Goal: Task Accomplishment & Management: Manage account settings

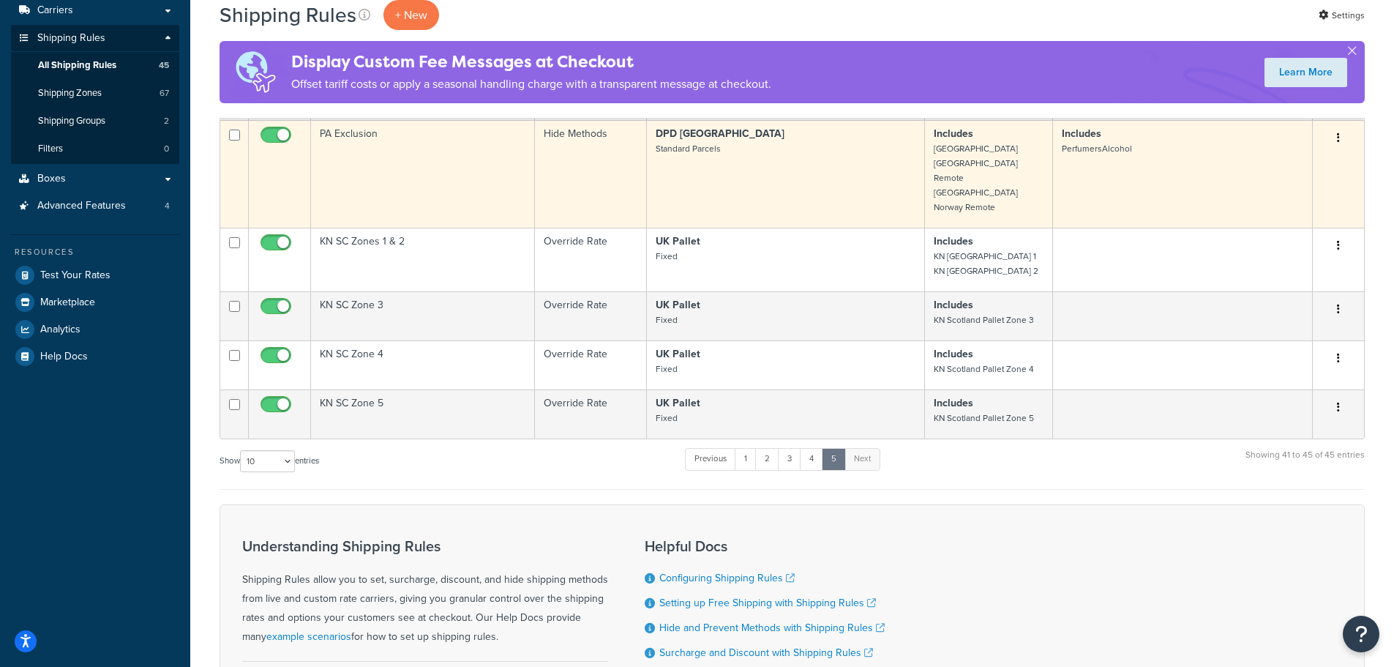
scroll to position [242, 0]
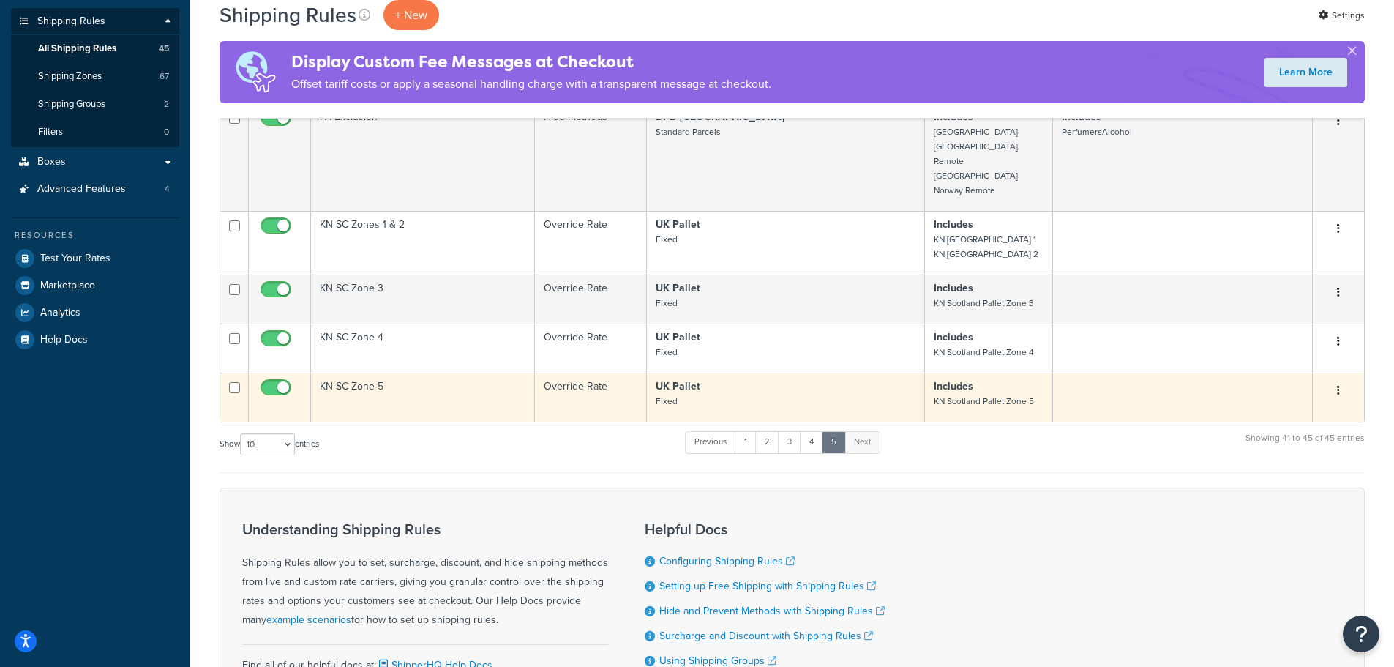
click at [1339, 385] on icon "button" at bounding box center [1338, 390] width 3 height 10
click at [1270, 435] on link "Duplicate" at bounding box center [1291, 448] width 116 height 30
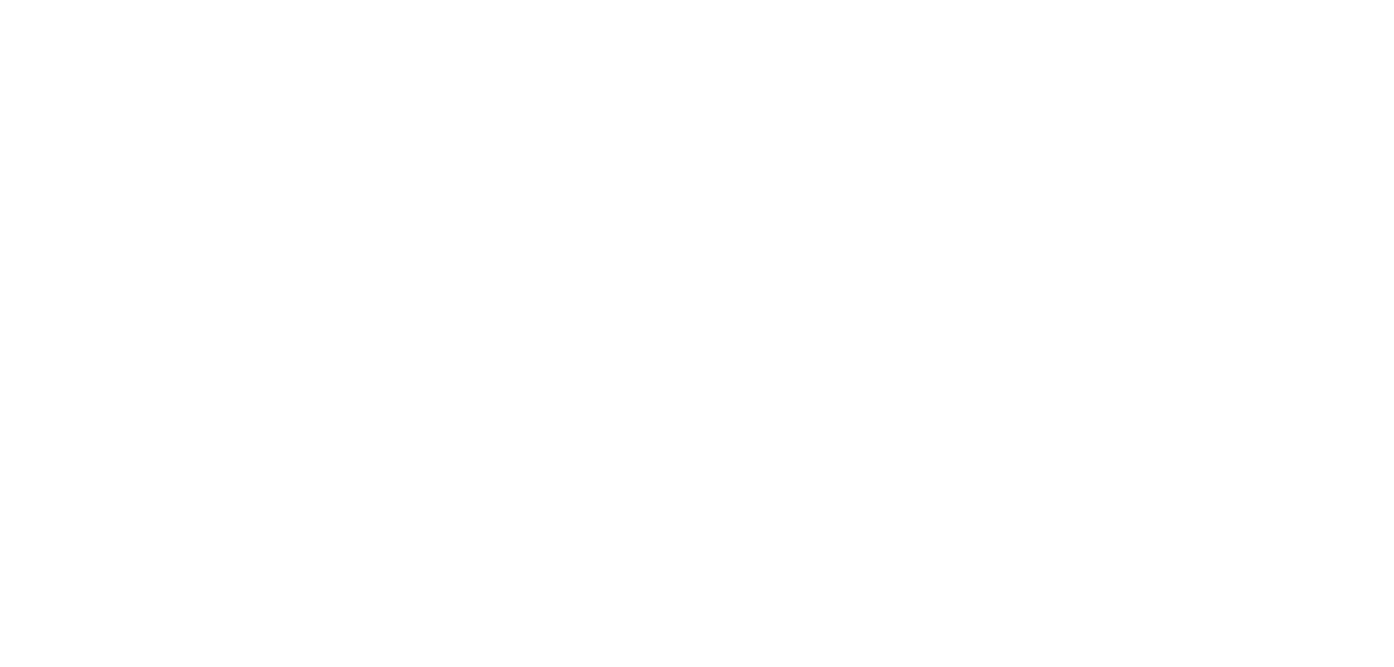
select select "BOX"
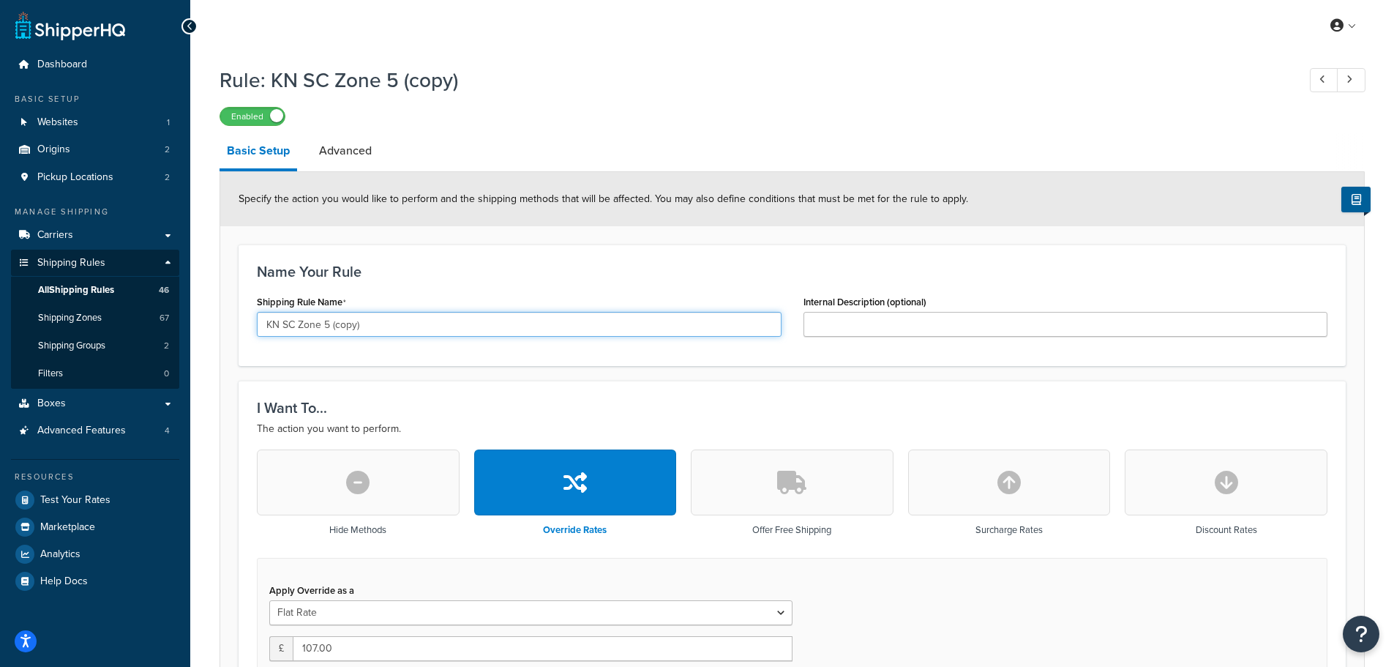
click at [323, 325] on input "KN SC Zone 5 (copy)" at bounding box center [519, 324] width 525 height 25
drag, startPoint x: 324, startPoint y: 325, endPoint x: 426, endPoint y: 325, distance: 102.5
click at [426, 325] on input "KN SC Zone 5 (copy)" at bounding box center [519, 324] width 525 height 25
type input "KN SC Zone 6"
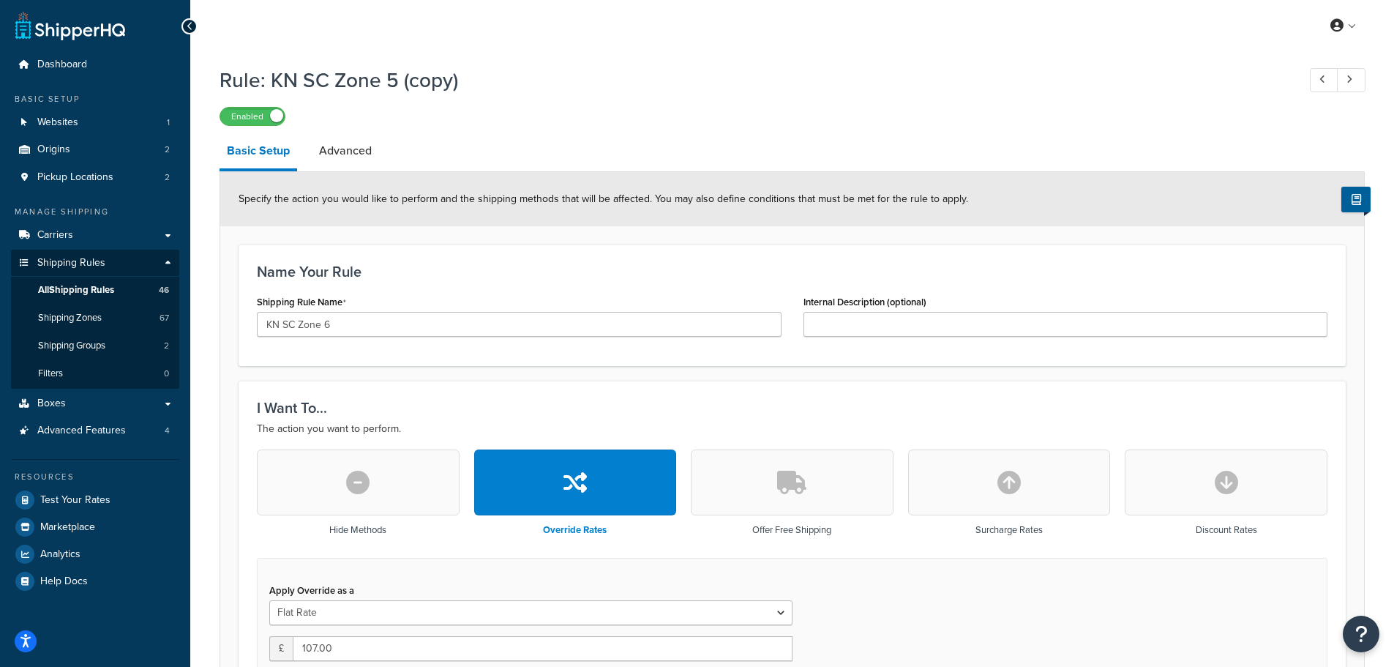
click at [552, 263] on div "Name Your Rule Shipping Rule Name KN SC Zone 6 Internal Description (optional)" at bounding box center [792, 305] width 1107 height 122
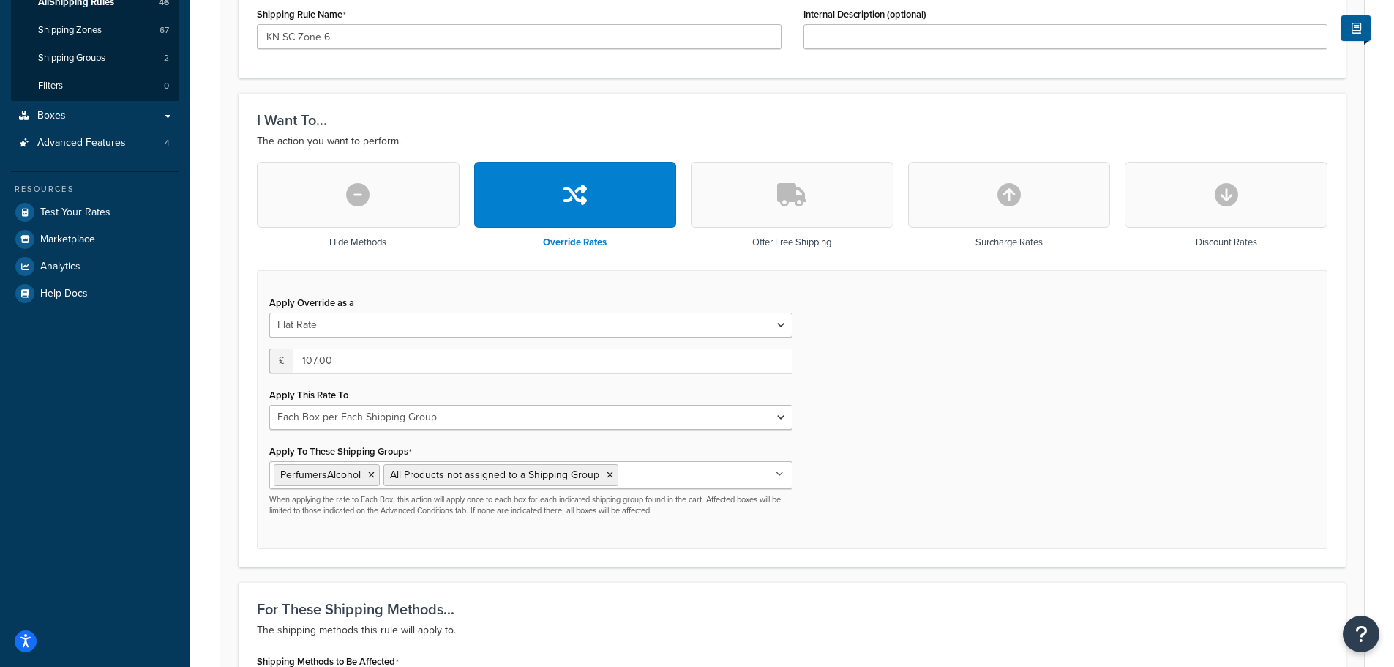
scroll to position [366, 0]
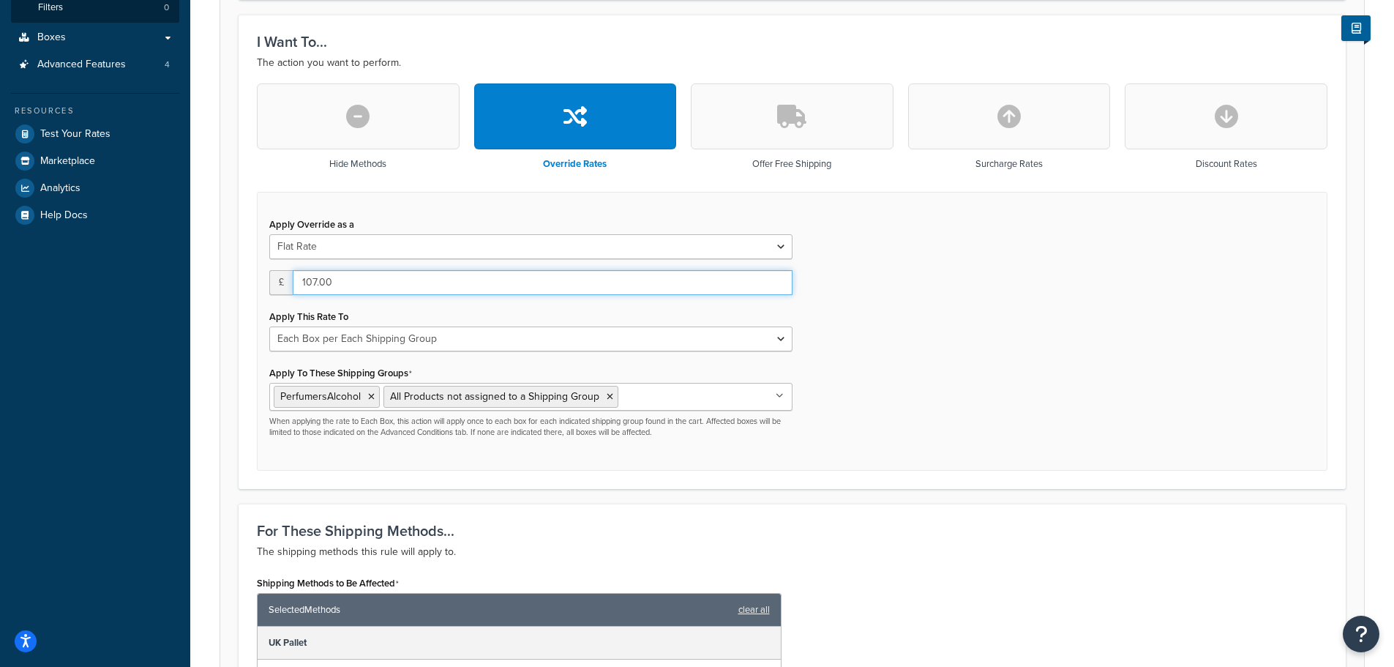
click at [362, 291] on input "107.00" at bounding box center [543, 282] width 500 height 25
click at [319, 287] on input "107.00" at bounding box center [543, 282] width 500 height 25
type input "110"
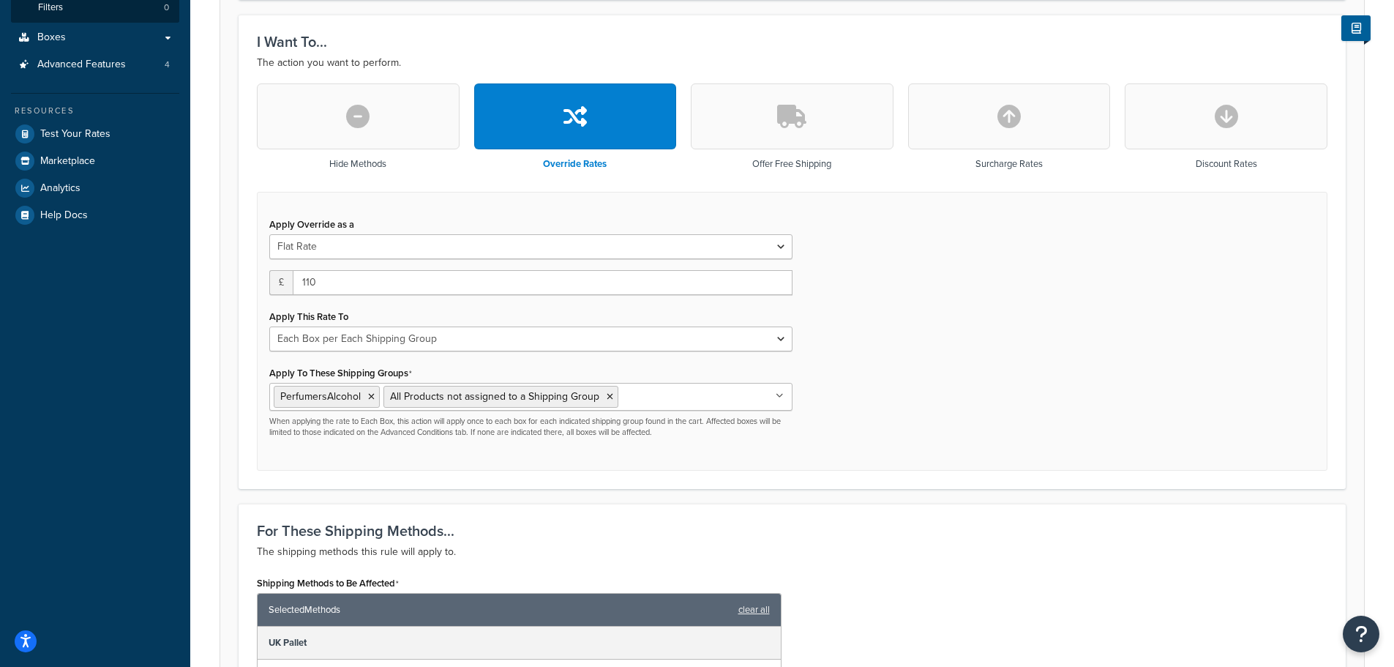
click at [892, 321] on div "Apply Override as a Flat Rate Percentage Flat Rate & Percentage £ 110 Apply Thi…" at bounding box center [792, 332] width 1071 height 280
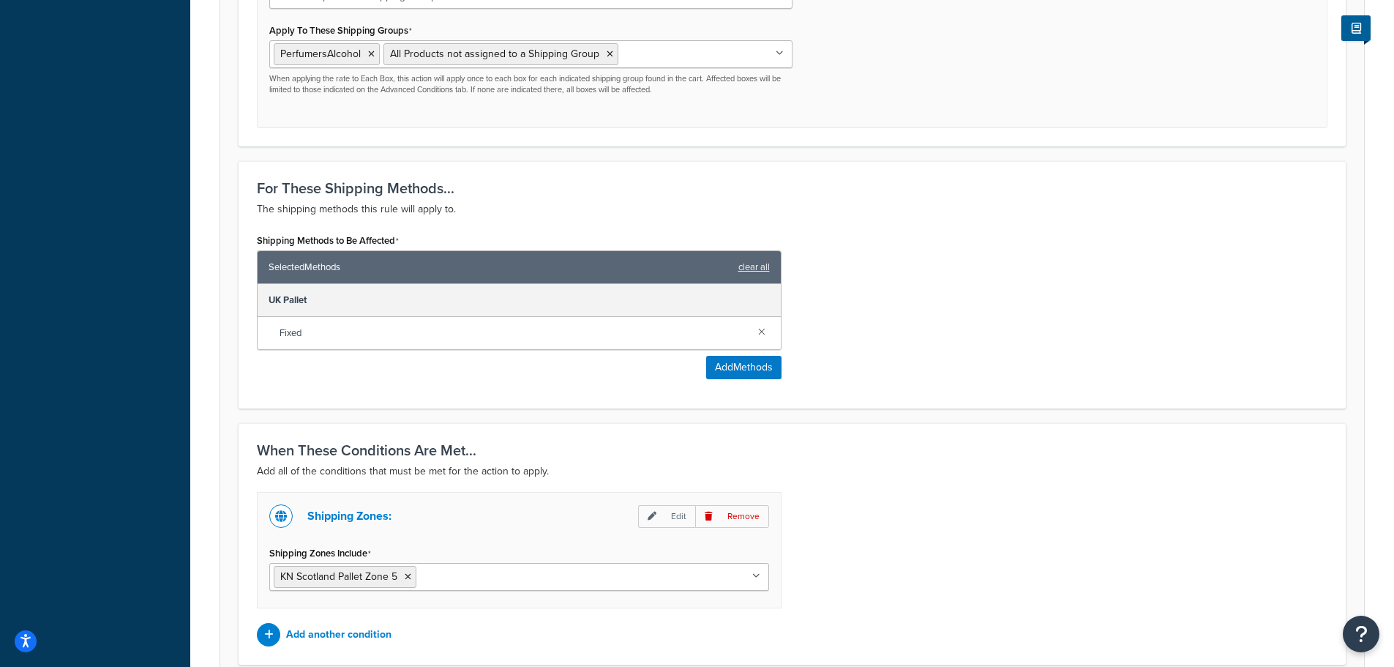
scroll to position [843, 0]
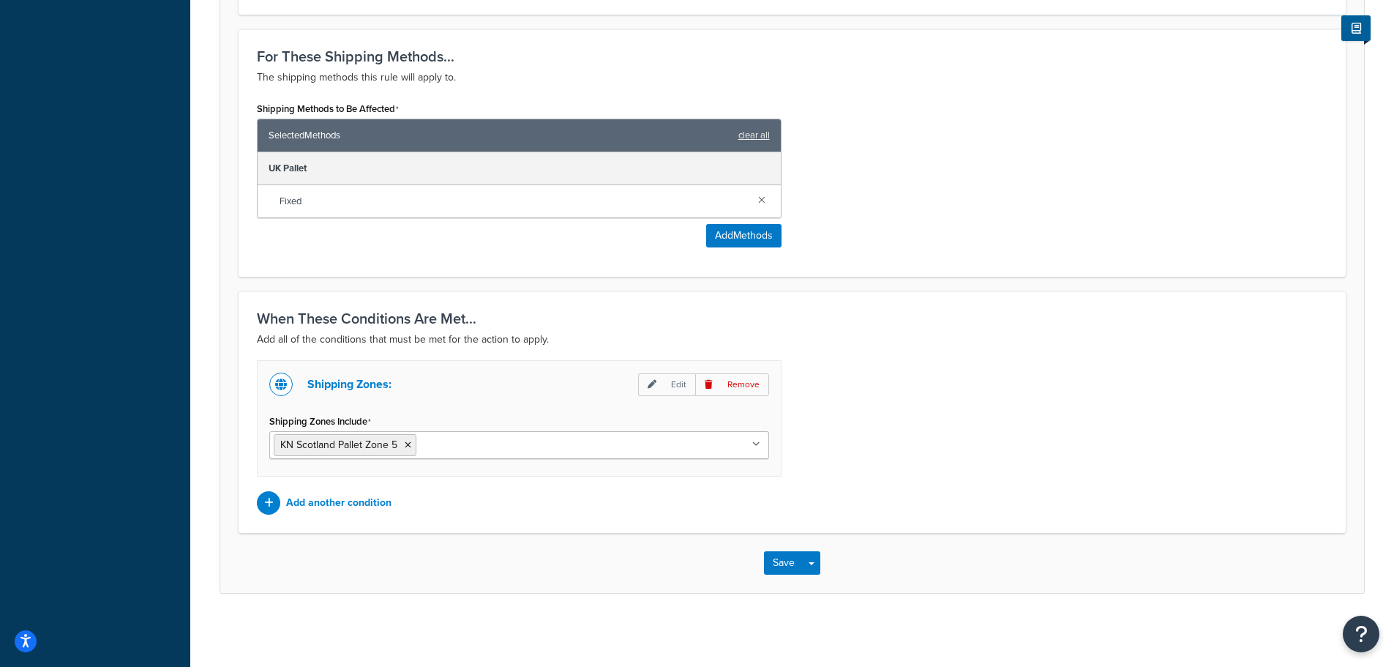
click at [428, 445] on input "Shipping Zones Include" at bounding box center [485, 444] width 130 height 16
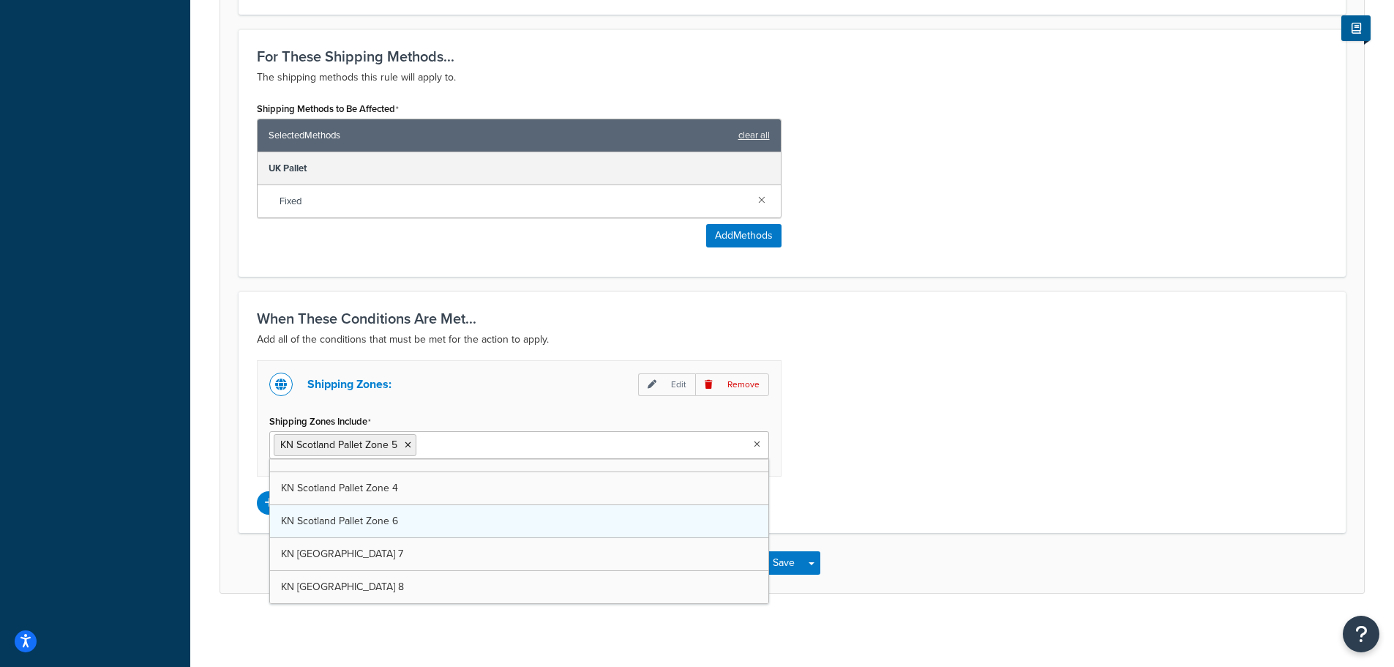
scroll to position [1830, 0]
click at [406, 444] on icon at bounding box center [408, 445] width 7 height 9
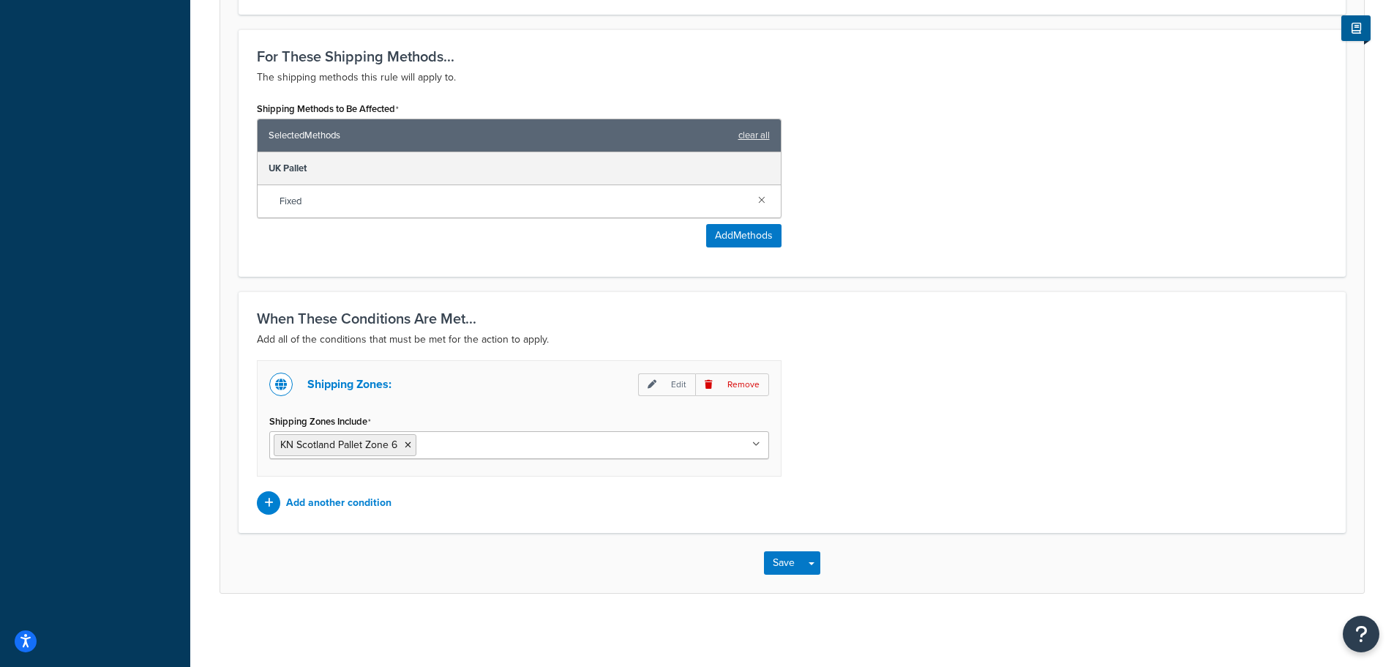
click at [915, 420] on div "Shipping Zones: Edit Remove Shipping Zones Include KN Scotland Pallet Zone 6 UK…" at bounding box center [792, 437] width 1093 height 154
click at [782, 559] on button "Save" at bounding box center [784, 562] width 40 height 23
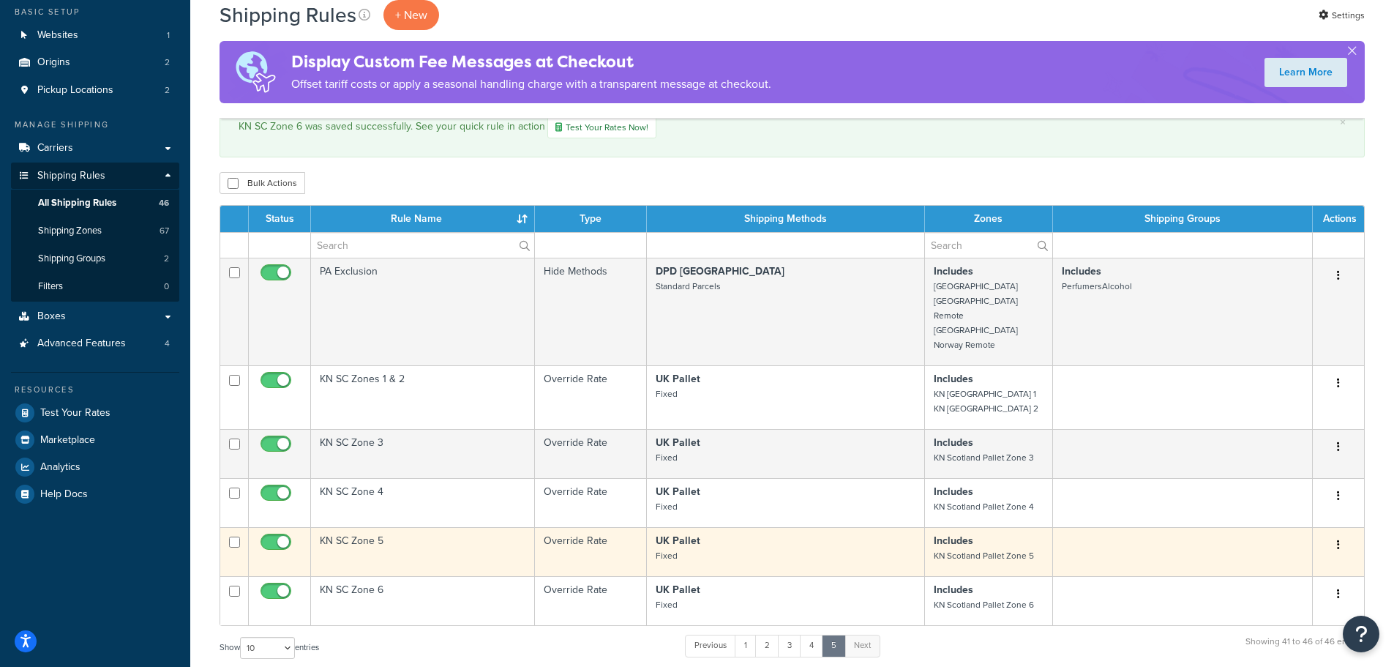
scroll to position [220, 0]
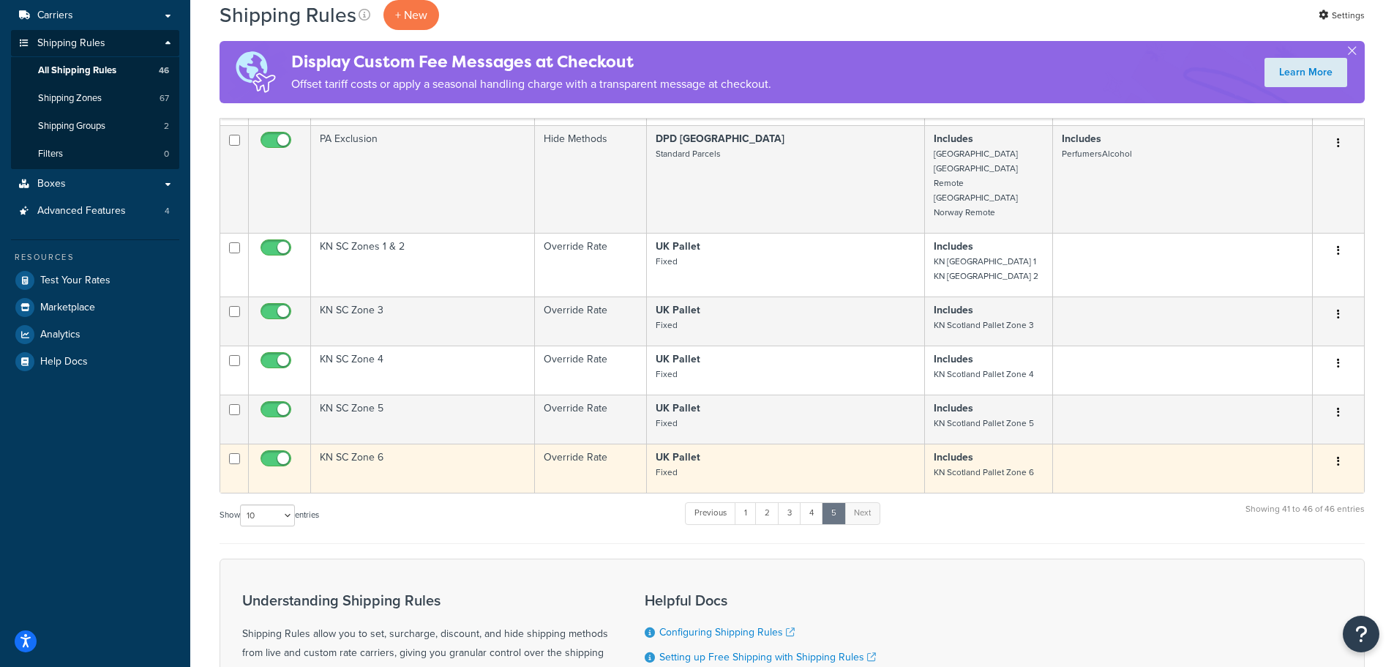
click at [1335, 452] on button "button" at bounding box center [1339, 461] width 20 height 23
click at [1274, 504] on link "Duplicate" at bounding box center [1291, 519] width 116 height 30
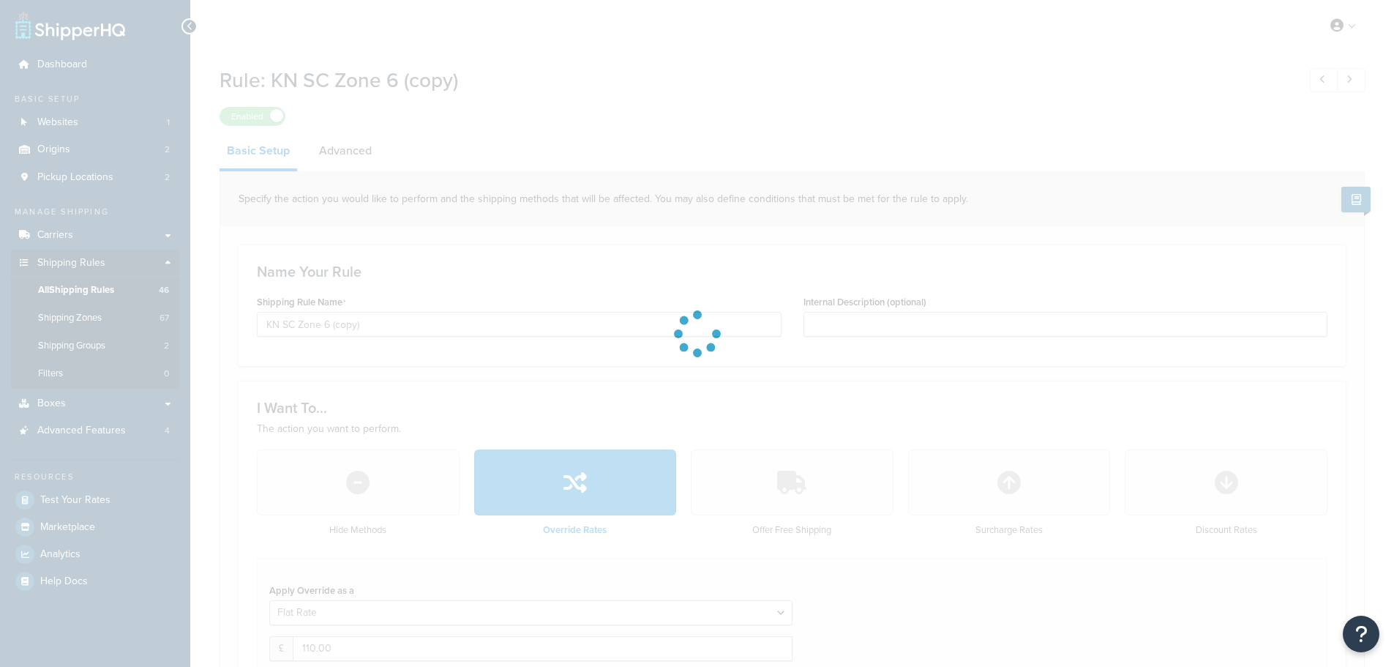
select select "BOX"
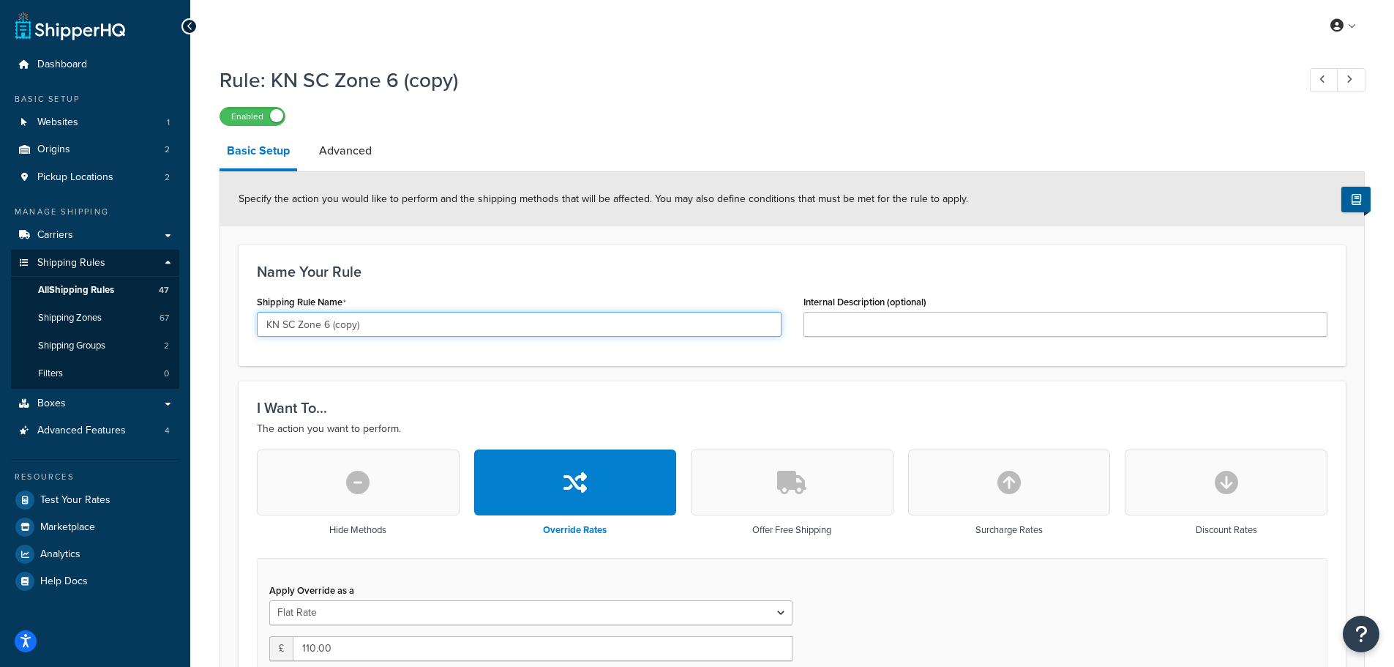
drag, startPoint x: 324, startPoint y: 330, endPoint x: 406, endPoint y: 322, distance: 81.6
click at [406, 322] on input "KN SC Zone 6 (copy)" at bounding box center [519, 324] width 525 height 25
type input "KN SC Zone 7"
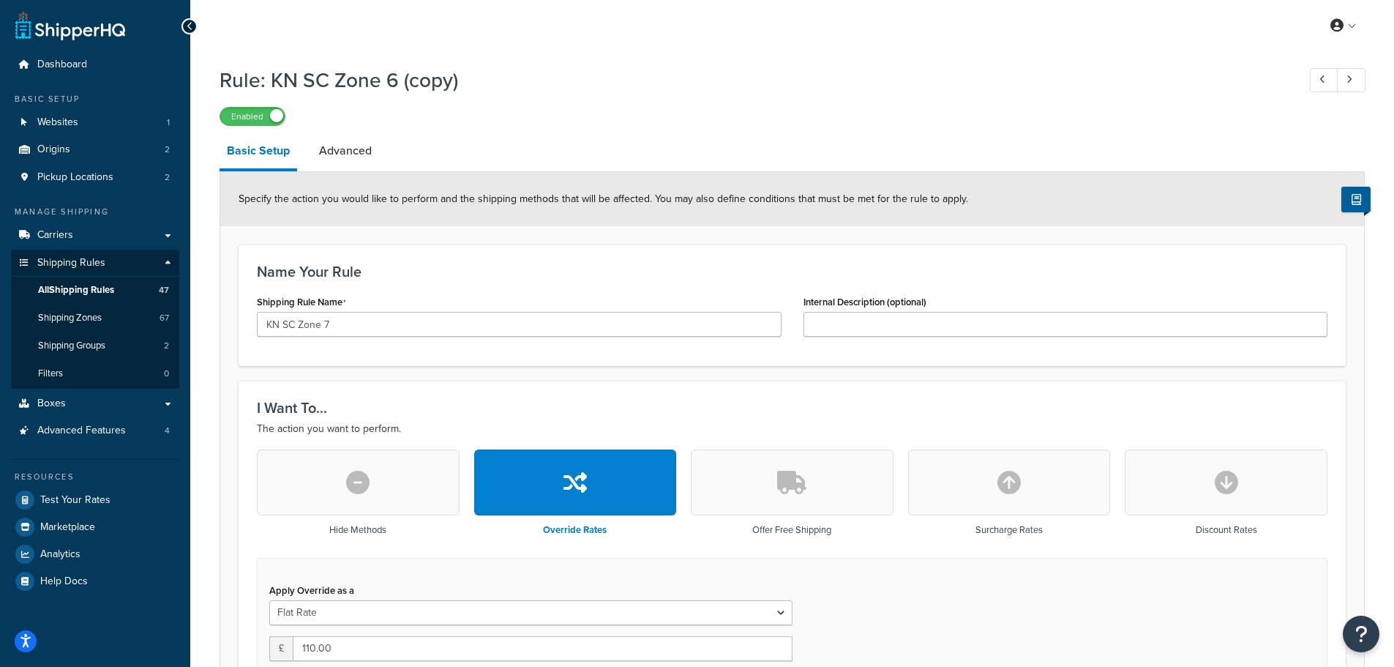
click at [597, 263] on div "Name Your Rule Shipping Rule Name KN SC Zone 7 Internal Description (optional)" at bounding box center [792, 305] width 1107 height 122
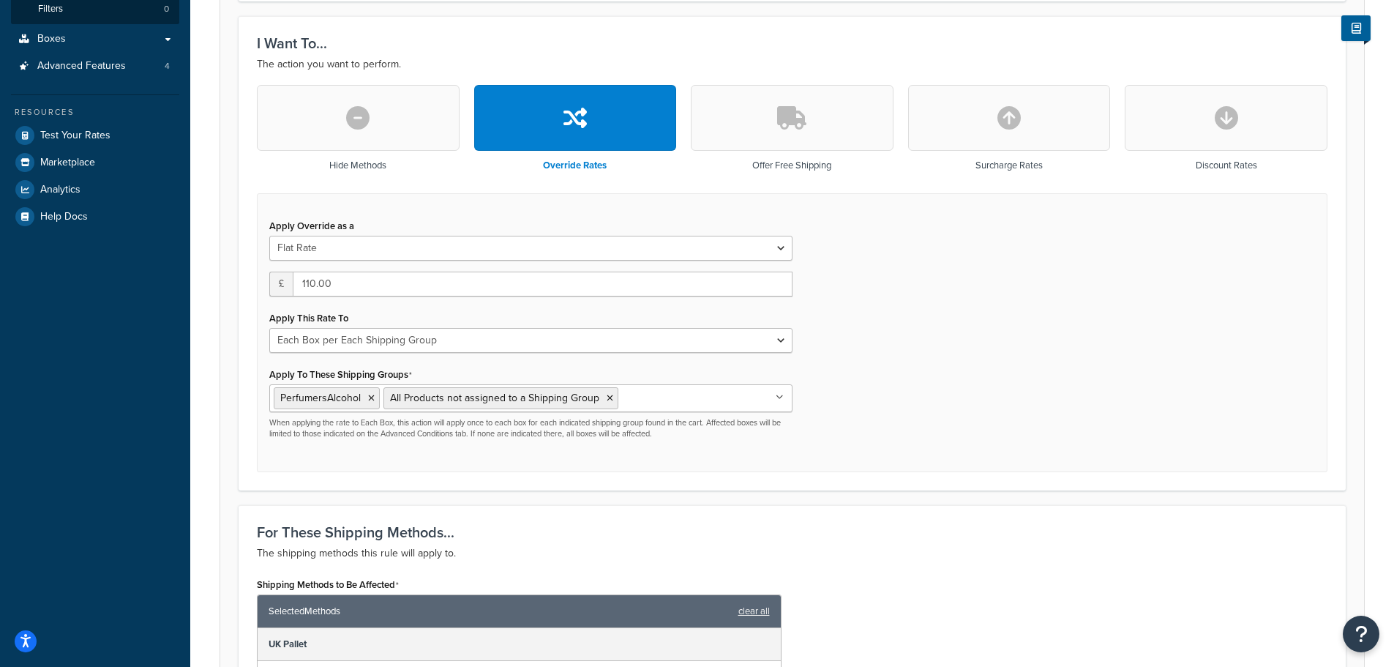
scroll to position [366, 0]
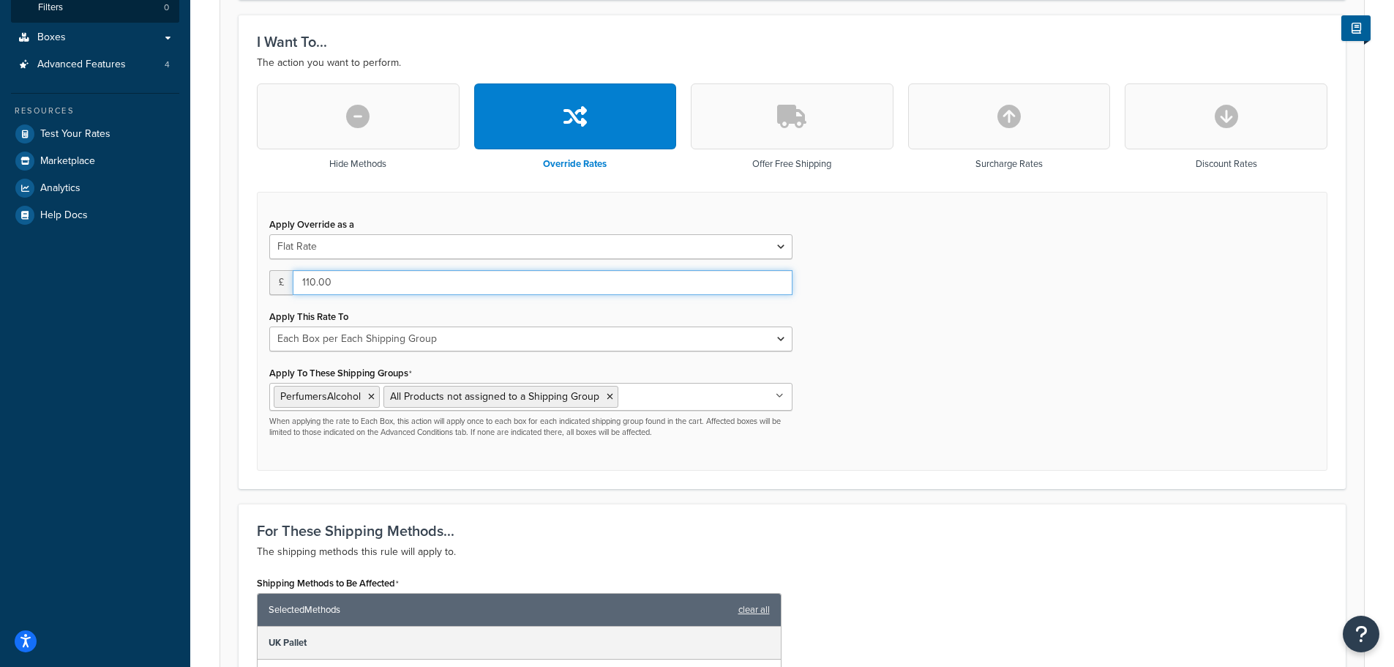
click at [317, 283] on input "110.00" at bounding box center [543, 282] width 500 height 25
type input "77"
click at [915, 321] on div "Apply Override as a Flat Rate Percentage Flat Rate & Percentage £ 77 Apply This…" at bounding box center [792, 332] width 1071 height 280
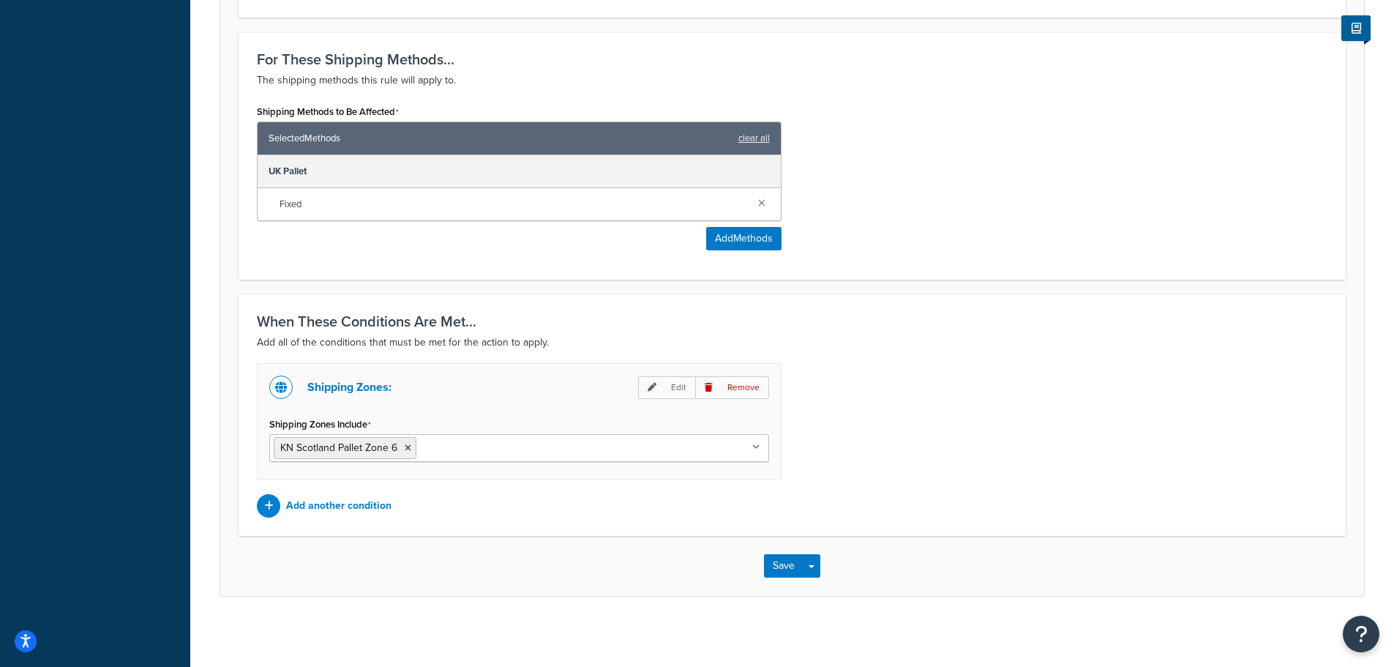
scroll to position [843, 0]
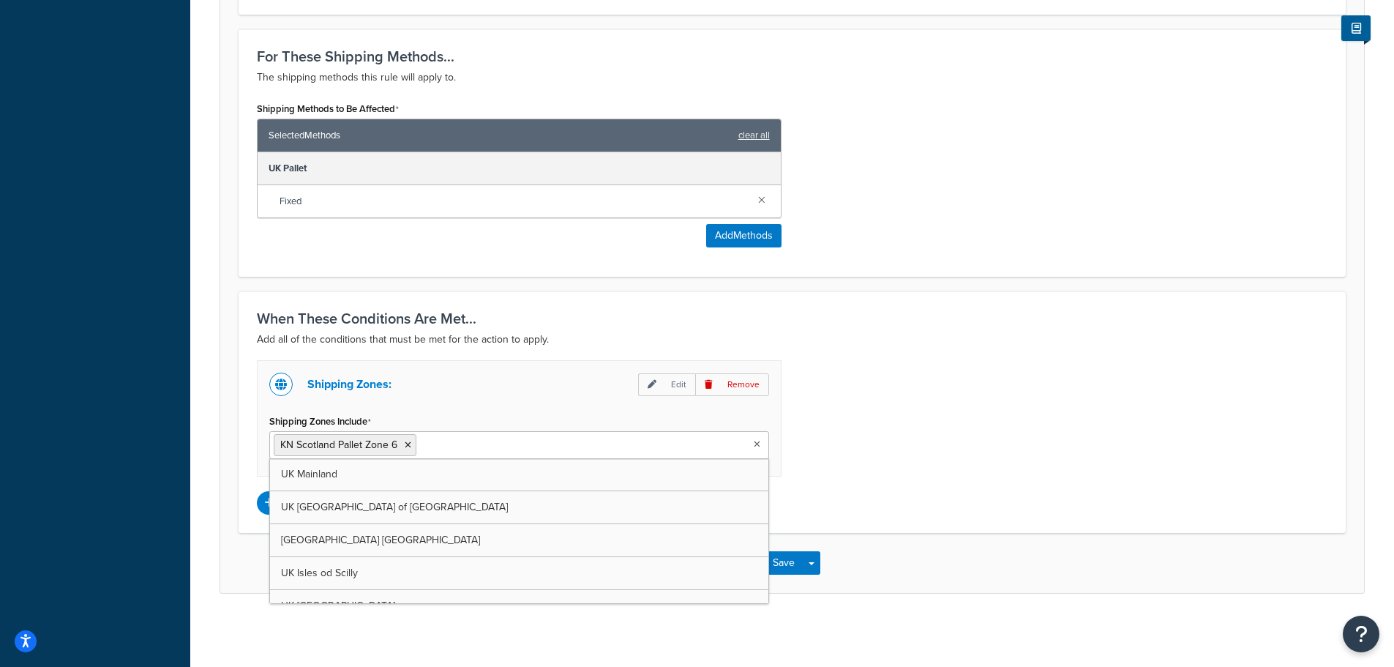
click at [473, 442] on input "Shipping Zones Include" at bounding box center [485, 444] width 130 height 16
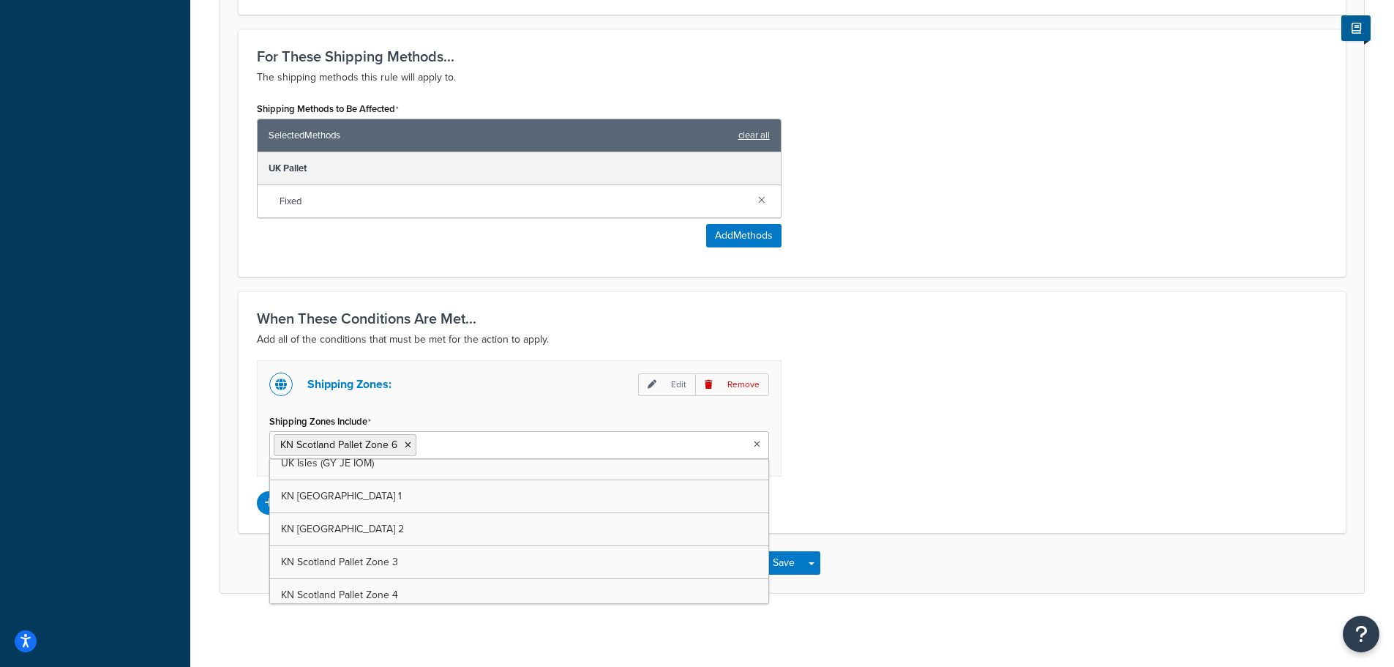
scroll to position [1830, 0]
click at [406, 446] on icon at bounding box center [408, 445] width 7 height 9
click at [965, 397] on div "Shipping Zones: Edit Remove Shipping Zones Include KN Scotland Pallet Zone 7 UK…" at bounding box center [792, 437] width 1093 height 154
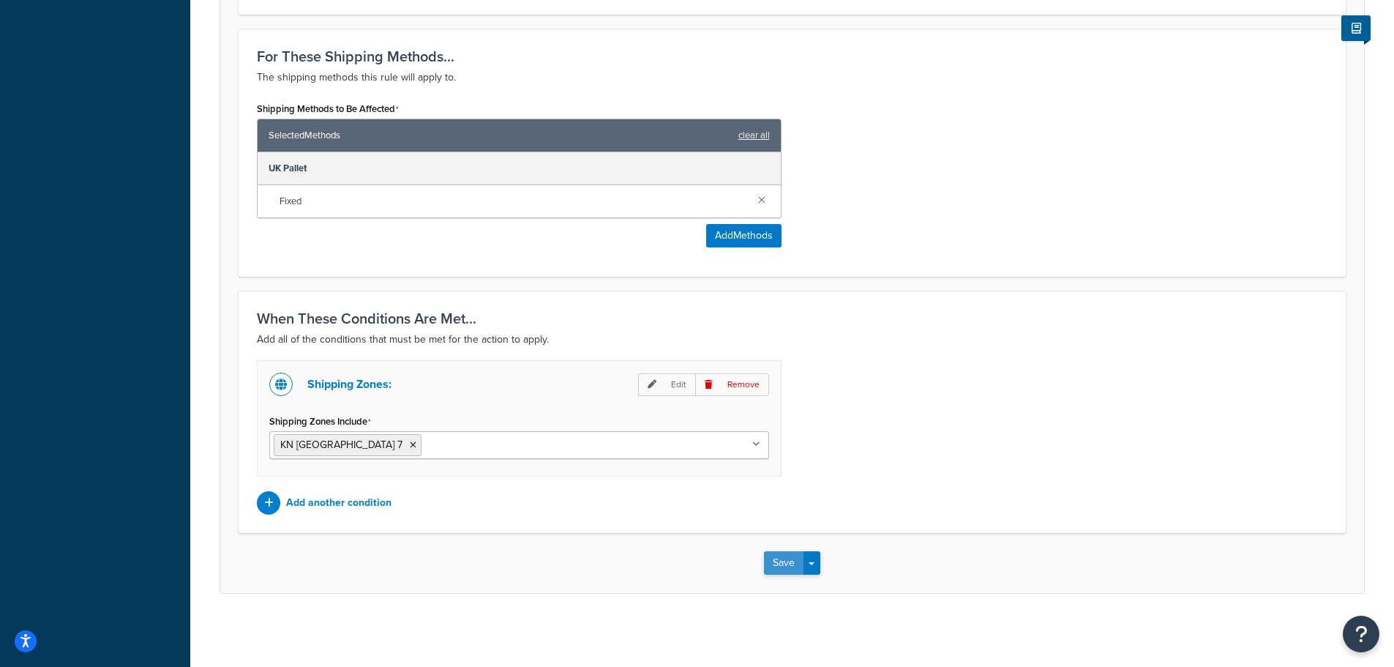
click at [779, 564] on button "Save" at bounding box center [784, 562] width 40 height 23
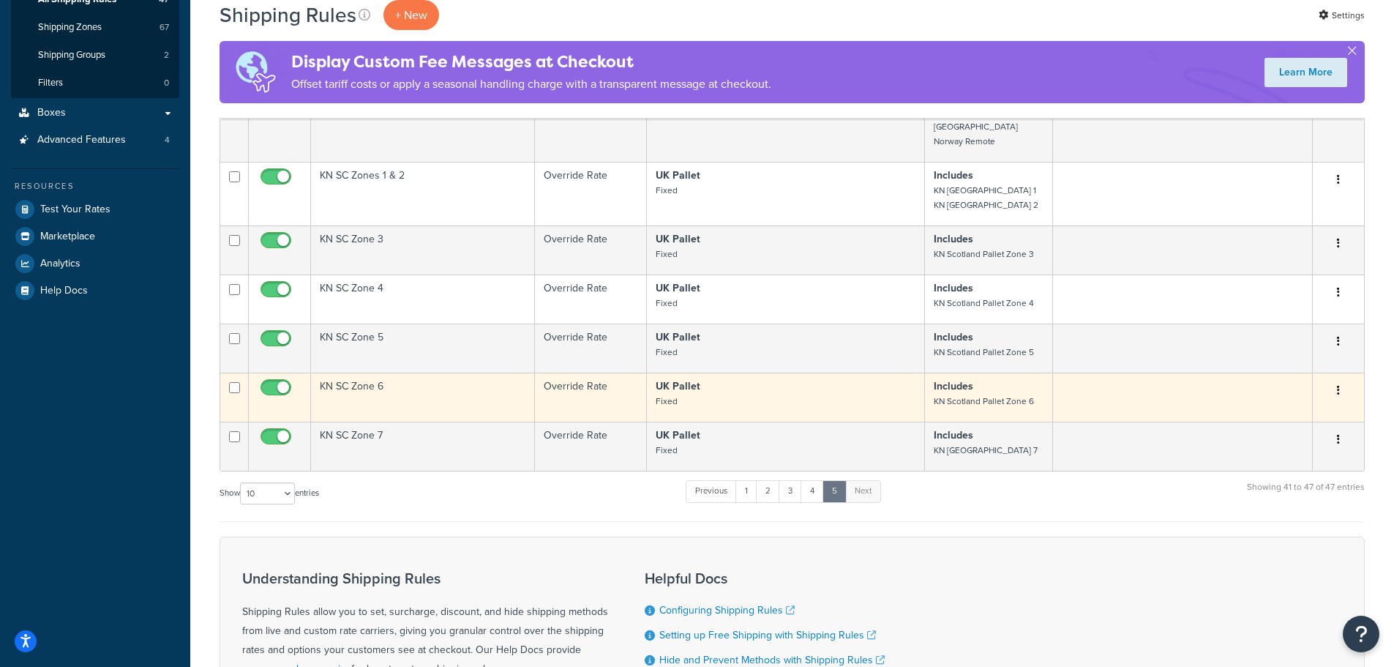
scroll to position [293, 0]
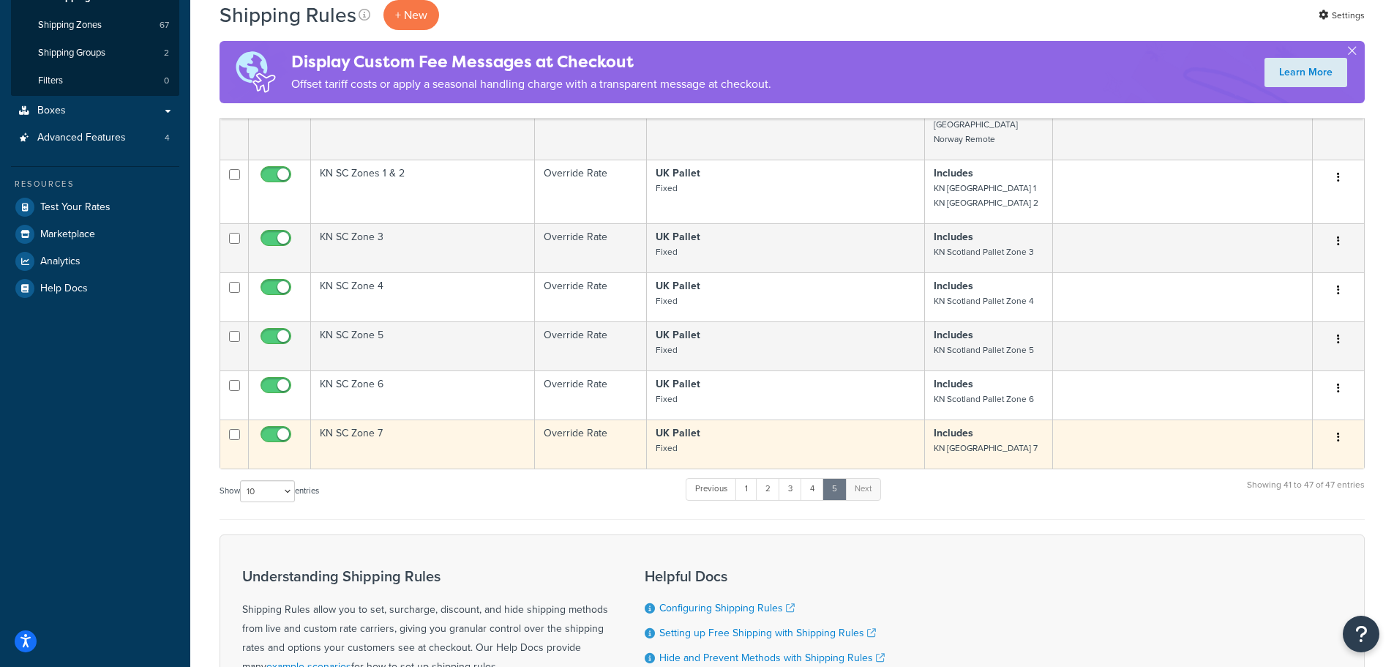
click at [1337, 432] on icon "button" at bounding box center [1338, 437] width 3 height 10
click at [1280, 480] on link "Duplicate" at bounding box center [1291, 495] width 116 height 30
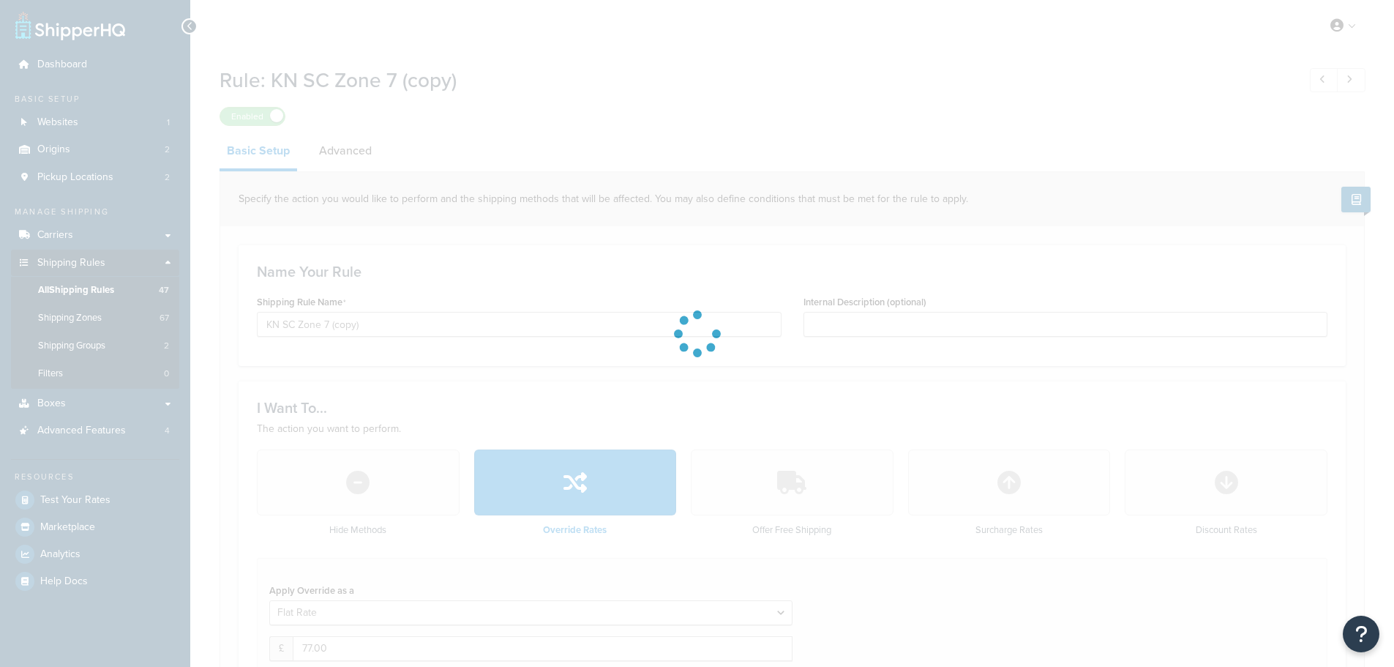
select select "BOX"
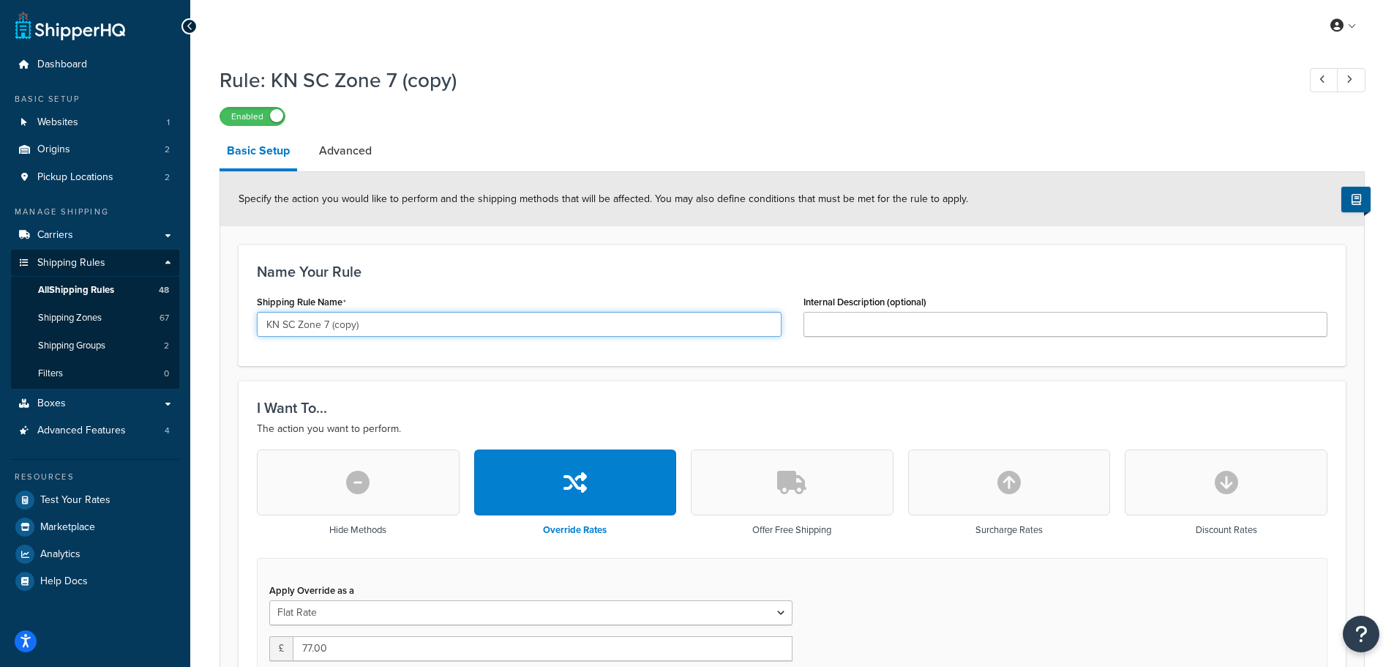
drag, startPoint x: 352, startPoint y: 321, endPoint x: 485, endPoint y: 310, distance: 133.6
click at [485, 310] on div "Shipping Rule Name KN SC Zone 7 (copy)" at bounding box center [519, 313] width 525 height 45
type input "KN SC Zone 8"
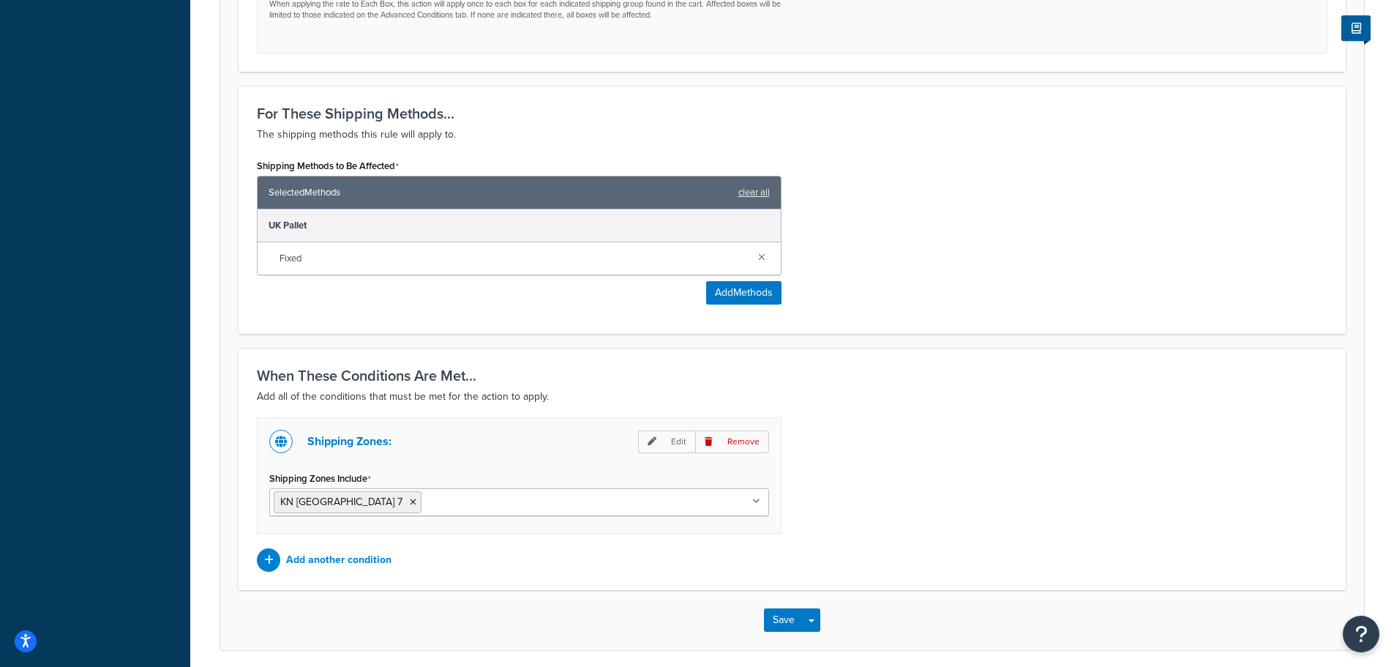
scroll to position [843, 0]
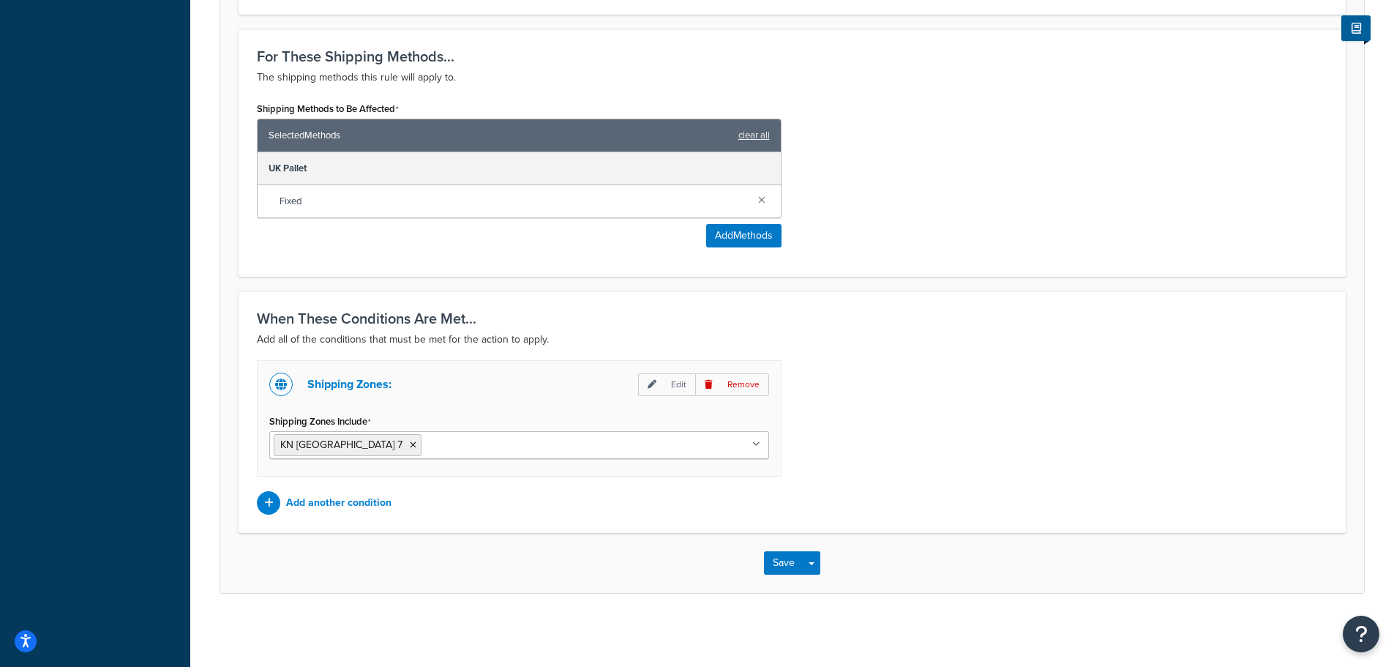
drag, startPoint x: 442, startPoint y: 441, endPoint x: 437, endPoint y: 447, distance: 8.3
click at [442, 440] on input "Shipping Zones Include" at bounding box center [490, 444] width 130 height 16
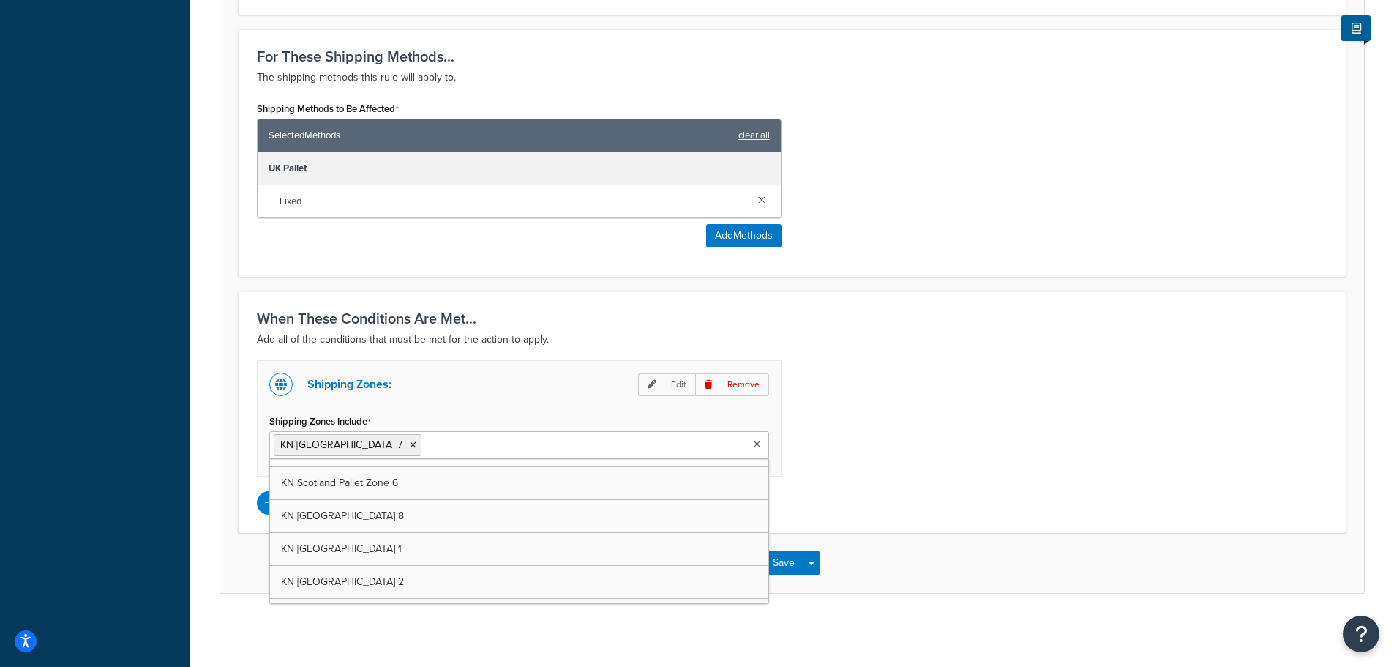
scroll to position [1903, 0]
drag, startPoint x: 962, startPoint y: 411, endPoint x: 658, endPoint y: 460, distance: 307.8
click at [955, 414] on div "Shipping Zones: Edit Remove Shipping Zones Include KN Scotland Pallet Zone 7 KN…" at bounding box center [792, 437] width 1093 height 154
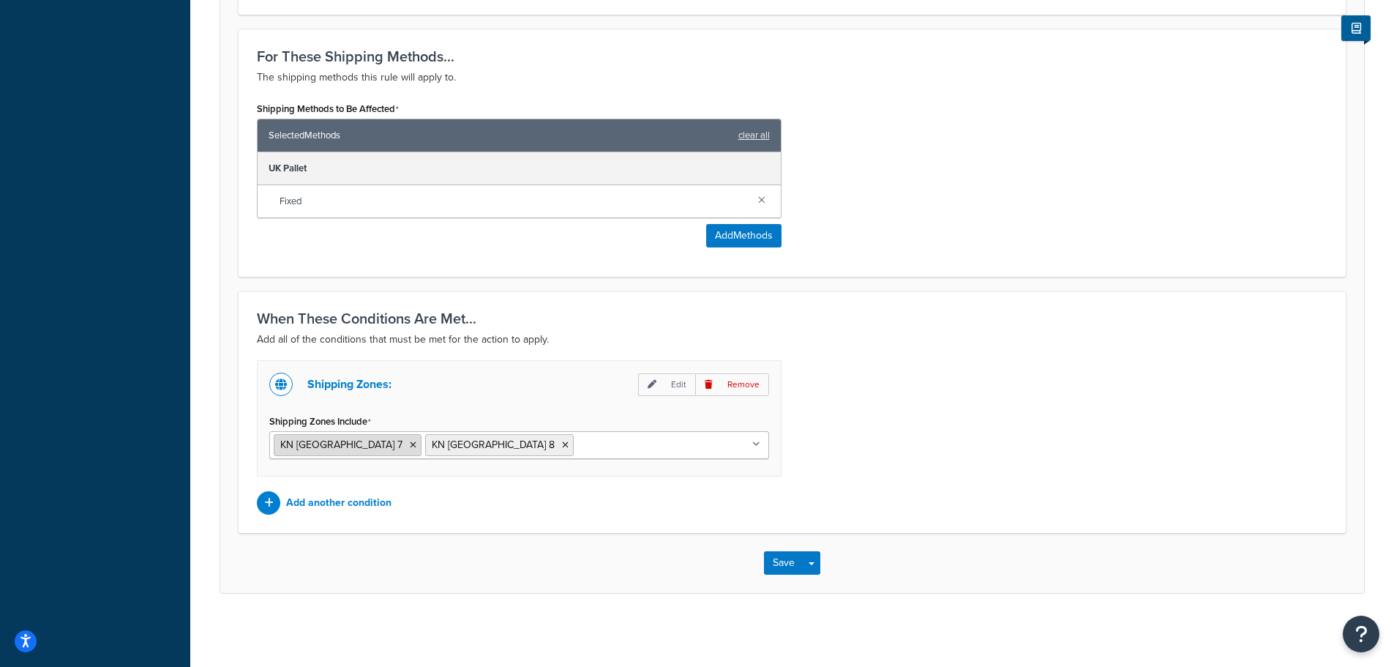
click at [410, 444] on icon at bounding box center [413, 445] width 7 height 9
click at [899, 370] on div "Shipping Zones: Edit Remove Shipping Zones Include KN Scotland Pallet Zone 8 UK…" at bounding box center [792, 437] width 1093 height 154
click at [788, 558] on button "Save" at bounding box center [784, 562] width 40 height 23
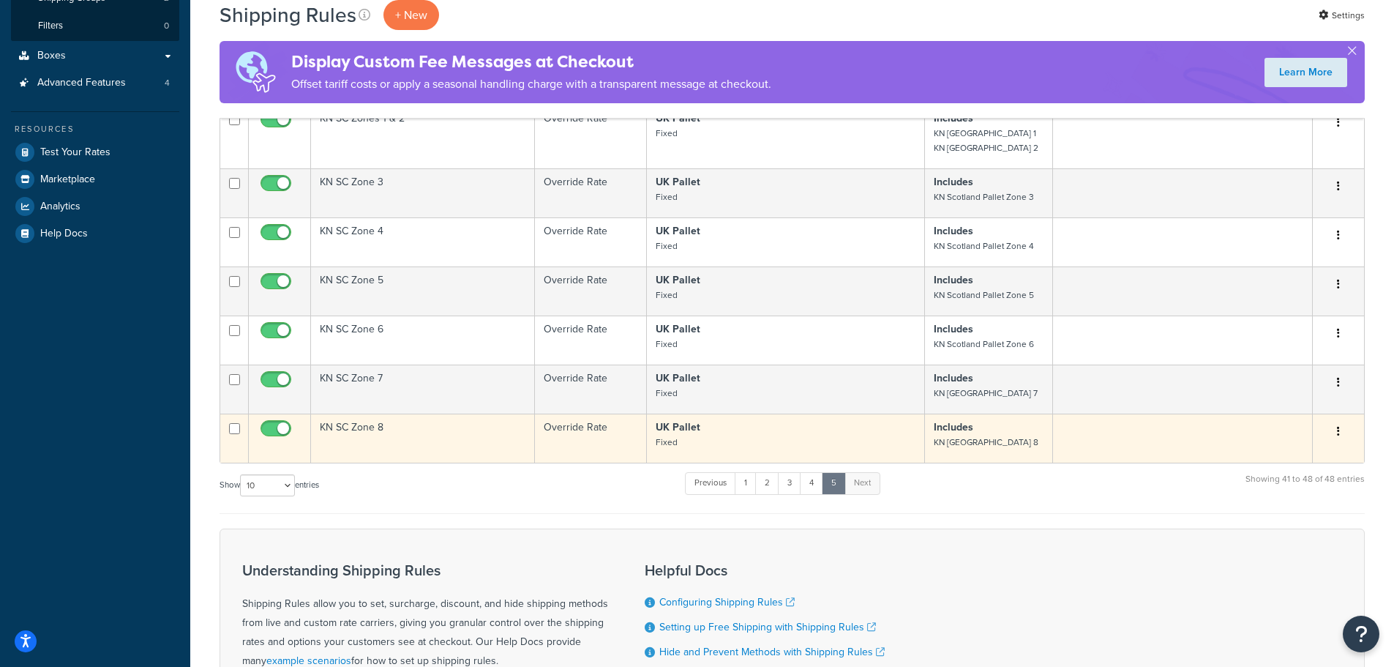
scroll to position [366, 0]
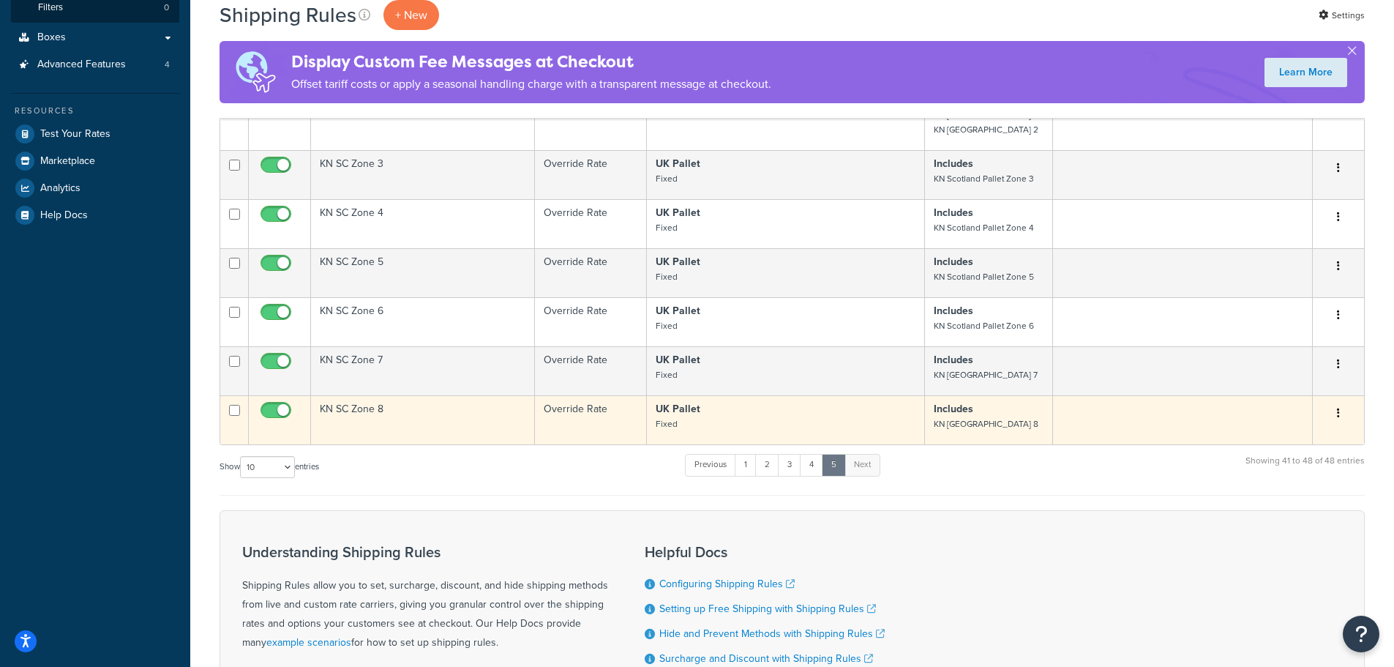
click at [1337, 403] on button "button" at bounding box center [1339, 413] width 20 height 23
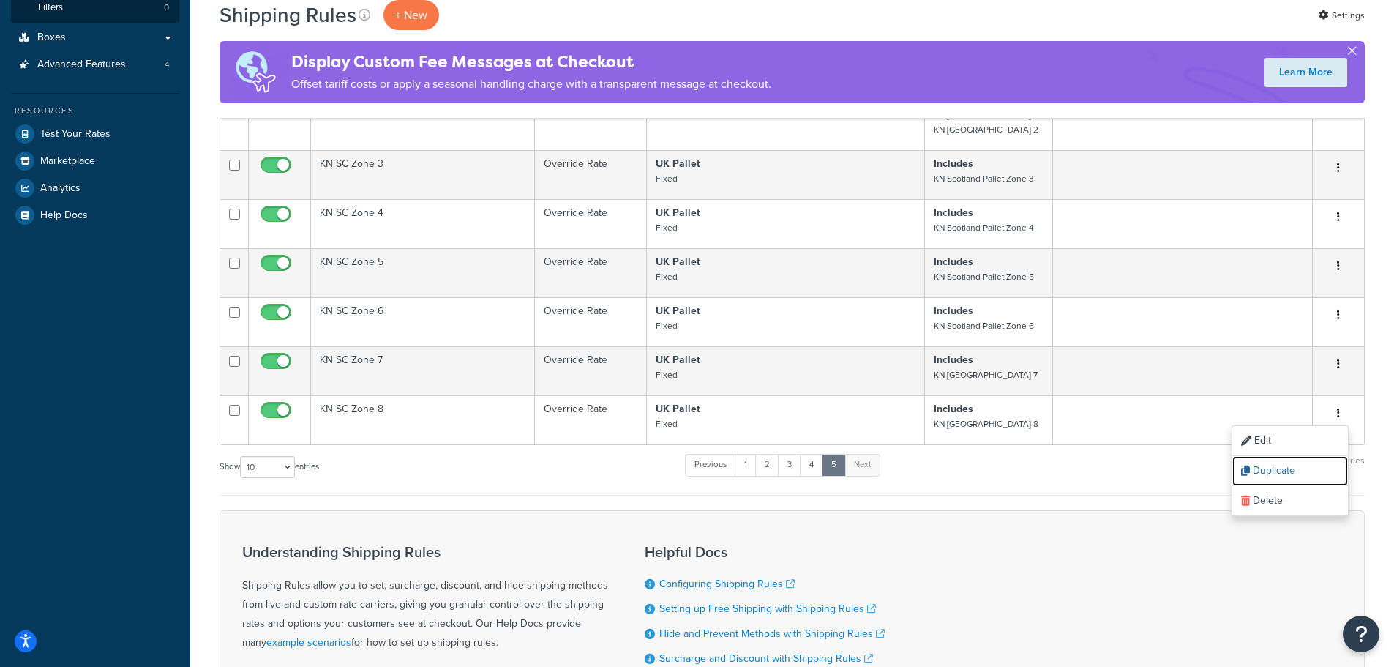
drag, startPoint x: 1288, startPoint y: 457, endPoint x: 768, endPoint y: 51, distance: 659.7
click at [1288, 457] on link "Duplicate" at bounding box center [1291, 471] width 116 height 30
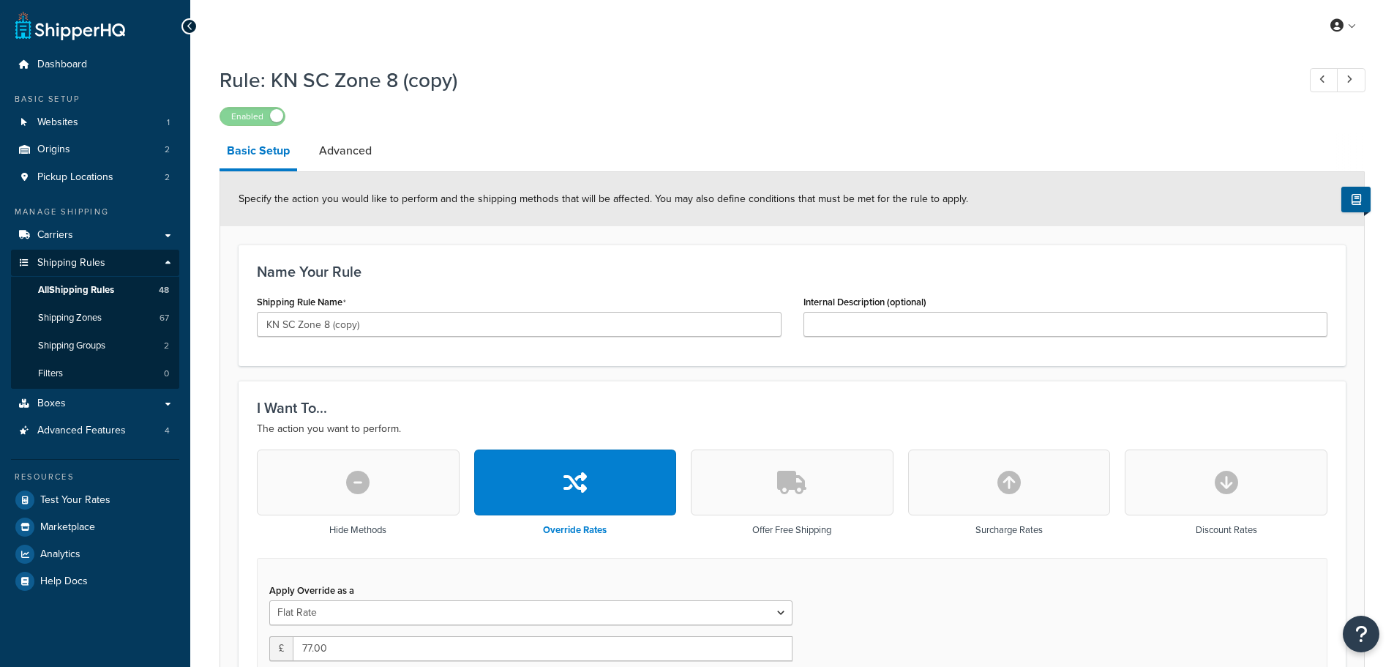
select select "BOX"
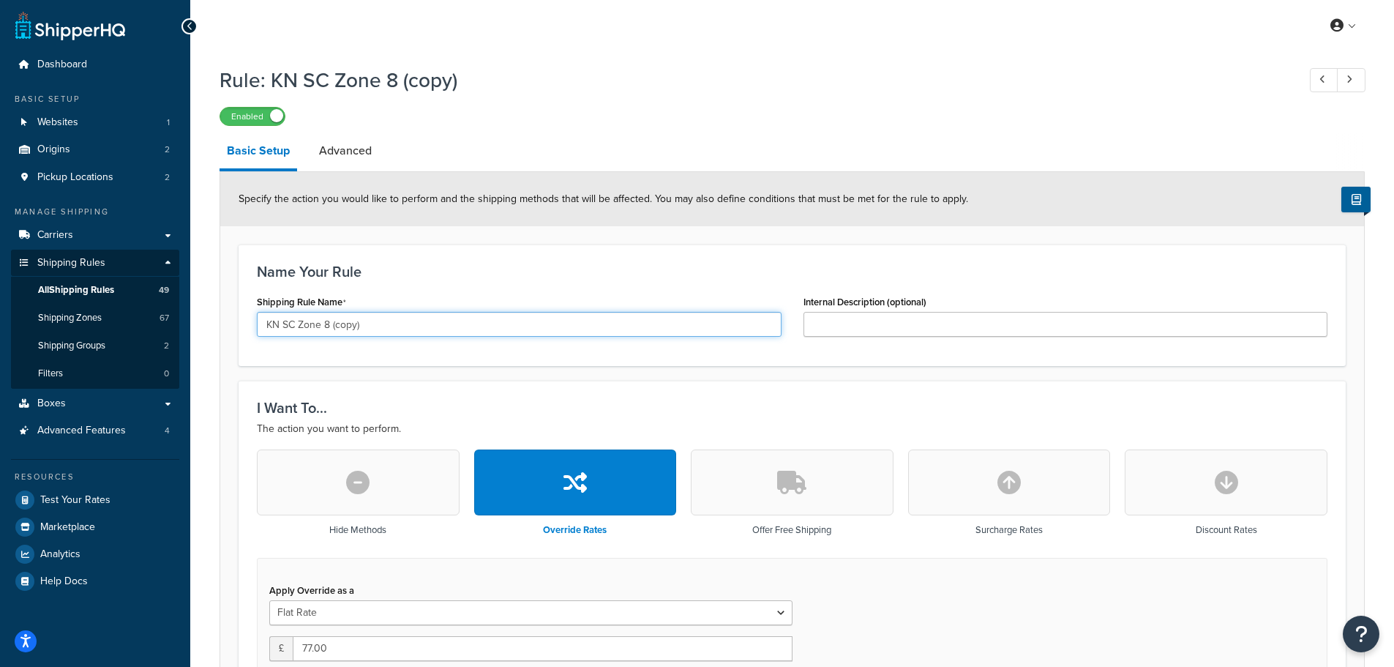
drag, startPoint x: 284, startPoint y: 324, endPoint x: 419, endPoint y: 328, distance: 135.5
click at [419, 328] on input "KN SC Zone 8 (copy)" at bounding box center [519, 324] width 525 height 25
type input "KN EN Zone 1"
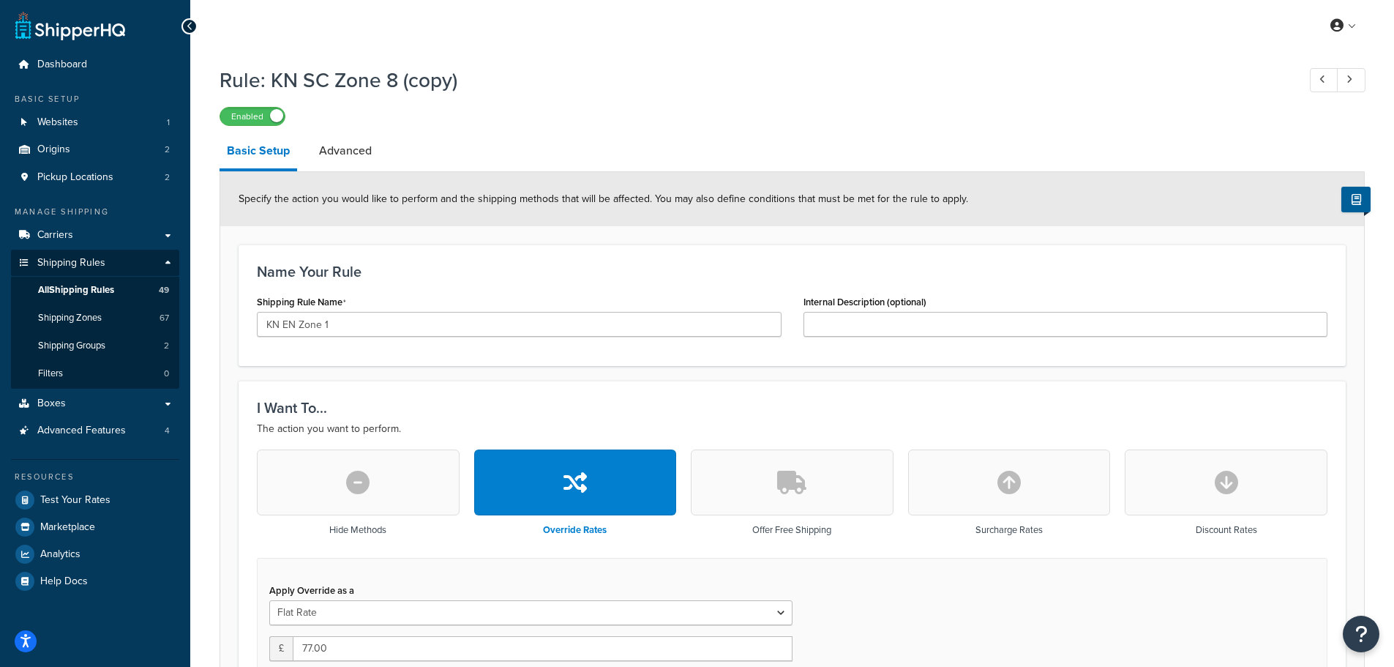
click at [440, 348] on div "Shipping Rule Name KN EN Zone 1" at bounding box center [519, 319] width 547 height 56
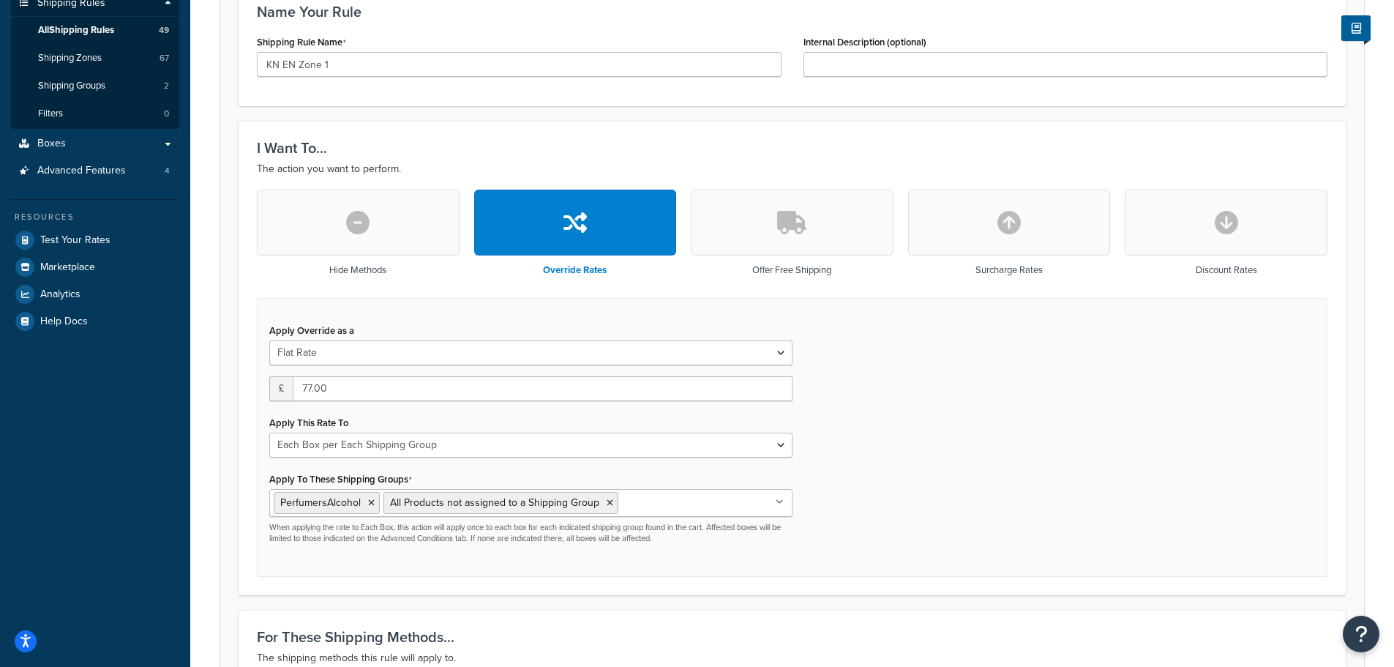
scroll to position [293, 0]
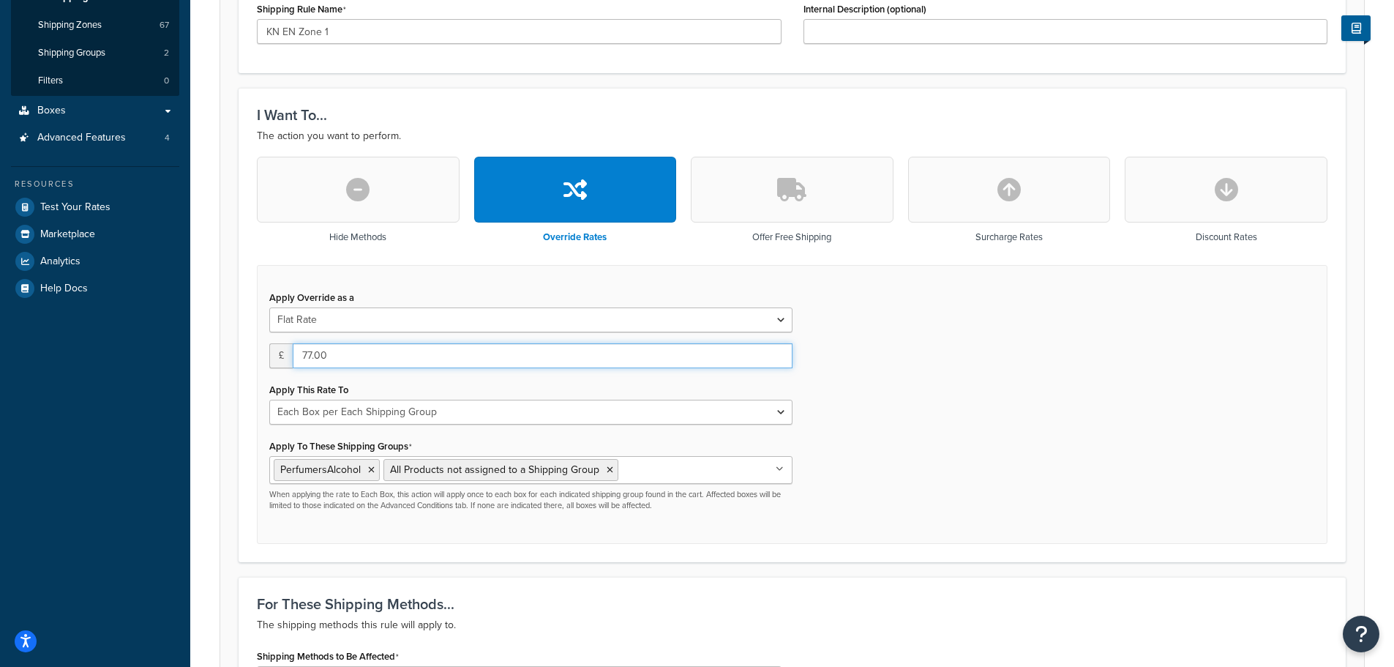
drag, startPoint x: 307, startPoint y: 356, endPoint x: 296, endPoint y: 356, distance: 11.0
click at [296, 356] on input "77.00" at bounding box center [543, 355] width 500 height 25
type input "57.00"
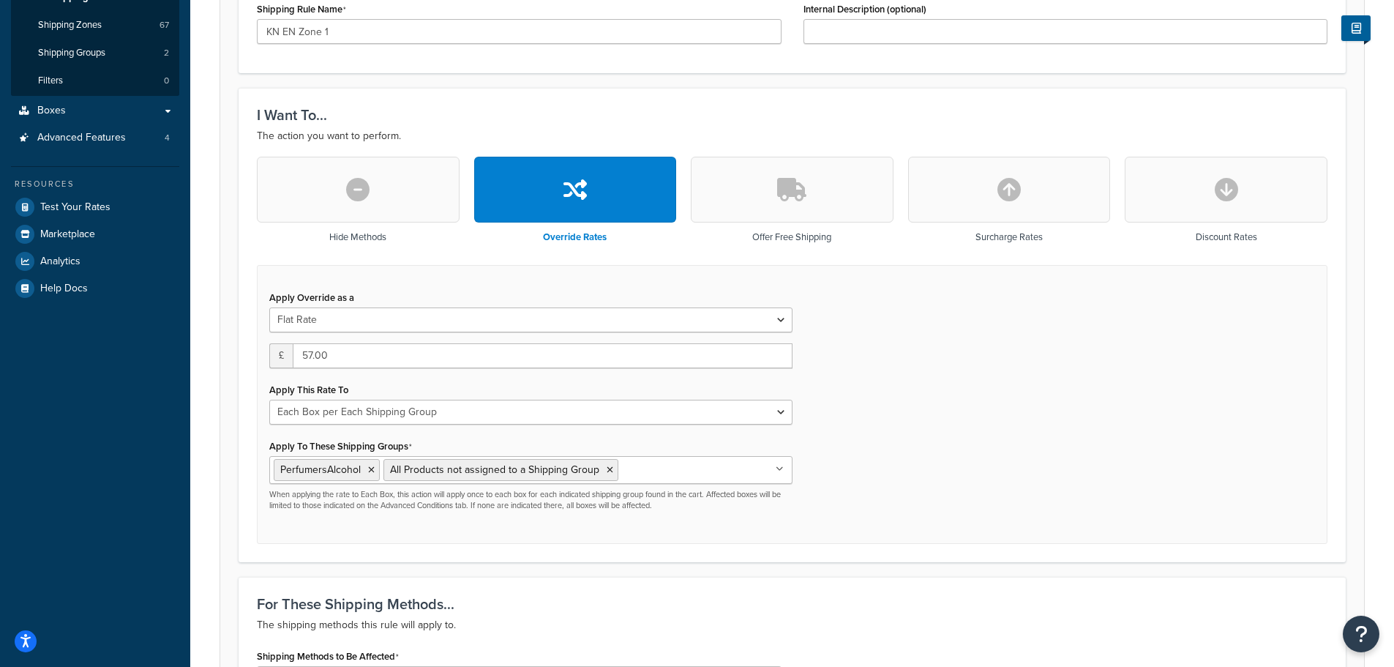
click at [883, 382] on div "Apply Override as a Flat Rate Percentage Flat Rate & Percentage £ 57.00 Apply T…" at bounding box center [792, 405] width 1071 height 280
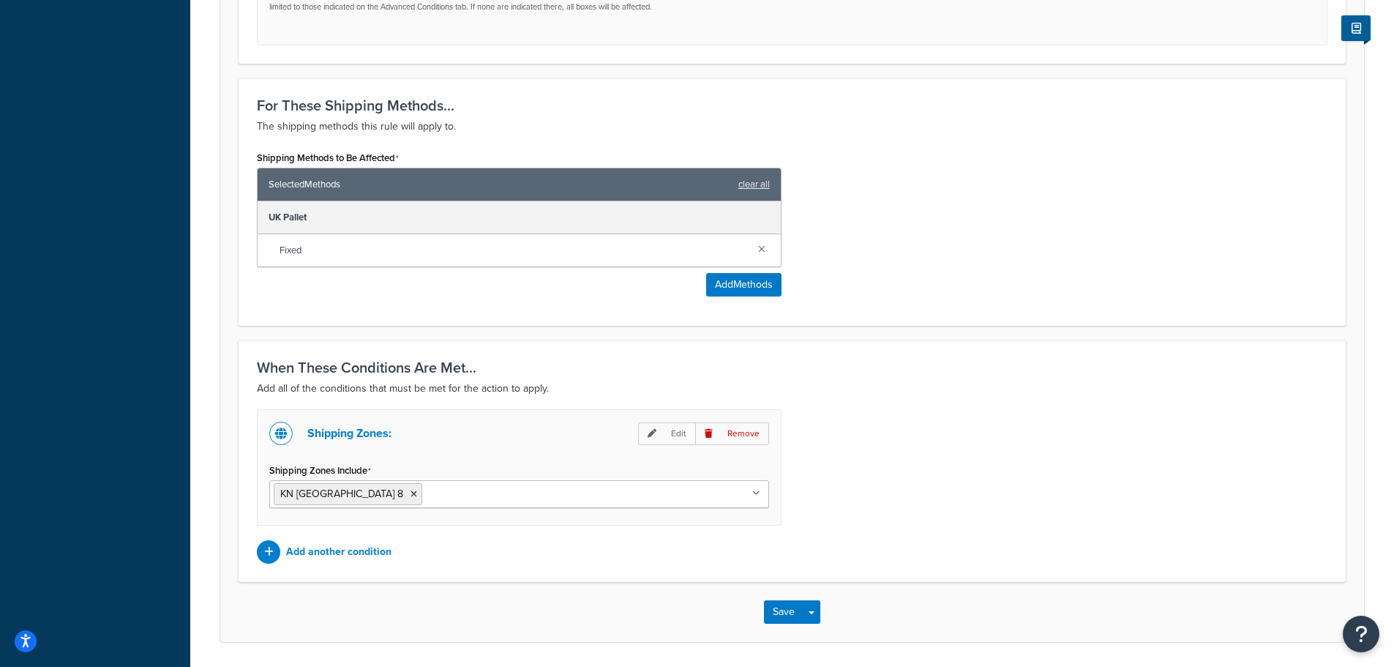
scroll to position [805, 0]
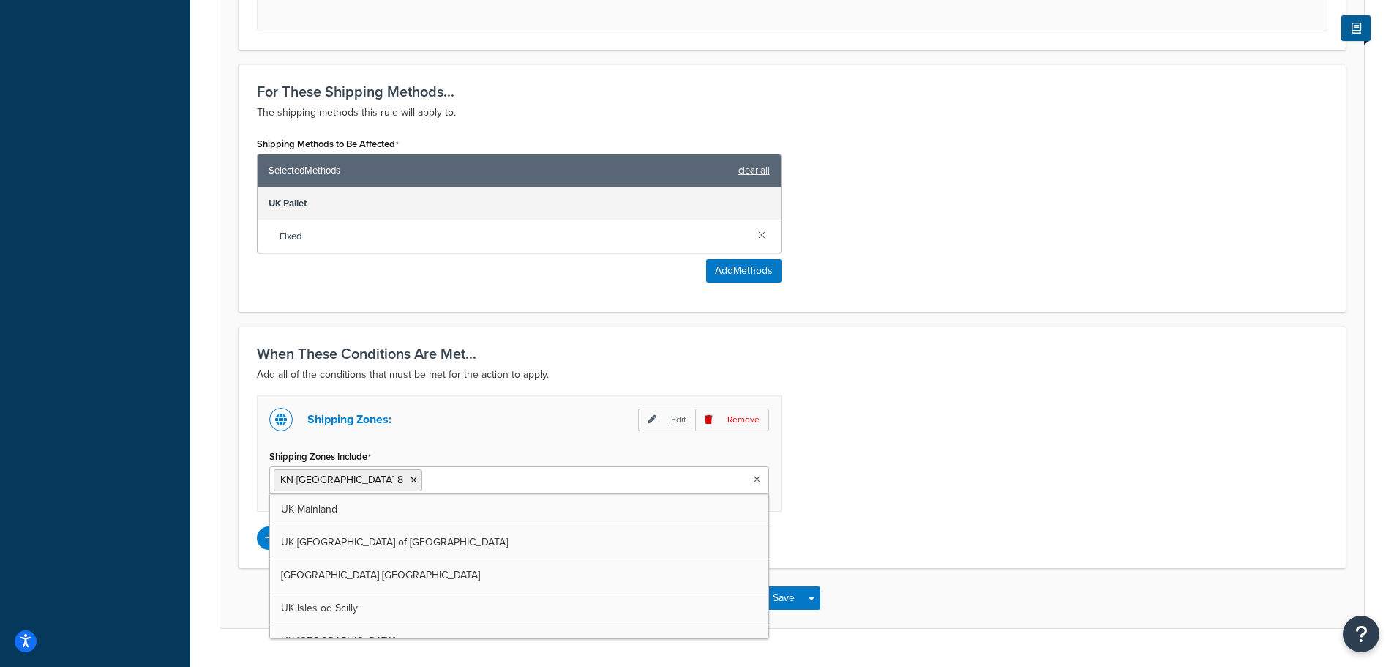
click at [459, 493] on ul "KN Scotland Pallet Zone 8" at bounding box center [519, 480] width 500 height 28
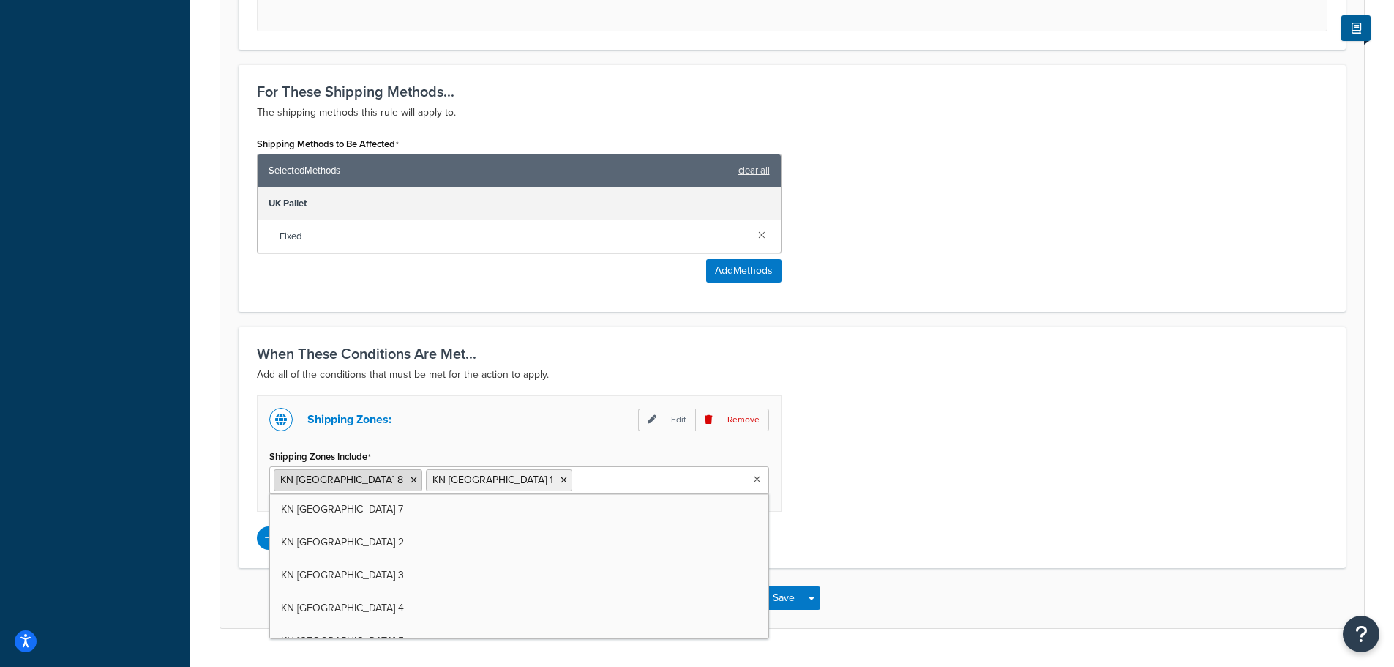
click at [411, 482] on icon at bounding box center [414, 480] width 7 height 9
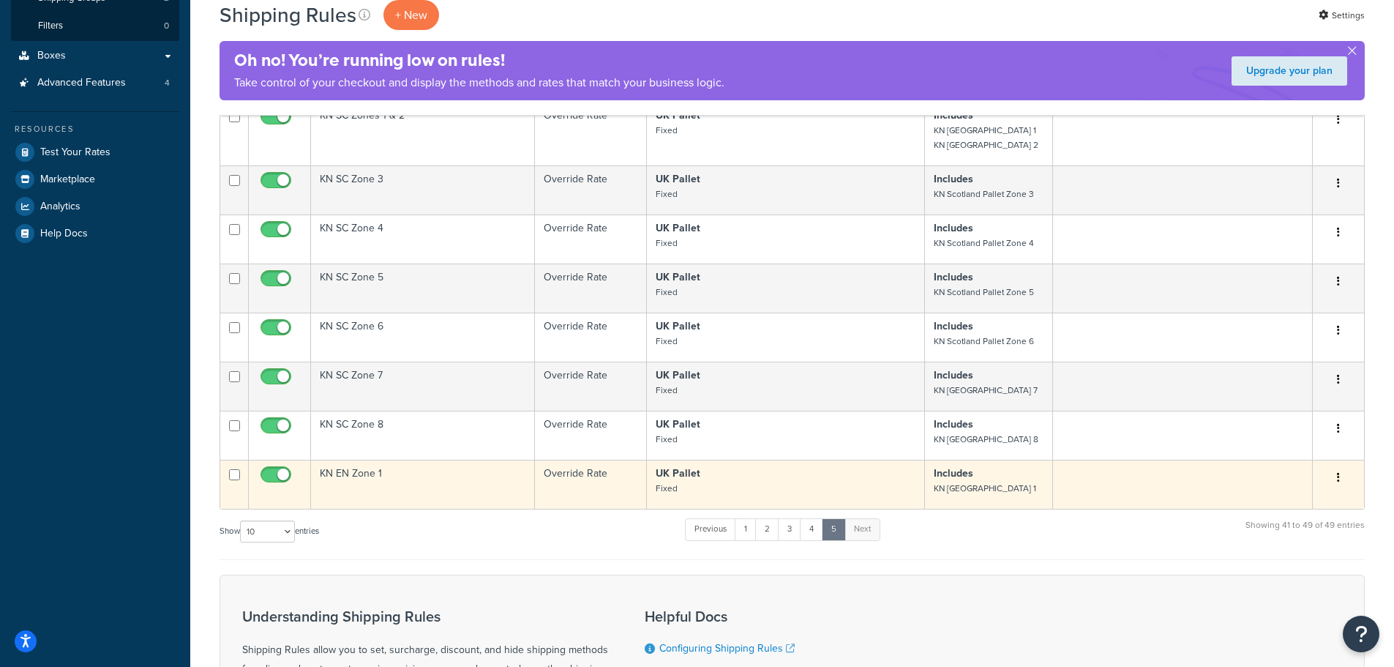
scroll to position [439, 0]
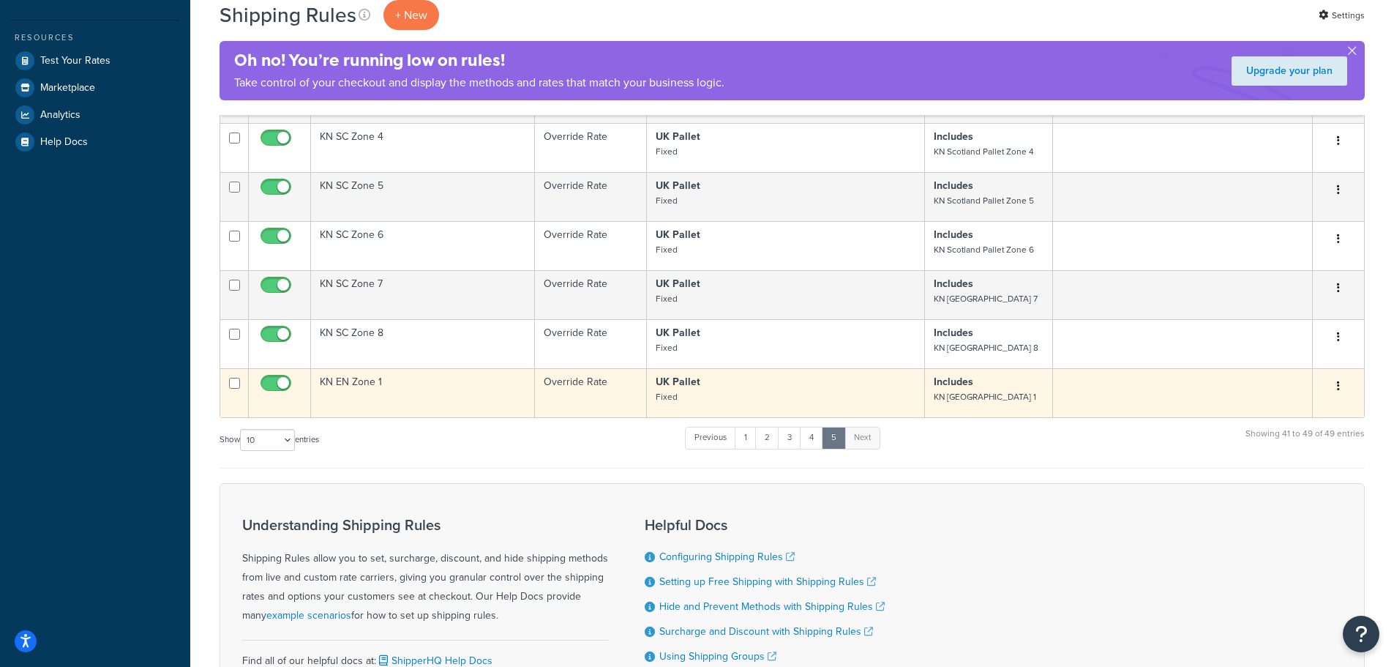
click at [1338, 381] on icon "button" at bounding box center [1338, 386] width 3 height 10
click at [1302, 399] on link "Edit" at bounding box center [1291, 414] width 116 height 30
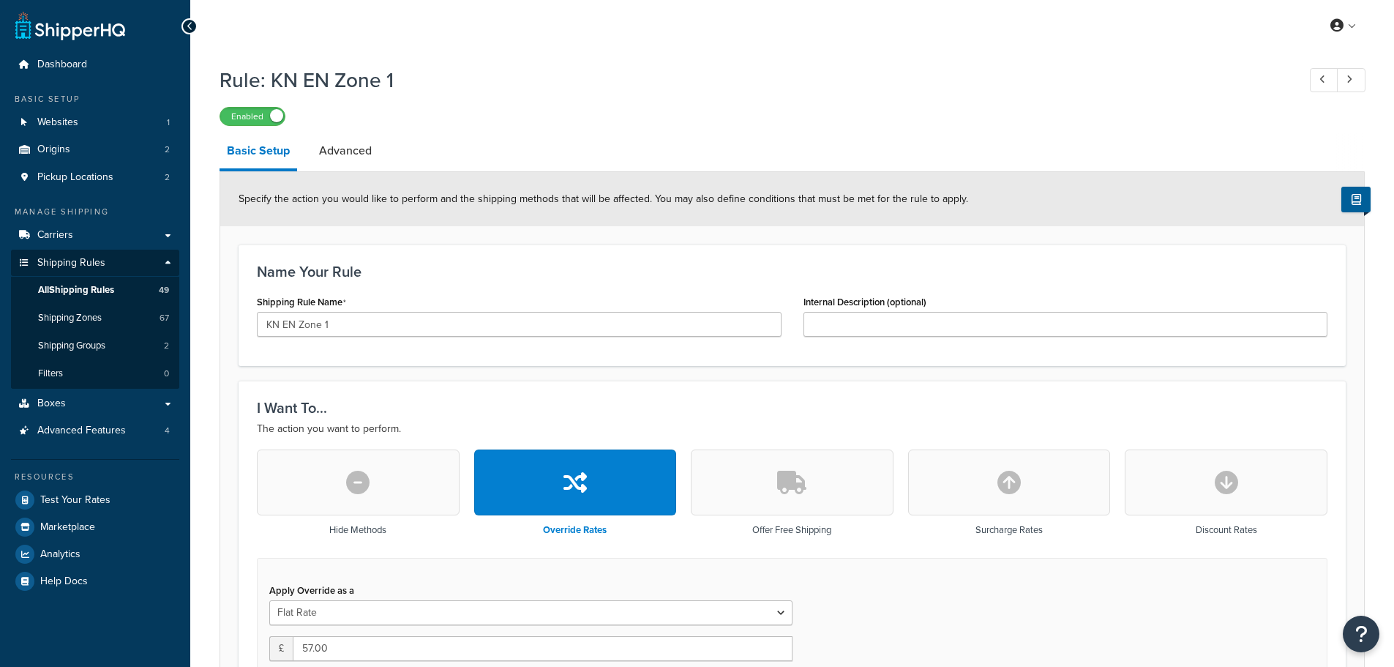
select select "BOX"
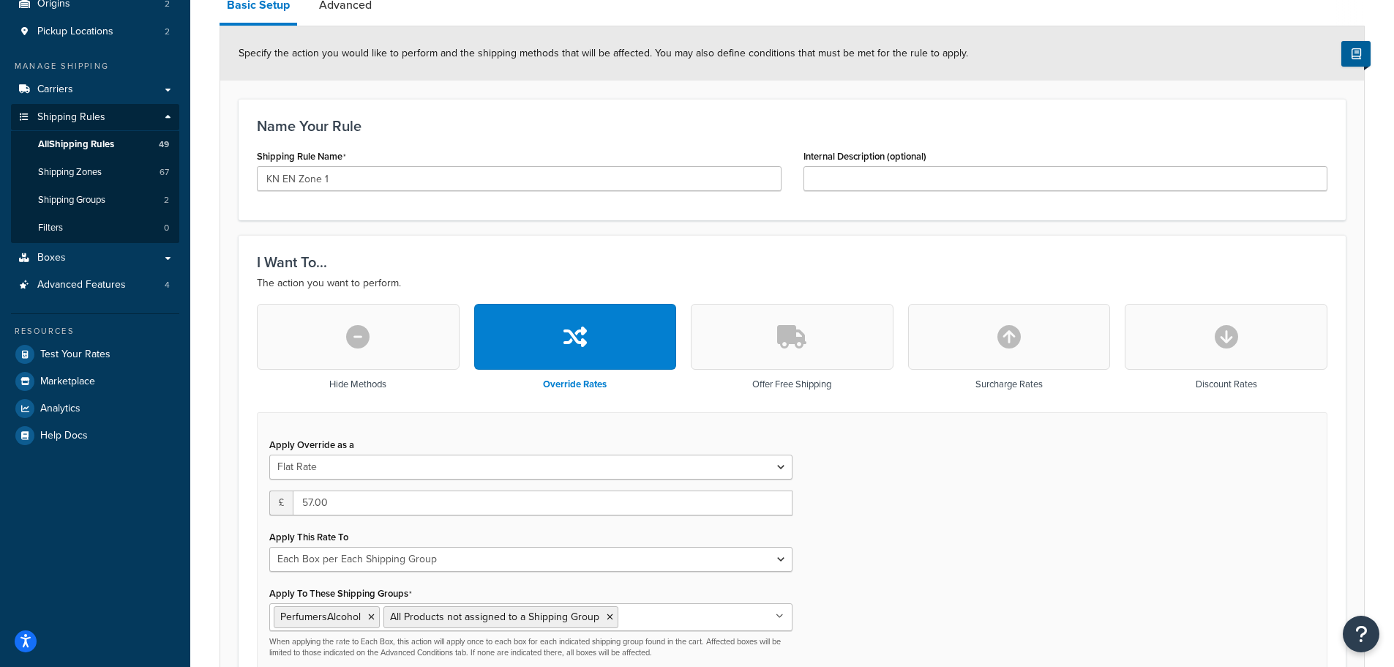
scroll to position [146, 0]
drag, startPoint x: 325, startPoint y: 173, endPoint x: 346, endPoint y: 176, distance: 21.3
click at [346, 176] on input "KN EN Zone 1" at bounding box center [519, 177] width 525 height 25
type input "KN EN Zone 2"
click at [532, 101] on div "Name Your Rule Shipping Rule Name KN EN Zone 2 Internal Description (optional)" at bounding box center [792, 159] width 1107 height 122
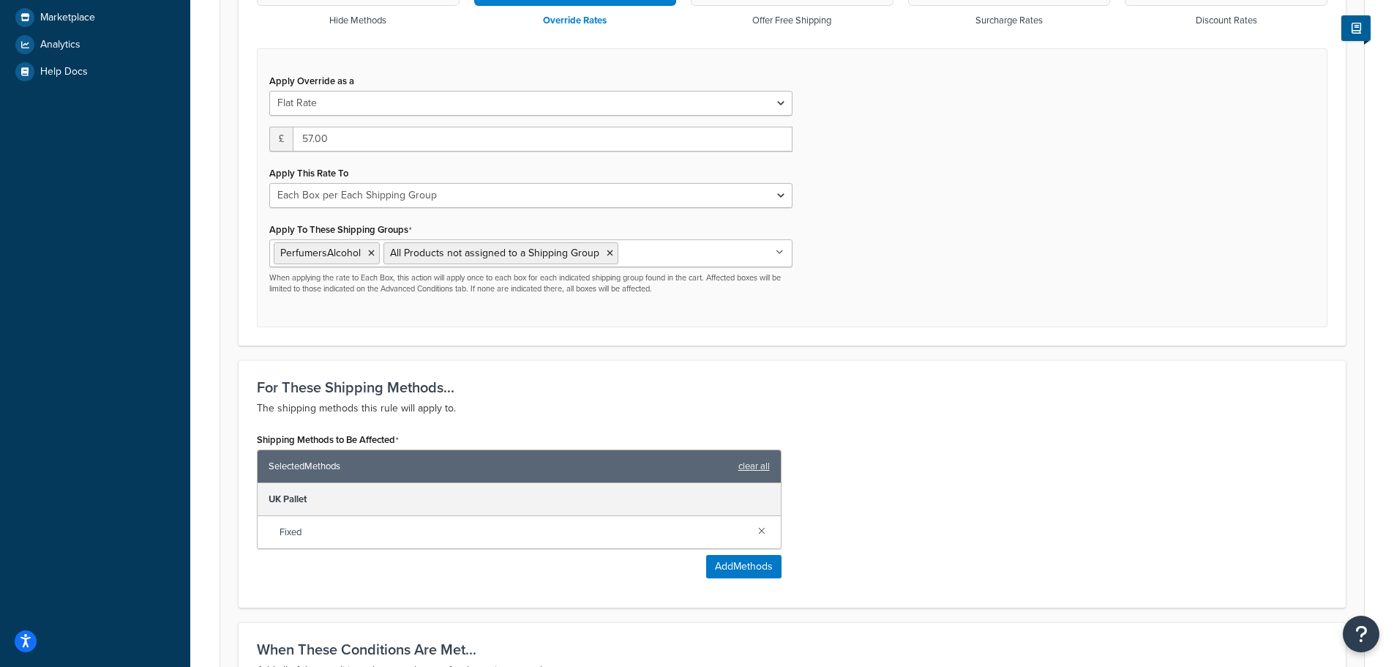
scroll to position [512, 0]
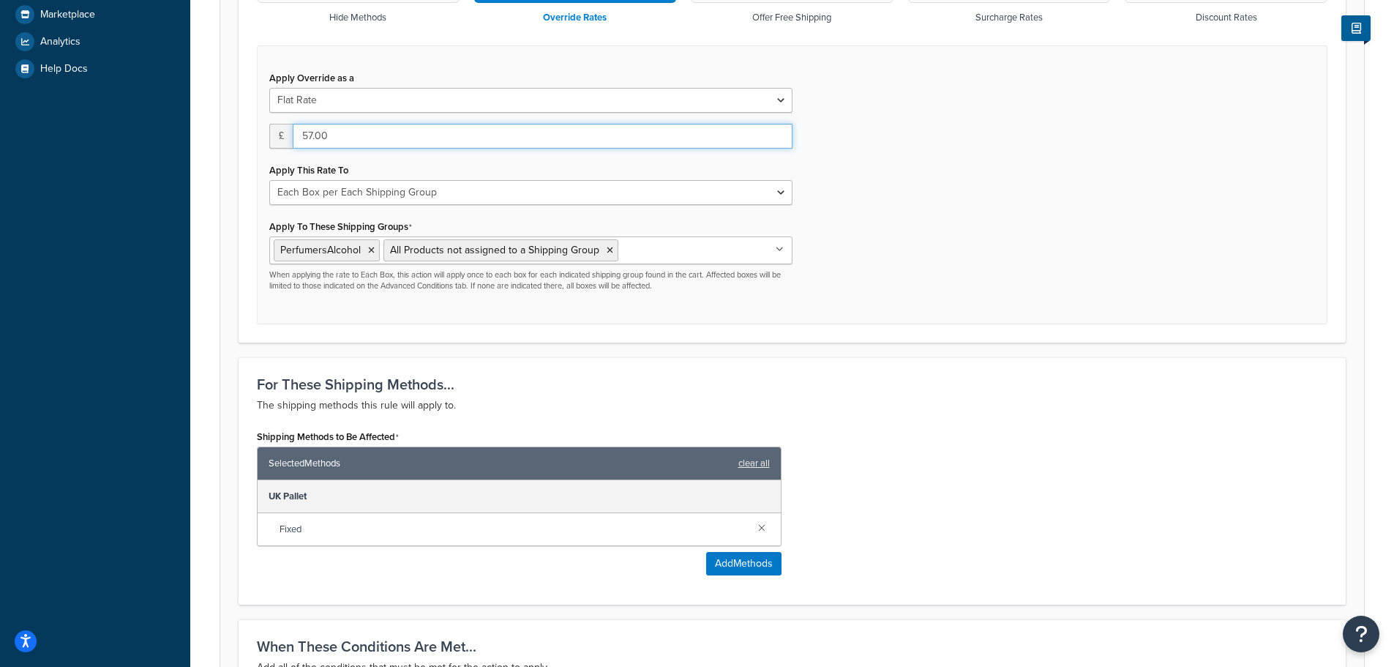
click at [321, 136] on input "57.00" at bounding box center [543, 136] width 500 height 25
type input "66"
click at [947, 157] on div "Apply Override as a Flat Rate Percentage Flat Rate & Percentage £ 66 Apply This…" at bounding box center [792, 185] width 1071 height 280
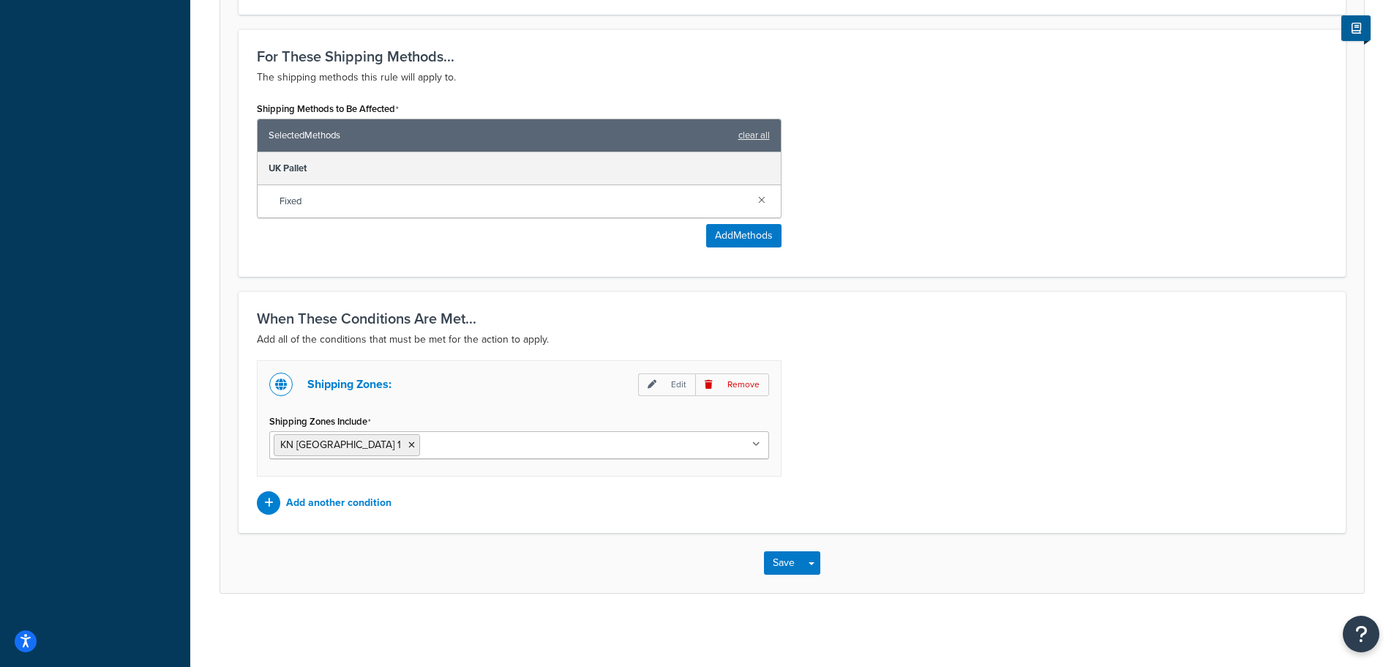
scroll to position [843, 0]
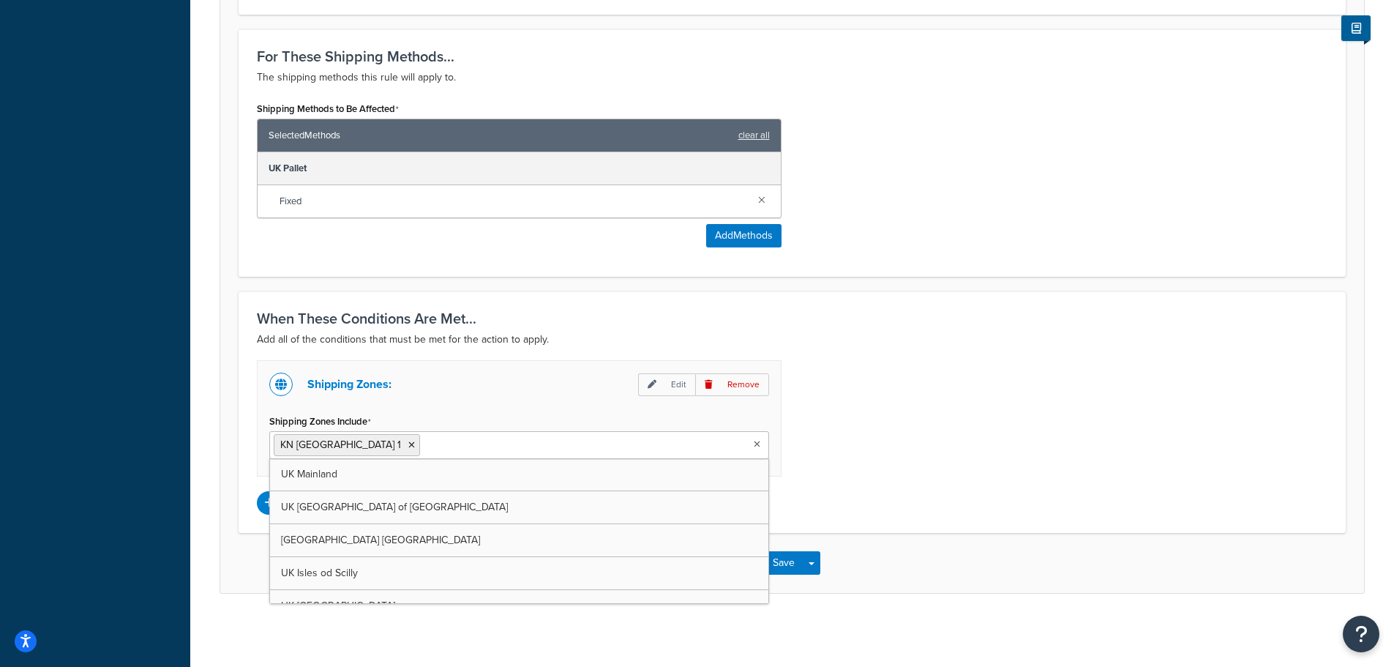
click at [443, 441] on input "Shipping Zones Include" at bounding box center [489, 444] width 130 height 16
click at [408, 447] on icon at bounding box center [411, 445] width 7 height 9
click at [888, 389] on div "Shipping Zones: Edit Remove Shipping Zones Include KN England Pallet Zone 2 UK …" at bounding box center [792, 437] width 1093 height 154
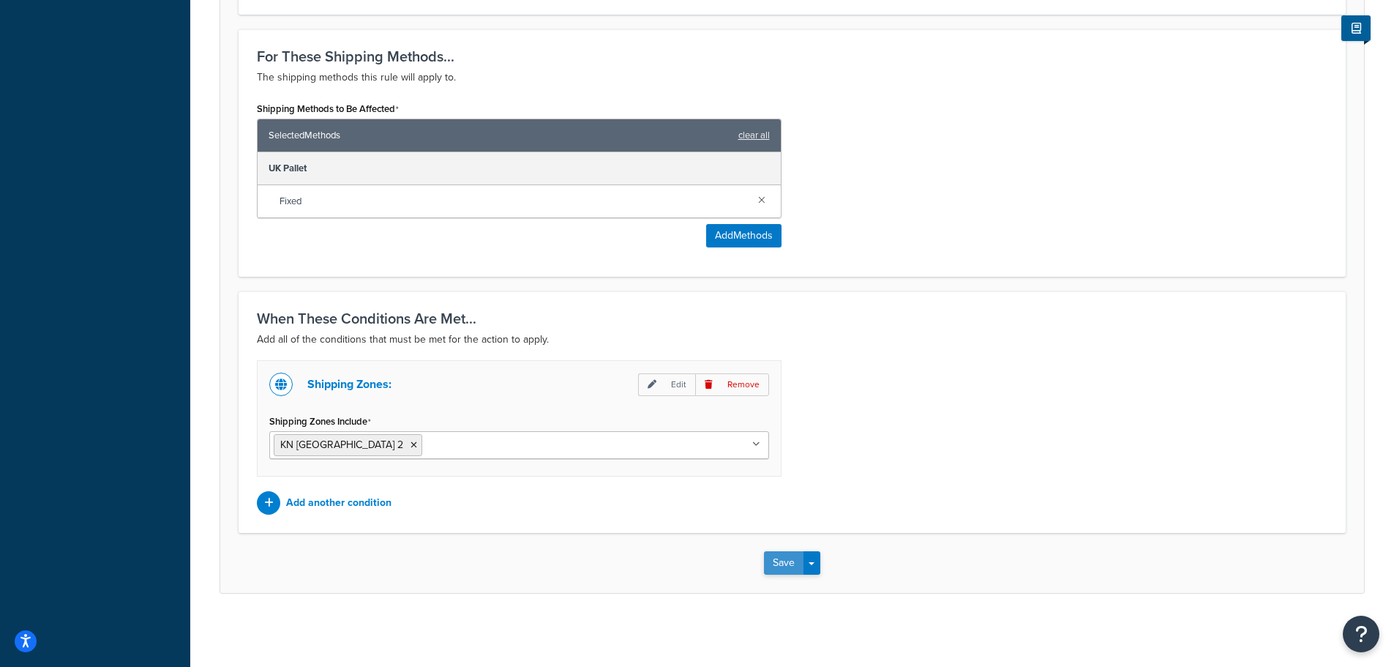
click at [780, 555] on button "Save" at bounding box center [784, 562] width 40 height 23
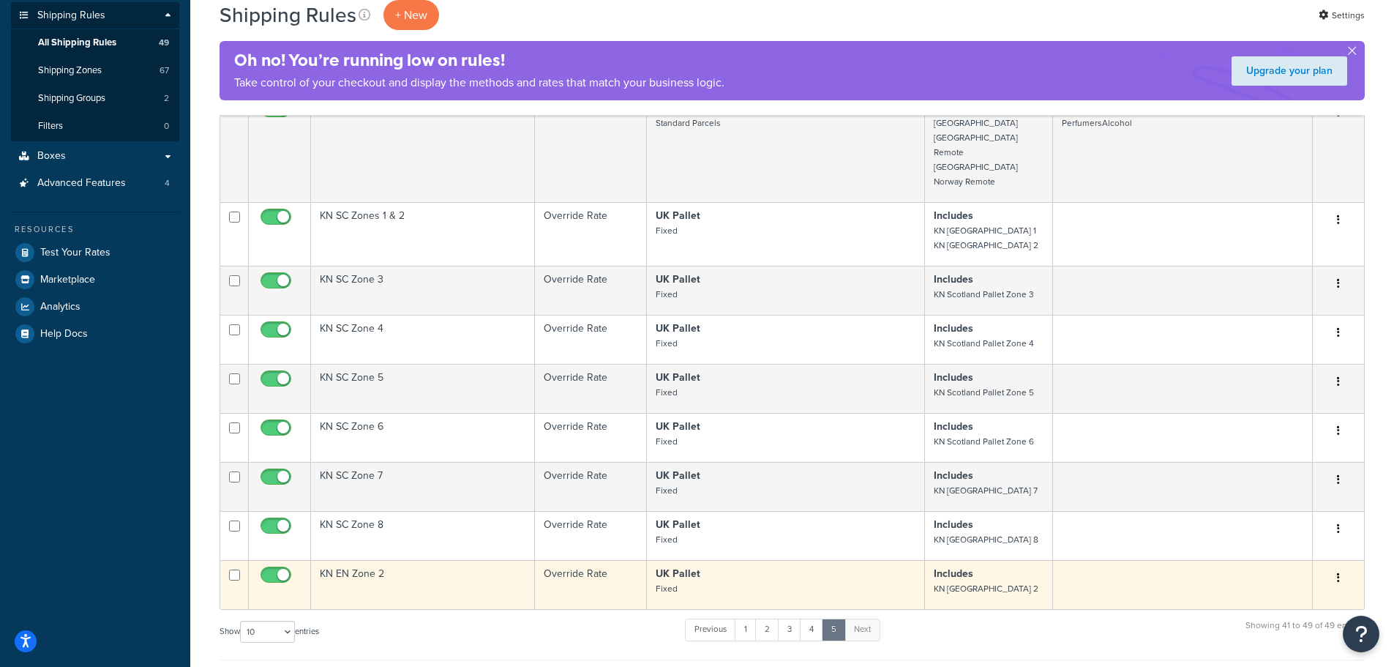
scroll to position [293, 0]
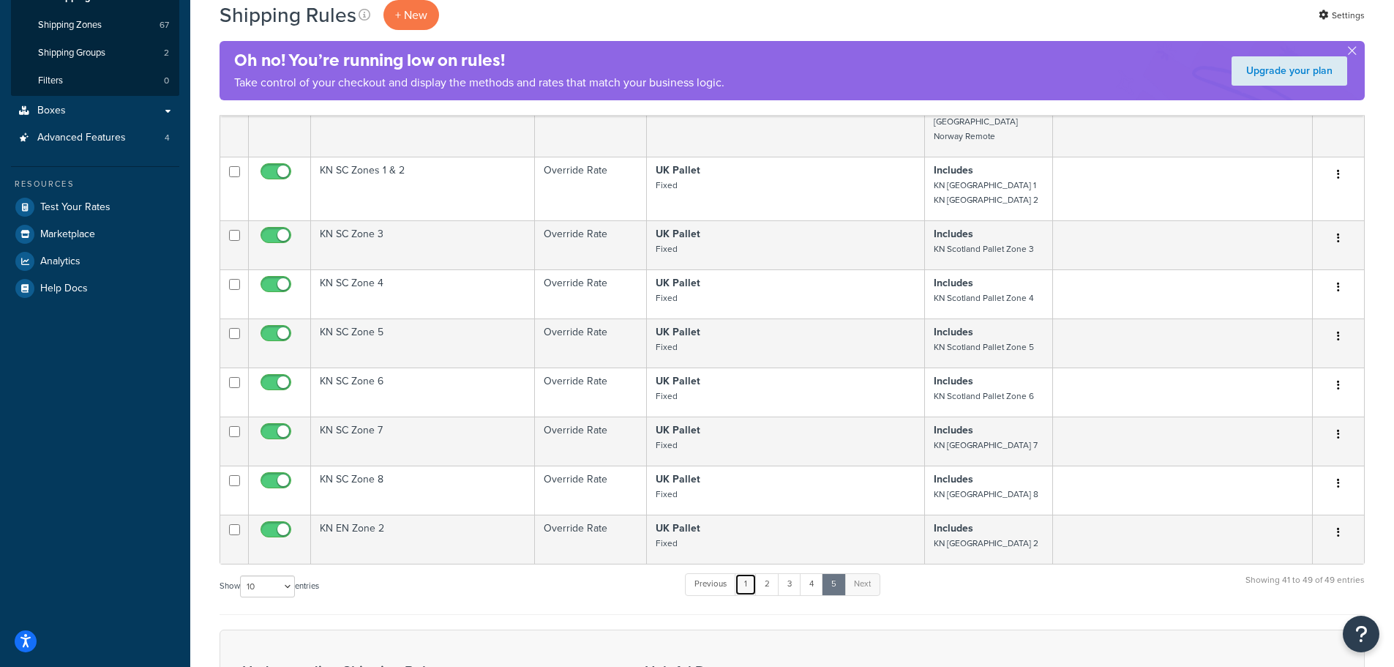
click at [747, 573] on link "1" at bounding box center [746, 584] width 22 height 22
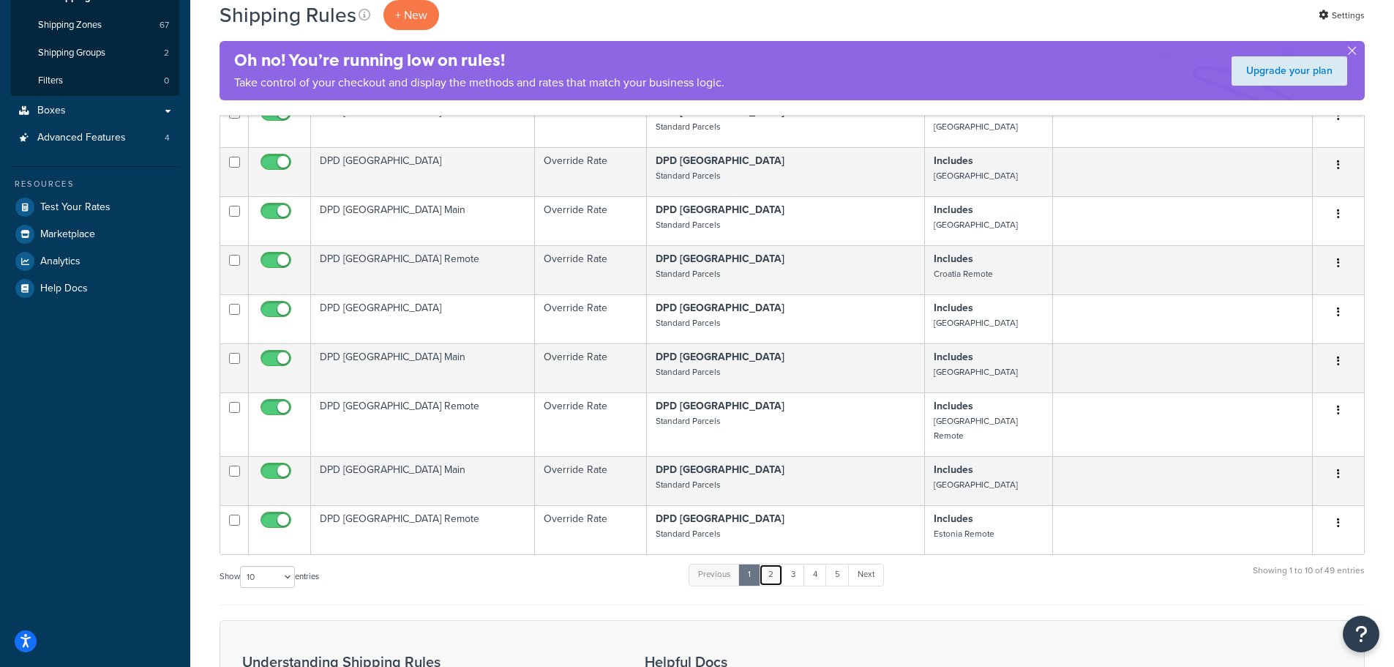
click at [774, 564] on link "2" at bounding box center [771, 575] width 24 height 22
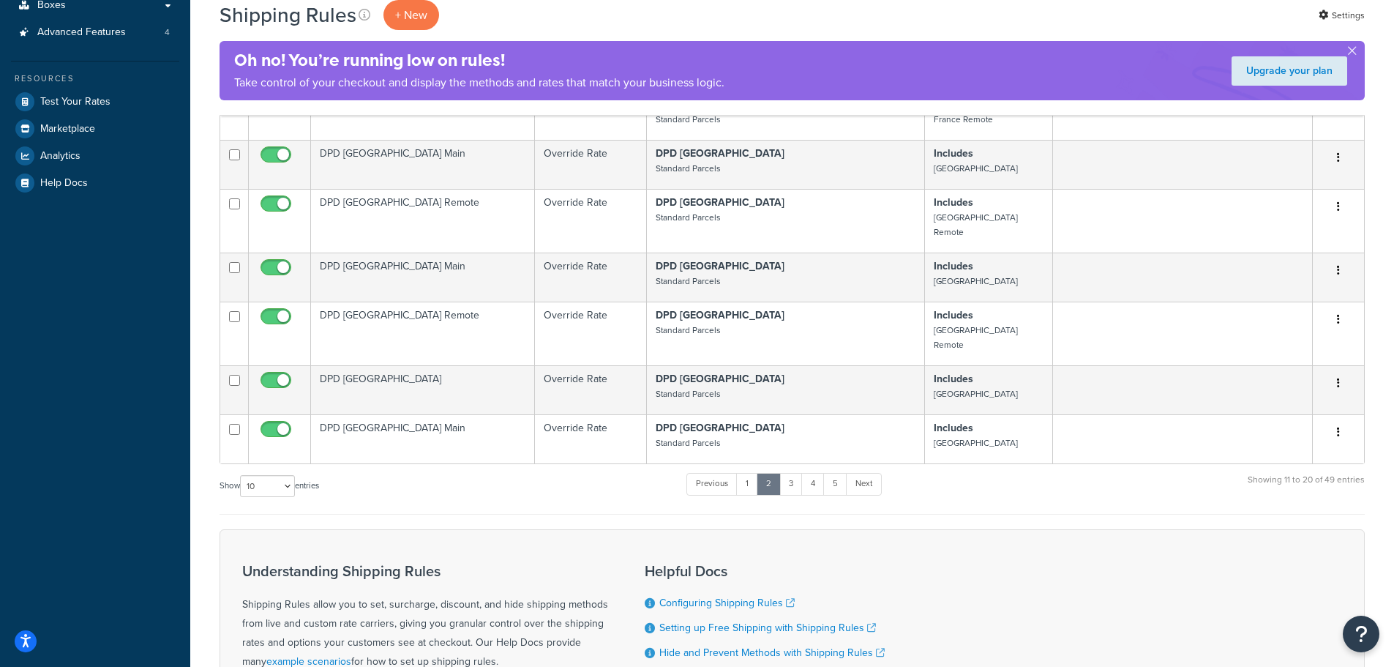
scroll to position [439, 0]
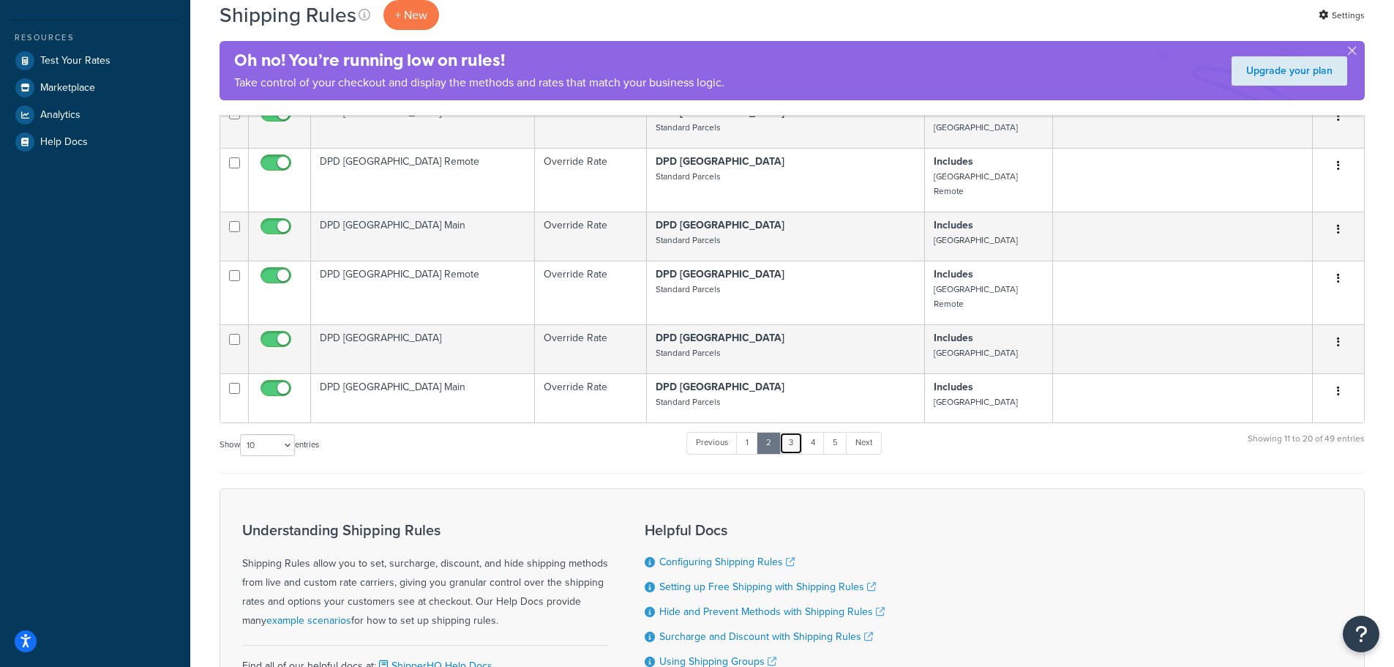
click at [794, 432] on link "3" at bounding box center [791, 443] width 23 height 22
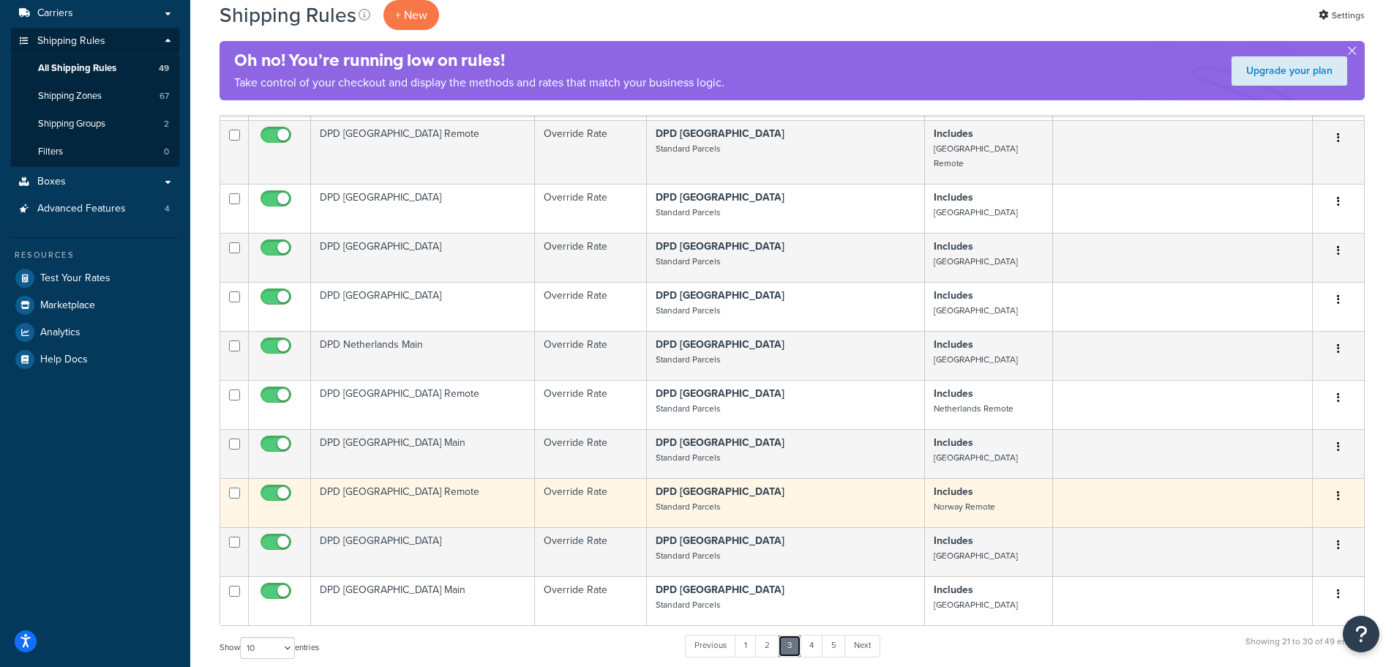
scroll to position [366, 0]
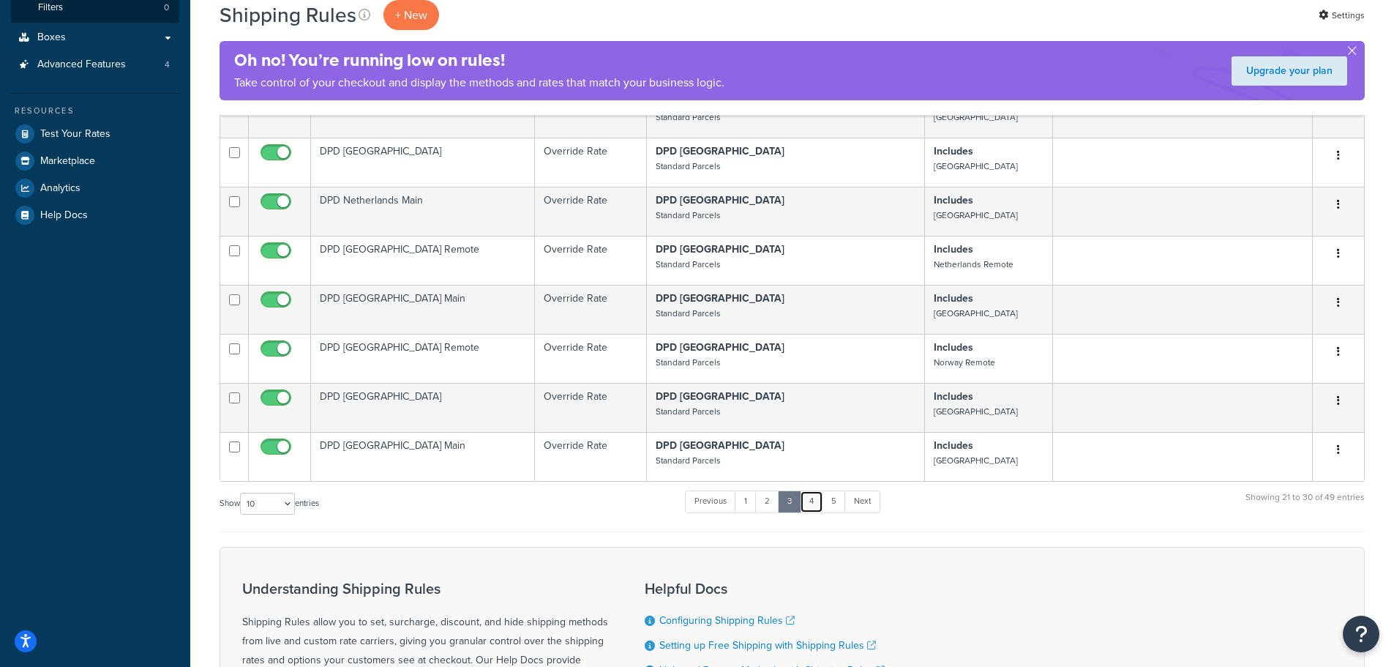
click at [813, 493] on link "4" at bounding box center [811, 501] width 23 height 22
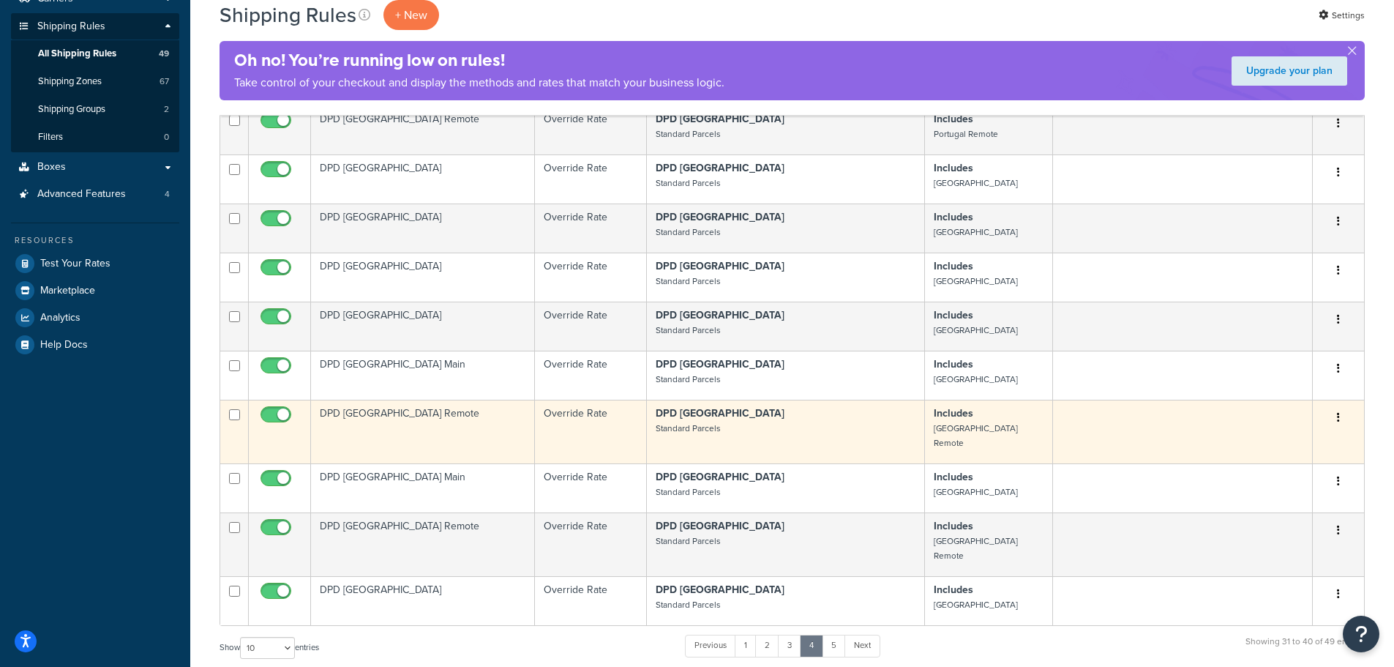
scroll to position [293, 0]
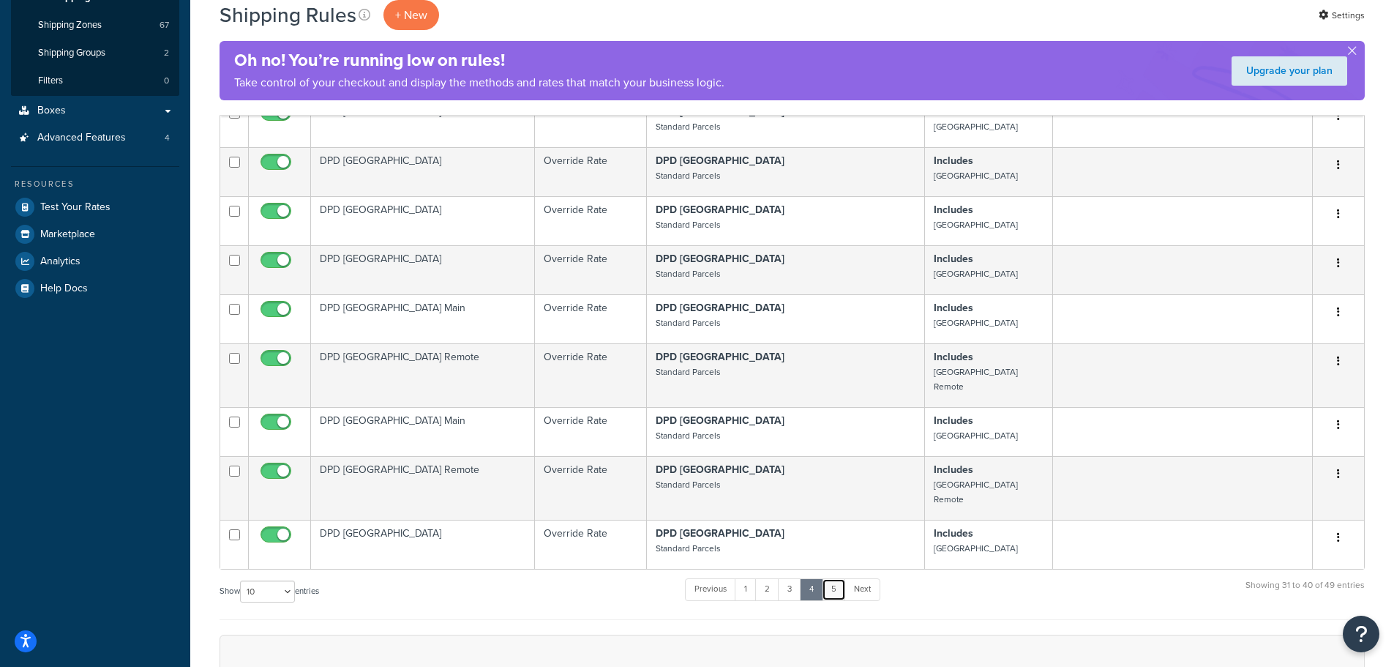
click at [836, 578] on link "5" at bounding box center [834, 589] width 24 height 22
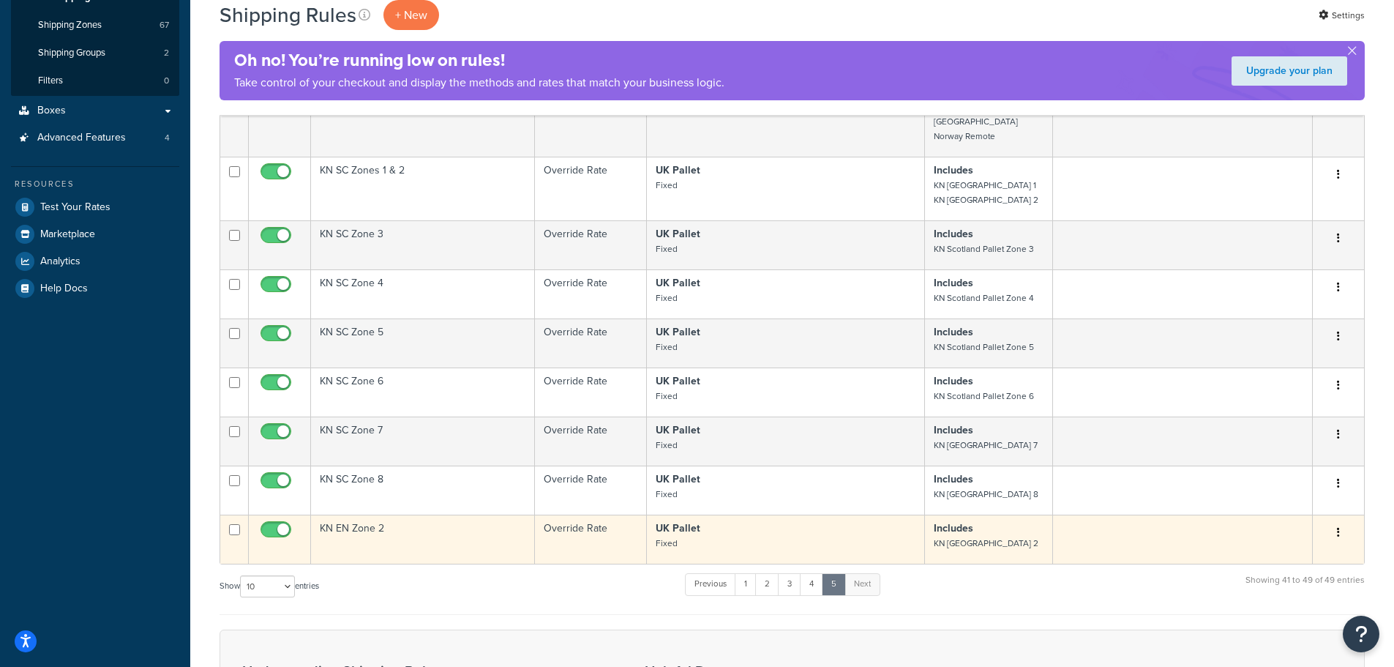
click at [1331, 523] on button "button" at bounding box center [1339, 532] width 20 height 23
click at [1288, 549] on link "Edit" at bounding box center [1291, 560] width 116 height 30
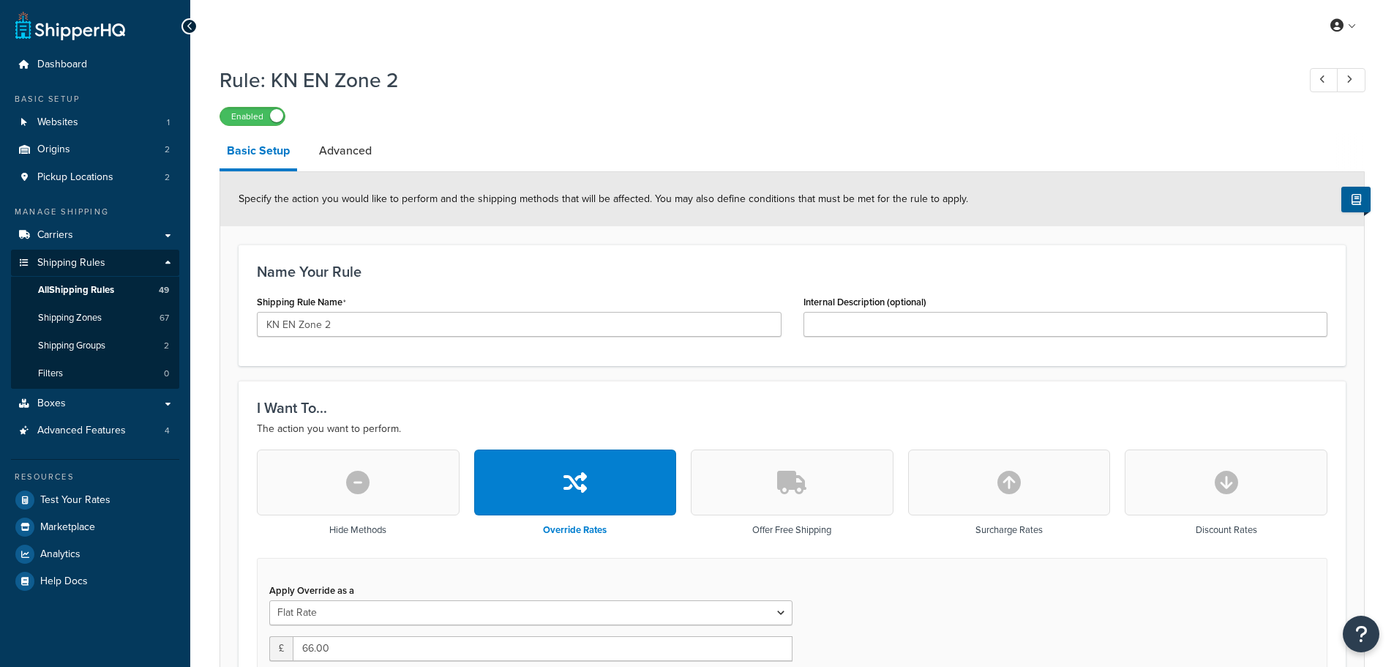
select select "BOX"
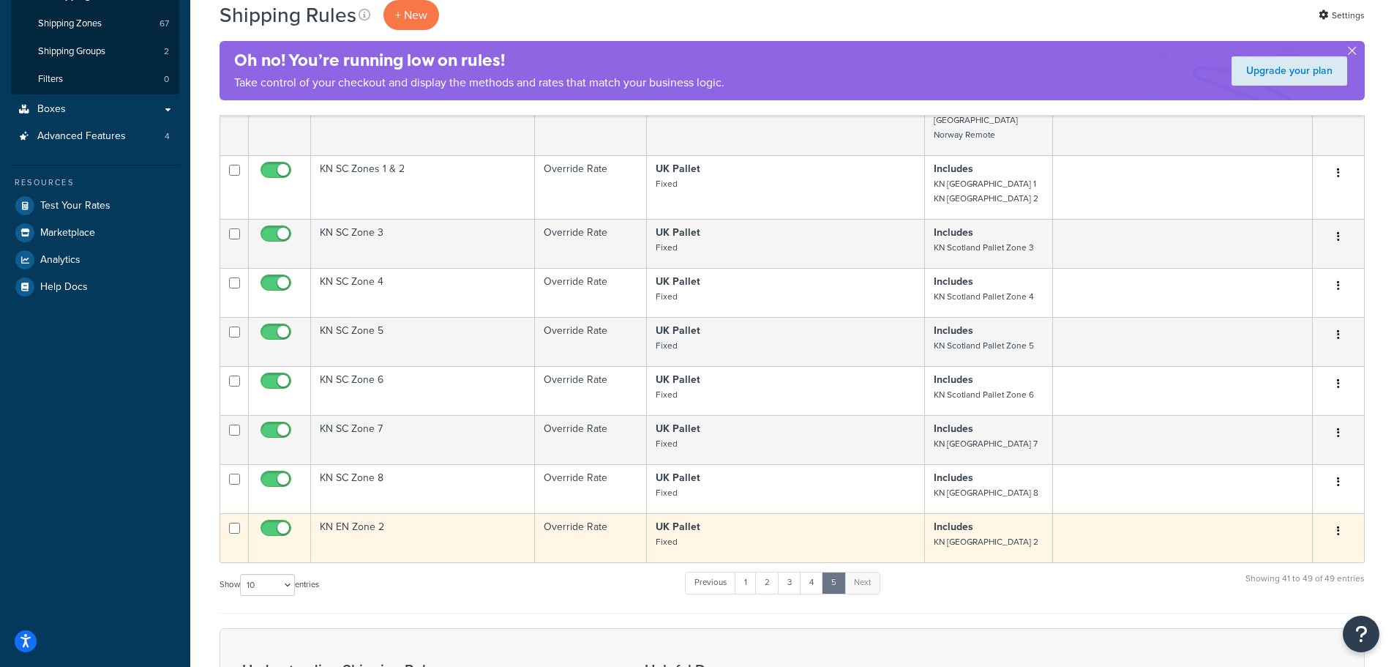
click at [1342, 520] on button "button" at bounding box center [1339, 531] width 20 height 23
click at [1279, 574] on link "Duplicate" at bounding box center [1291, 589] width 116 height 30
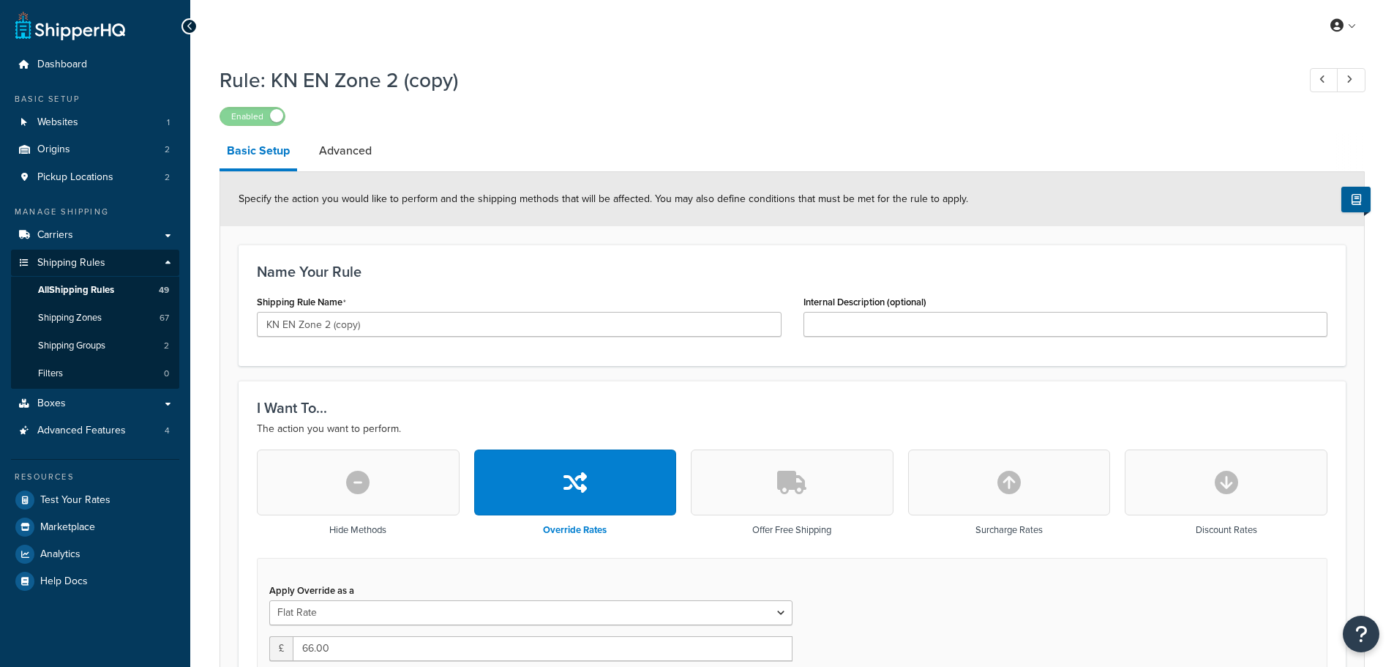
select select "BOX"
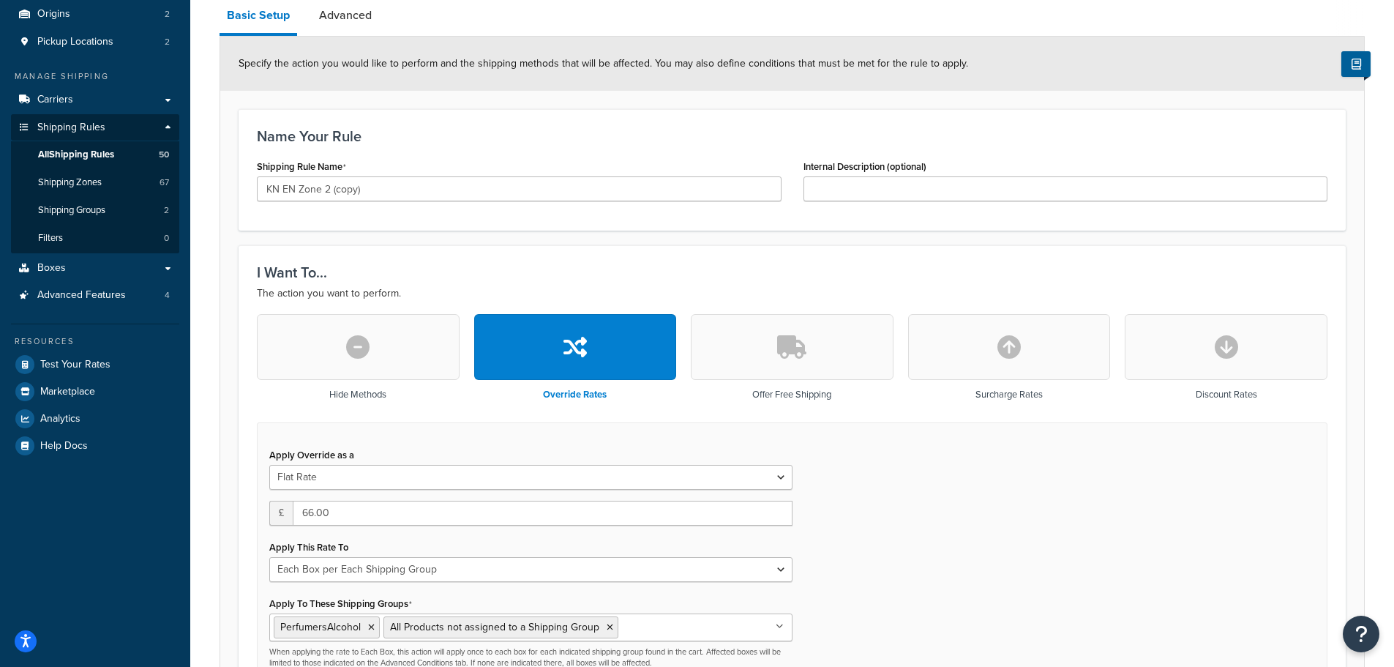
scroll to position [146, 0]
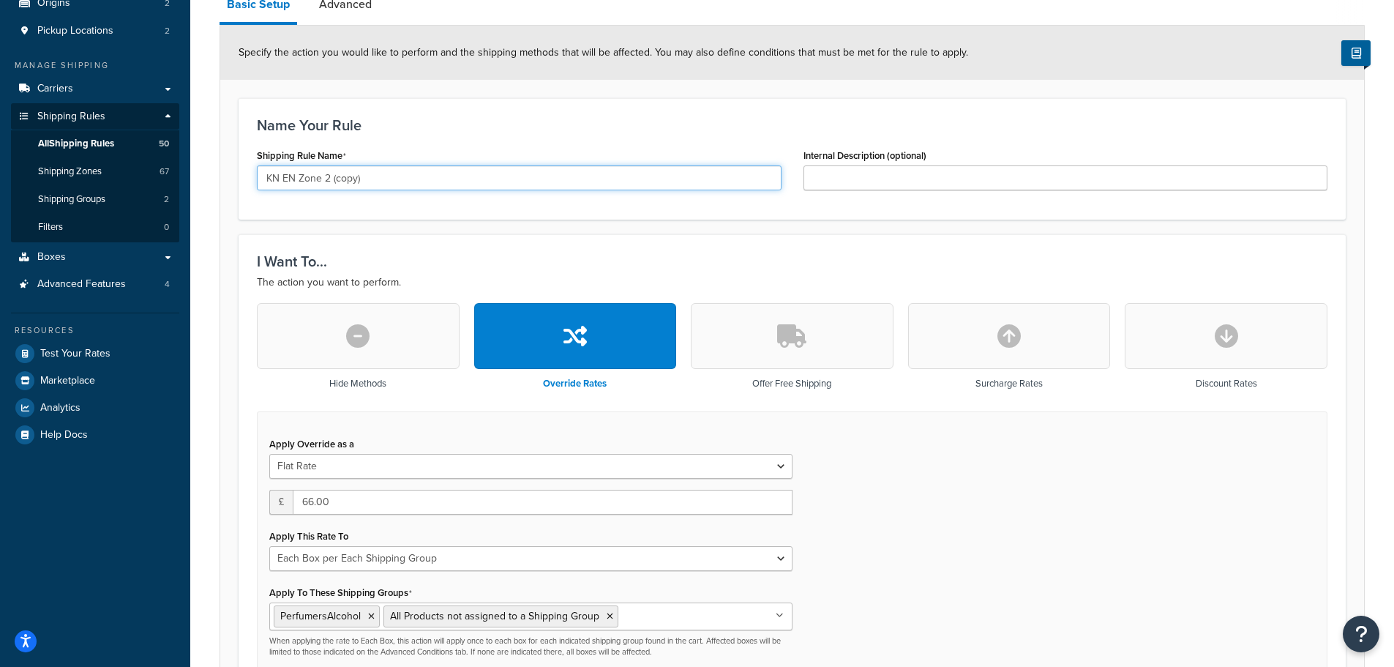
drag, startPoint x: 324, startPoint y: 177, endPoint x: 418, endPoint y: 193, distance: 95.1
click at [418, 193] on div "Shipping Rule Name KN EN Zone 2 (copy)" at bounding box center [519, 173] width 547 height 56
type input "KN EN Zone 1"
click at [515, 147] on div "Shipping Rule Name KN EN Zone 1" at bounding box center [519, 167] width 525 height 45
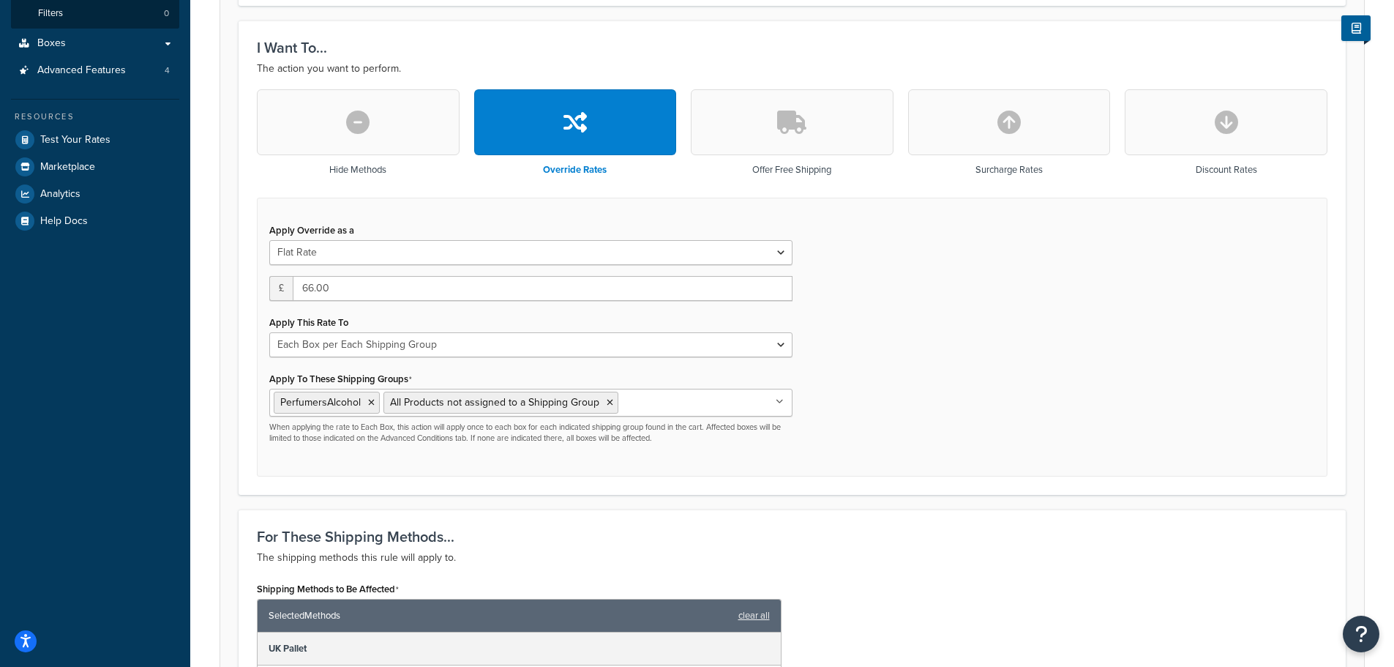
scroll to position [366, 0]
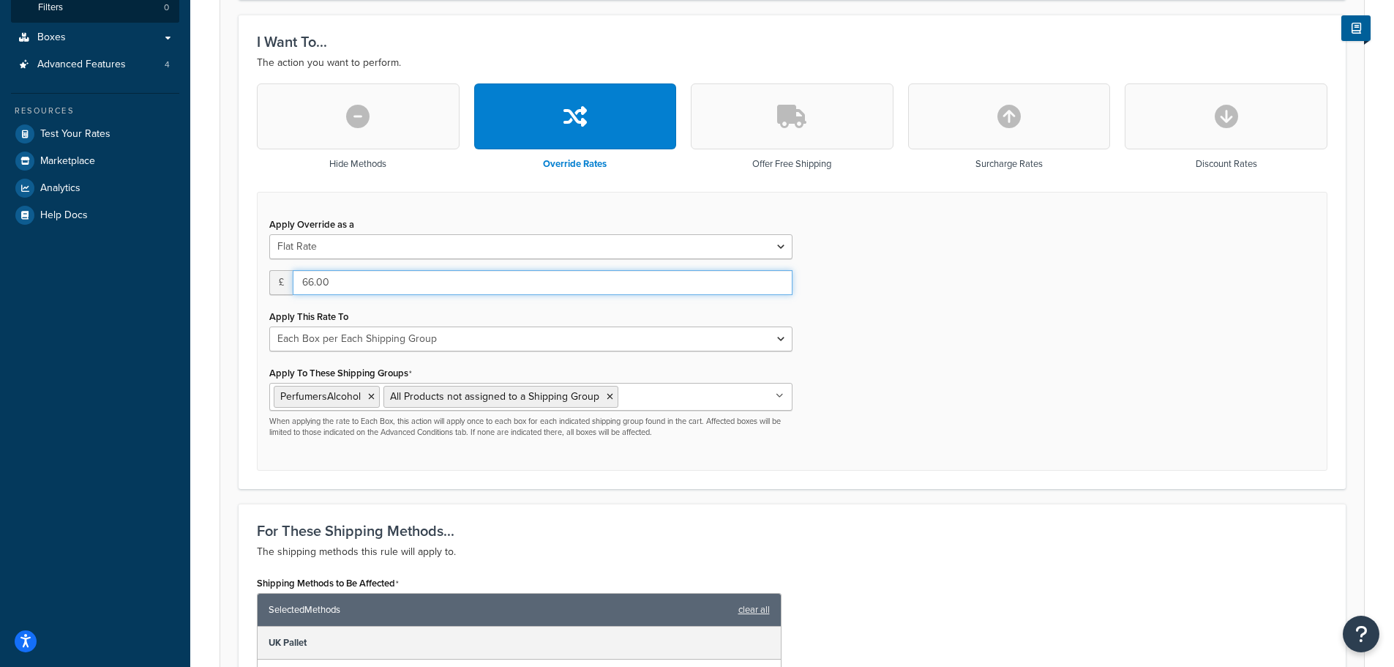
click at [308, 285] on input "66.00" at bounding box center [543, 282] width 500 height 25
type input "57"
click at [878, 326] on div "Apply Override as a Flat Rate Percentage Flat Rate & Percentage £ 57 Apply This…" at bounding box center [792, 332] width 1071 height 280
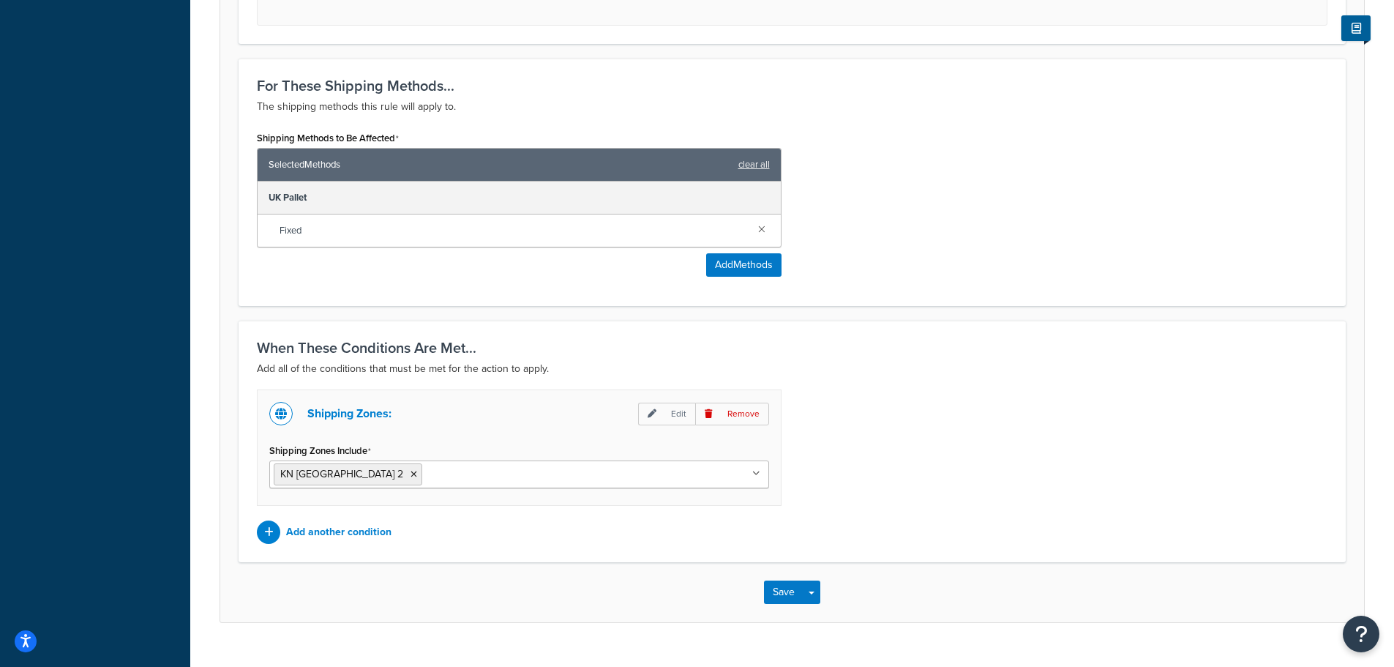
scroll to position [843, 0]
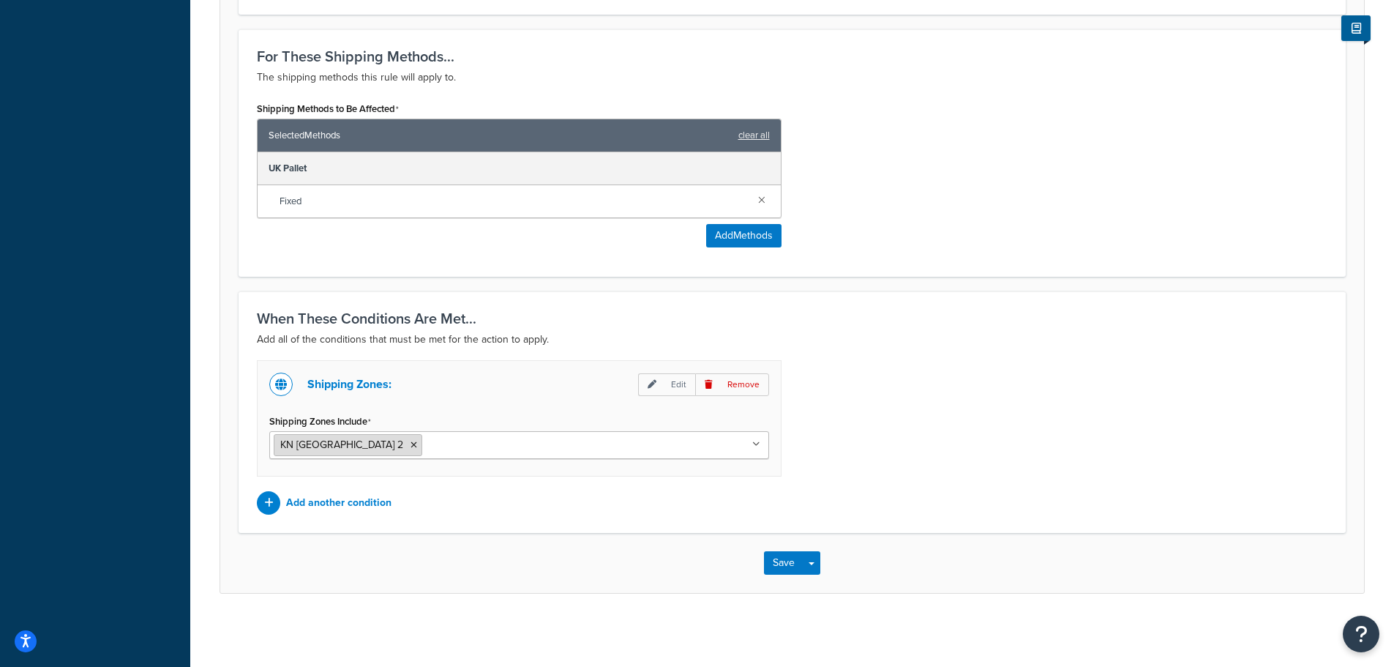
click at [411, 445] on icon at bounding box center [414, 445] width 7 height 9
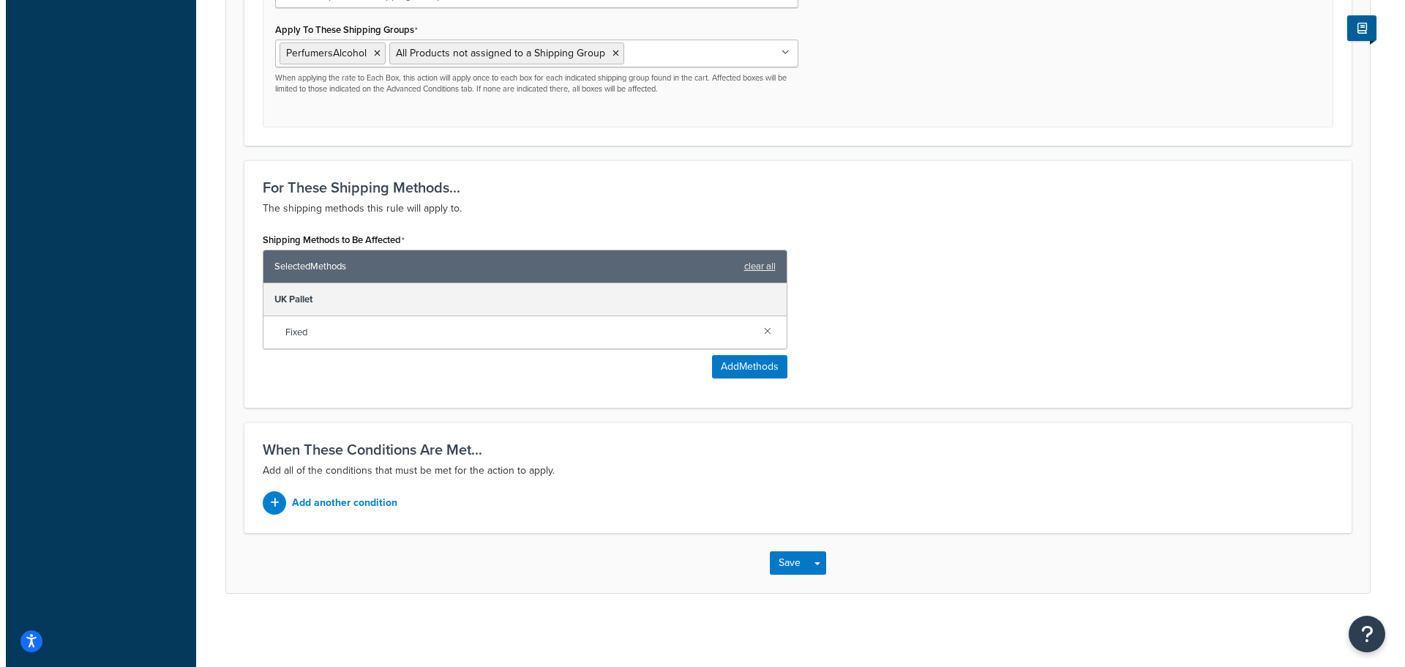
scroll to position [711, 0]
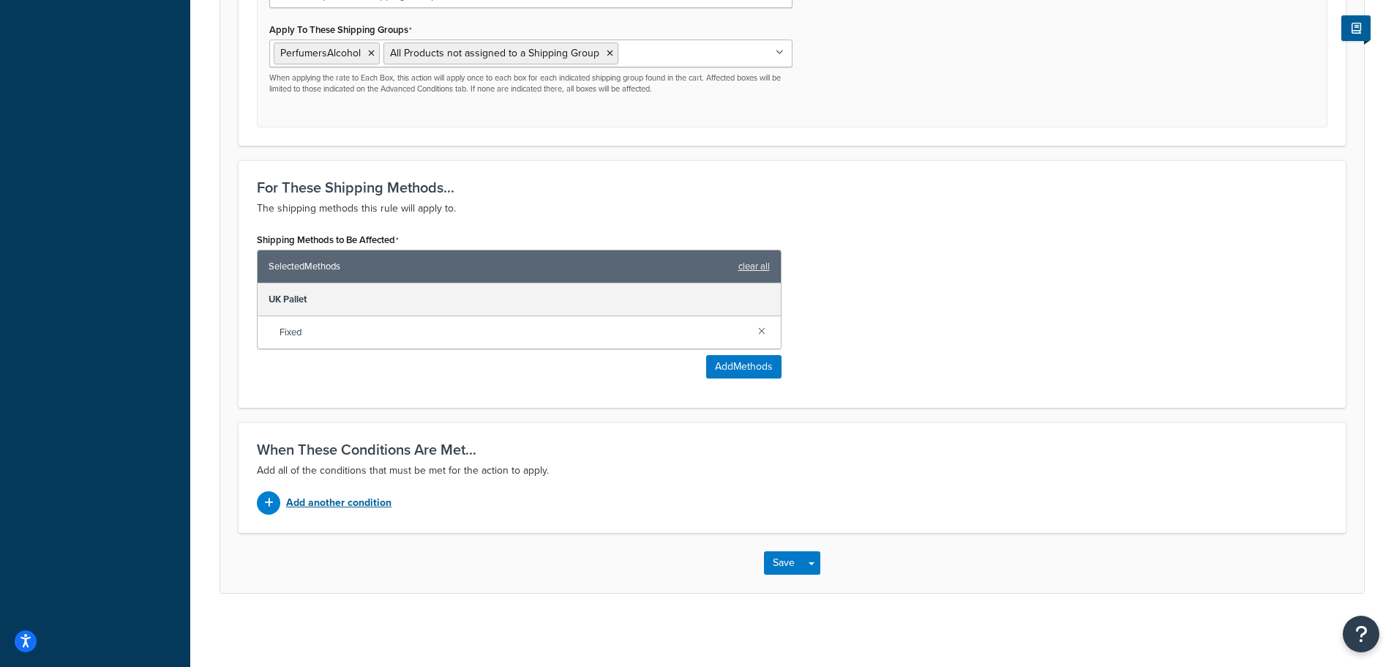
click at [354, 505] on p "Add another condition" at bounding box center [338, 503] width 105 height 20
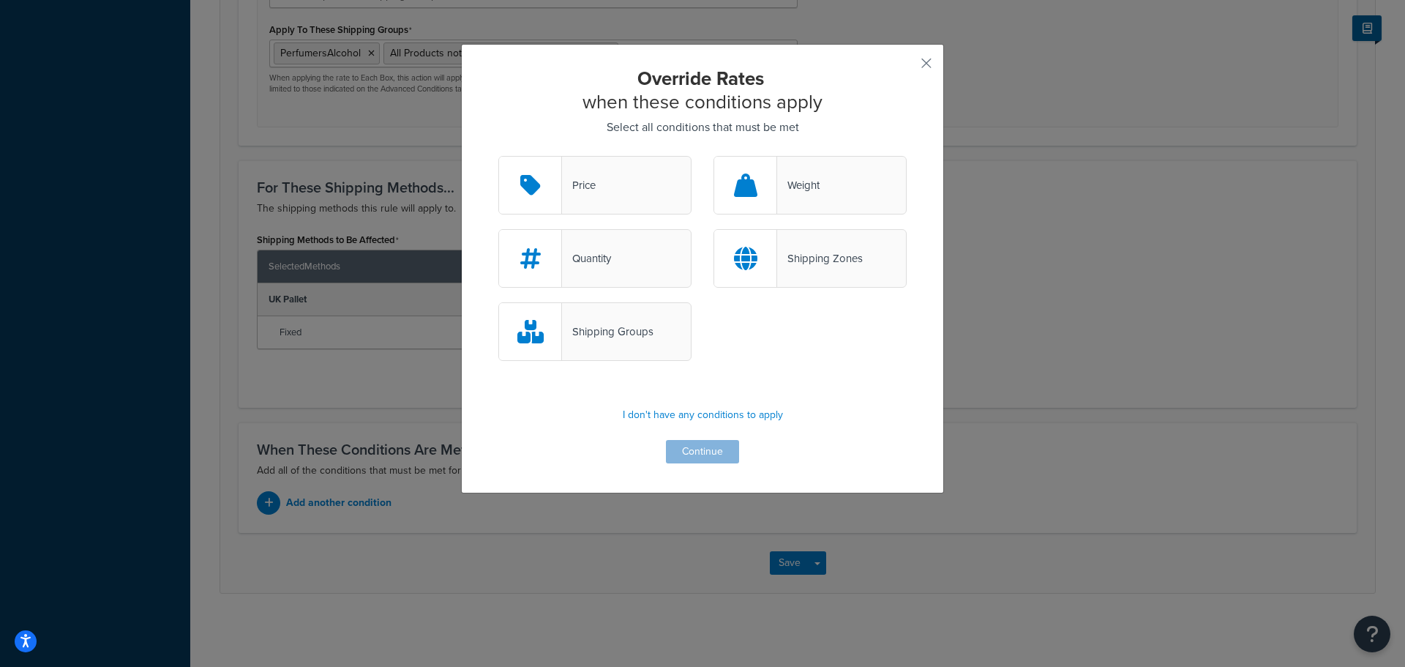
click at [791, 274] on div "Shipping Zones" at bounding box center [810, 258] width 193 height 59
click at [0, 0] on input "Shipping Zones" at bounding box center [0, 0] width 0 height 0
click at [707, 443] on button "Continue" at bounding box center [702, 451] width 73 height 23
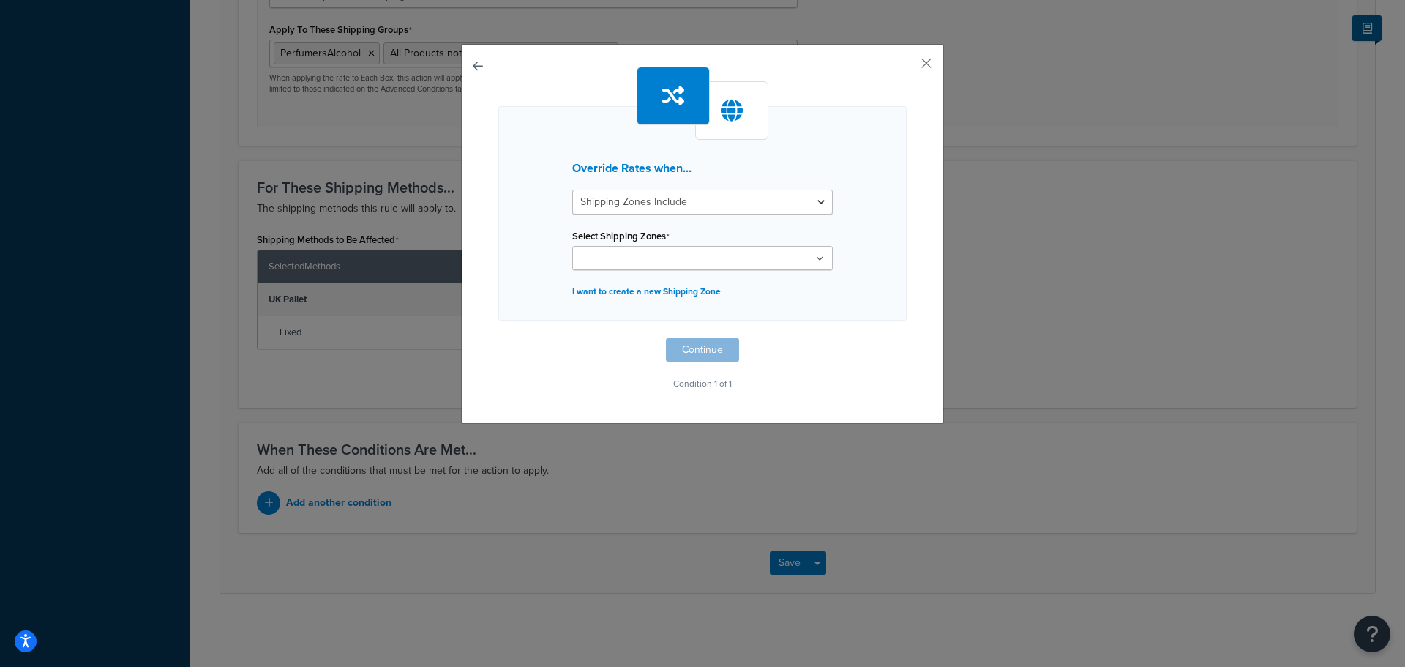
click at [623, 253] on input "Select Shipping Zones" at bounding box center [642, 259] width 130 height 16
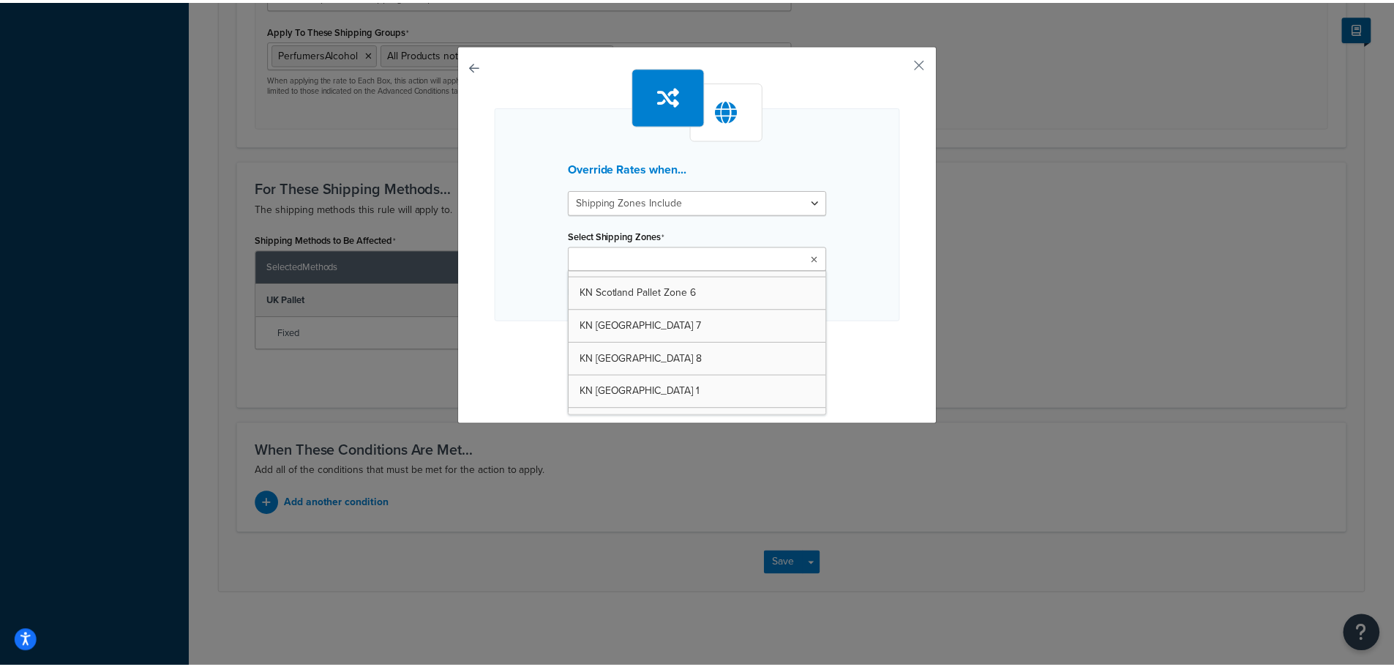
scroll to position [1976, 0]
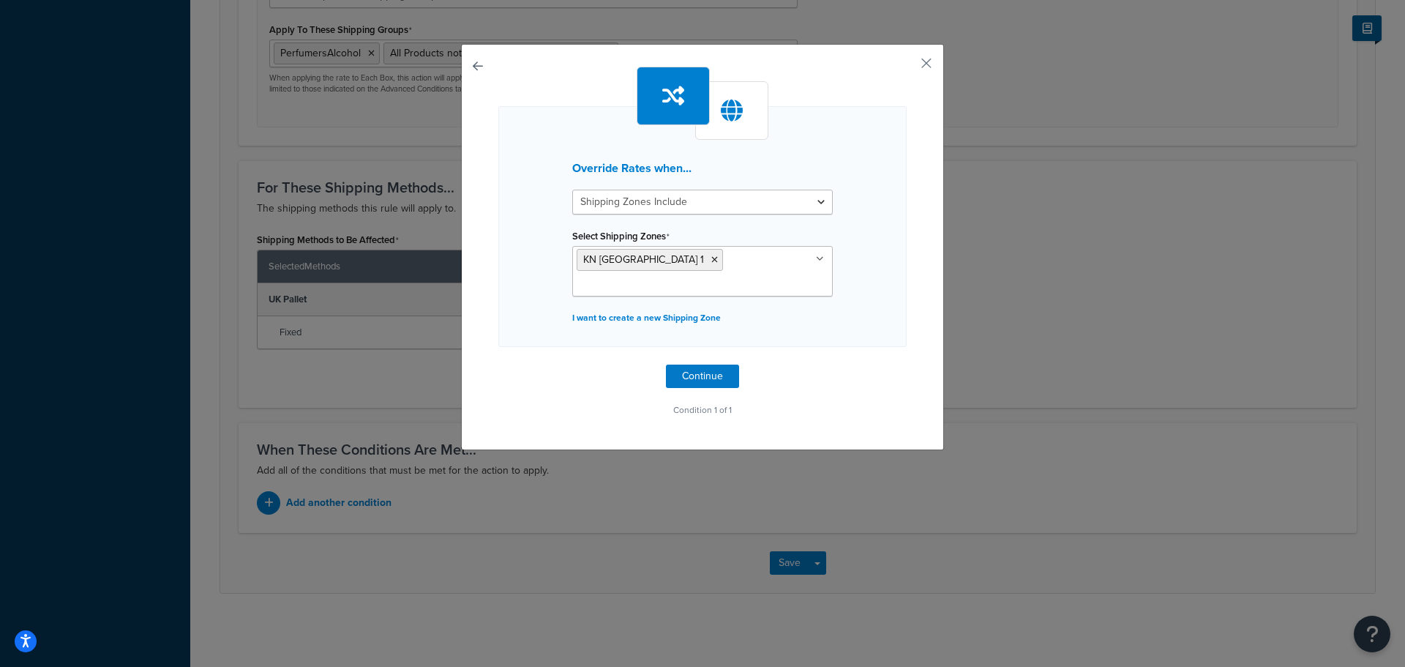
click at [897, 229] on div "Override Rates when... Shipping Zones Include Shipping Zones Do Not Include Sel…" at bounding box center [702, 226] width 408 height 241
click at [708, 375] on button "Continue" at bounding box center [702, 376] width 73 height 23
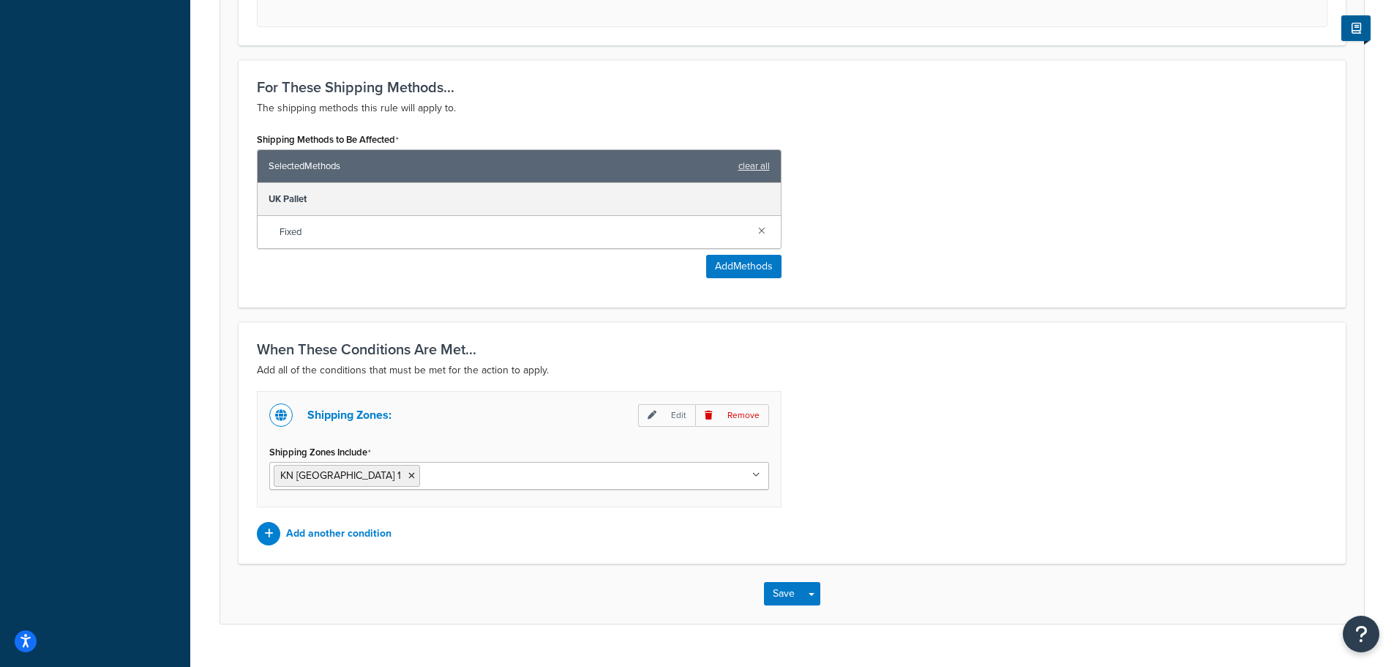
scroll to position [843, 0]
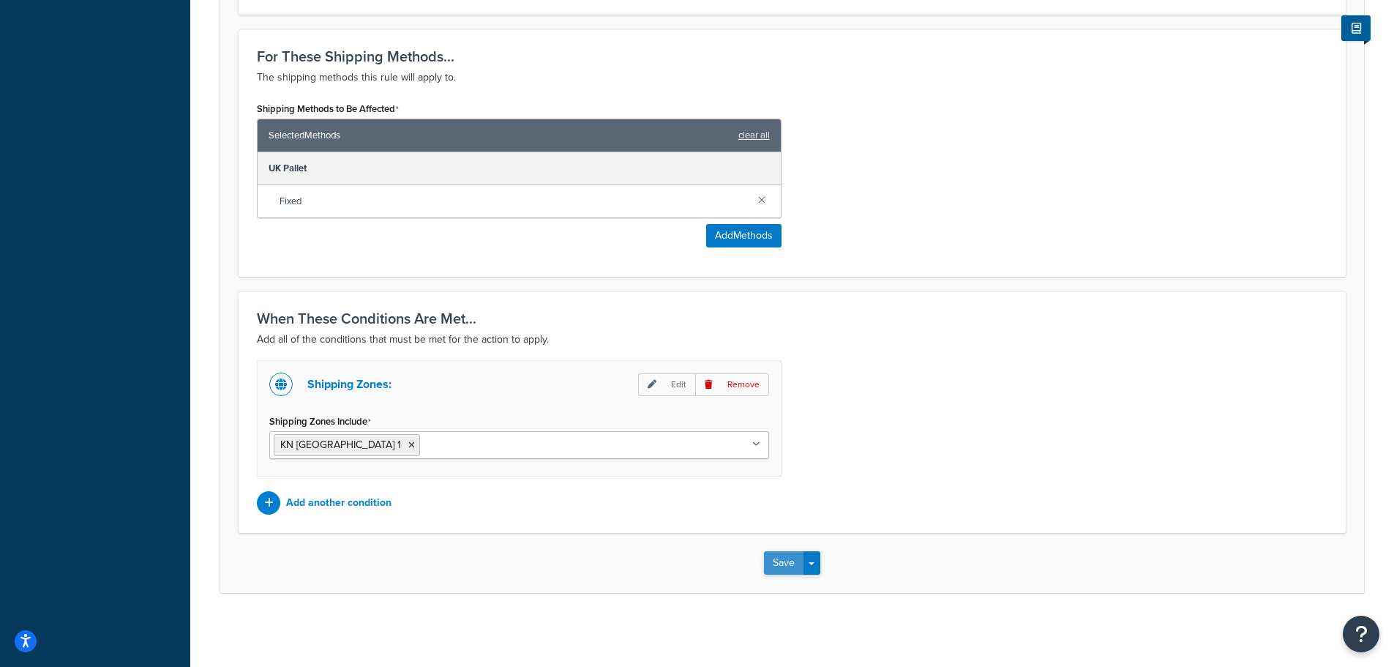
click at [774, 564] on button "Save" at bounding box center [784, 562] width 40 height 23
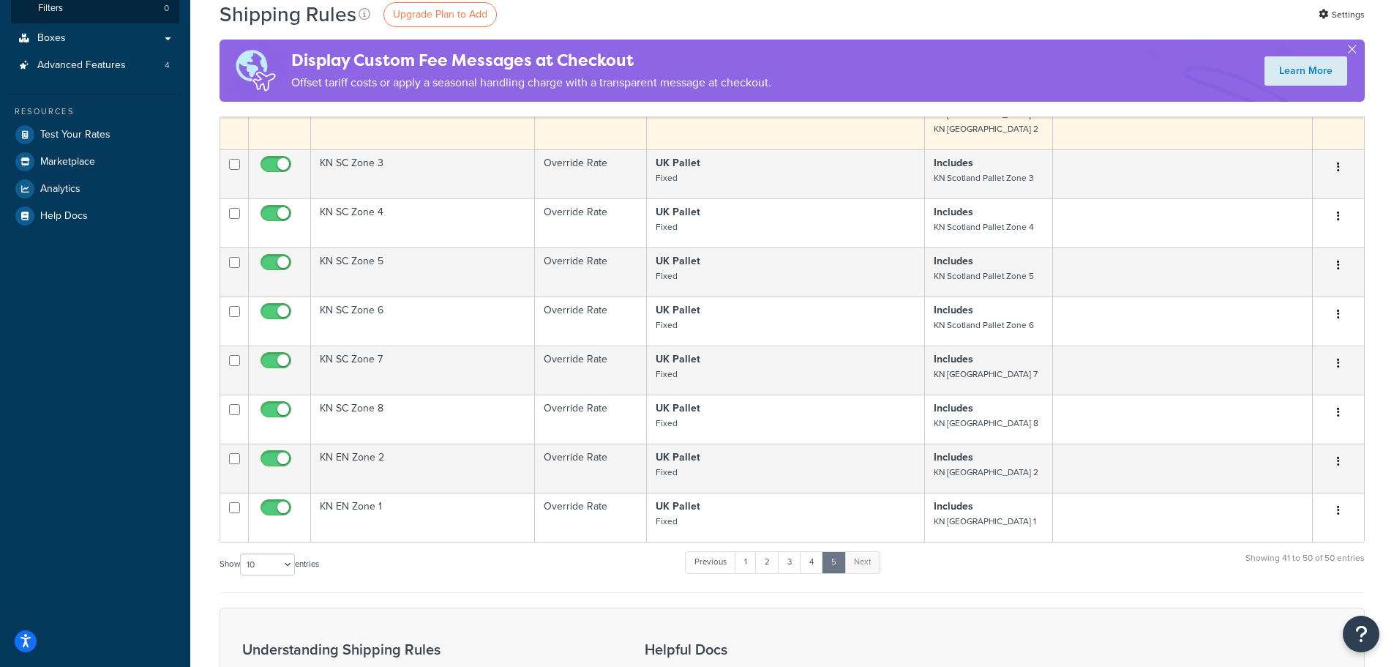
scroll to position [512, 0]
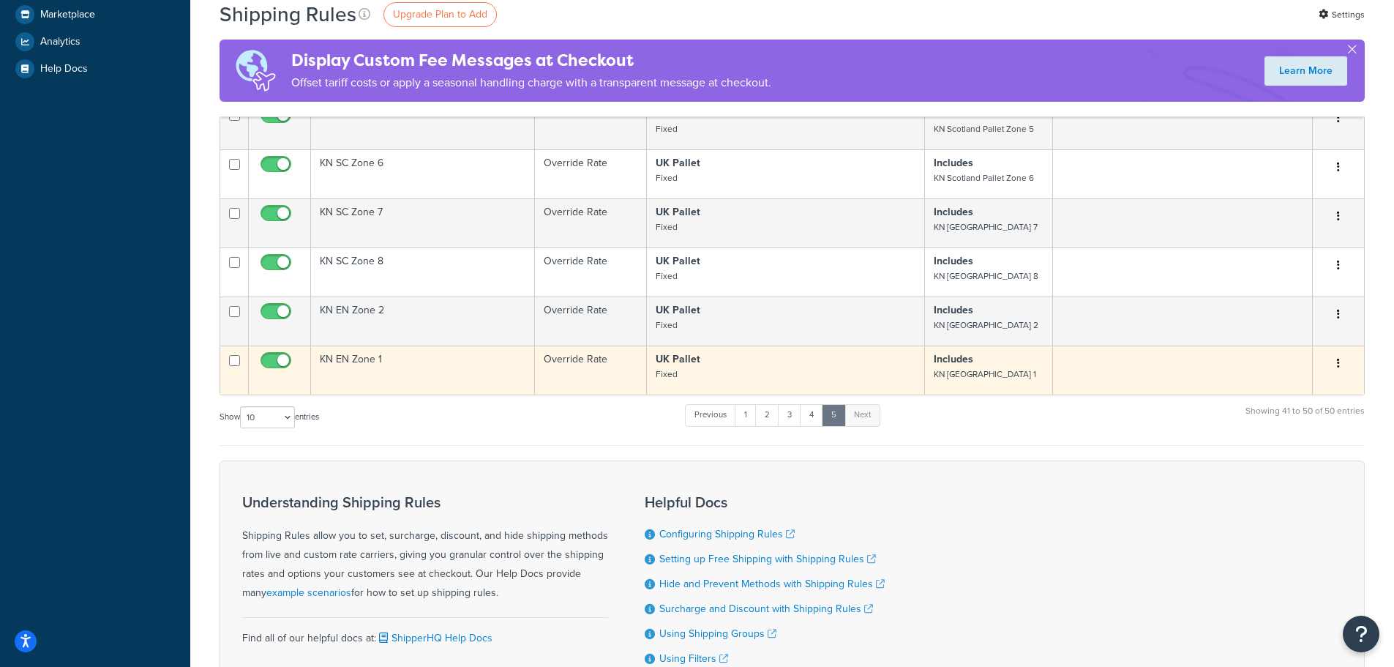
click at [1342, 352] on button "button" at bounding box center [1339, 363] width 20 height 23
click at [1157, 356] on td at bounding box center [1183, 369] width 260 height 49
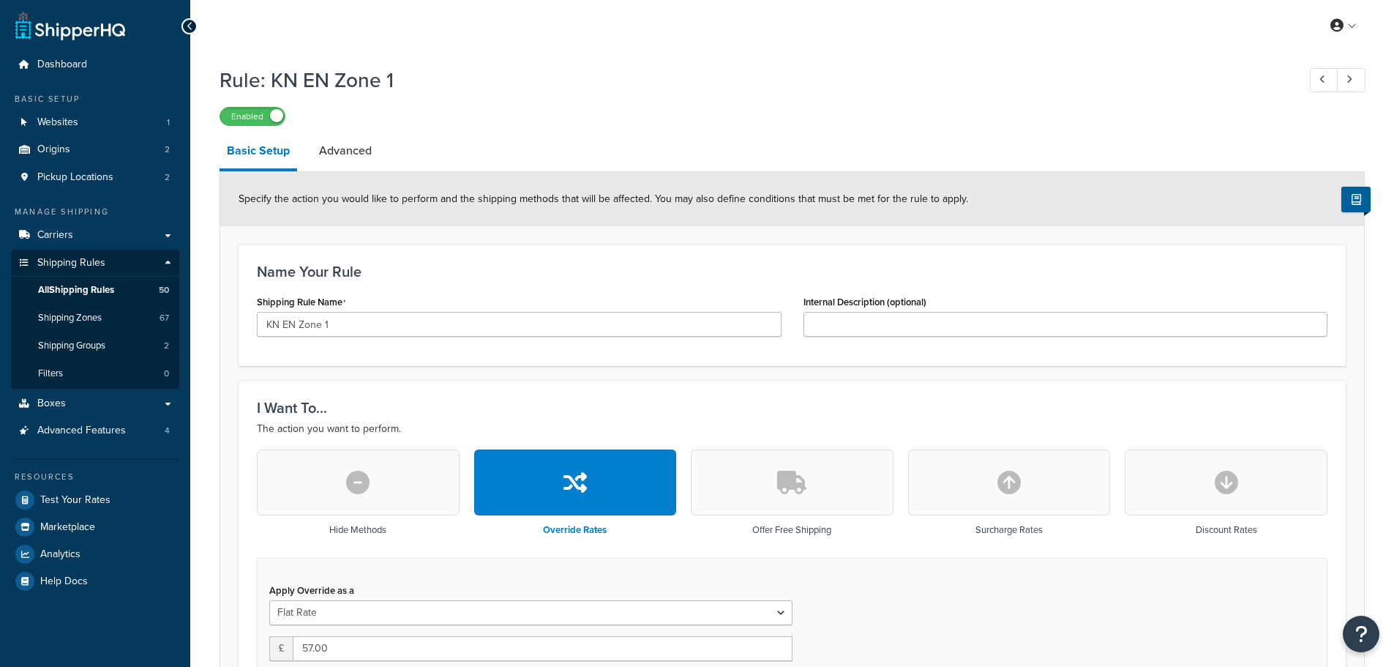
select select "BOX"
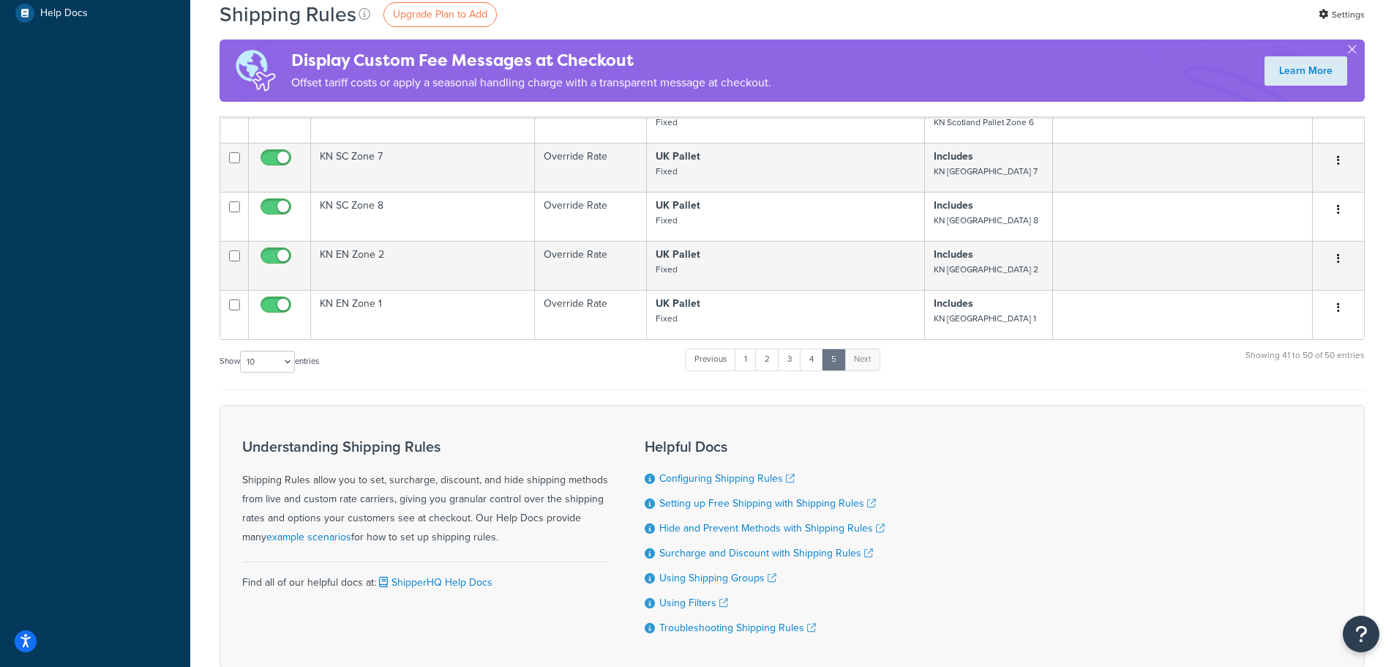
scroll to position [533, 0]
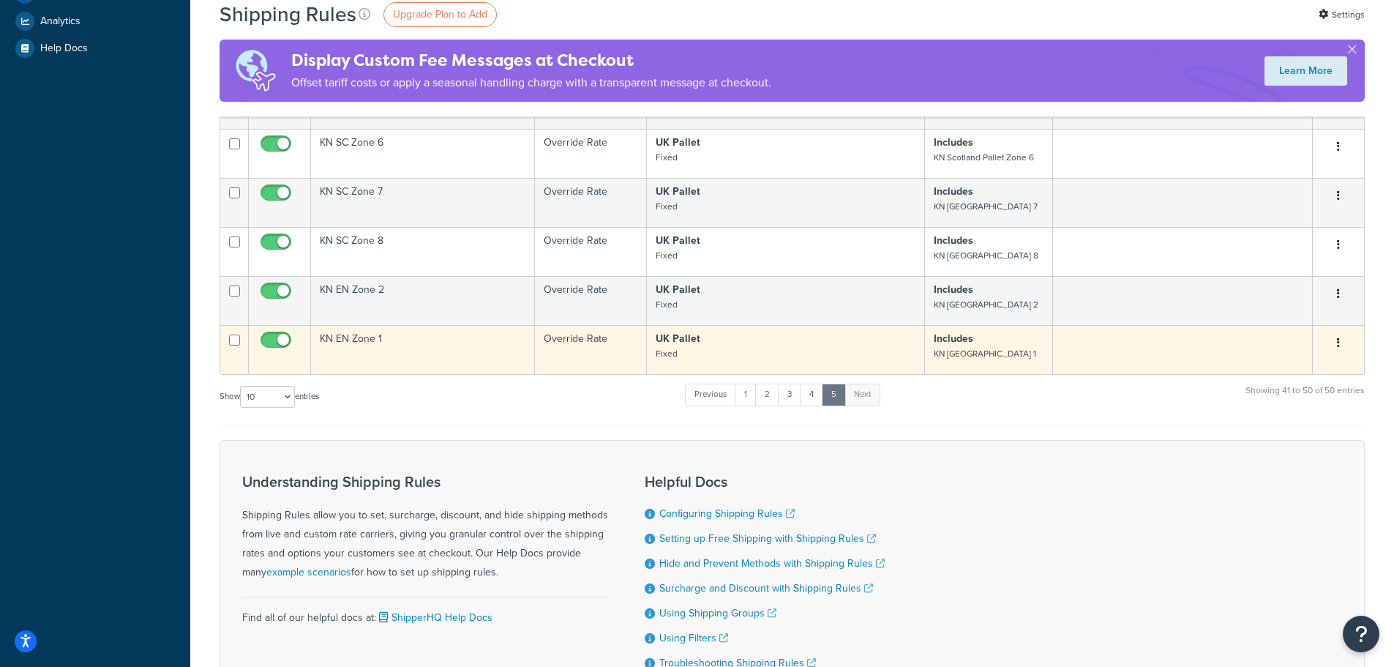
click at [1339, 337] on icon "button" at bounding box center [1338, 342] width 3 height 10
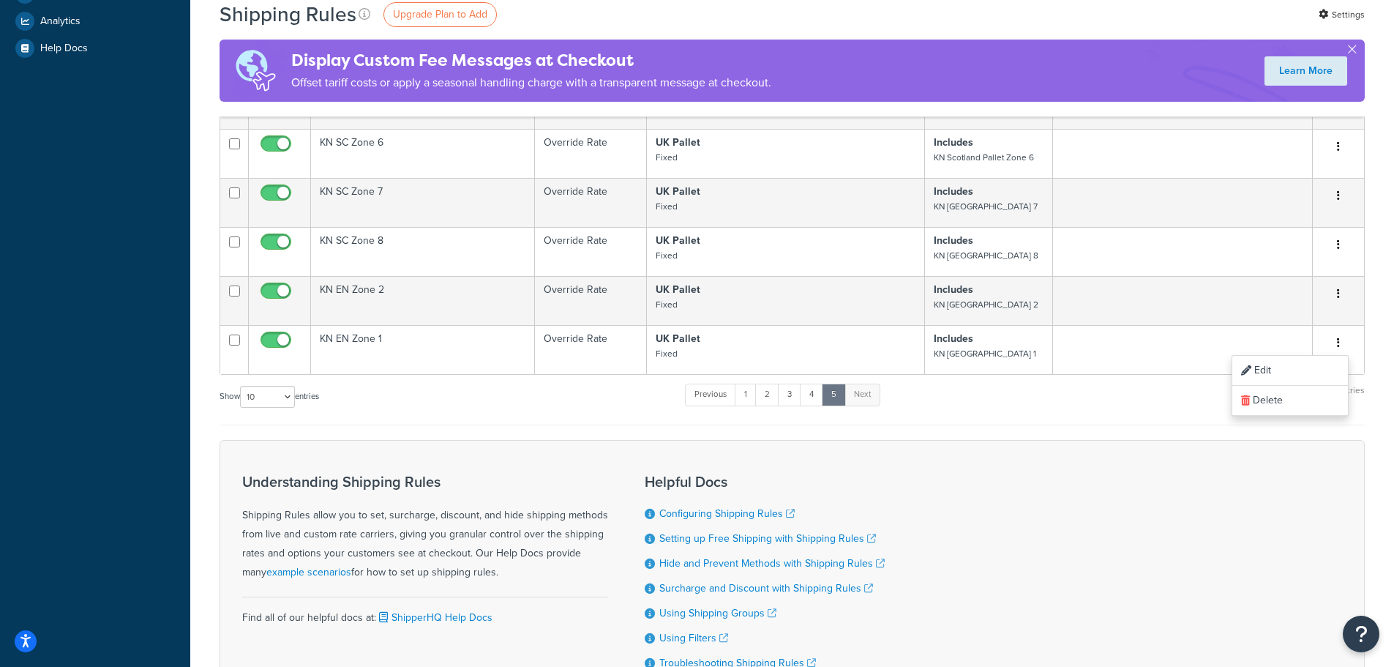
click at [1128, 389] on div "Show 10 15 25 50 100 1000 entries Previous 1 2 3 4 5 Next Showing 41 to 50 of 5…" at bounding box center [793, 403] width 1146 height 43
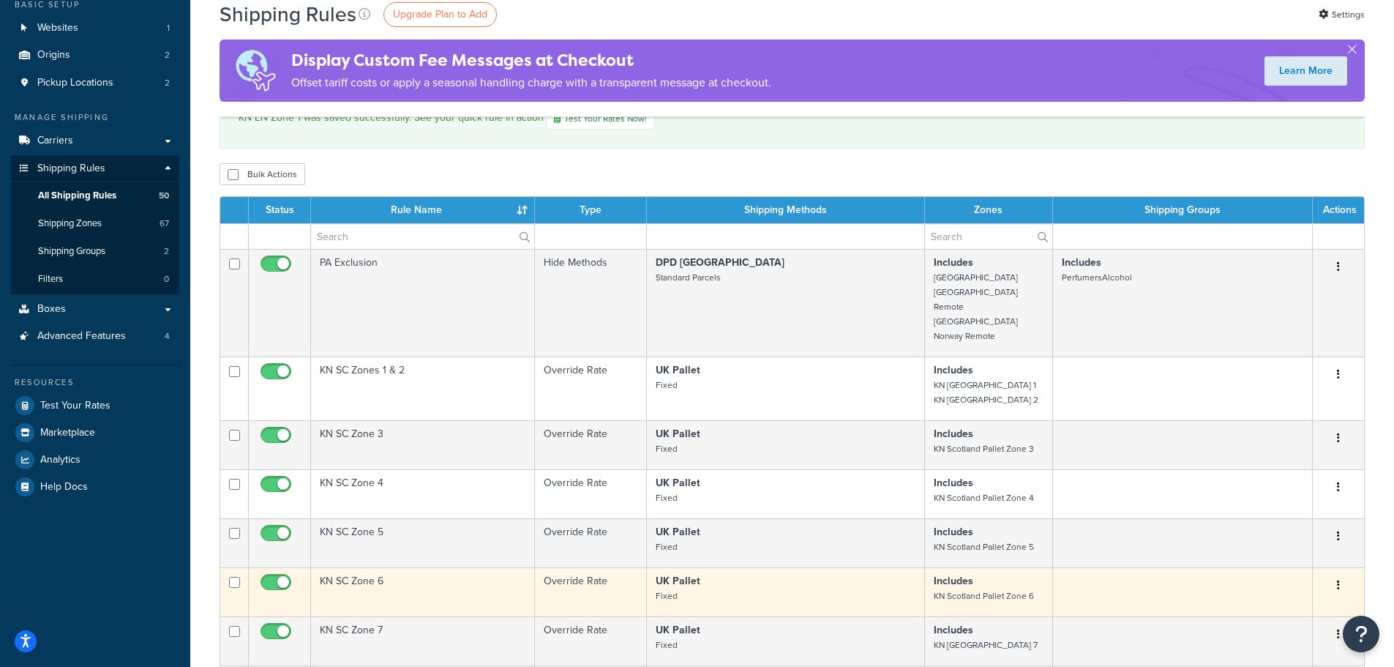
scroll to position [94, 0]
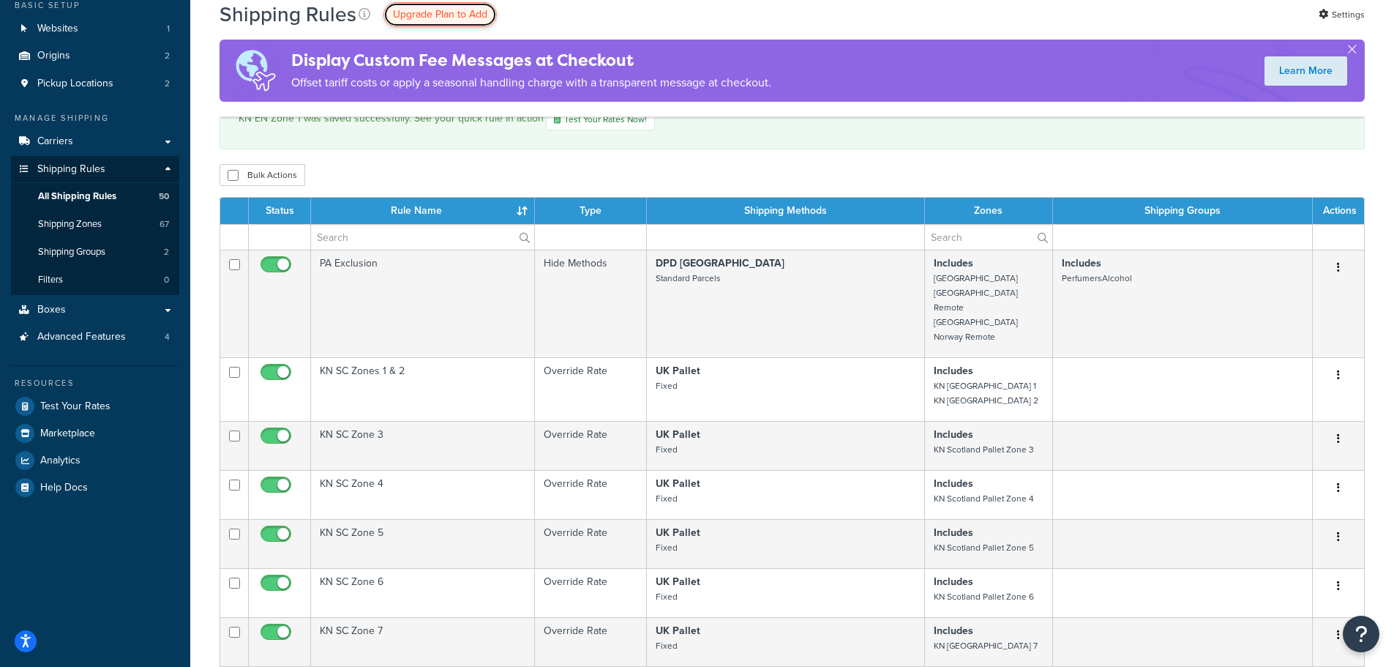
click at [425, 13] on span "Upgrade Plan to Add" at bounding box center [440, 14] width 94 height 15
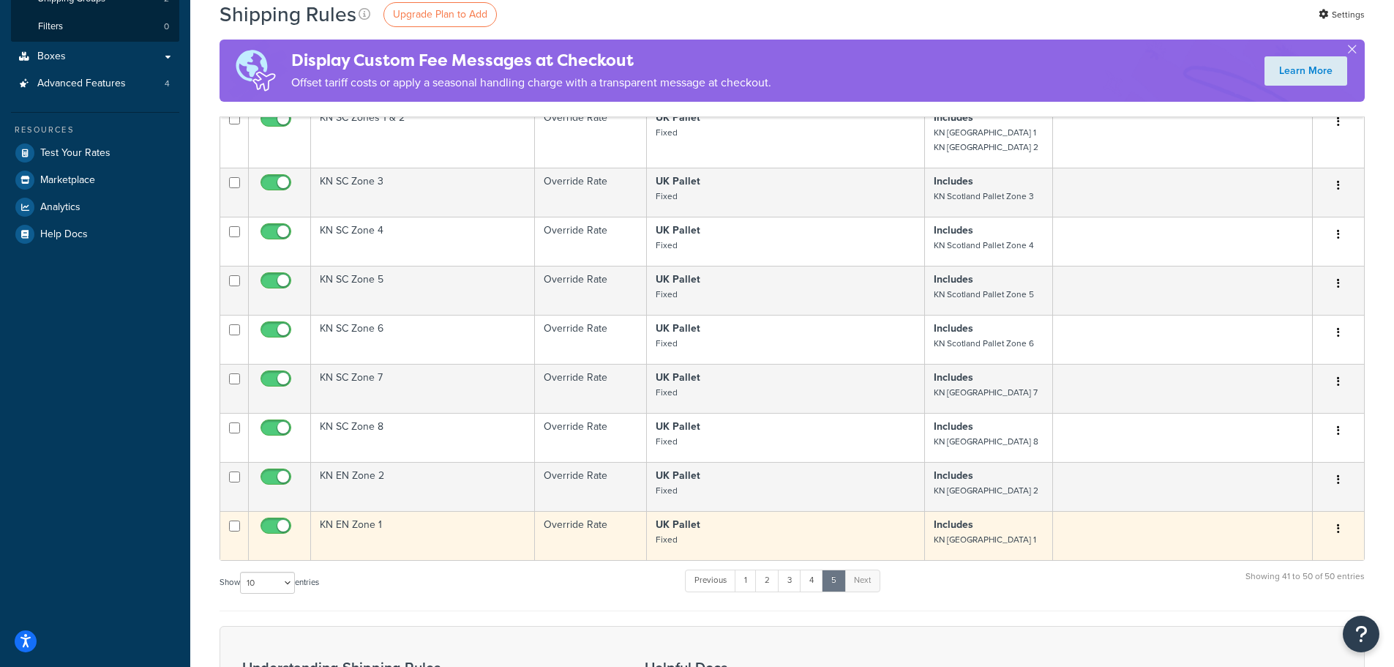
scroll to position [439, 0]
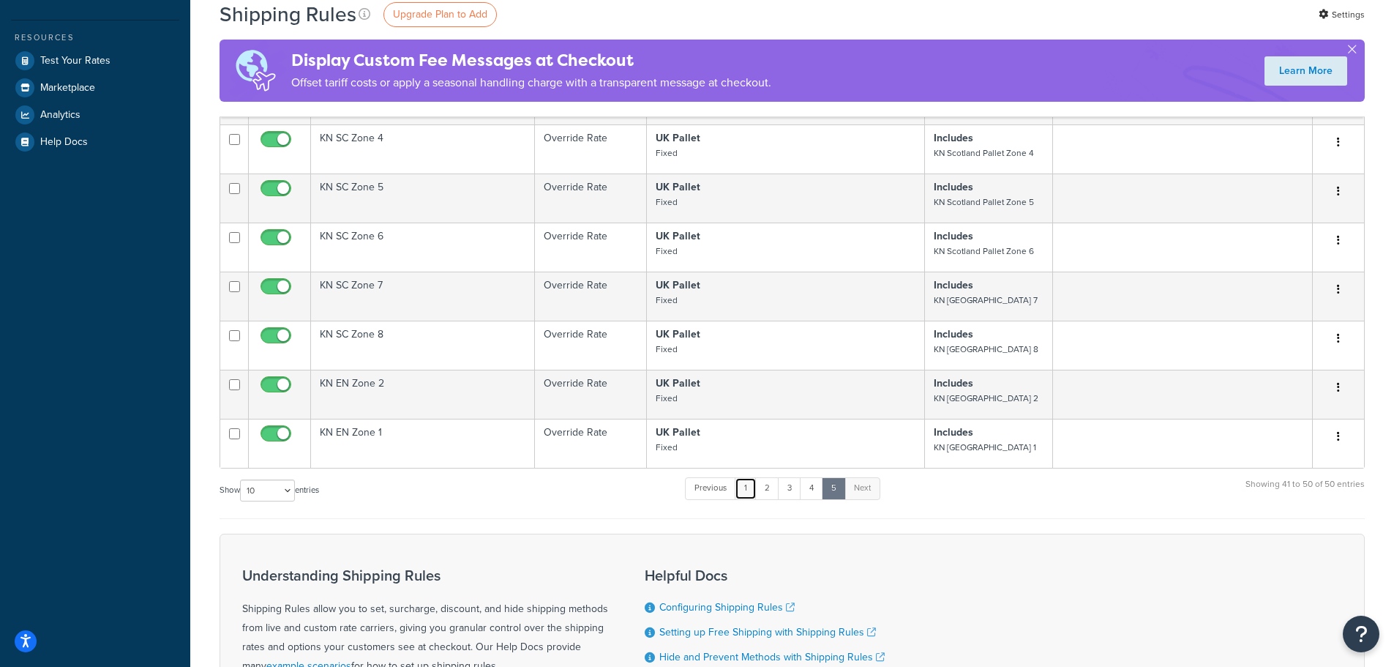
click at [748, 477] on link "1" at bounding box center [746, 488] width 22 height 22
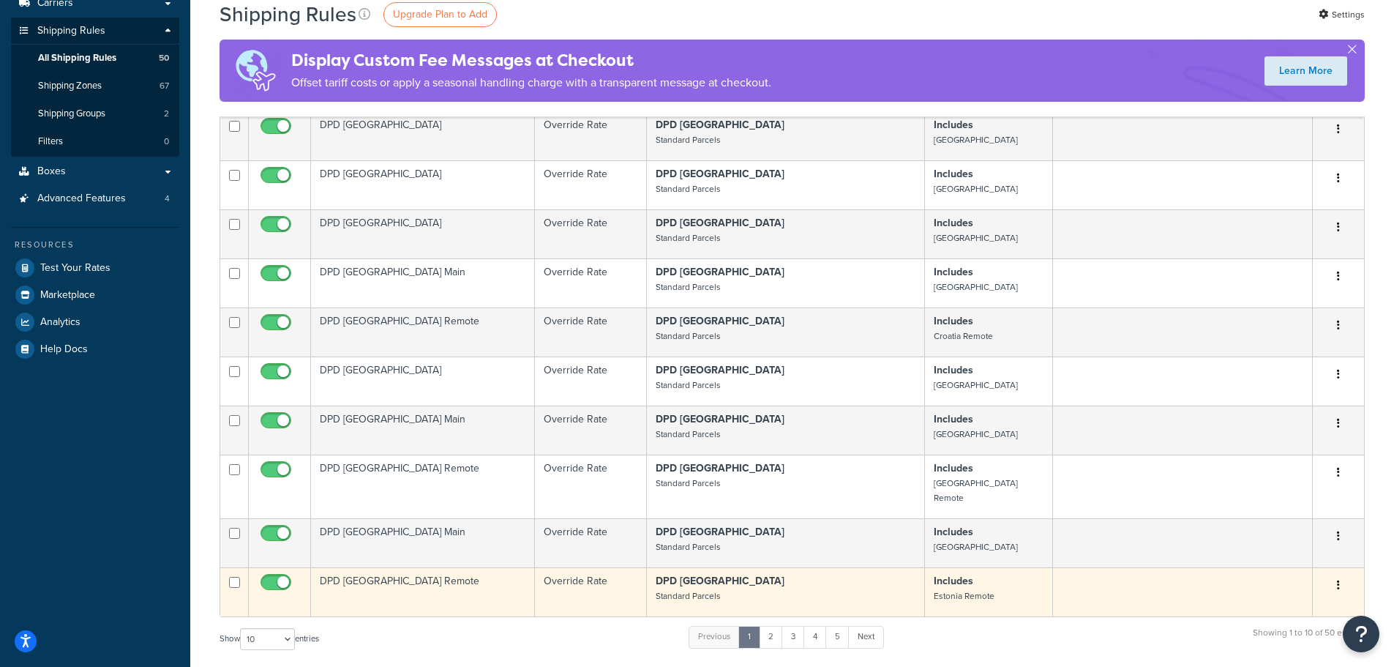
scroll to position [512, 0]
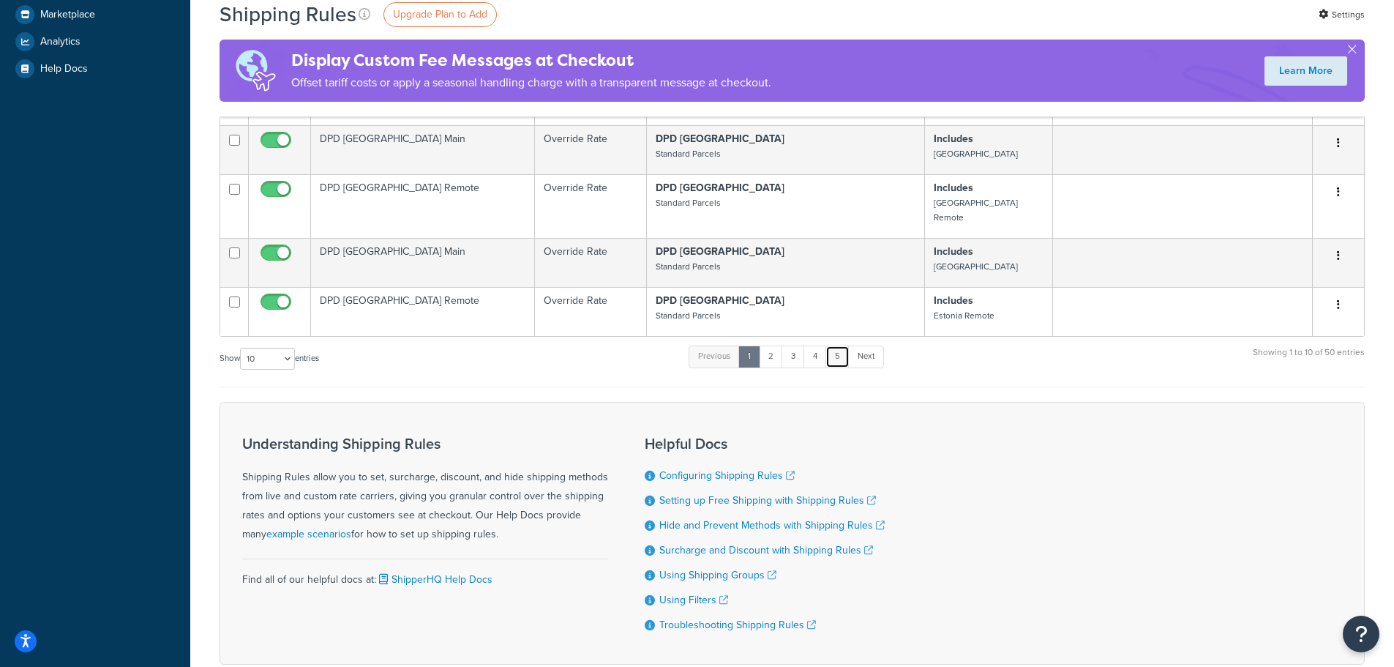
click at [840, 345] on link "5" at bounding box center [838, 356] width 24 height 22
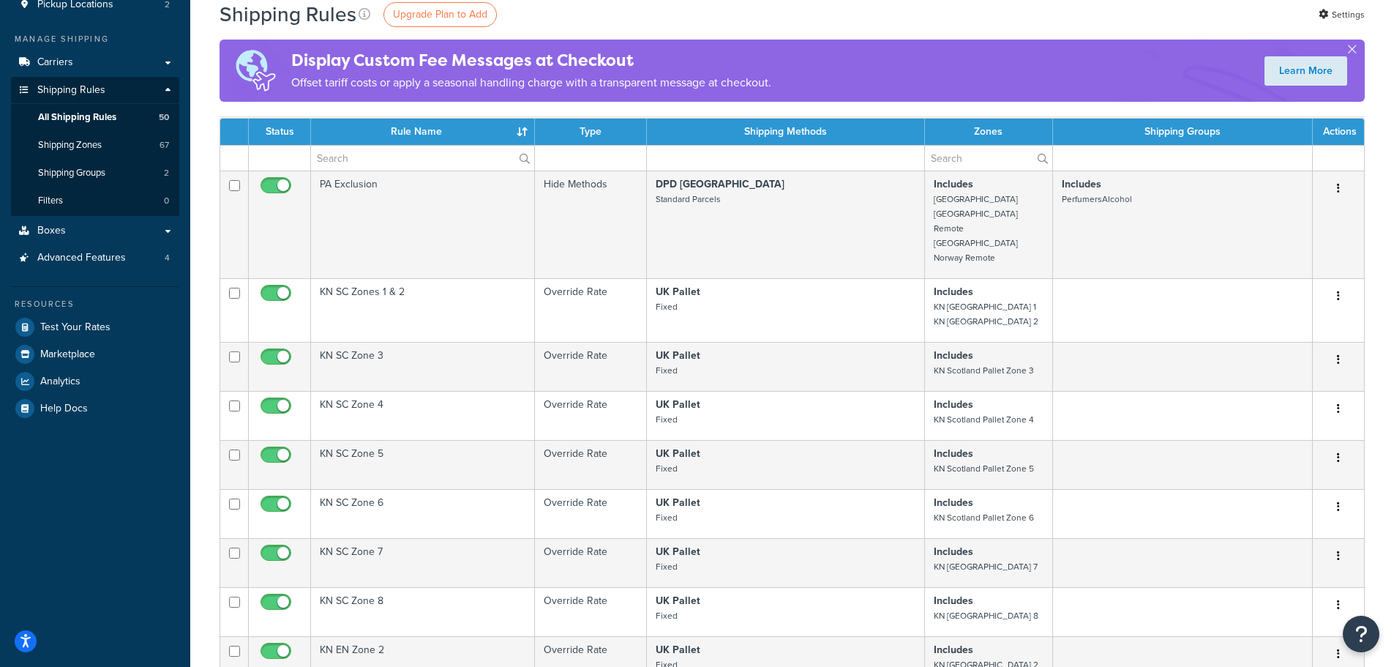
scroll to position [439, 0]
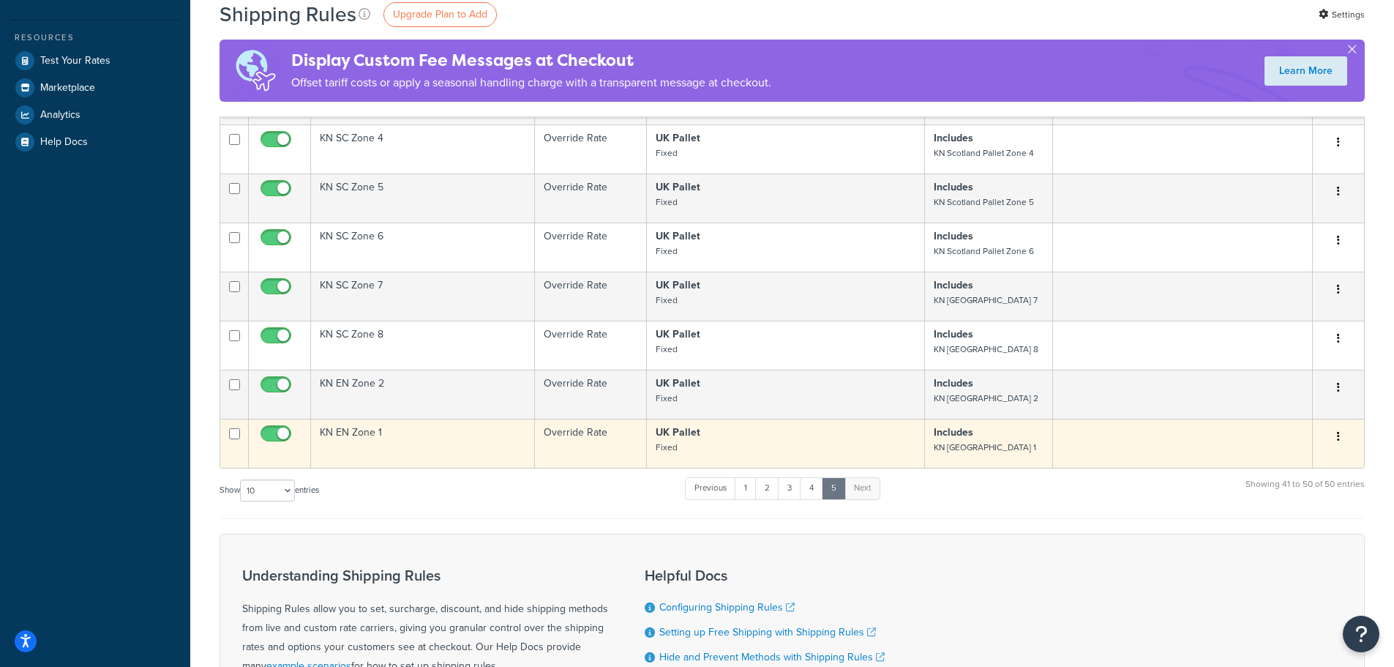
click at [701, 425] on p "UK Pallet Fixed" at bounding box center [786, 439] width 261 height 29
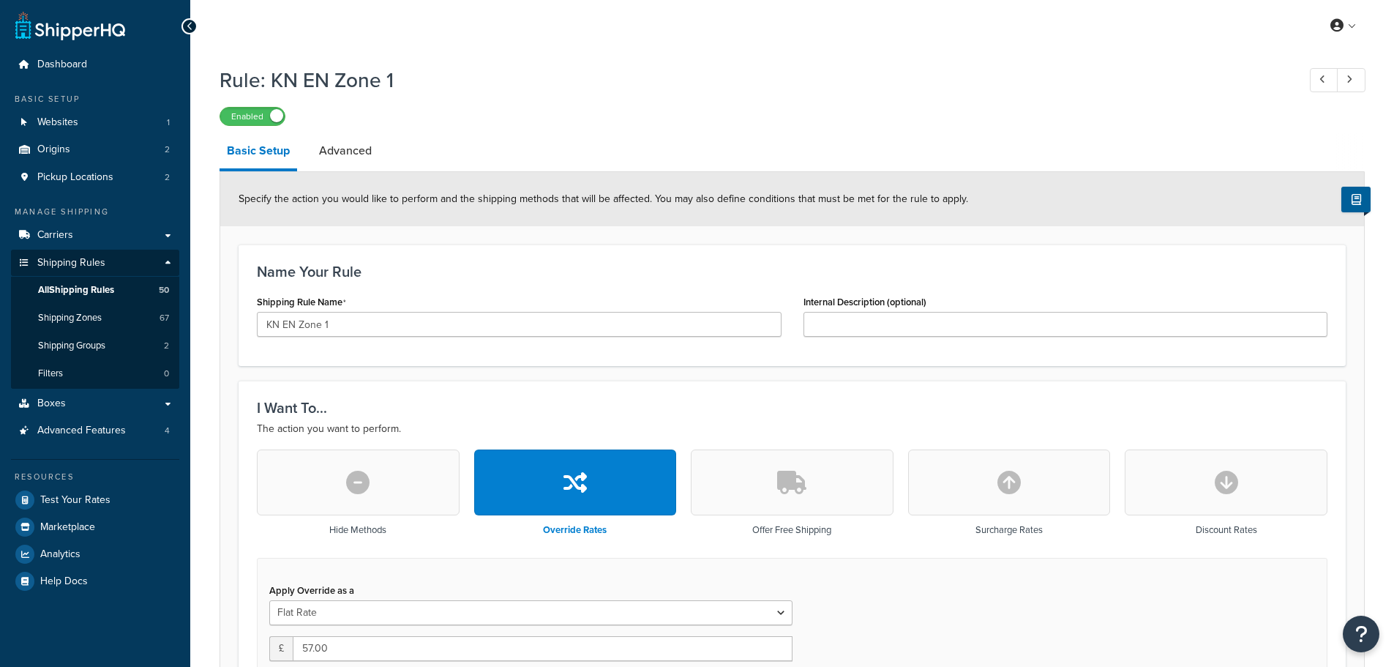
select select "BOX"
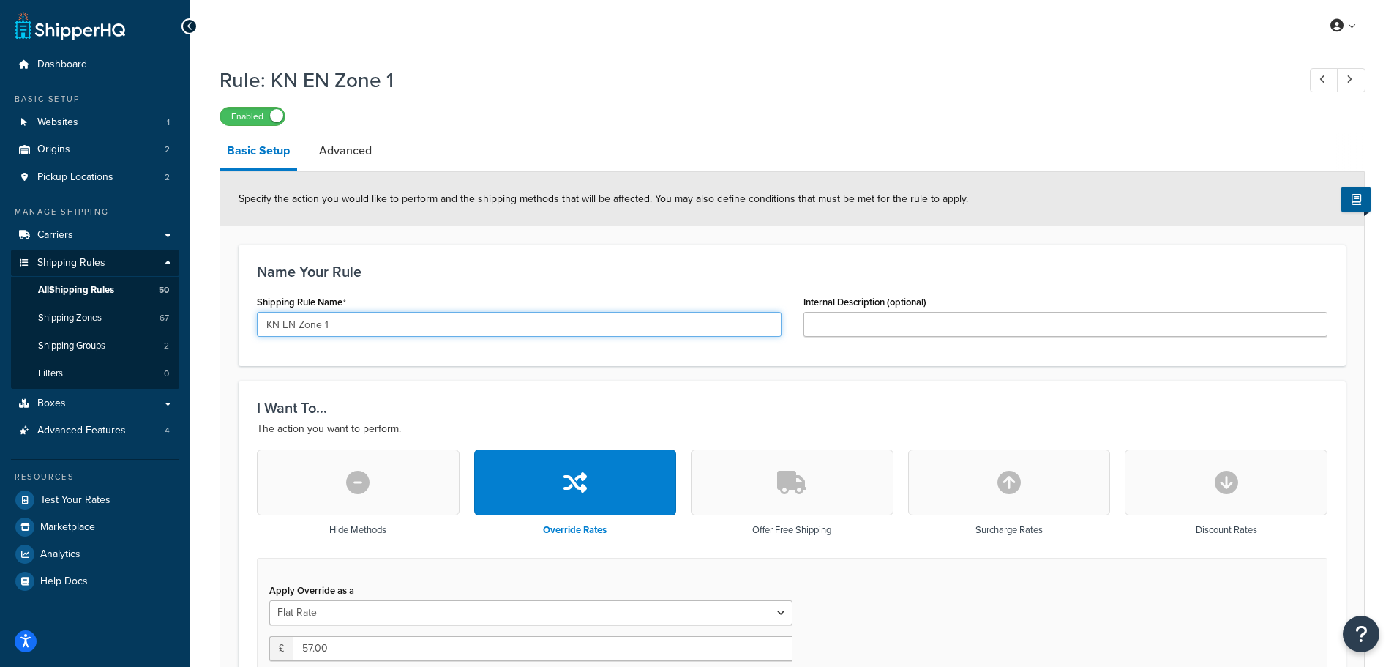
click at [377, 324] on input "KN EN Zone 1" at bounding box center [519, 324] width 525 height 25
type input "KN EN Zones 1-5"
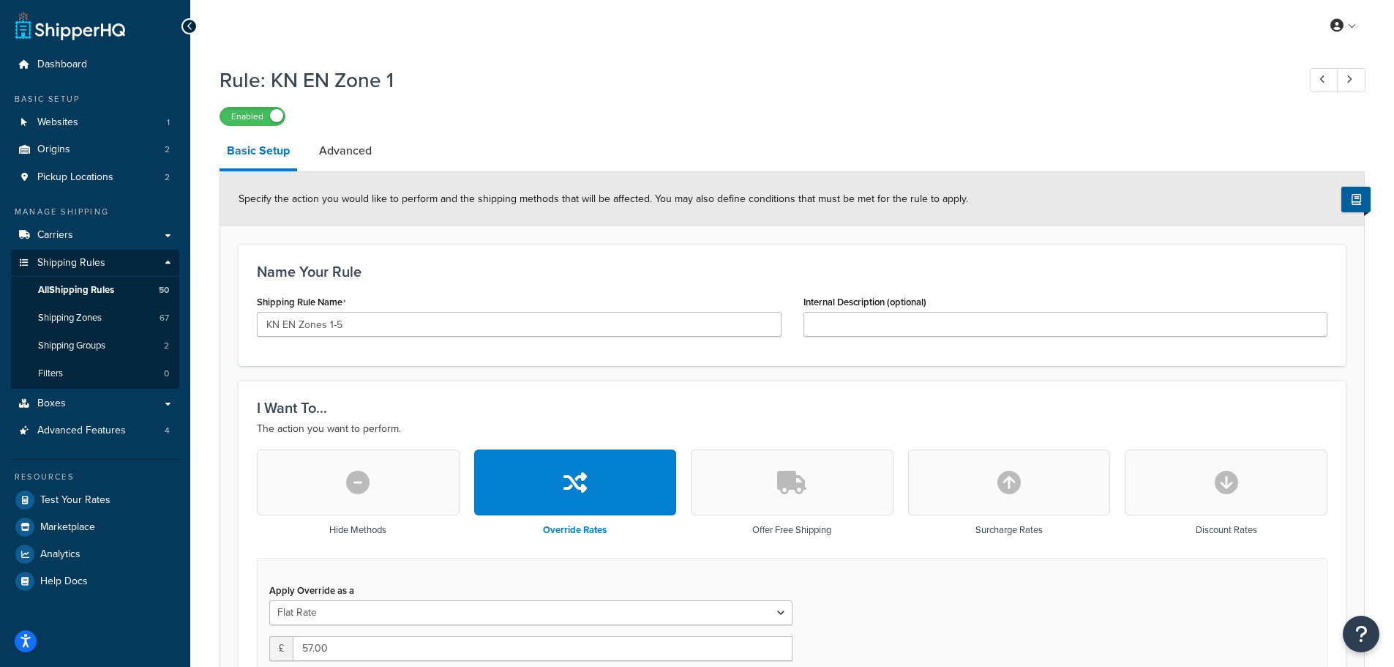
click at [556, 268] on h3 "Name Your Rule" at bounding box center [792, 272] width 1071 height 16
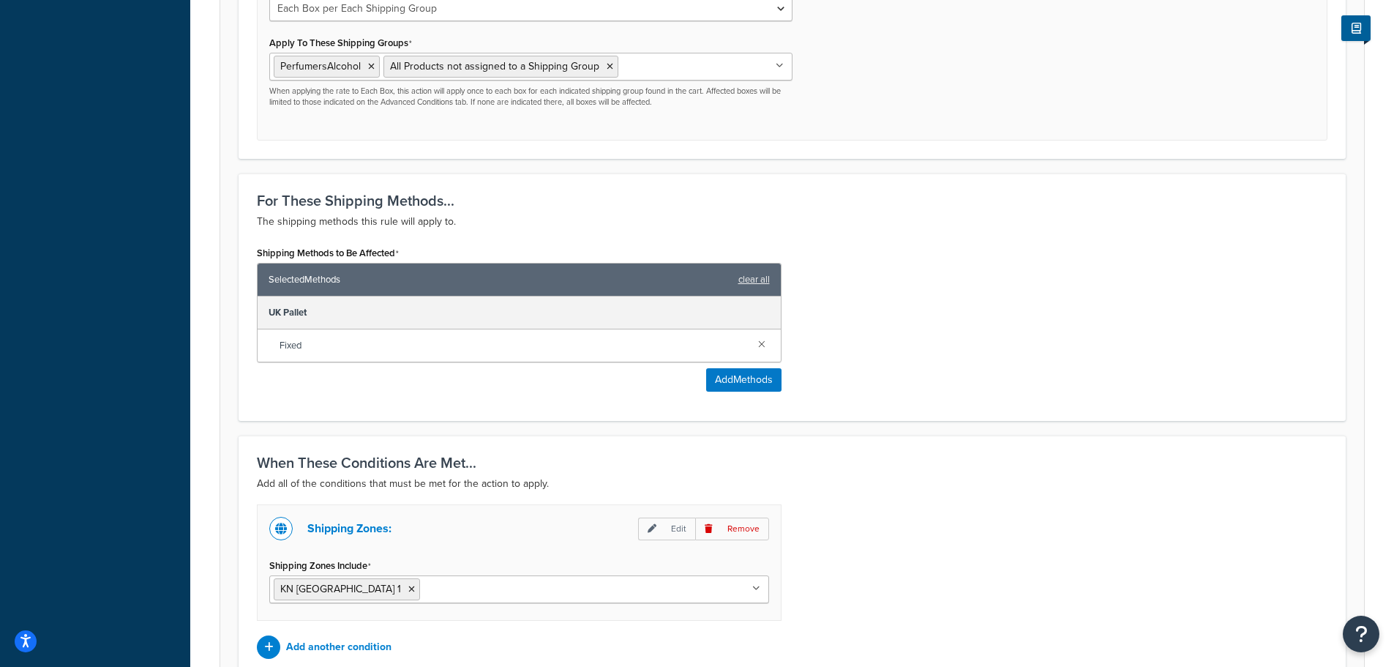
scroll to position [843, 0]
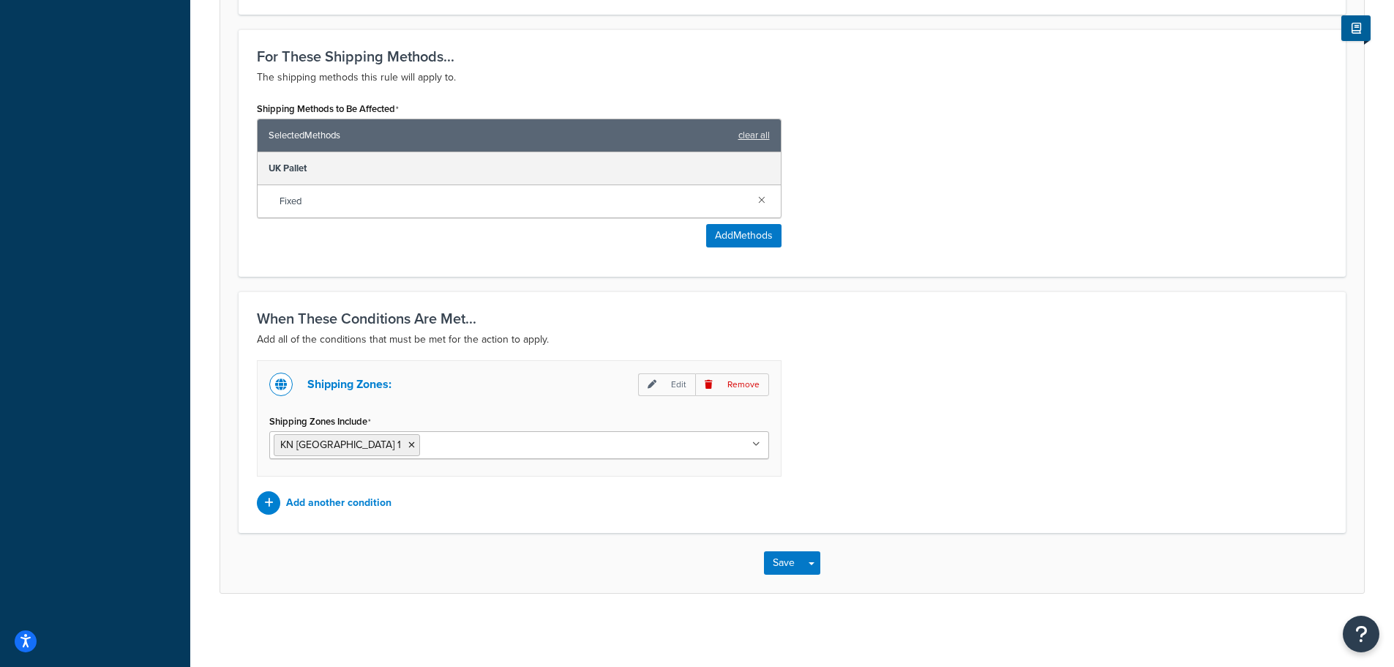
click at [474, 450] on input "Shipping Zones Include" at bounding box center [489, 444] width 130 height 16
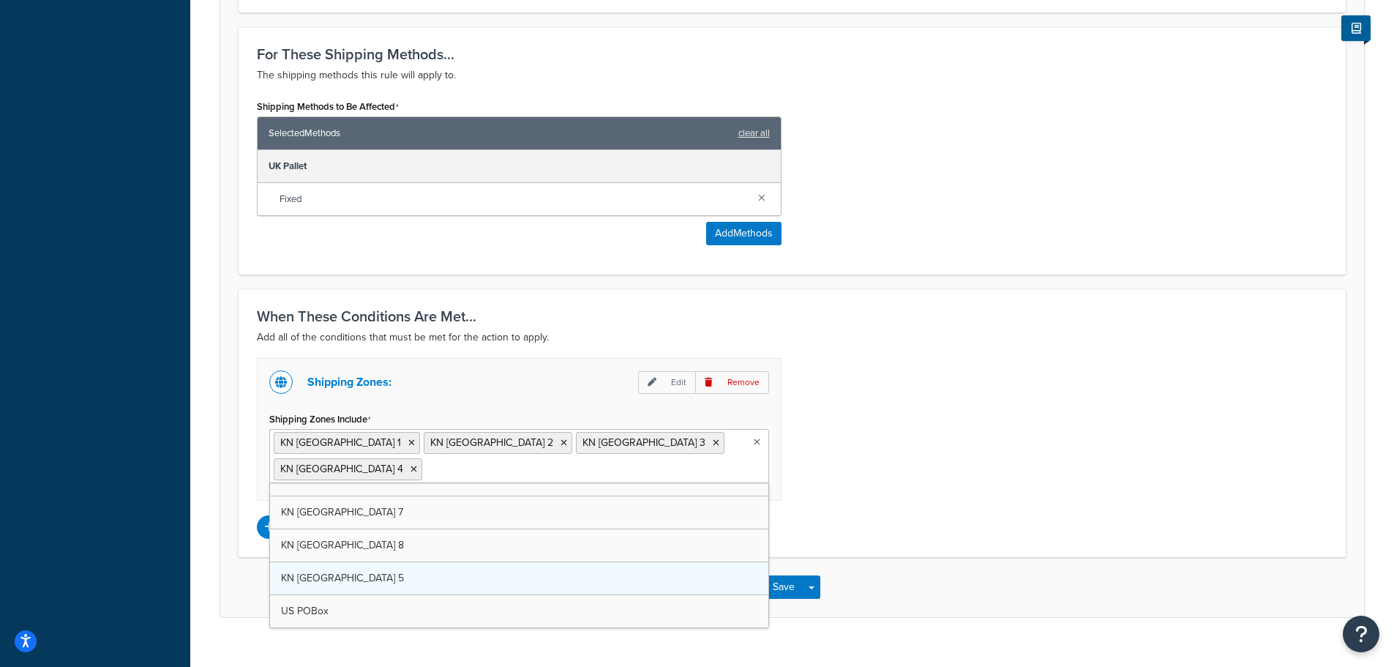
scroll to position [1897, 0]
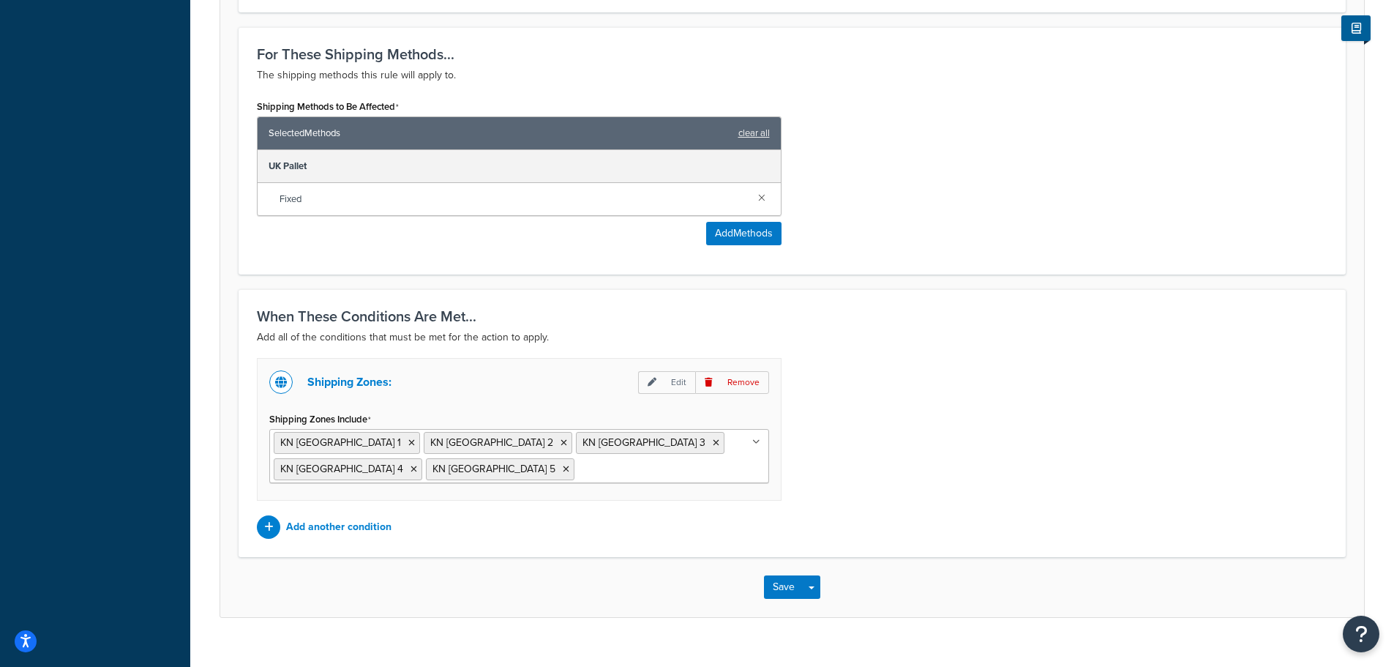
click at [959, 446] on div "Shipping Zones: Edit Remove Shipping Zones Include KN England Pallet Zone 1 KN …" at bounding box center [792, 448] width 1093 height 181
click at [783, 588] on button "Save" at bounding box center [784, 586] width 40 height 23
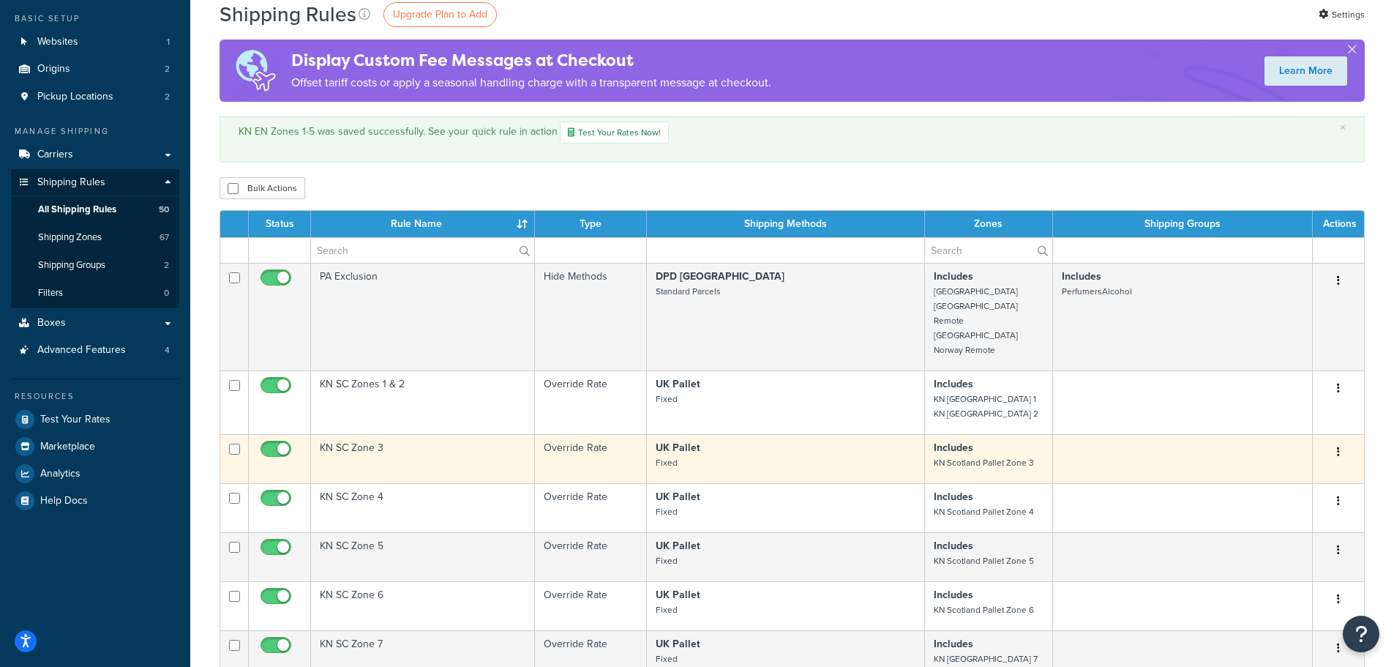
scroll to position [293, 0]
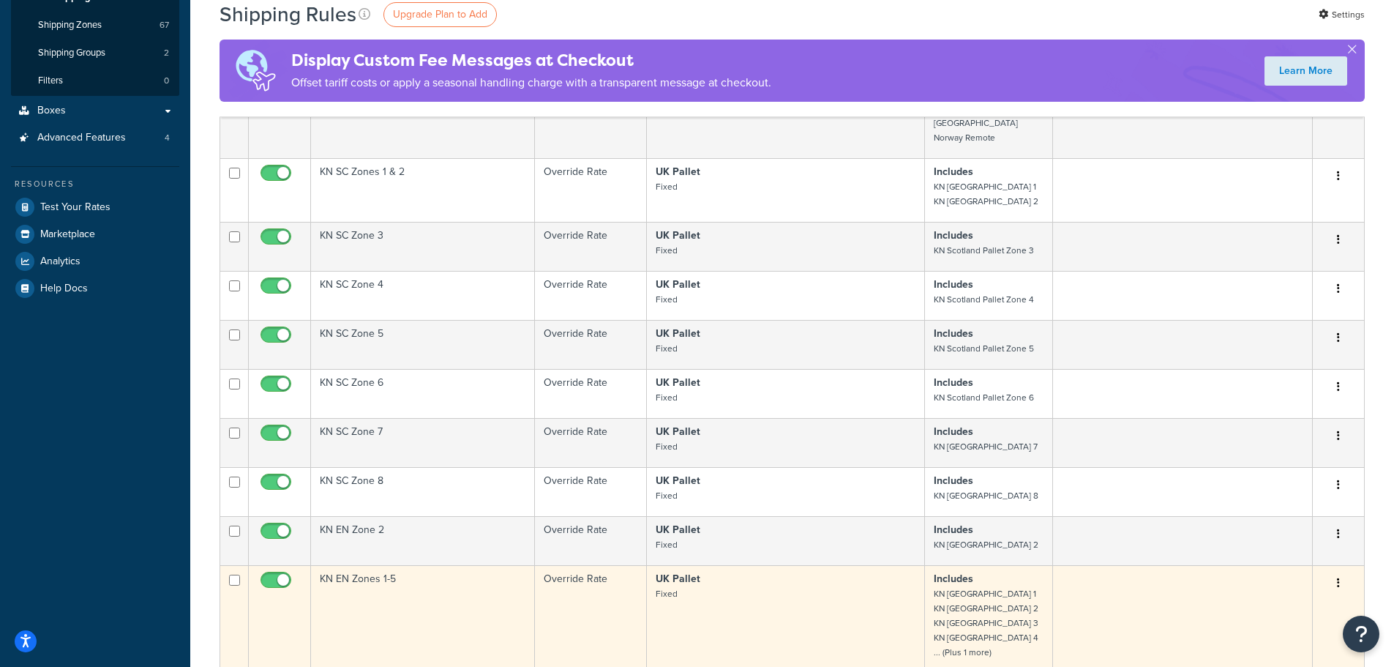
click at [436, 587] on td "KN EN Zones 1-5" at bounding box center [423, 619] width 224 height 108
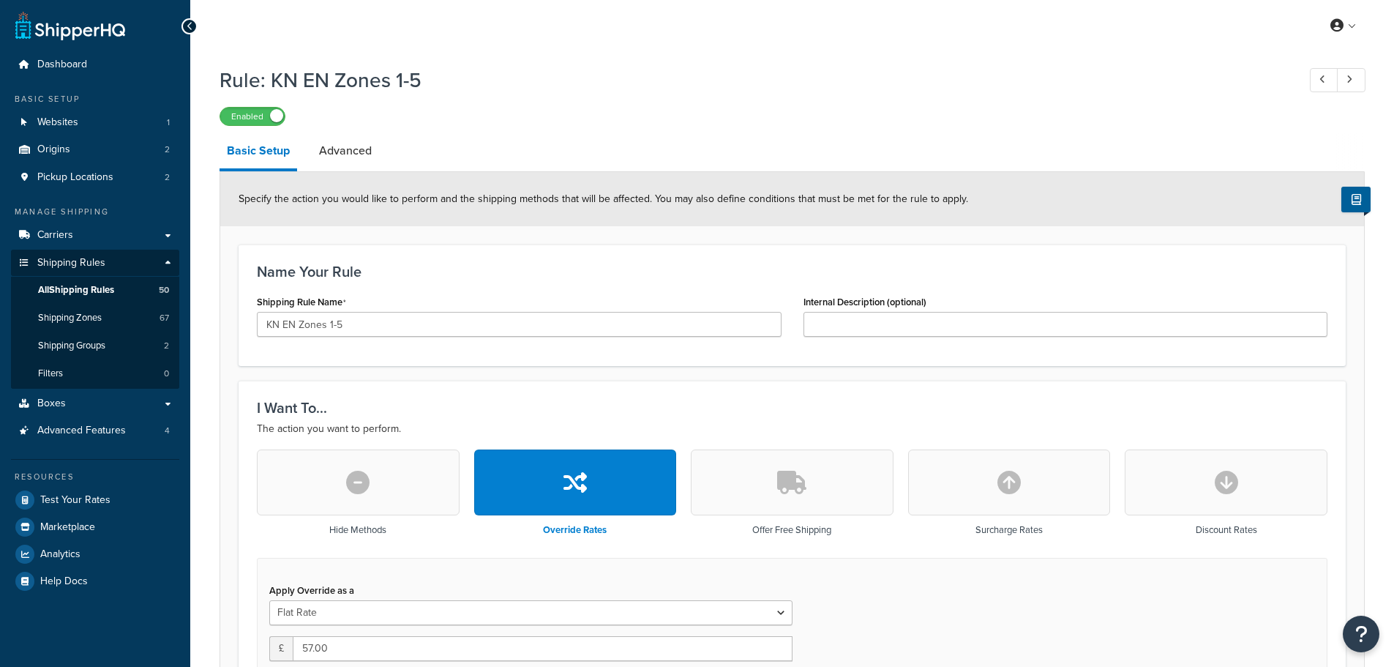
select select "BOX"
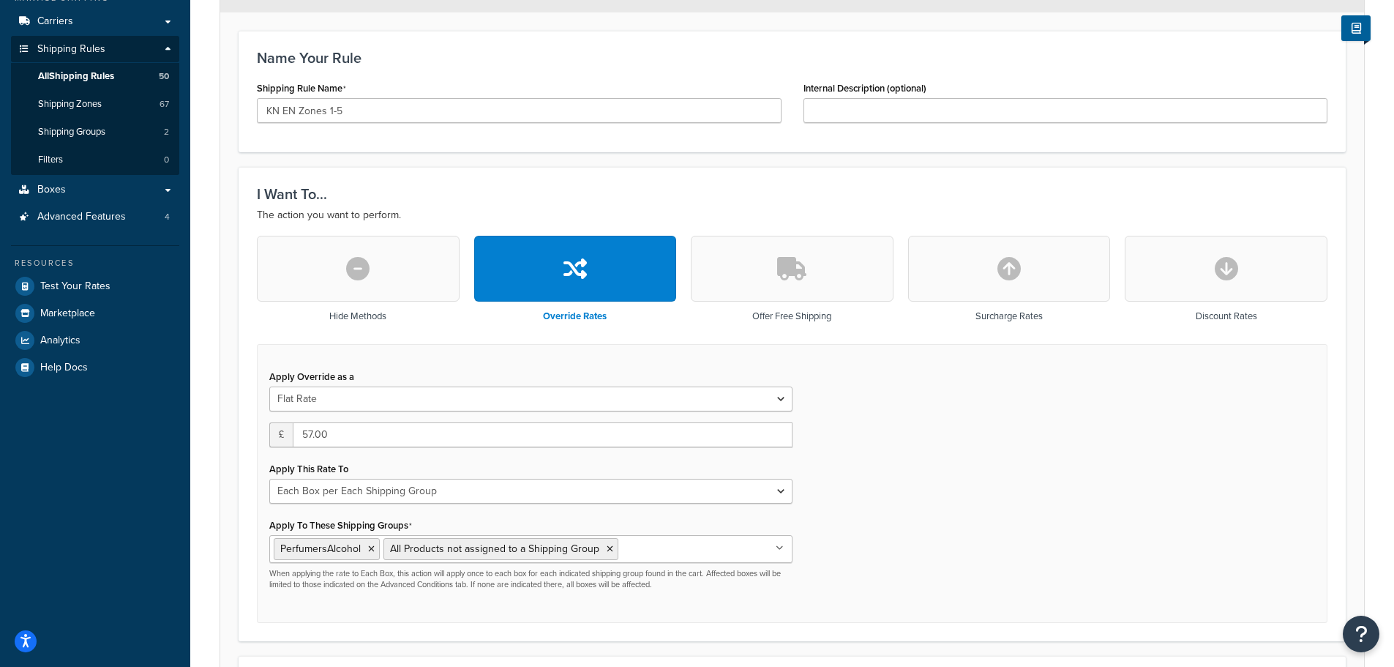
scroll to position [220, 0]
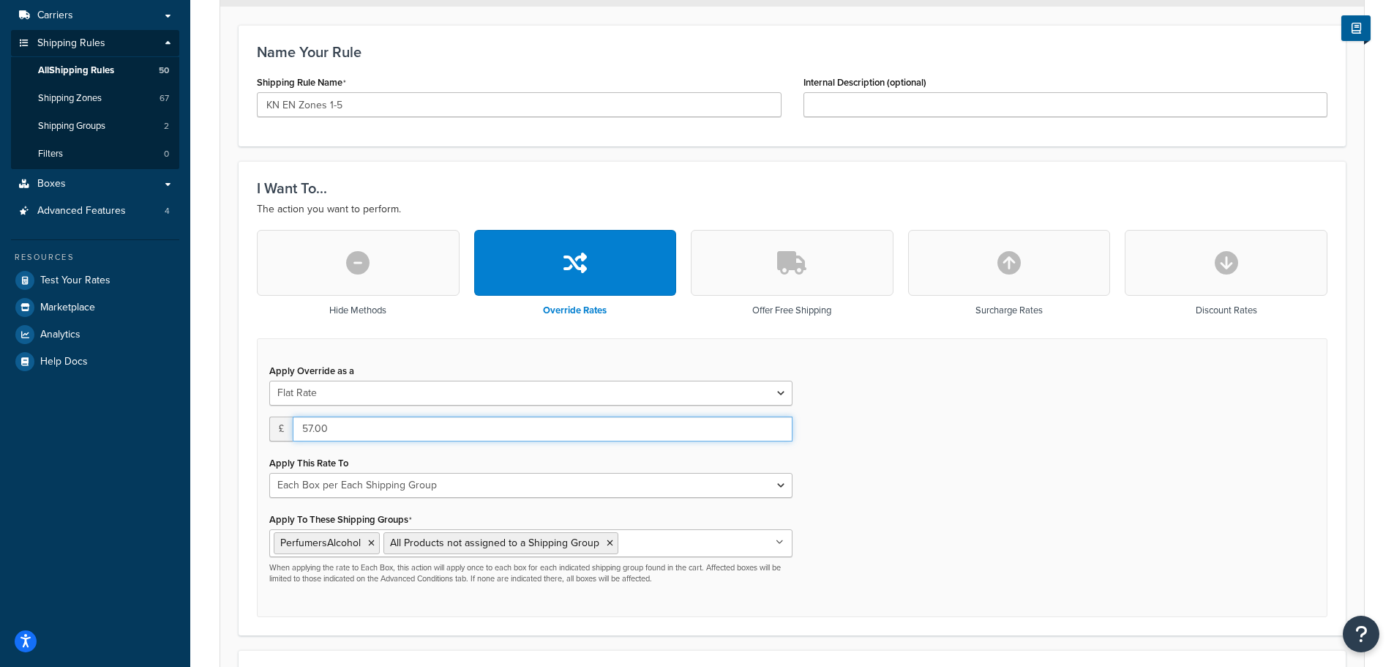
drag, startPoint x: 302, startPoint y: 430, endPoint x: 375, endPoint y: 436, distance: 73.4
click at [375, 436] on input "57.00" at bounding box center [543, 429] width 500 height 25
type input "69"
click at [972, 494] on div "Apply Override as a Flat Rate Percentage Flat Rate & Percentage £ 69 Apply This…" at bounding box center [792, 478] width 1071 height 280
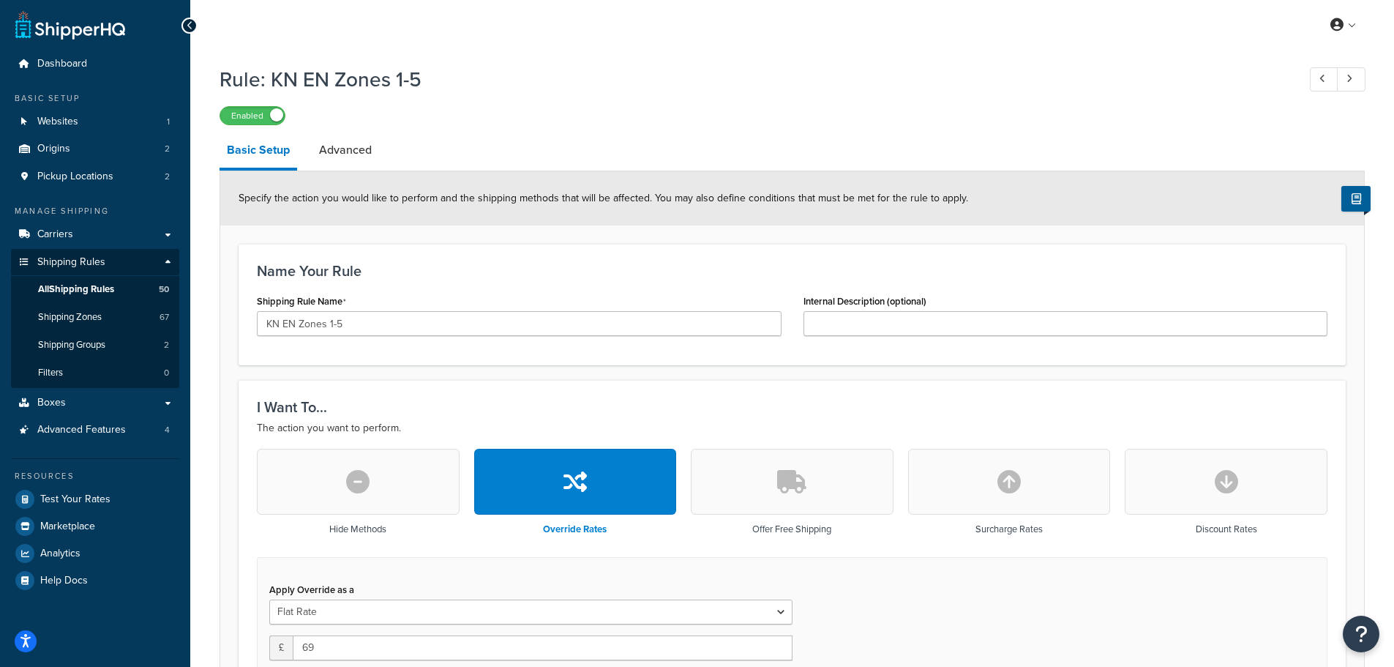
scroll to position [0, 0]
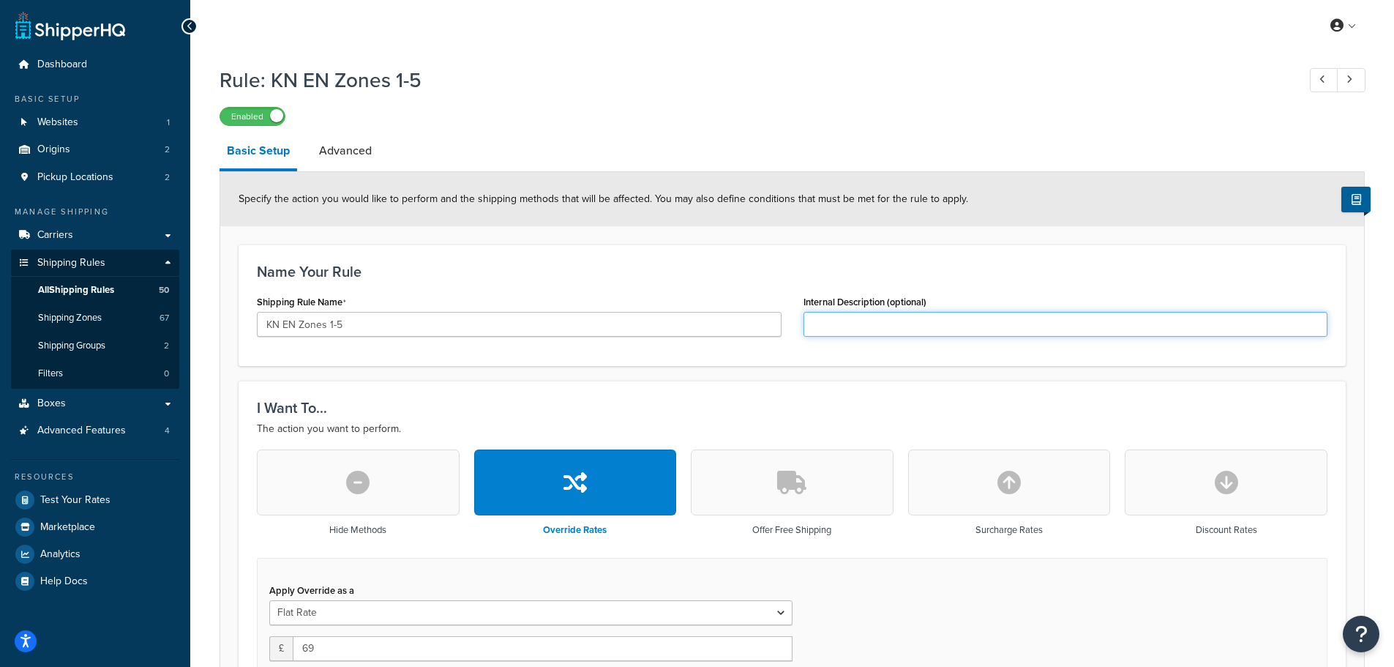
click at [853, 331] on input "Internal Description (optional)" at bounding box center [1066, 324] width 525 height 25
type input "Temporary"
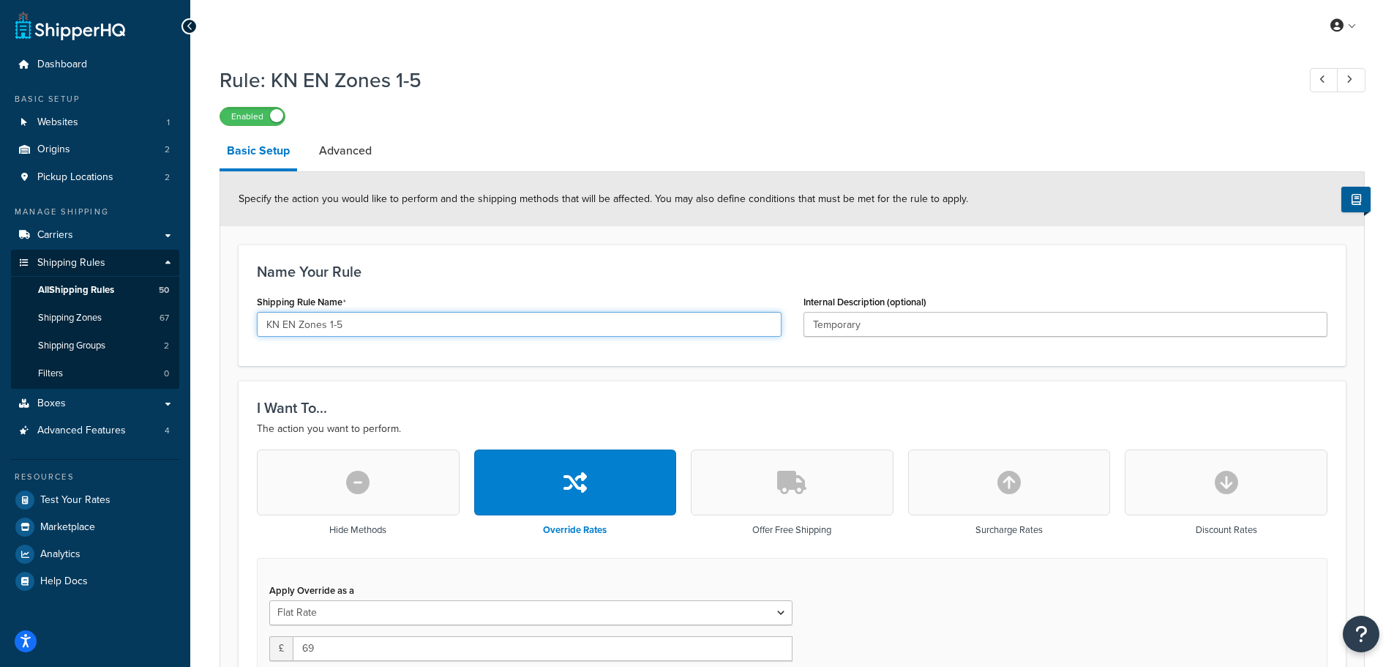
click at [454, 326] on input "KN EN Zones 1-5" at bounding box center [519, 324] width 525 height 25
type input "KN EN Zones 1-5 (Temporary)"
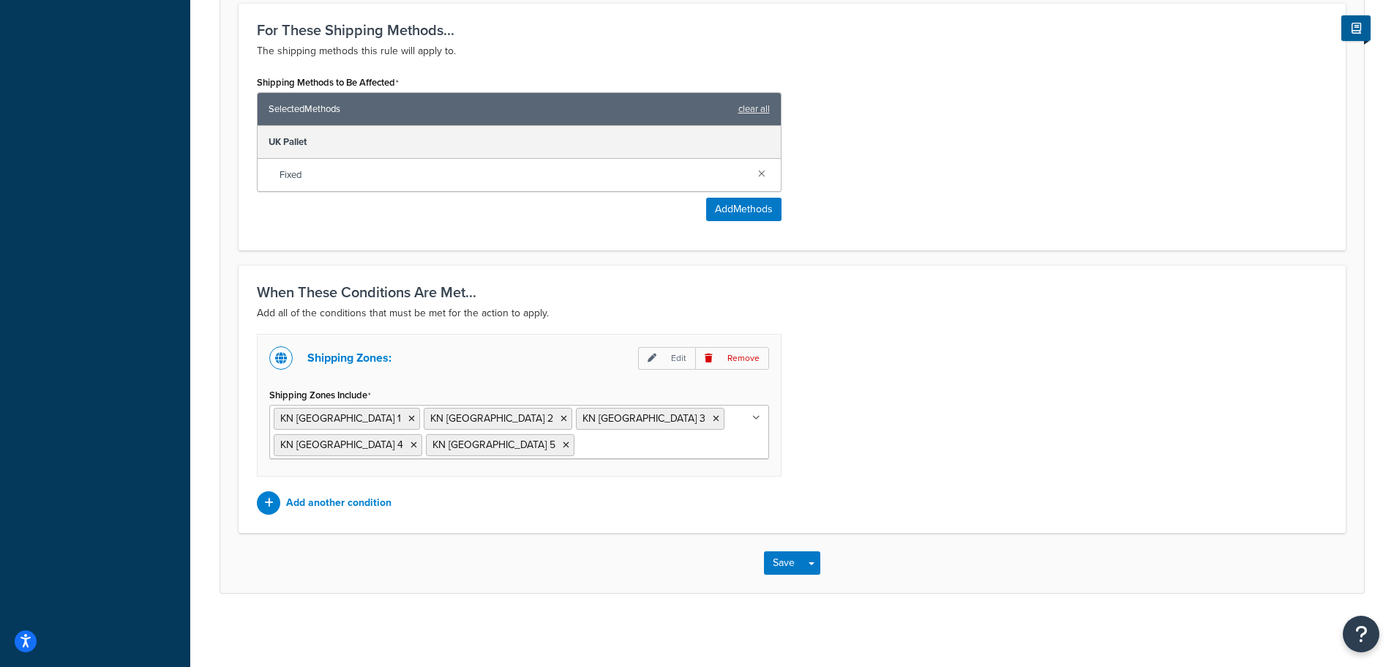
scroll to position [869, 0]
click at [783, 557] on button "Save" at bounding box center [784, 562] width 40 height 23
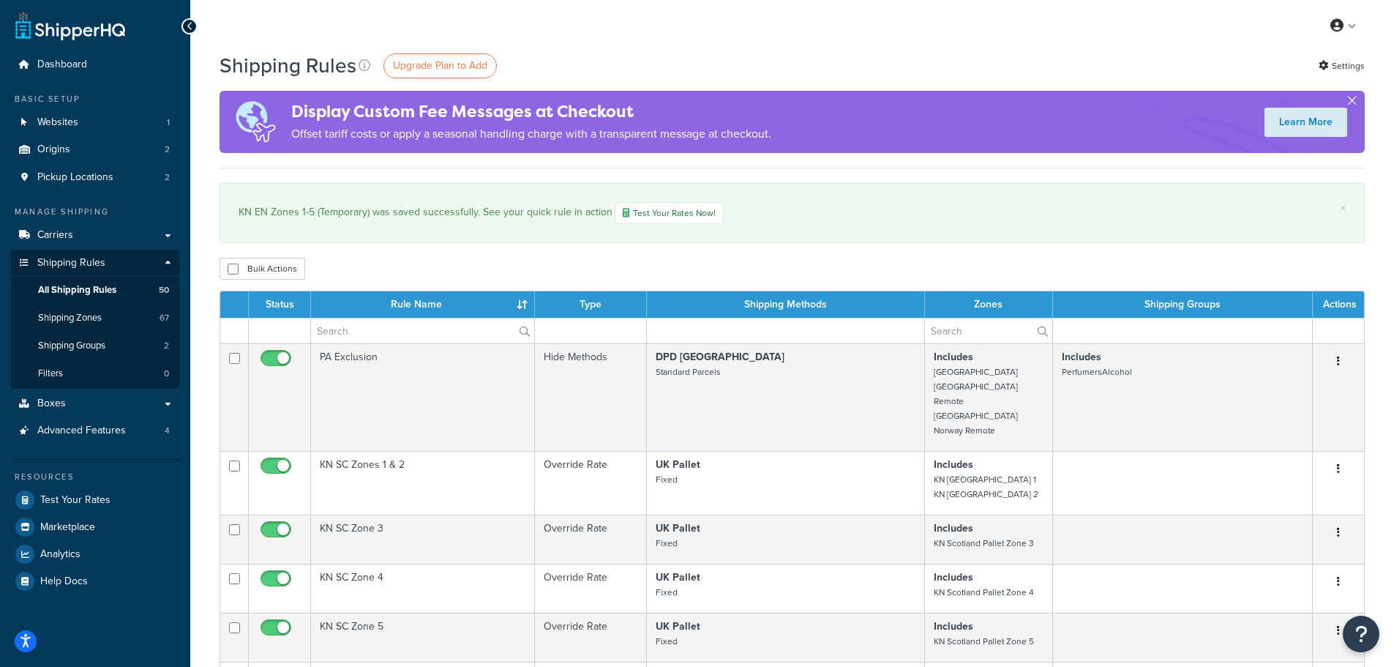
click at [1354, 102] on button "button" at bounding box center [1353, 104] width 4 height 4
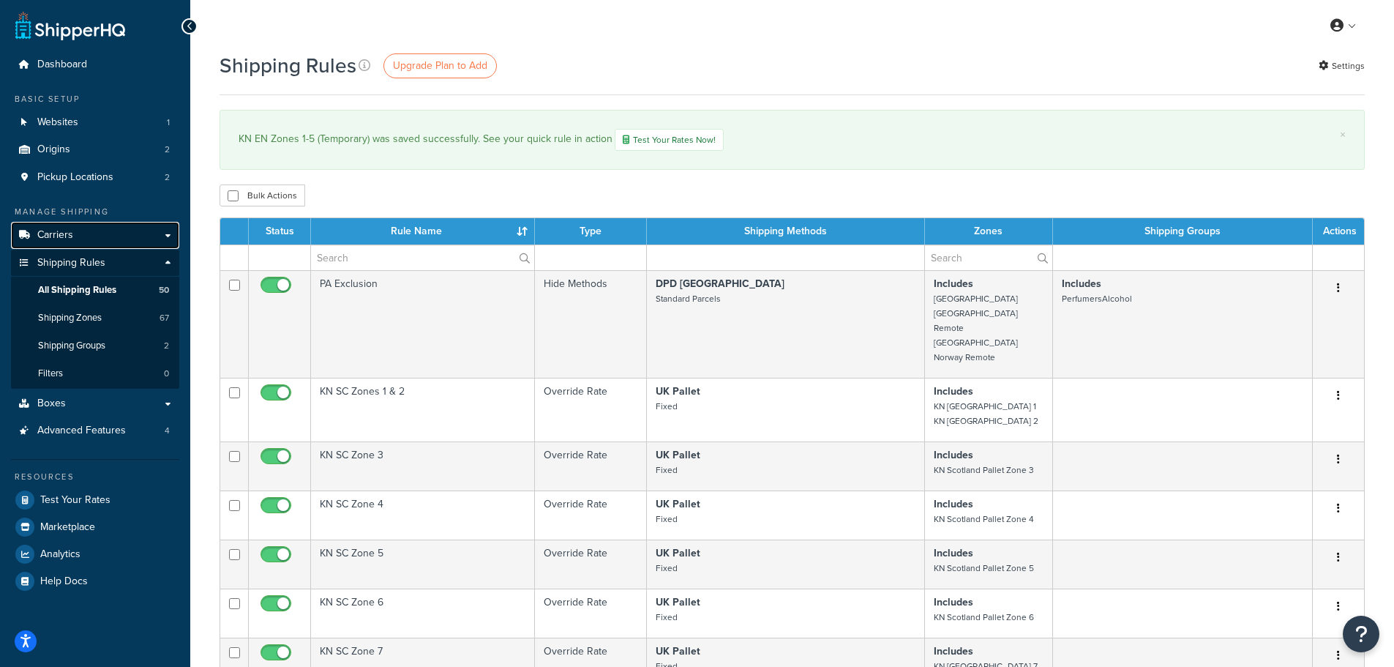
click at [54, 230] on span "Carriers" at bounding box center [55, 235] width 36 height 12
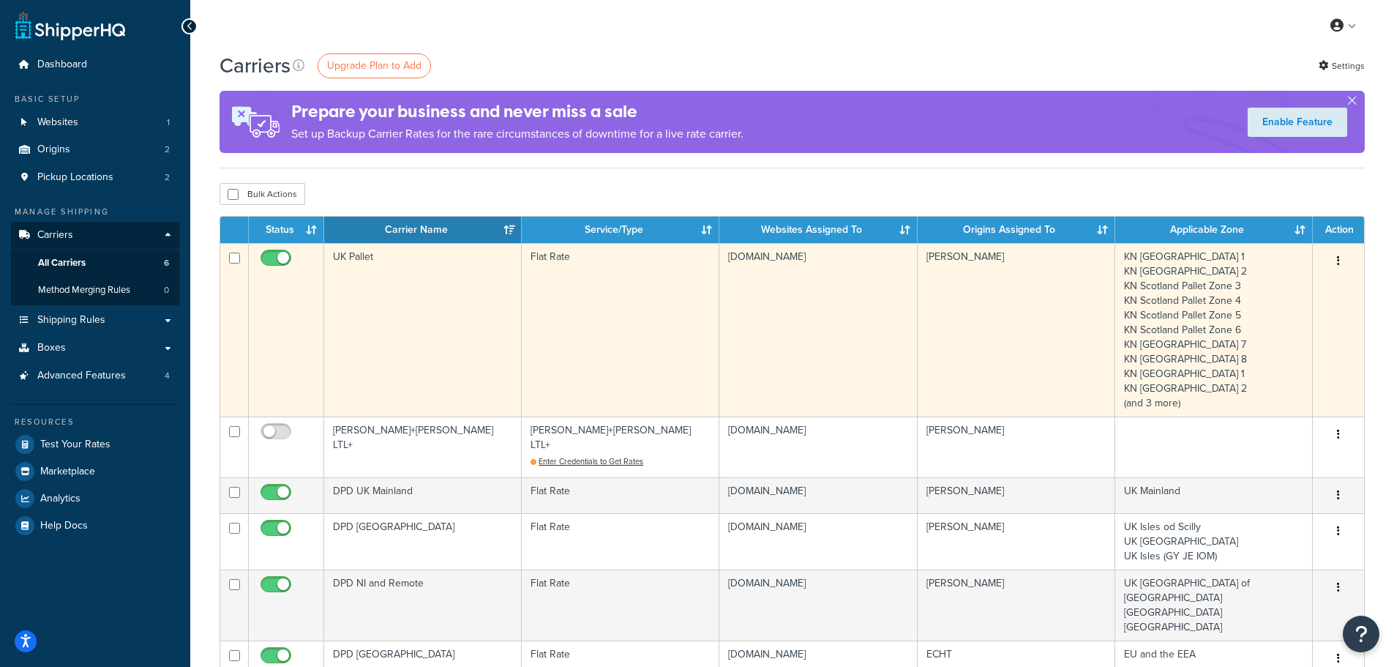
click at [351, 277] on td "UK Pallet" at bounding box center [423, 329] width 198 height 173
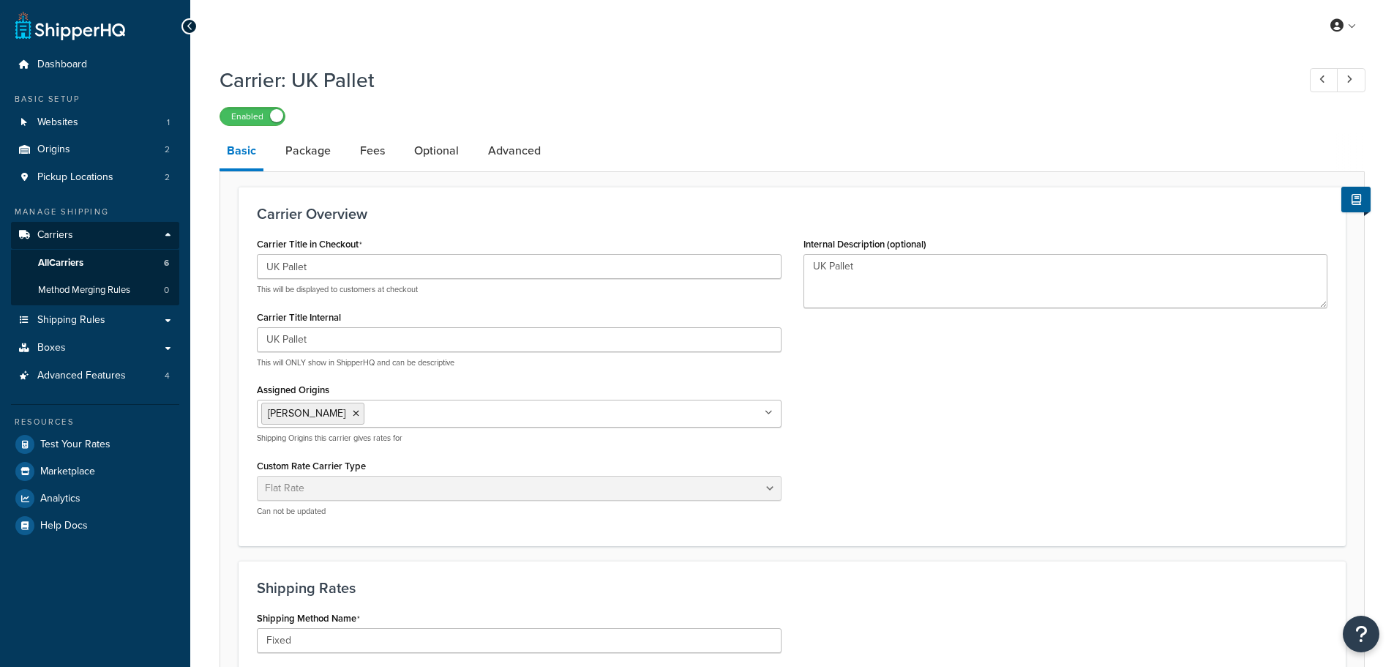
select select "flat"
select select "package"
click at [301, 150] on link "Package" at bounding box center [308, 150] width 60 height 35
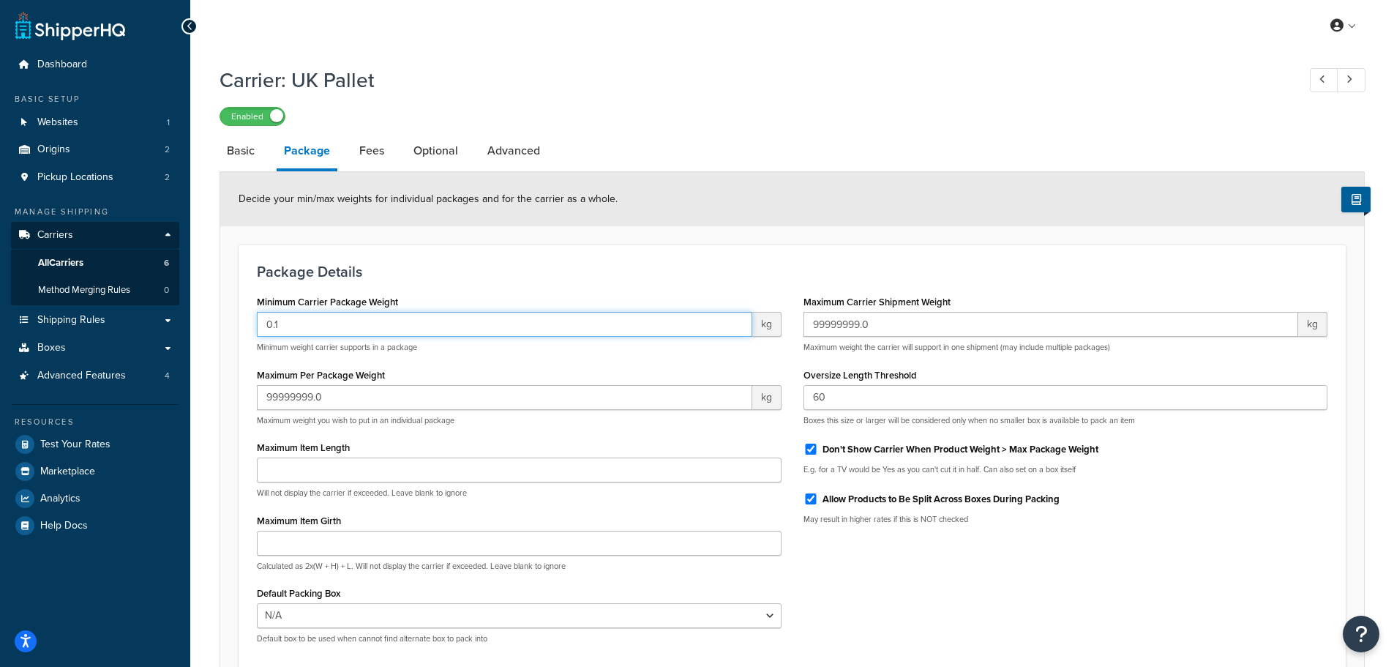
click at [307, 326] on input "0.1" at bounding box center [505, 324] width 496 height 25
click at [259, 326] on input "0.1" at bounding box center [505, 324] width 496 height 25
type input "200"
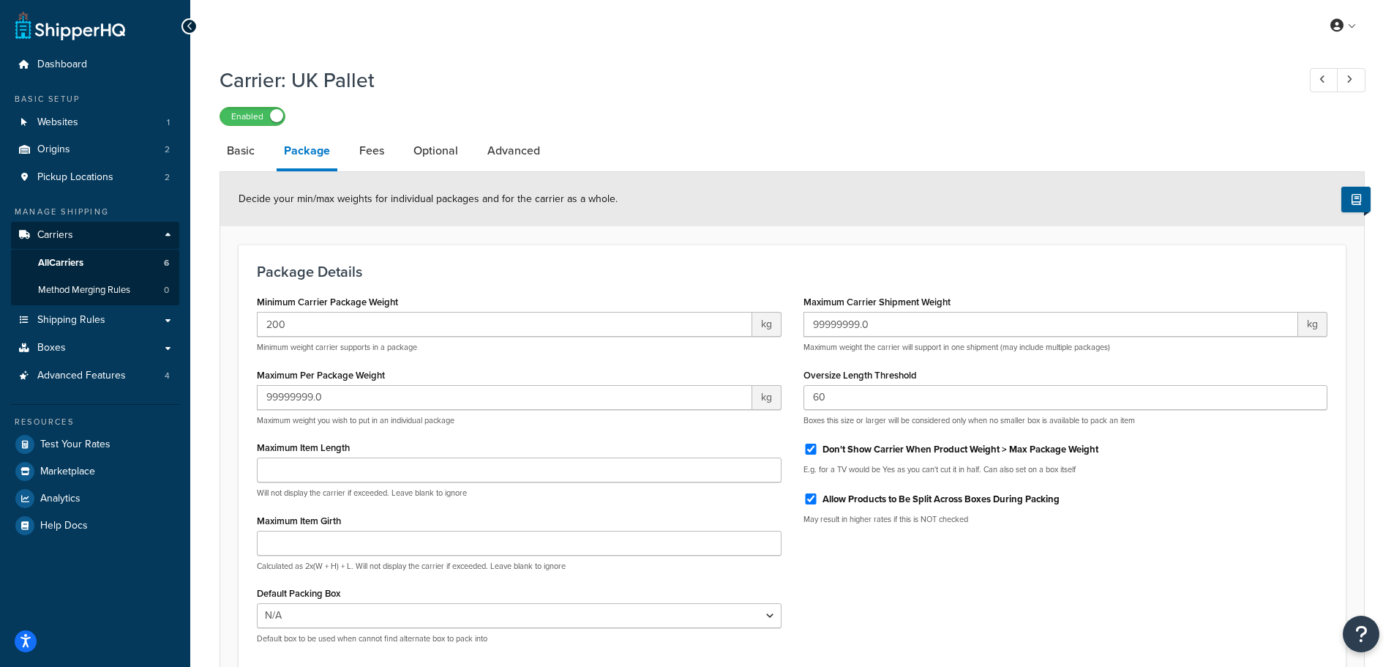
click at [426, 272] on h3 "Package Details" at bounding box center [792, 272] width 1071 height 16
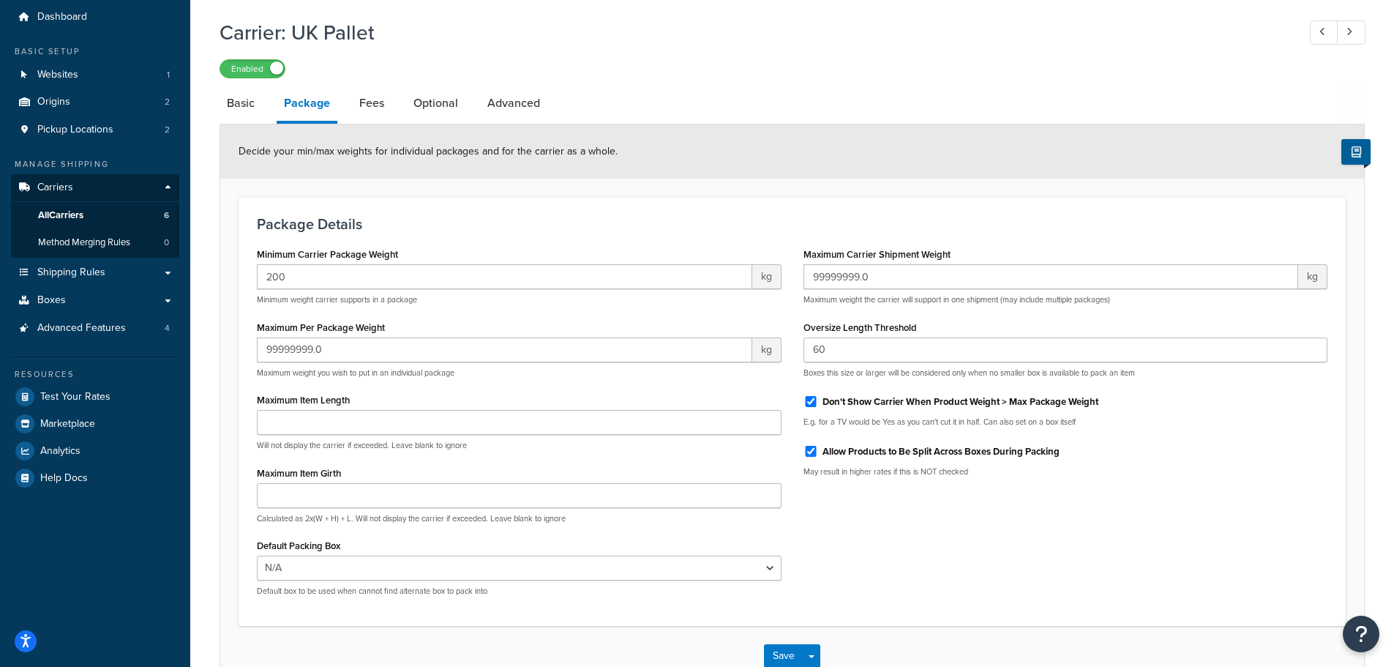
scroll to position [73, 0]
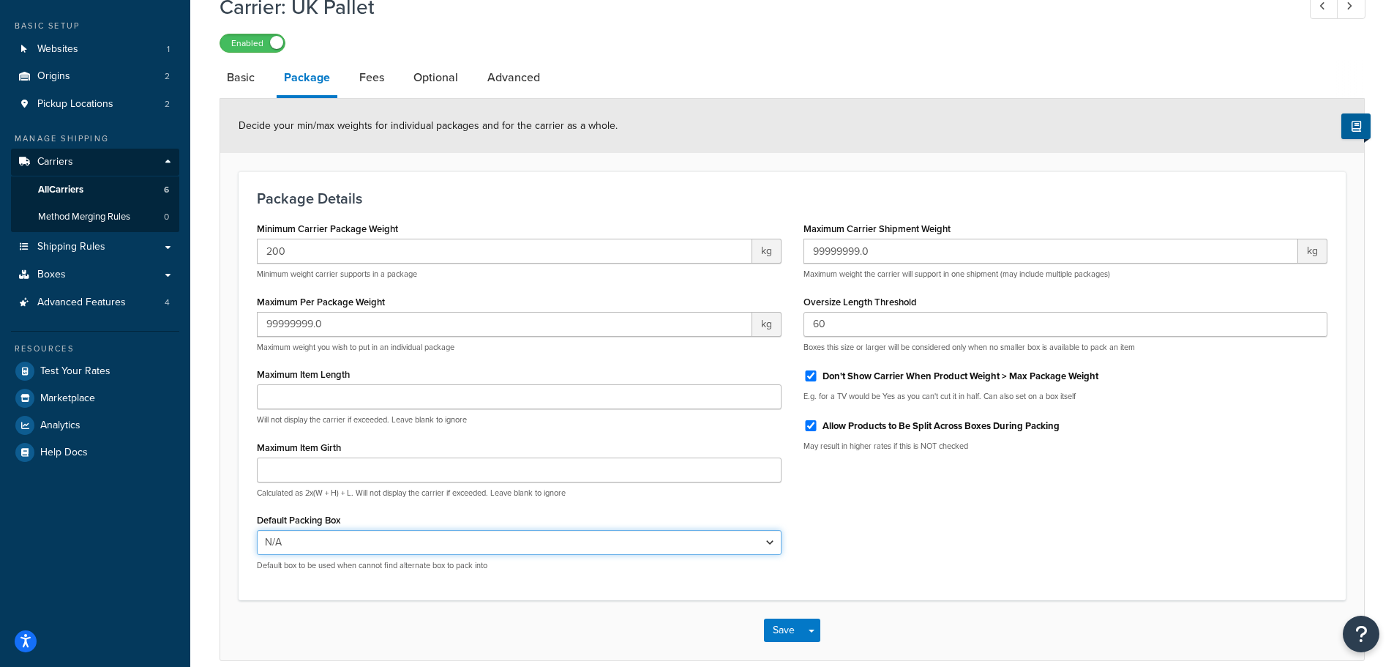
click at [425, 536] on select "N/A" at bounding box center [519, 542] width 525 height 25
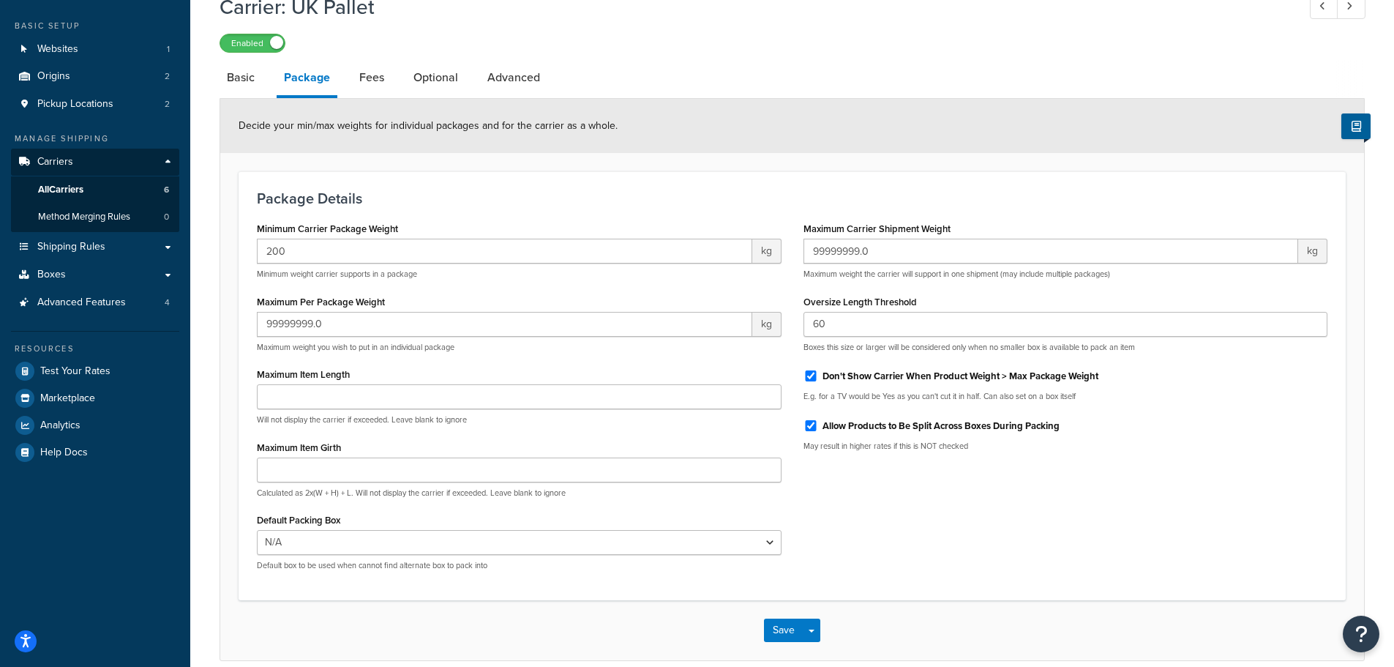
click at [403, 198] on h3 "Package Details" at bounding box center [792, 198] width 1071 height 16
click at [360, 80] on link "Fees" at bounding box center [372, 77] width 40 height 35
select select "AFTER"
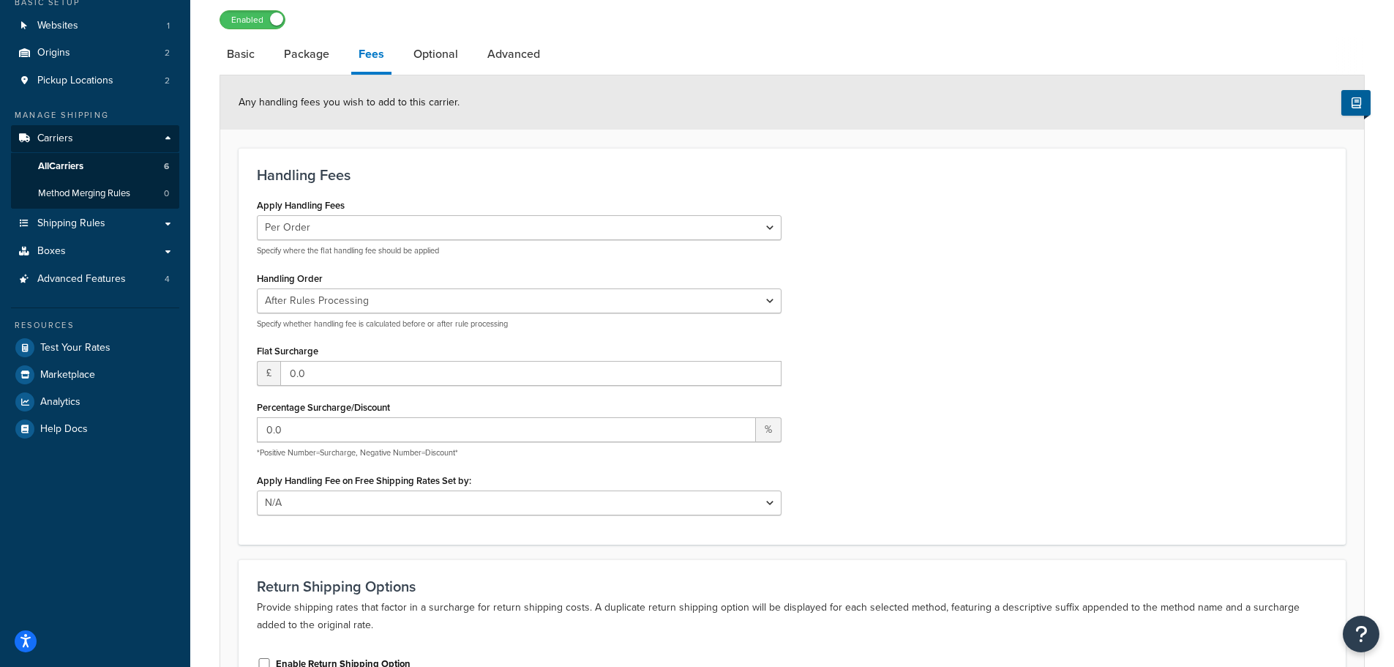
scroll to position [64, 0]
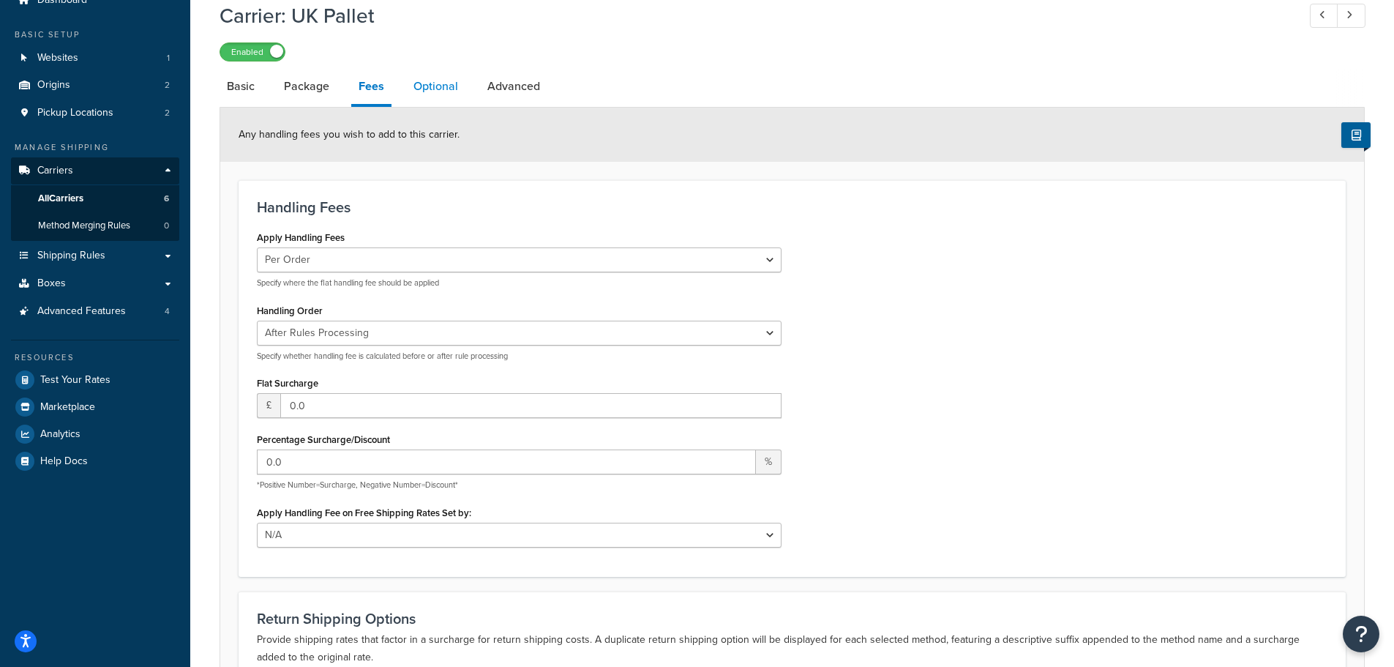
click at [442, 93] on link "Optional" at bounding box center [435, 86] width 59 height 35
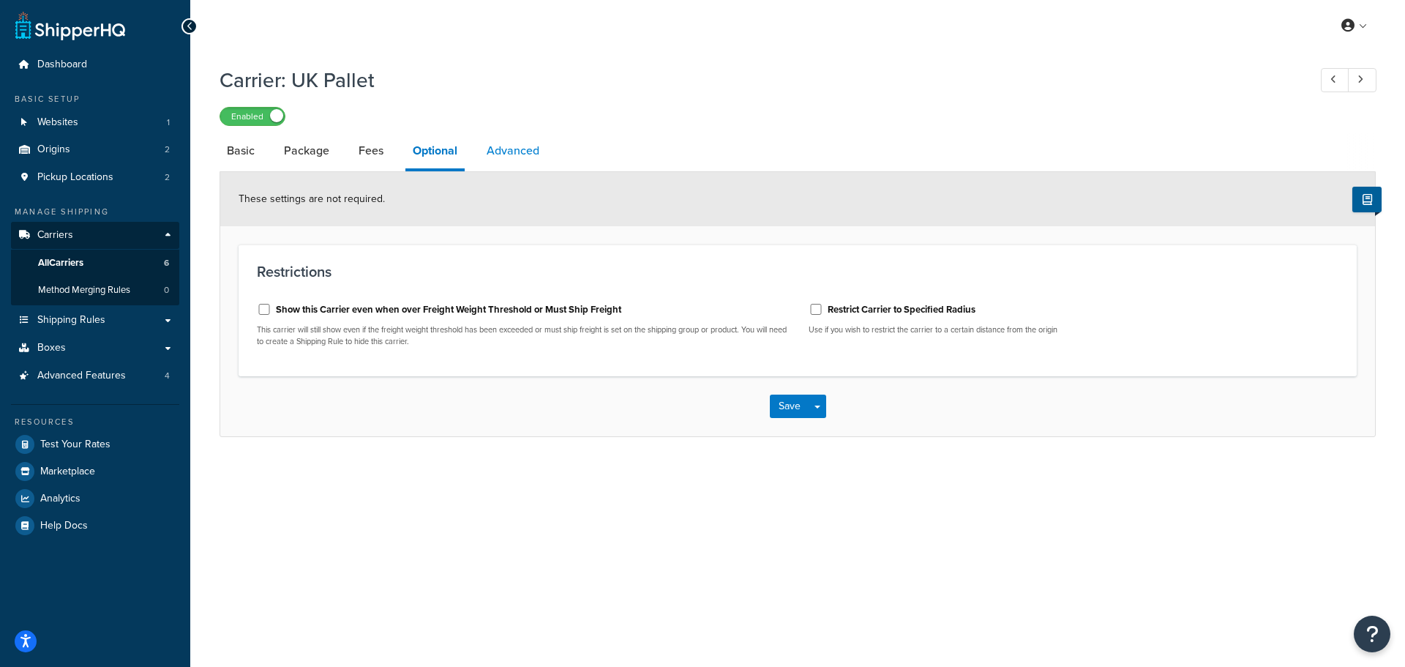
click at [521, 154] on link "Advanced" at bounding box center [512, 150] width 67 height 35
select select "false"
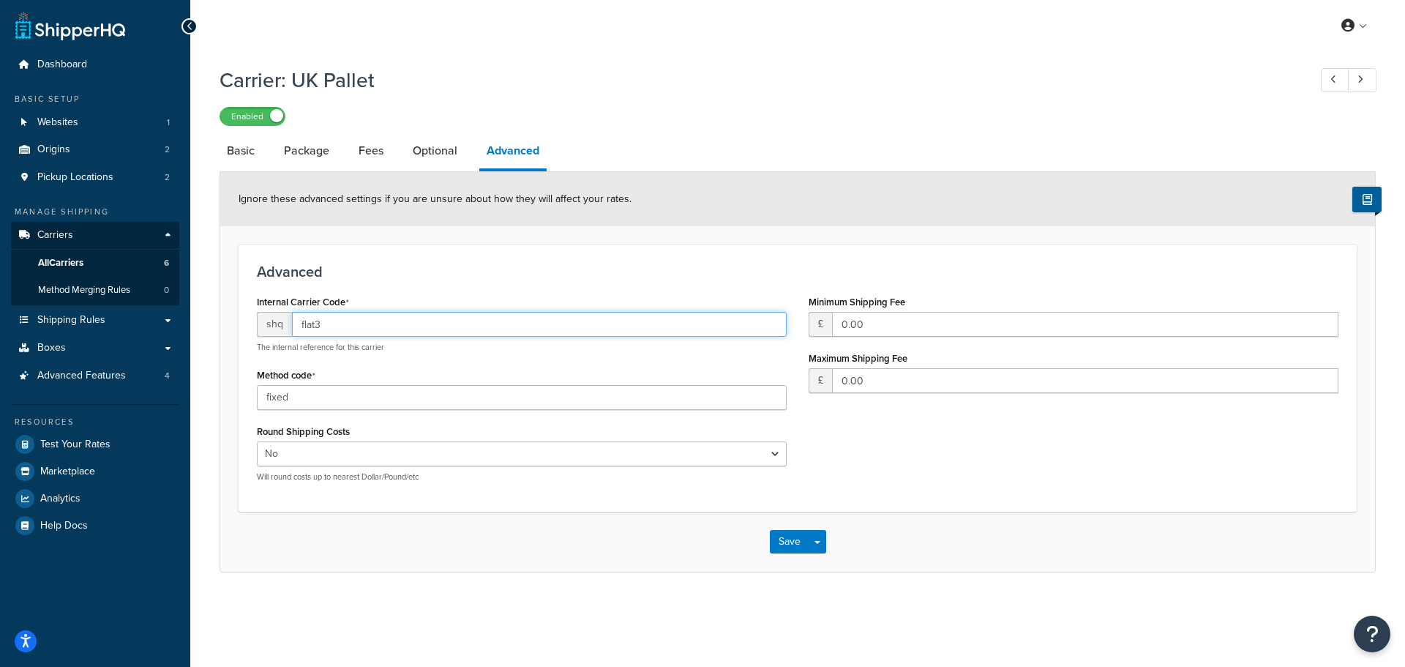
drag, startPoint x: 333, startPoint y: 324, endPoint x: 293, endPoint y: 324, distance: 40.3
click at [293, 324] on input "flat3" at bounding box center [539, 324] width 495 height 25
type input "KandN"
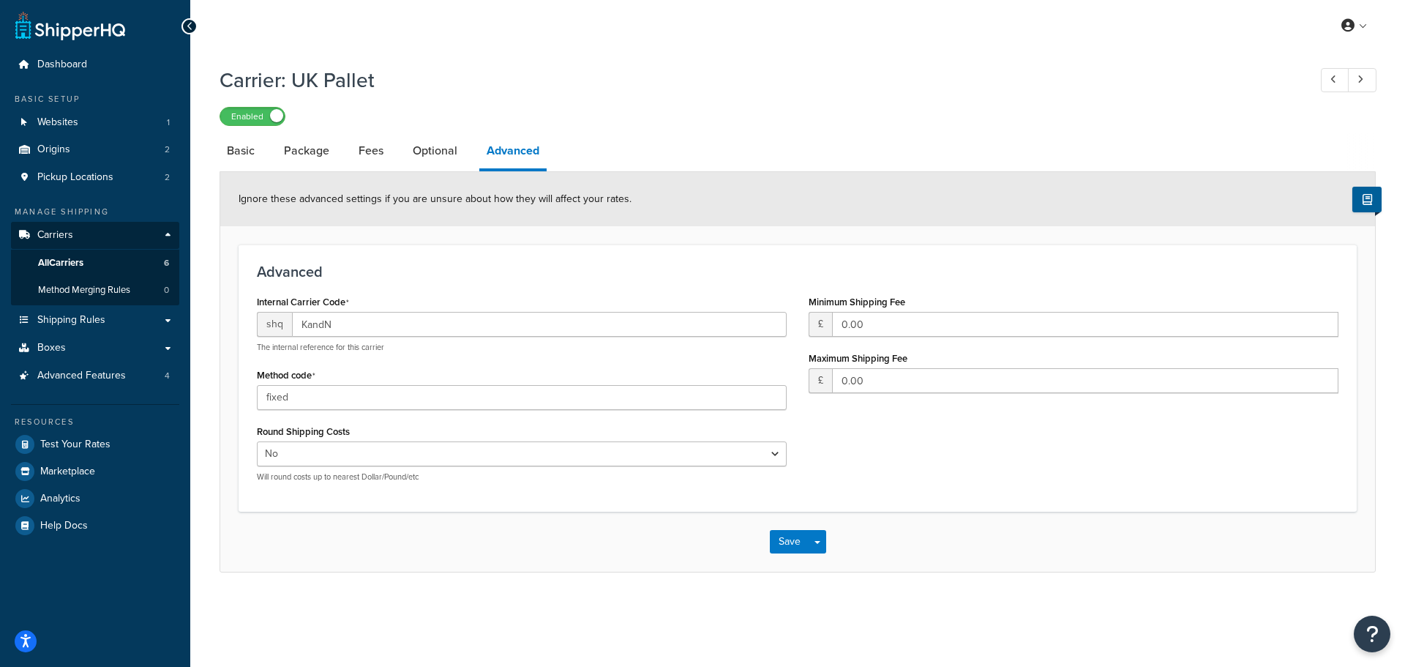
click at [384, 288] on div "Advanced Internal Carrier Code shq KandN The internal reference for this carrie…" at bounding box center [798, 377] width 1118 height 267
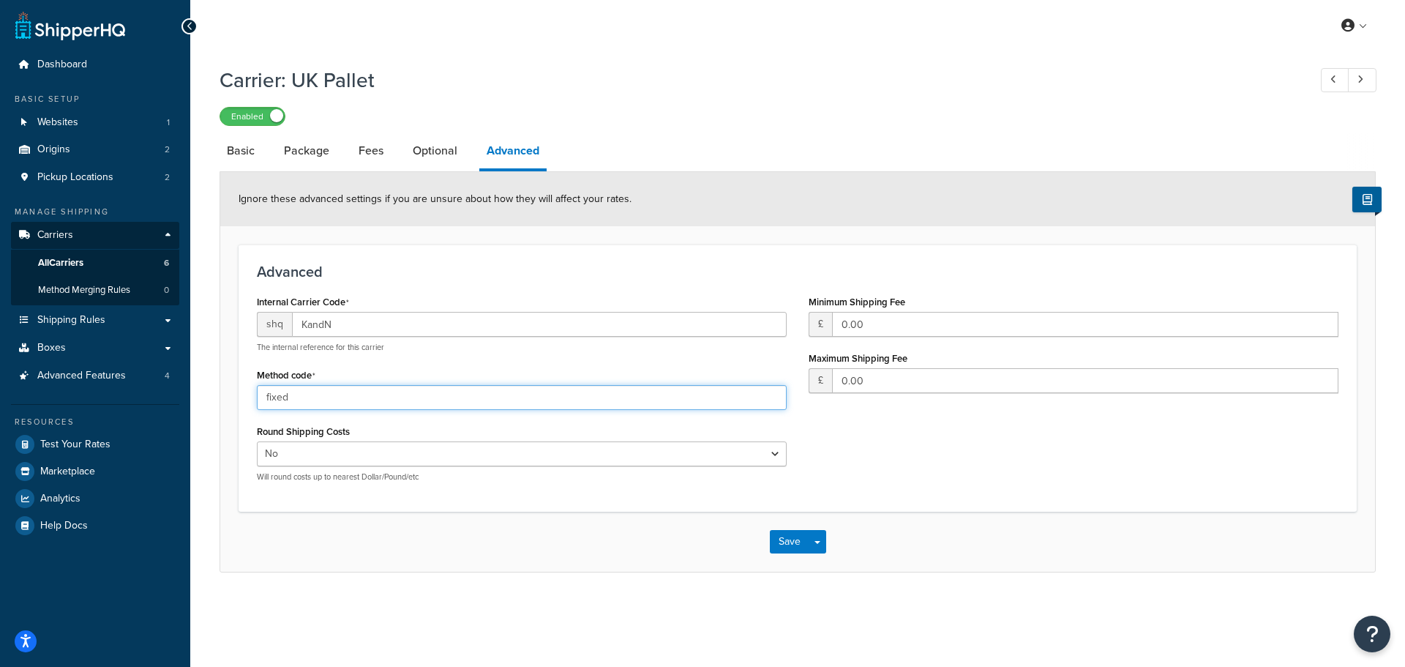
drag, startPoint x: 312, startPoint y: 398, endPoint x: 246, endPoint y: 399, distance: 65.9
click at [246, 399] on div "Internal Carrier Code shq KandN The internal reference for this carrier Method …" at bounding box center [522, 392] width 552 height 202
type input "pallet"
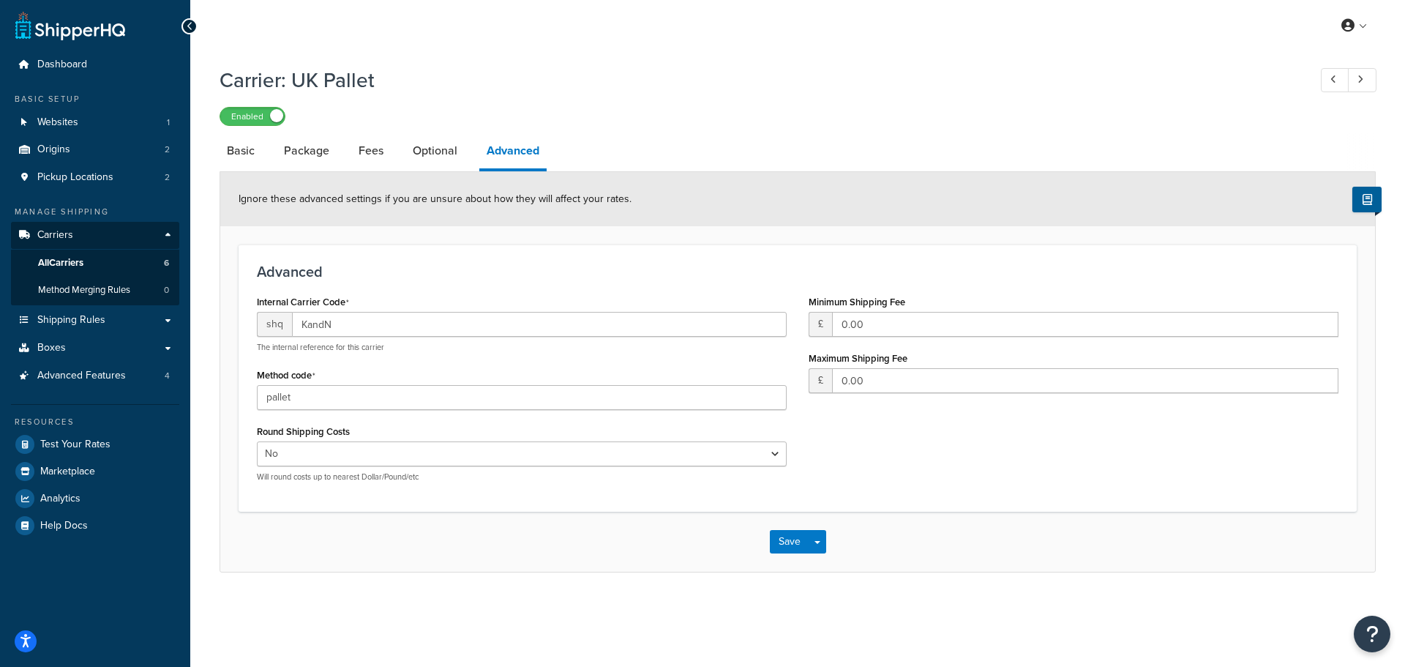
click at [350, 370] on div "Method code pallet" at bounding box center [522, 387] width 530 height 45
click at [782, 544] on button "Save" at bounding box center [790, 541] width 40 height 23
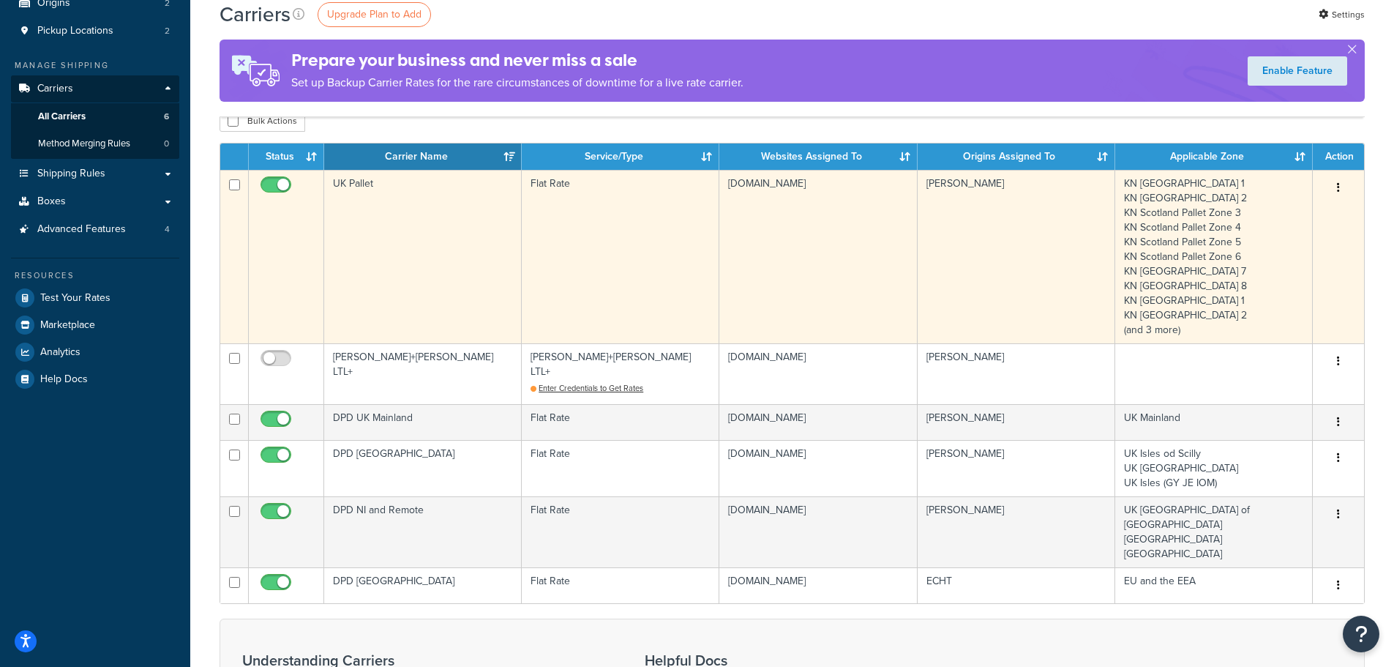
scroll to position [73, 0]
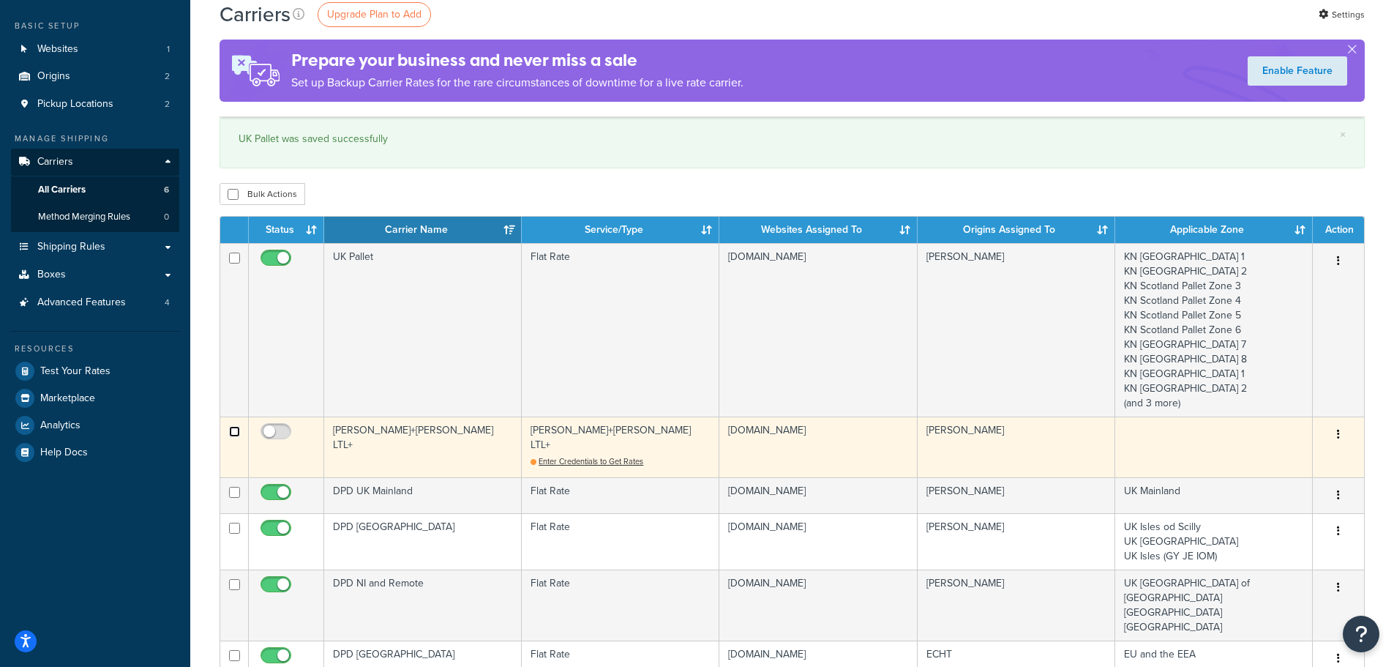
click at [234, 430] on input "checkbox" at bounding box center [234, 431] width 11 height 11
checkbox input "true"
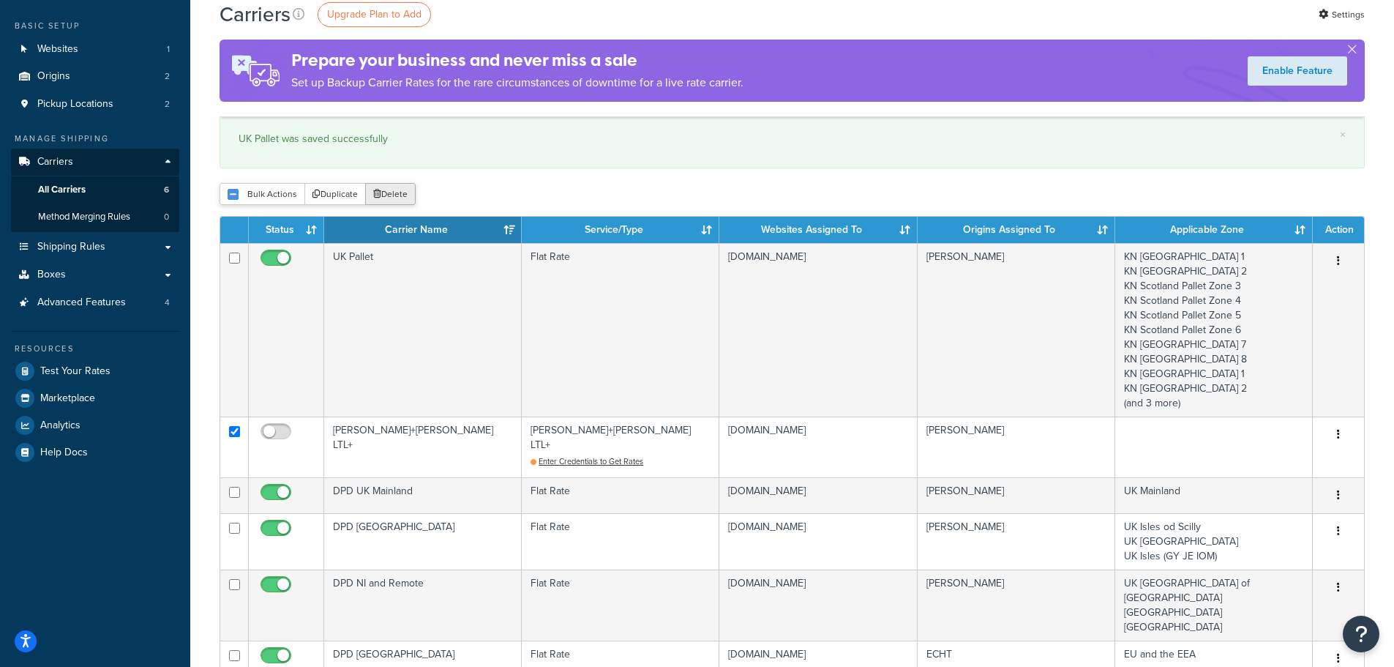
click at [394, 195] on button "Delete" at bounding box center [390, 194] width 51 height 22
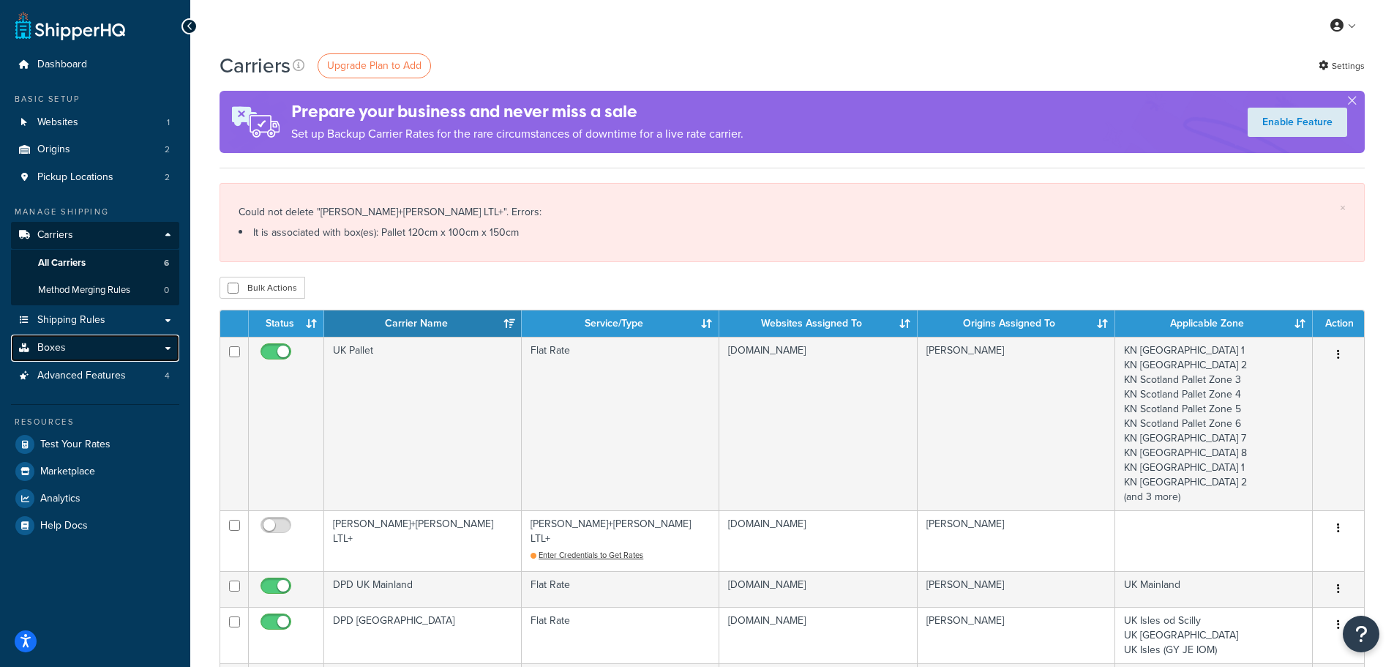
click at [64, 343] on link "Boxes" at bounding box center [95, 348] width 168 height 27
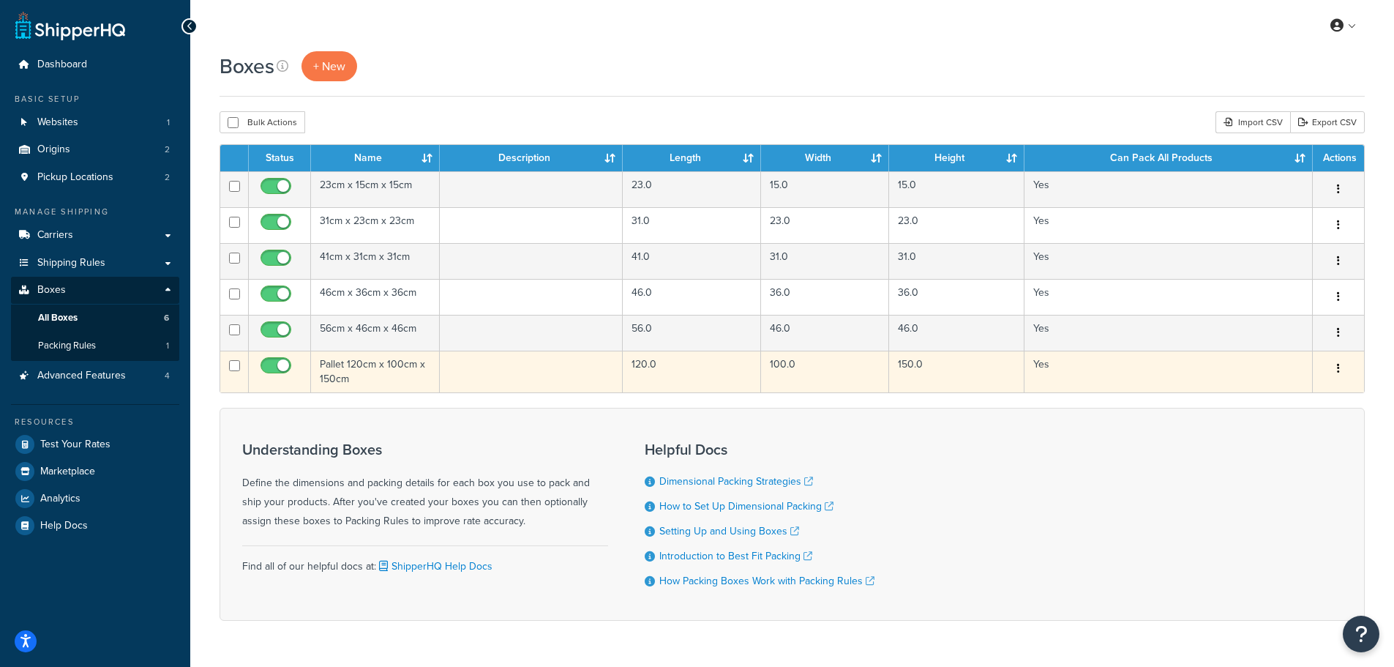
click at [377, 373] on td "Pallet 120cm x 100cm x 150cm" at bounding box center [375, 372] width 129 height 42
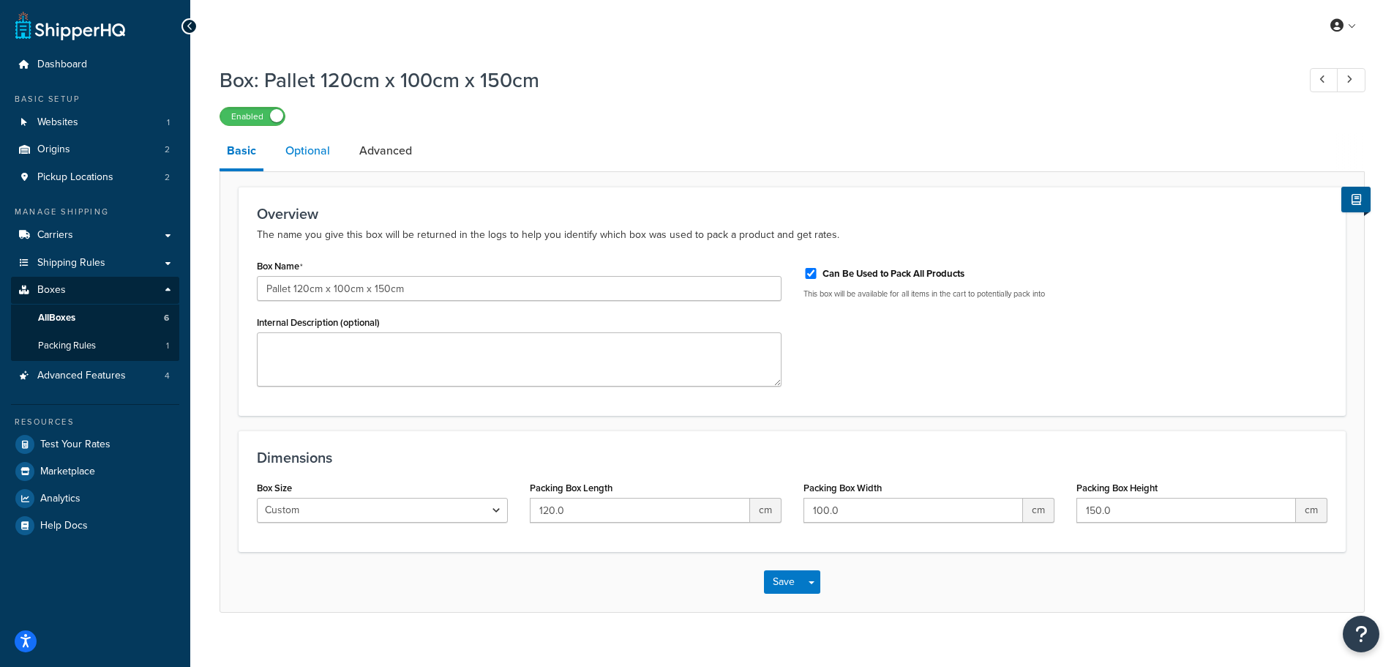
click at [308, 155] on link "Optional" at bounding box center [307, 150] width 59 height 35
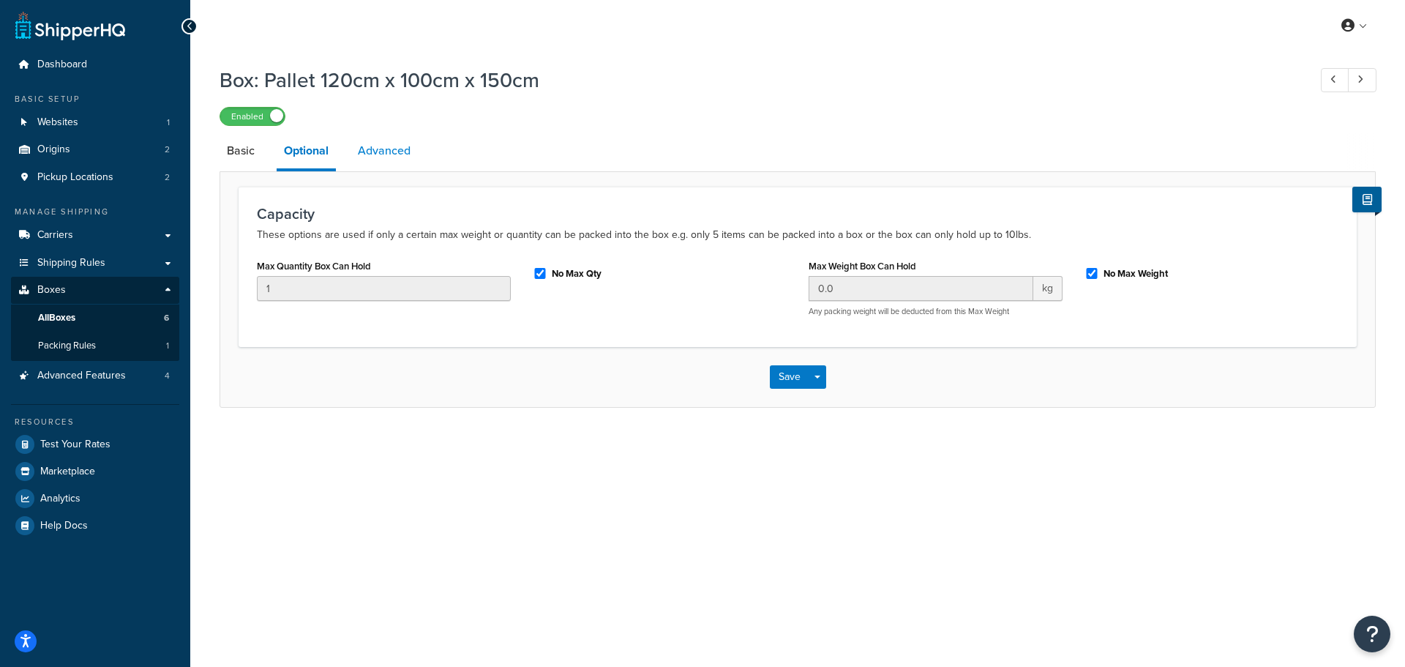
click at [387, 154] on link "Advanced" at bounding box center [384, 150] width 67 height 35
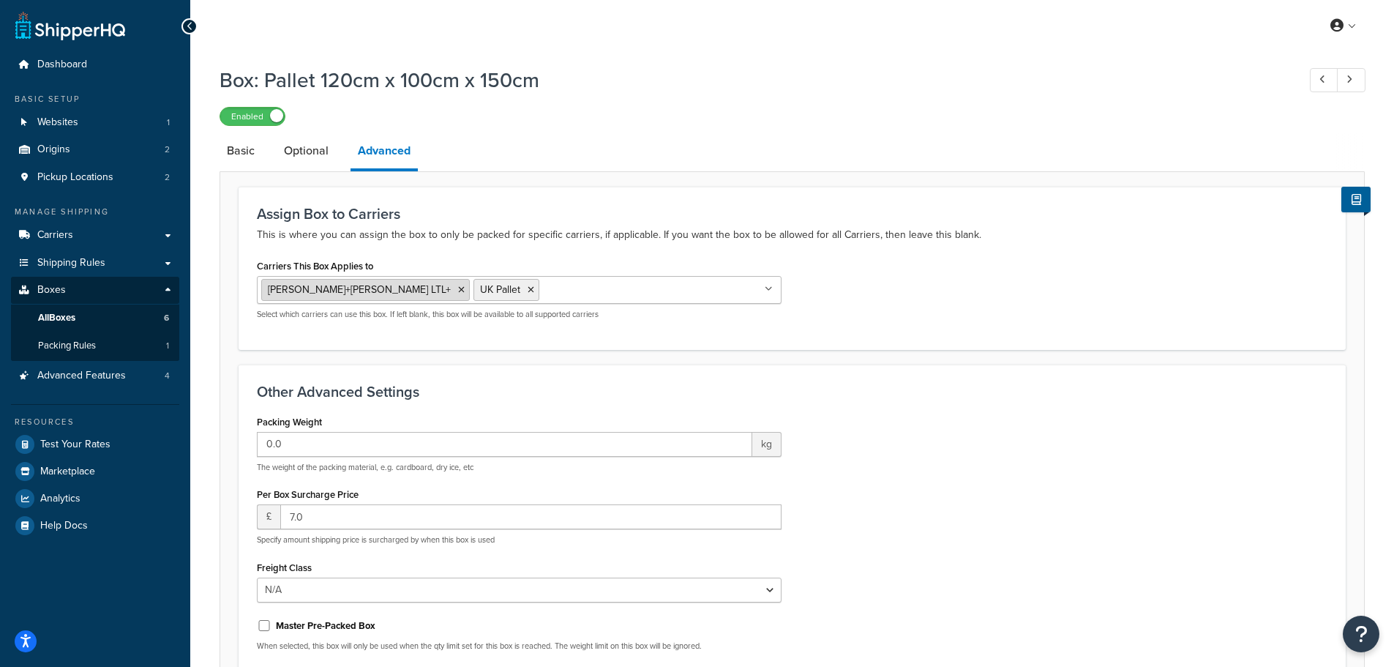
click at [458, 290] on icon at bounding box center [461, 289] width 7 height 9
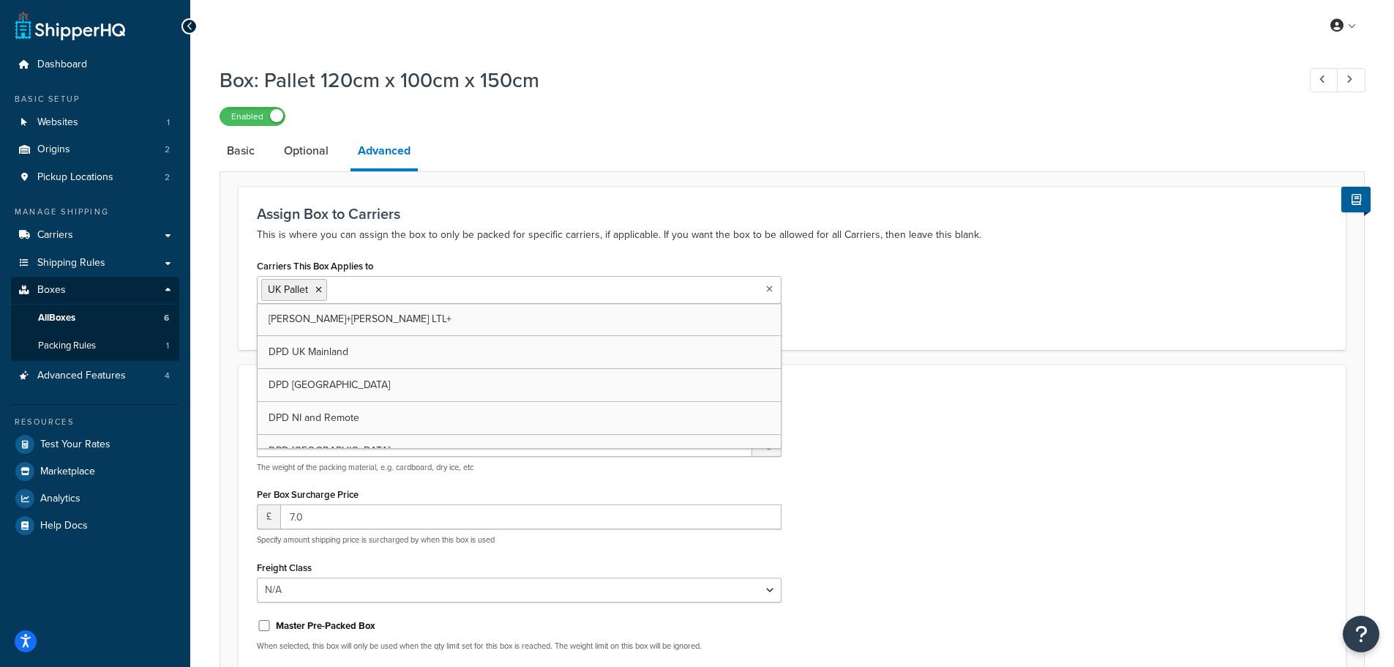
click at [550, 188] on div "Assign Box to Carriers This is where you can assign the box to only be packed f…" at bounding box center [792, 268] width 1107 height 163
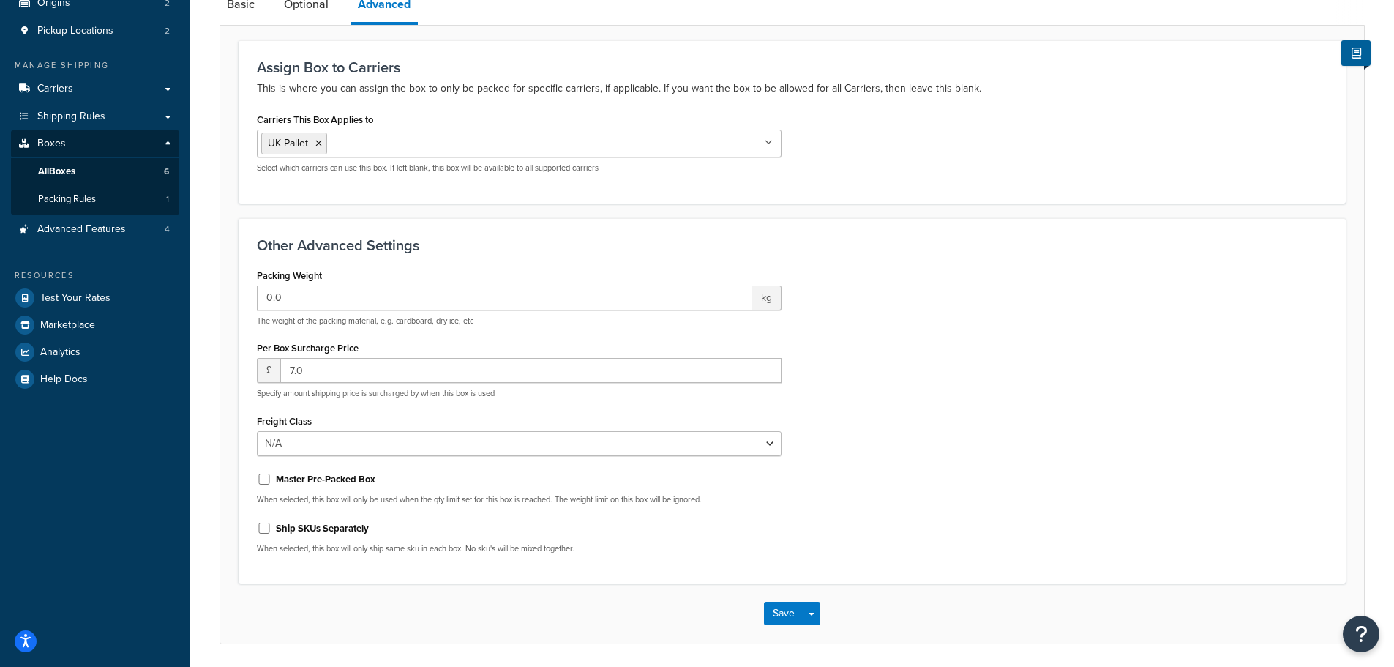
scroll to position [199, 0]
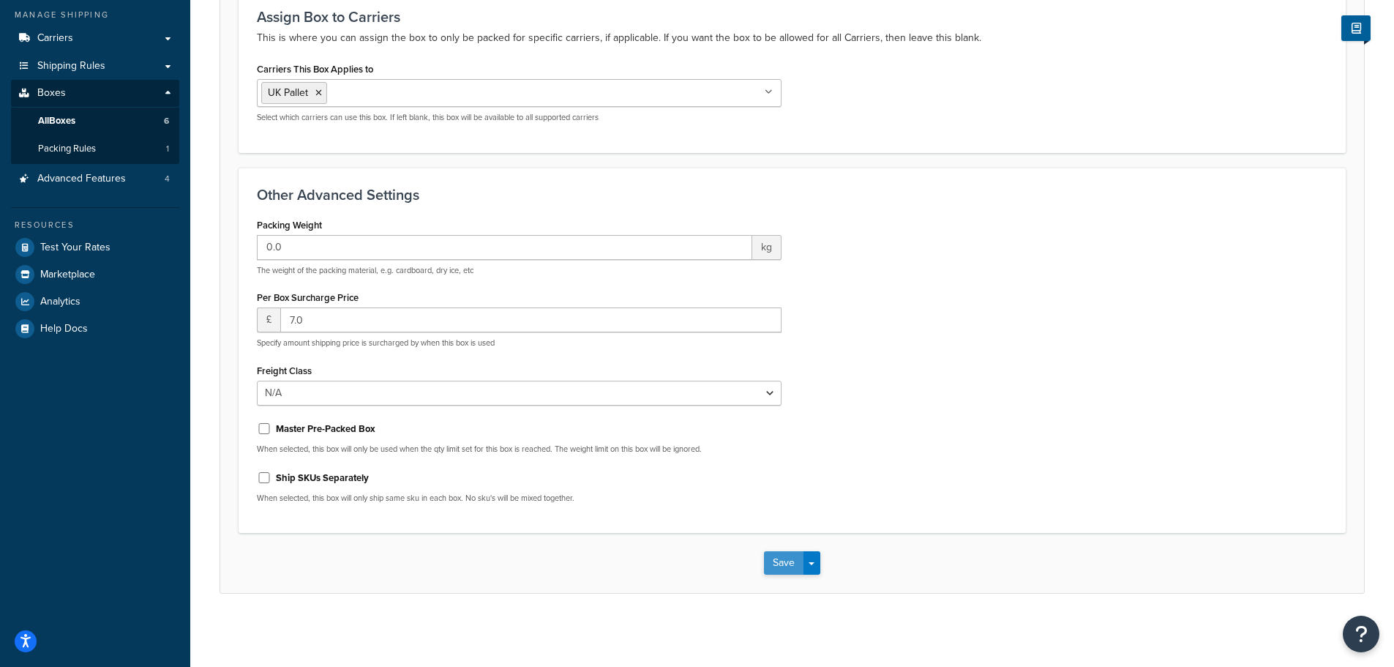
click at [781, 564] on button "Save" at bounding box center [784, 562] width 40 height 23
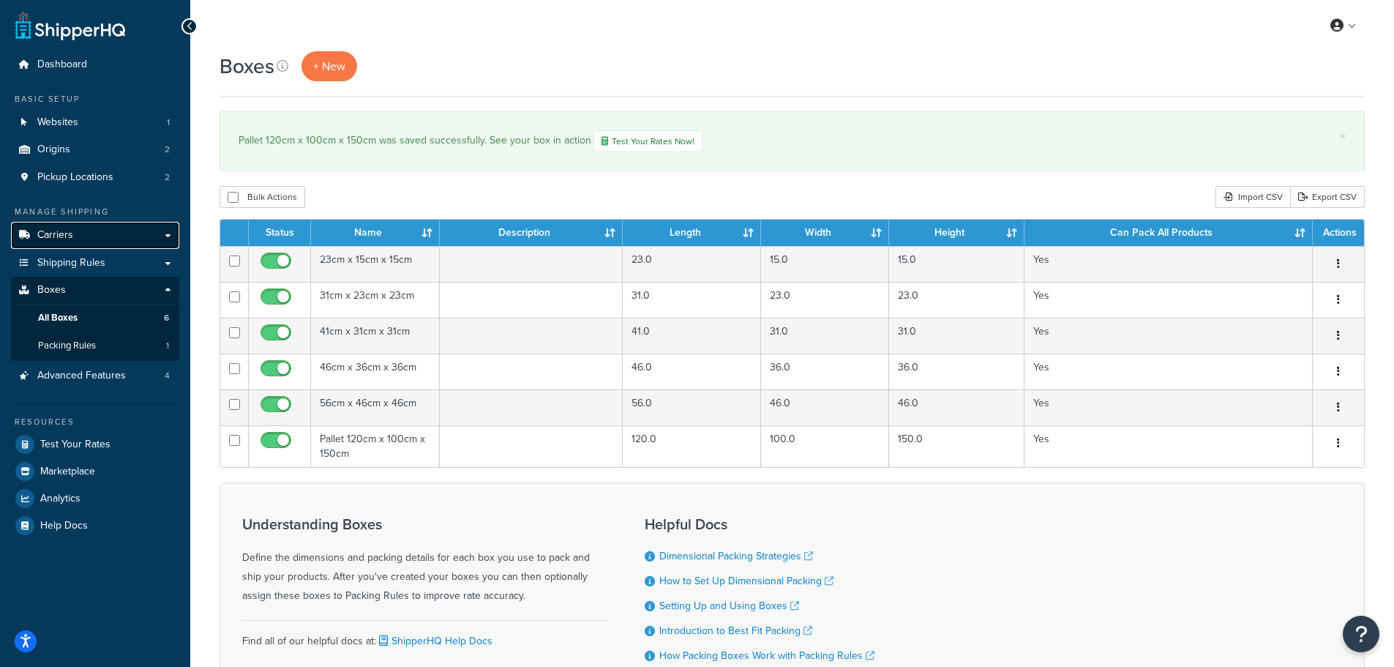
click at [63, 238] on span "Carriers" at bounding box center [55, 235] width 36 height 12
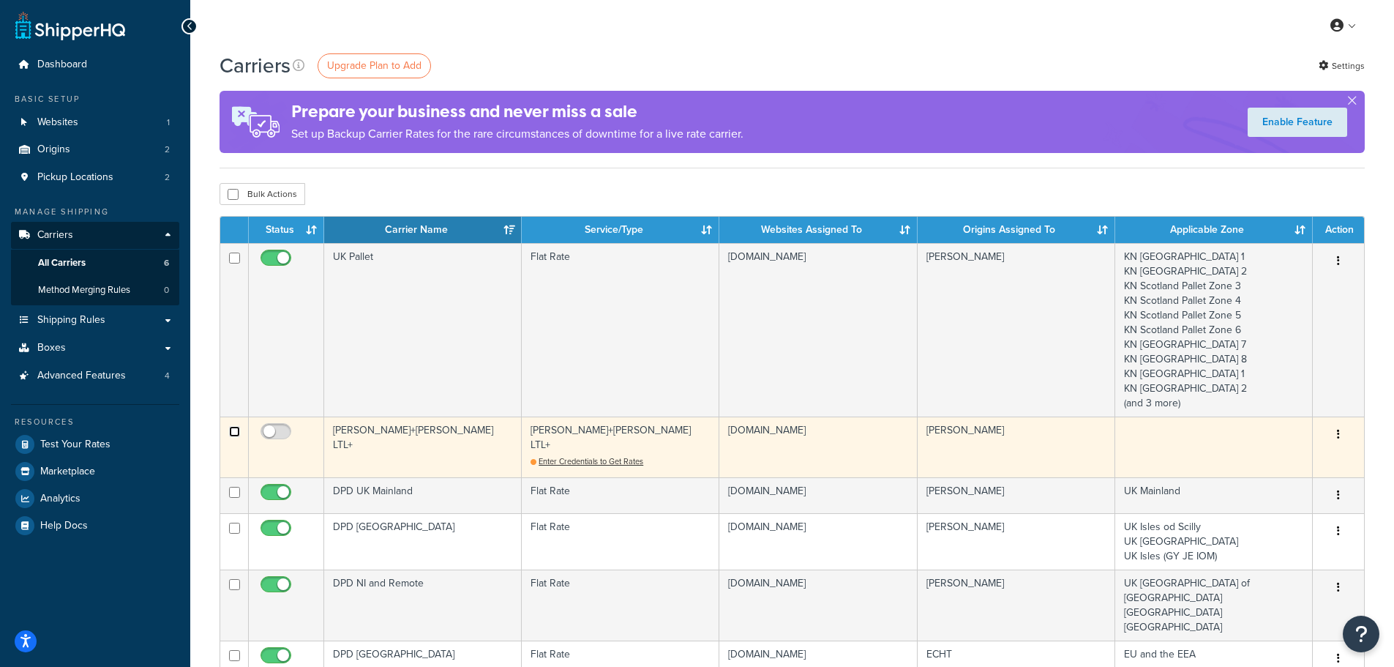
click at [234, 434] on input "checkbox" at bounding box center [234, 431] width 11 height 11
checkbox input "true"
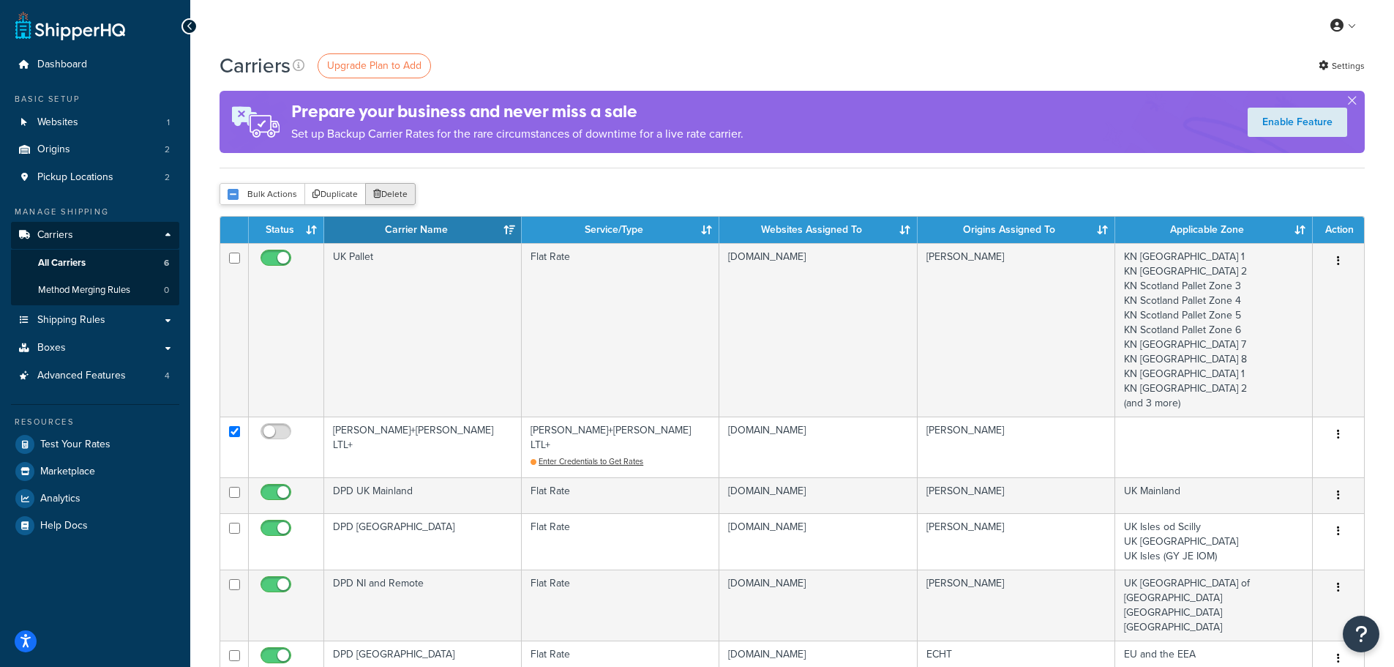
click at [392, 192] on button "Delete" at bounding box center [390, 194] width 51 height 22
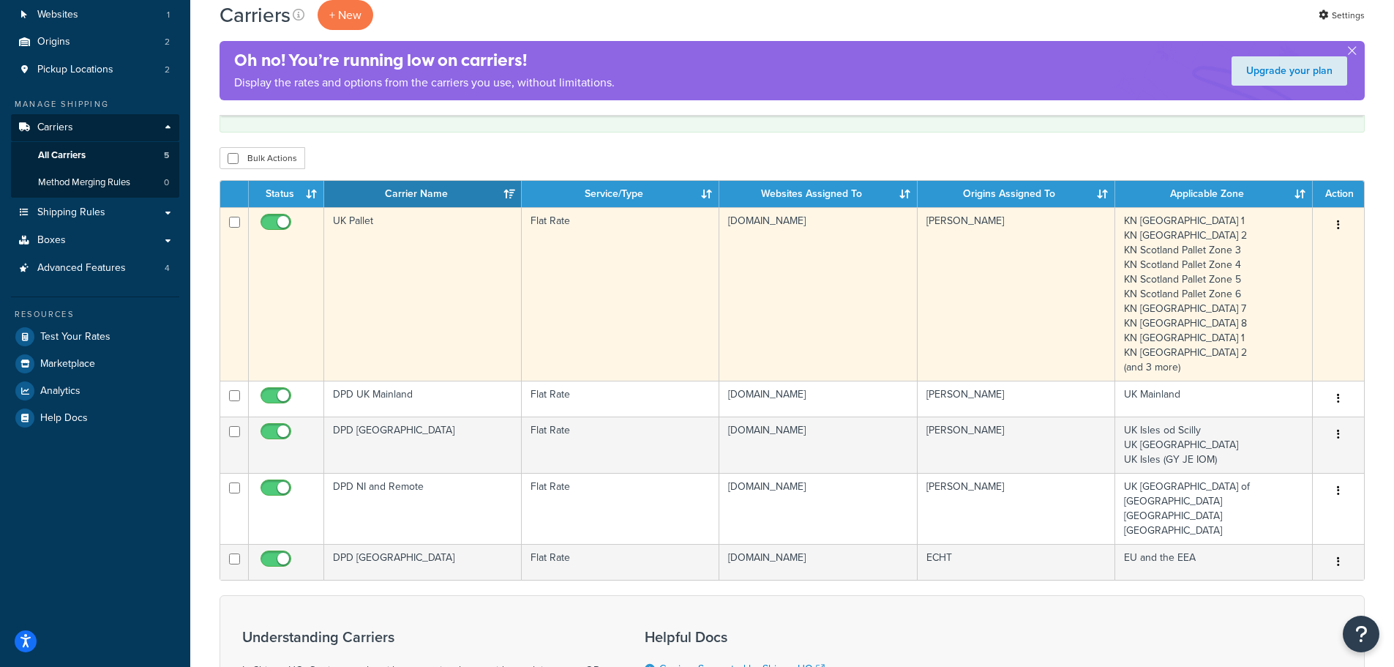
scroll to position [73, 0]
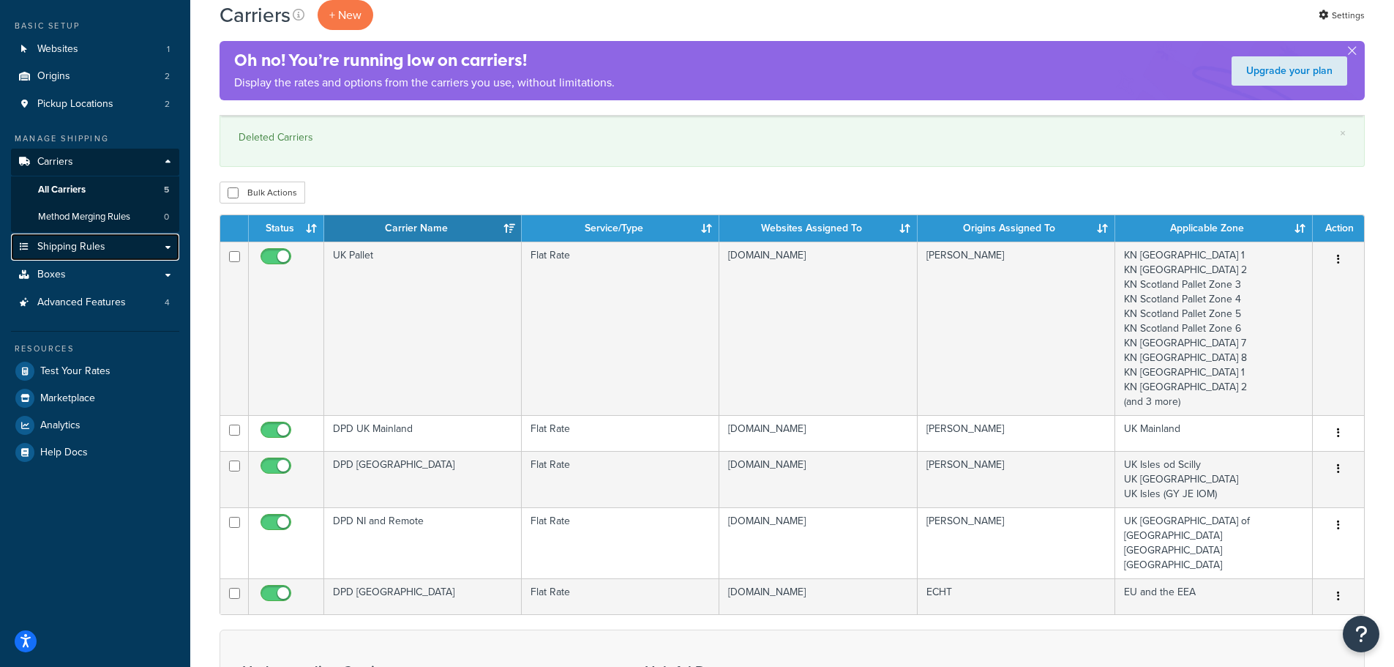
click at [83, 243] on span "Shipping Rules" at bounding box center [71, 247] width 68 height 12
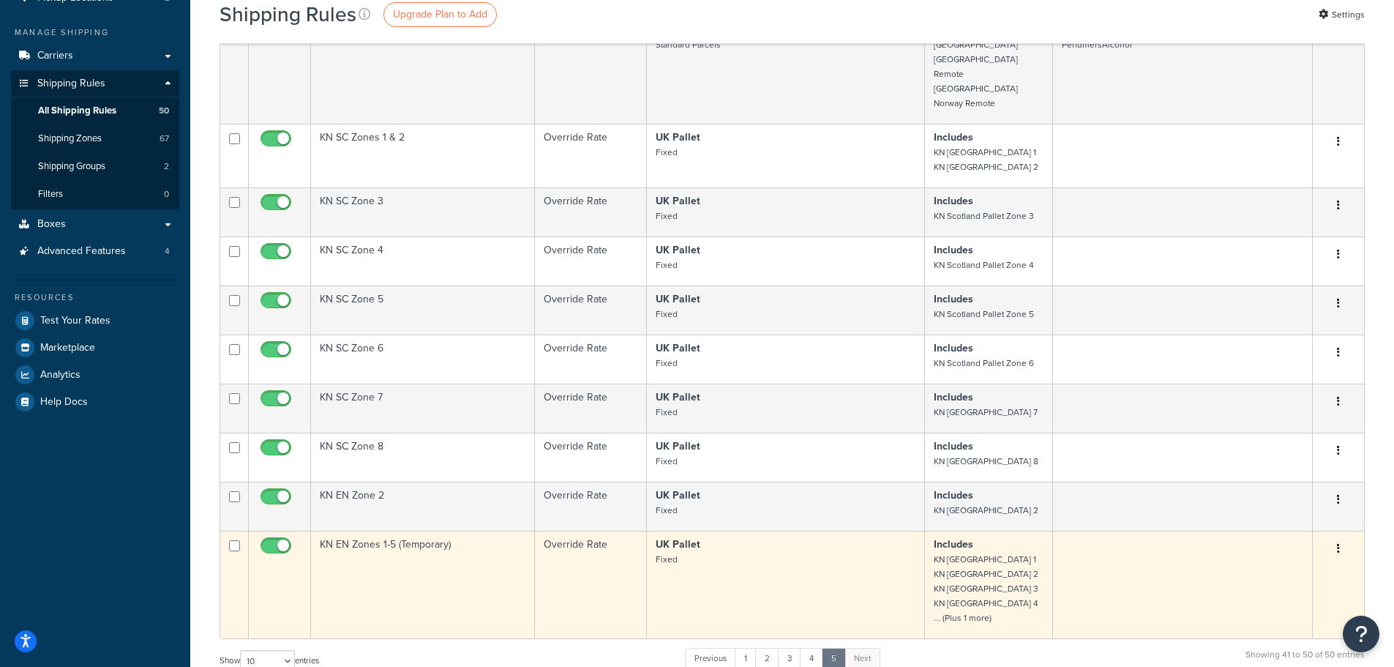
scroll to position [146, 0]
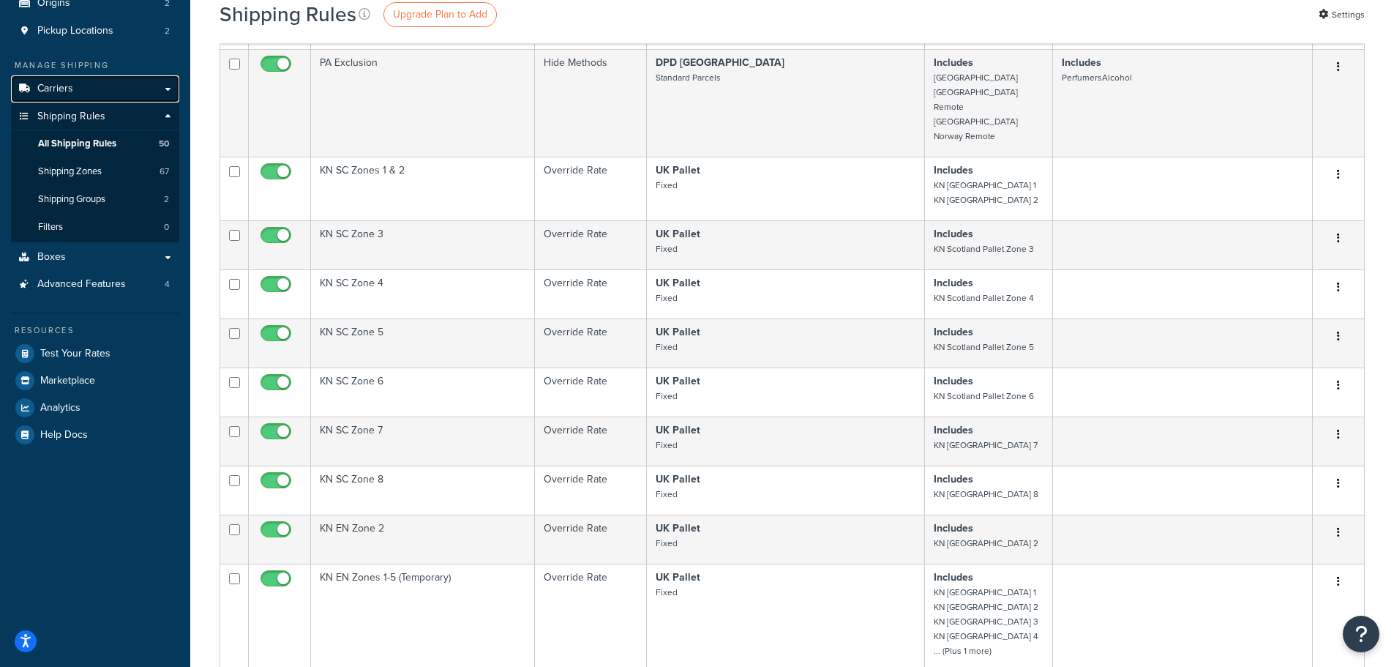
click at [56, 83] on span "Carriers" at bounding box center [55, 89] width 36 height 12
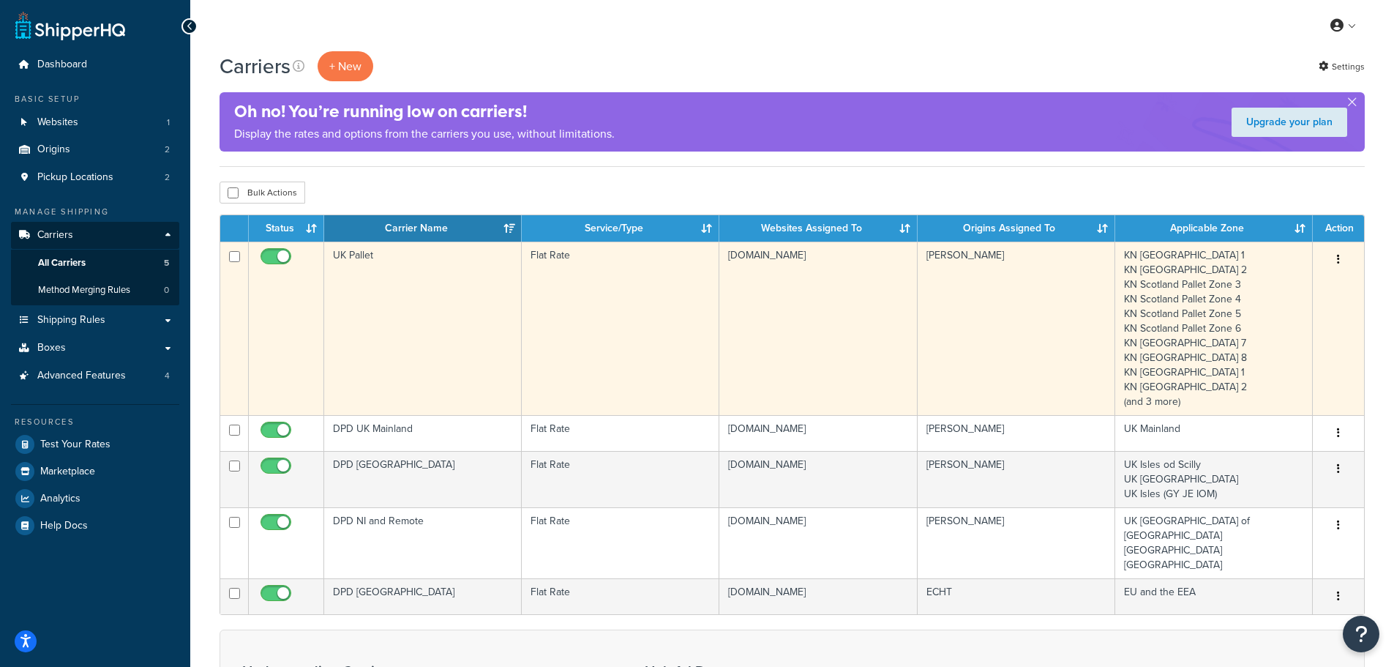
click at [388, 269] on td "UK Pallet" at bounding box center [423, 328] width 198 height 173
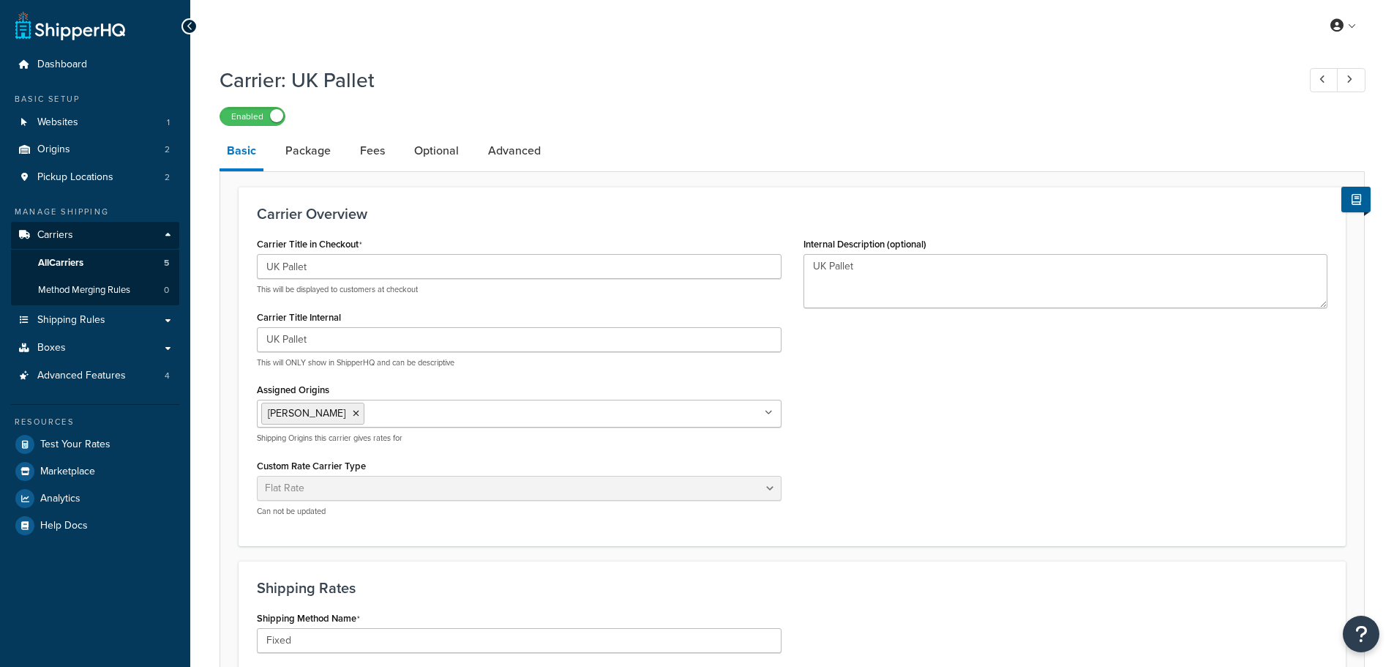
select select "flat"
select select "package"
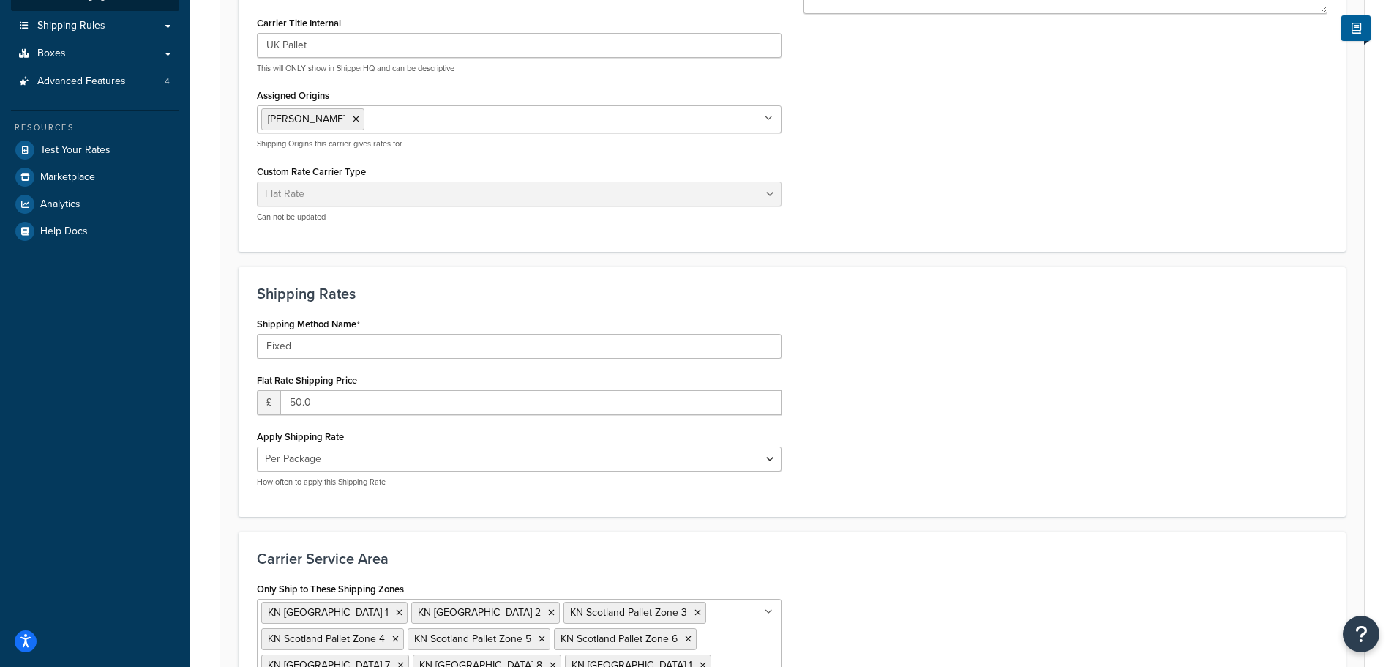
scroll to position [366, 0]
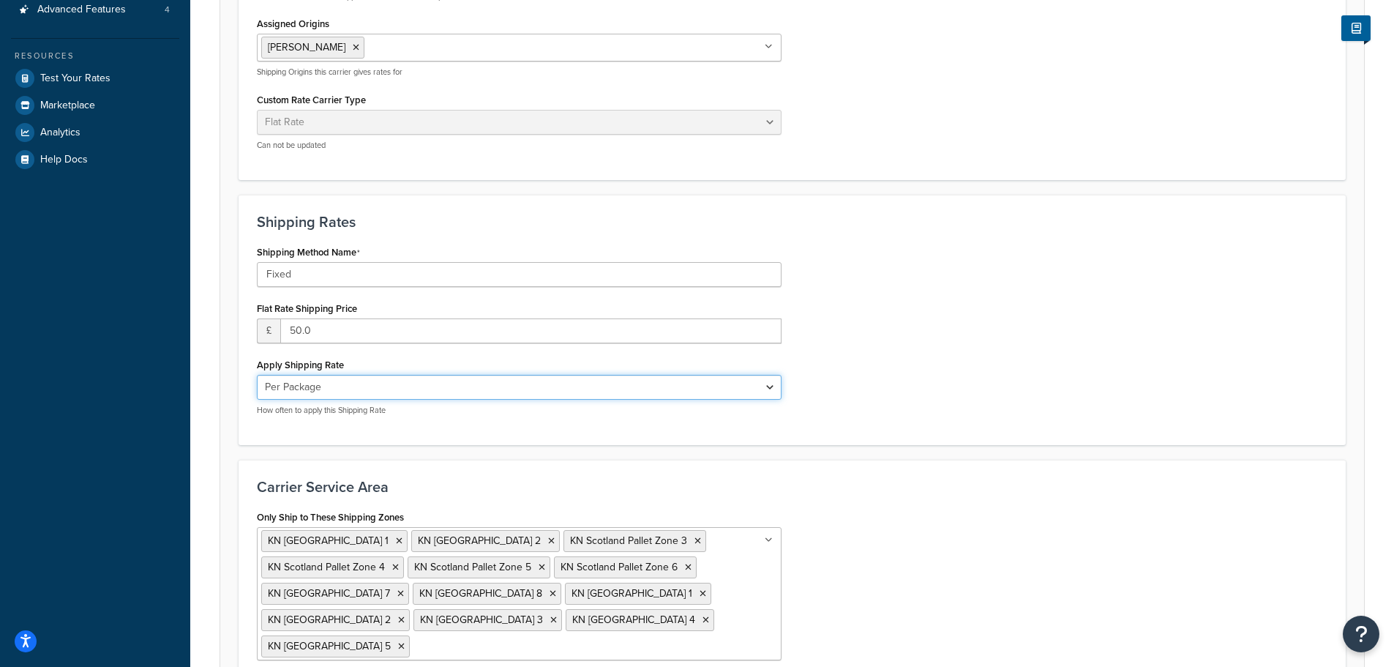
click at [421, 384] on select "Per Order Per Item Per Package" at bounding box center [519, 387] width 525 height 25
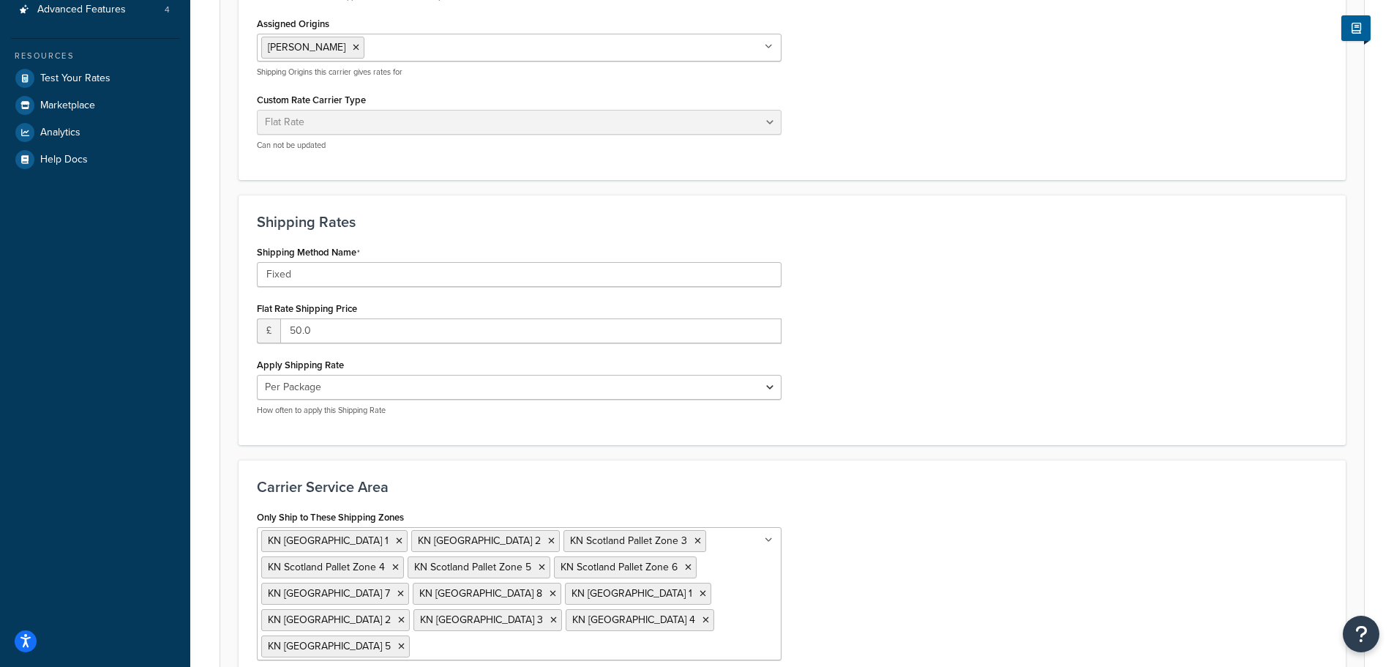
click at [425, 351] on div "Shipping Method Name Fixed Flat Rate Shipping Price £ 50.0 Apply Shipping Rate …" at bounding box center [519, 334] width 547 height 185
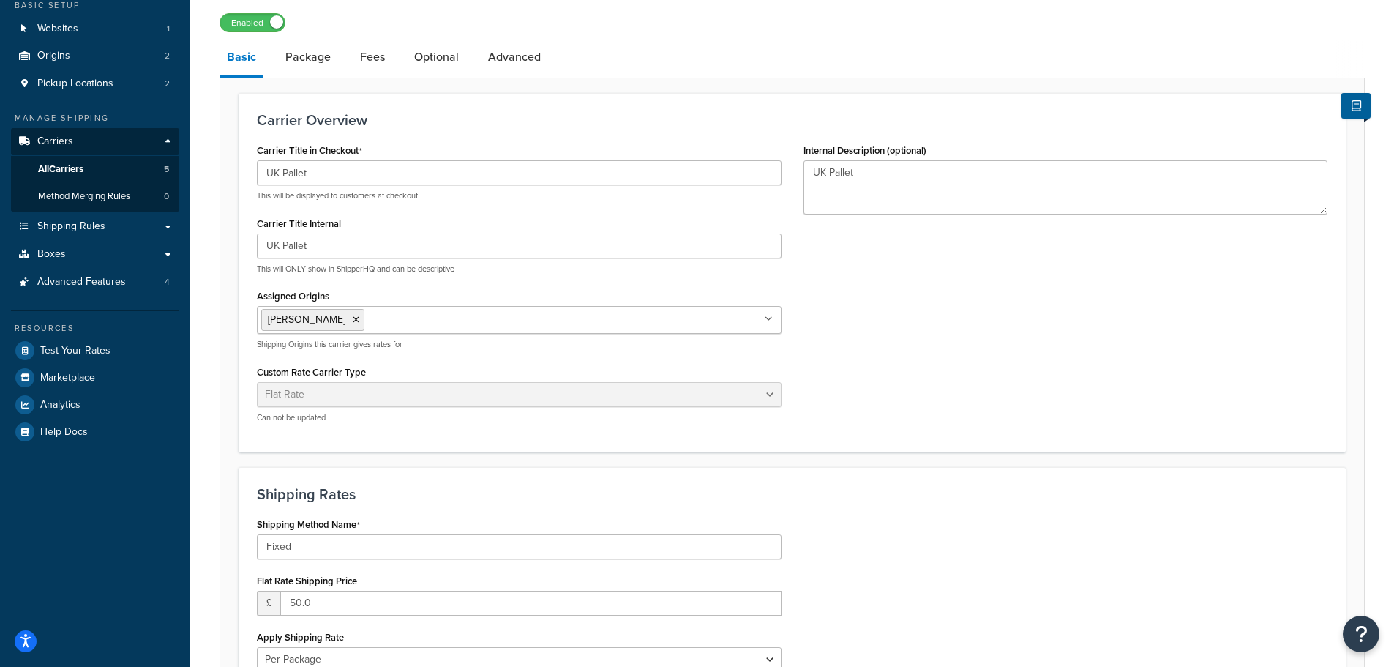
scroll to position [73, 0]
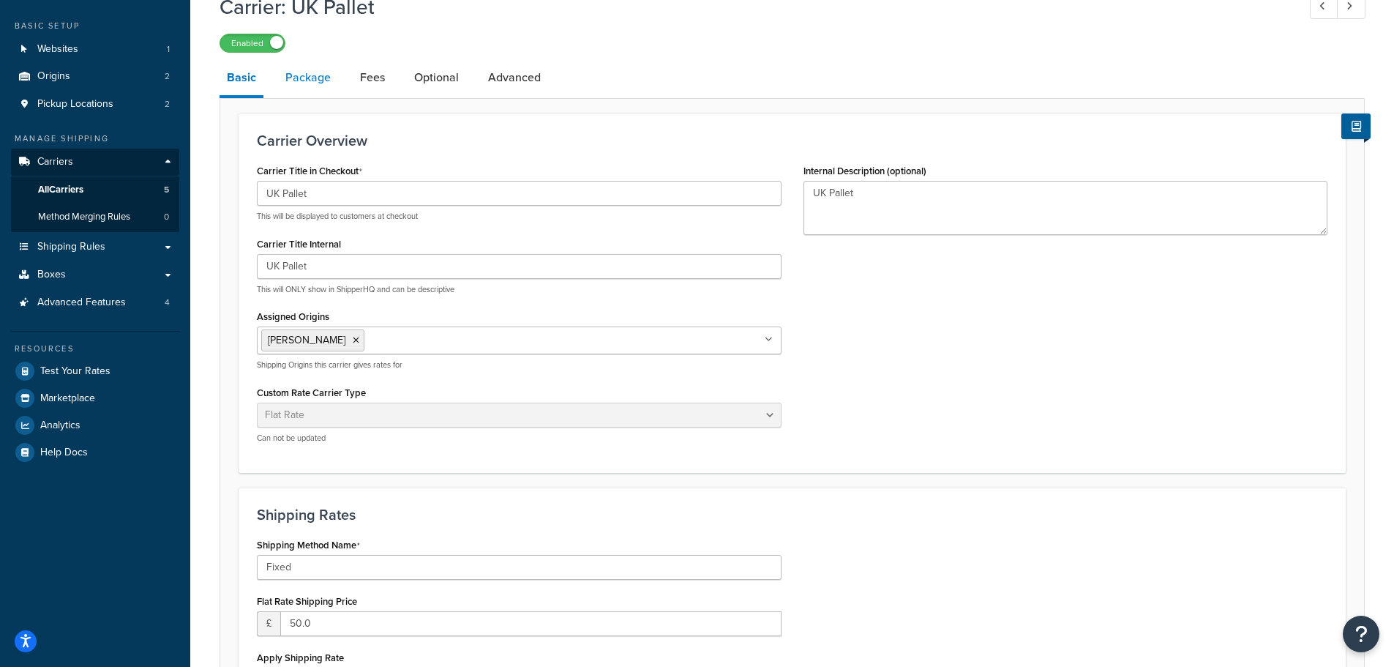
click at [294, 81] on link "Package" at bounding box center [308, 77] width 60 height 35
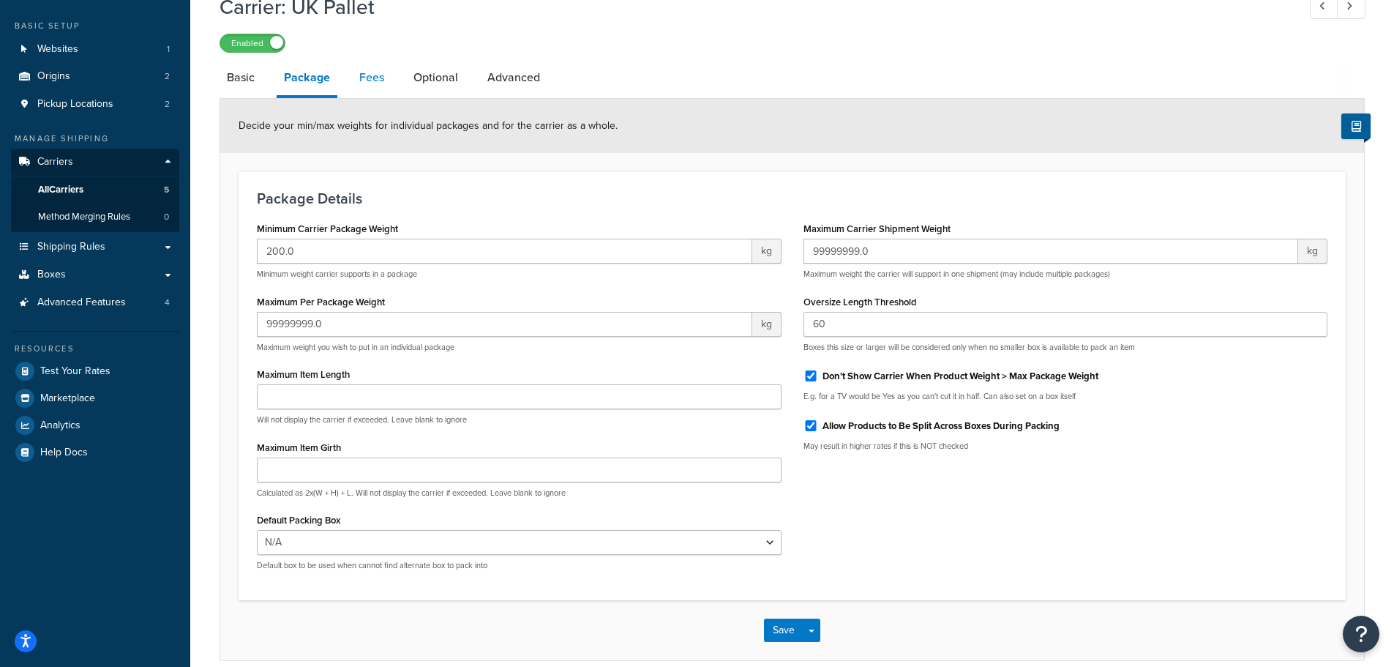
click at [381, 81] on link "Fees" at bounding box center [372, 77] width 40 height 35
select select "AFTER"
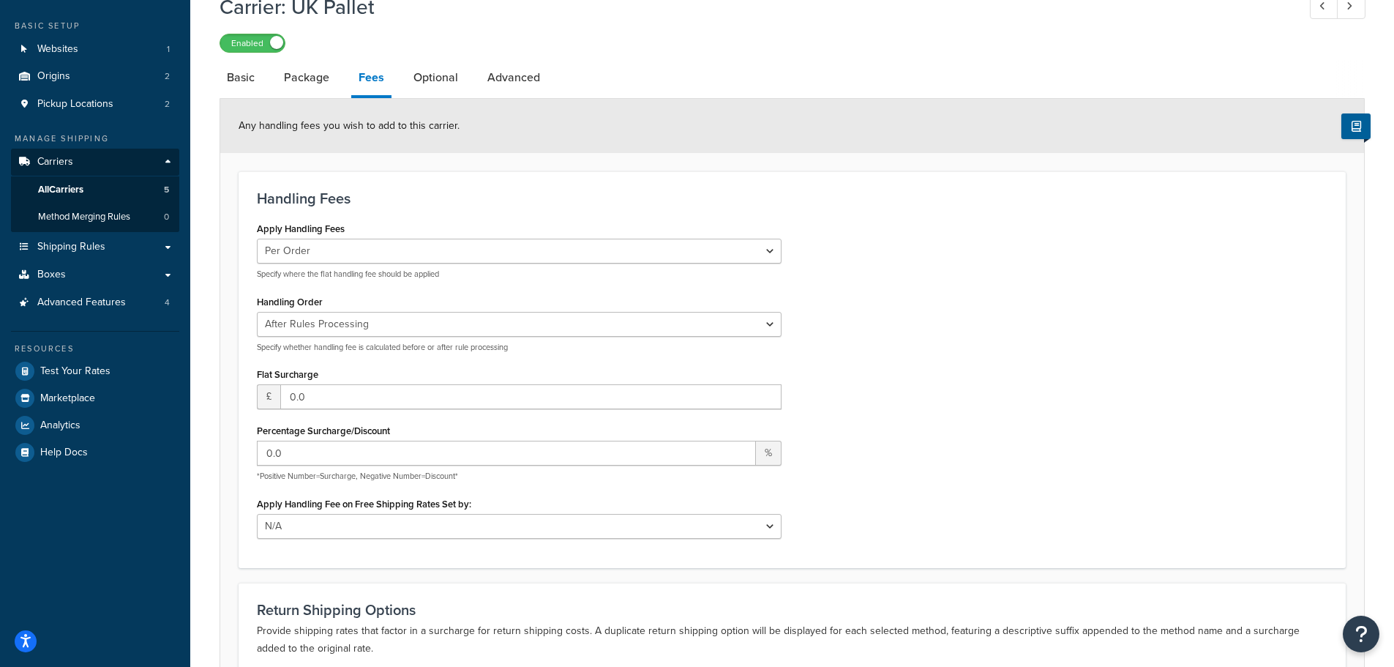
click at [430, 85] on link "Optional" at bounding box center [435, 77] width 59 height 35
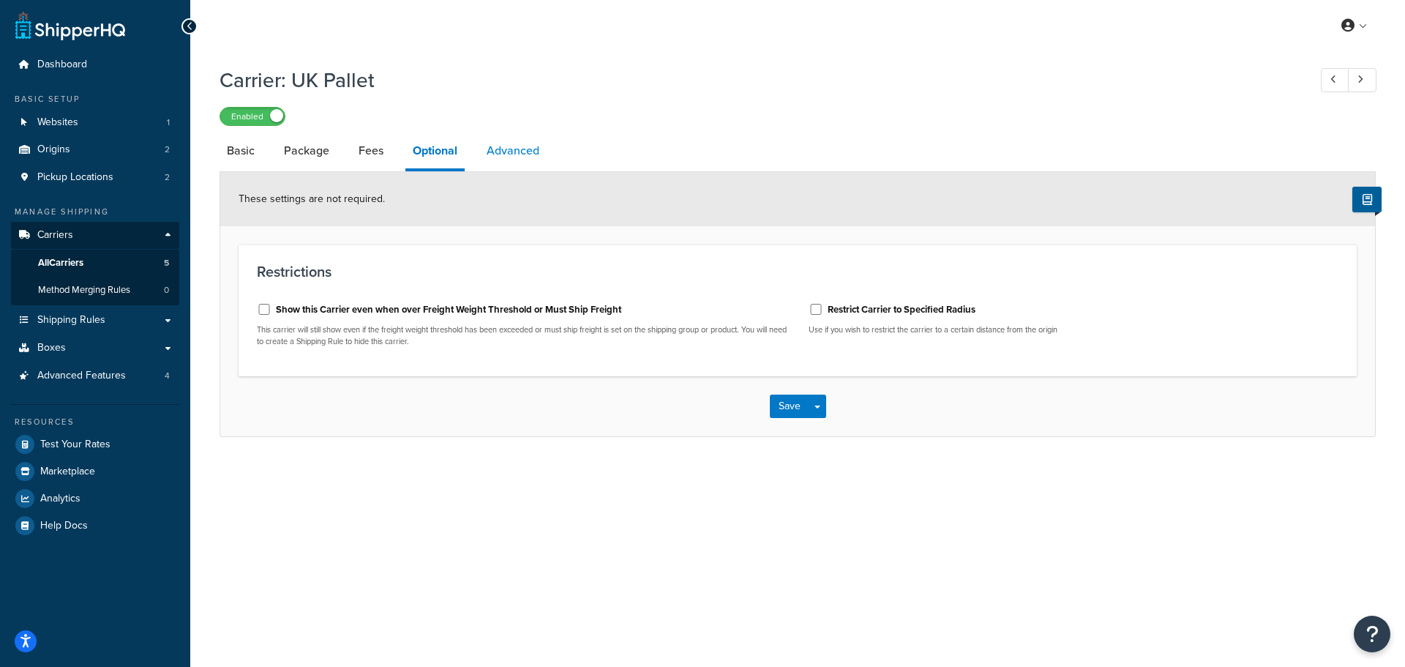
click at [512, 155] on link "Advanced" at bounding box center [512, 150] width 67 height 35
select select "false"
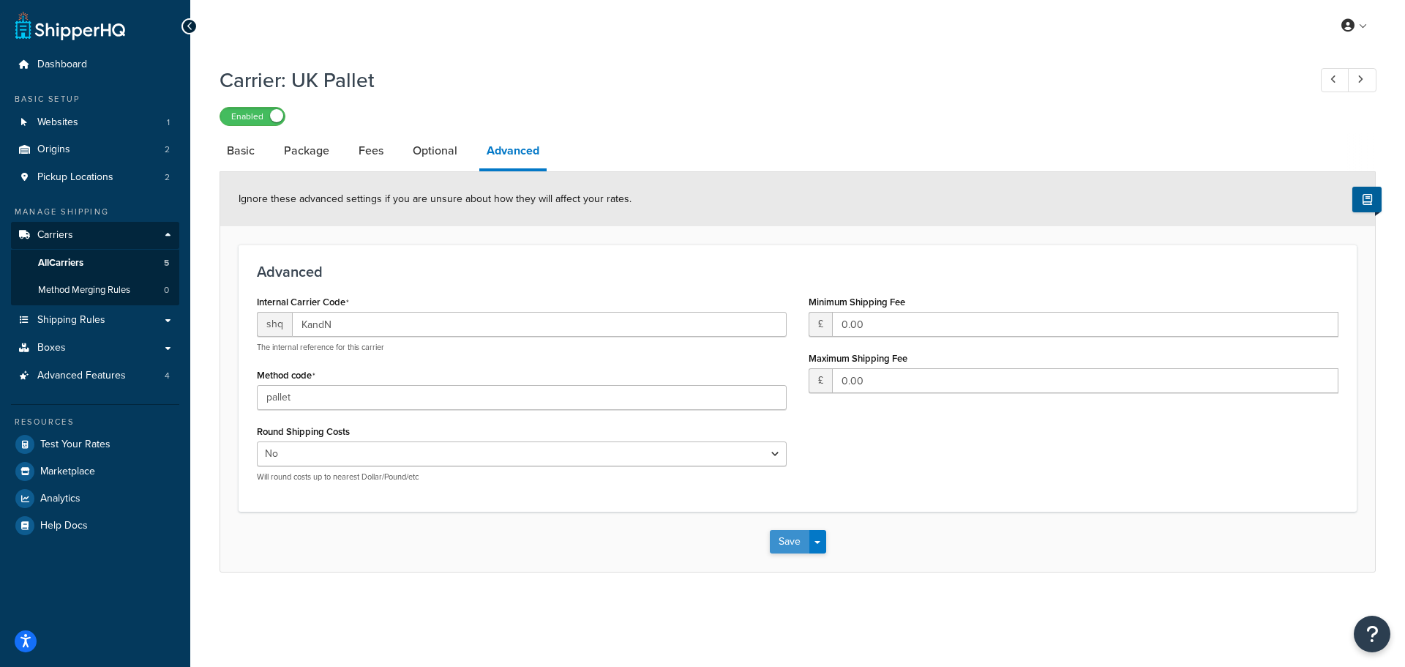
click at [790, 542] on button "Save" at bounding box center [790, 541] width 40 height 23
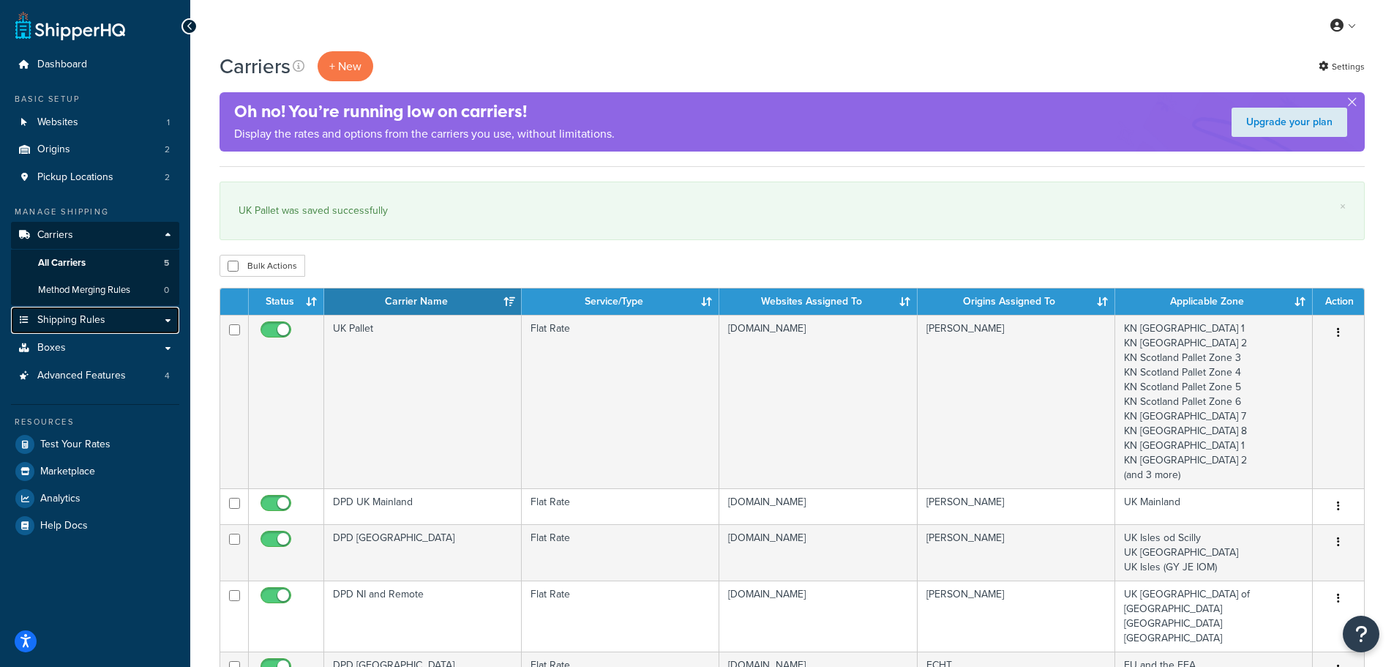
click at [76, 319] on span "Shipping Rules" at bounding box center [71, 320] width 68 height 12
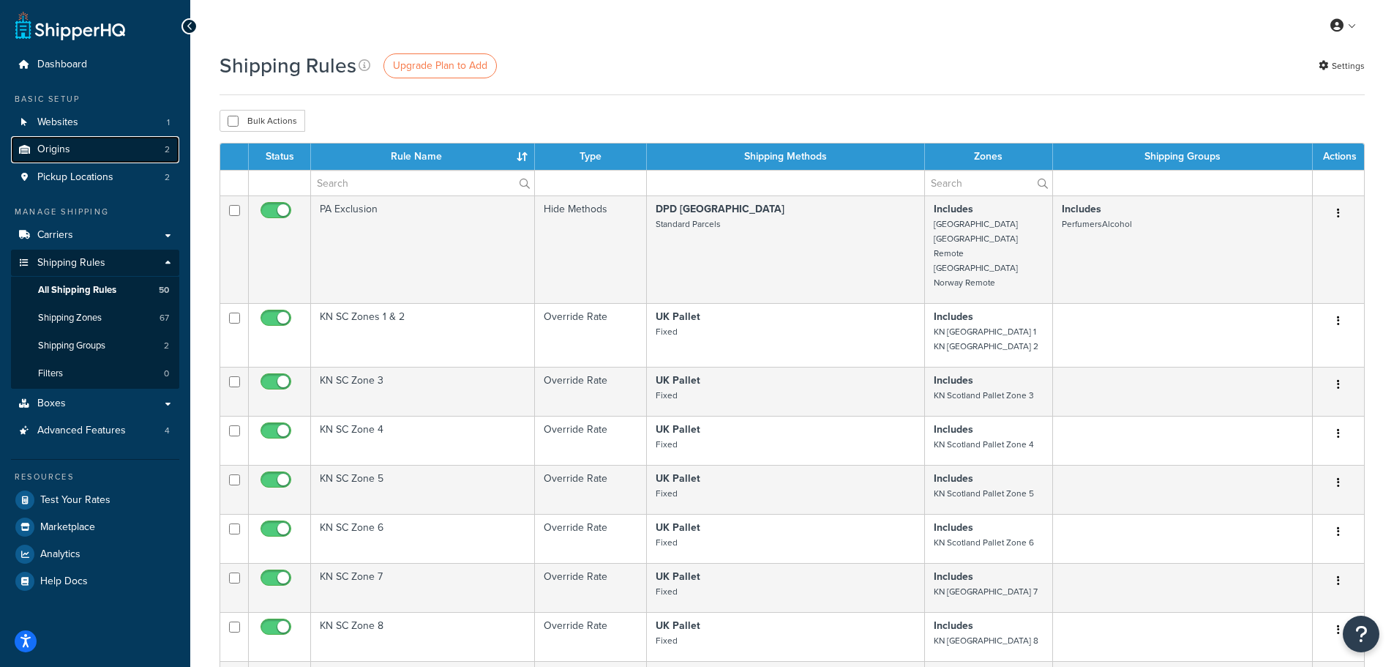
click at [76, 144] on link "Origins 2" at bounding box center [95, 149] width 168 height 27
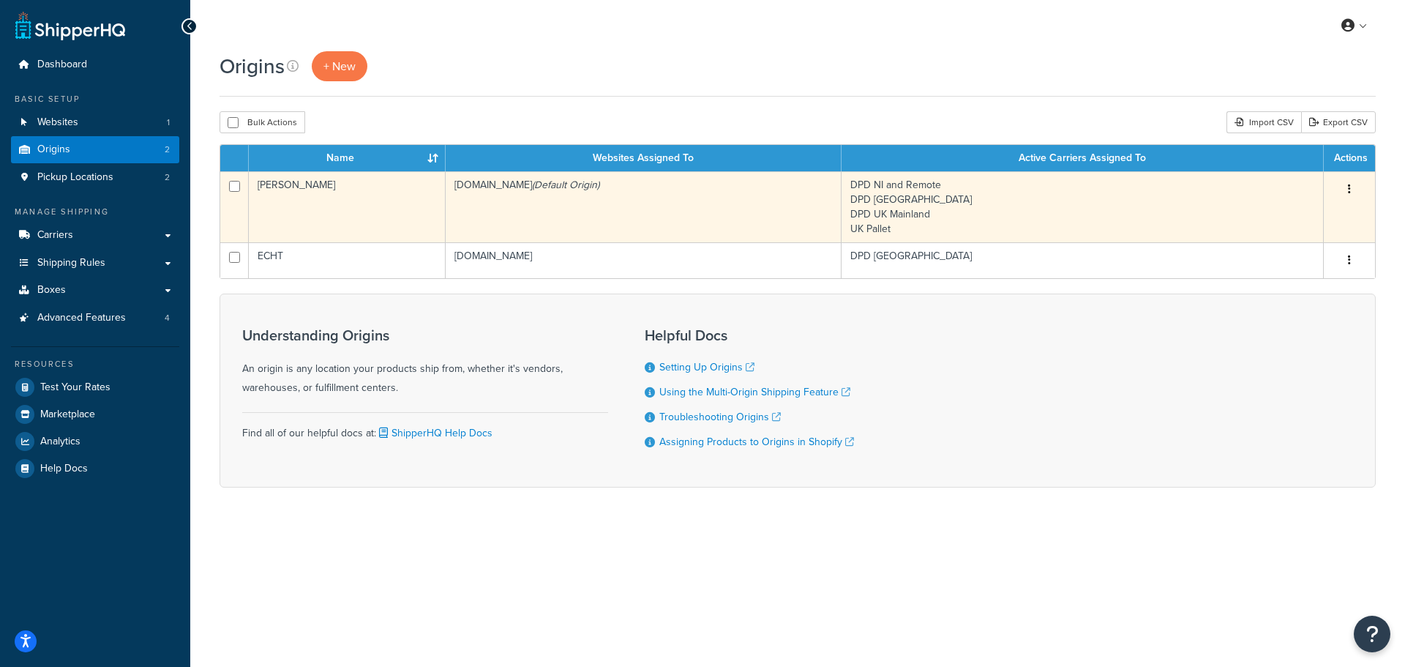
click at [340, 188] on td "[PERSON_NAME]" at bounding box center [347, 206] width 197 height 71
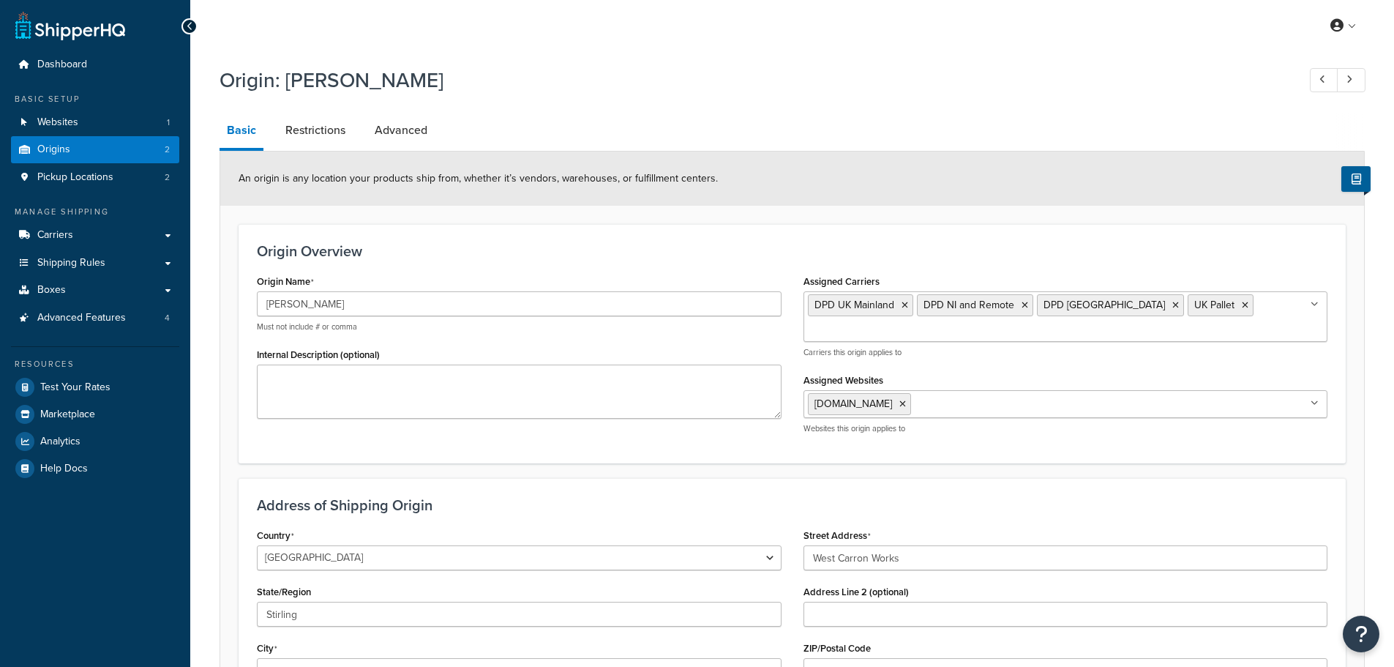
select select "1226"
click at [58, 117] on span "Websites" at bounding box center [57, 122] width 41 height 12
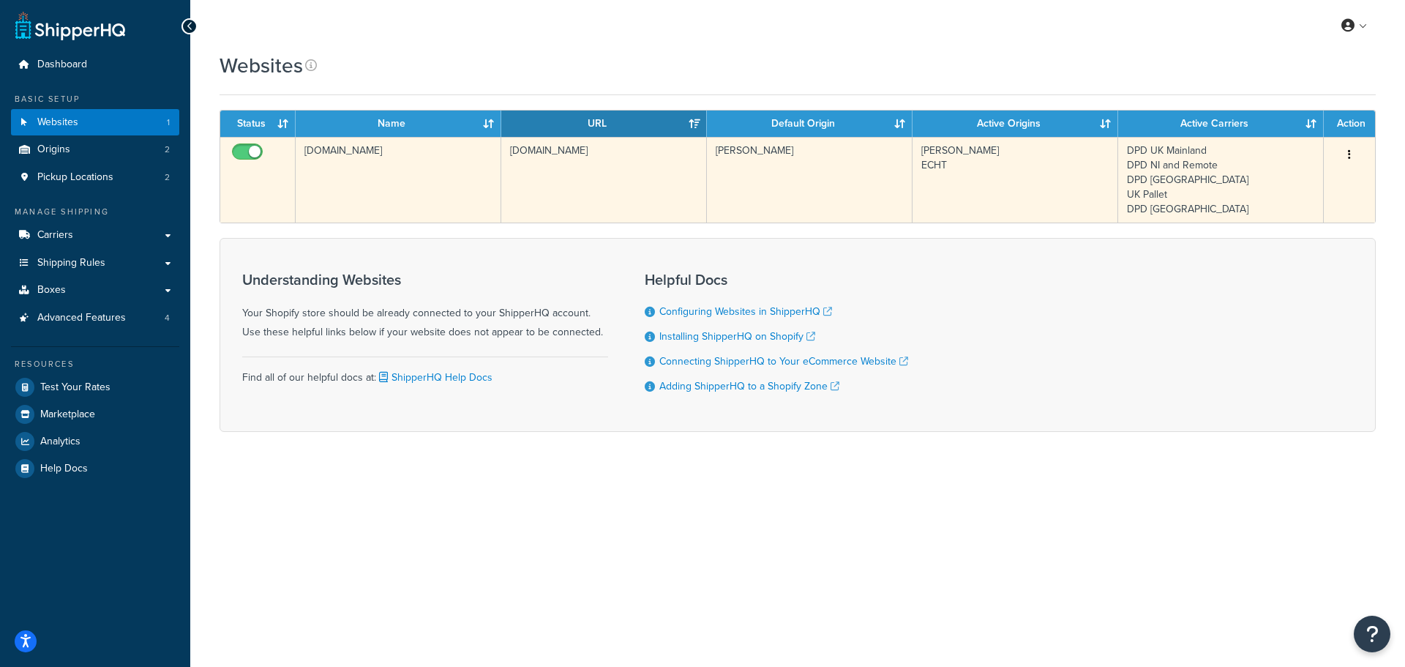
click at [376, 165] on td "[DOMAIN_NAME]" at bounding box center [399, 180] width 206 height 86
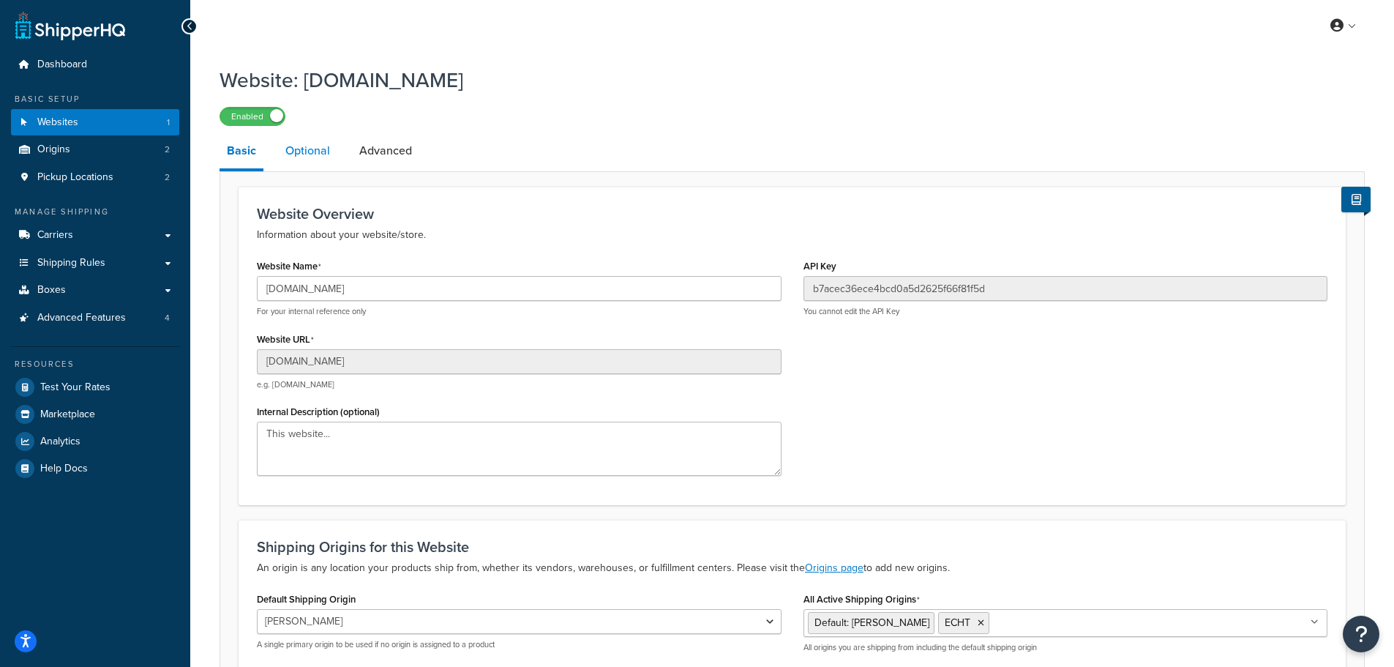
click at [299, 147] on link "Optional" at bounding box center [307, 150] width 59 height 35
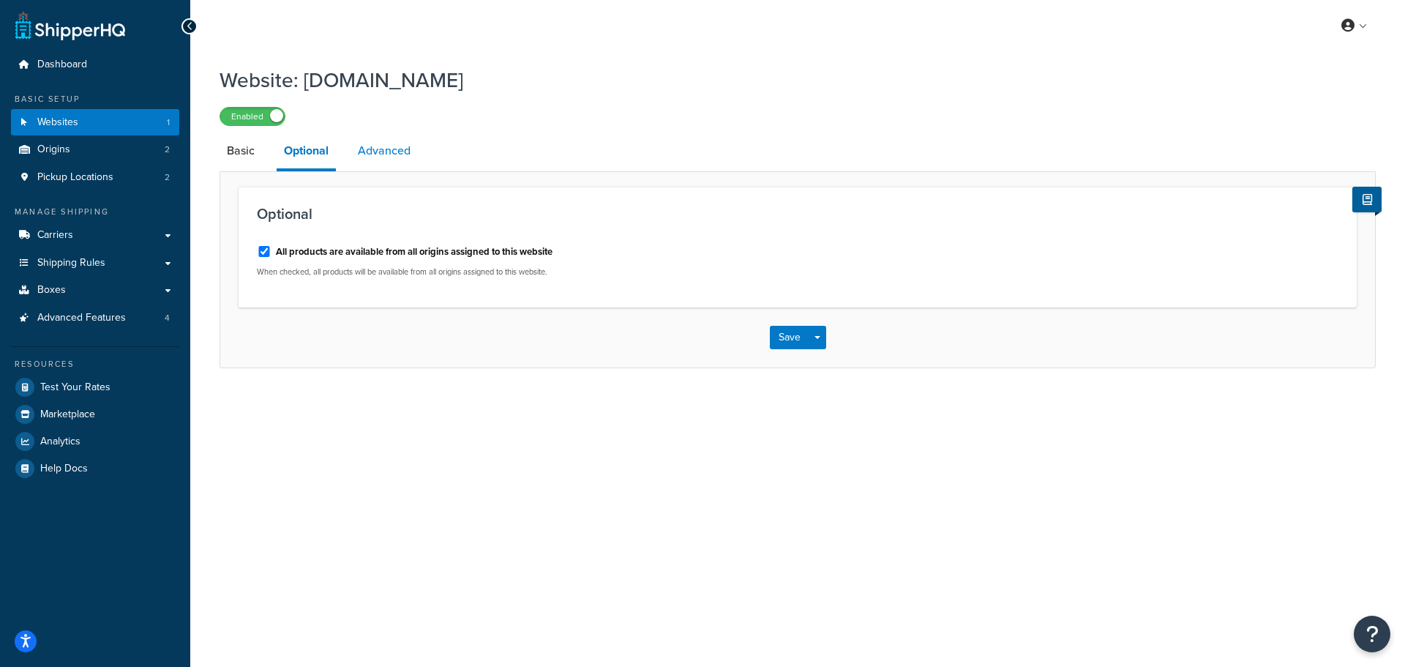
click at [384, 158] on link "Advanced" at bounding box center [384, 150] width 67 height 35
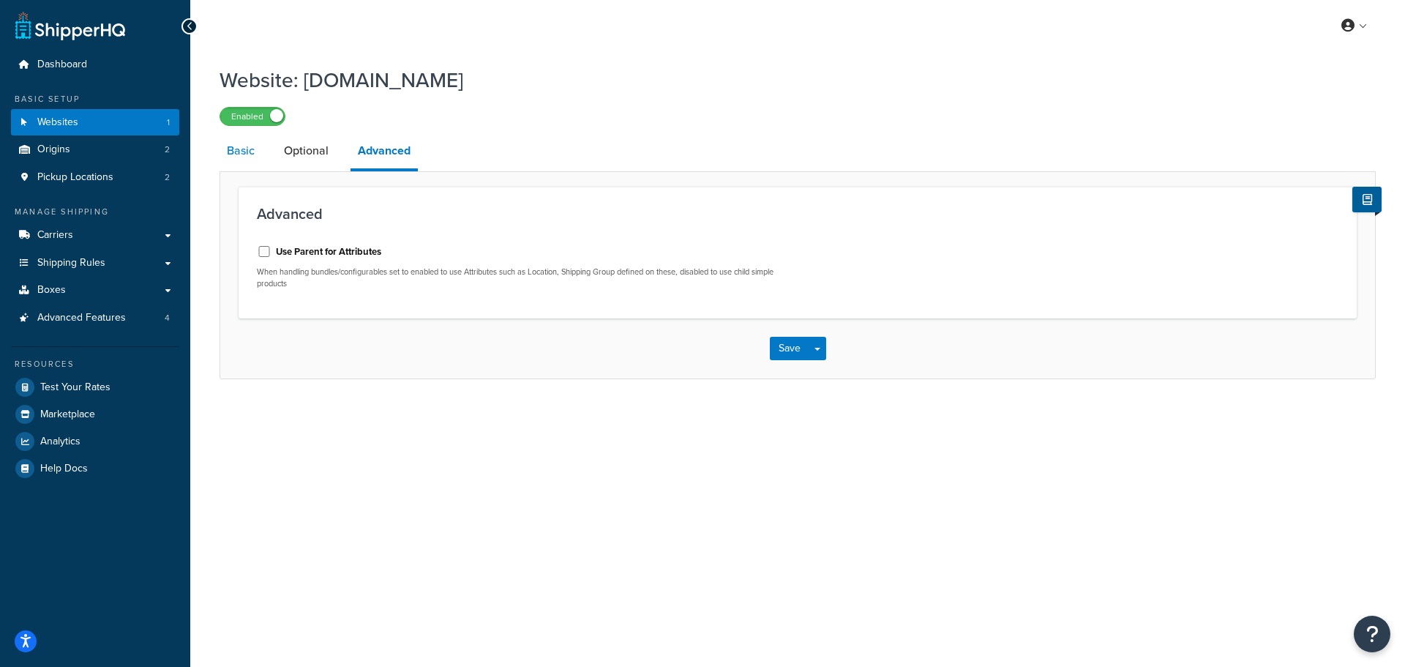
click at [236, 157] on link "Basic" at bounding box center [241, 150] width 42 height 35
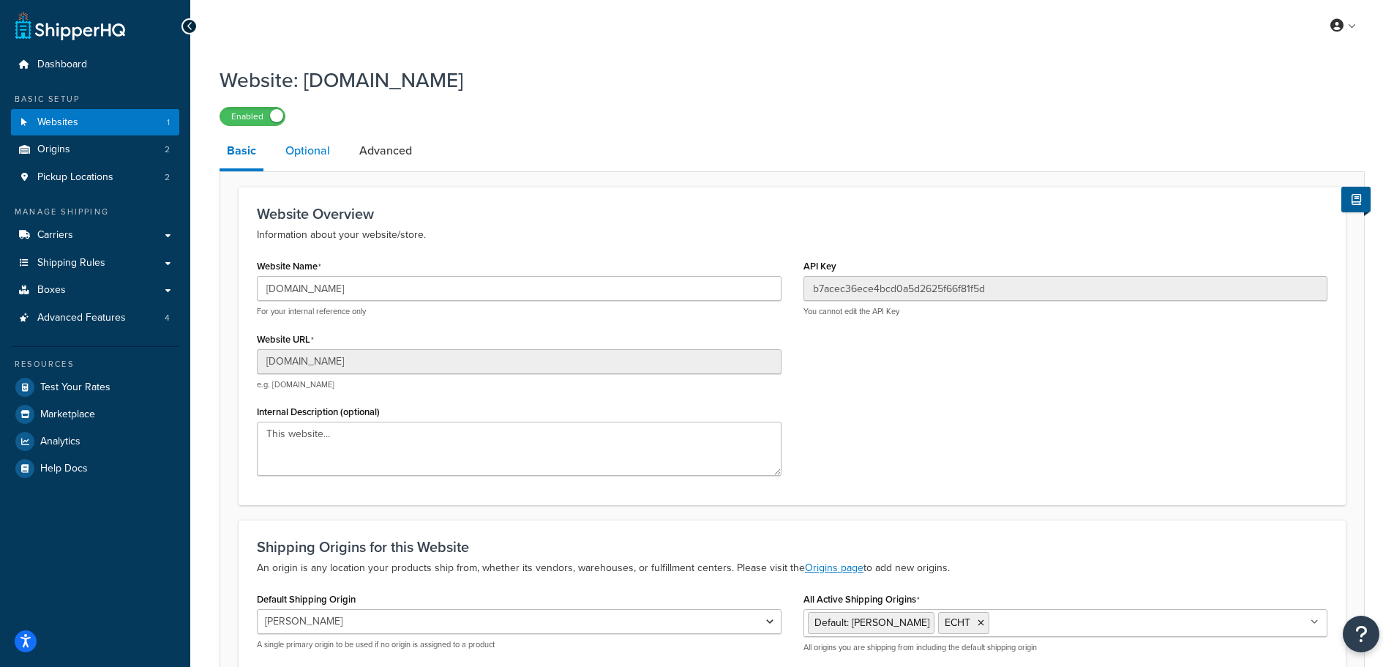
click at [309, 149] on link "Optional" at bounding box center [307, 150] width 59 height 35
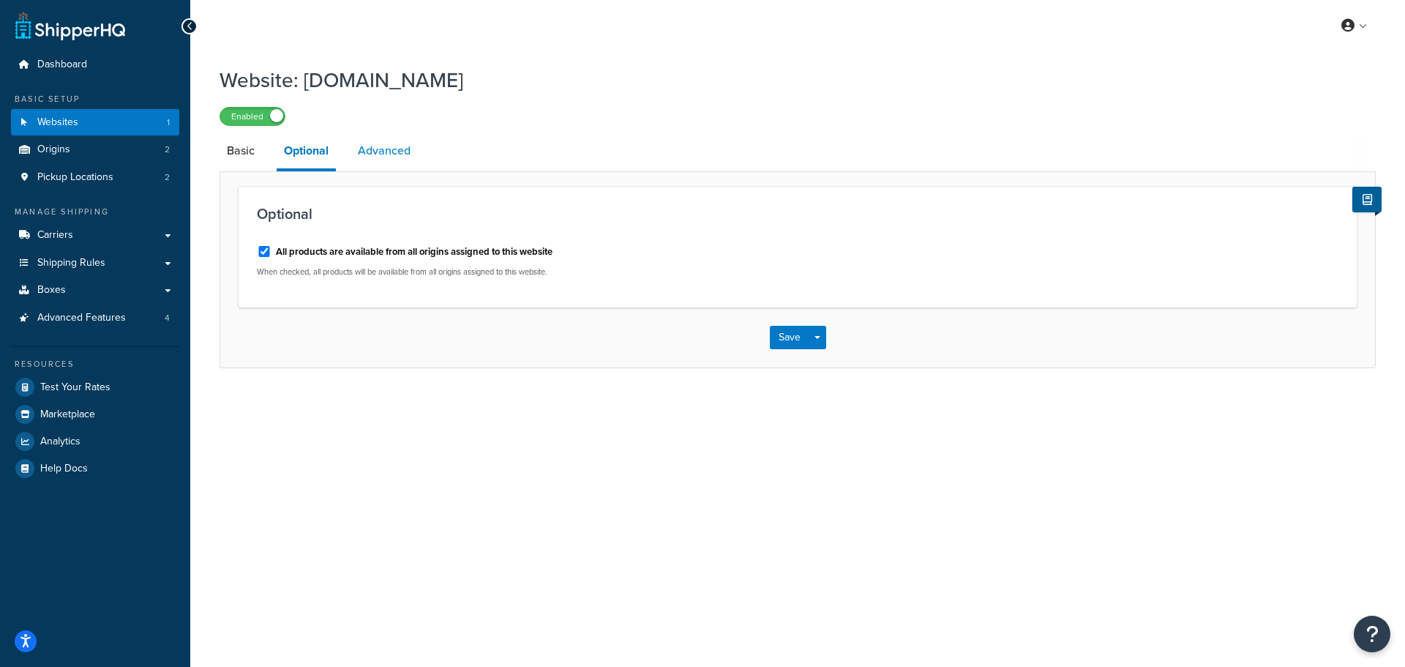
click at [375, 152] on link "Advanced" at bounding box center [384, 150] width 67 height 35
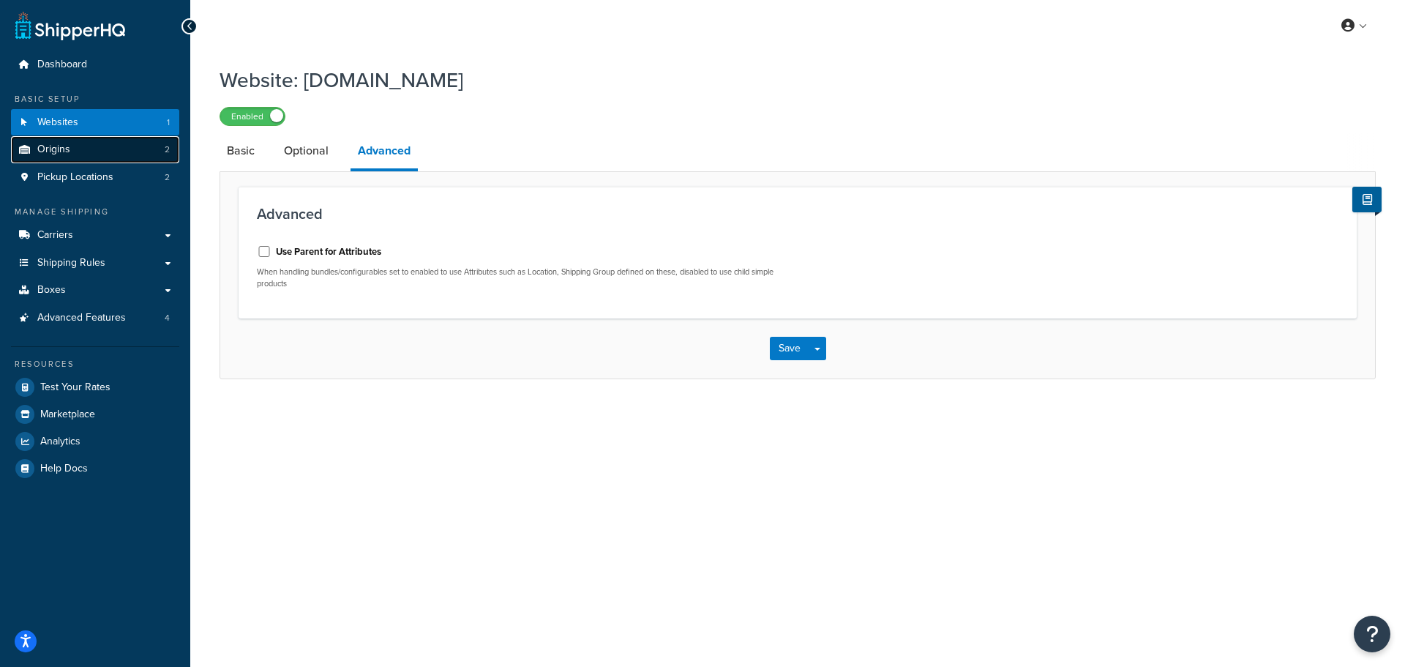
click at [55, 152] on span "Origins" at bounding box center [53, 149] width 33 height 12
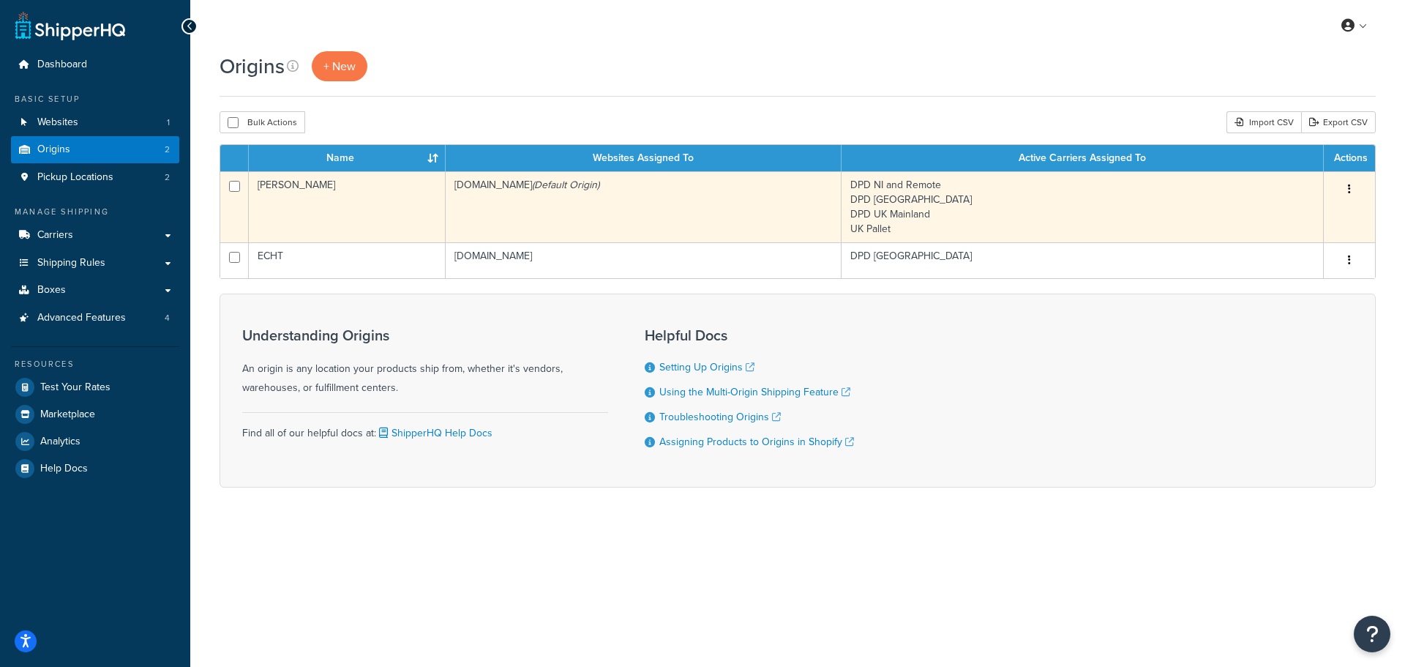
click at [358, 209] on td "[PERSON_NAME]" at bounding box center [347, 206] width 197 height 71
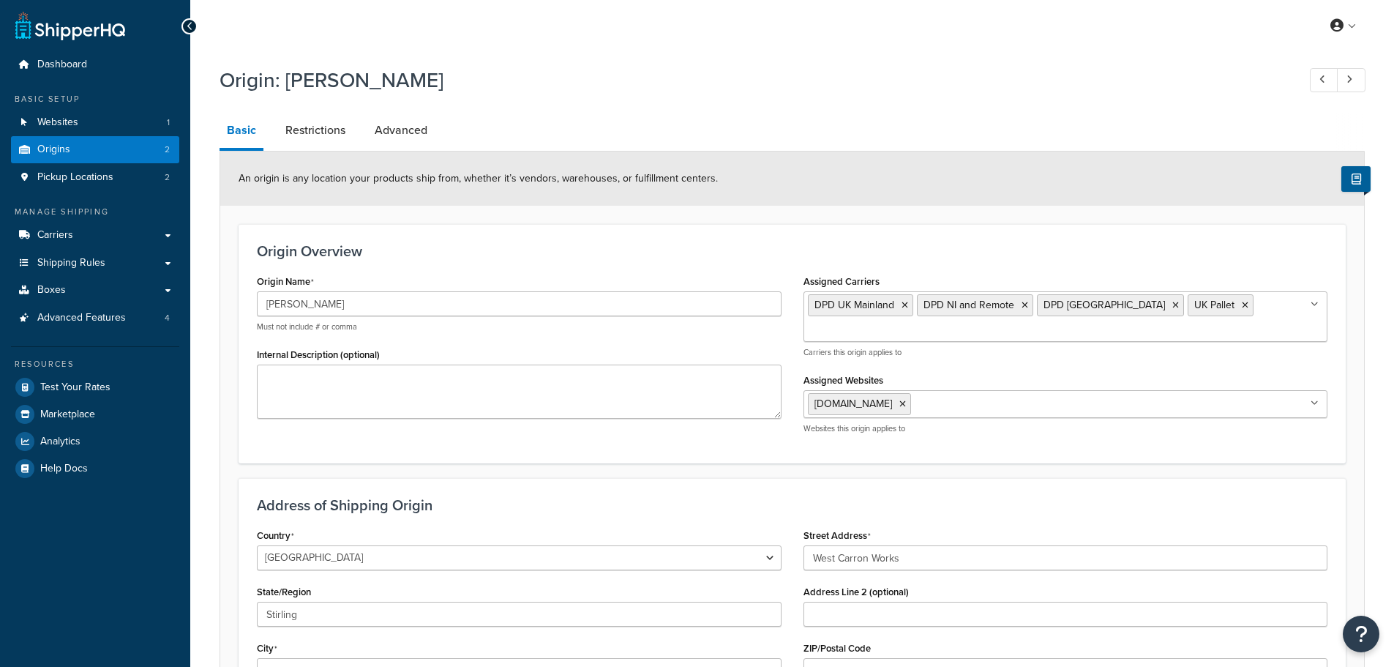
select select "1226"
click at [73, 238] on link "Carriers" at bounding box center [95, 235] width 168 height 27
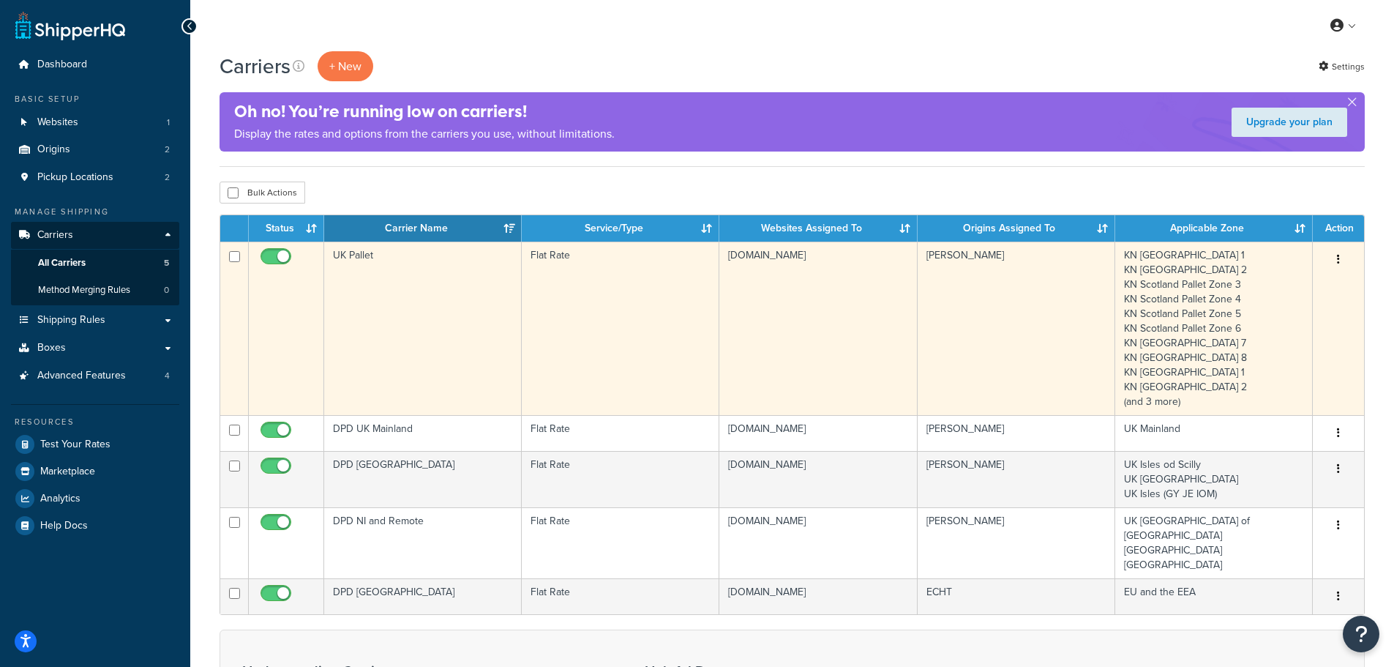
scroll to position [73, 0]
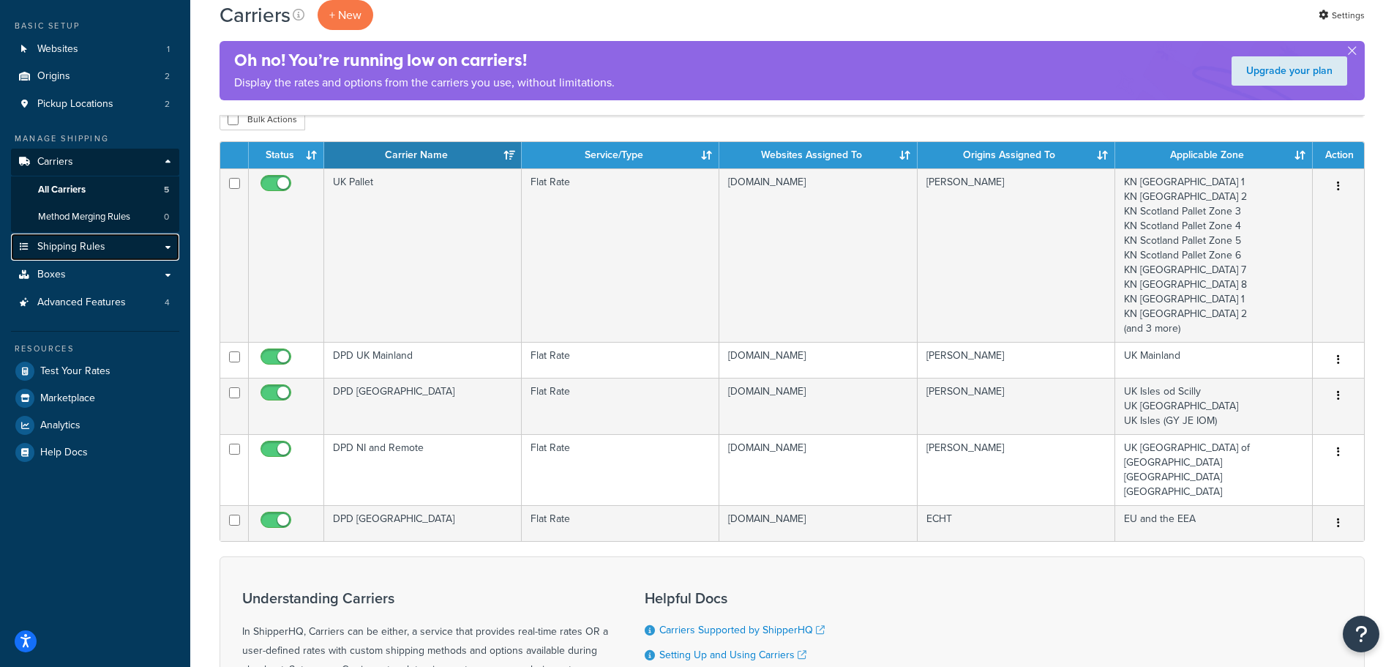
click at [91, 246] on span "Shipping Rules" at bounding box center [71, 247] width 68 height 12
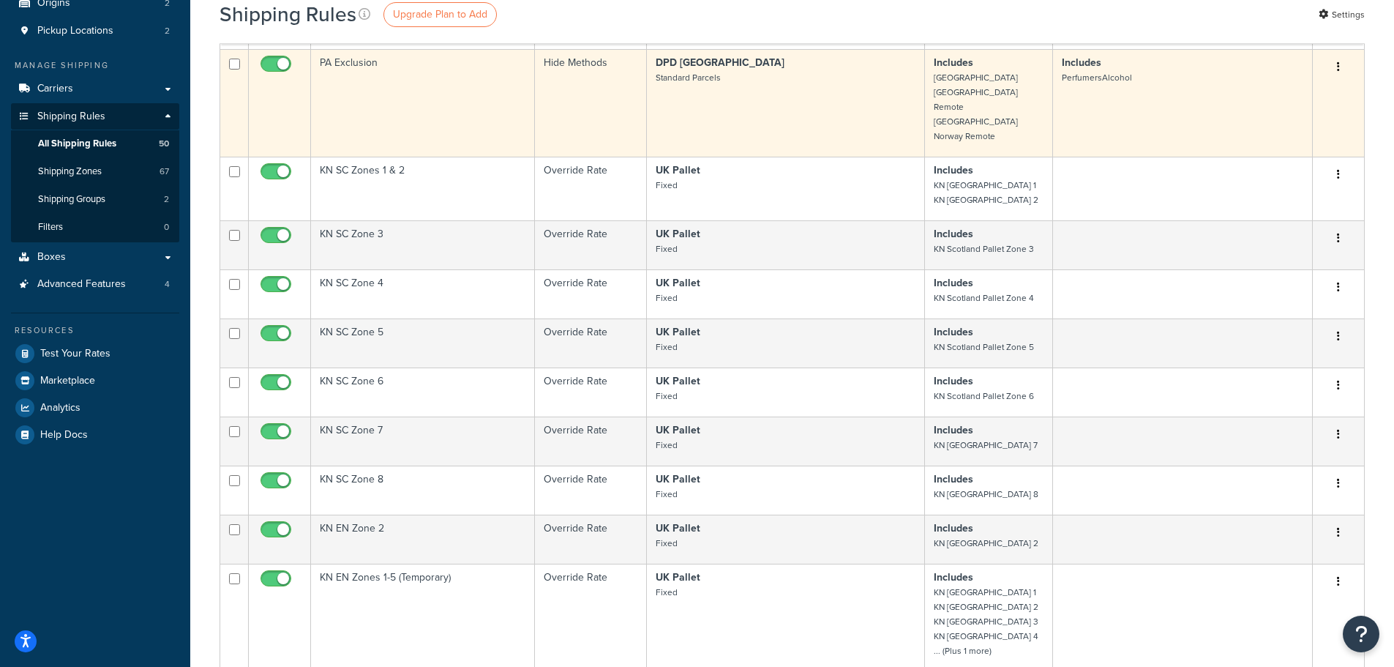
scroll to position [73, 0]
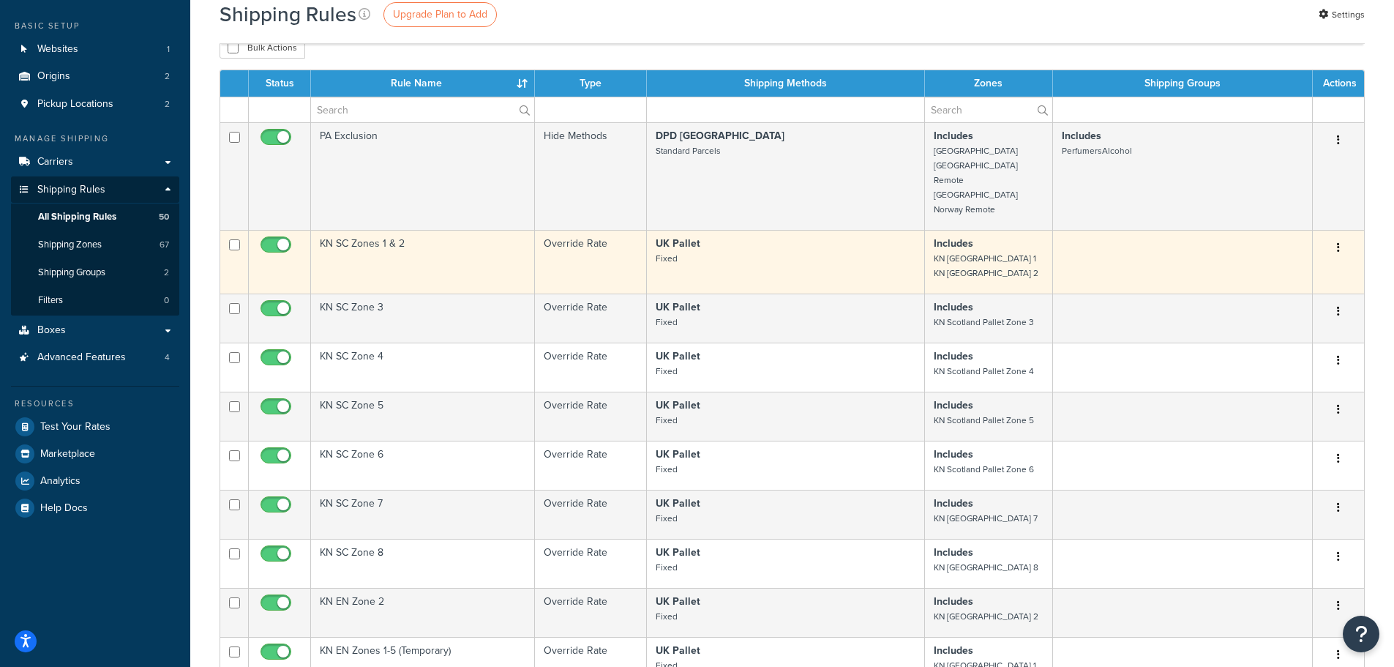
click at [436, 240] on td "KN SC Zones 1 & 2" at bounding box center [423, 262] width 224 height 64
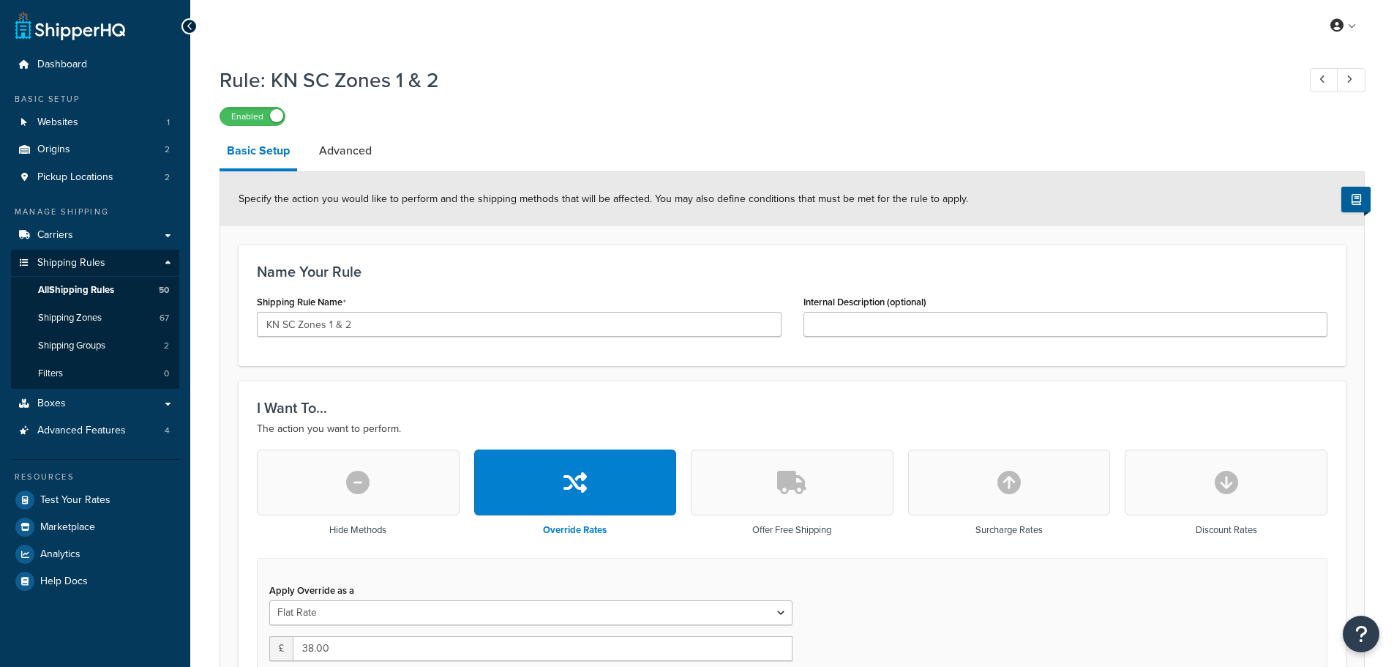
select select "BOX"
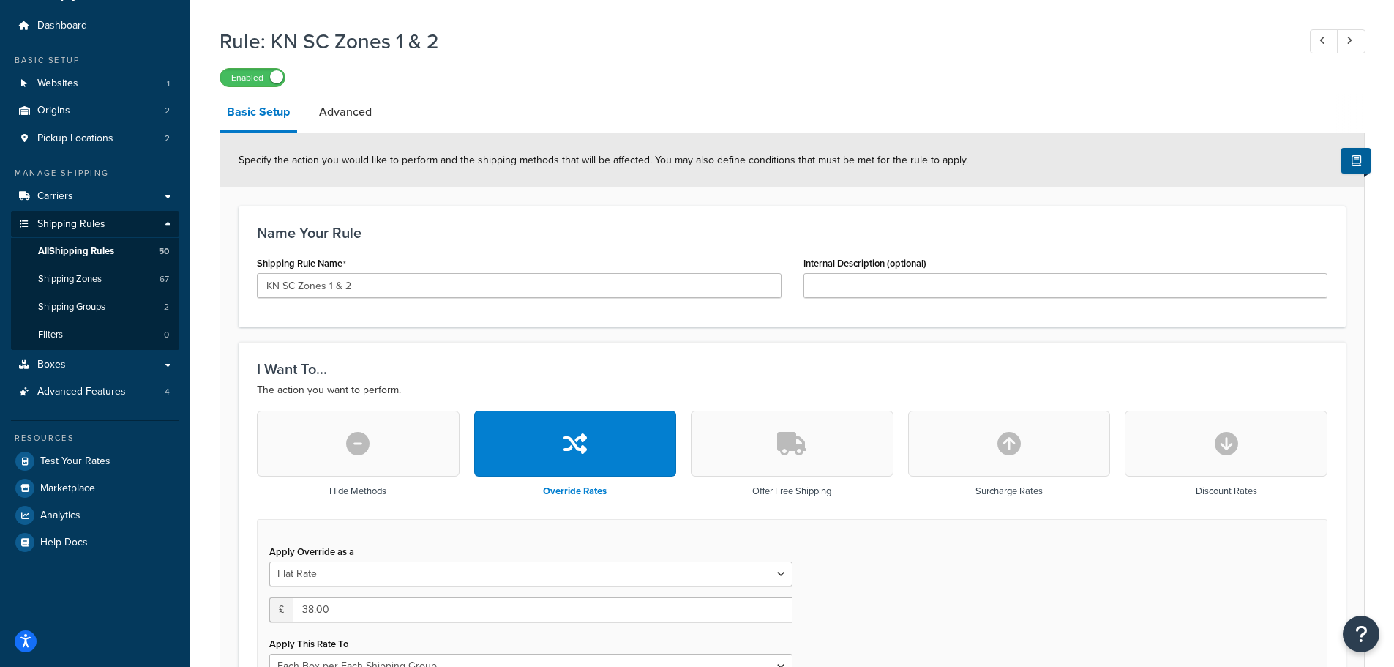
scroll to position [37, 0]
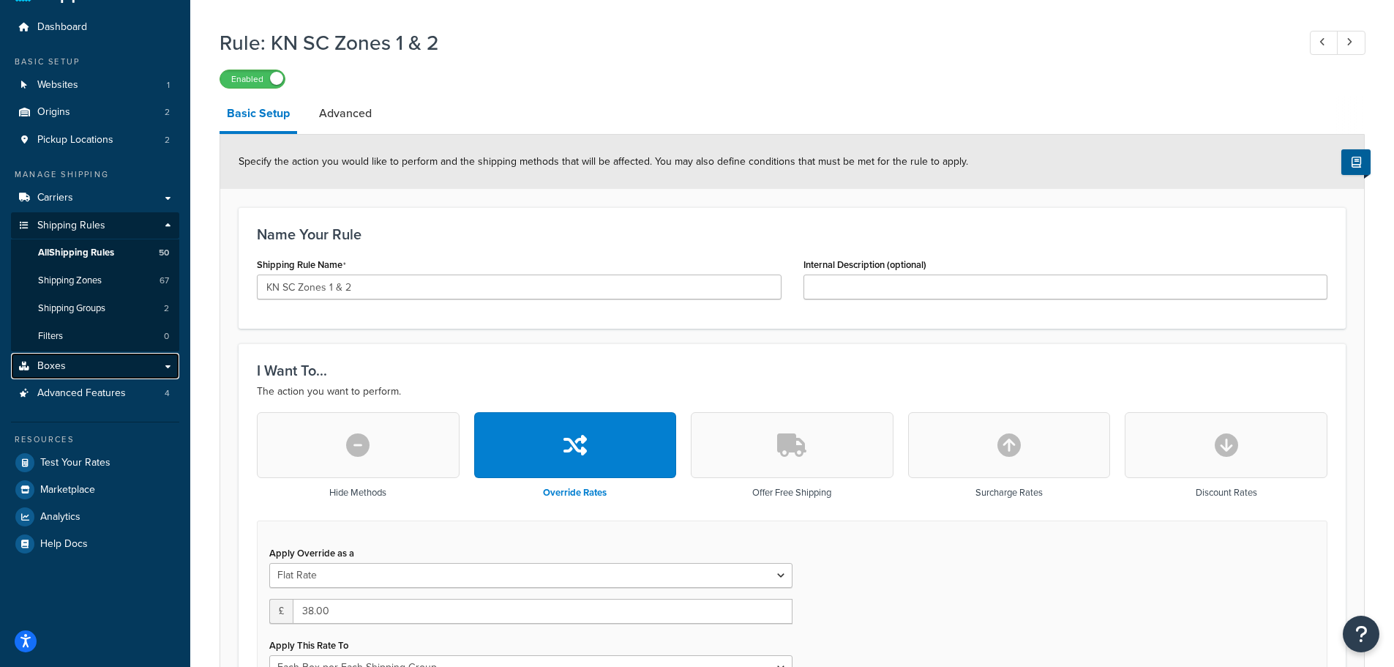
click at [64, 360] on span "Boxes" at bounding box center [51, 366] width 29 height 12
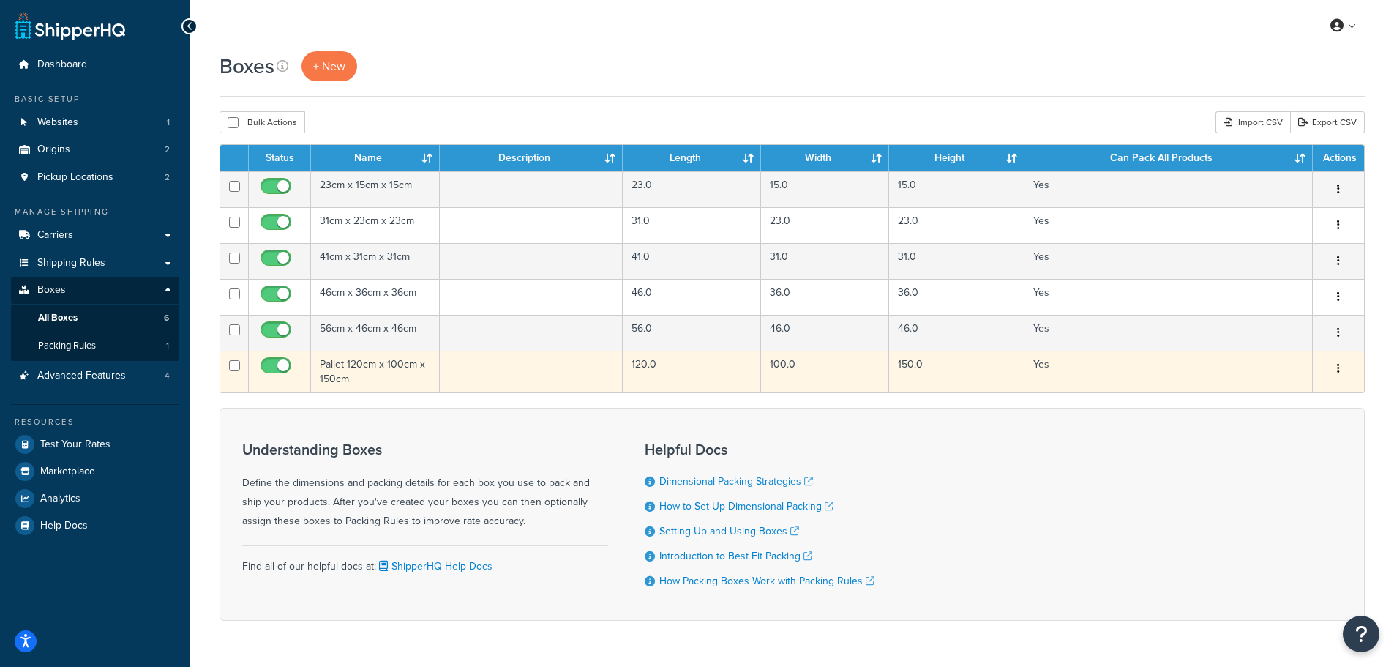
click at [359, 363] on td "Pallet 120cm x 100cm x 150cm" at bounding box center [375, 372] width 129 height 42
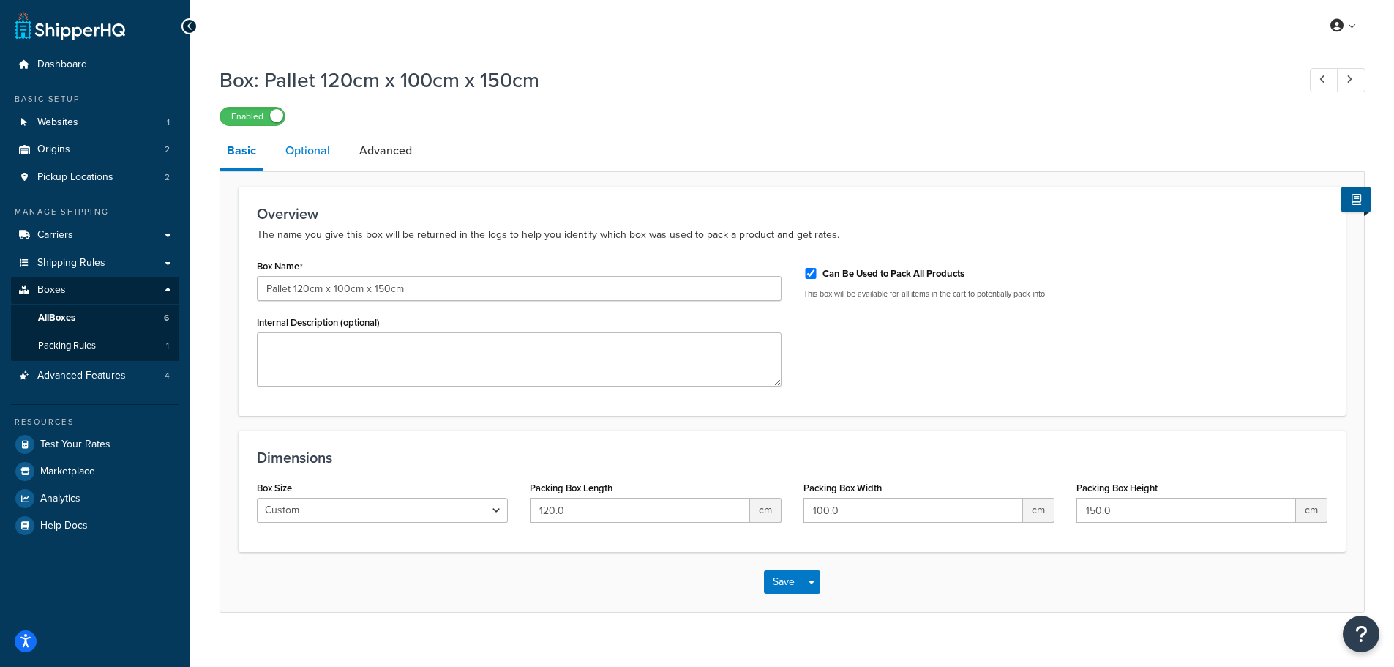
click at [316, 157] on link "Optional" at bounding box center [307, 150] width 59 height 35
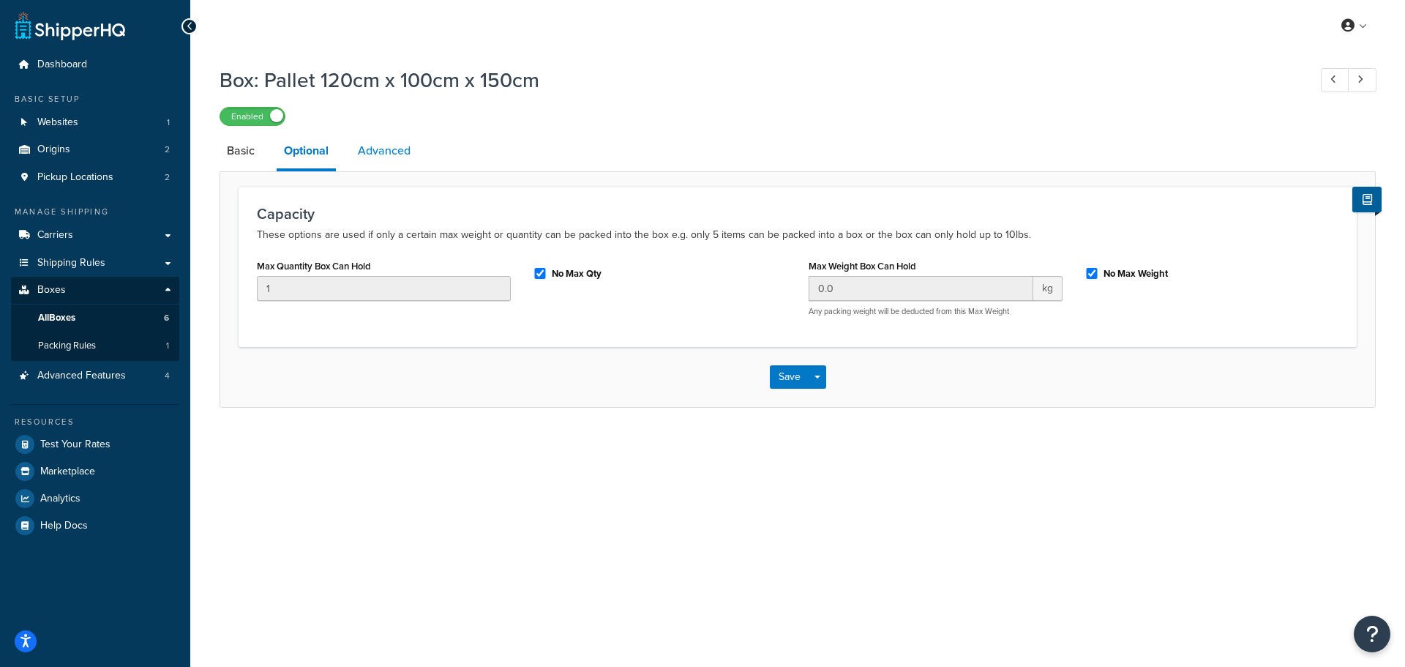
click at [377, 153] on link "Advanced" at bounding box center [384, 150] width 67 height 35
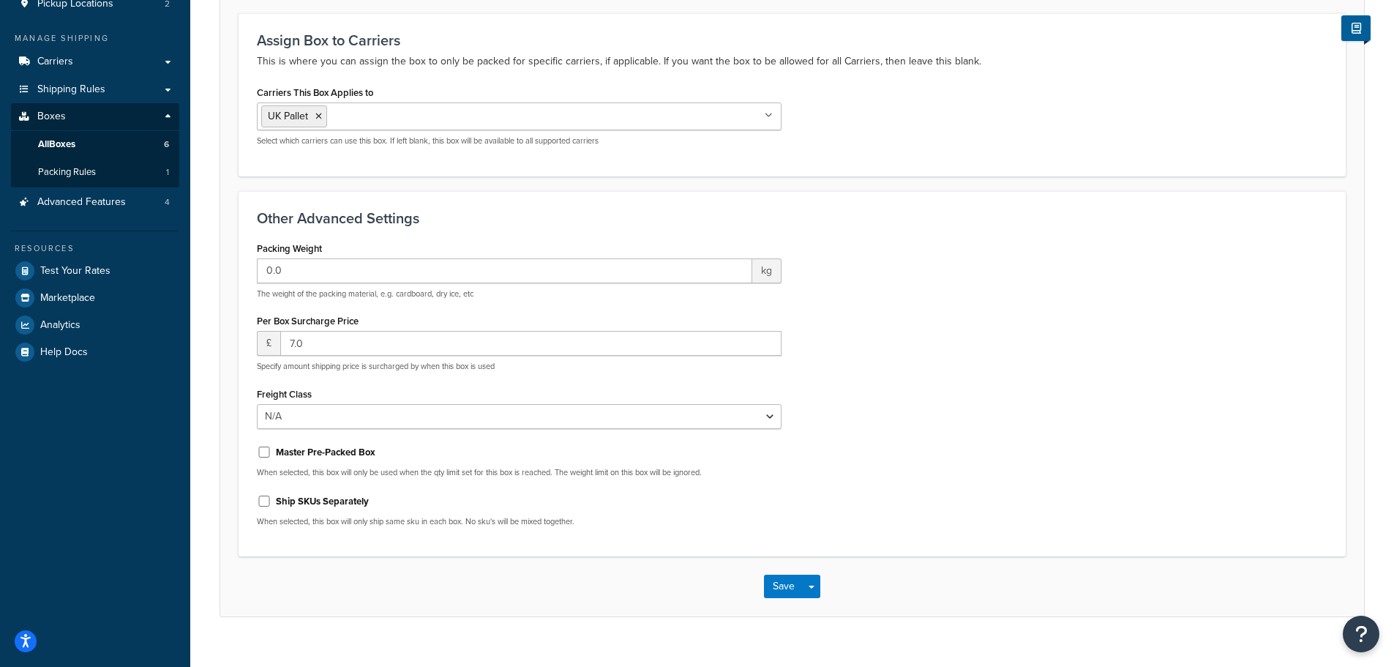
scroll to position [199, 0]
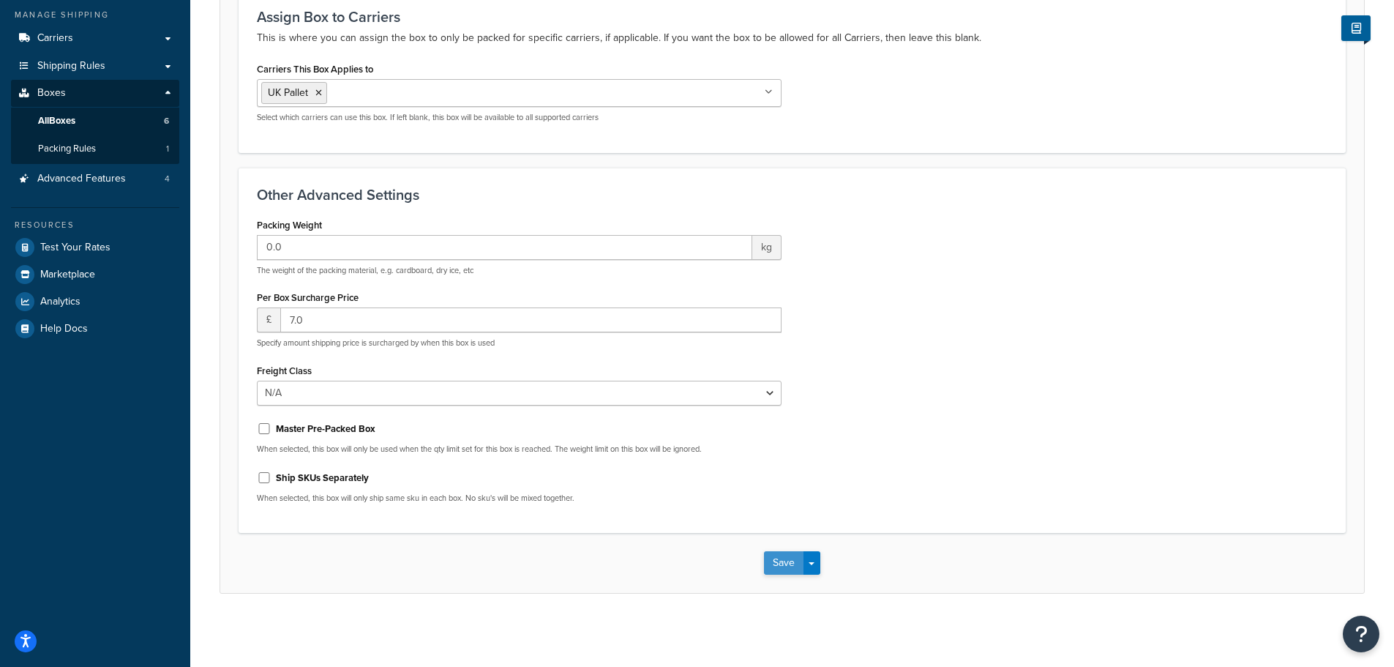
click at [768, 560] on button "Save" at bounding box center [784, 562] width 40 height 23
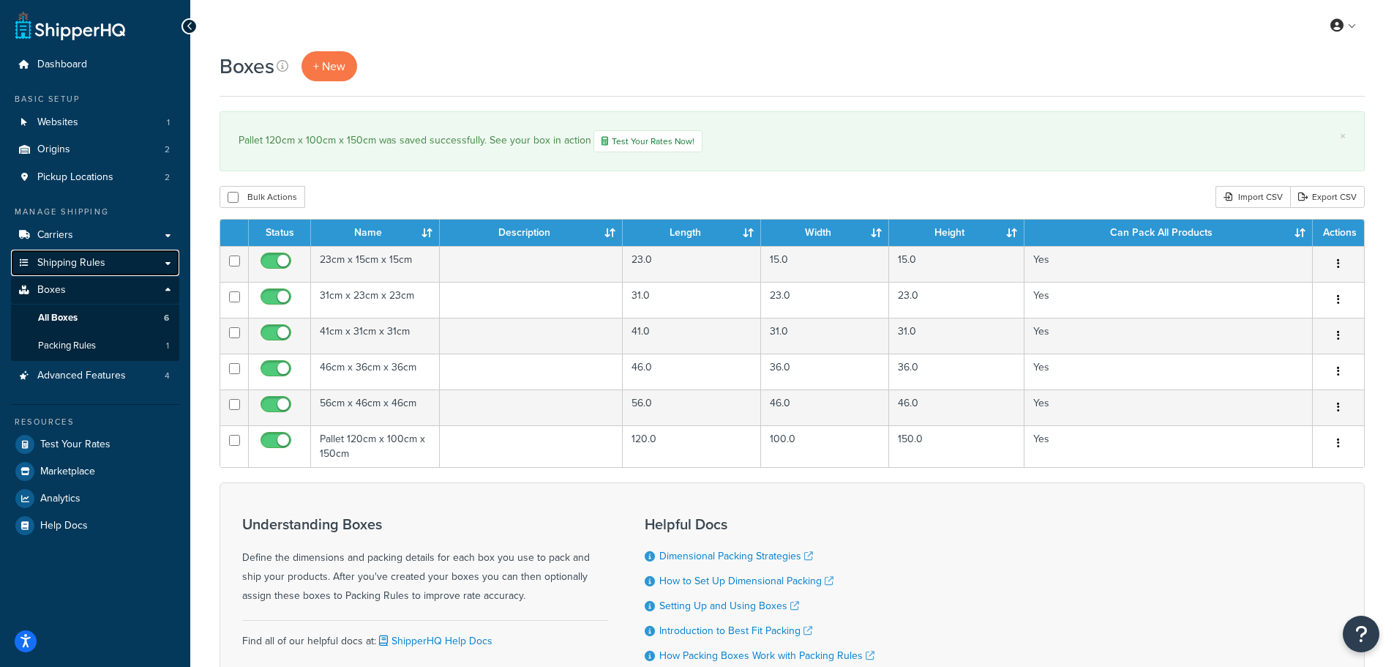
click at [74, 261] on span "Shipping Rules" at bounding box center [71, 263] width 68 height 12
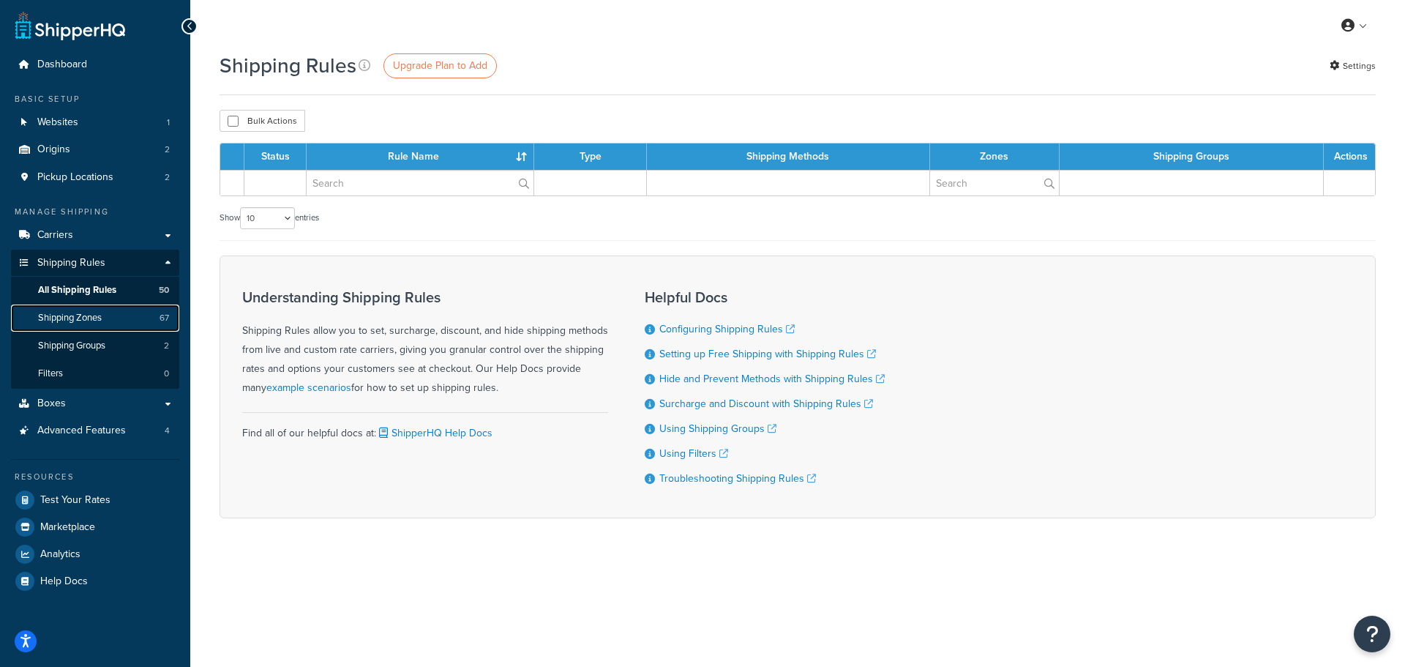
click at [73, 318] on span "Shipping Zones" at bounding box center [70, 318] width 64 height 12
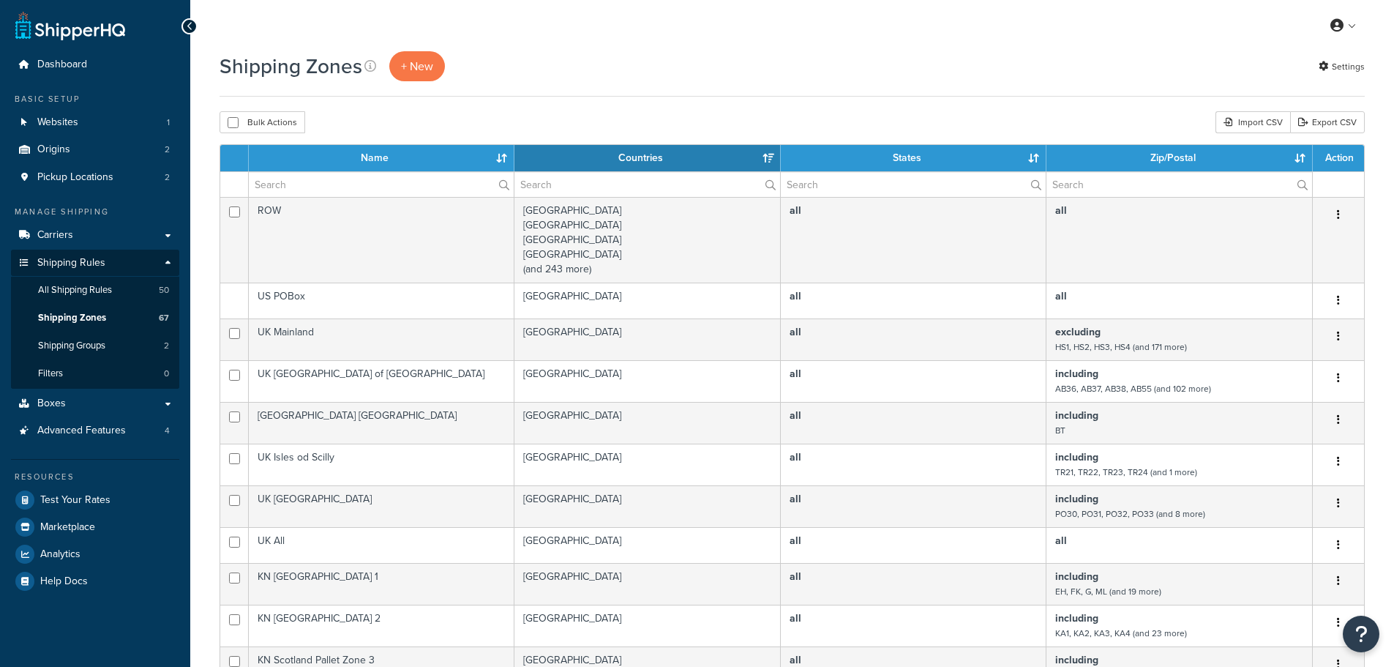
select select "15"
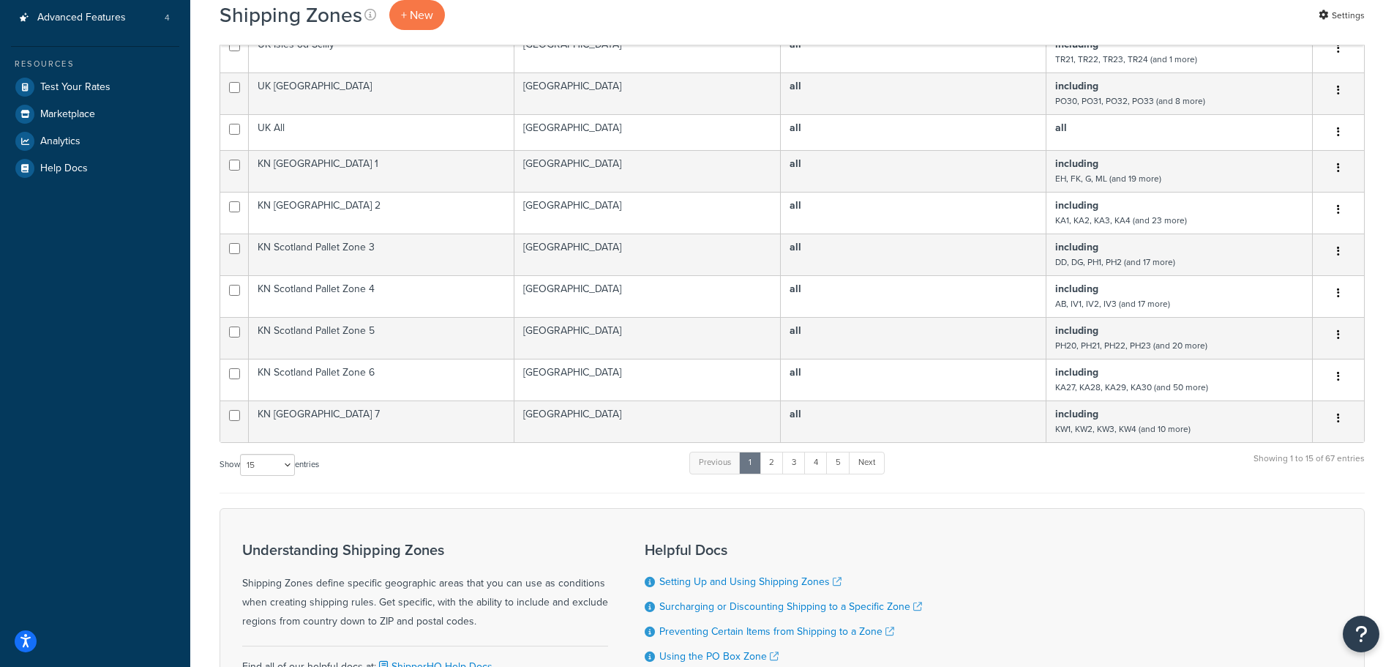
scroll to position [262, 0]
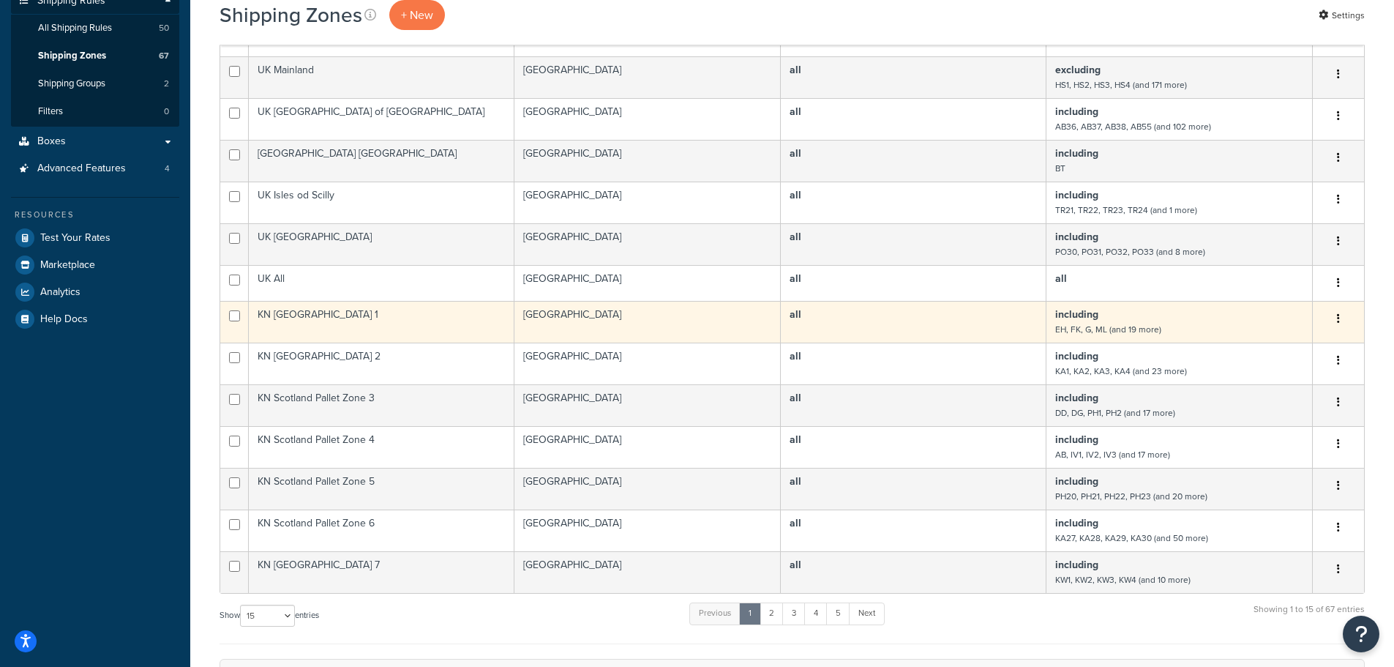
click at [424, 320] on td "KN Scotland Pallet Zone 1" at bounding box center [382, 322] width 266 height 42
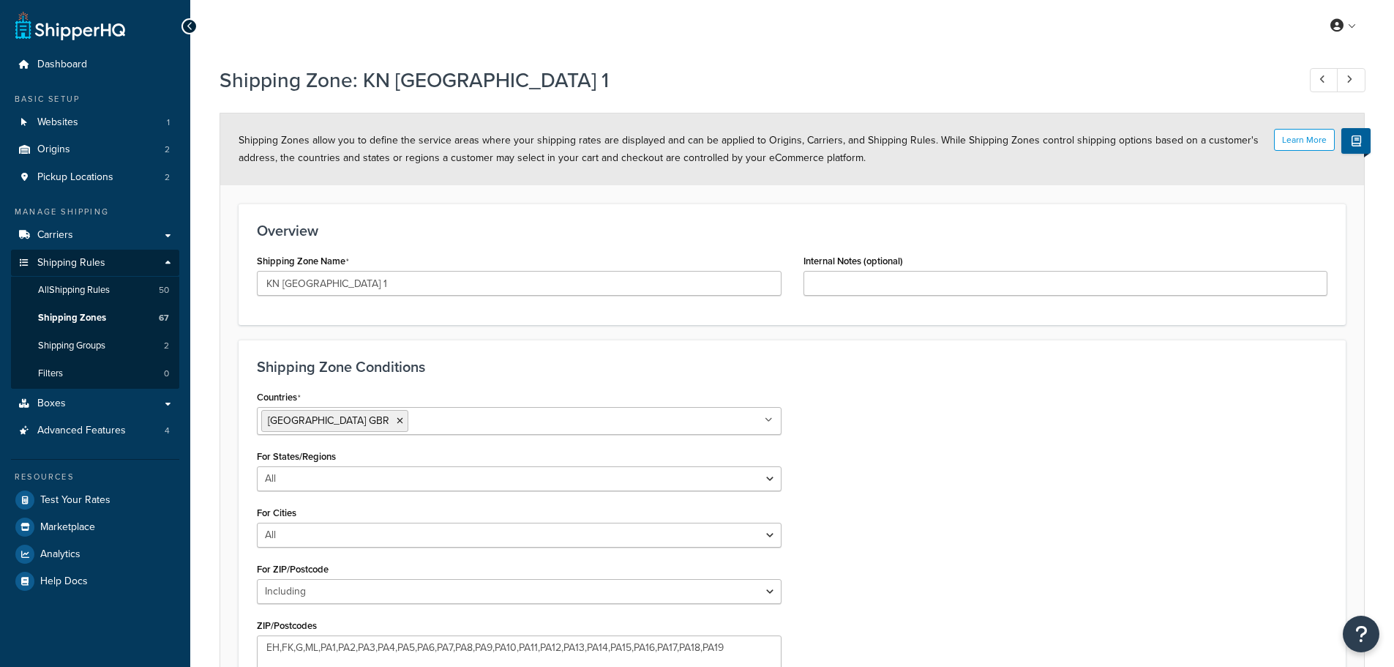
select select "including"
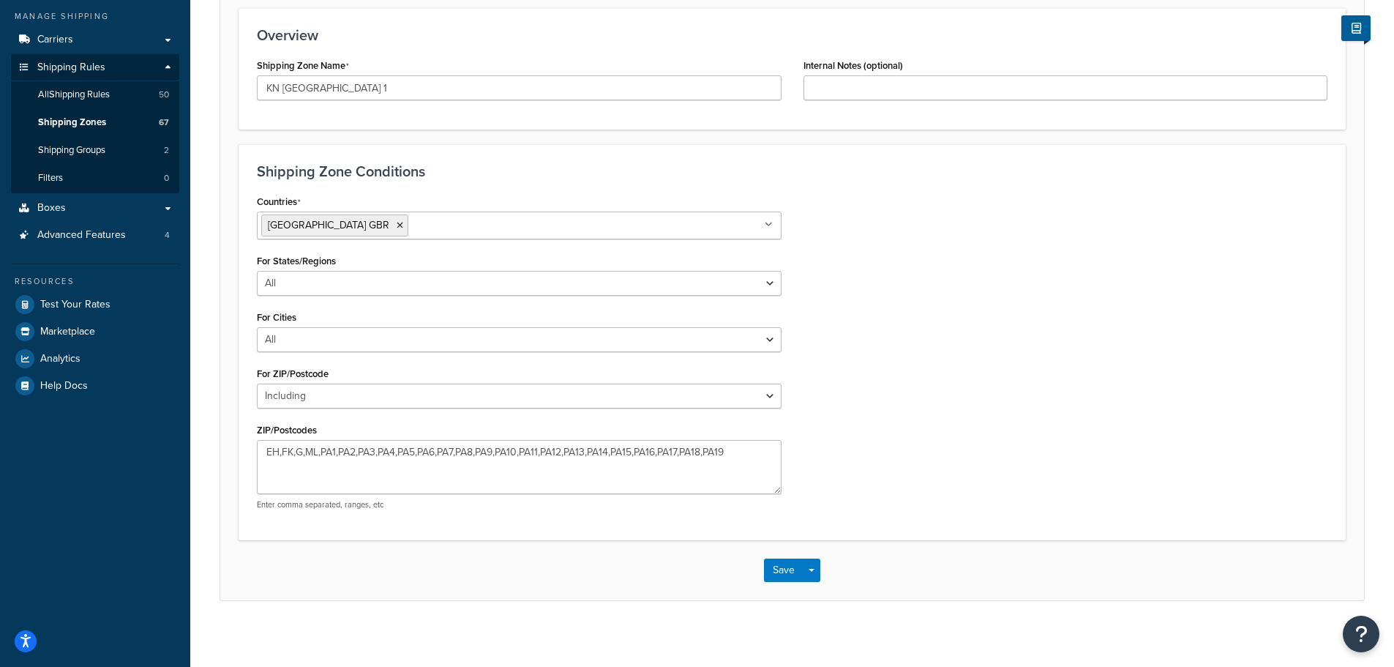
scroll to position [203, 0]
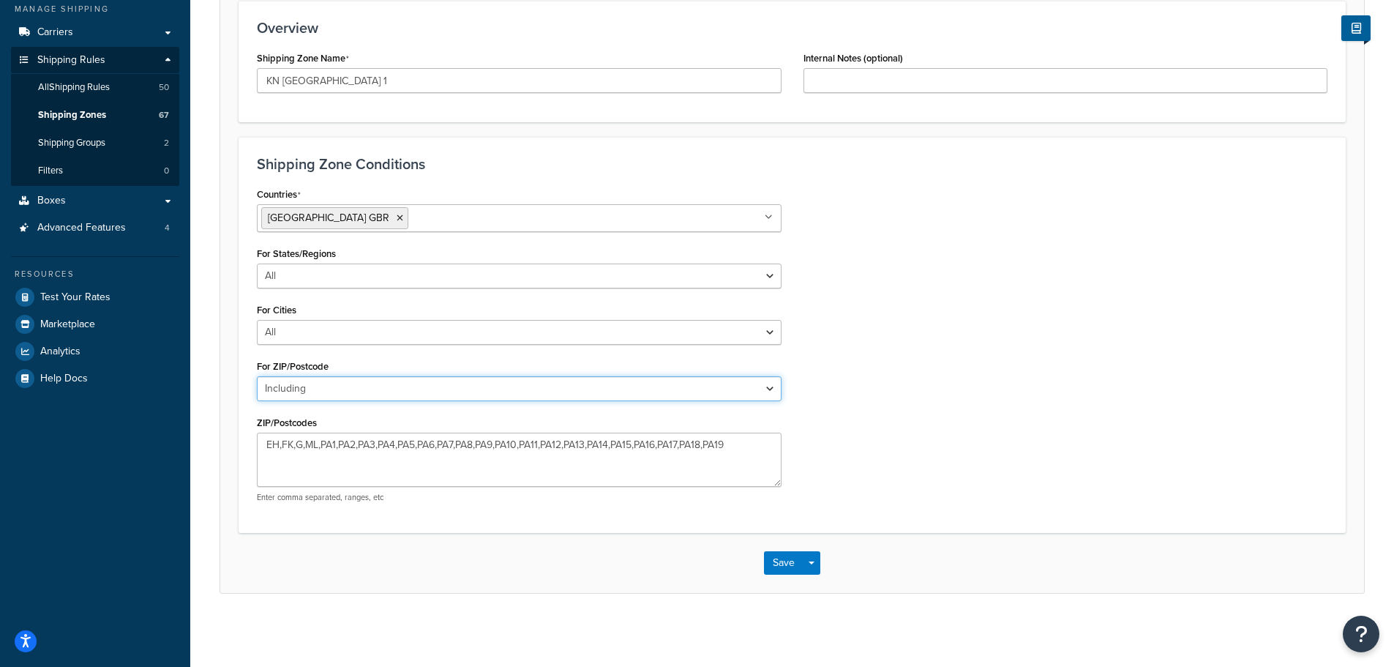
click at [319, 378] on select "All Including Excluding" at bounding box center [519, 388] width 525 height 25
click at [901, 317] on div "Countries [GEOGRAPHIC_DATA] [GEOGRAPHIC_DATA] All Countries ALL [GEOGRAPHIC_DAT…" at bounding box center [792, 349] width 1093 height 330
click at [776, 563] on button "Save" at bounding box center [784, 562] width 40 height 23
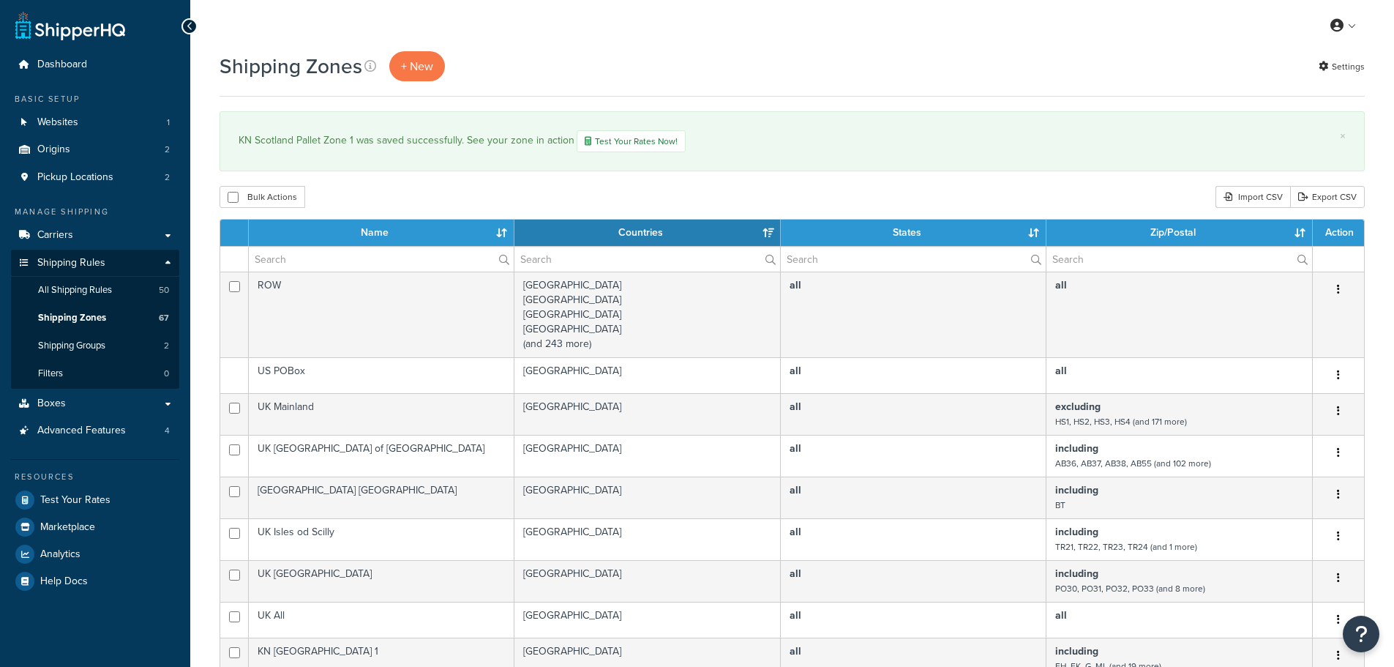
select select "15"
click at [64, 288] on span "All Shipping Rules" at bounding box center [75, 290] width 74 height 12
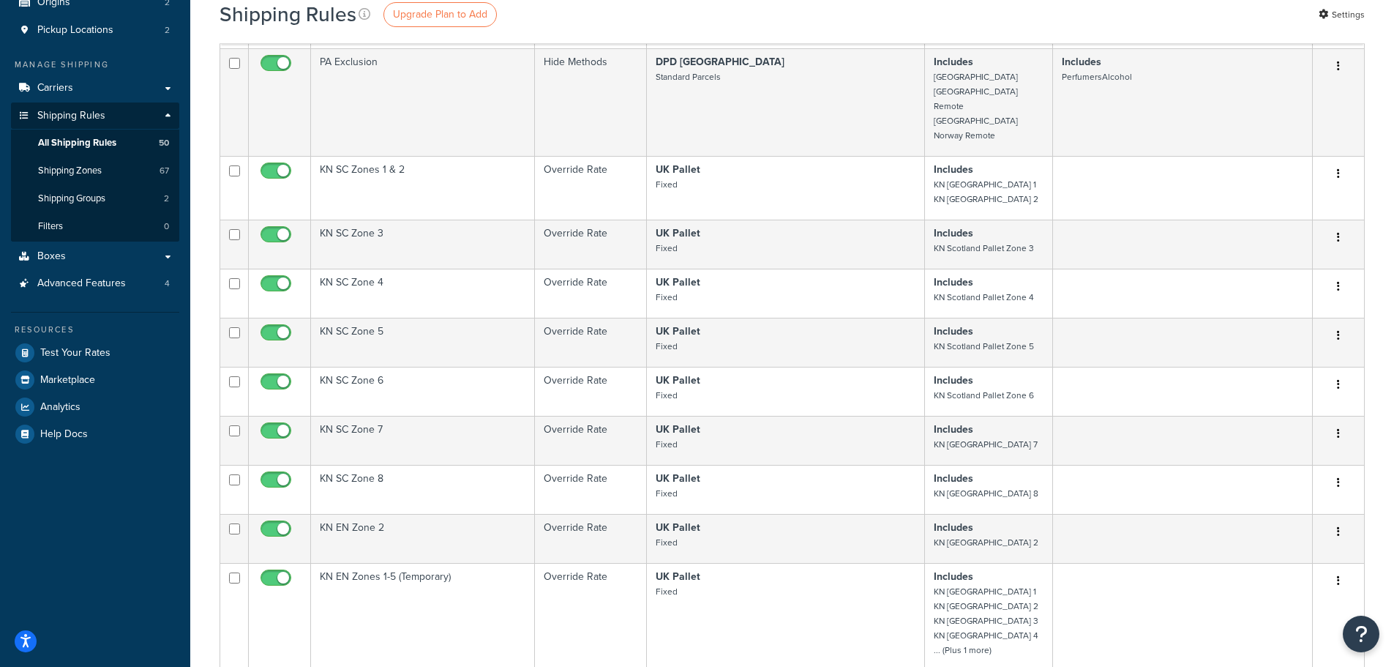
scroll to position [146, 0]
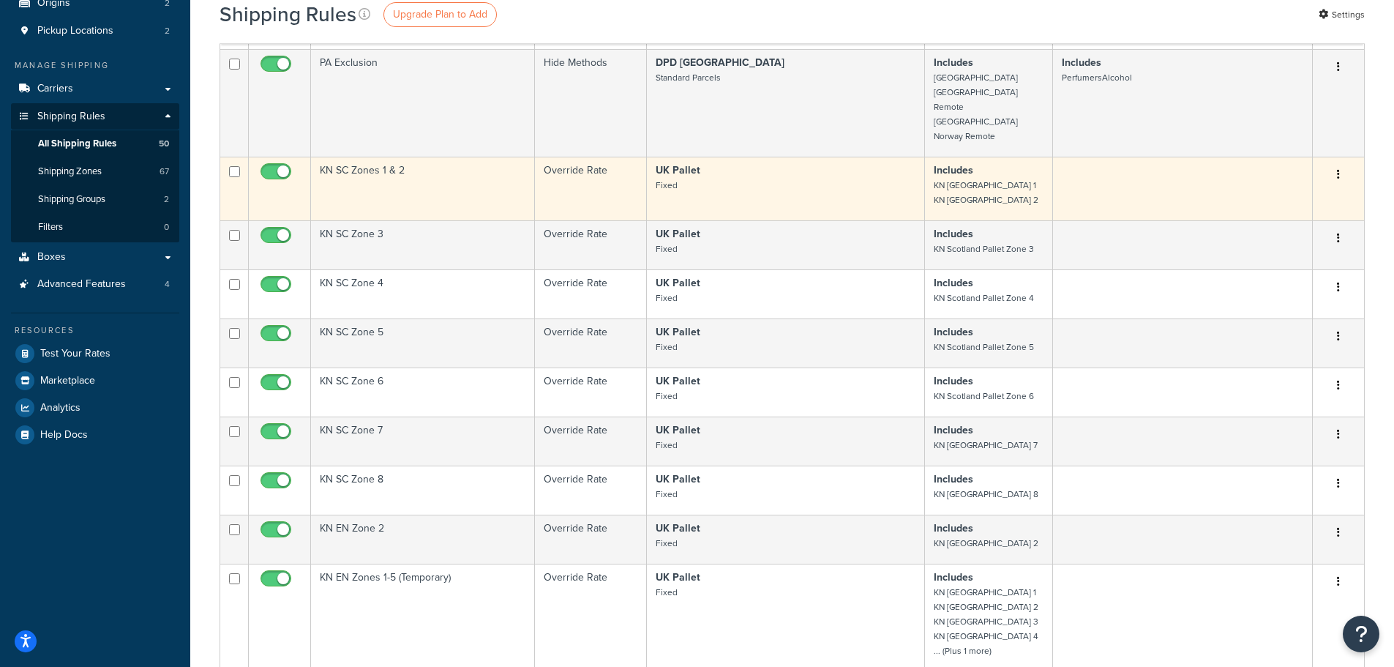
click at [430, 165] on td "KN SC Zones 1 & 2" at bounding box center [423, 189] width 224 height 64
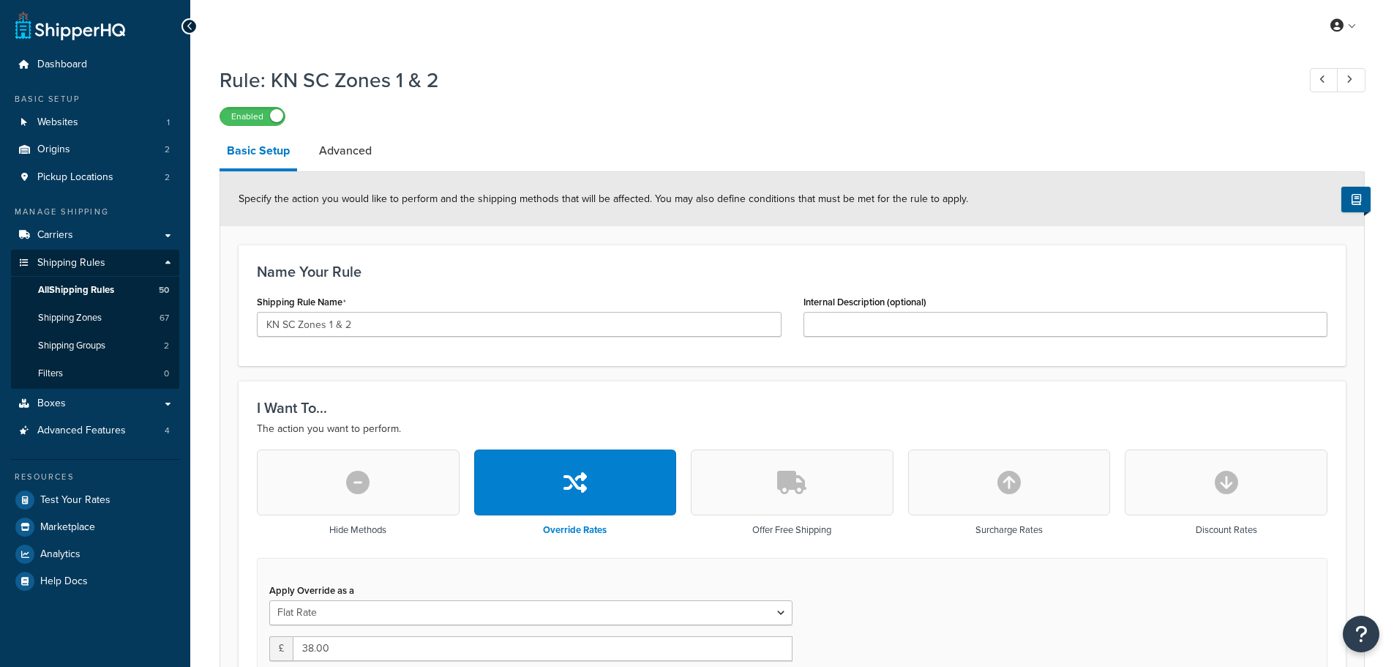
select select "BOX"
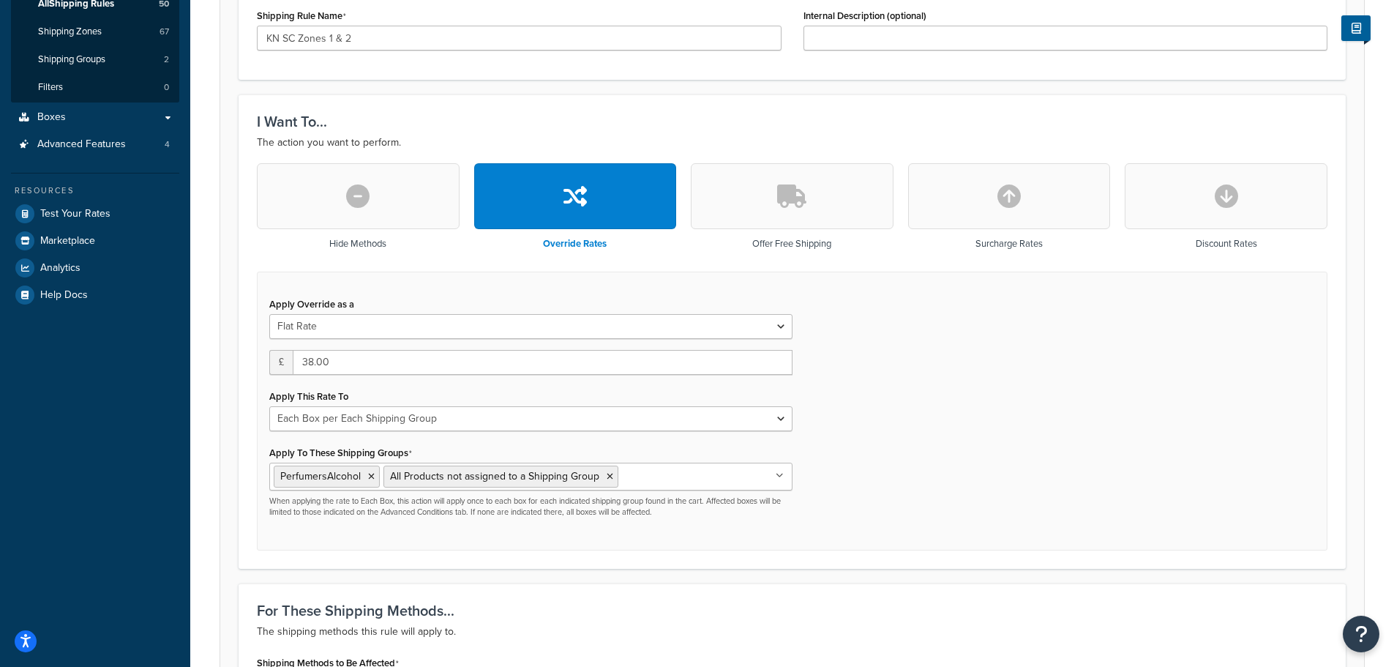
scroll to position [293, 0]
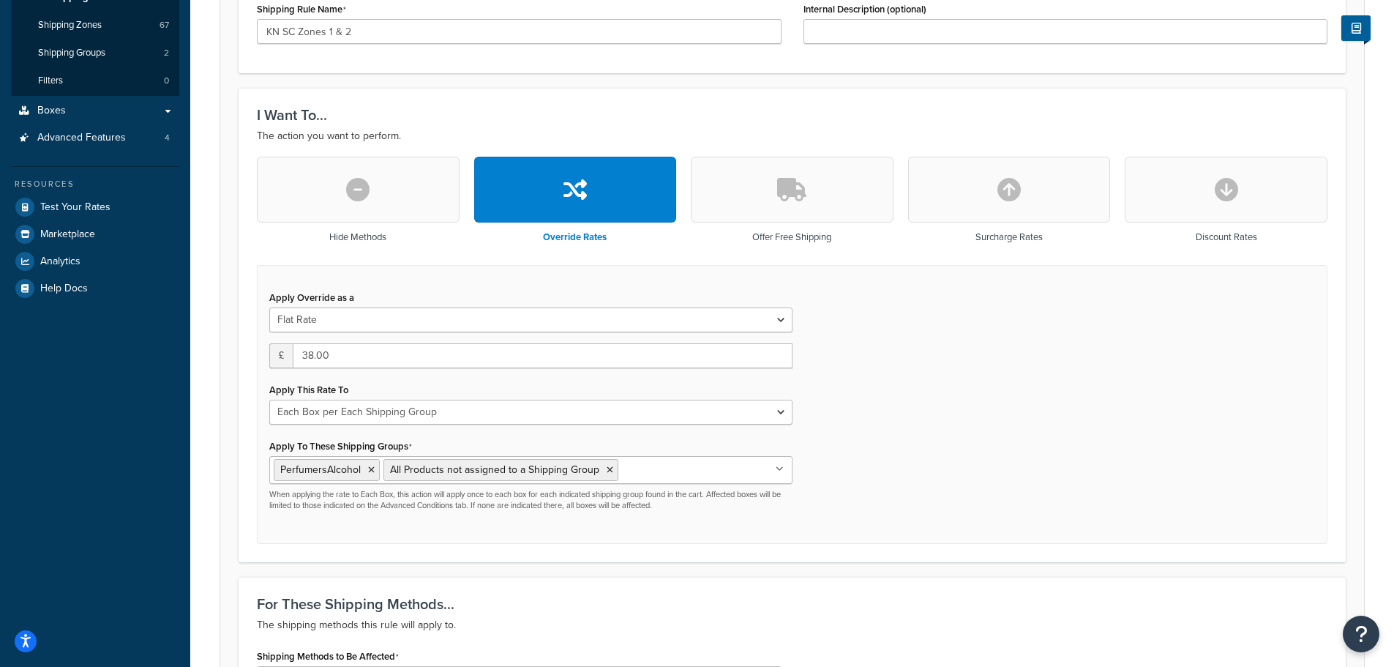
click at [448, 307] on div "Apply Override as a Flat Rate Percentage Flat Rate & Percentage" at bounding box center [530, 309] width 523 height 45
click at [430, 317] on select "Flat Rate Percentage Flat Rate & Percentage" at bounding box center [530, 319] width 523 height 25
click at [447, 267] on div "Apply Override as a Flat Rate Percentage Flat Rate & Percentage £ 38.00 Apply T…" at bounding box center [792, 405] width 1071 height 280
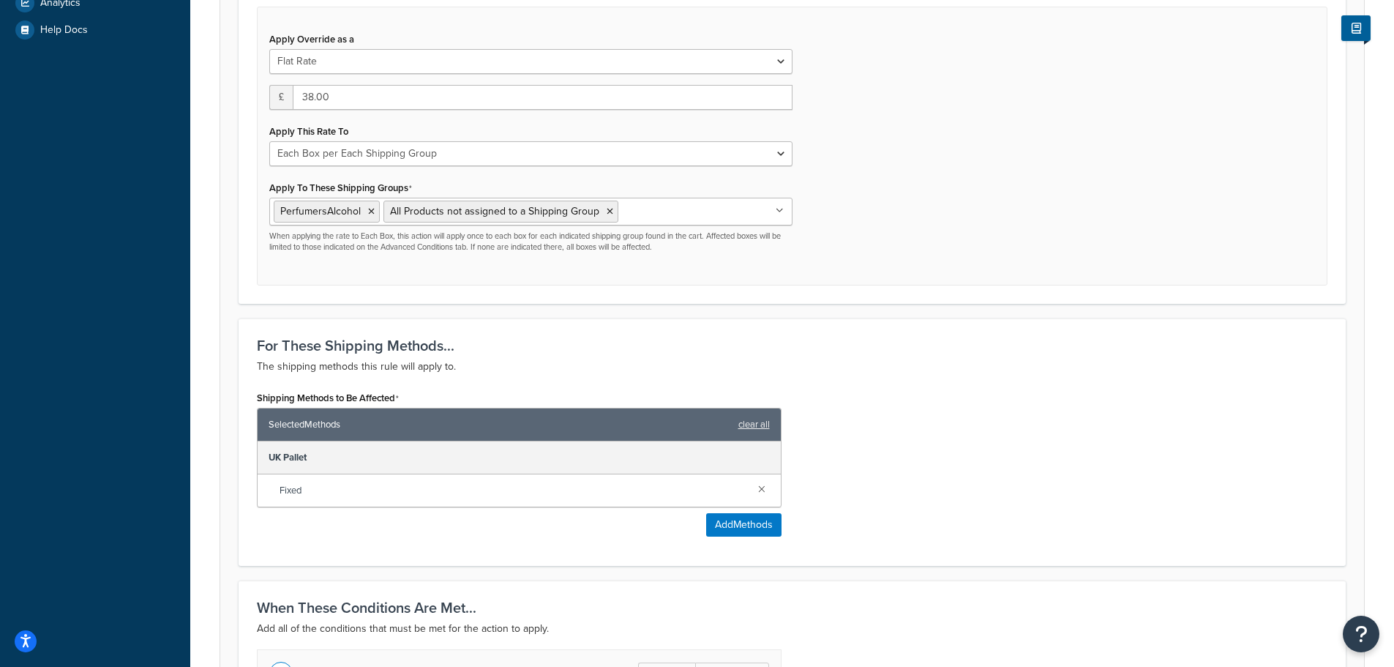
scroll to position [586, 0]
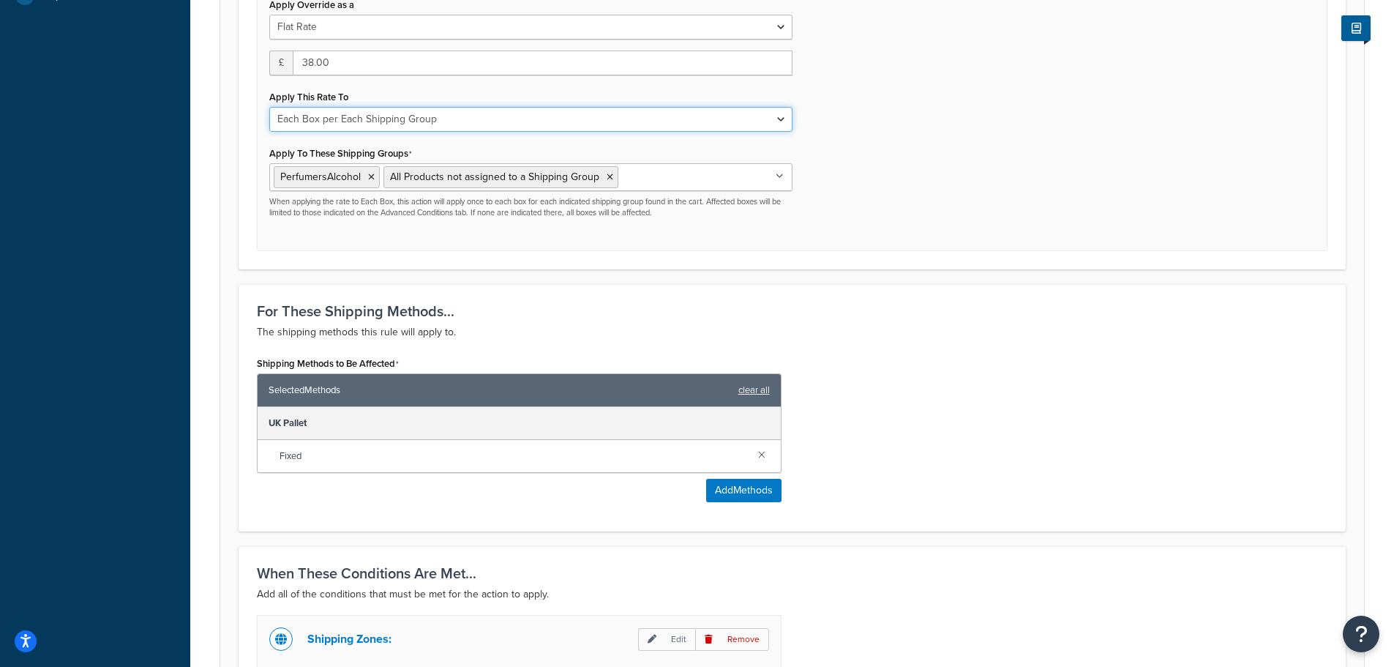
click at [512, 123] on select "Each Shipment in the Cart Each Origin in the Cart Each Shipping Group in the Ca…" at bounding box center [530, 119] width 523 height 25
click at [922, 92] on div "Apply Override as a Flat Rate Percentage Flat Rate & Percentage £ 38.00 Apply T…" at bounding box center [792, 112] width 1071 height 280
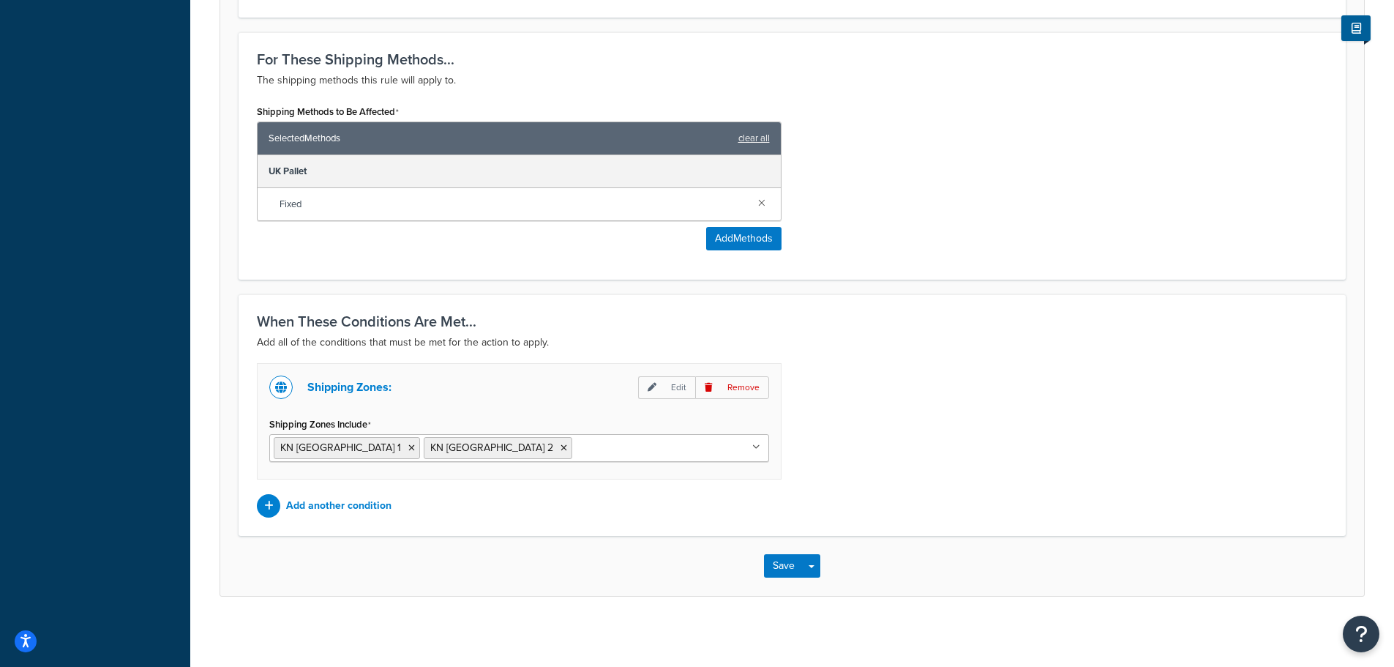
scroll to position [843, 0]
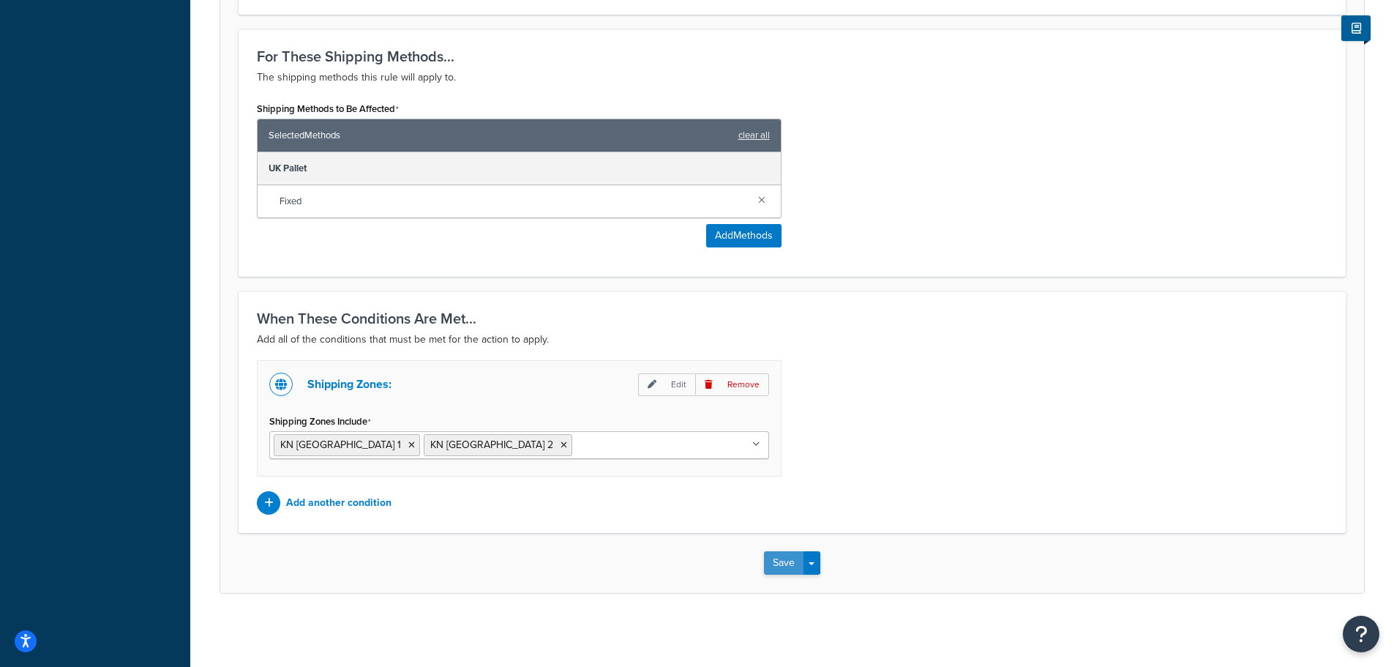
click at [777, 564] on button "Save" at bounding box center [784, 562] width 40 height 23
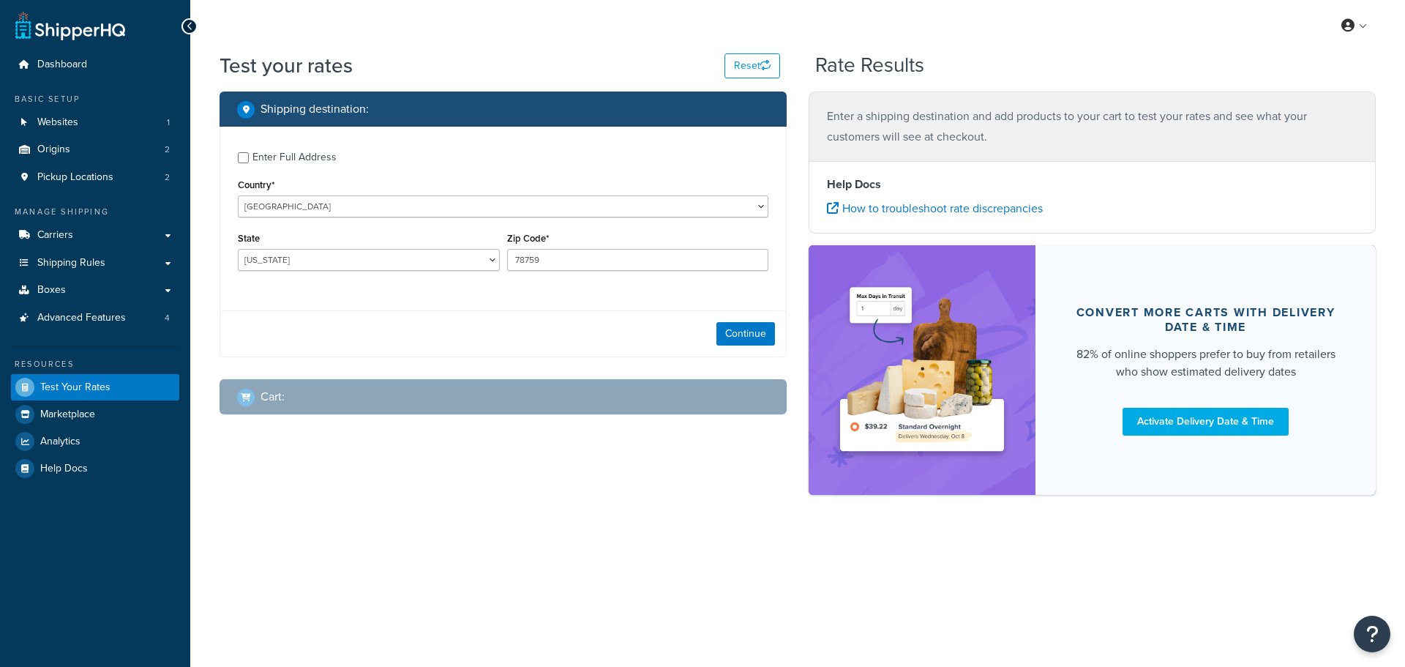
select select "[GEOGRAPHIC_DATA]"
click at [59, 232] on span "Carriers" at bounding box center [55, 235] width 36 height 12
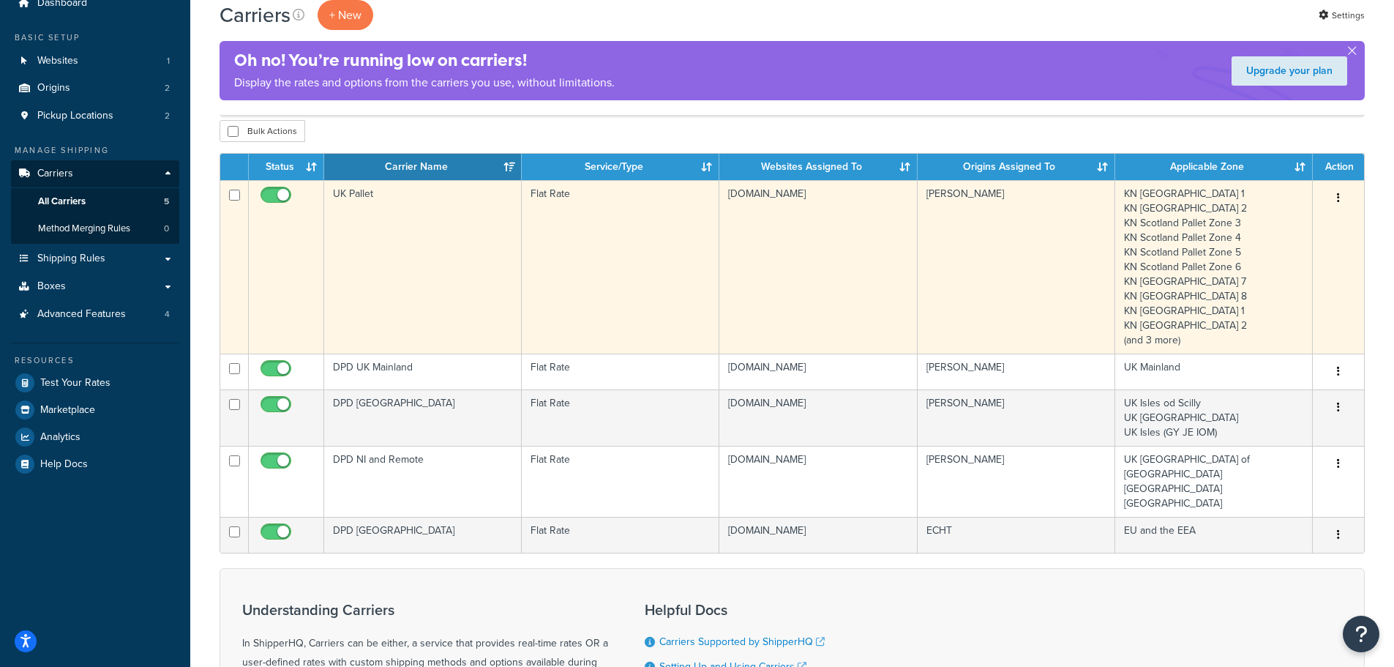
scroll to position [146, 0]
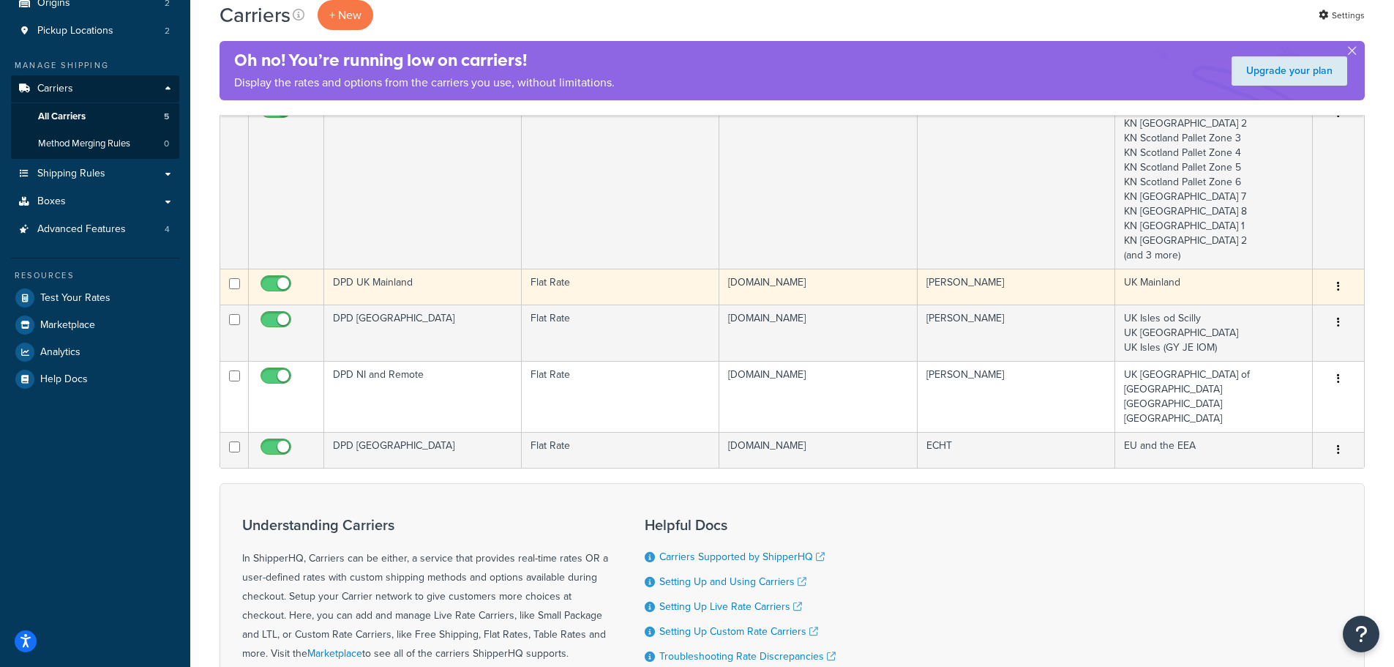
click at [410, 279] on td "DPD UK Mainland" at bounding box center [423, 287] width 198 height 36
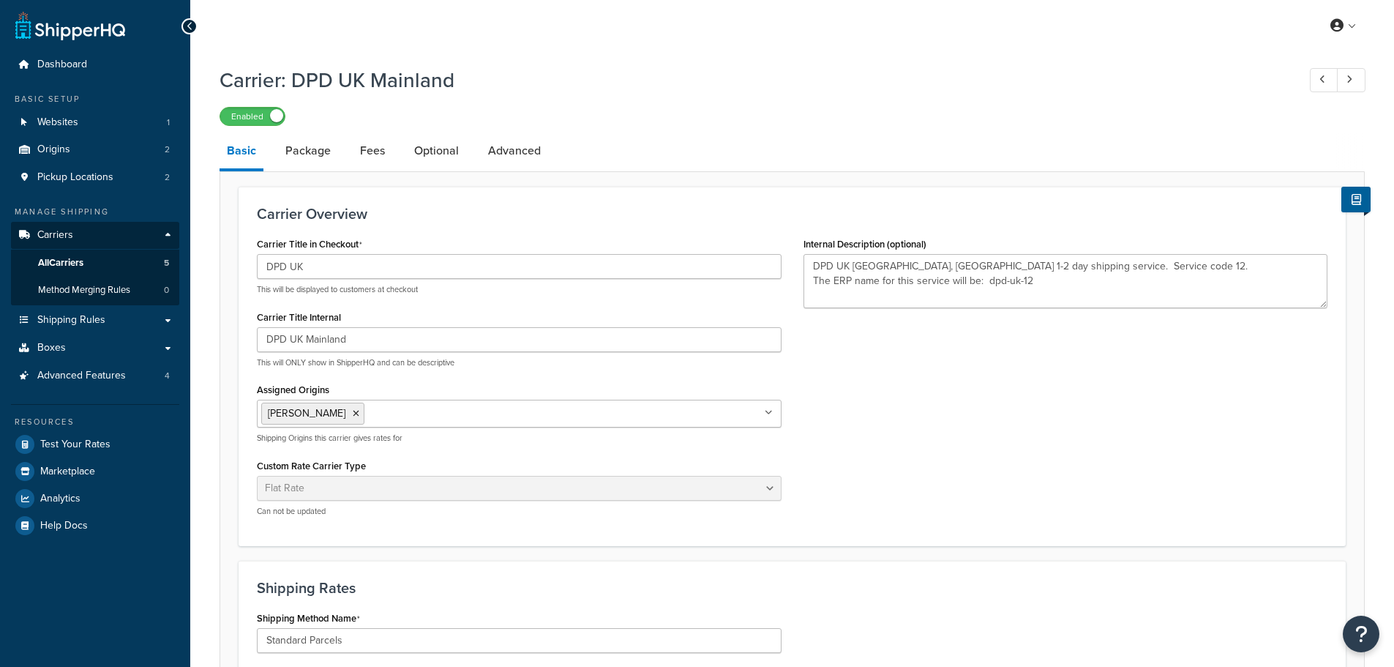
select select "flat"
select select "package"
click at [441, 154] on link "Optional" at bounding box center [436, 150] width 59 height 35
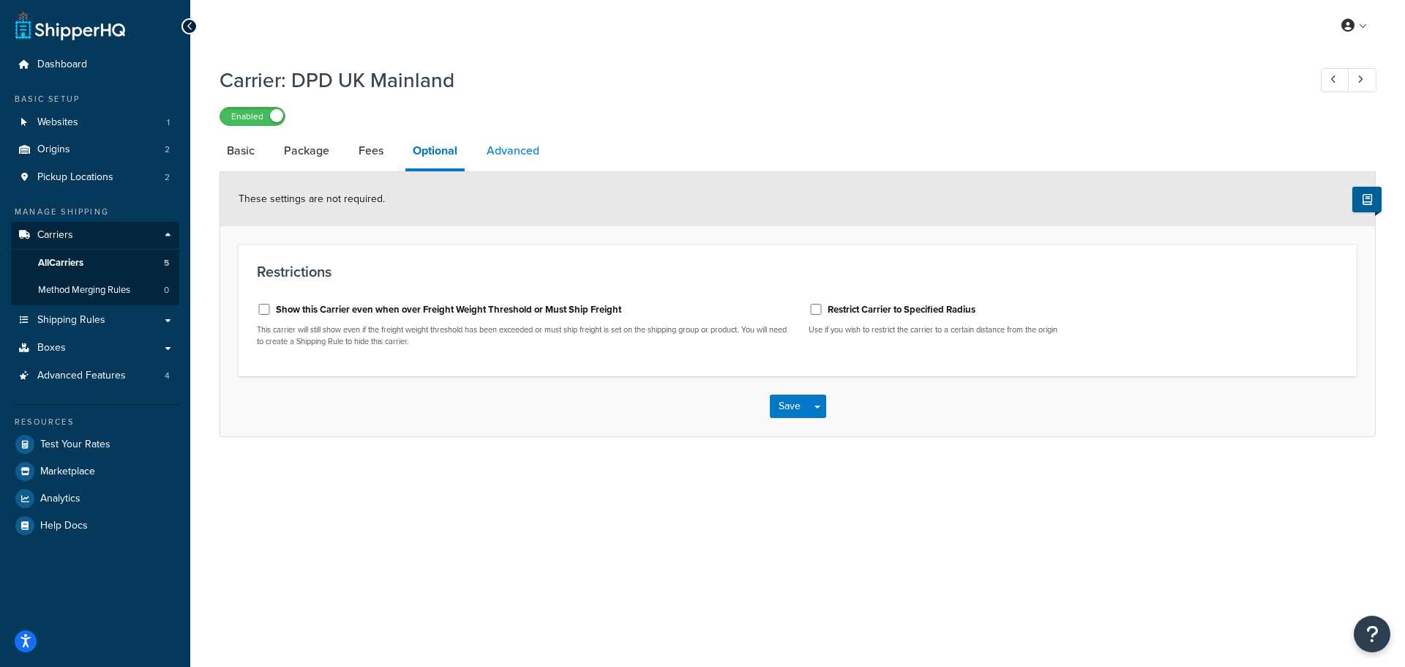
click at [513, 146] on link "Advanced" at bounding box center [512, 150] width 67 height 35
select select "false"
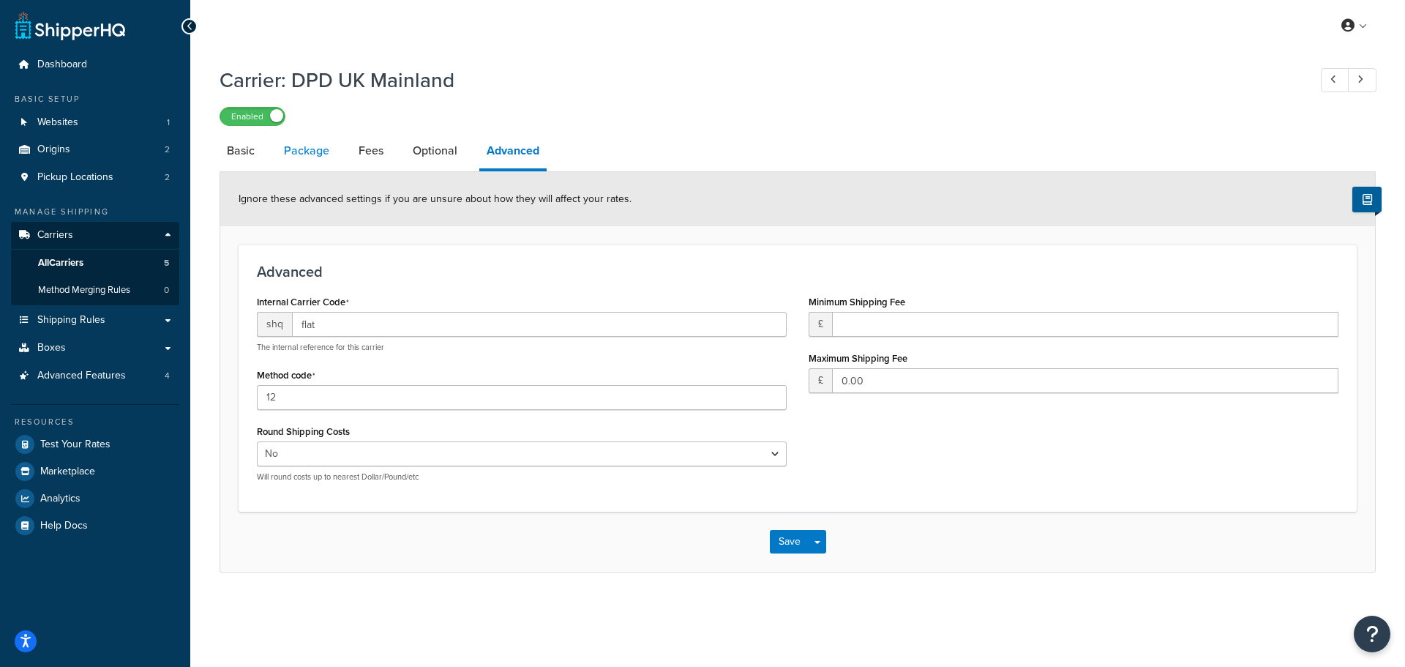
click at [304, 153] on link "Package" at bounding box center [307, 150] width 60 height 35
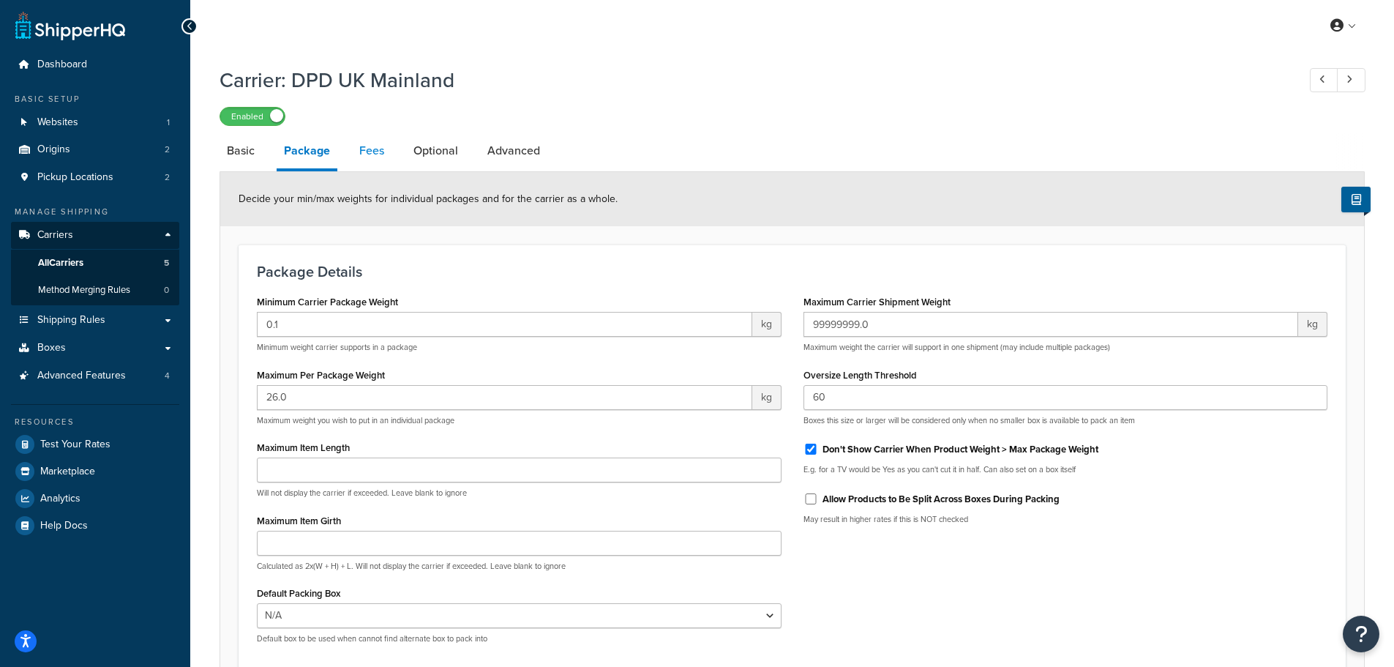
click at [365, 152] on link "Fees" at bounding box center [372, 150] width 40 height 35
select select "AFTER"
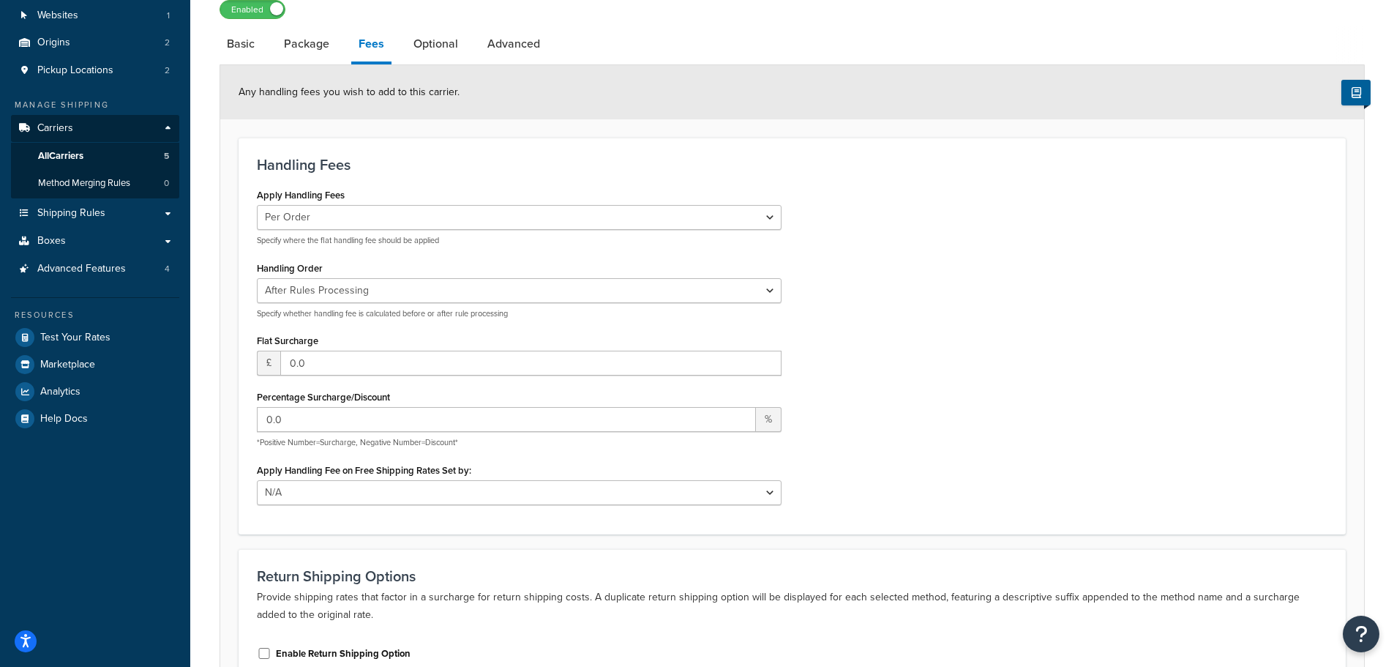
scroll to position [73, 0]
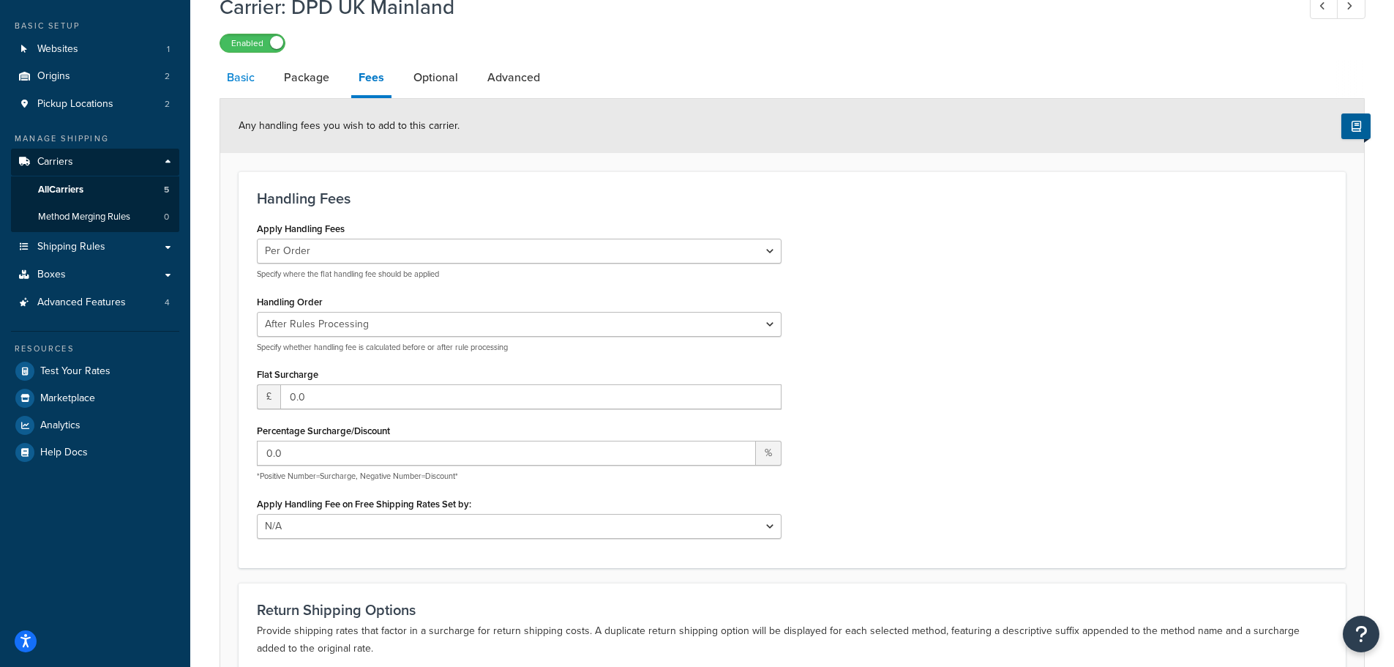
click at [238, 80] on link "Basic" at bounding box center [241, 77] width 42 height 35
select select "flat"
select select "package"
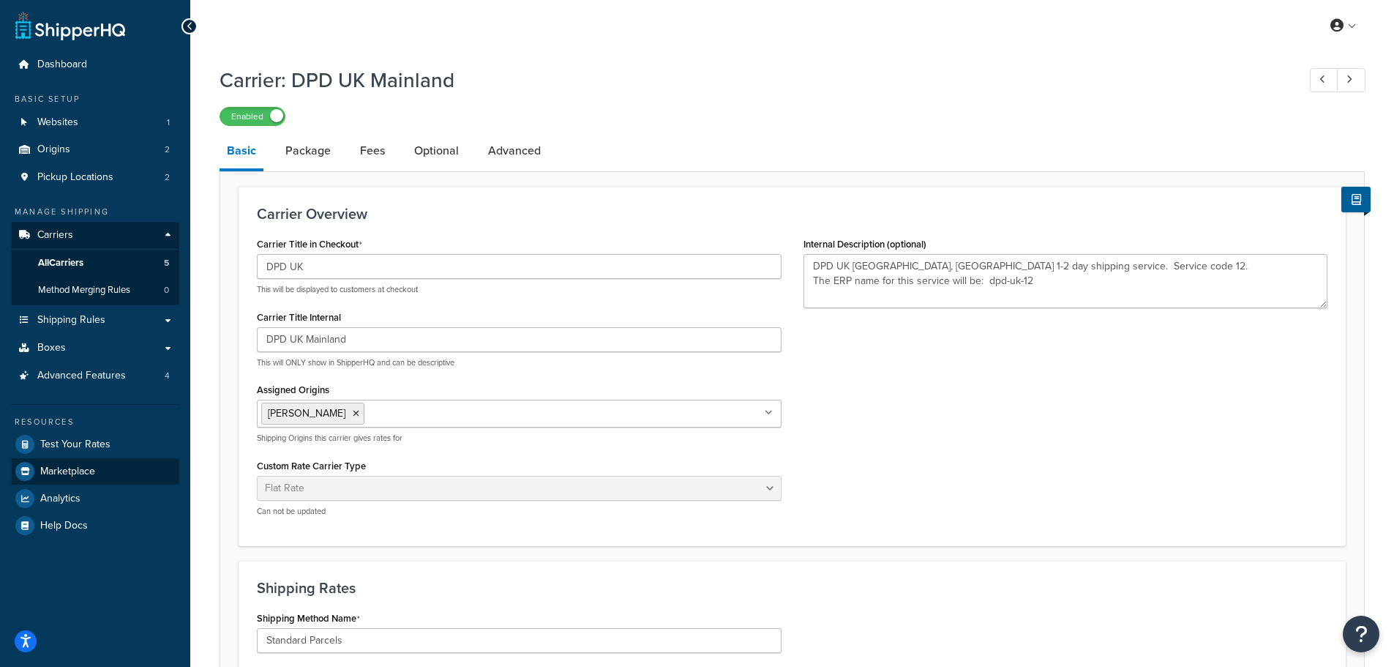
type textarea "DPD UK [GEOGRAPHIC_DATA], [GEOGRAPHIC_DATA] 1-2 day shipping service. Service c…"
click at [82, 447] on span "Test Your Rates" at bounding box center [75, 444] width 70 height 12
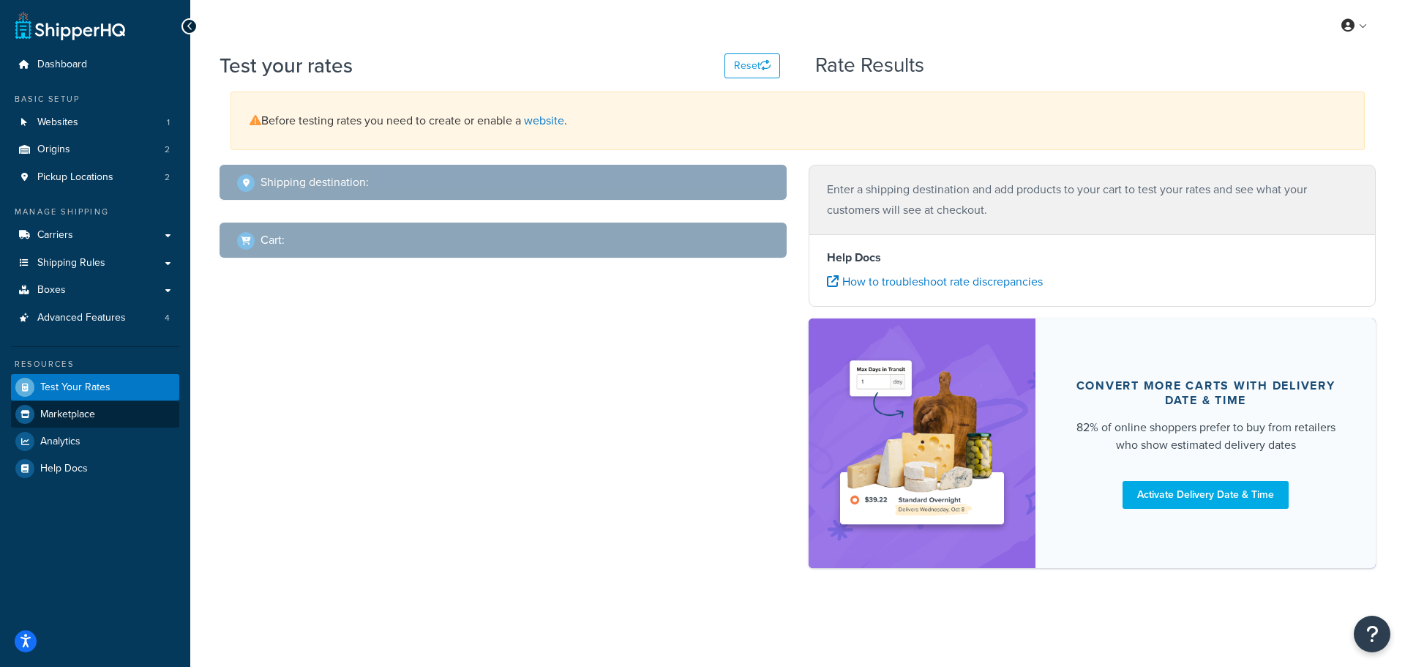
select select "[GEOGRAPHIC_DATA]"
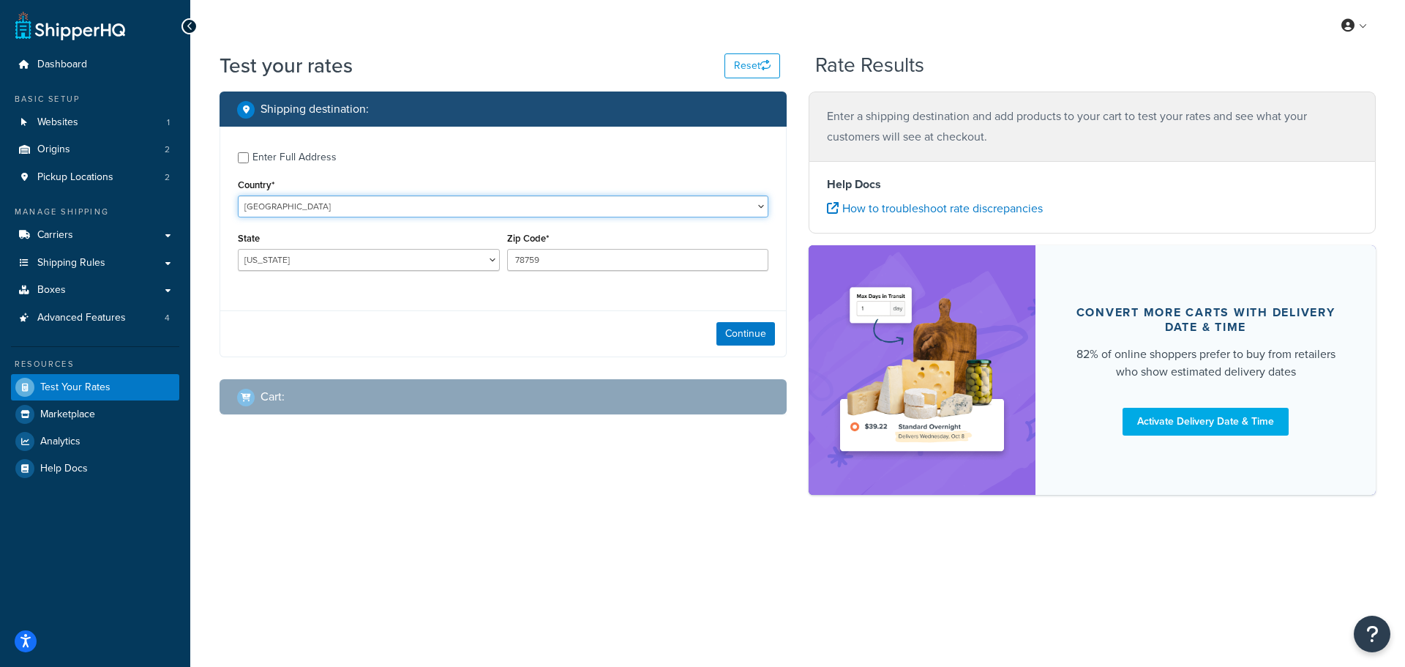
click at [298, 200] on select "[GEOGRAPHIC_DATA] [GEOGRAPHIC_DATA] [GEOGRAPHIC_DATA] [GEOGRAPHIC_DATA] [GEOGRA…" at bounding box center [503, 206] width 531 height 22
select select "GB"
click at [238, 195] on select "[GEOGRAPHIC_DATA] [GEOGRAPHIC_DATA] [GEOGRAPHIC_DATA] [GEOGRAPHIC_DATA] [GEOGRA…" at bounding box center [503, 206] width 531 height 22
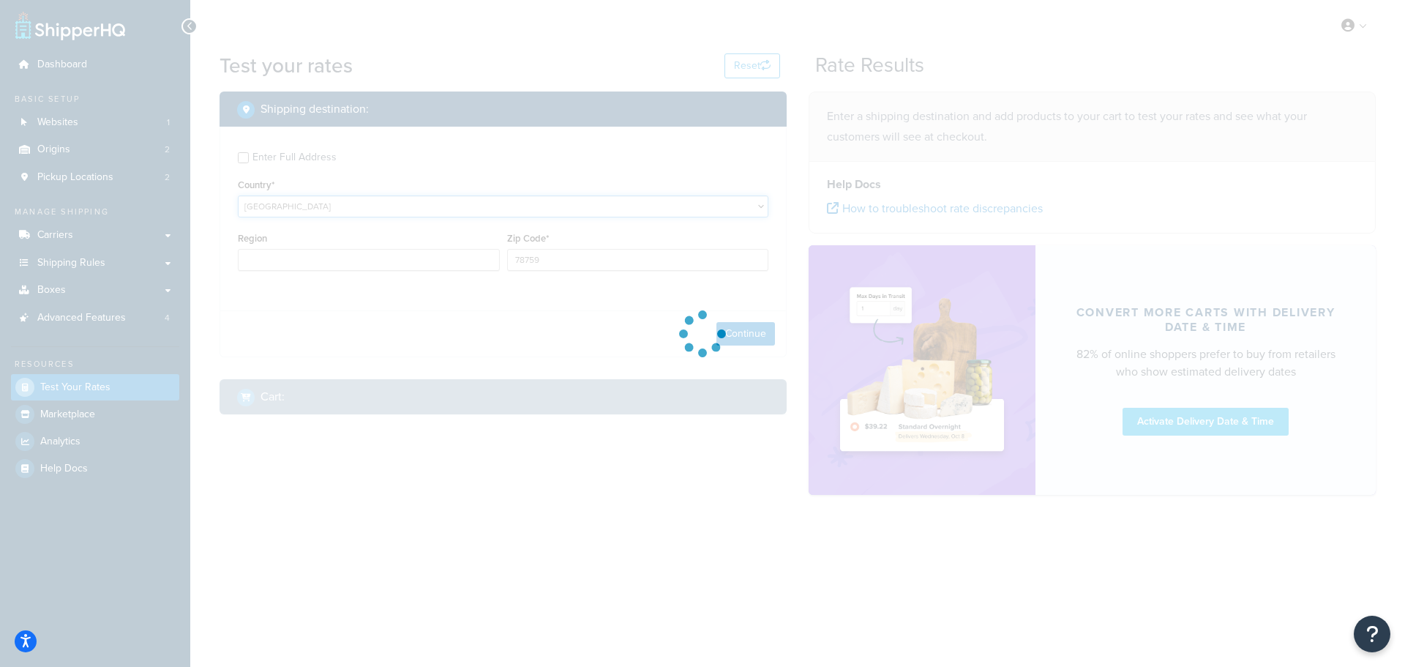
type input "[GEOGRAPHIC_DATA]"
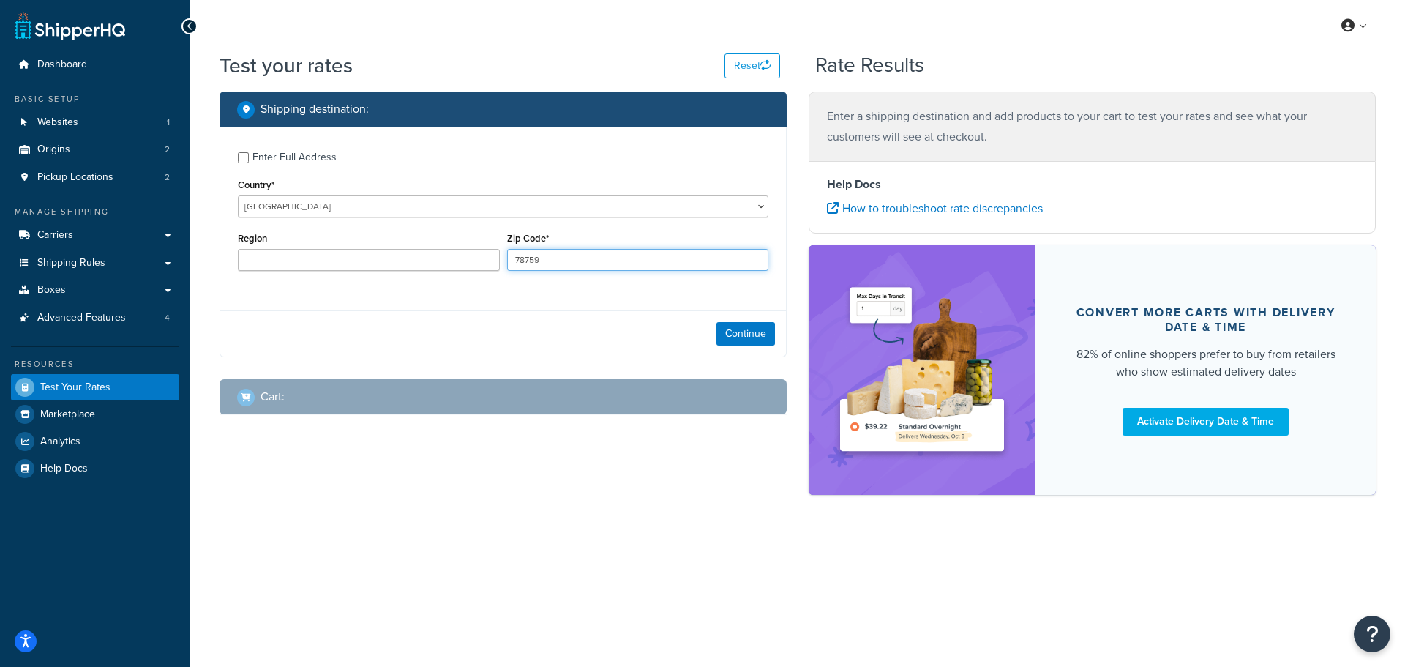
drag, startPoint x: 566, startPoint y: 266, endPoint x: 493, endPoint y: 273, distance: 72.8
click at [493, 273] on div "Region Zip Code* 78759" at bounding box center [503, 254] width 538 height 53
type input "RG2 9NA"
click at [490, 280] on div "Region" at bounding box center [368, 254] width 269 height 53
click at [733, 329] on button "Continue" at bounding box center [746, 333] width 59 height 23
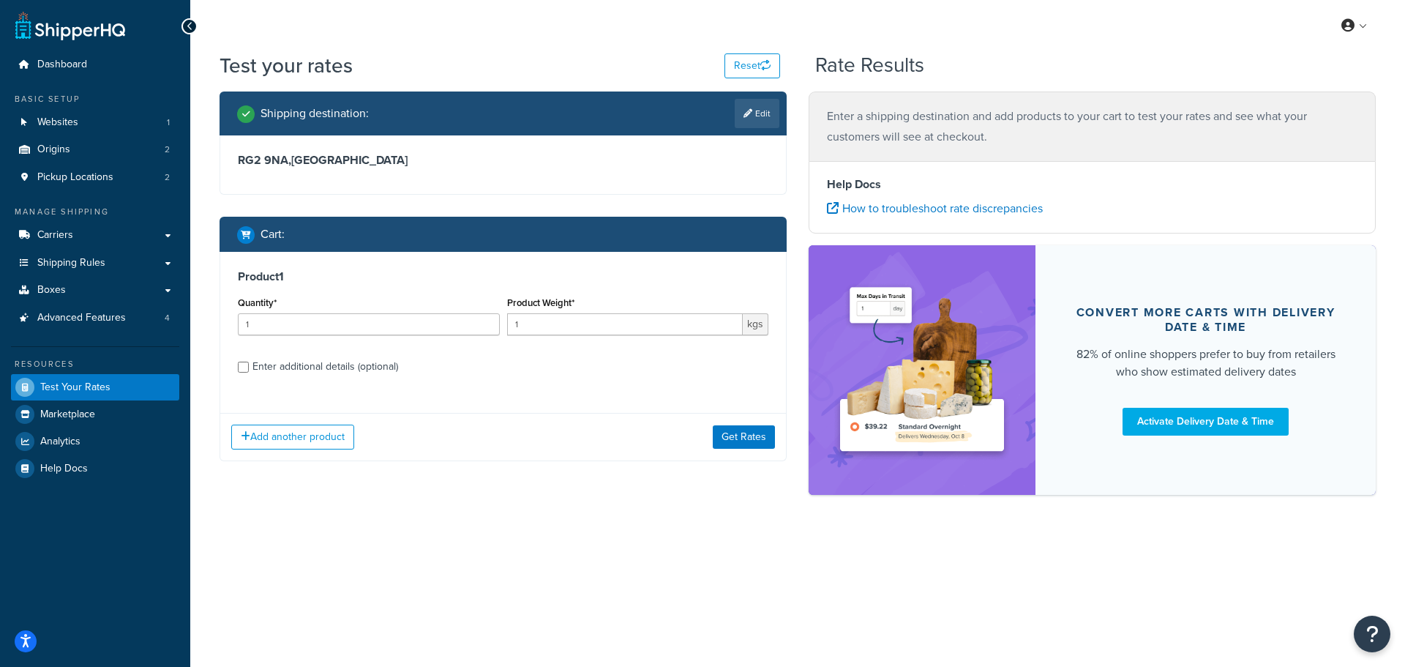
click at [283, 365] on div "Enter additional details (optional)" at bounding box center [326, 366] width 146 height 20
click at [249, 365] on input "Enter additional details (optional)" at bounding box center [243, 367] width 11 height 11
checkbox input "true"
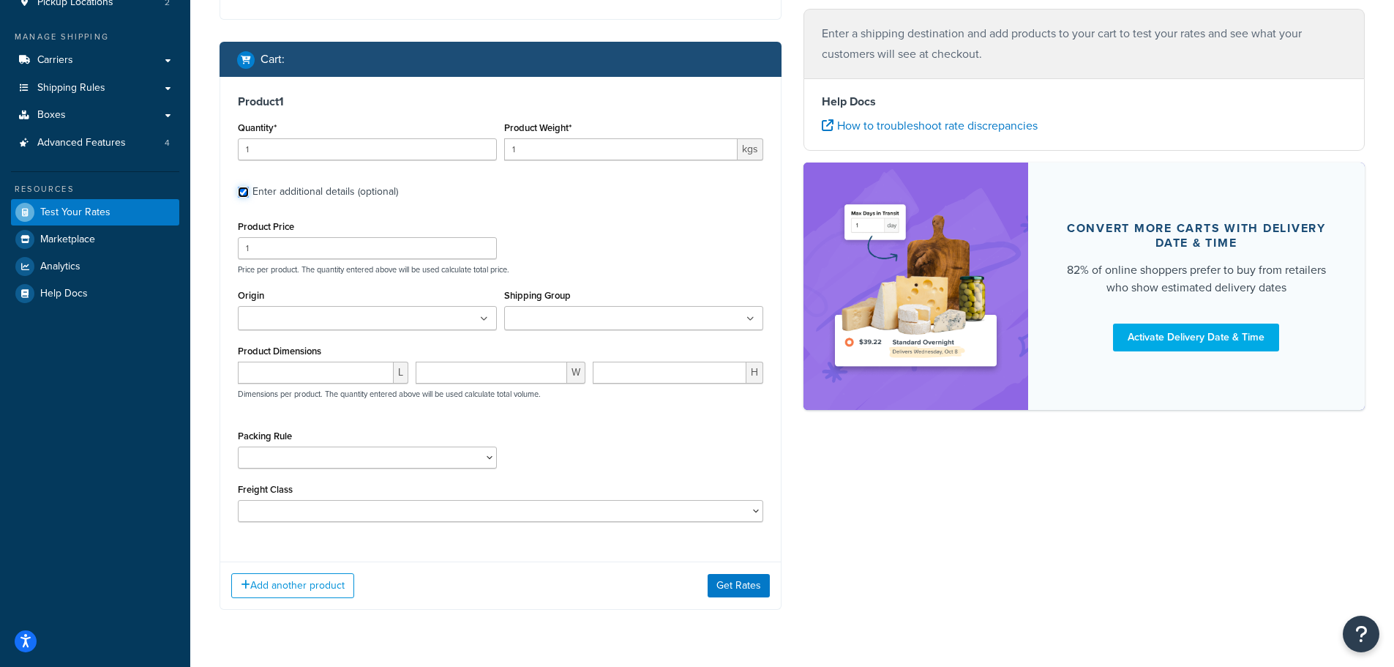
scroll to position [215, 0]
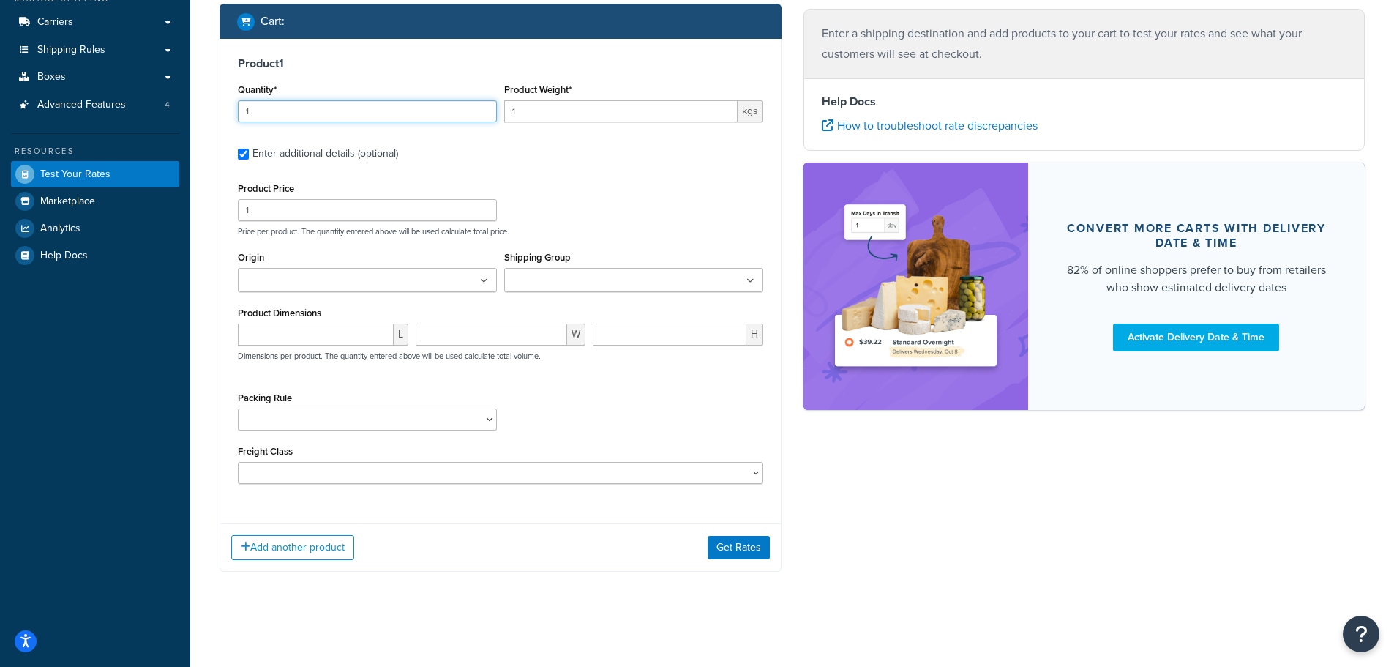
drag, startPoint x: 267, startPoint y: 111, endPoint x: 239, endPoint y: 113, distance: 28.6
click at [240, 113] on input "1" at bounding box center [367, 111] width 259 height 22
type input "20"
drag, startPoint x: 523, startPoint y: 108, endPoint x: 501, endPoint y: 111, distance: 22.1
click at [503, 111] on div "Product Weight* 1 kgs" at bounding box center [634, 106] width 266 height 53
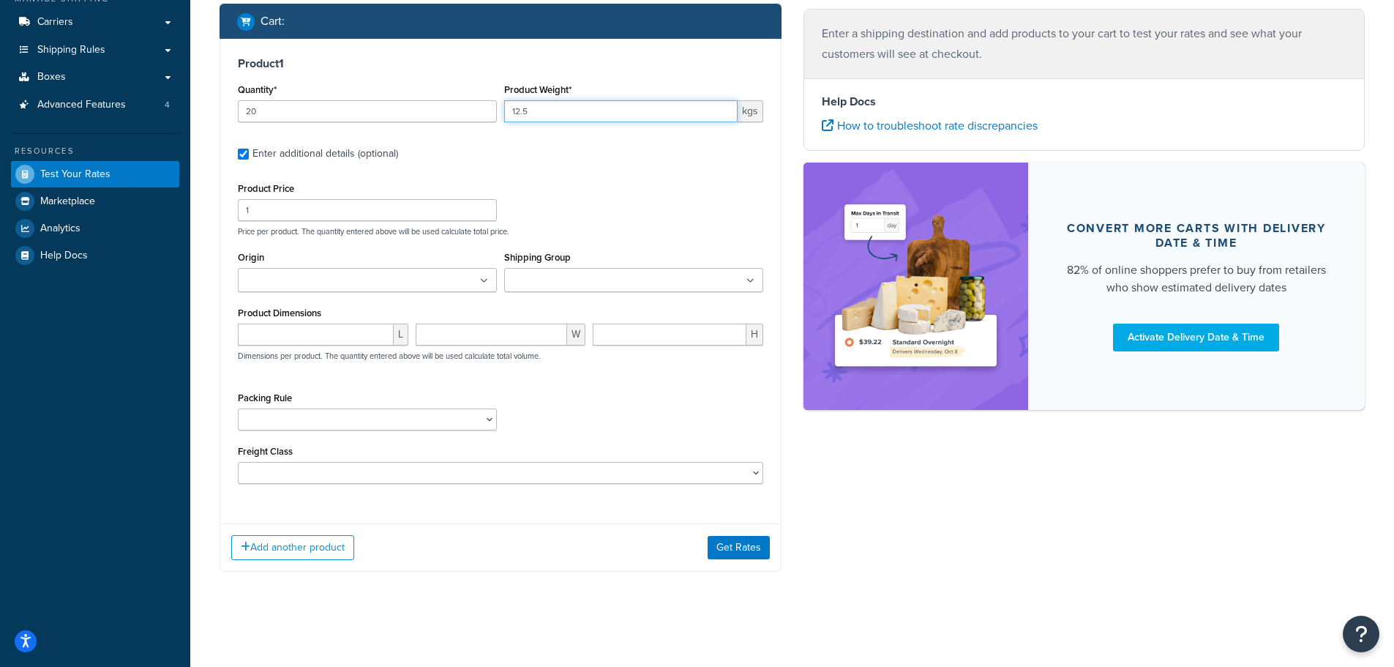
type input "12.5"
click at [627, 183] on div "Product Price 1 Price per product. The quantity entered above will be used calc…" at bounding box center [500, 208] width 533 height 58
click at [299, 282] on input "Origin" at bounding box center [307, 281] width 130 height 16
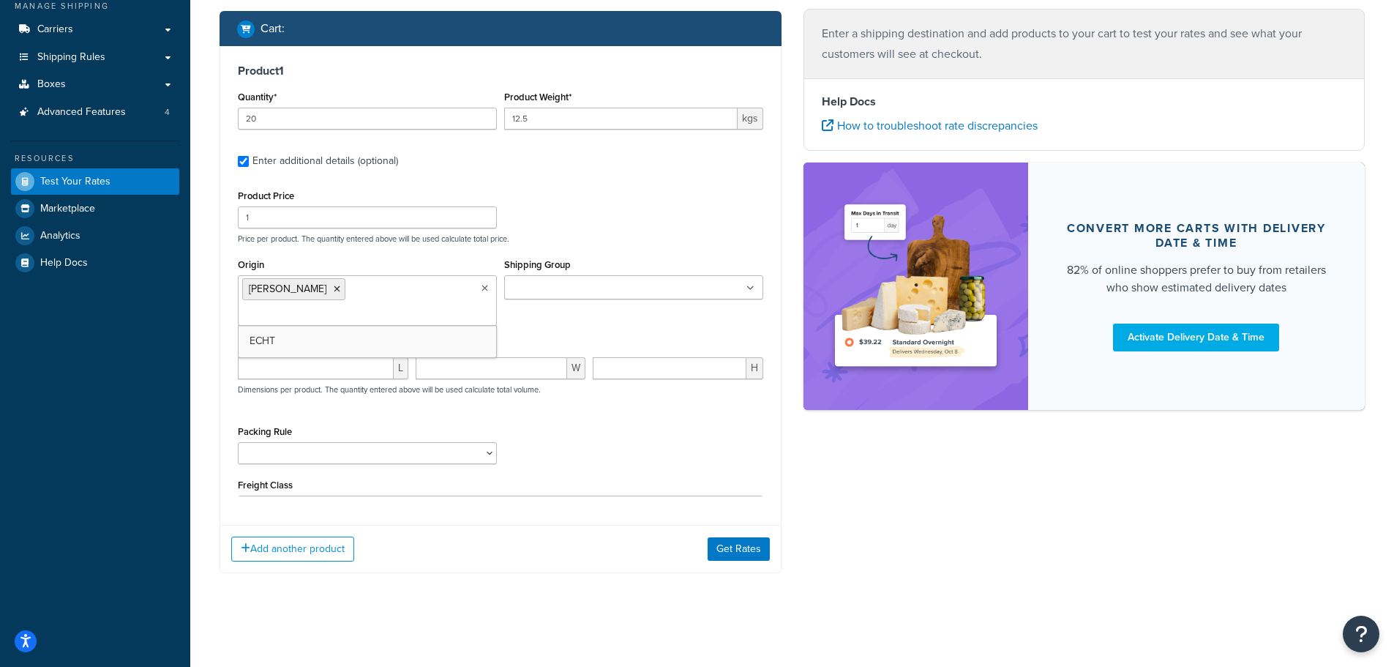
scroll to position [206, 0]
click at [597, 228] on div "Product Price 1 Price per product. The quantity entered above will be used calc…" at bounding box center [500, 214] width 533 height 58
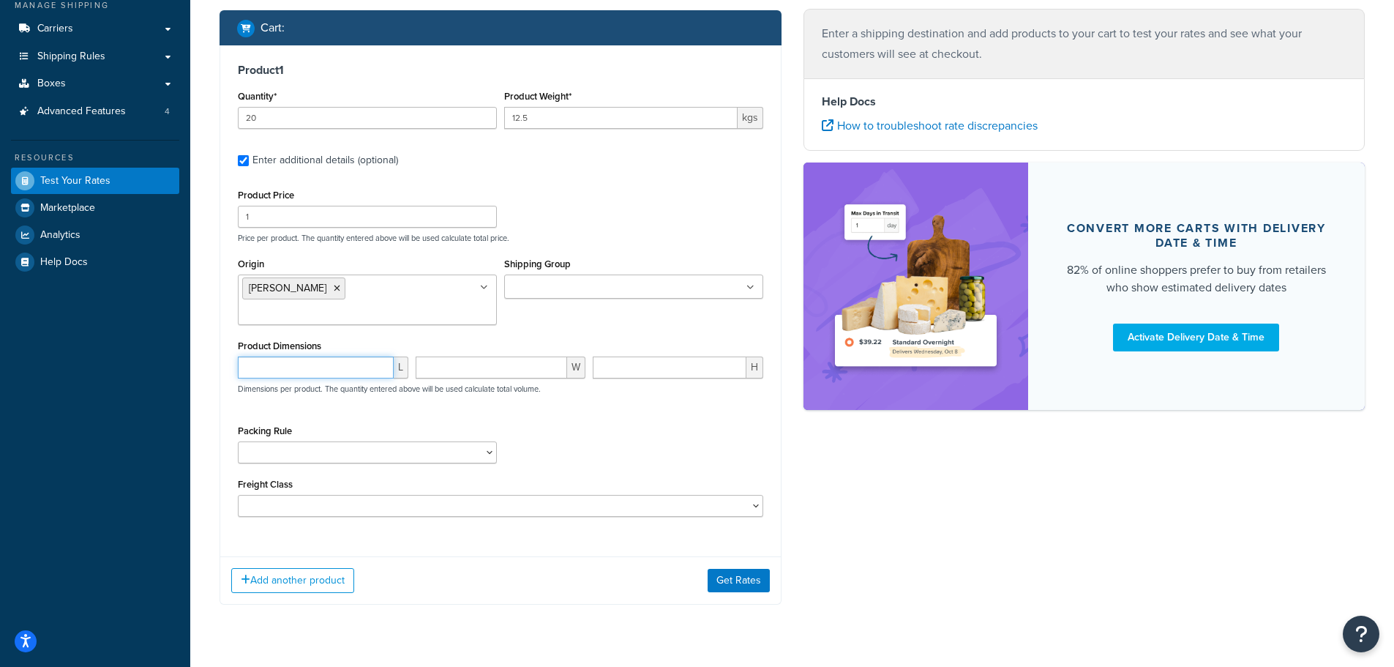
click at [316, 356] on input "number" at bounding box center [316, 367] width 156 height 22
type input "30"
click at [447, 356] on input "number" at bounding box center [492, 367] width 152 height 22
type input "20"
click at [636, 356] on input "number" at bounding box center [670, 367] width 154 height 22
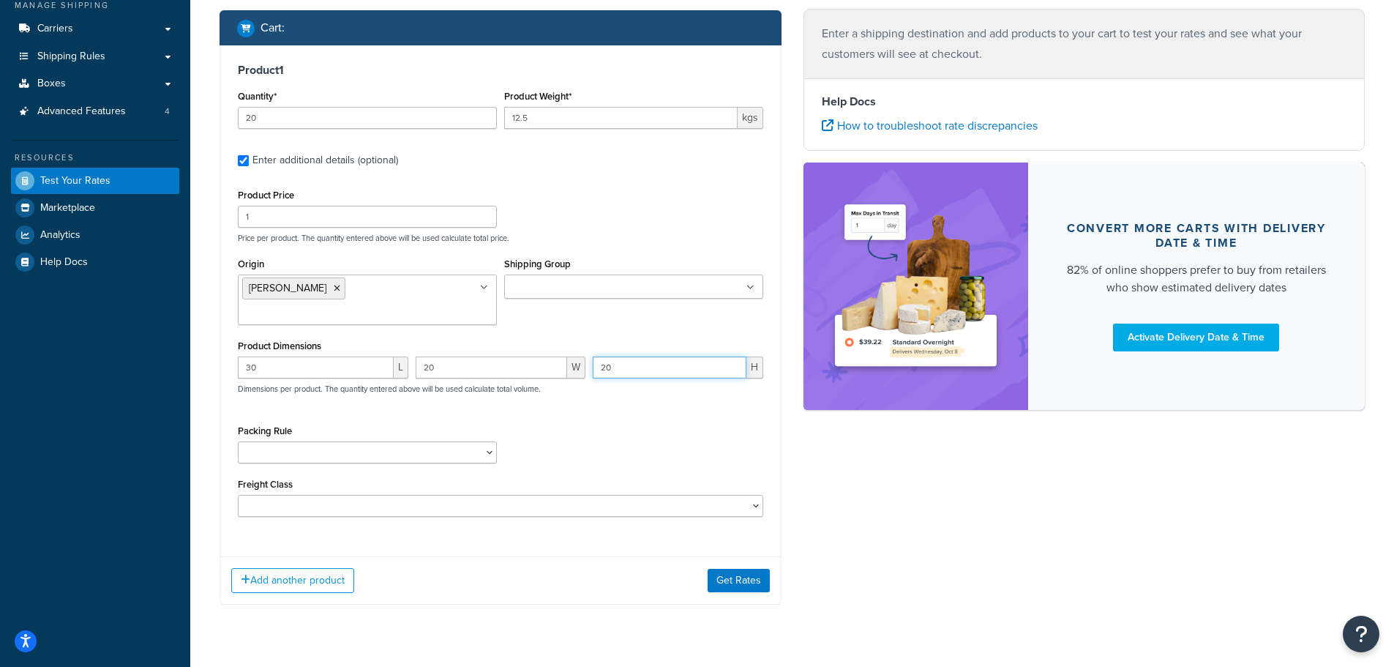
type input "20"
click at [614, 380] on div "30 L 20 W 20 H Dimensions per product. The quantity entered above will be used …" at bounding box center [500, 382] width 533 height 53
click at [731, 569] on button "Get Rates" at bounding box center [739, 580] width 62 height 23
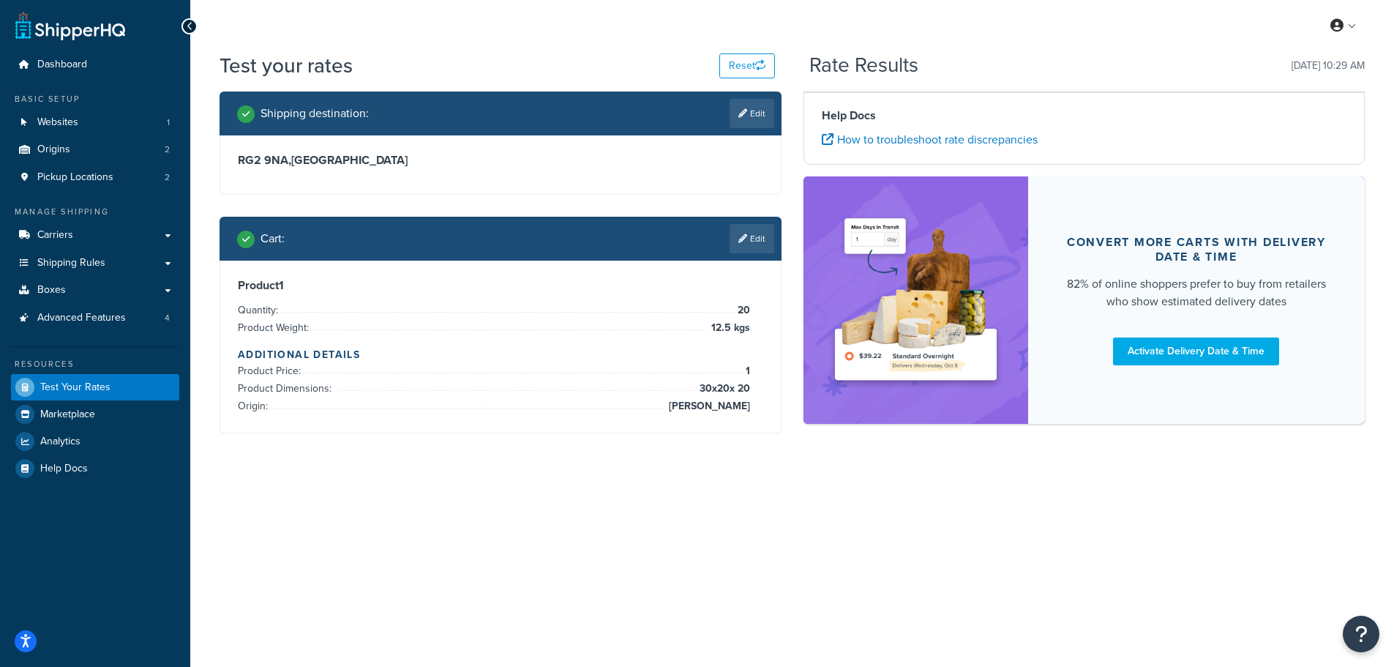
scroll to position [0, 0]
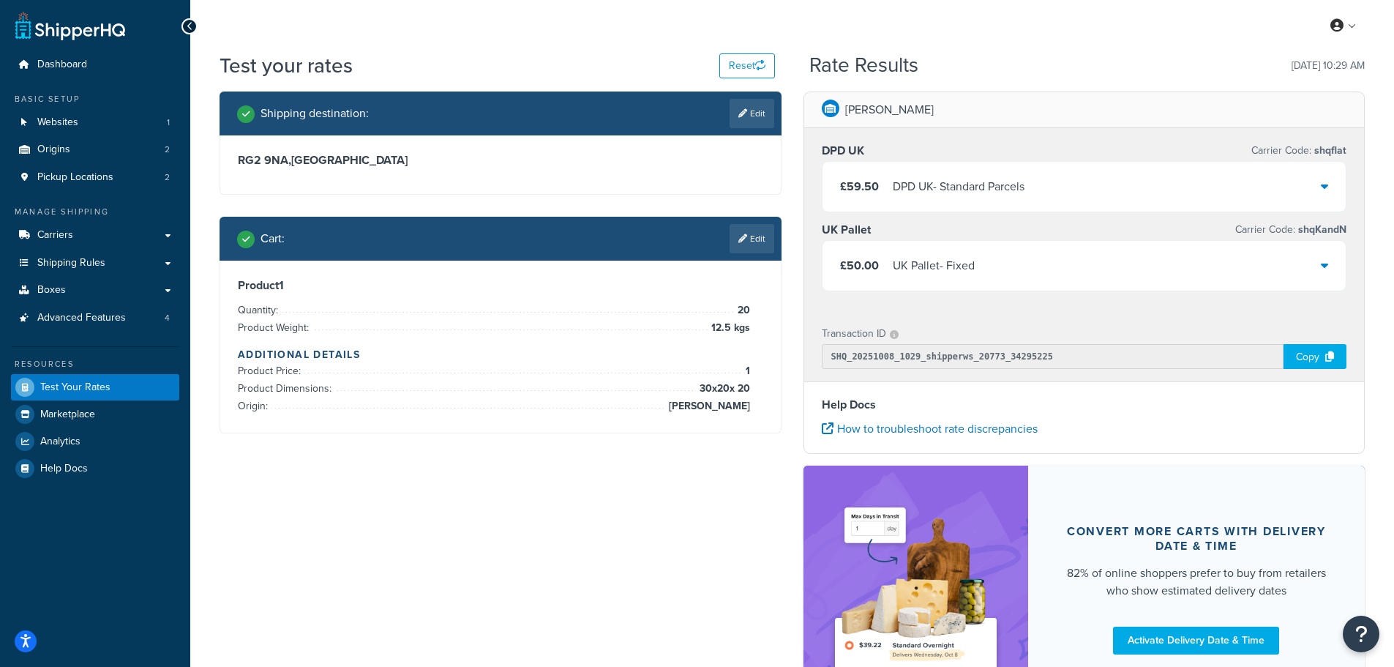
click at [1319, 265] on div "£50.00 UK Pallet - Fixed" at bounding box center [1085, 266] width 524 height 50
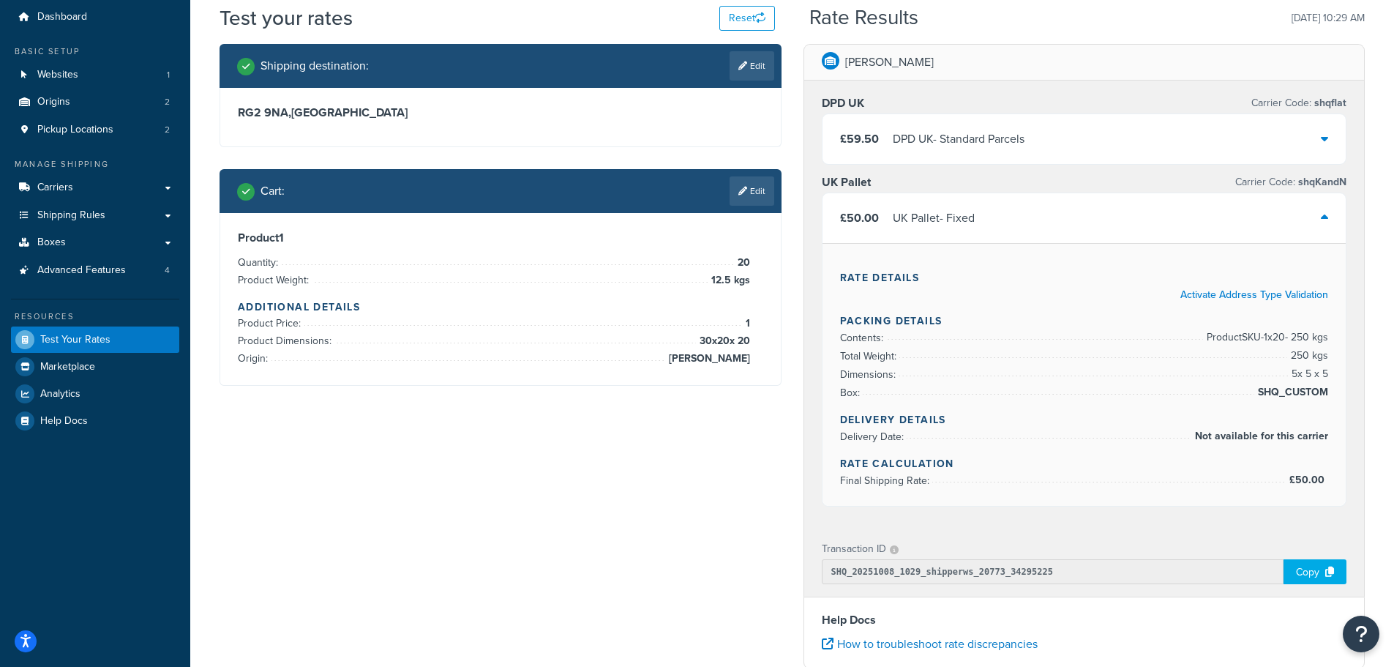
scroll to position [73, 0]
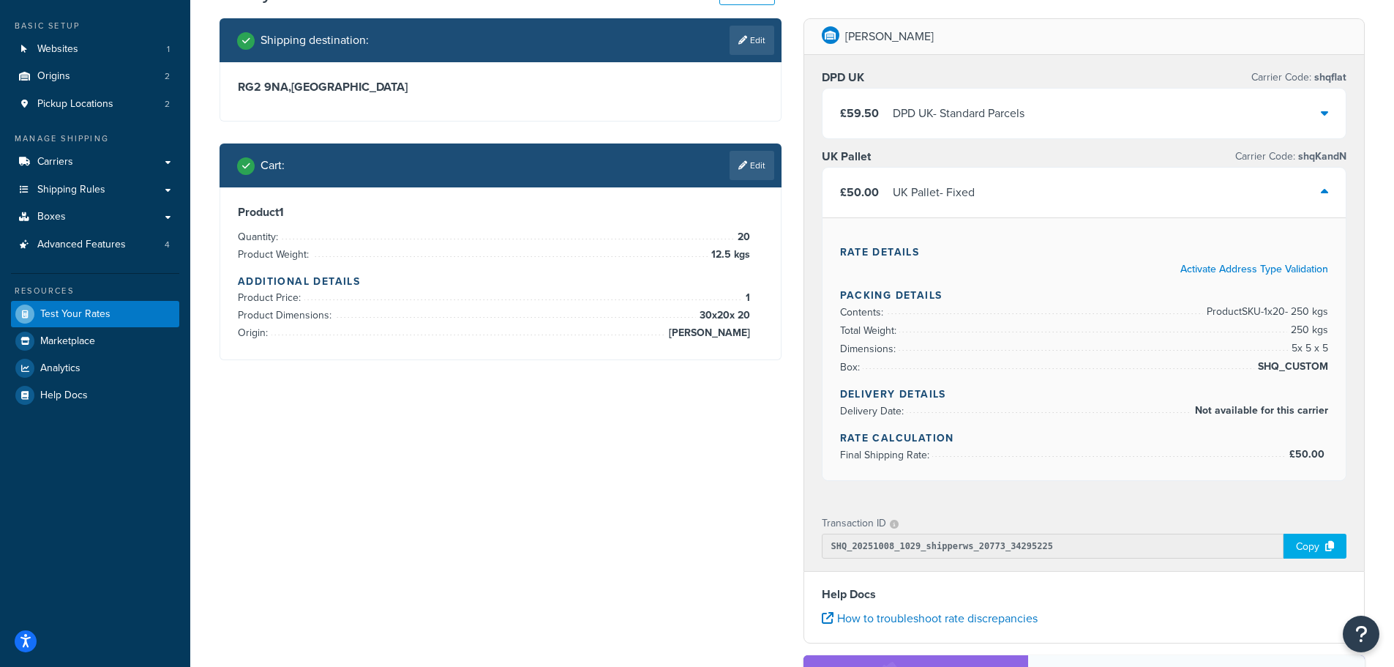
click at [1326, 106] on div at bounding box center [1324, 113] width 7 height 20
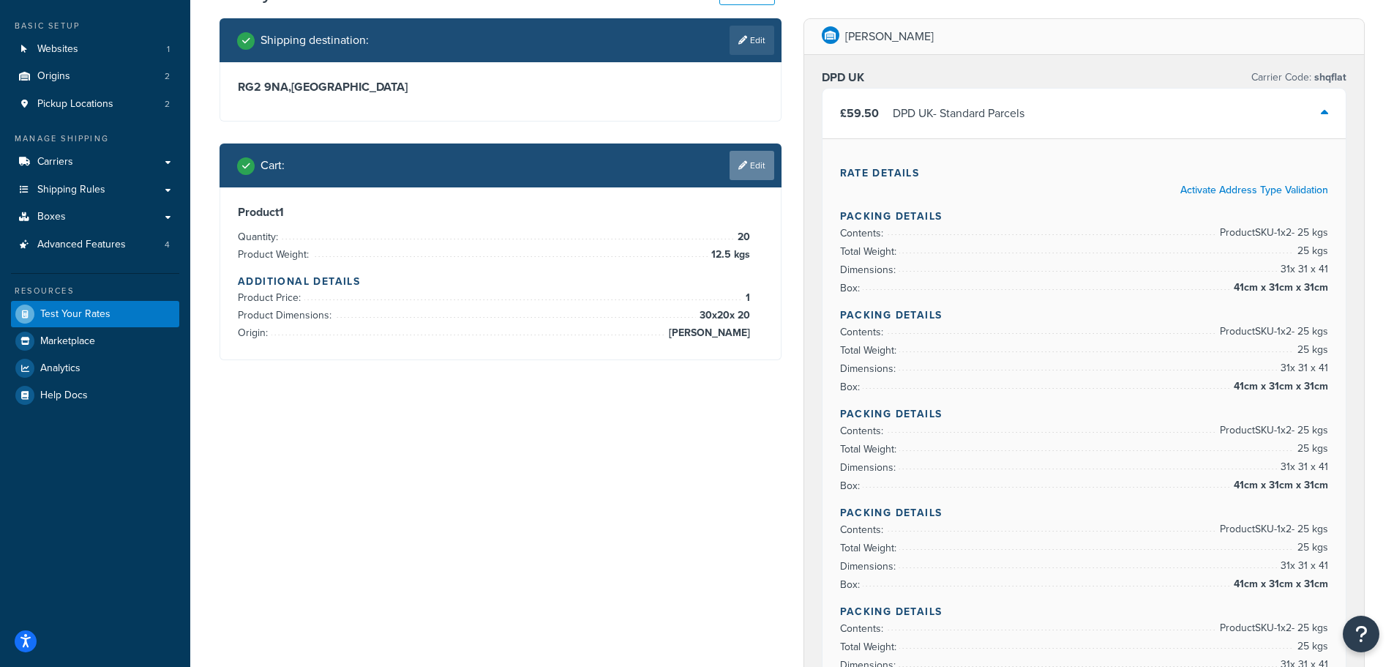
click at [748, 165] on link "Edit" at bounding box center [752, 165] width 45 height 29
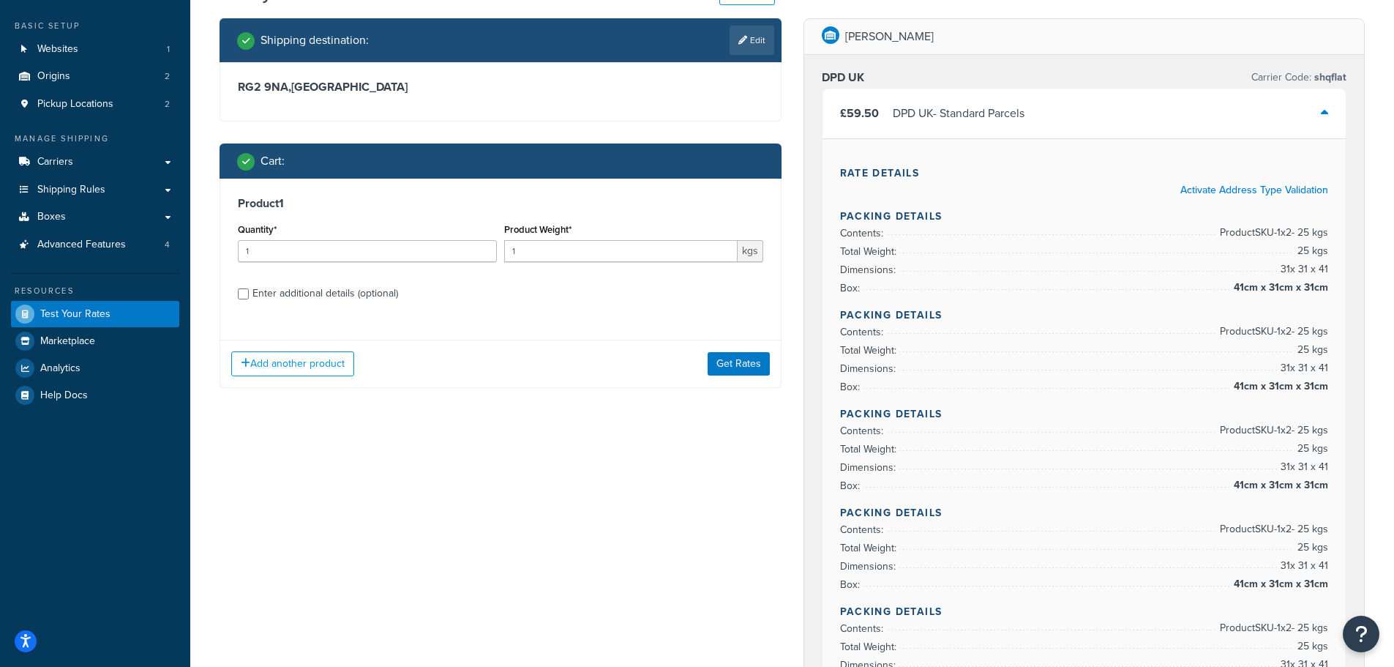
click at [321, 287] on div "Enter additional details (optional)" at bounding box center [326, 293] width 146 height 20
click at [249, 288] on input "Enter additional details (optional)" at bounding box center [243, 293] width 11 height 11
checkbox input "true"
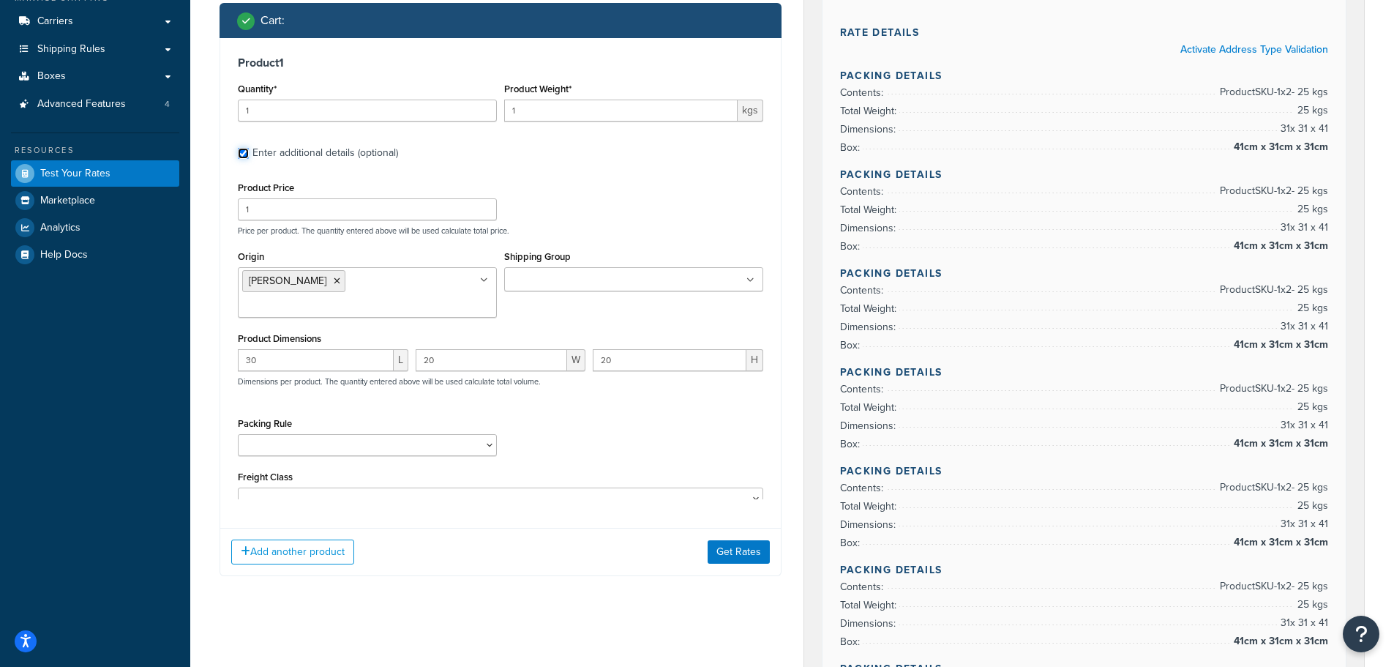
scroll to position [220, 0]
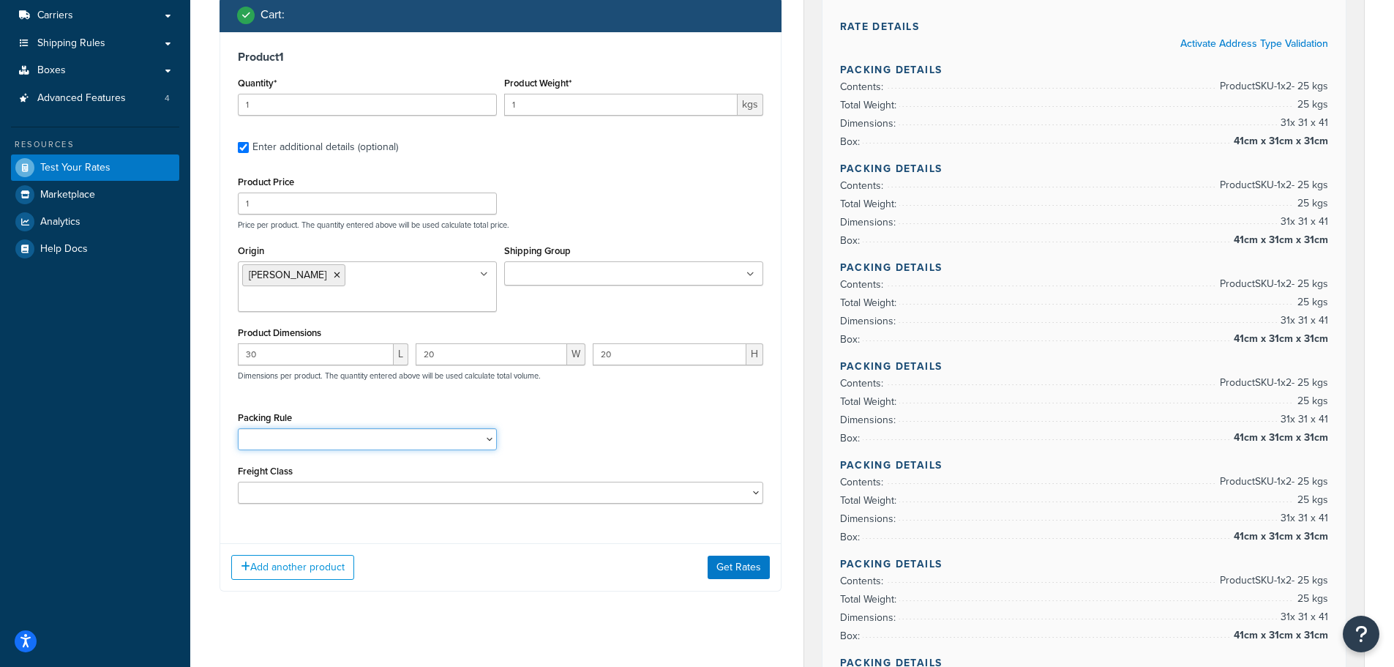
click at [321, 428] on select "Separate" at bounding box center [367, 439] width 259 height 22
select select "87822"
click at [238, 428] on select "Separate" at bounding box center [367, 439] width 259 height 22
click at [466, 517] on div "Product 1 Quantity* 1 Product Weight* 1 kgs Enter additional details (optional)…" at bounding box center [501, 311] width 562 height 559
click at [736, 556] on button "Get Rates" at bounding box center [739, 567] width 62 height 23
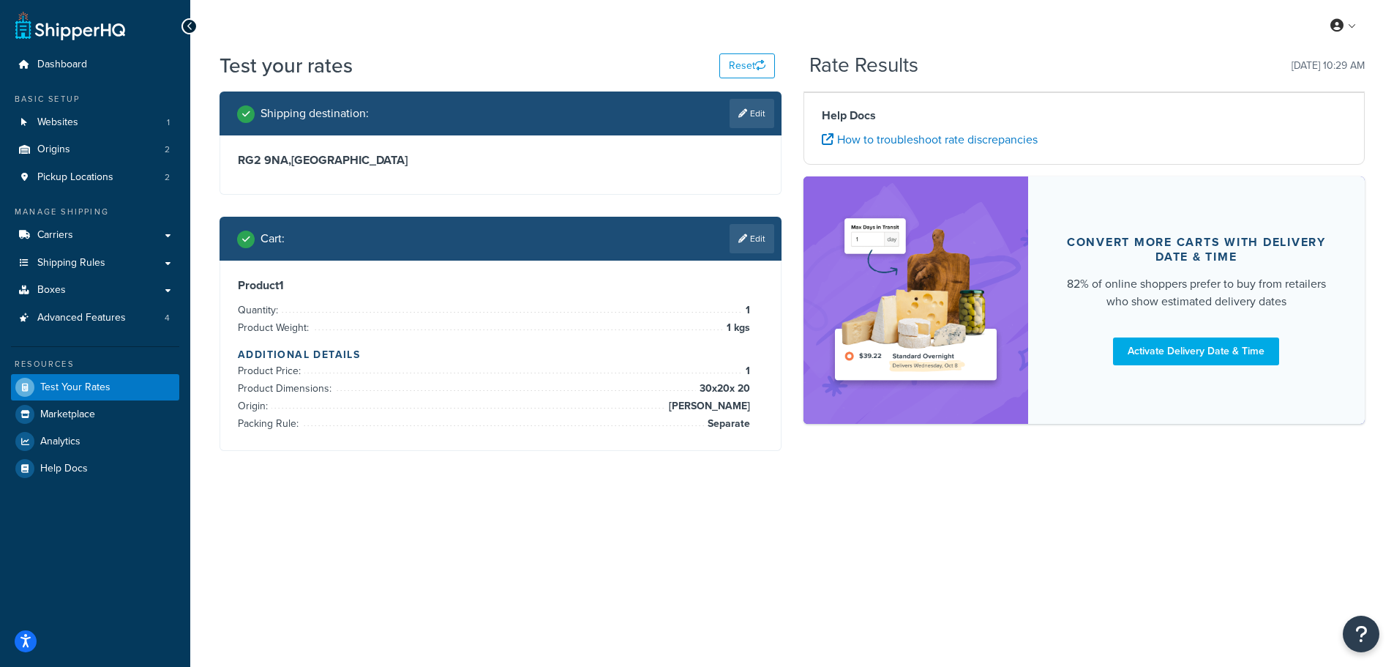
scroll to position [0, 0]
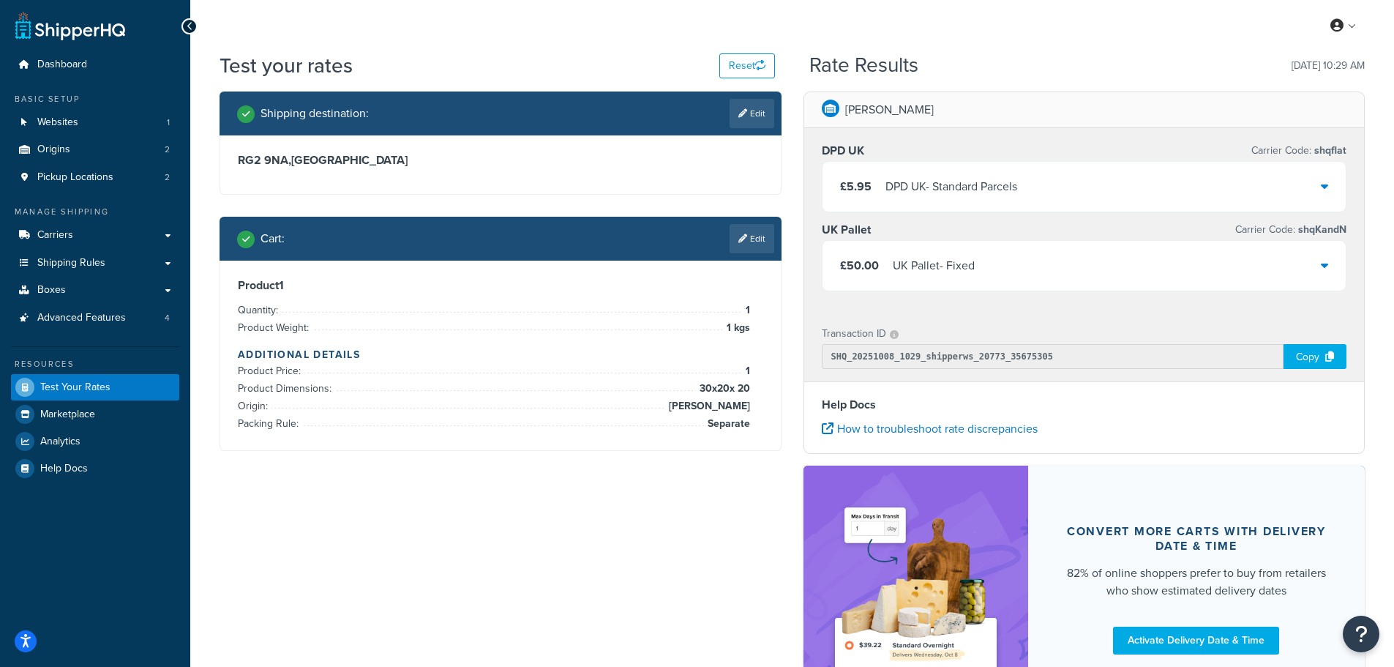
click at [1327, 187] on icon at bounding box center [1324, 186] width 7 height 12
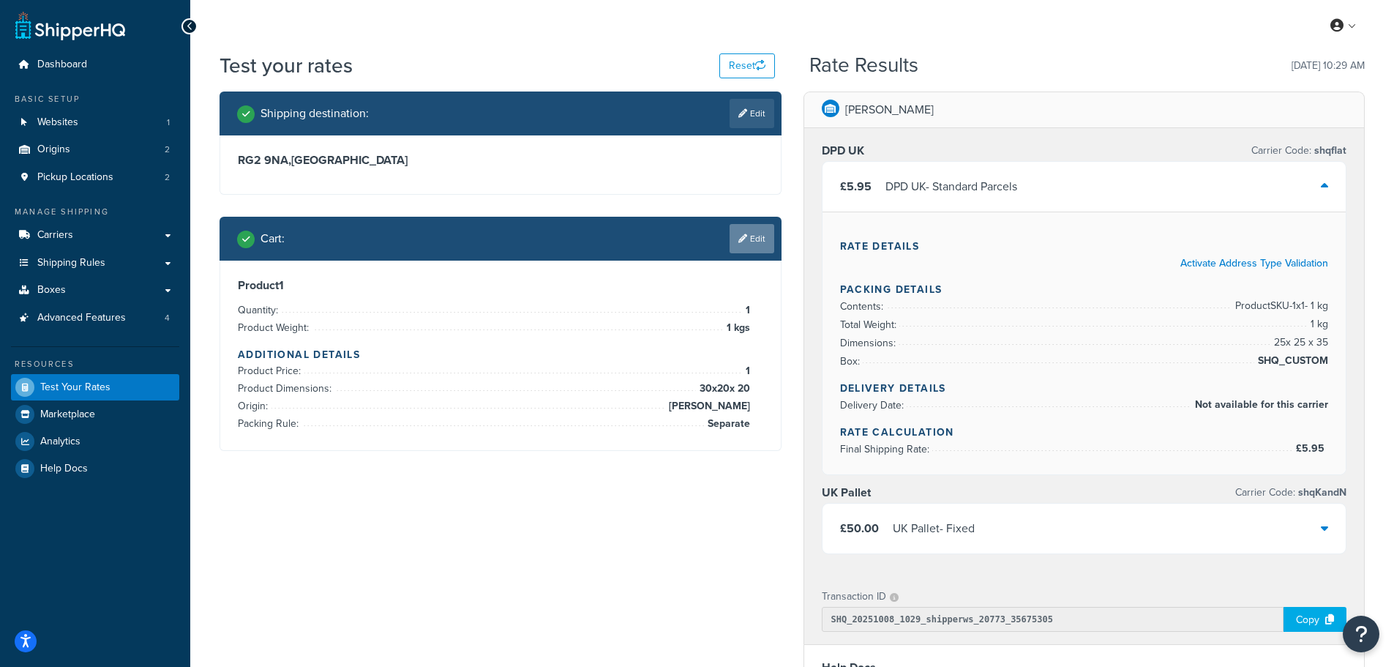
click at [761, 241] on link "Edit" at bounding box center [752, 238] width 45 height 29
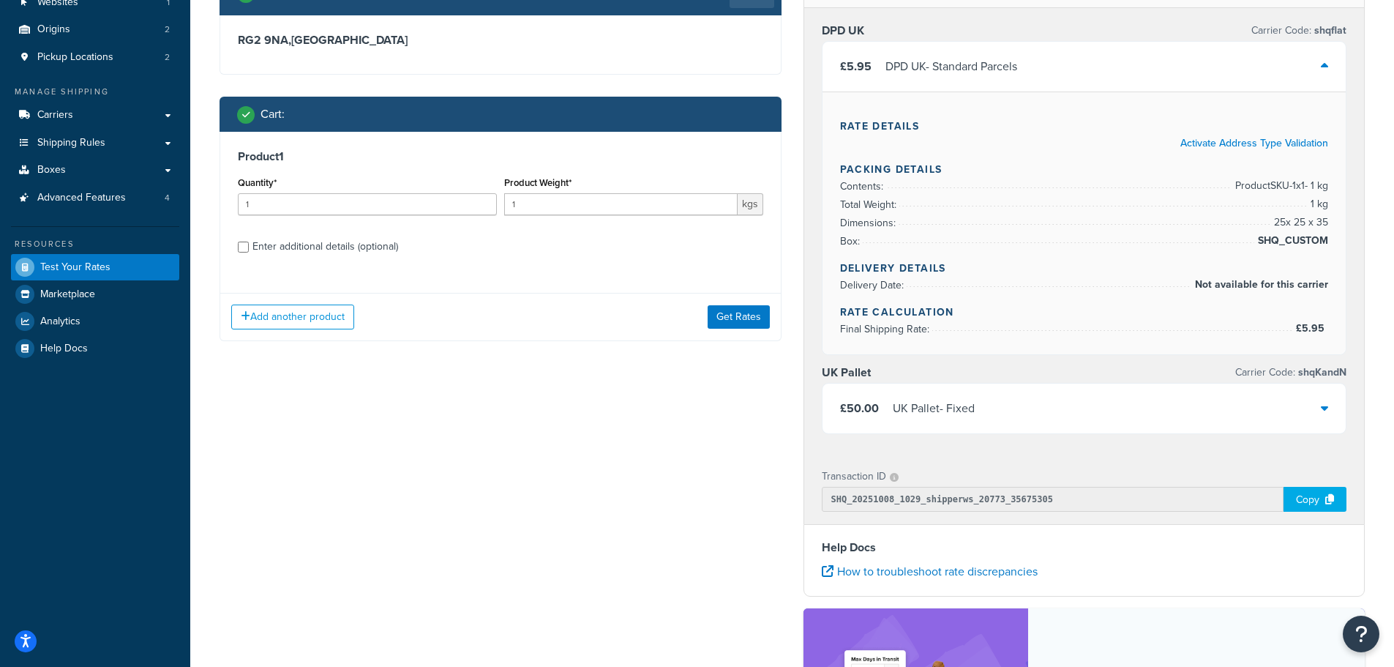
scroll to position [146, 0]
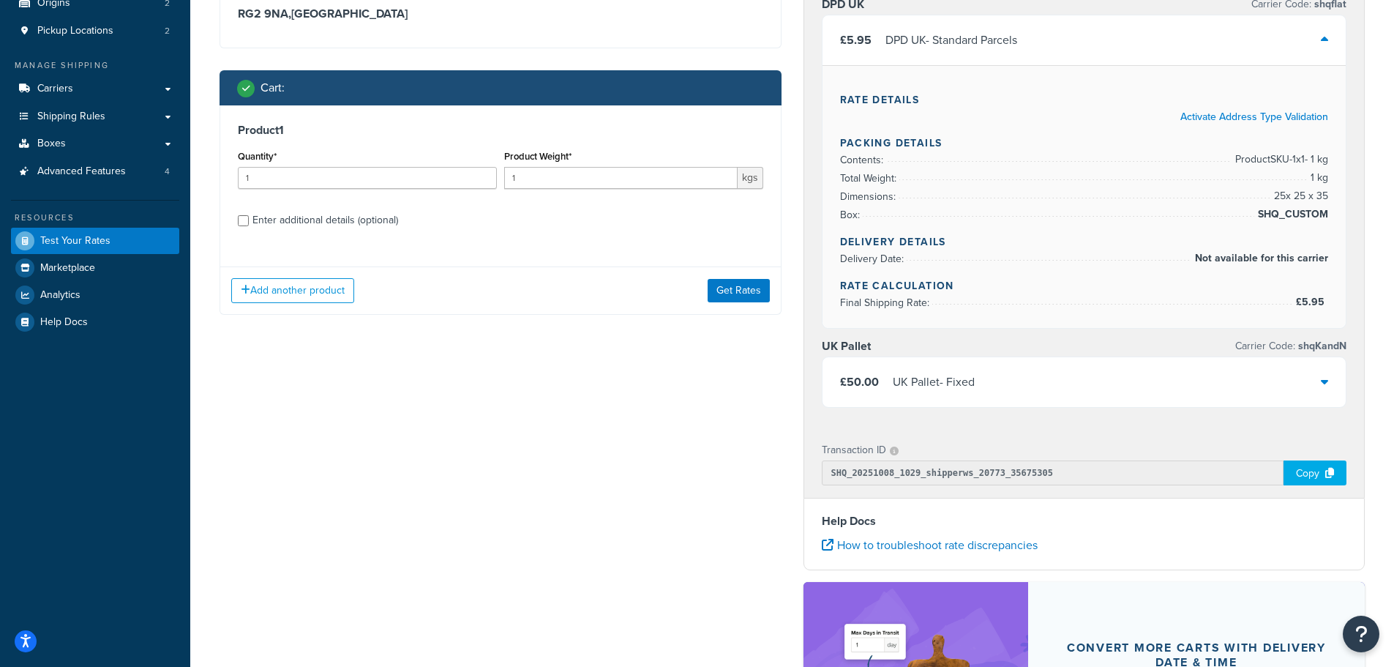
click at [281, 226] on div "Enter additional details (optional)" at bounding box center [326, 220] width 146 height 20
click at [249, 226] on input "Enter additional details (optional)" at bounding box center [243, 220] width 11 height 11
checkbox input "true"
select select "87822"
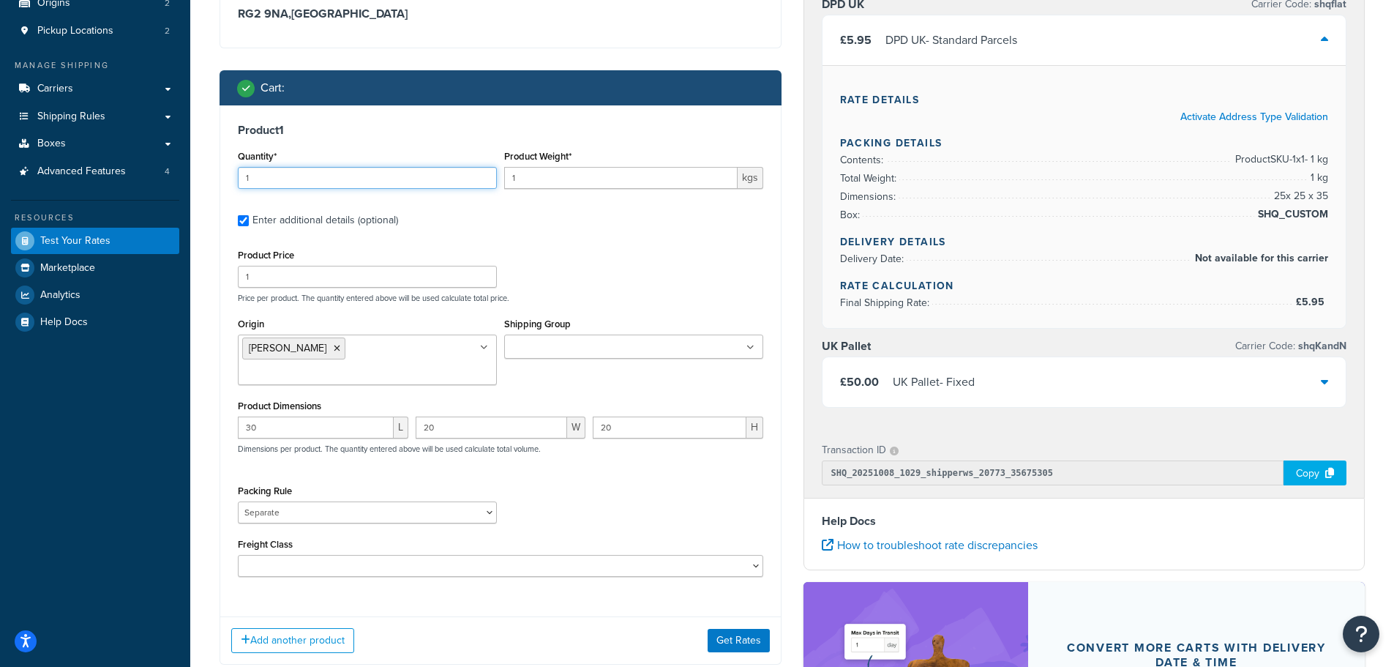
drag, startPoint x: 244, startPoint y: 179, endPoint x: 231, endPoint y: 183, distance: 14.6
click at [231, 183] on div "Product 1 Quantity* 1 Product Weight* 1 kgs Enter additional details (optional)…" at bounding box center [500, 355] width 561 height 500
type input "20"
click at [528, 223] on label "Enter additional details (optional)" at bounding box center [508, 218] width 511 height 23
click at [249, 223] on input "Enter additional details (optional)" at bounding box center [243, 220] width 11 height 11
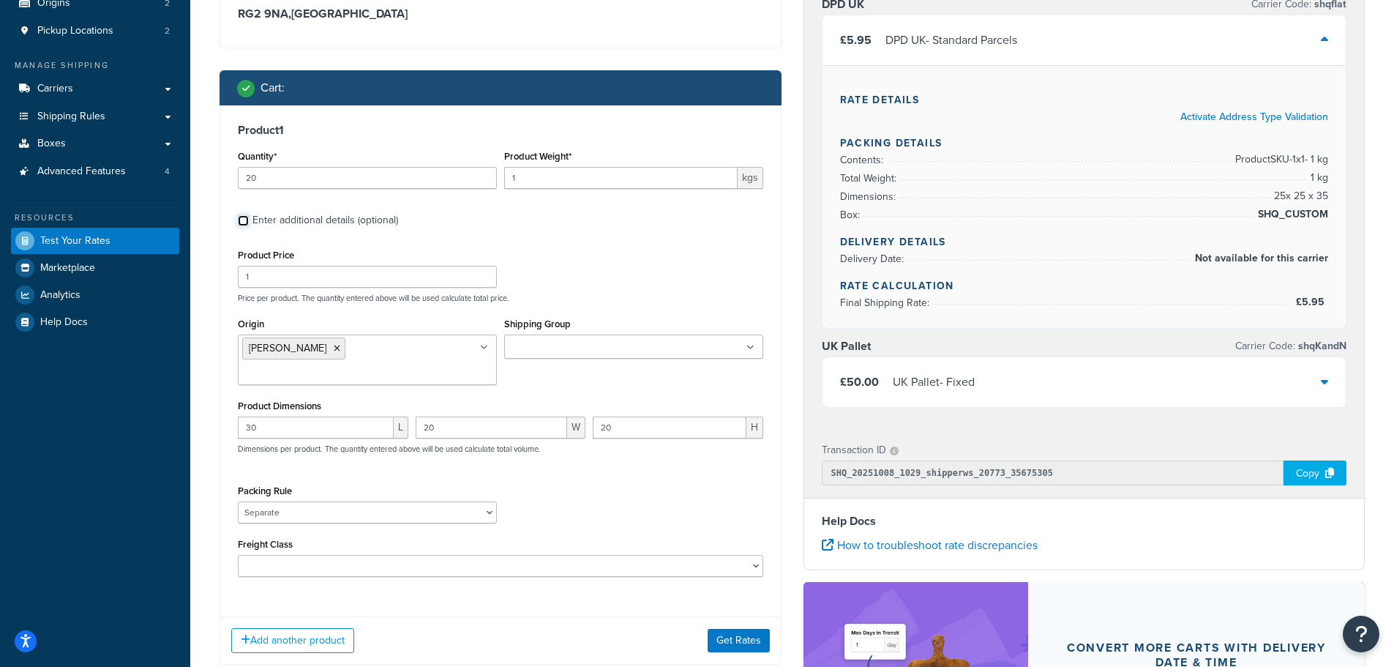
checkbox input "false"
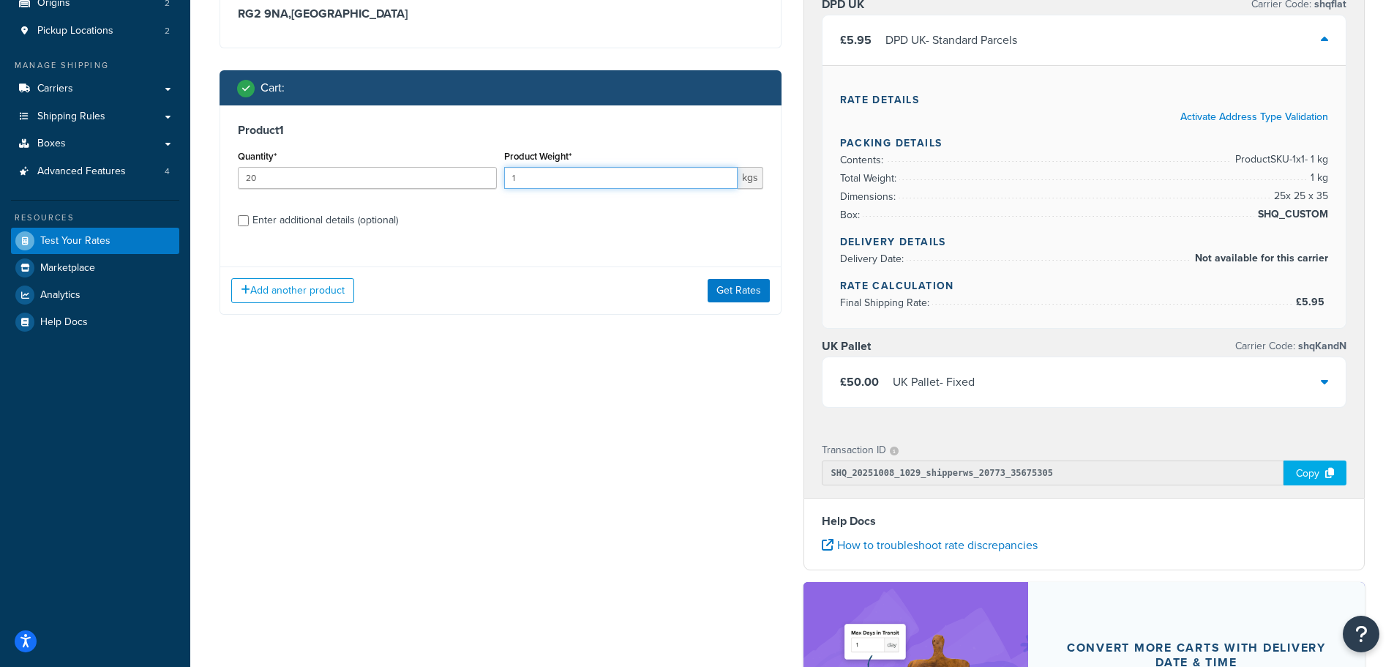
click at [525, 174] on input "1" at bounding box center [621, 178] width 234 height 22
type input "12.5"
click at [541, 228] on label "Enter additional details (optional)" at bounding box center [508, 218] width 511 height 23
click at [249, 226] on input "Enter additional details (optional)" at bounding box center [243, 220] width 11 height 11
checkbox input "true"
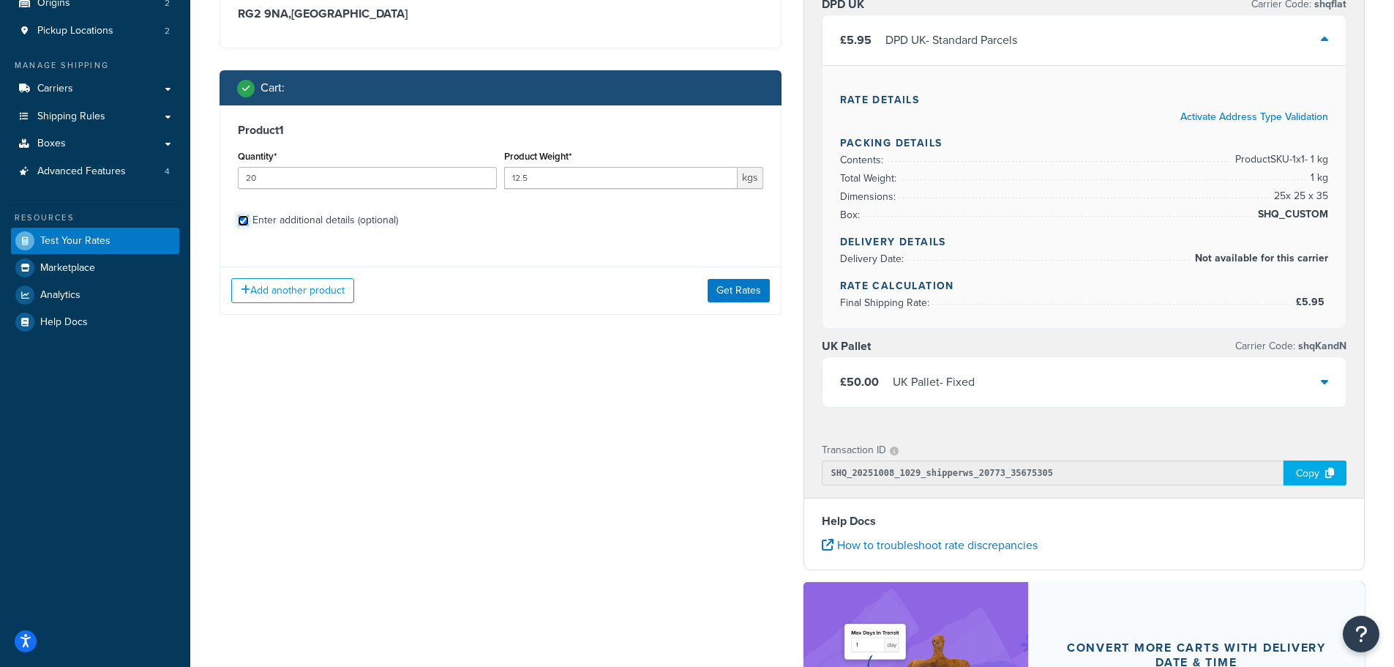
select select "87822"
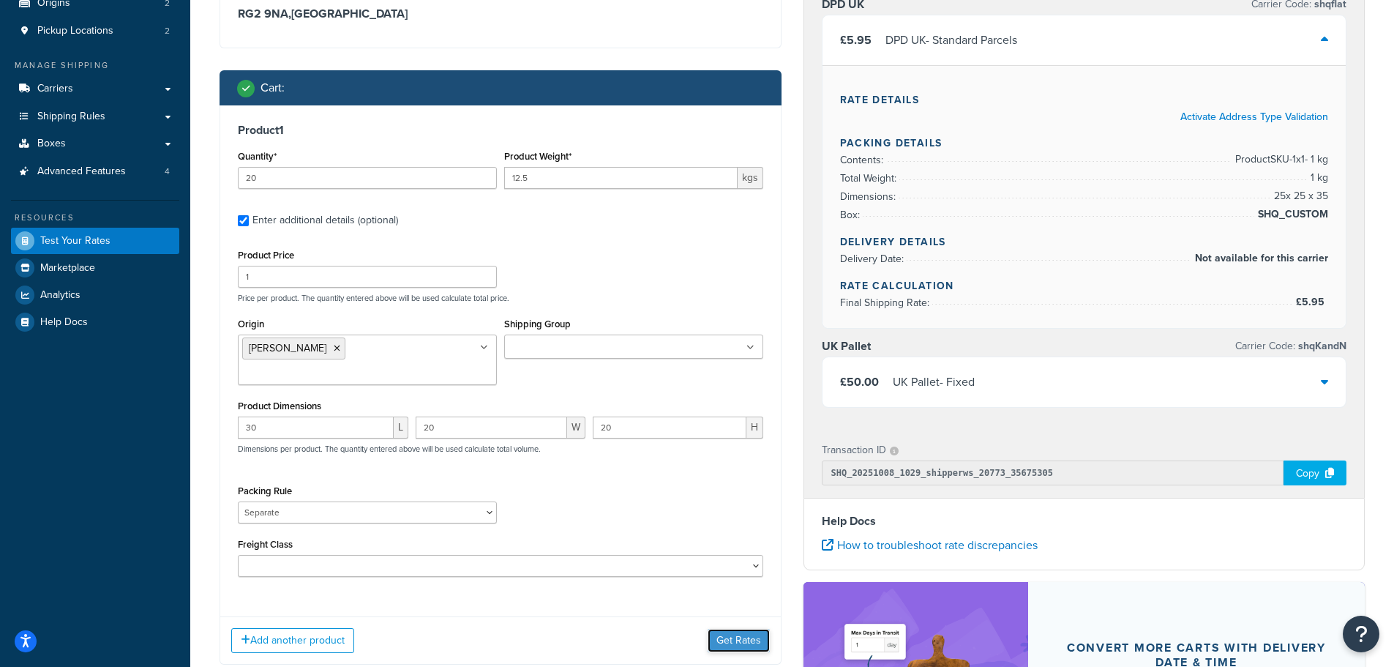
click at [736, 629] on button "Get Rates" at bounding box center [739, 640] width 62 height 23
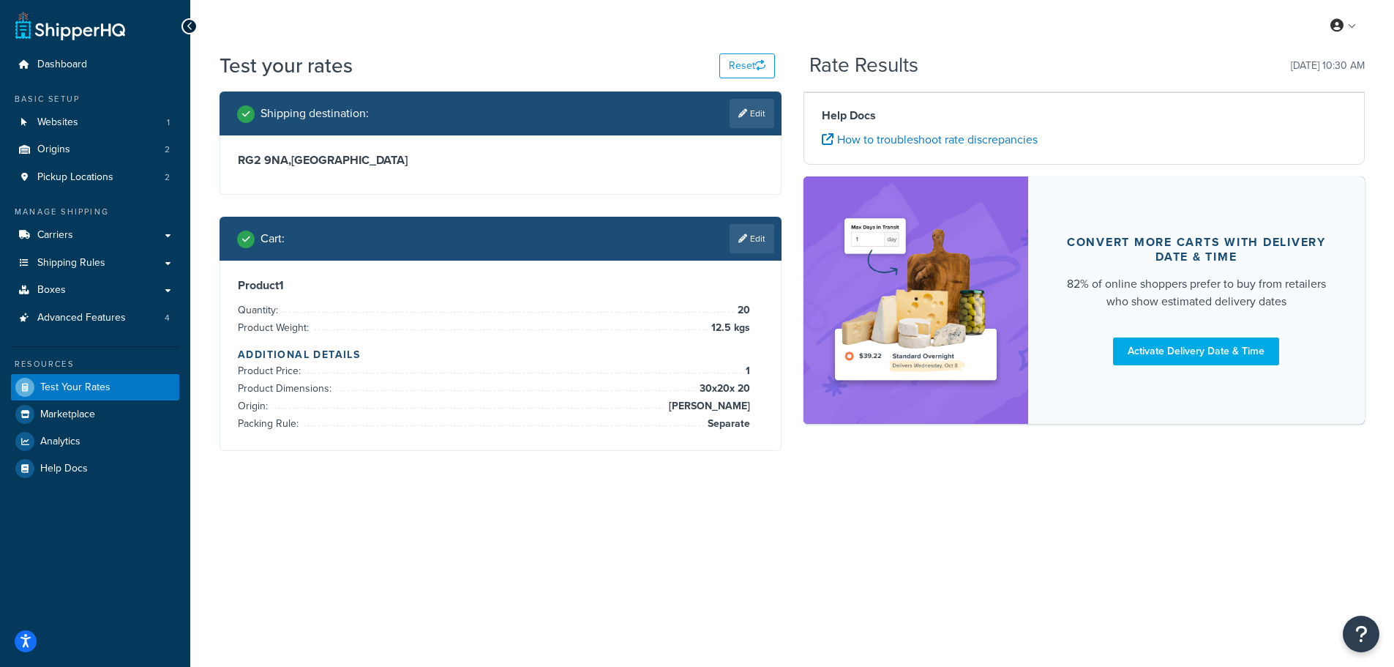
scroll to position [0, 0]
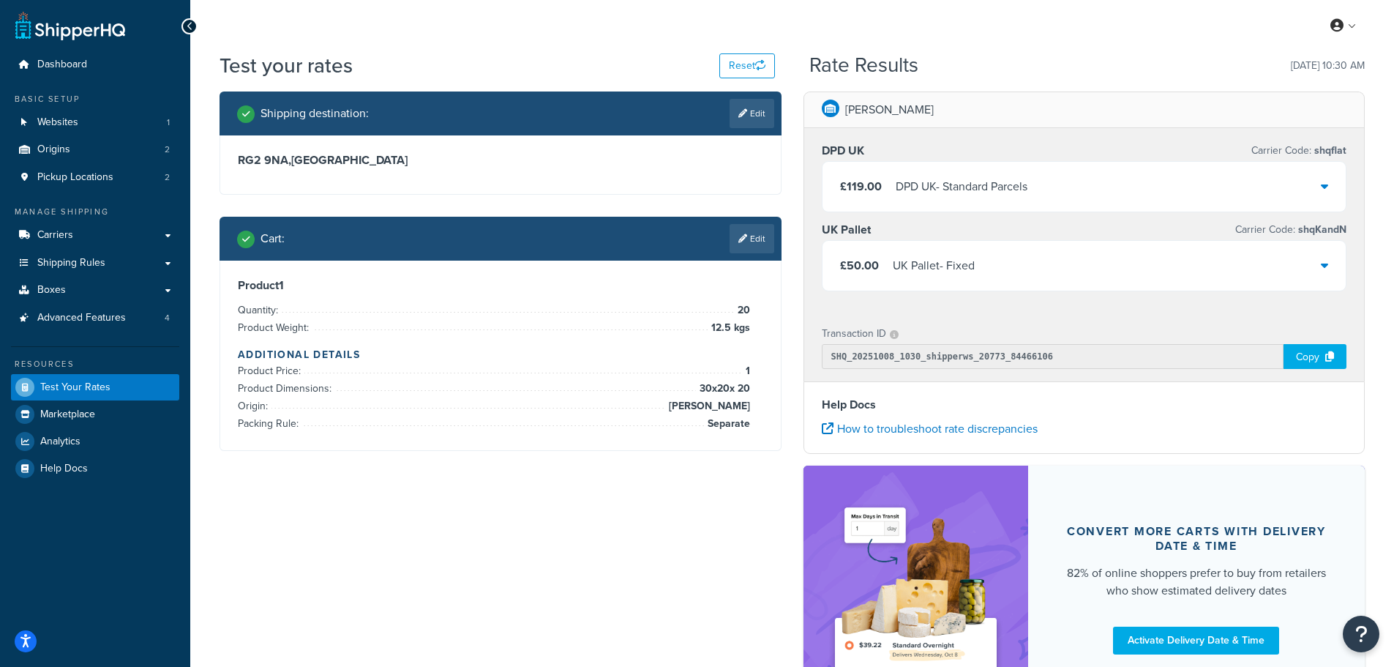
click at [1323, 261] on icon at bounding box center [1324, 265] width 7 height 12
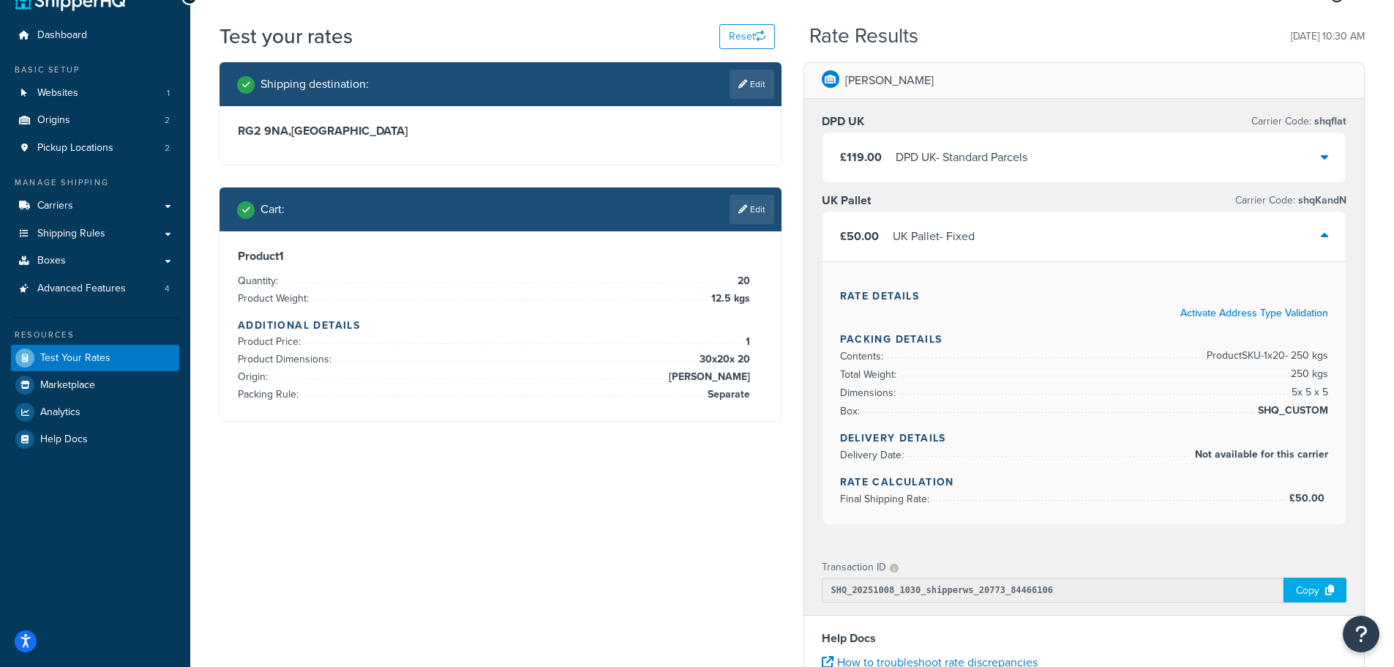
scroll to position [73, 0]
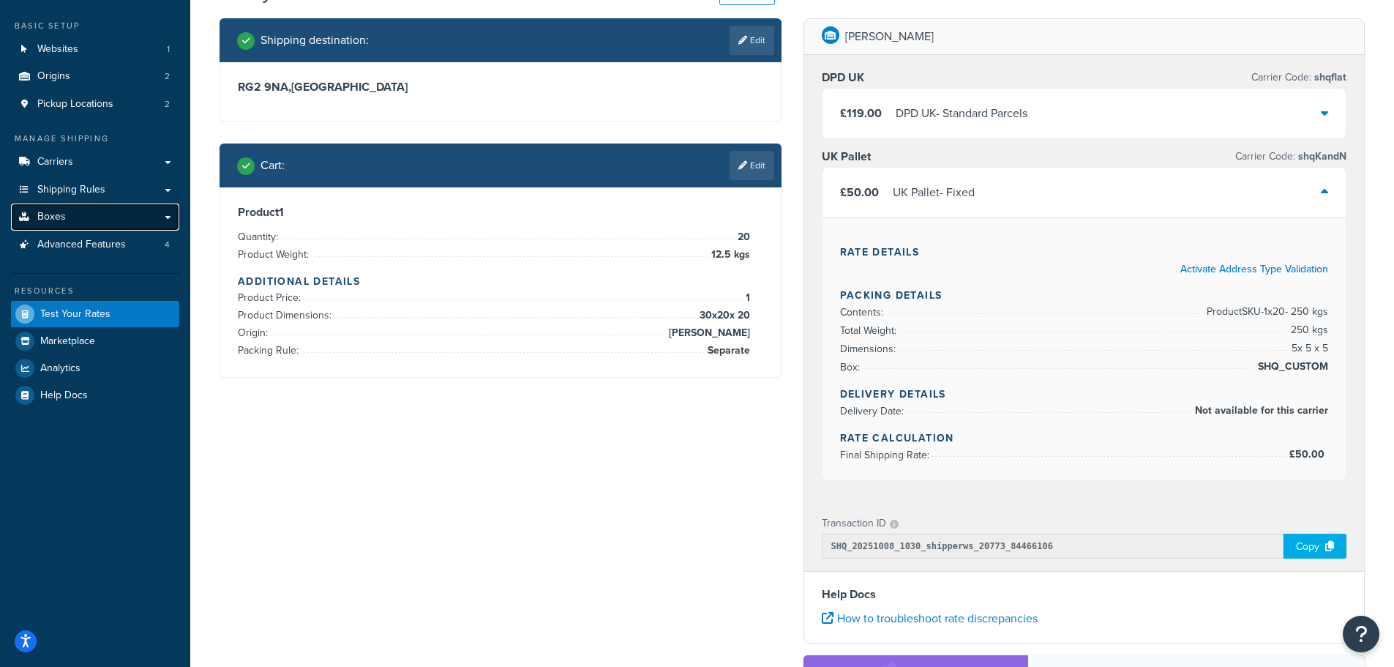
click at [51, 212] on span "Boxes" at bounding box center [51, 217] width 29 height 12
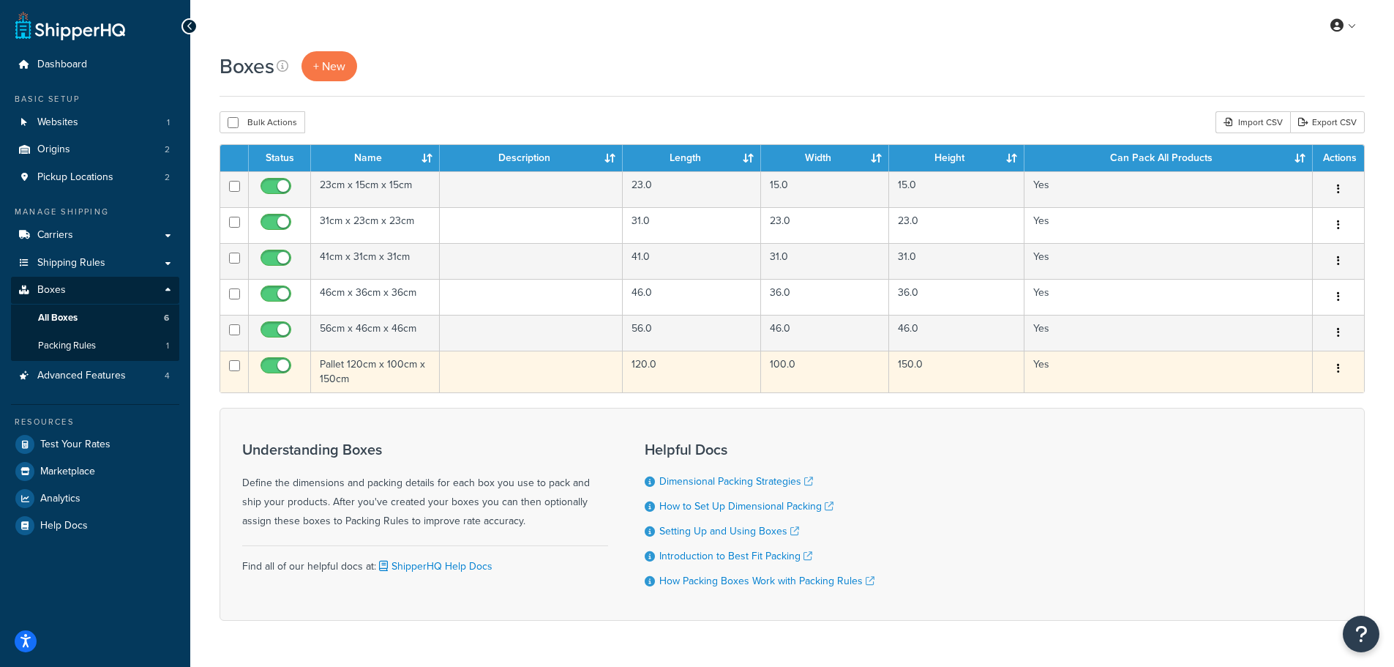
click at [351, 368] on td "Pallet 120cm x 100cm x 150cm" at bounding box center [375, 372] width 129 height 42
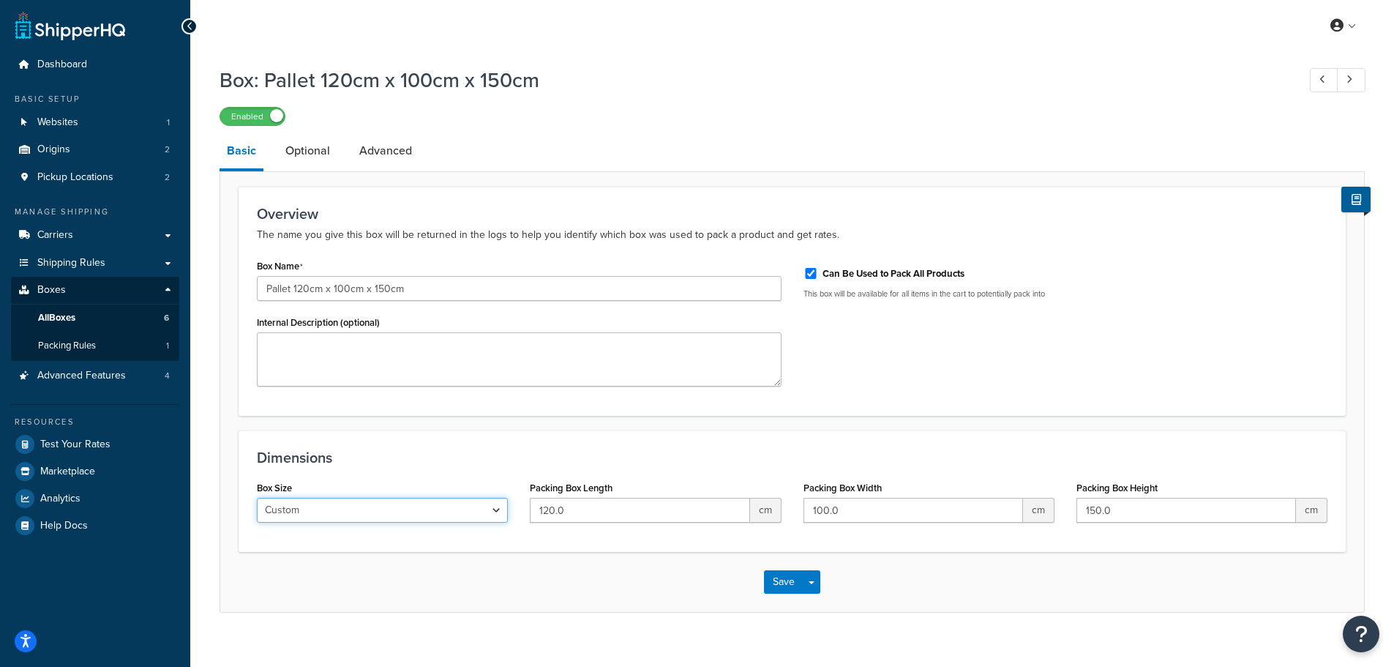
click at [459, 505] on select "Custom USPS Small Flat Box USPS Medium Flat Box USPS Large Flat Box USPS Flat E…" at bounding box center [382, 510] width 251 height 25
click at [553, 447] on div "Dimensions Box Size Custom USPS Small Flat Box USPS Medium Flat Box USPS Large …" at bounding box center [792, 491] width 1107 height 122
click at [310, 155] on link "Optional" at bounding box center [307, 150] width 59 height 35
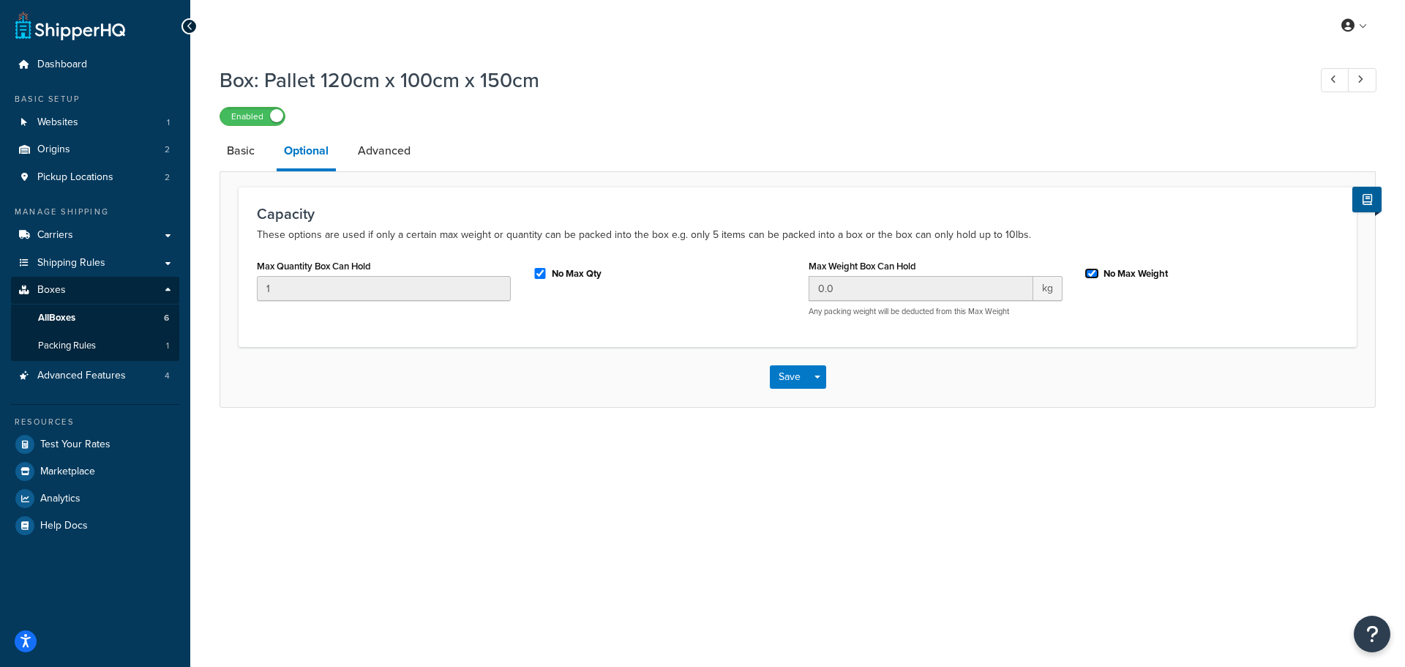
click at [1089, 272] on input "No Max Weight" at bounding box center [1092, 273] width 15 height 11
checkbox input "false"
drag, startPoint x: 864, startPoint y: 282, endPoint x: 794, endPoint y: 283, distance: 70.3
click at [794, 283] on div "Max Quantity Box Can Hold 1 No Max Qty Max Weight Box Can Hold 0.0 kg Any packi…" at bounding box center [798, 291] width 1104 height 72
type input "1000"
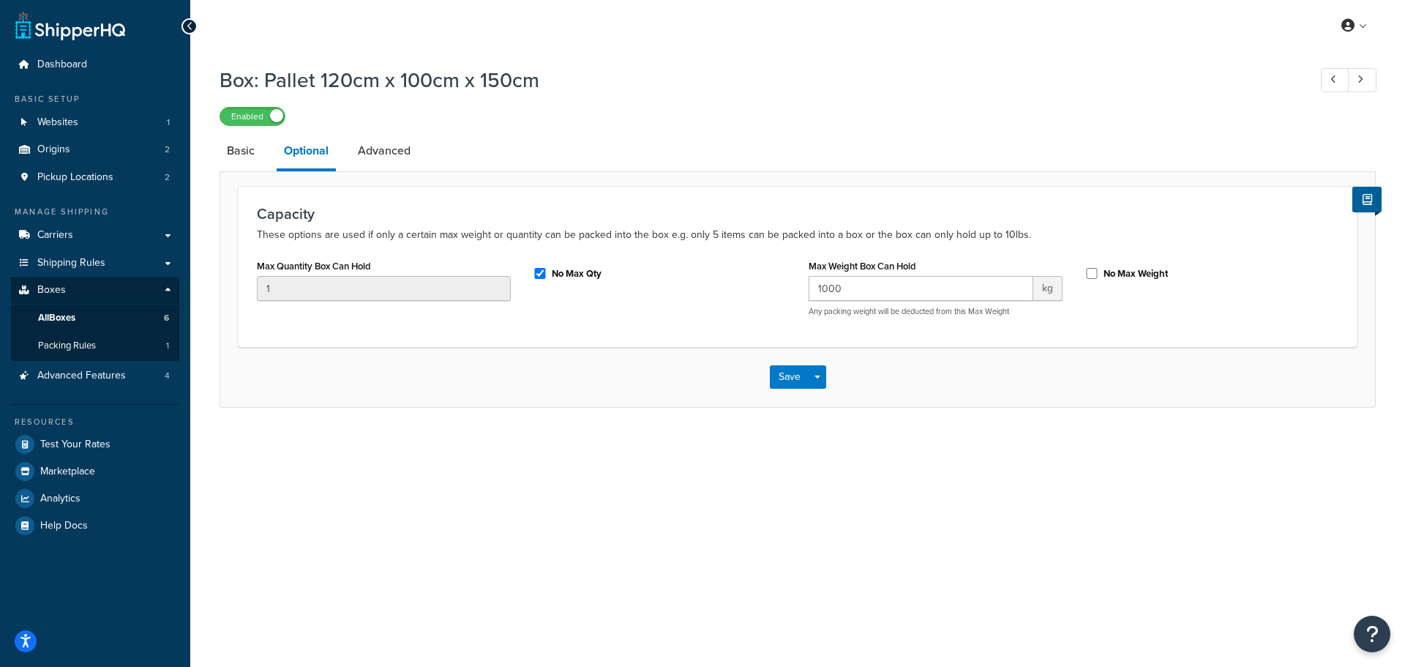
click at [794, 285] on div "No Max Qty" at bounding box center [660, 274] width 276 height 39
click at [1093, 272] on input "No Max Weight" at bounding box center [1092, 273] width 15 height 11
checkbox input "true"
click at [401, 150] on link "Advanced" at bounding box center [384, 150] width 67 height 35
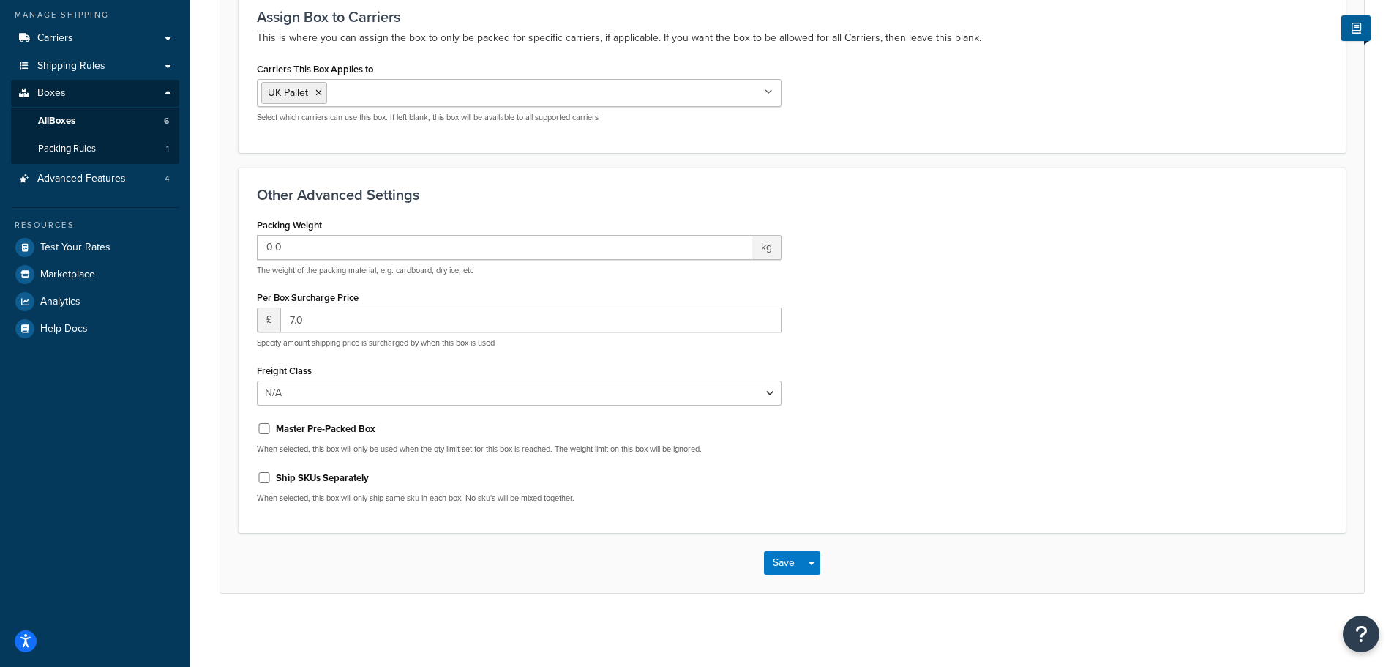
scroll to position [199, 0]
click at [785, 565] on button "Save" at bounding box center [784, 562] width 40 height 23
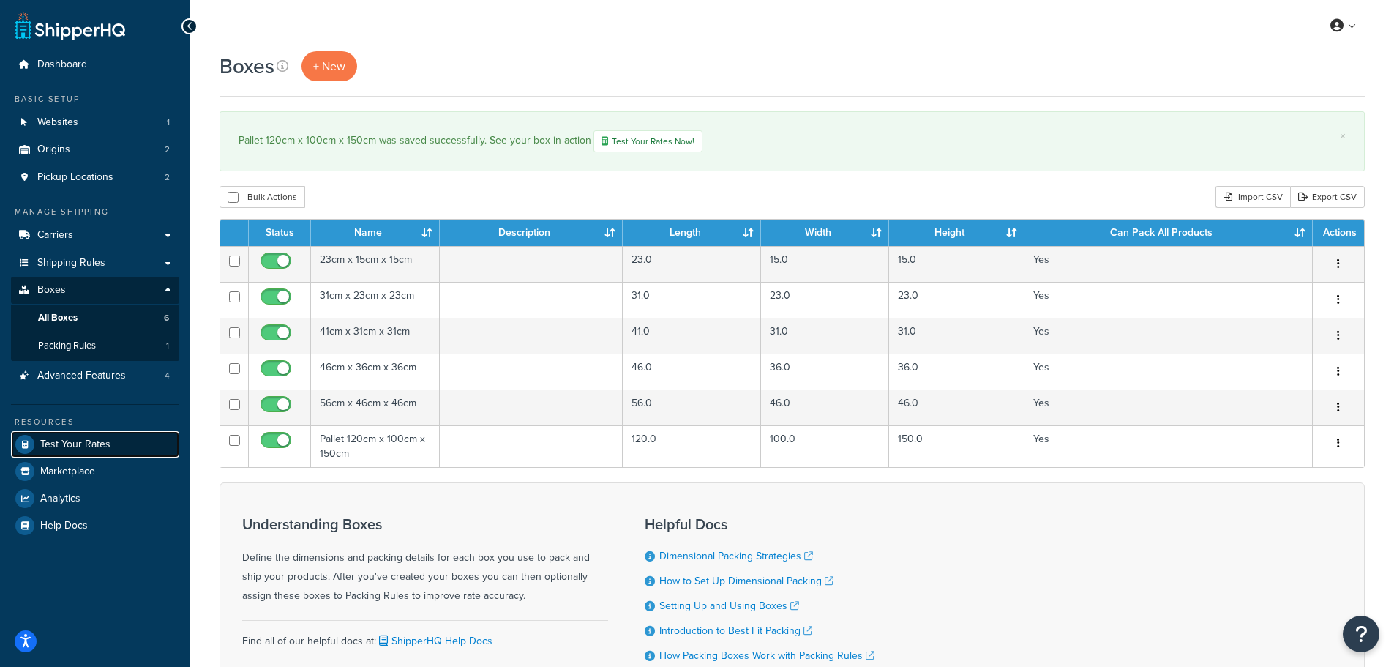
click at [62, 445] on span "Test Your Rates" at bounding box center [75, 444] width 70 height 12
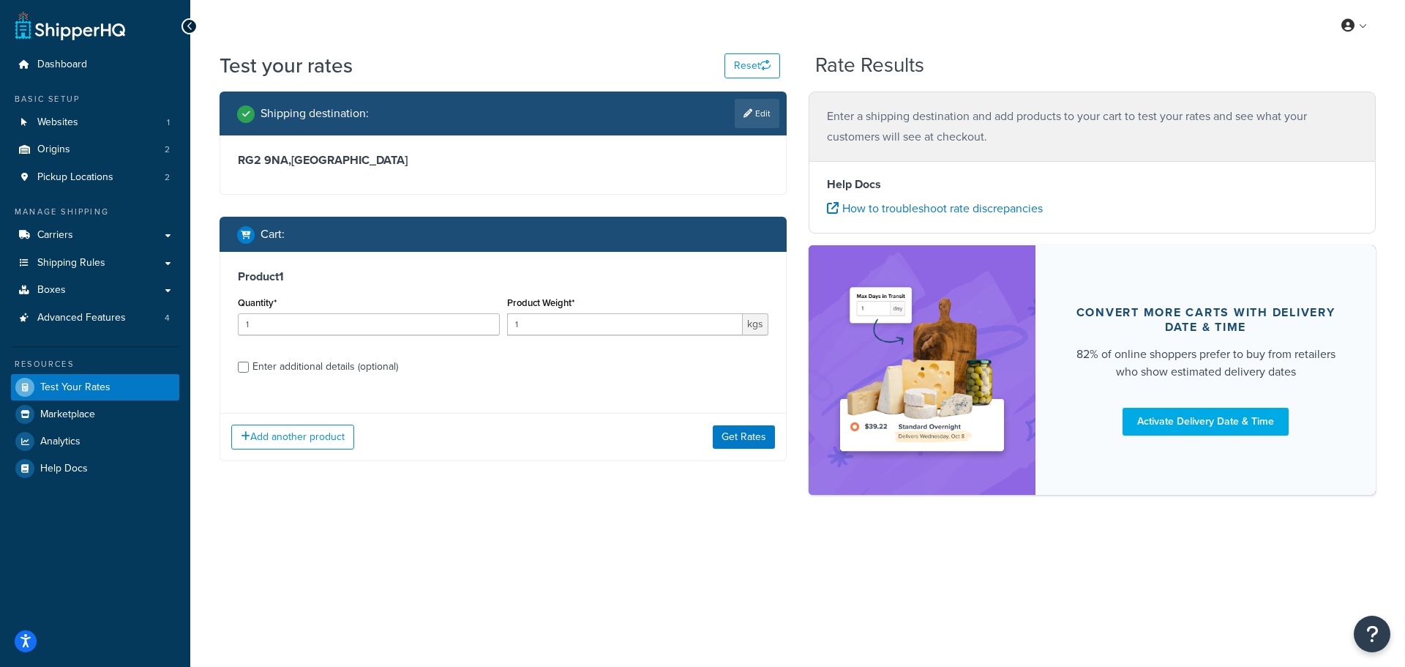
click at [336, 362] on div "Enter additional details (optional)" at bounding box center [326, 366] width 146 height 20
click at [249, 362] on input "Enter additional details (optional)" at bounding box center [243, 367] width 11 height 11
checkbox input "true"
select select "87822"
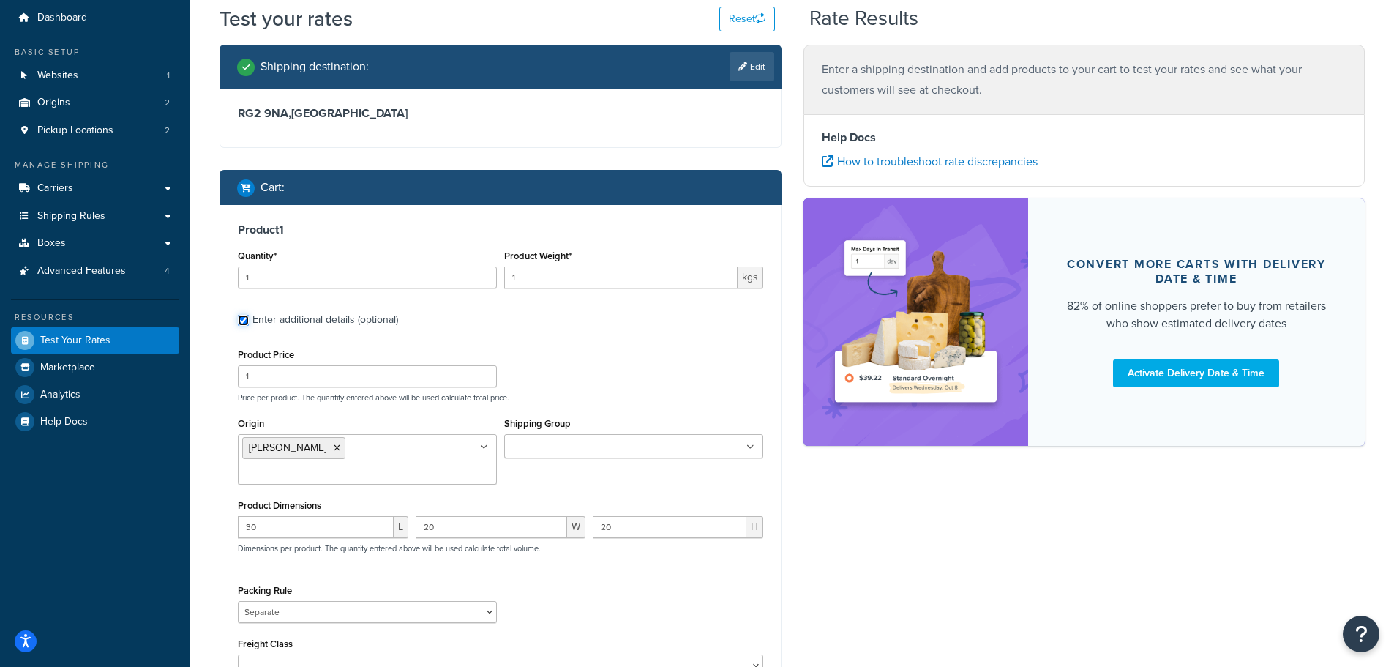
scroll to position [73, 0]
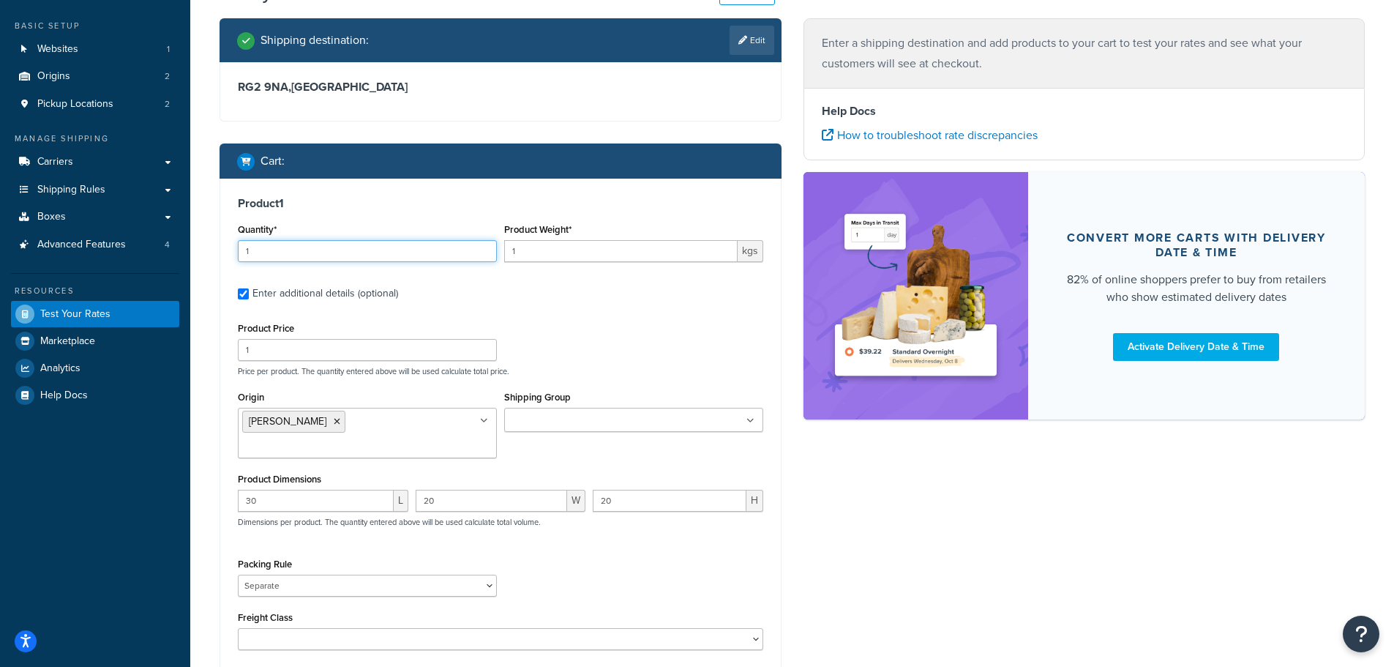
drag, startPoint x: 260, startPoint y: 250, endPoint x: 241, endPoint y: 254, distance: 19.4
click at [241, 254] on input "1" at bounding box center [367, 251] width 259 height 22
type input "10"
drag, startPoint x: 522, startPoint y: 248, endPoint x: 504, endPoint y: 250, distance: 18.4
click at [504, 250] on input "1" at bounding box center [621, 251] width 234 height 22
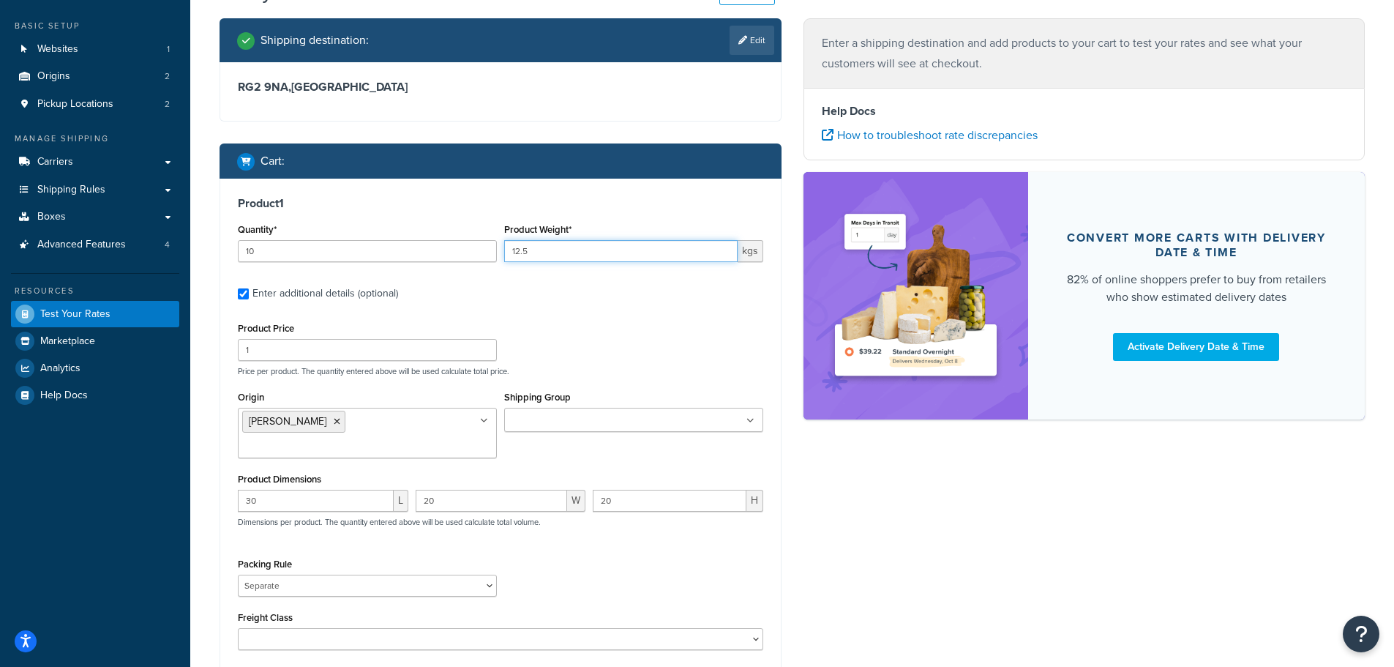
type input "12.5"
click at [578, 305] on div "Product 1 Quantity* 10 Product Weight* 12.5 kgs Enter additional details (optio…" at bounding box center [500, 429] width 561 height 500
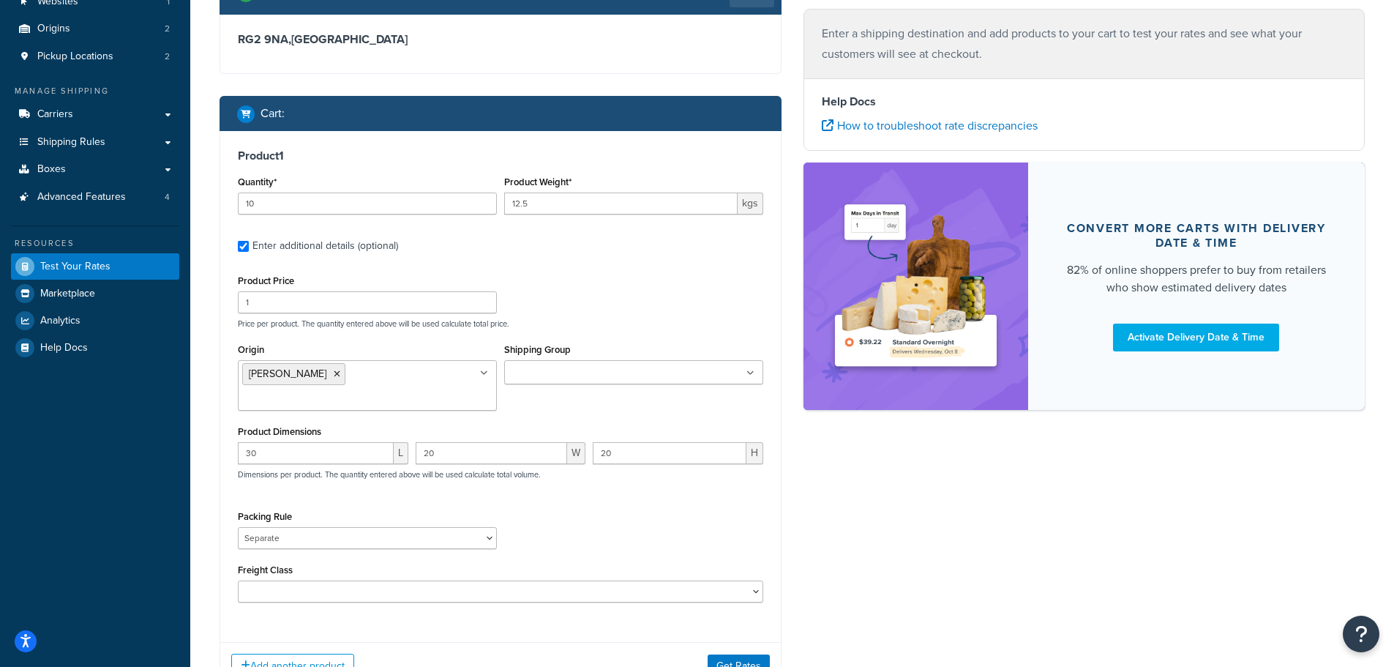
scroll to position [146, 0]
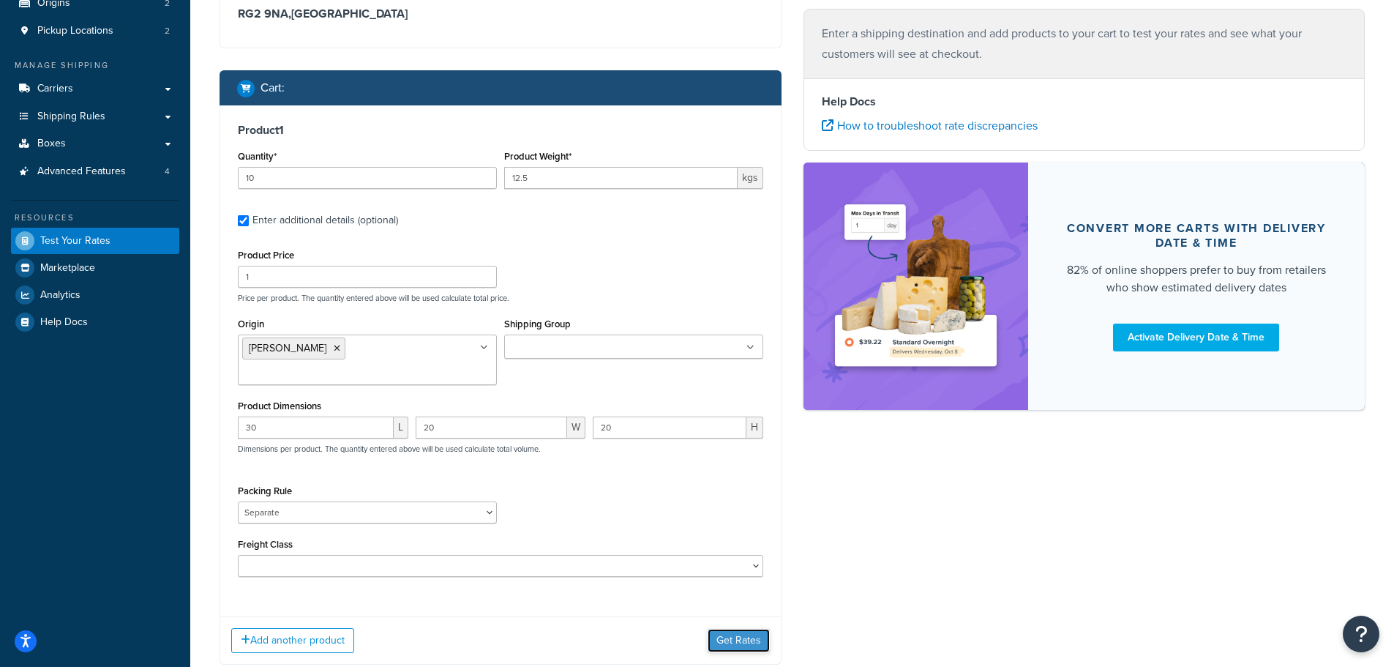
click at [720, 629] on button "Get Rates" at bounding box center [739, 640] width 62 height 23
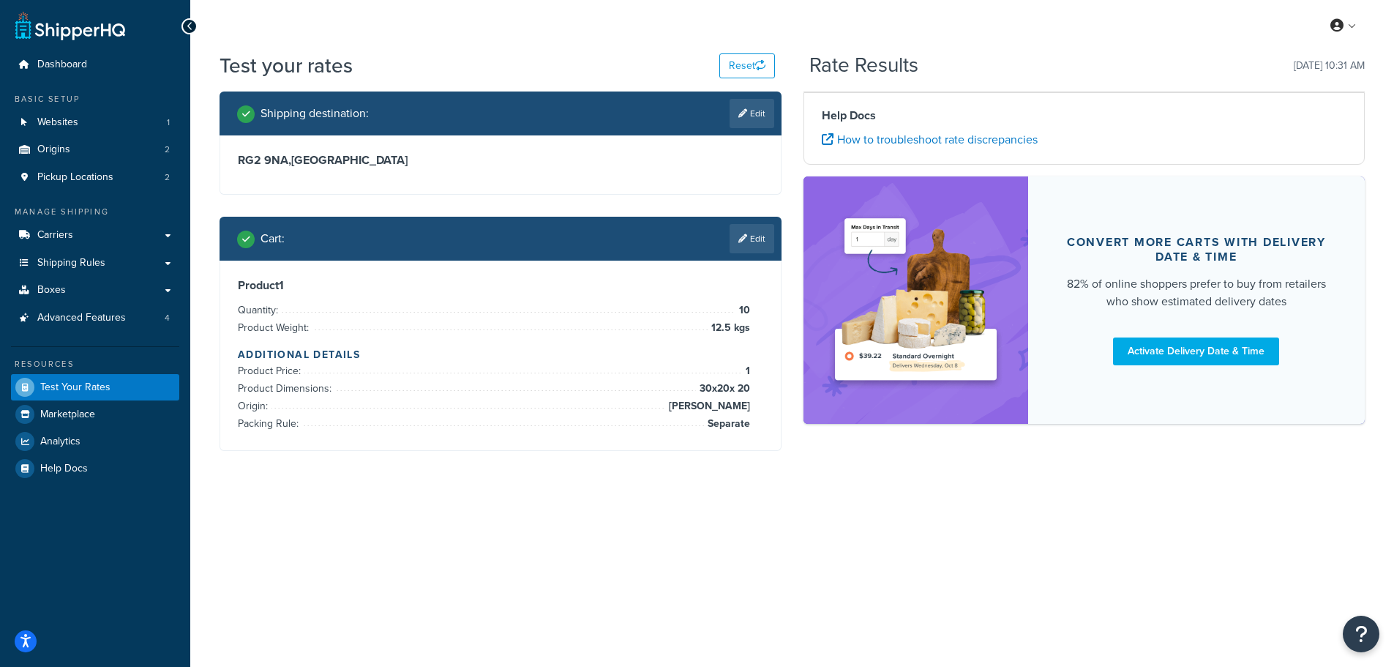
scroll to position [0, 0]
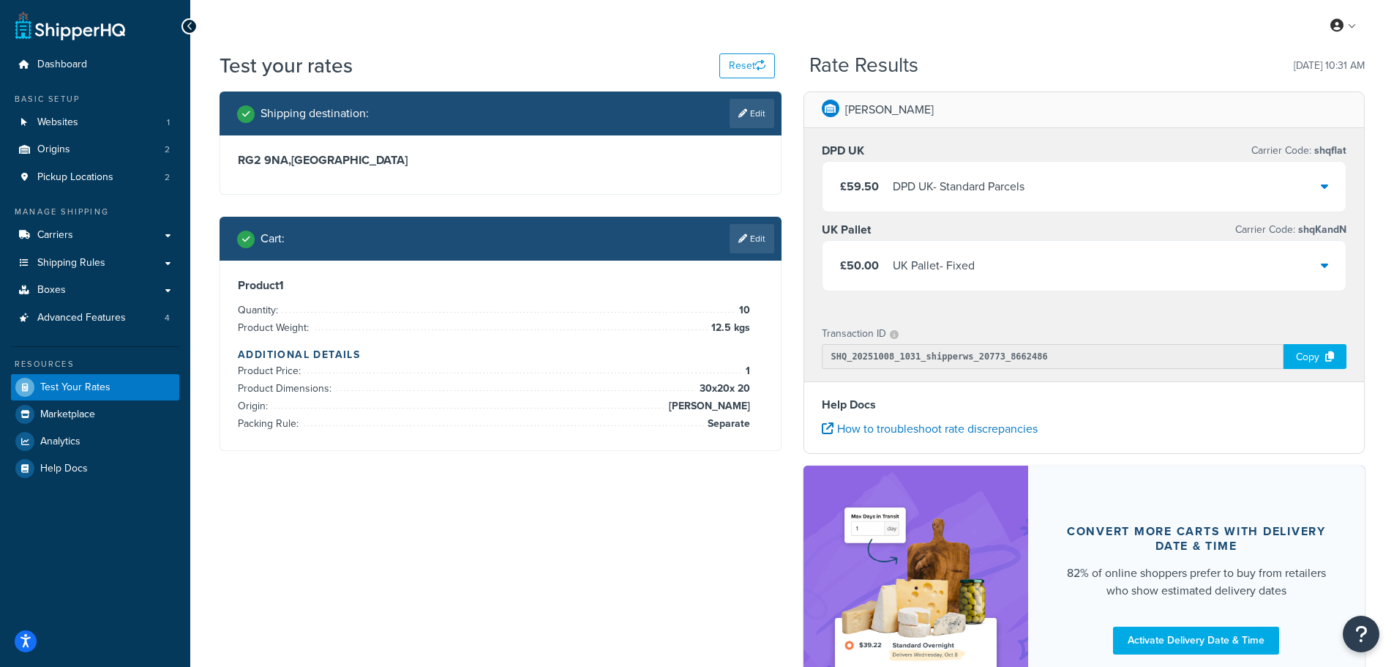
click at [957, 261] on div "UK Pallet - Fixed" at bounding box center [934, 265] width 82 height 20
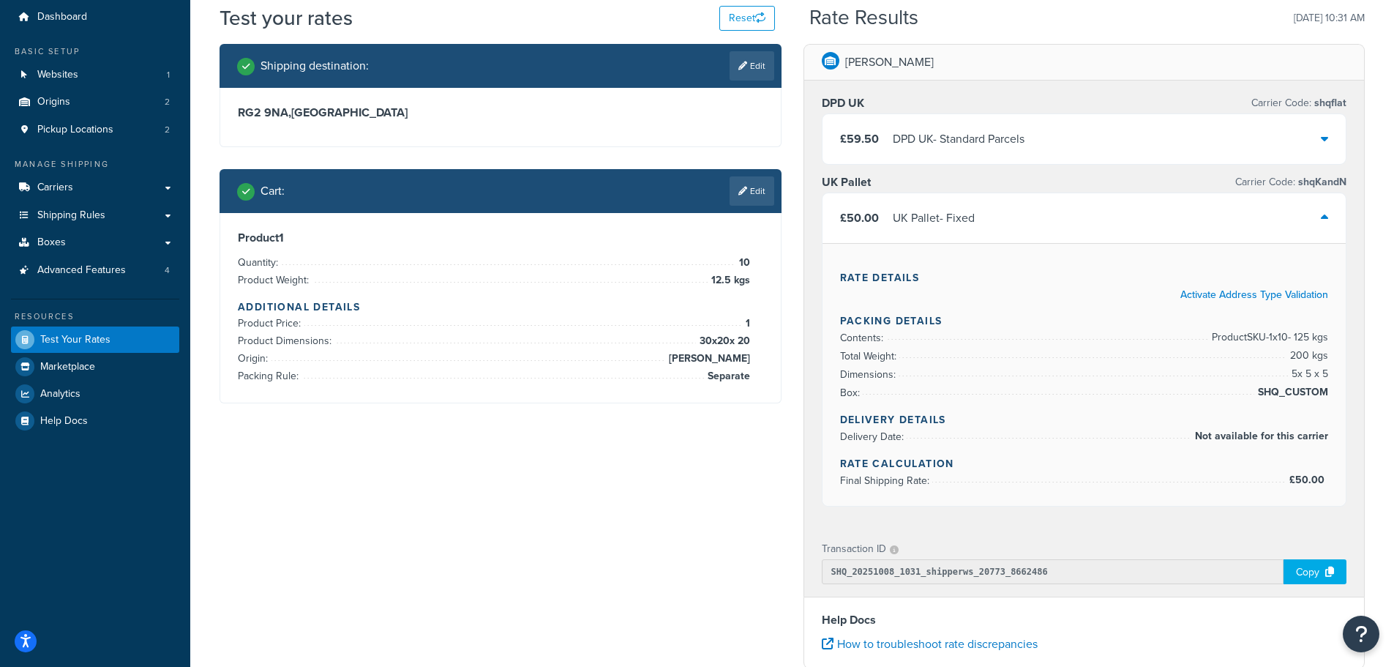
scroll to position [73, 0]
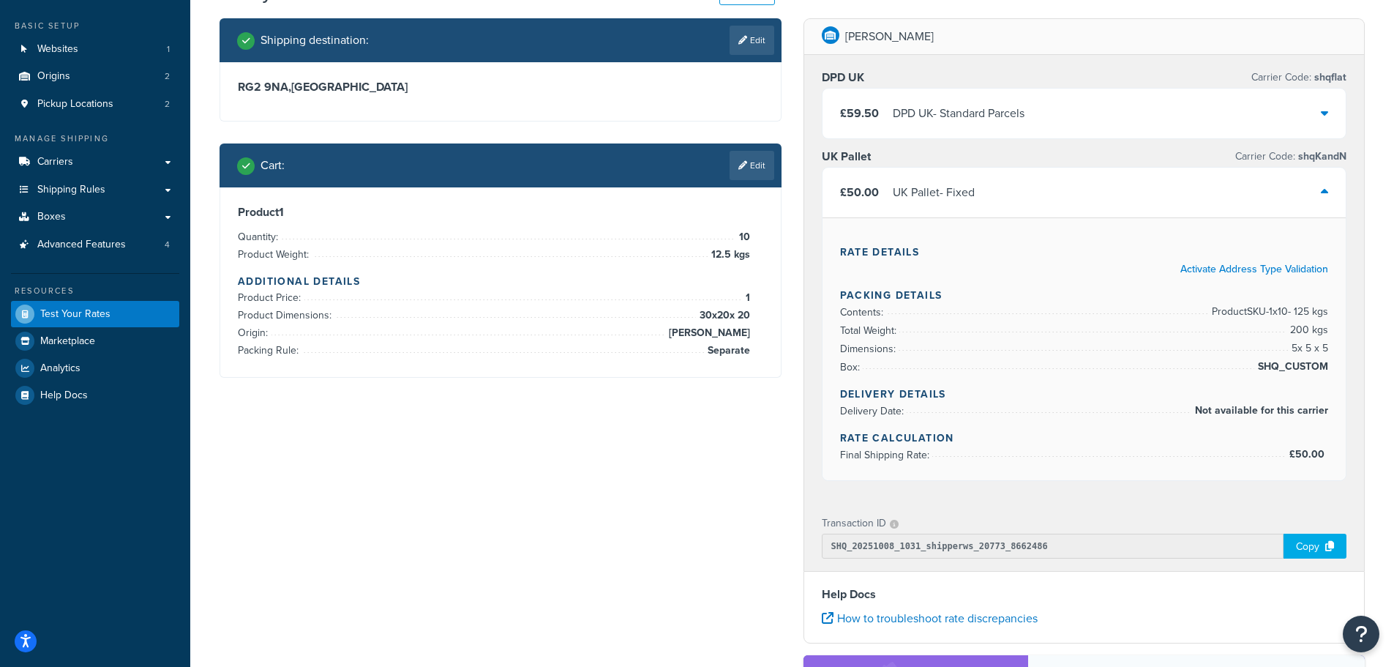
click at [1307, 106] on div "£59.50 DPD UK - Standard Parcels" at bounding box center [1085, 114] width 524 height 50
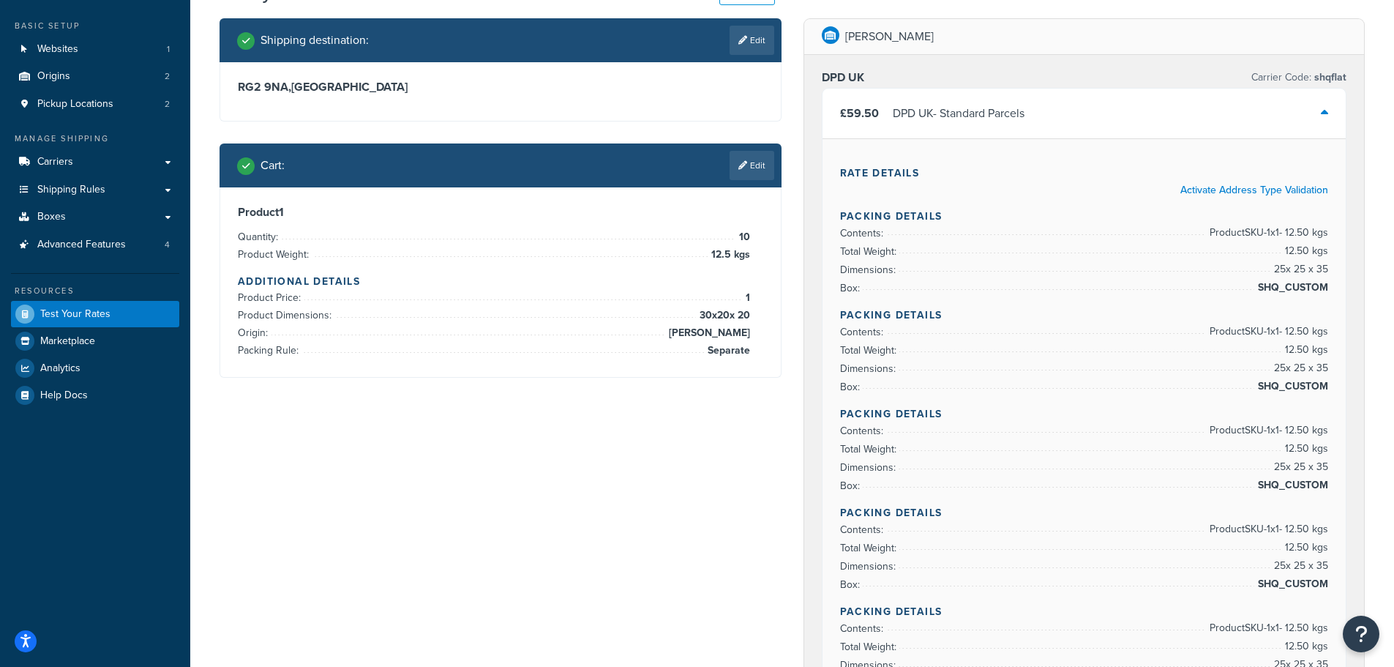
click at [1307, 106] on div "£59.50 DPD UK - Standard Parcels" at bounding box center [1085, 114] width 524 height 50
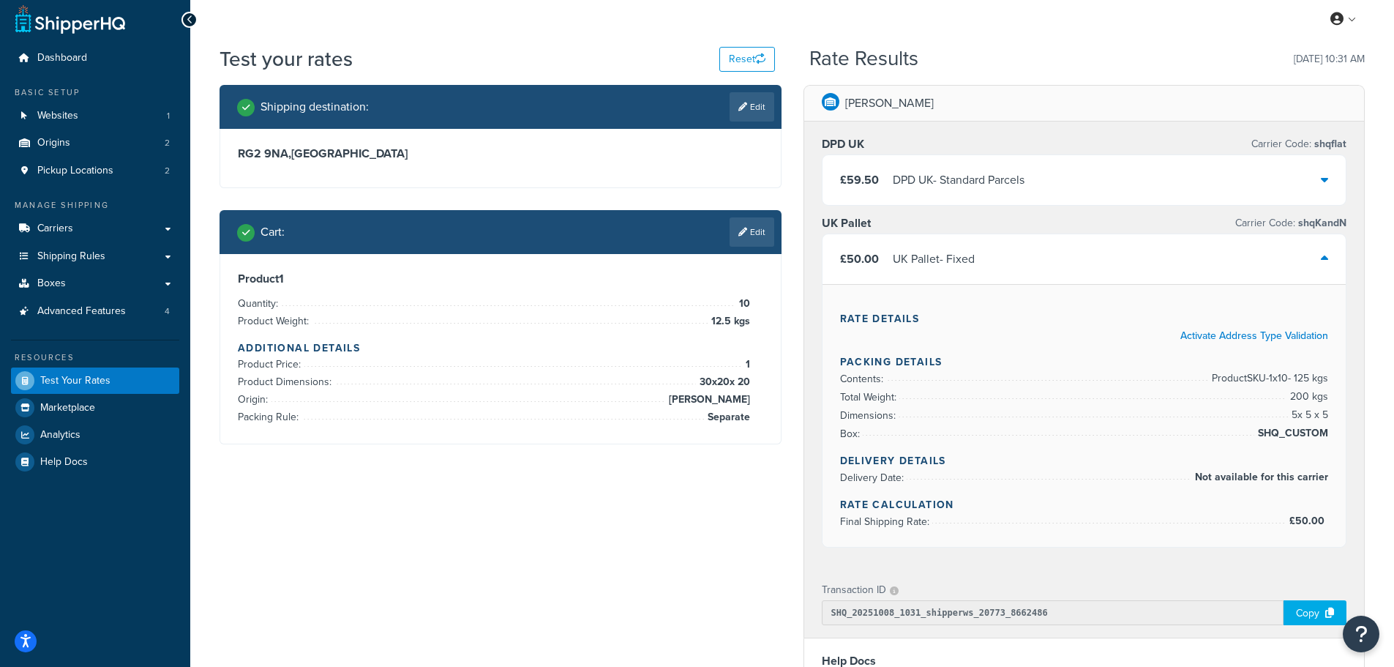
scroll to position [0, 0]
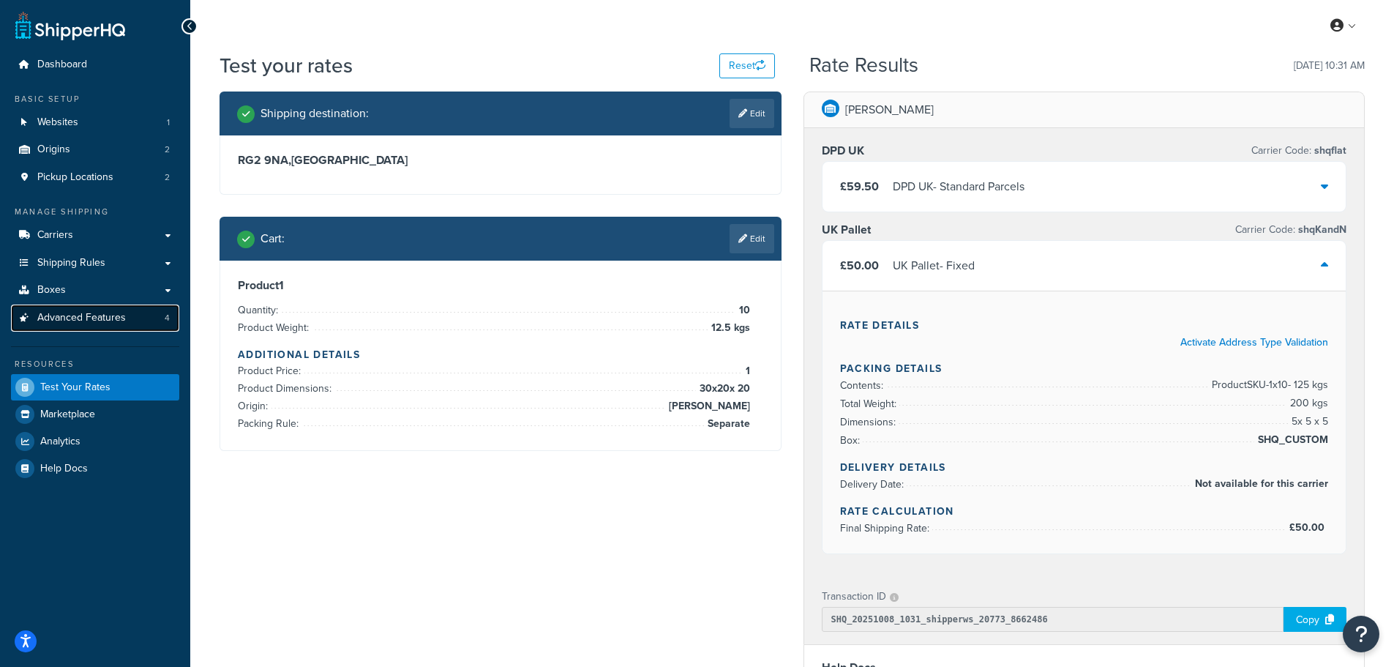
click at [90, 321] on span "Advanced Features" at bounding box center [81, 318] width 89 height 12
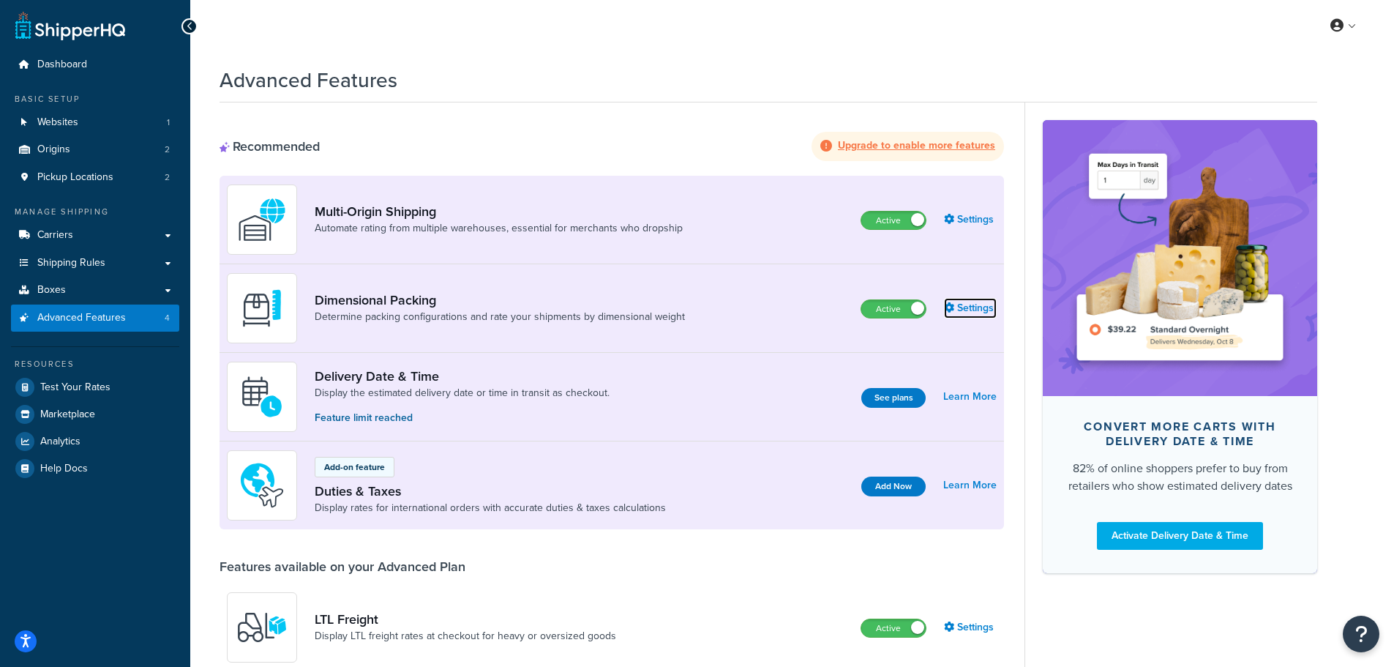
click at [976, 304] on link "Settings" at bounding box center [970, 308] width 53 height 20
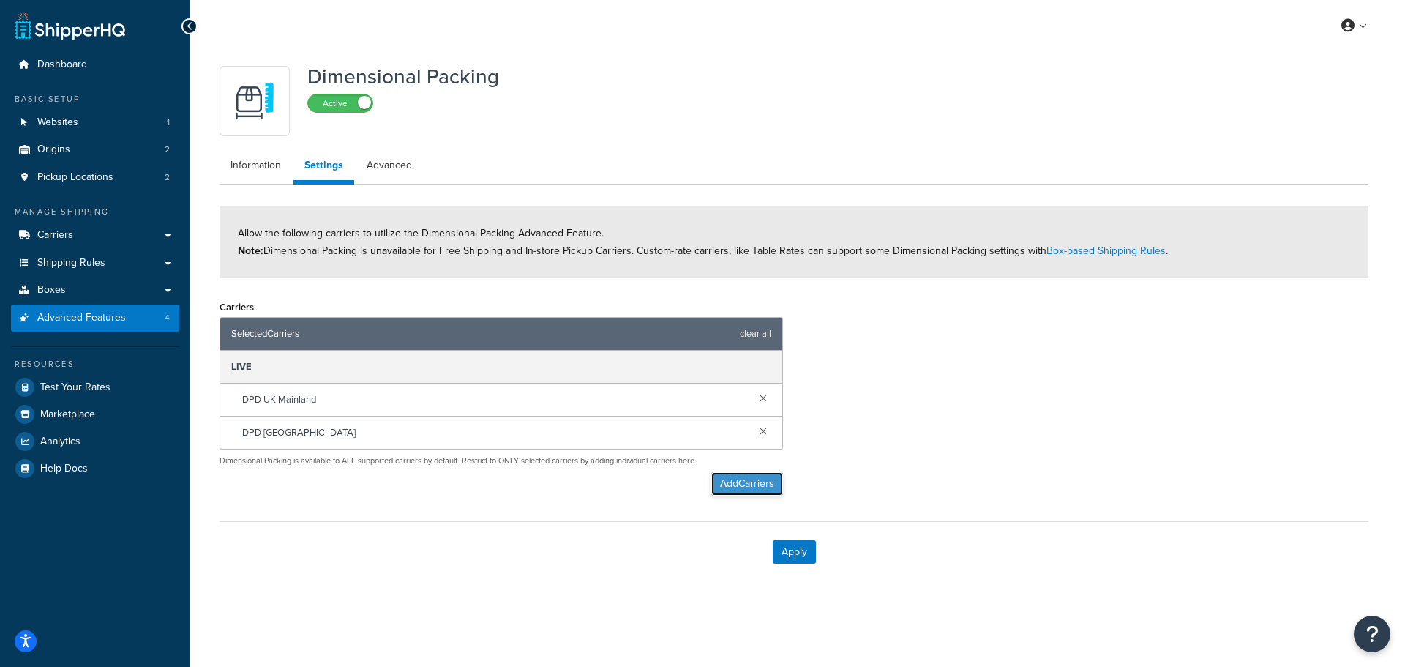
click at [747, 488] on button "Add Carriers" at bounding box center [747, 483] width 72 height 23
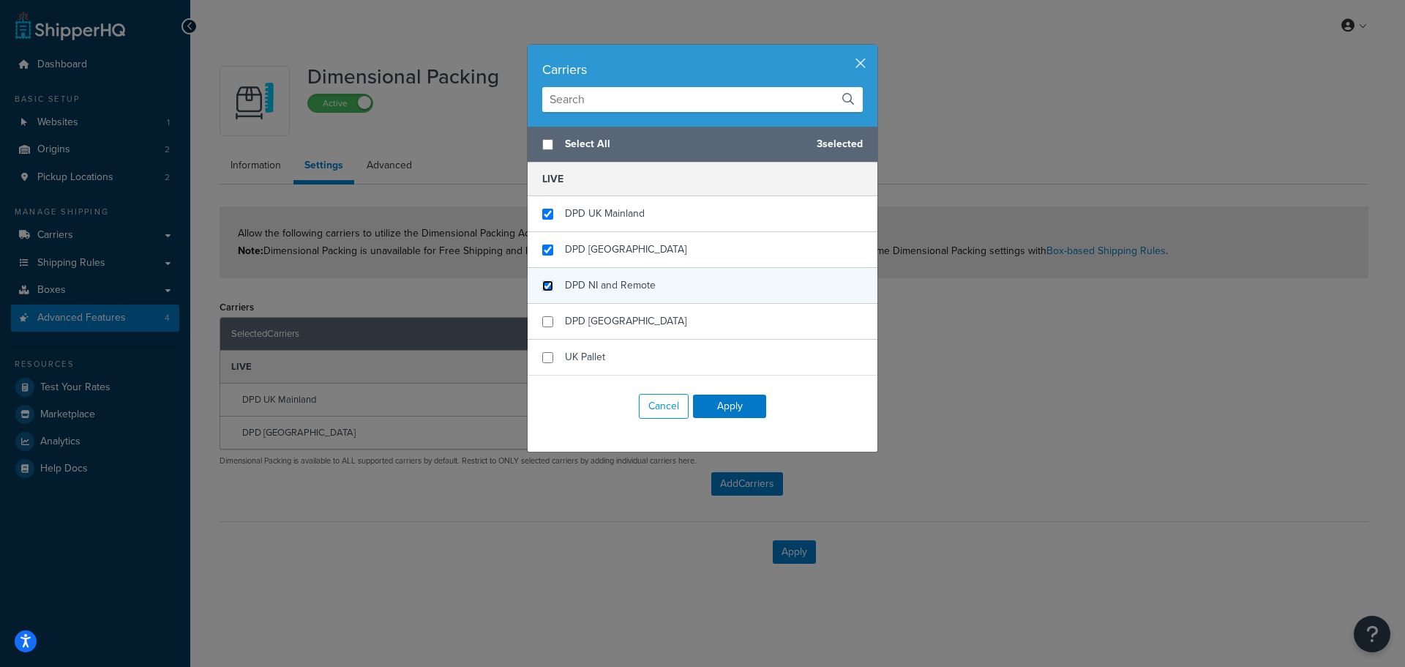
click at [542, 283] on input "checkbox" at bounding box center [547, 285] width 11 height 11
checkbox input "true"
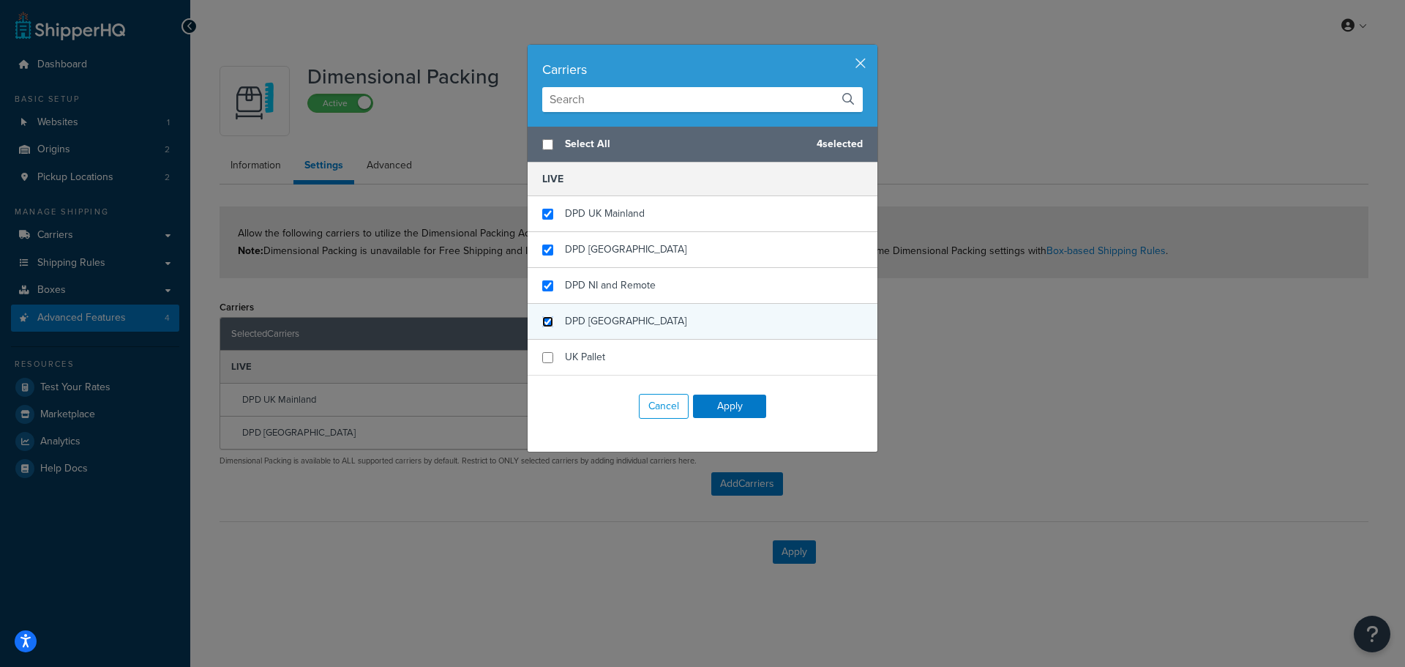
click at [542, 324] on input "checkbox" at bounding box center [547, 321] width 11 height 11
checkbox input "true"
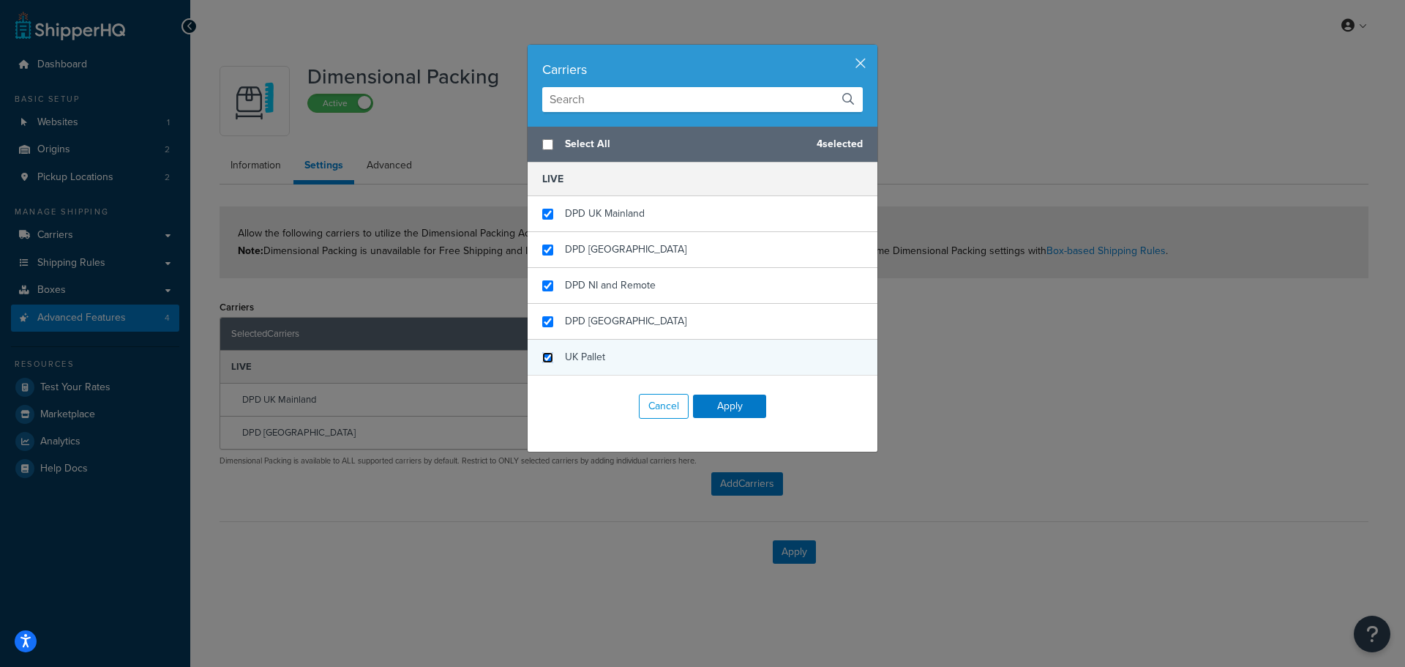
click at [542, 357] on input "checkbox" at bounding box center [547, 357] width 11 height 11
checkbox input "true"
click at [732, 402] on button "Apply" at bounding box center [729, 406] width 73 height 23
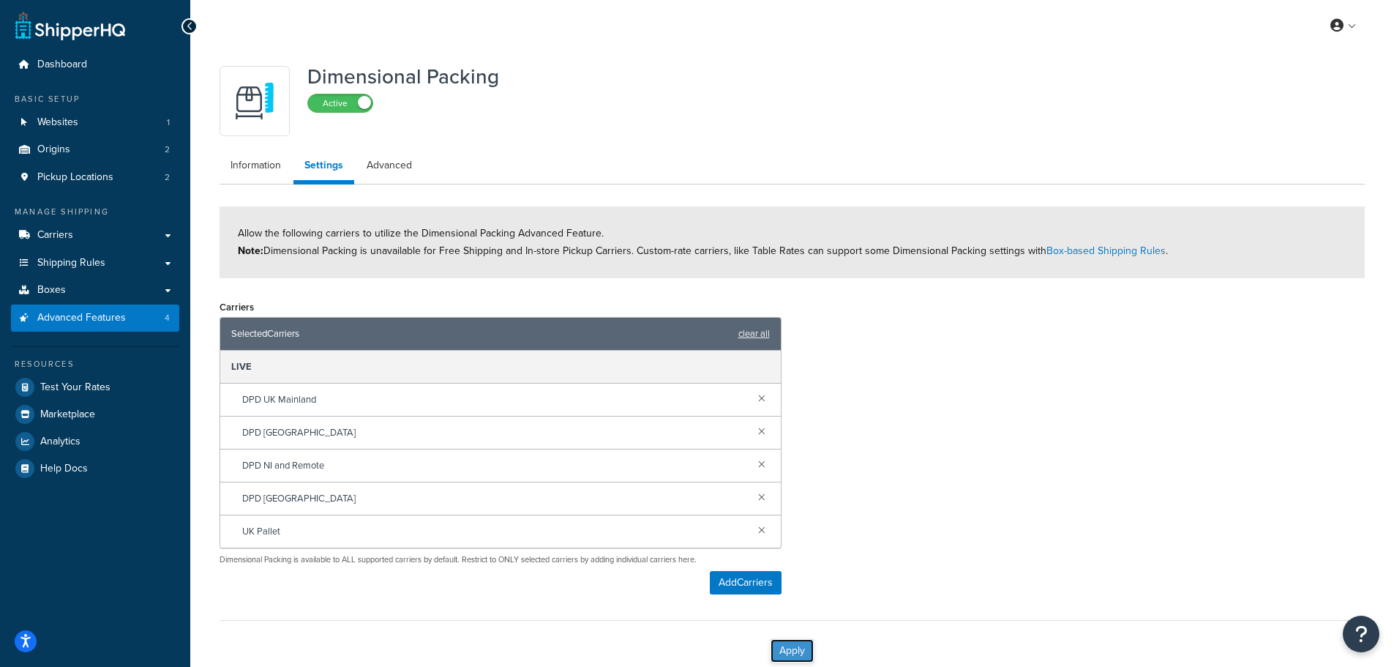
click at [790, 652] on button "Apply" at bounding box center [792, 650] width 43 height 23
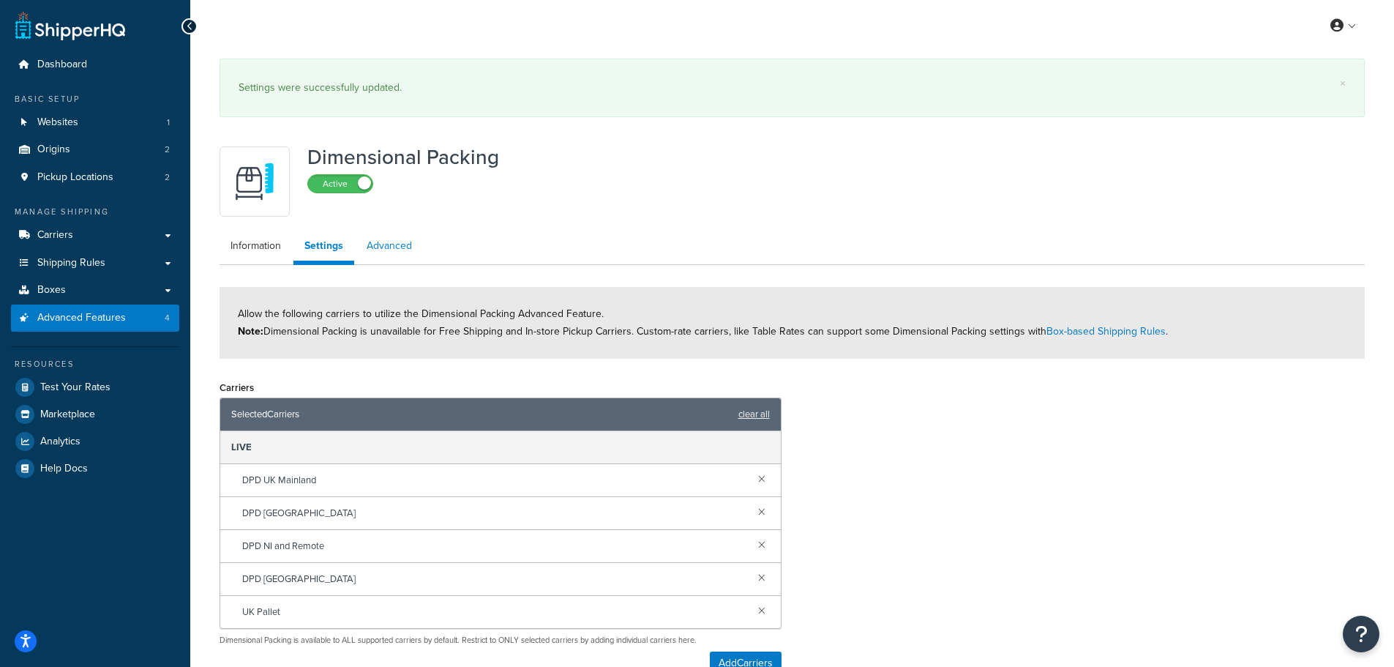
click at [388, 239] on link "Advanced" at bounding box center [389, 245] width 67 height 29
select select "false"
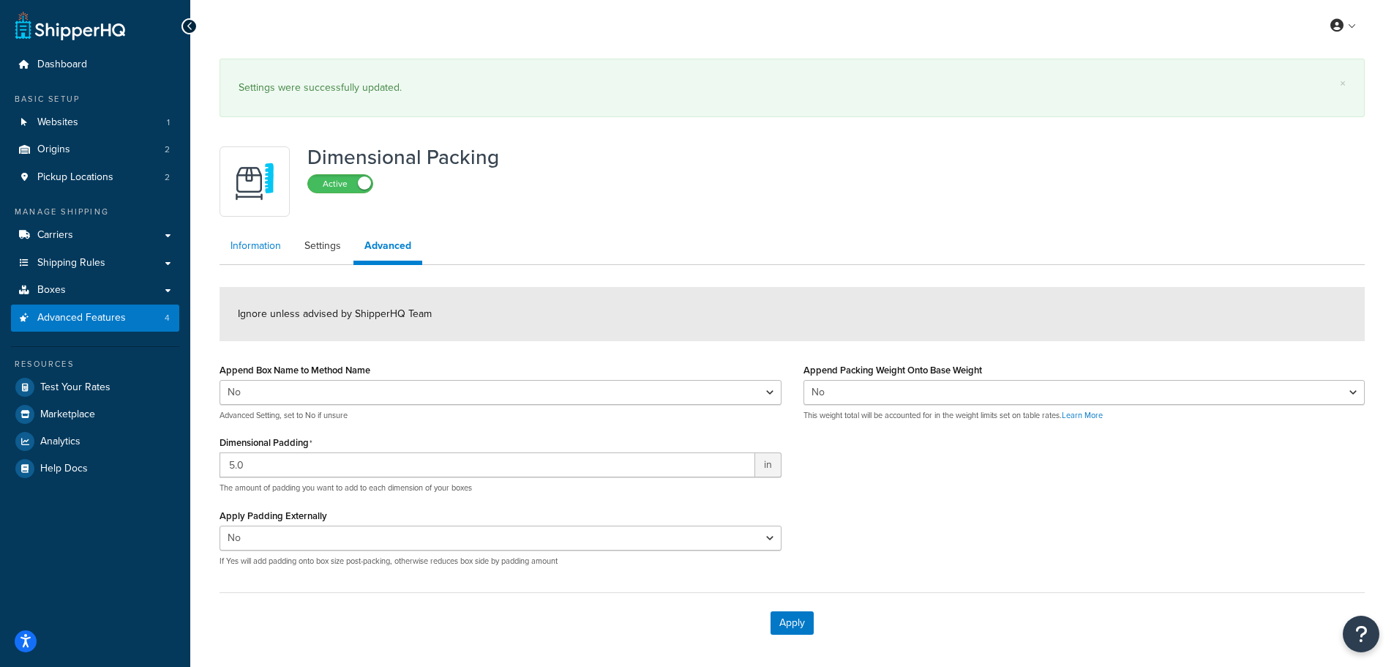
click at [265, 244] on link "Information" at bounding box center [256, 245] width 72 height 29
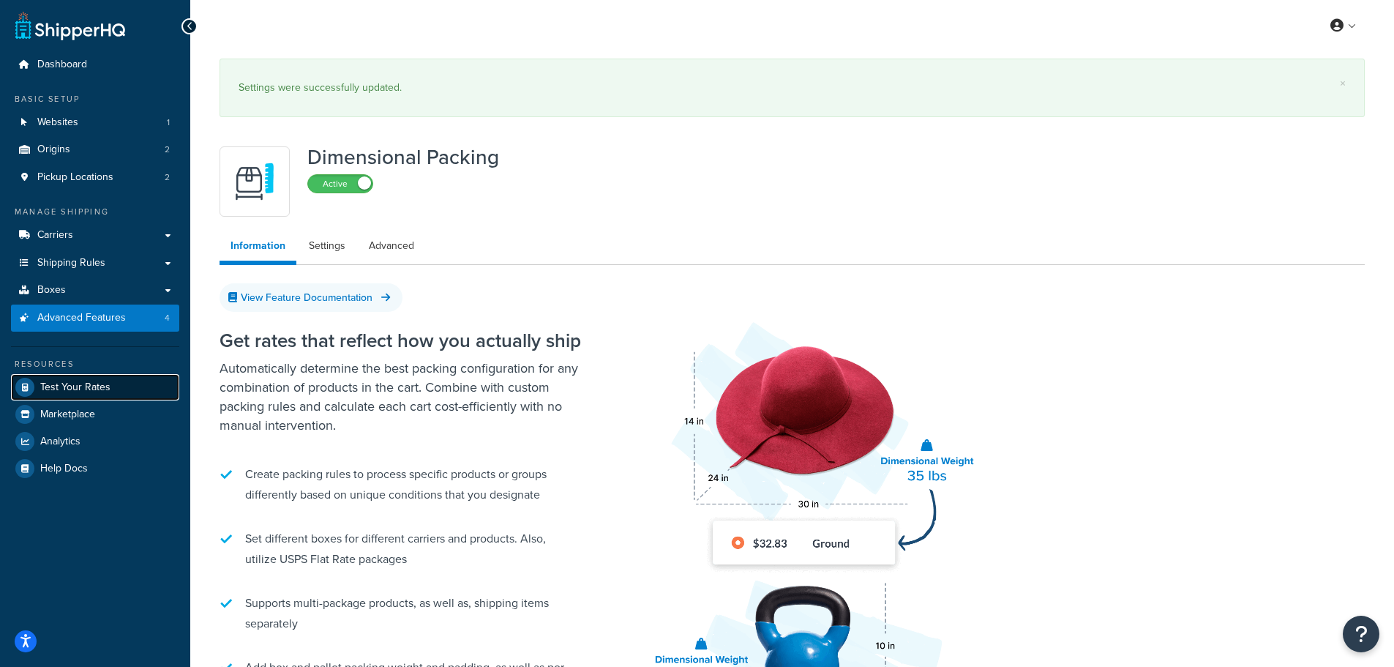
click at [50, 381] on span "Test Your Rates" at bounding box center [75, 387] width 70 height 12
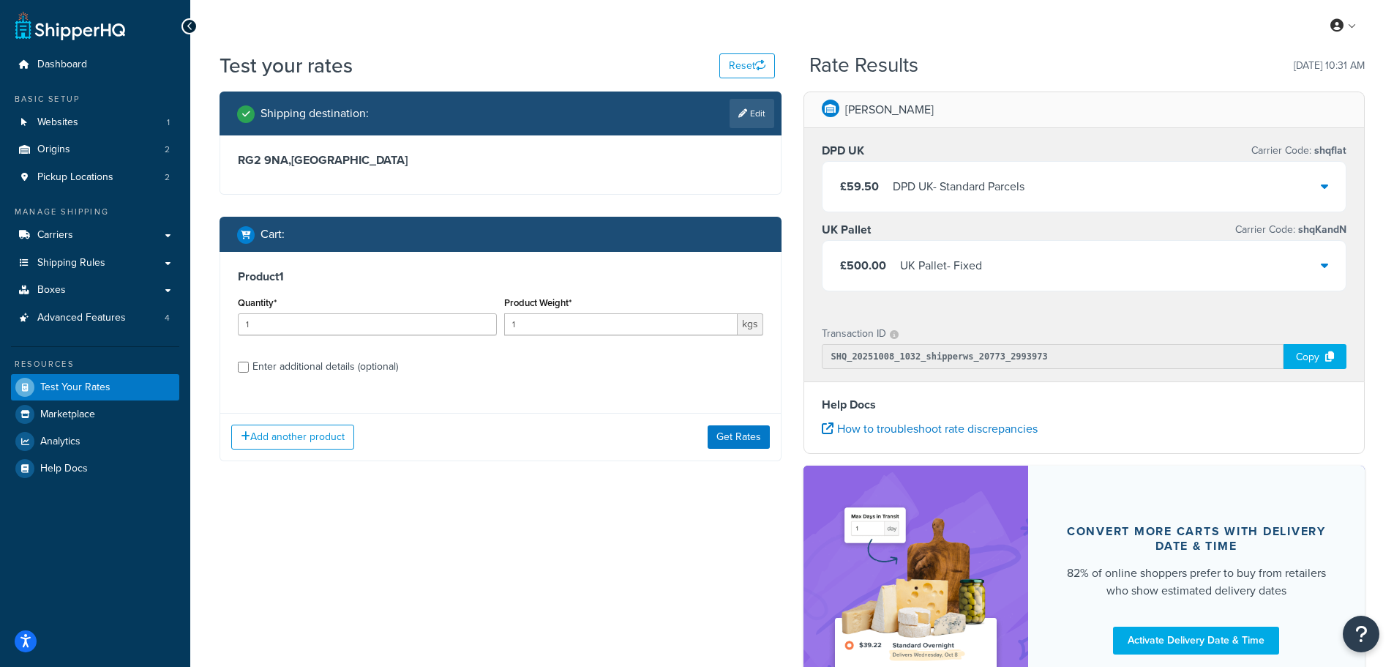
click at [283, 368] on div "Enter additional details (optional)" at bounding box center [326, 366] width 146 height 20
click at [249, 368] on input "Enter additional details (optional)" at bounding box center [243, 367] width 11 height 11
checkbox input "true"
select select "87822"
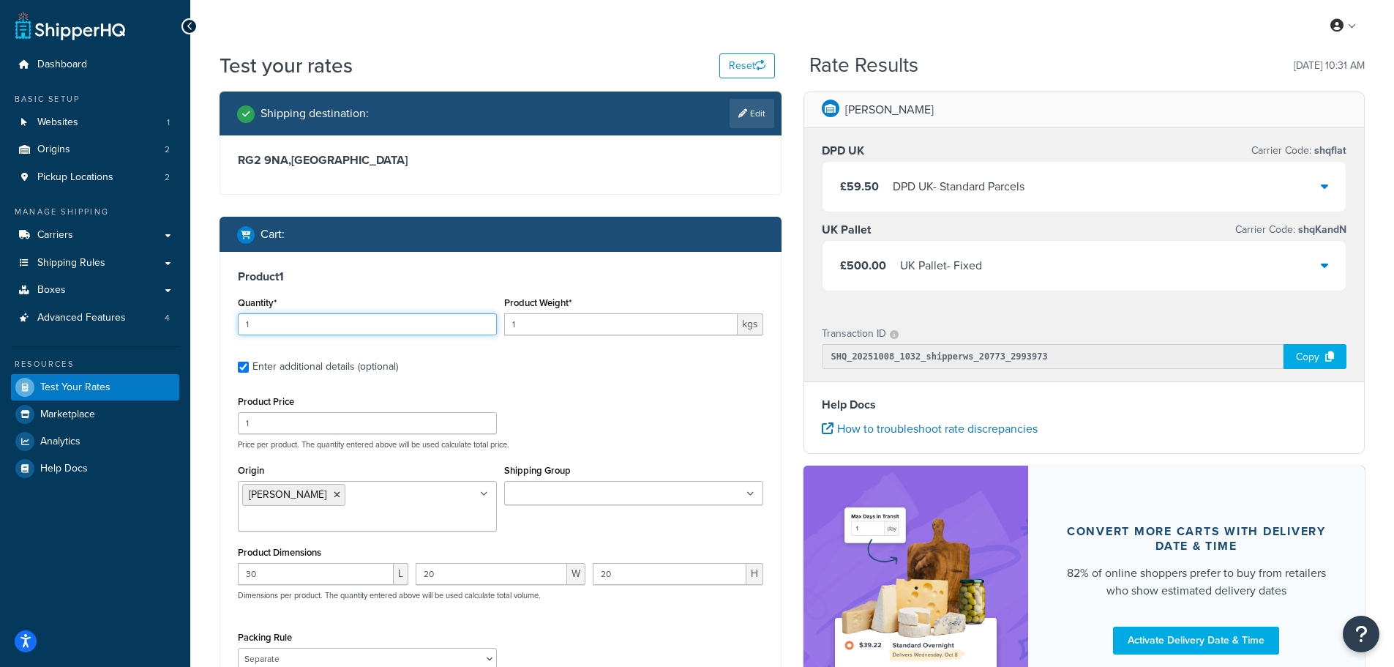
drag, startPoint x: 257, startPoint y: 326, endPoint x: 218, endPoint y: 338, distance: 40.7
click at [219, 337] on div "Shipping destination : Edit RG2 9NA , United Kingdom Cart : Product 1 Quantity*…" at bounding box center [501, 451] width 584 height 720
type input "20"
drag, startPoint x: 541, startPoint y: 324, endPoint x: 479, endPoint y: 340, distance: 64.3
click at [479, 340] on div "Quantity* 20 Product Weight* 1 kgs" at bounding box center [500, 319] width 533 height 53
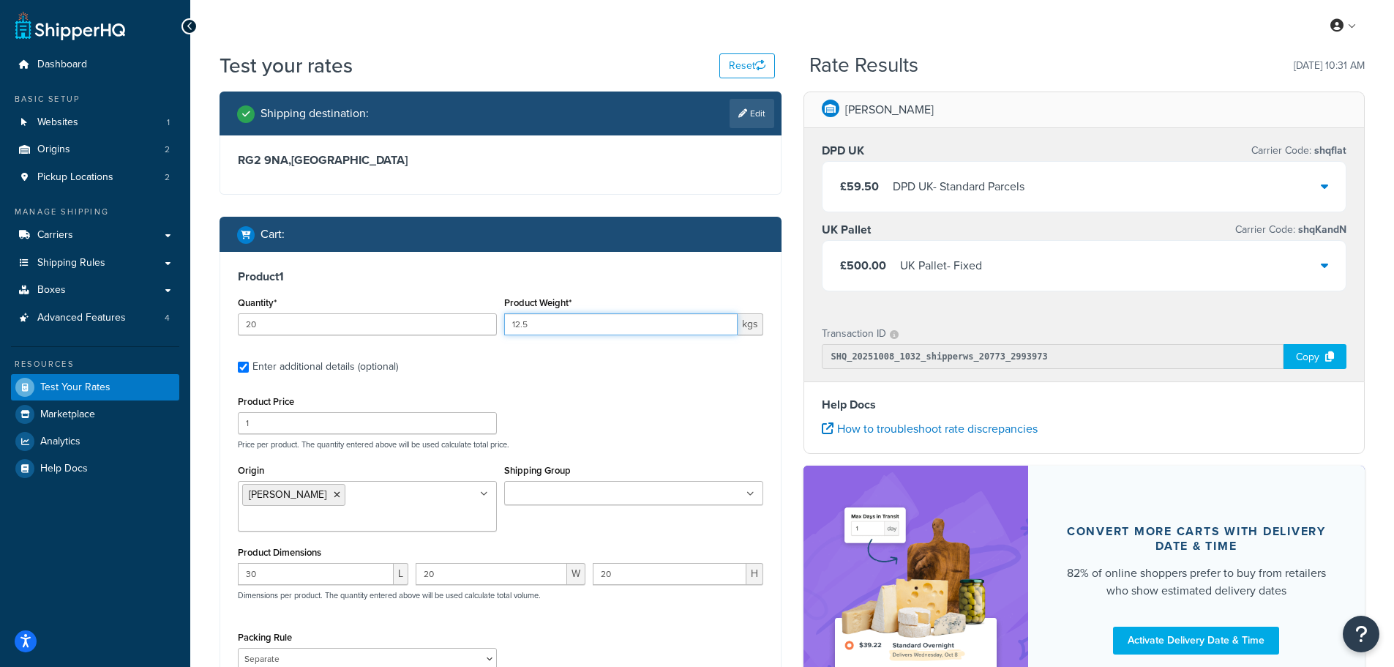
type input "12.5"
click at [548, 389] on div "Product 1 Quantity* 20 Product Weight* 12.5 kgs Enter additional details (optio…" at bounding box center [500, 502] width 561 height 500
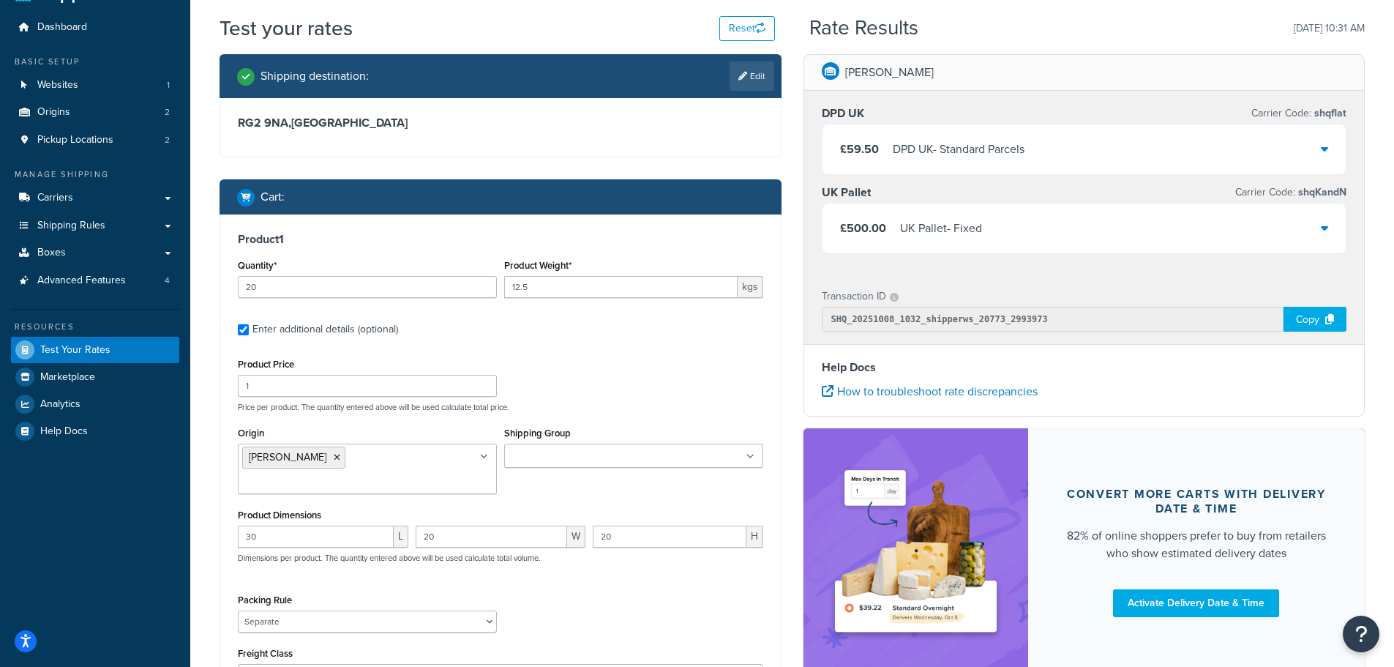
scroll to position [73, 0]
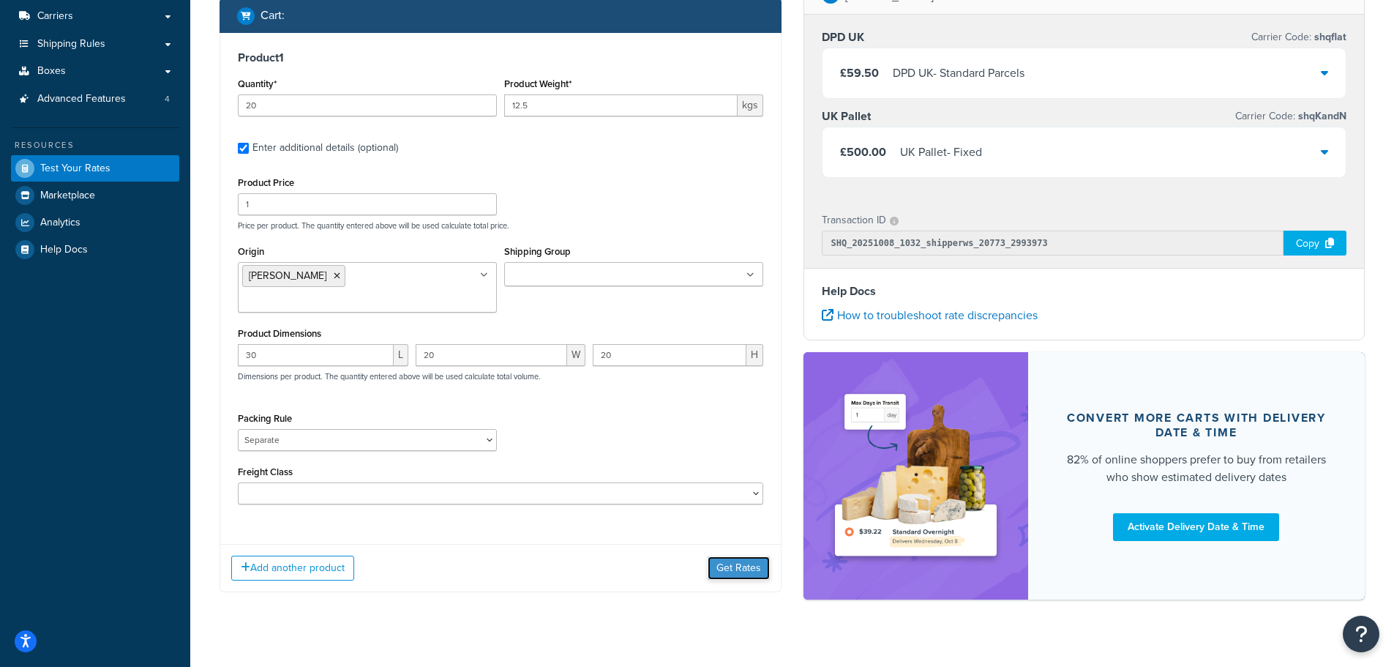
click at [736, 556] on button "Get Rates" at bounding box center [739, 567] width 62 height 23
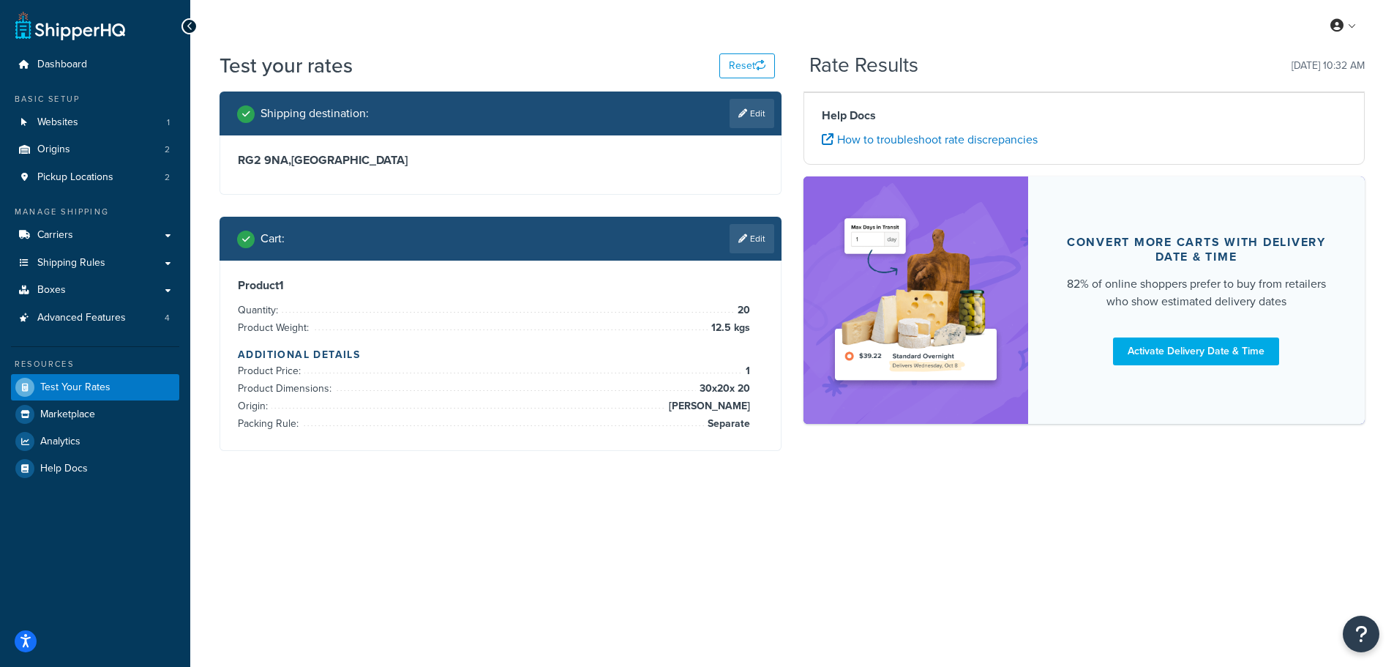
scroll to position [0, 0]
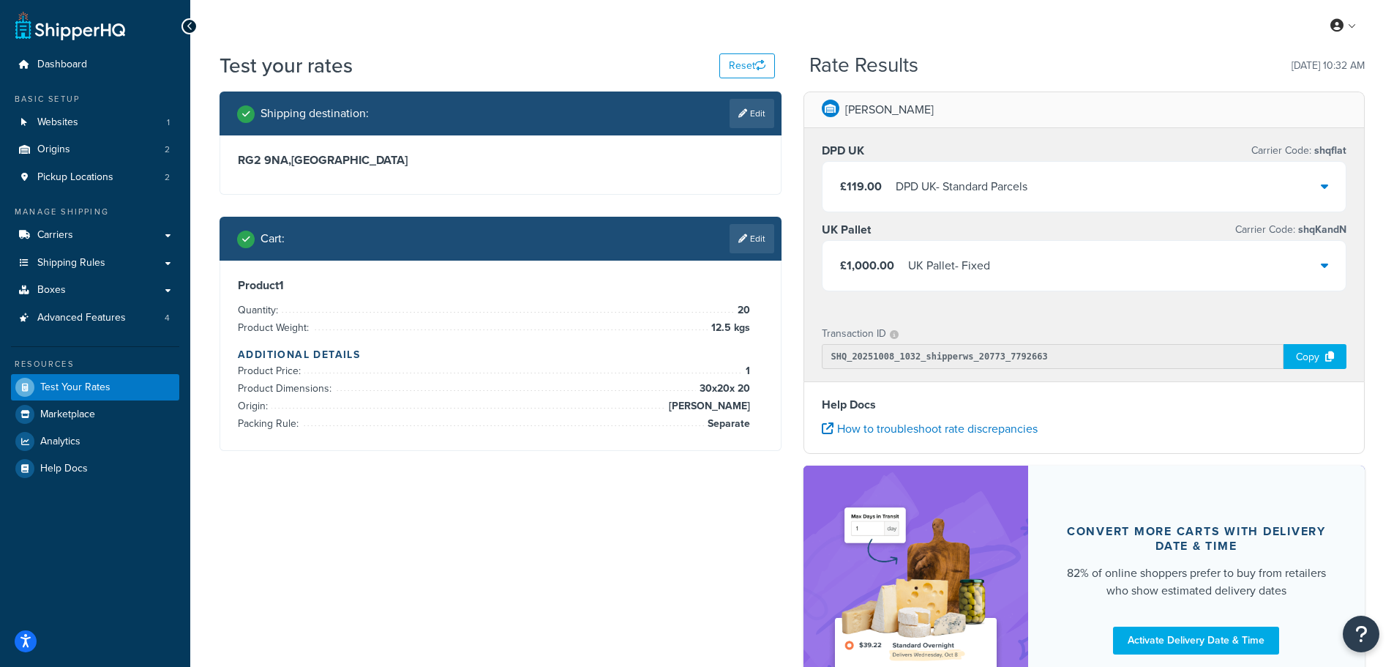
click at [1035, 266] on div "£1,000.00 UK Pallet - Fixed" at bounding box center [1085, 266] width 524 height 50
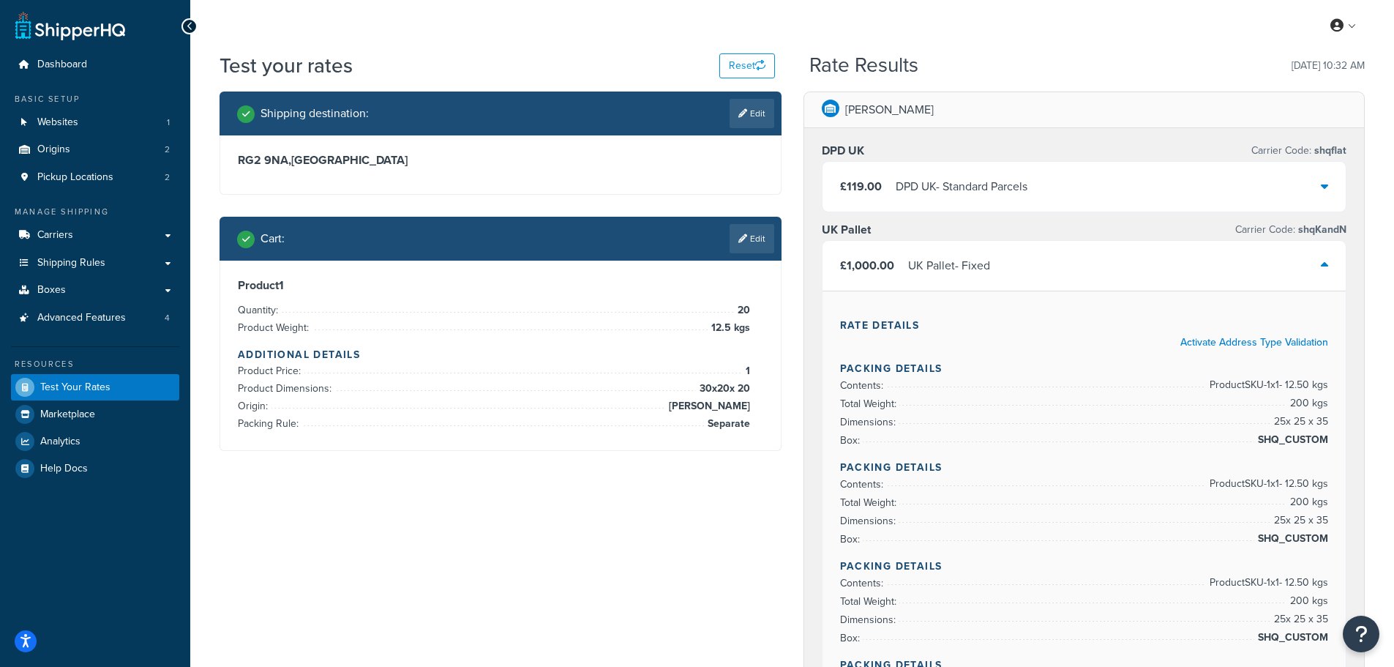
click at [1035, 266] on div "£1,000.00 UK Pallet - Fixed" at bounding box center [1085, 266] width 524 height 50
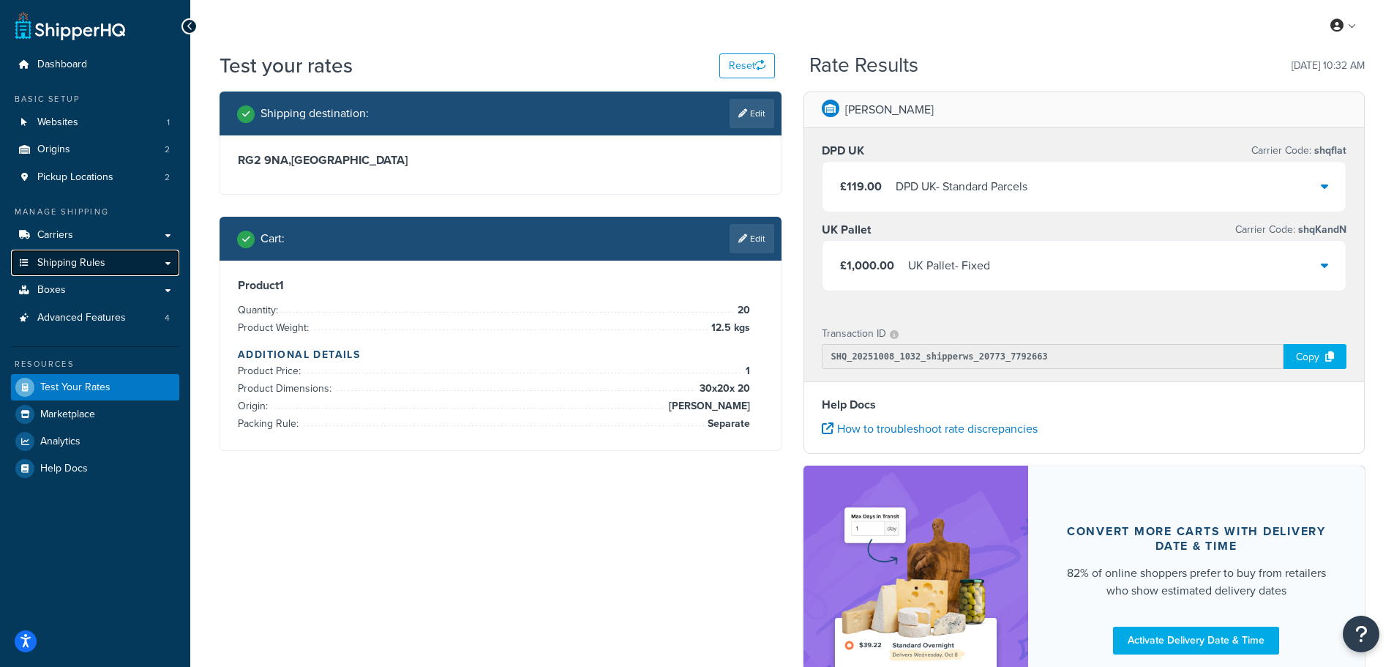
click at [62, 262] on span "Shipping Rules" at bounding box center [71, 263] width 68 height 12
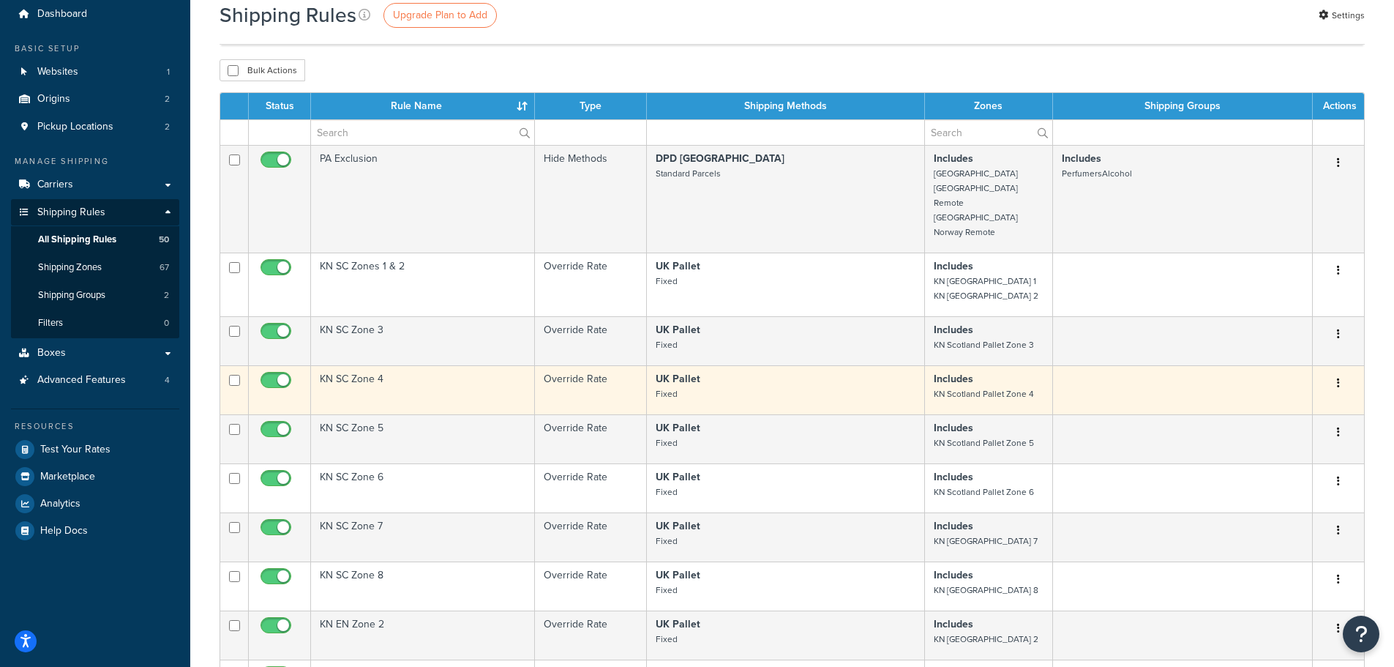
scroll to position [293, 0]
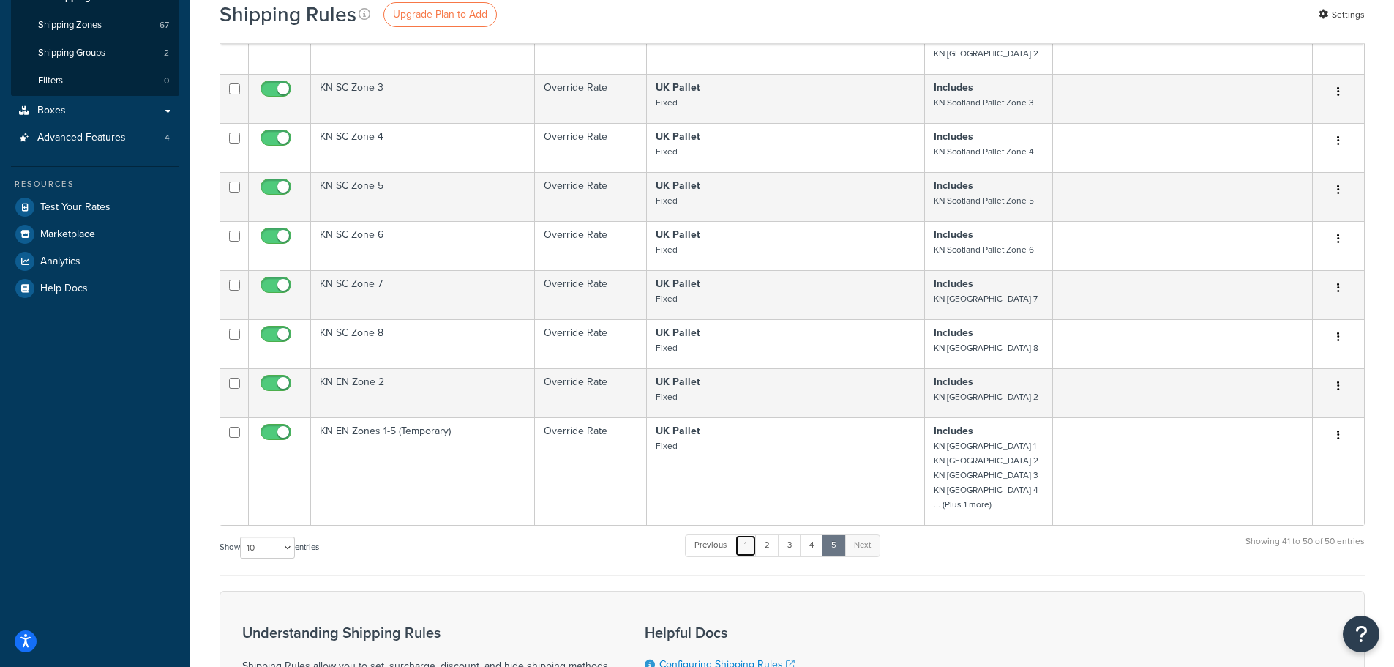
click at [746, 534] on link "1" at bounding box center [746, 545] width 22 height 22
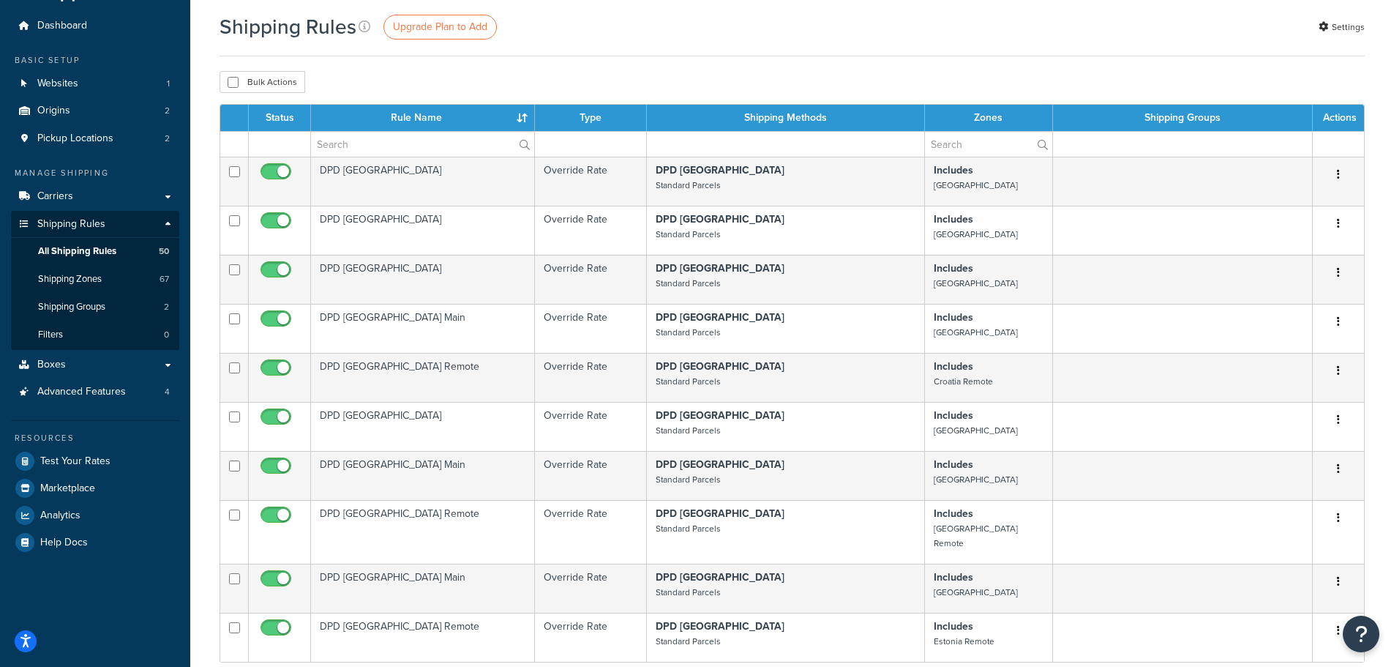
scroll to position [0, 0]
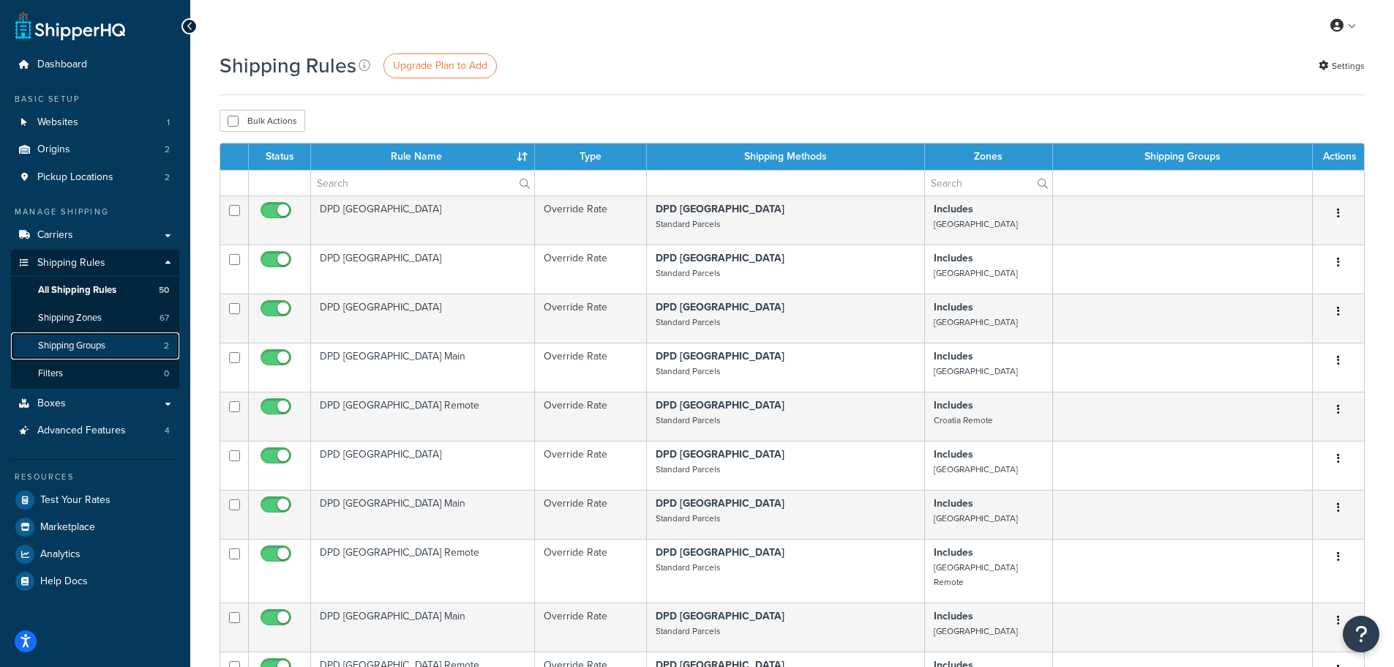
click at [78, 340] on span "Shipping Groups" at bounding box center [71, 346] width 67 height 12
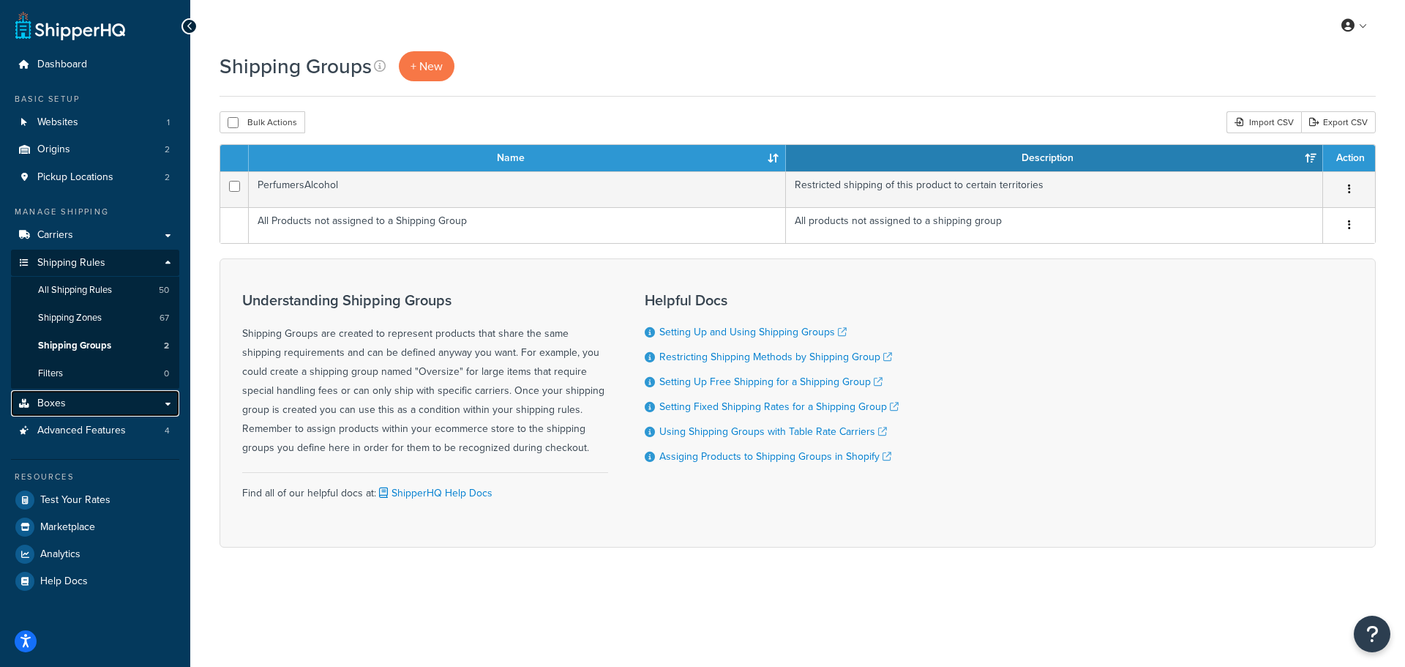
click at [71, 399] on link "Boxes" at bounding box center [95, 403] width 168 height 27
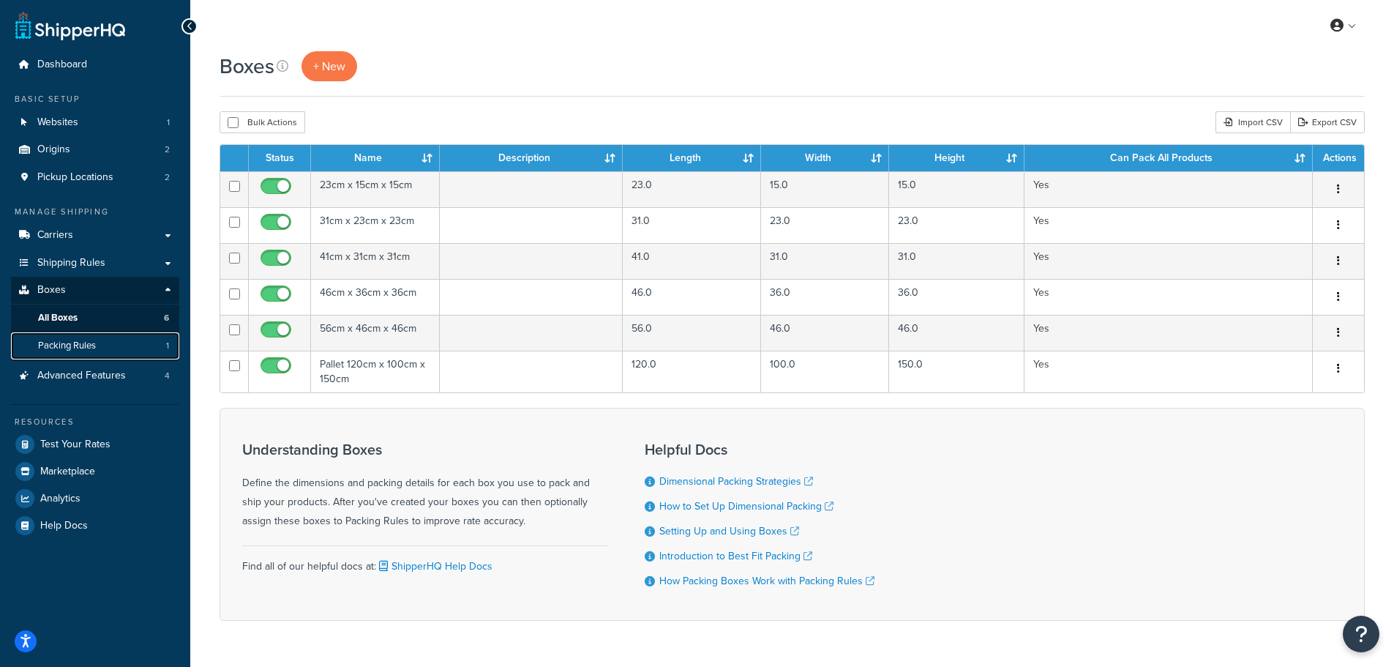
click at [65, 342] on span "Packing Rules" at bounding box center [67, 346] width 58 height 12
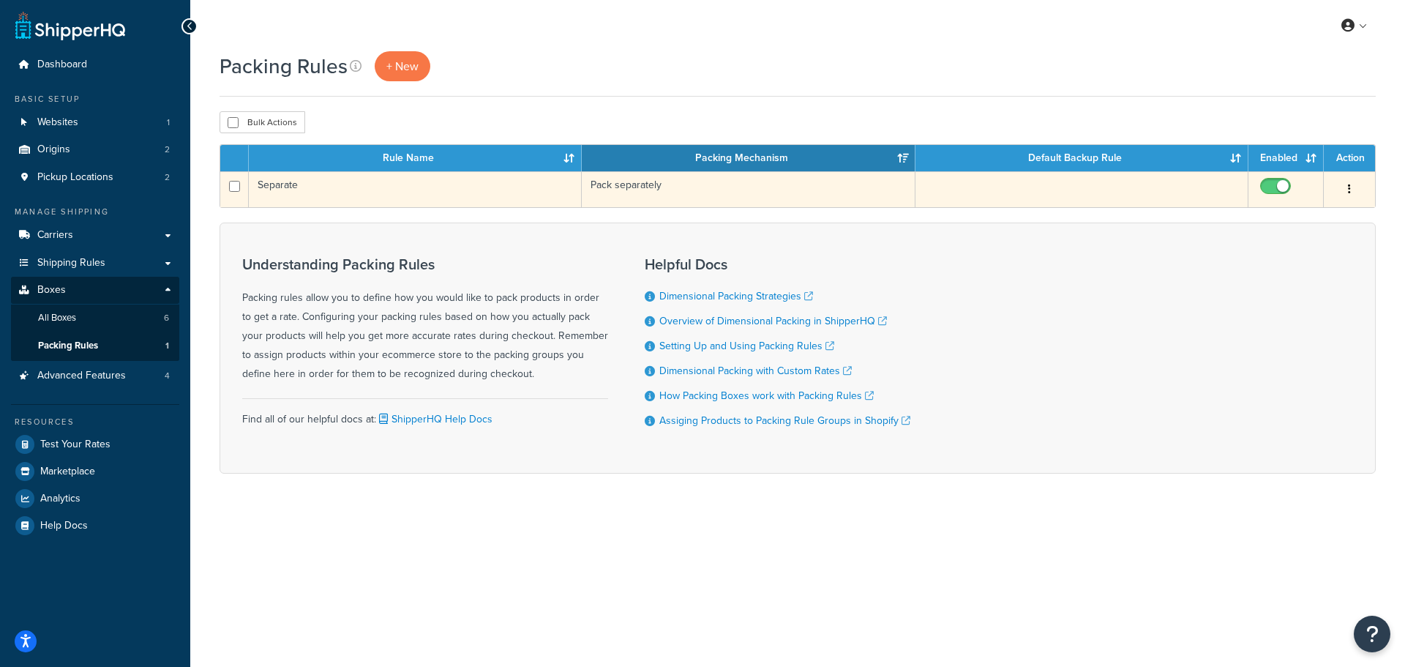
click at [279, 185] on td "Separate" at bounding box center [415, 189] width 333 height 36
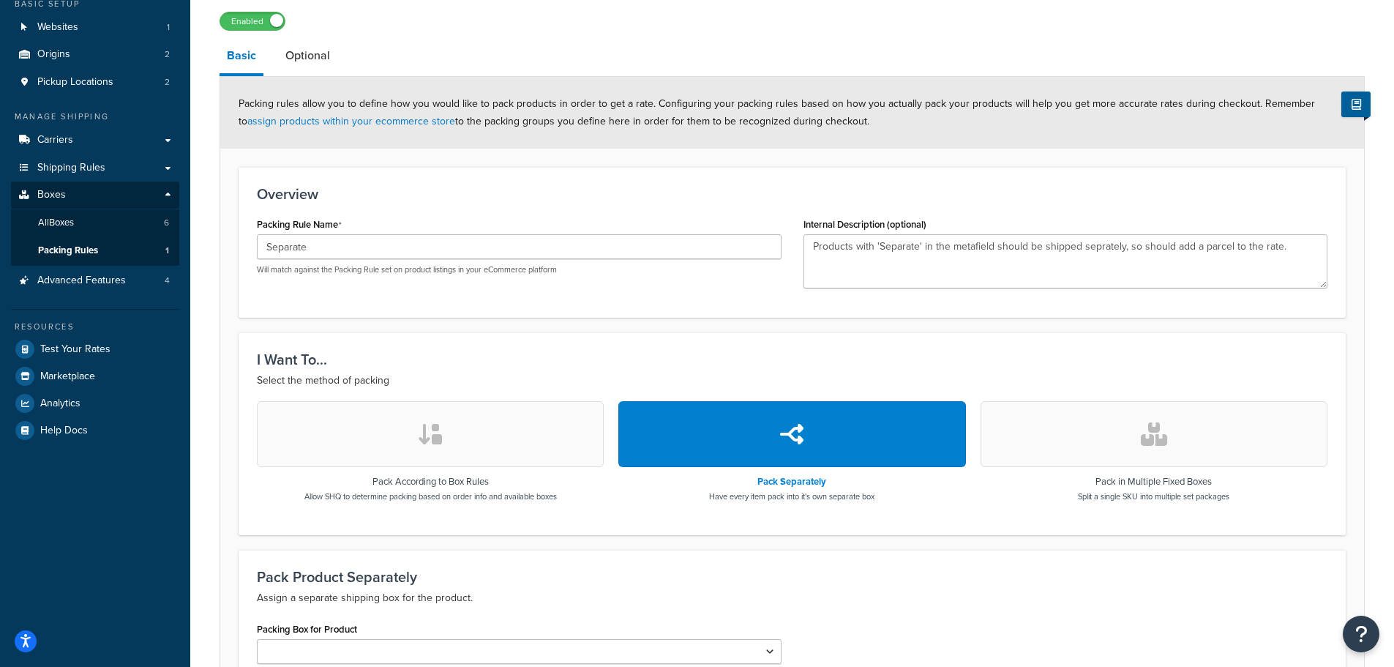
scroll to position [53, 0]
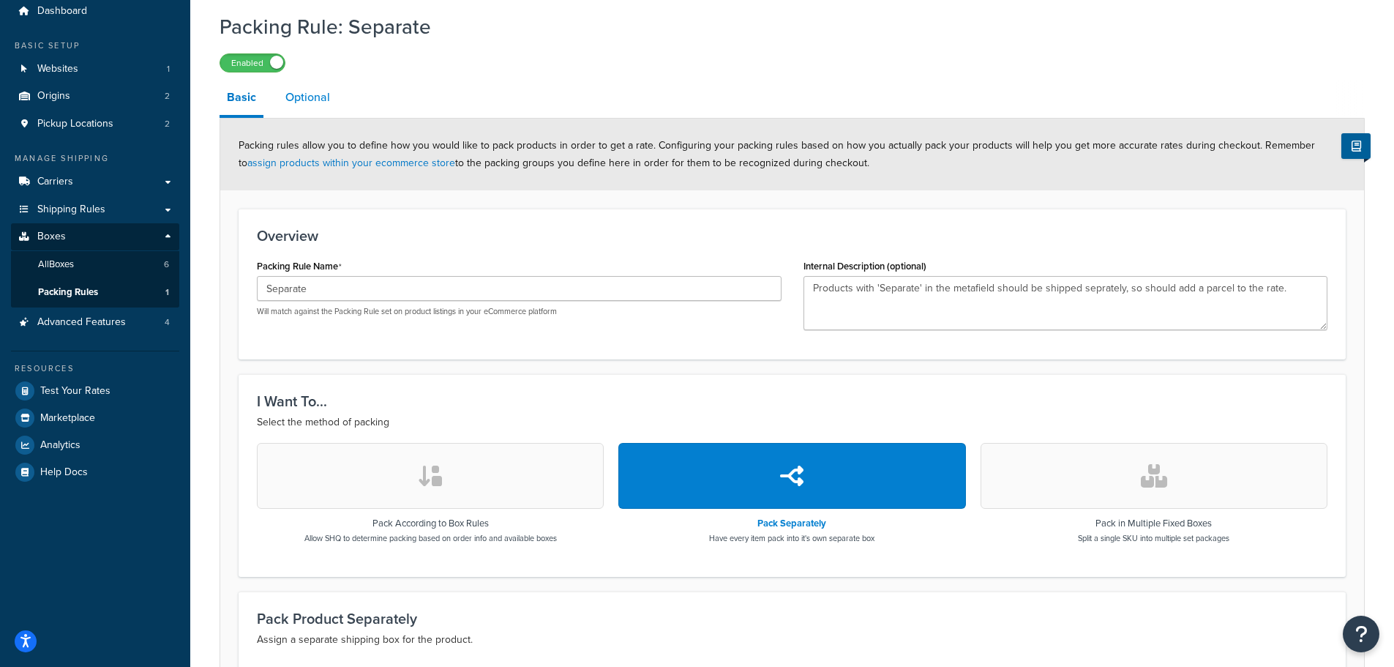
click at [318, 98] on link "Optional" at bounding box center [307, 97] width 59 height 35
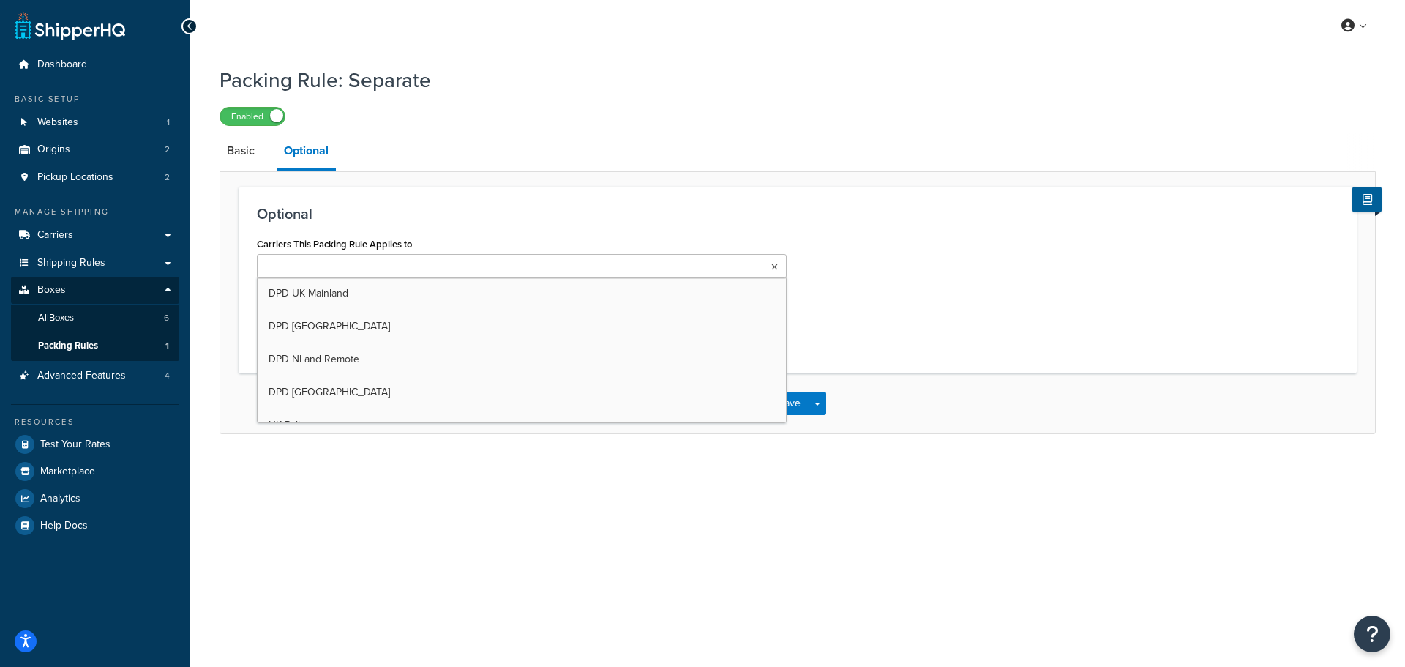
click at [361, 262] on input "Carriers This Packing Rule Applies to" at bounding box center [326, 267] width 130 height 16
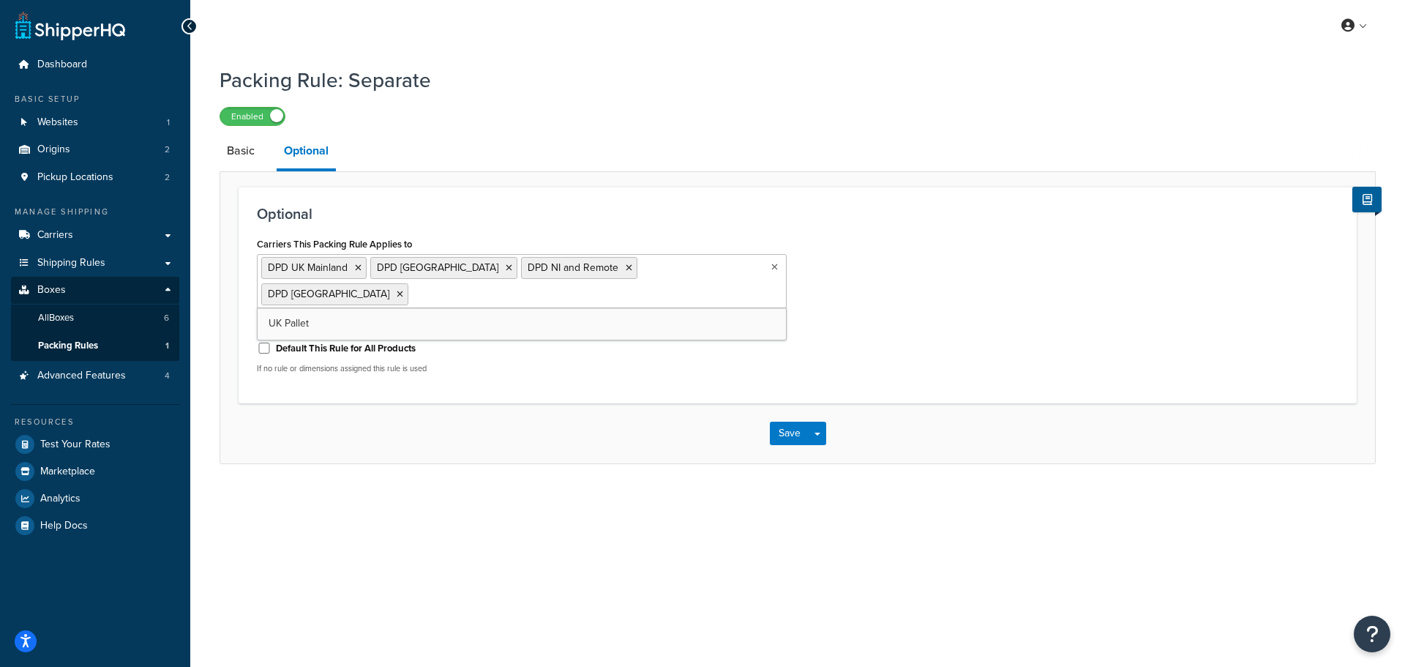
click at [974, 295] on div "Carriers This Packing Rule Applies to DPD UK Mainland DPD Europe DPD NI and Rem…" at bounding box center [798, 310] width 1104 height 152
click at [783, 433] on button "Save" at bounding box center [790, 433] width 40 height 23
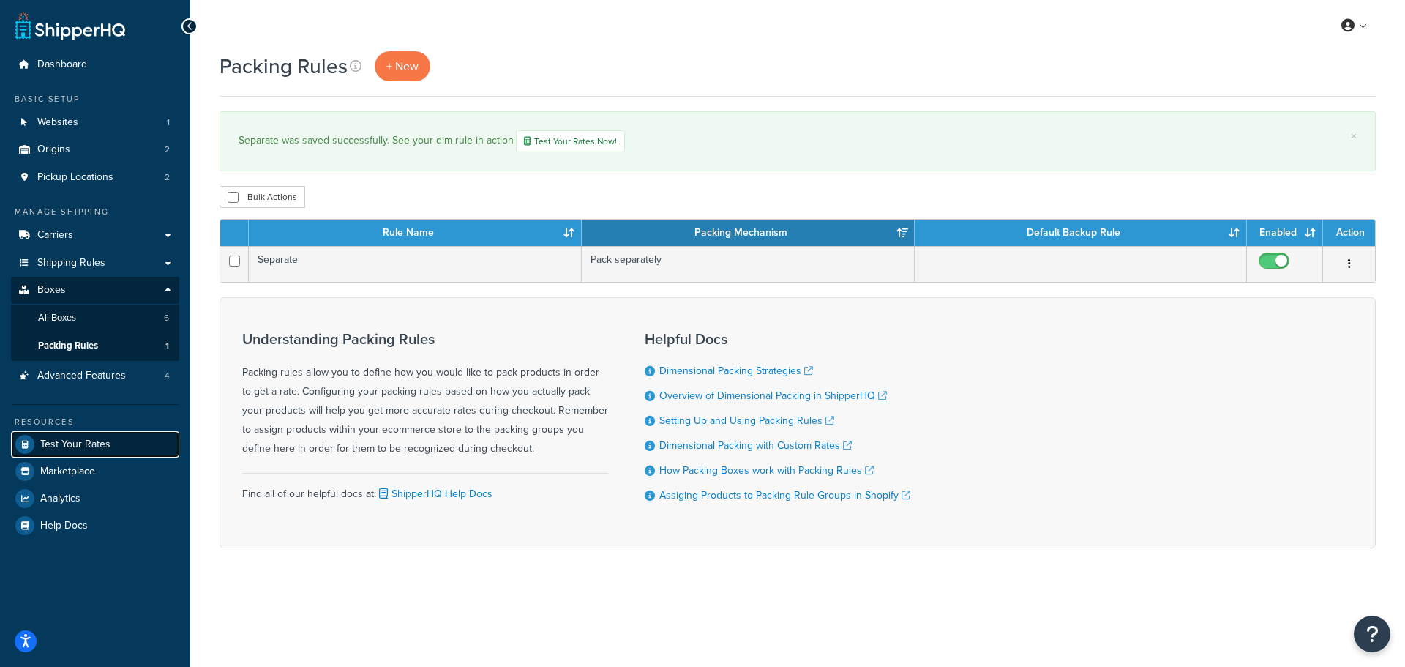
click at [59, 446] on span "Test Your Rates" at bounding box center [75, 444] width 70 height 12
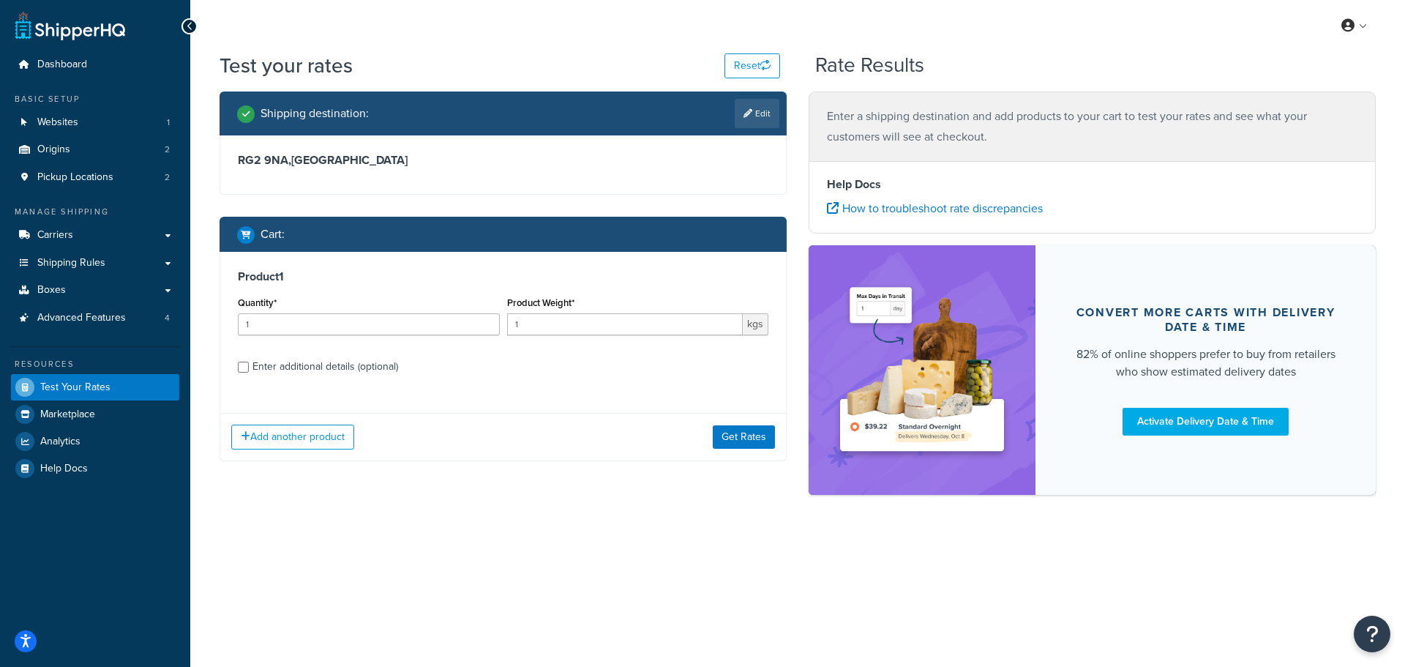
click at [280, 370] on div "Enter additional details (optional)" at bounding box center [326, 366] width 146 height 20
click at [249, 370] on input "Enter additional details (optional)" at bounding box center [243, 367] width 11 height 11
checkbox input "true"
select select "87822"
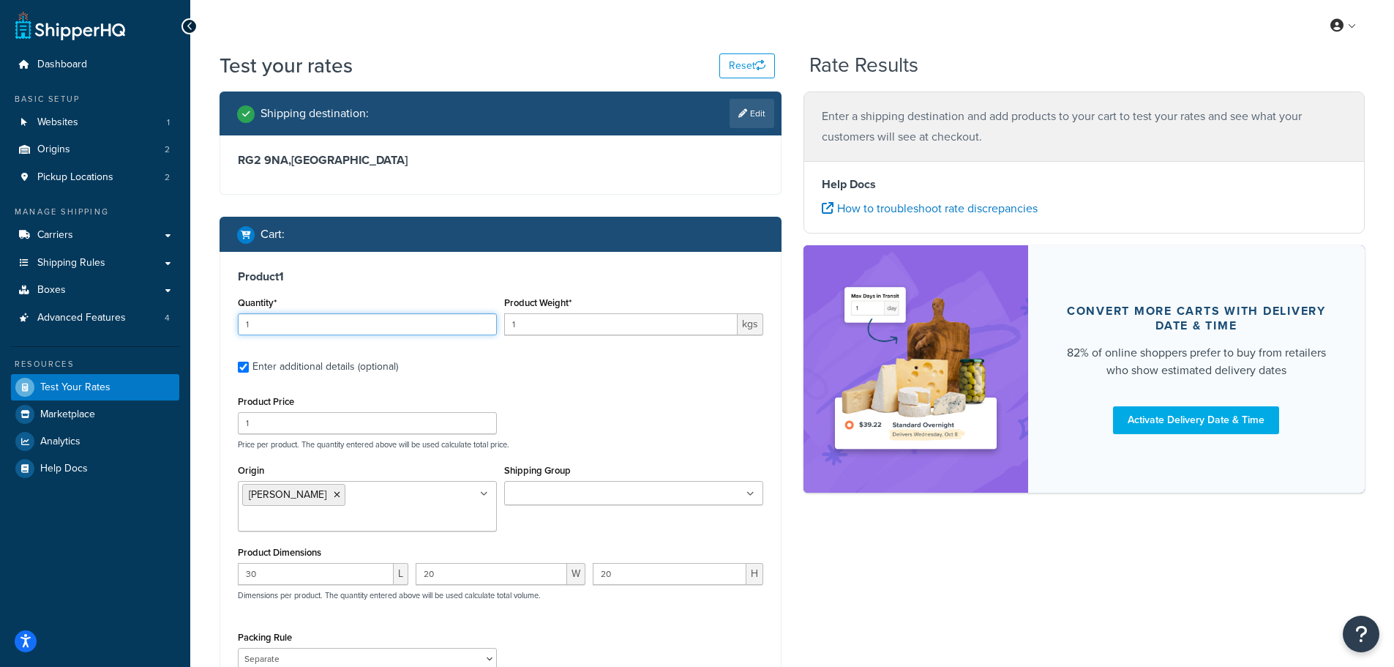
click at [270, 319] on input "1" at bounding box center [367, 324] width 259 height 22
type input "20"
click at [524, 323] on input "1" at bounding box center [621, 324] width 234 height 22
type input "12.5"
click at [564, 392] on div "Product Price 1 Price per product. The quantity entered above will be used calc…" at bounding box center [500, 421] width 533 height 58
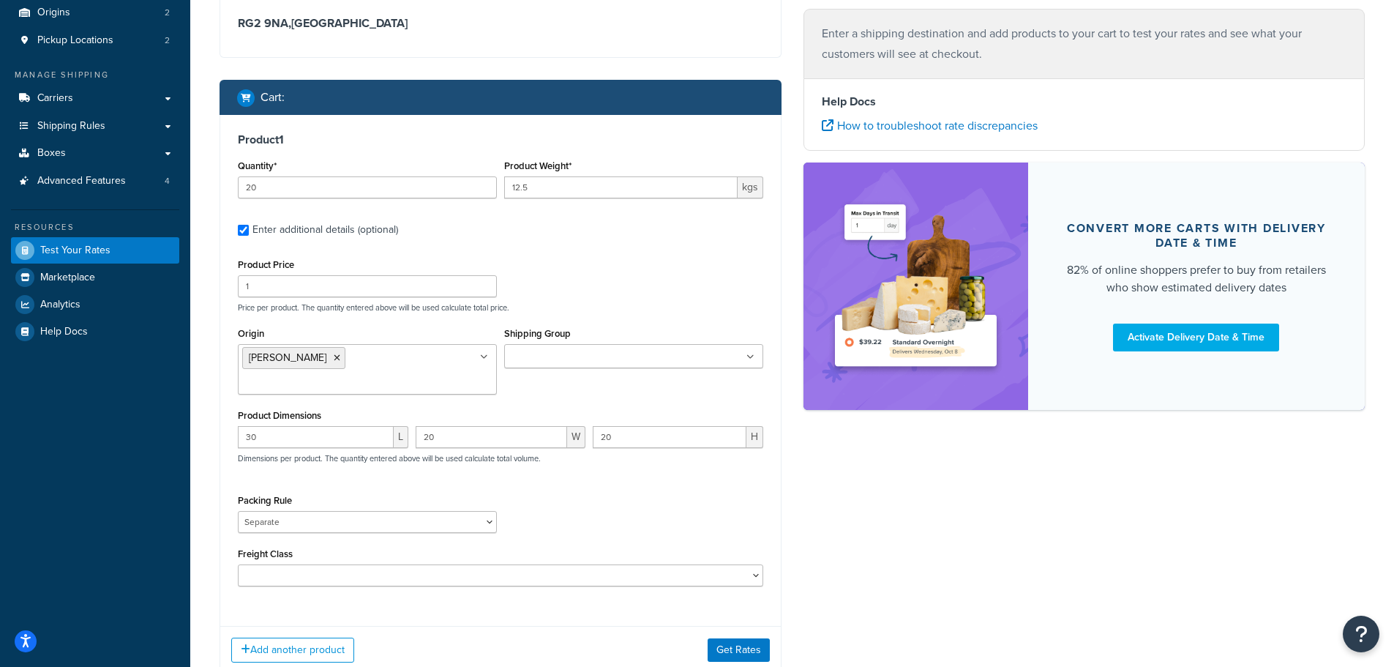
scroll to position [219, 0]
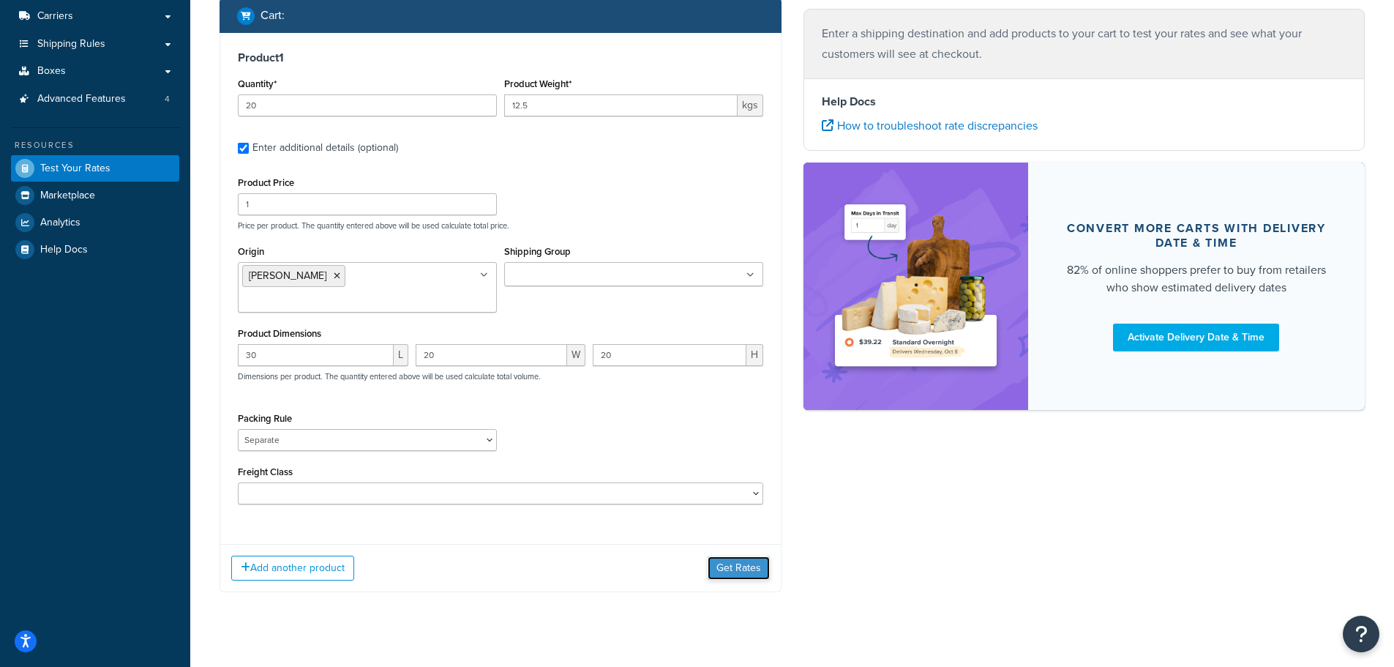
click at [728, 556] on button "Get Rates" at bounding box center [739, 567] width 62 height 23
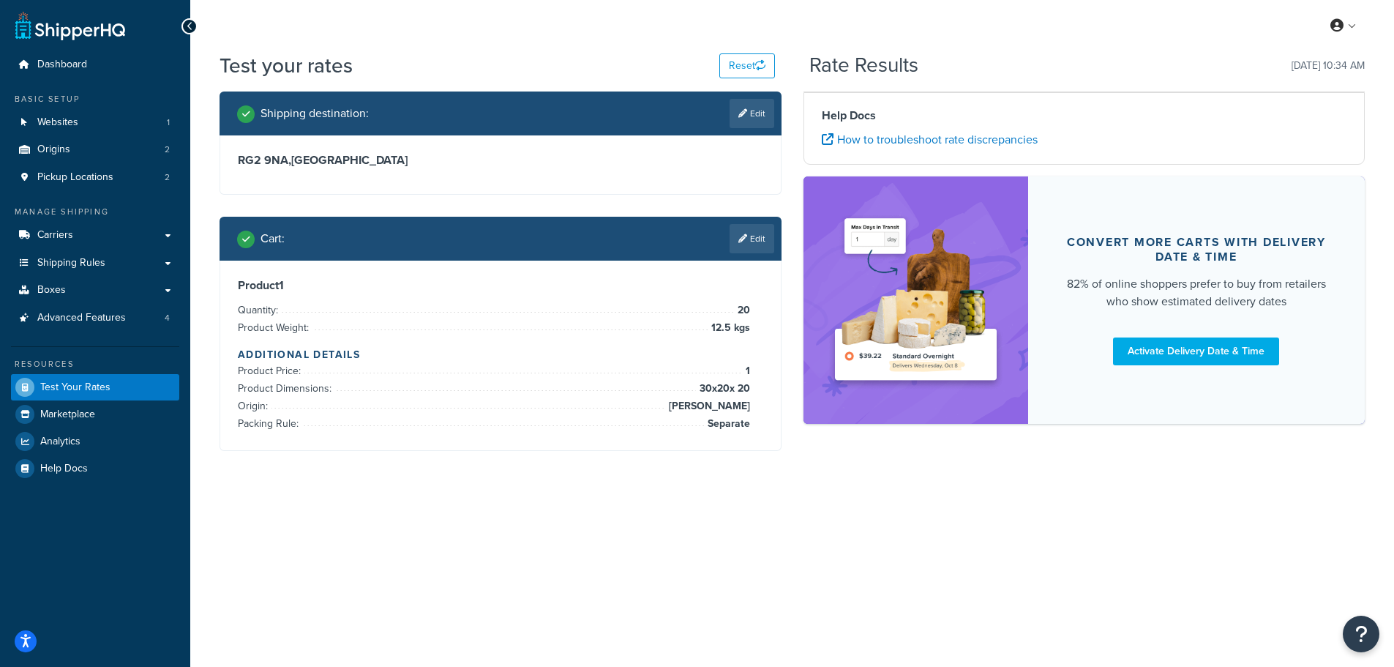
scroll to position [0, 0]
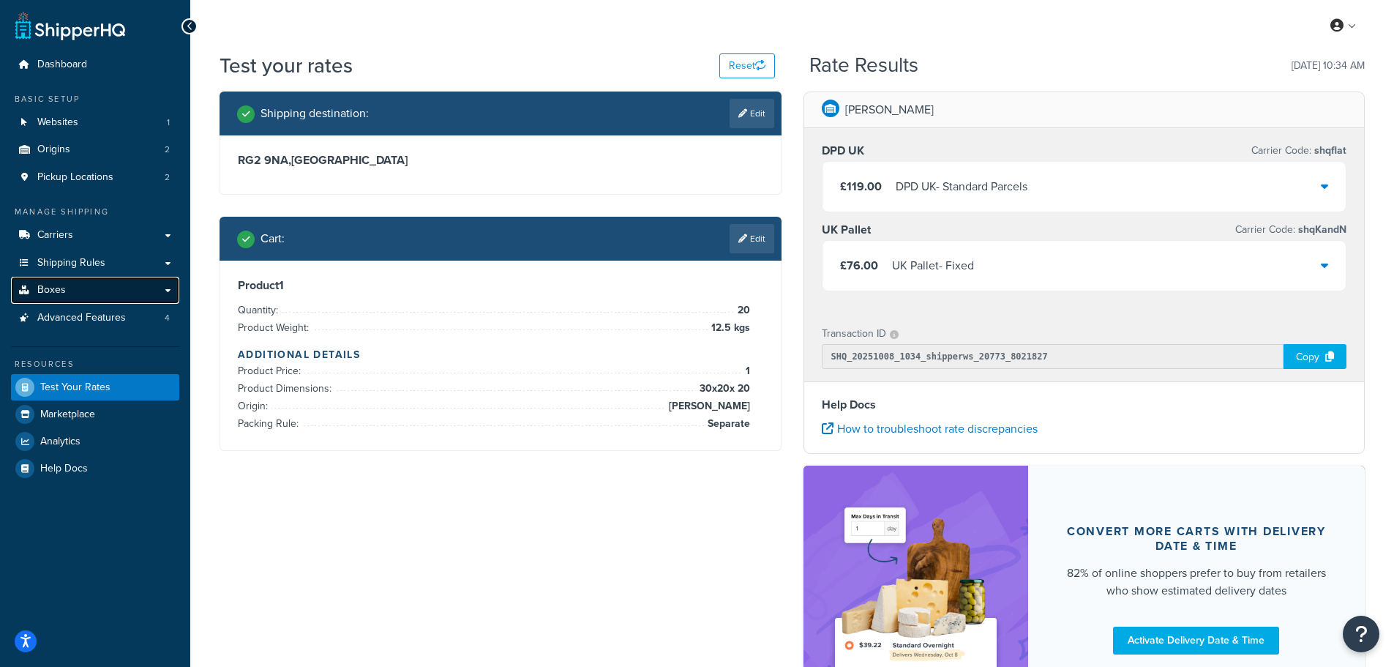
click at [66, 285] on link "Boxes" at bounding box center [95, 290] width 168 height 27
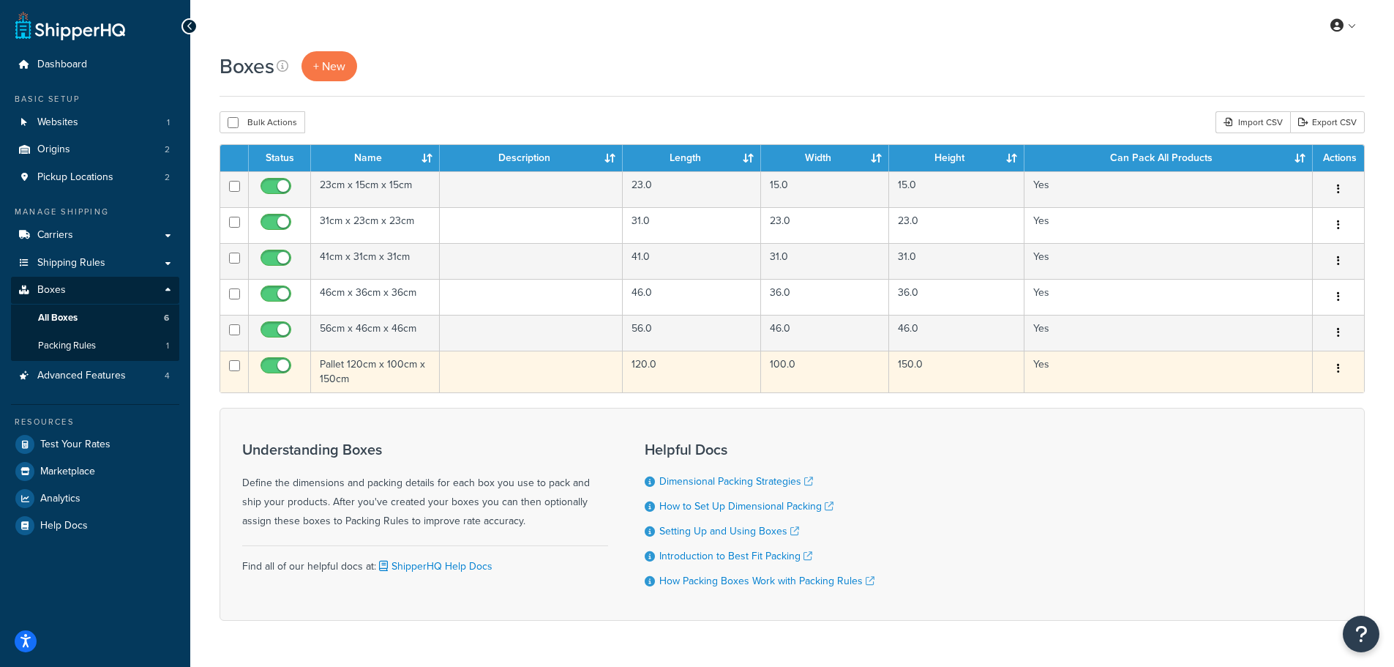
click at [404, 359] on td "Pallet 120cm x 100cm x 150cm" at bounding box center [375, 372] width 129 height 42
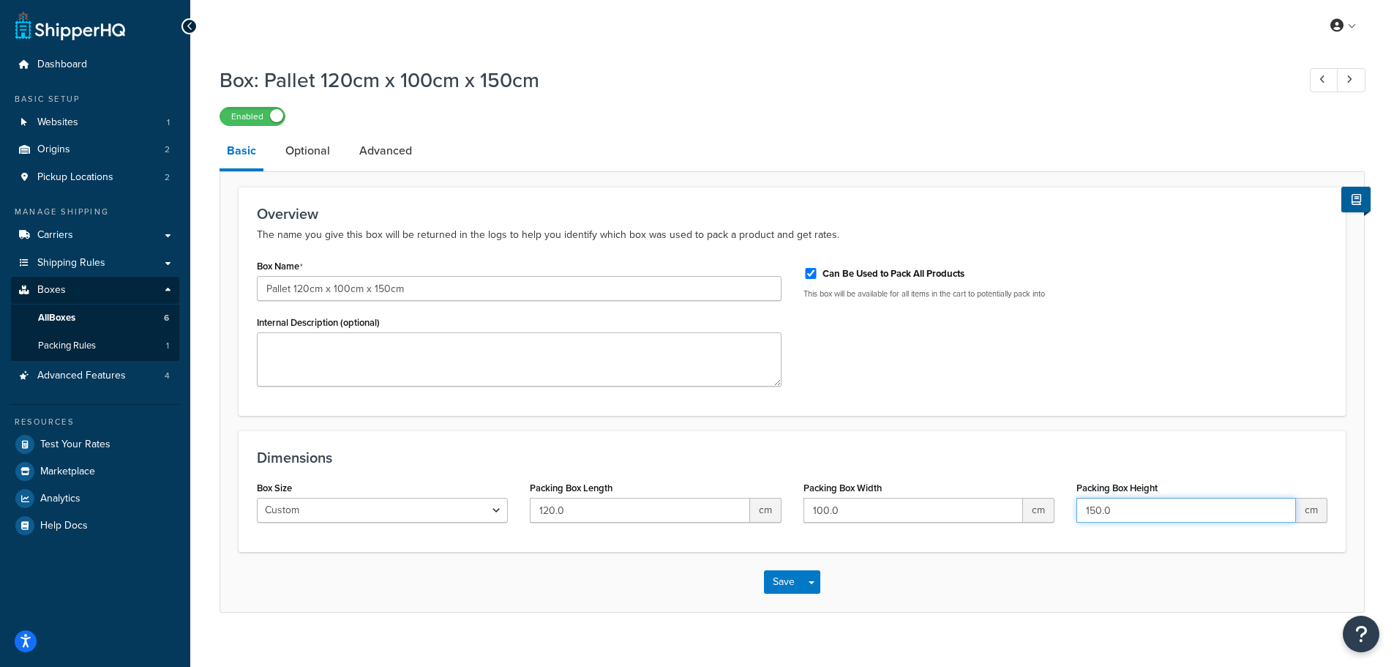
click at [1094, 511] on input "150.0" at bounding box center [1187, 510] width 220 height 25
type input "170.0"
click at [1097, 461] on h3 "Dimensions" at bounding box center [792, 457] width 1071 height 16
click at [777, 583] on button "Save" at bounding box center [784, 581] width 40 height 23
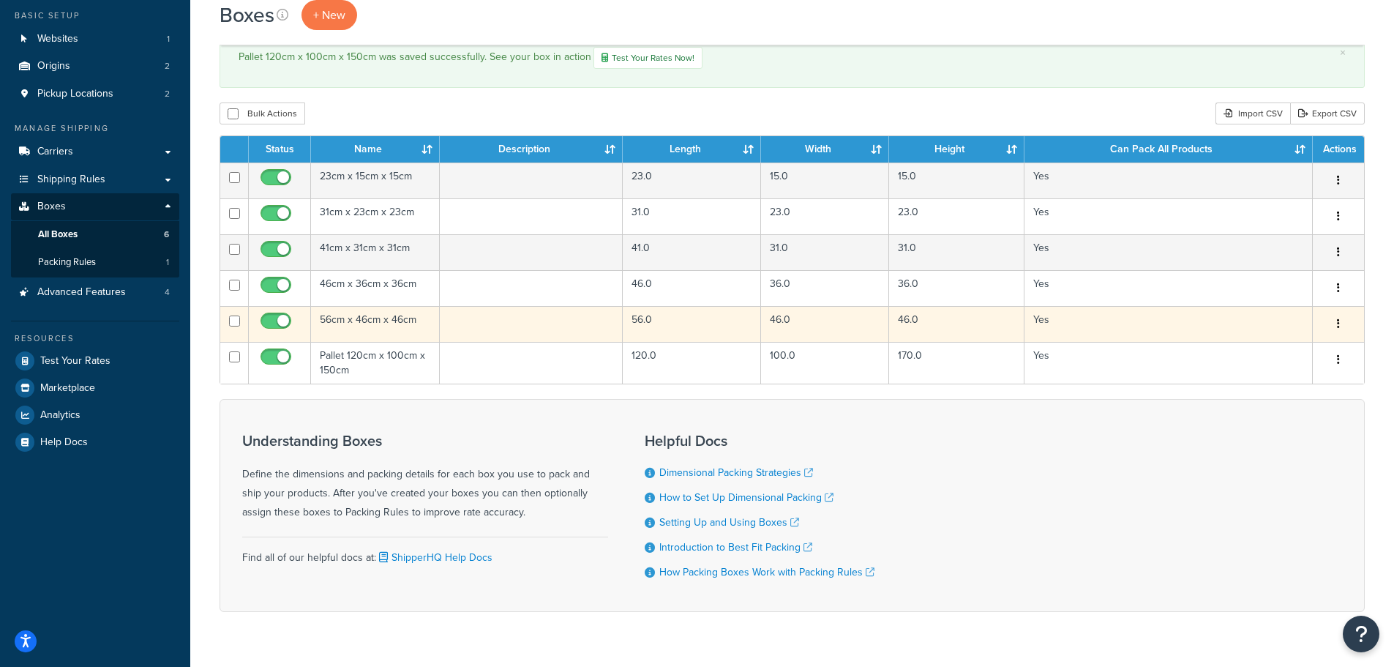
scroll to position [48, 0]
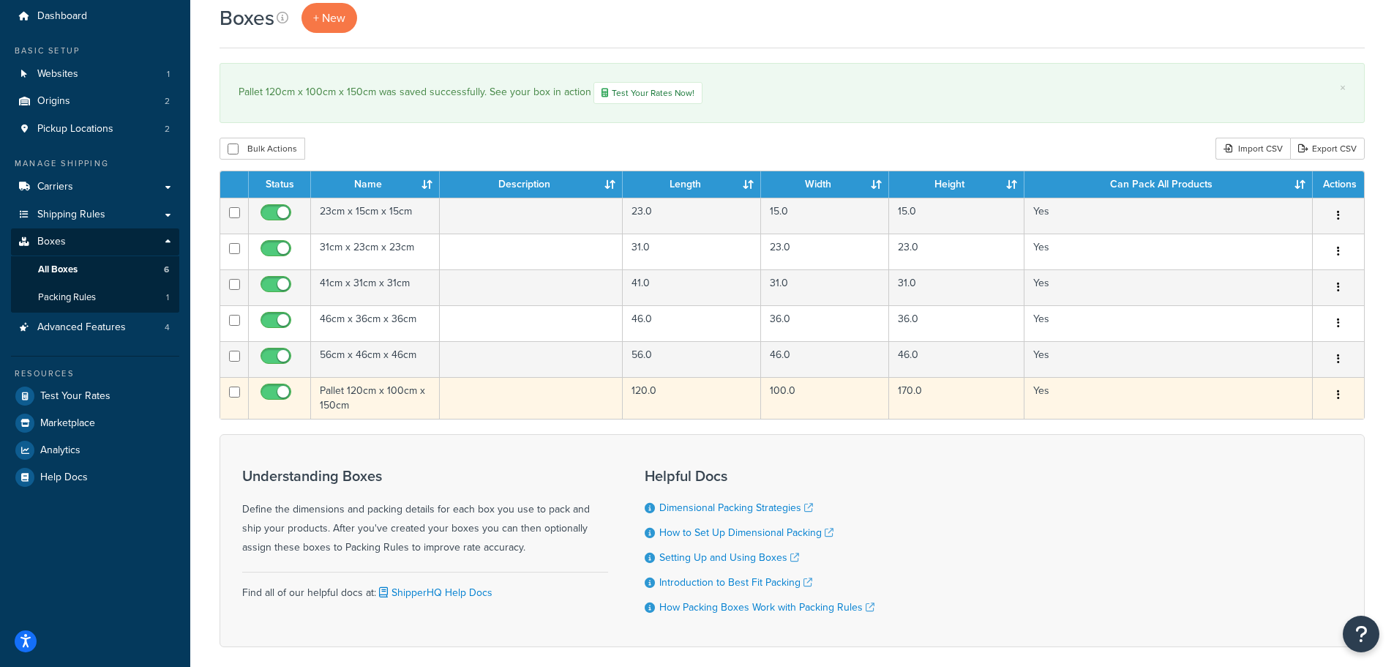
click at [380, 401] on td "Pallet 120cm x 100cm x 150cm" at bounding box center [375, 398] width 129 height 42
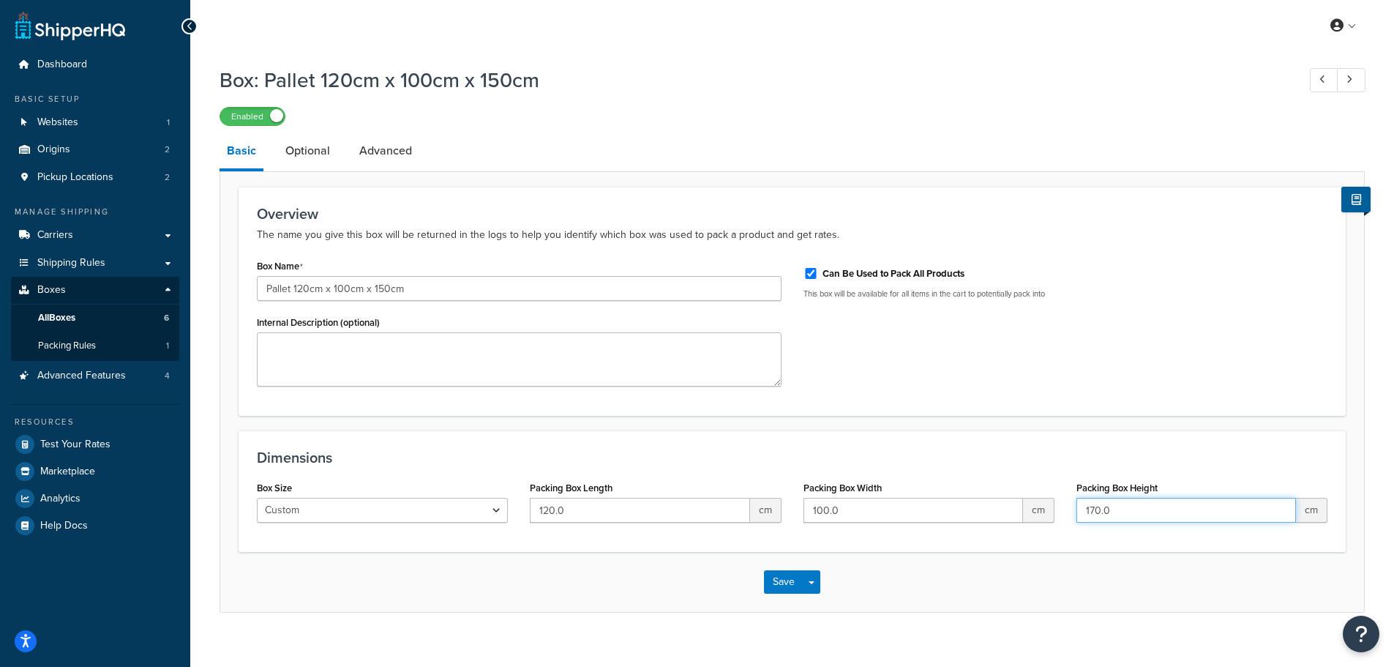
click at [1093, 511] on input "170.0" at bounding box center [1187, 510] width 220 height 25
type input "150.0"
click at [1097, 451] on h3 "Dimensions" at bounding box center [792, 457] width 1071 height 16
click at [777, 584] on button "Save" at bounding box center [784, 581] width 40 height 23
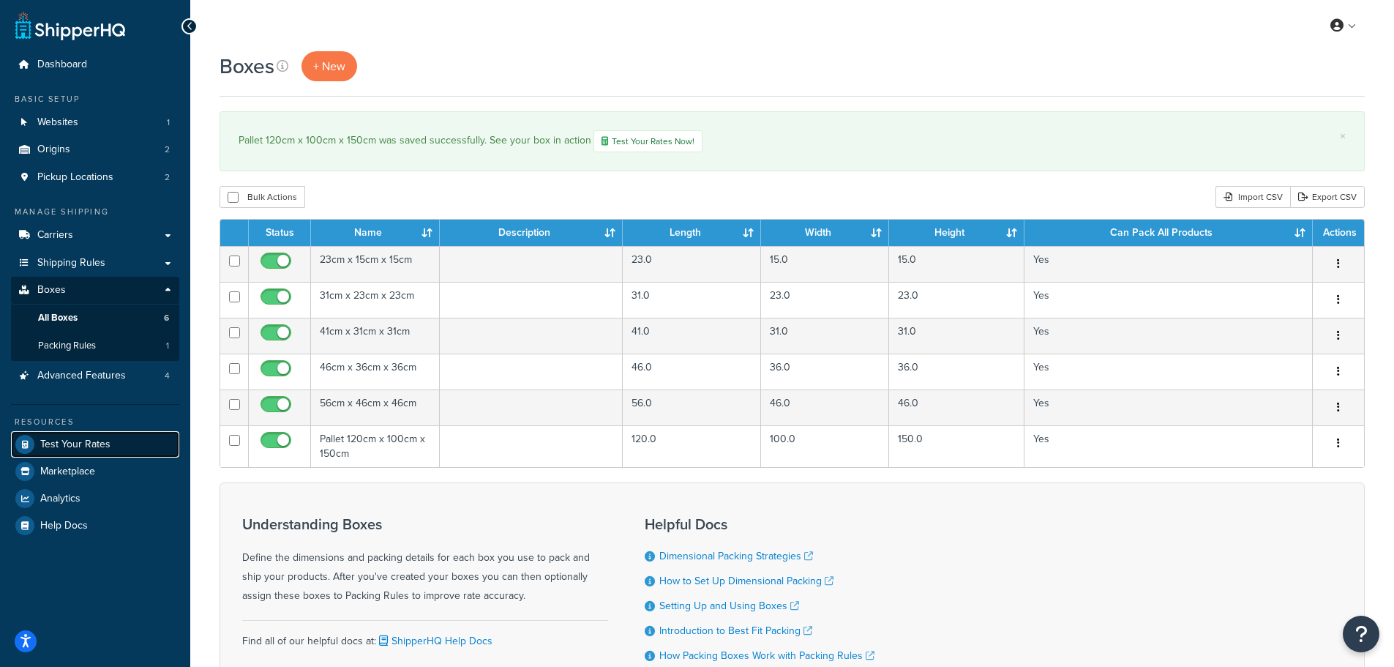
click at [70, 441] on span "Test Your Rates" at bounding box center [75, 444] width 70 height 12
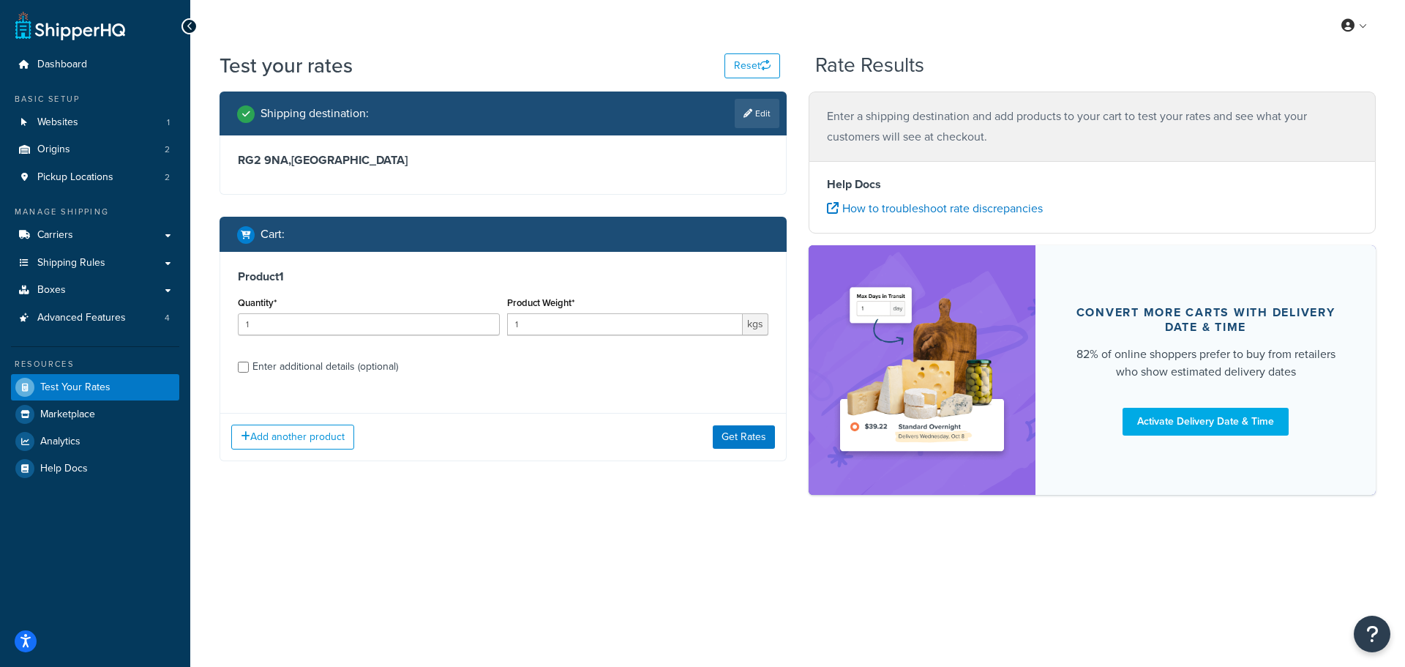
click at [312, 370] on div "Enter additional details (optional)" at bounding box center [326, 366] width 146 height 20
click at [249, 370] on input "Enter additional details (optional)" at bounding box center [243, 367] width 11 height 11
checkbox input "true"
select select "87822"
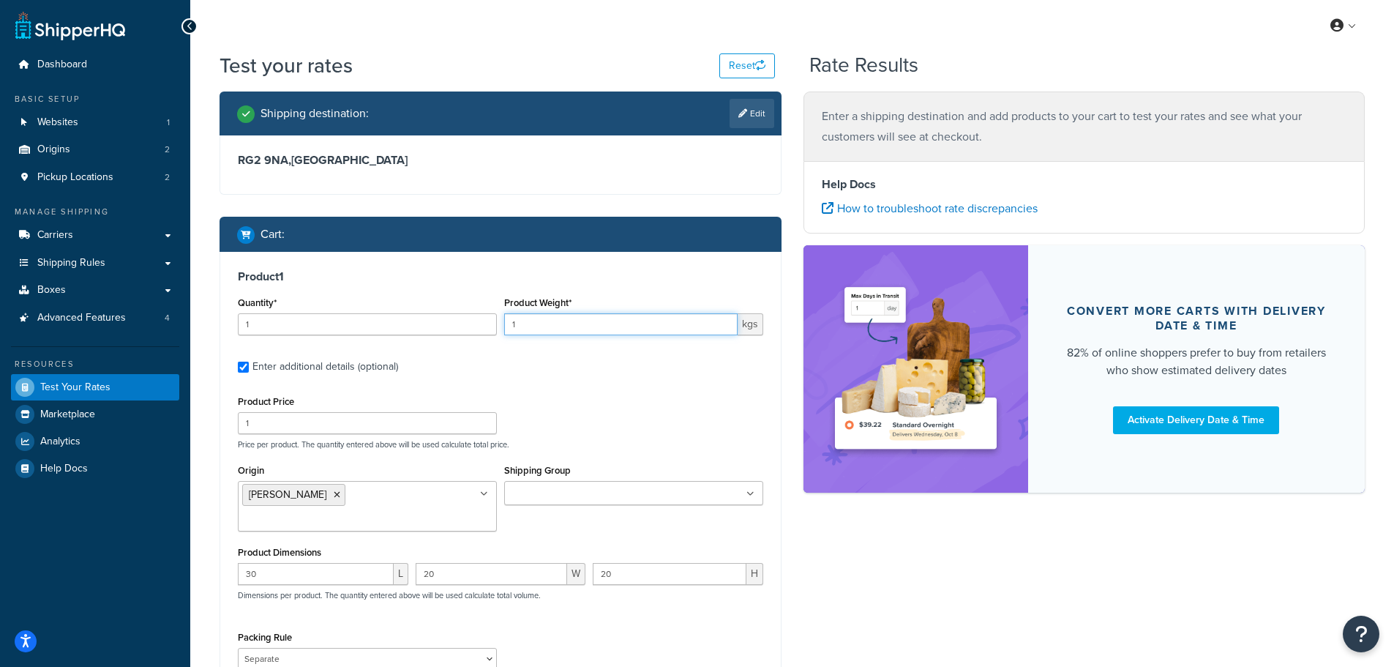
click at [524, 321] on input "1" at bounding box center [621, 324] width 234 height 22
drag, startPoint x: 523, startPoint y: 321, endPoint x: 506, endPoint y: 324, distance: 17.8
click at [506, 324] on input "1" at bounding box center [621, 324] width 234 height 22
type input "1060"
click at [580, 403] on div "Product Price 1 Price per product. The quantity entered above will be used calc…" at bounding box center [500, 421] width 533 height 58
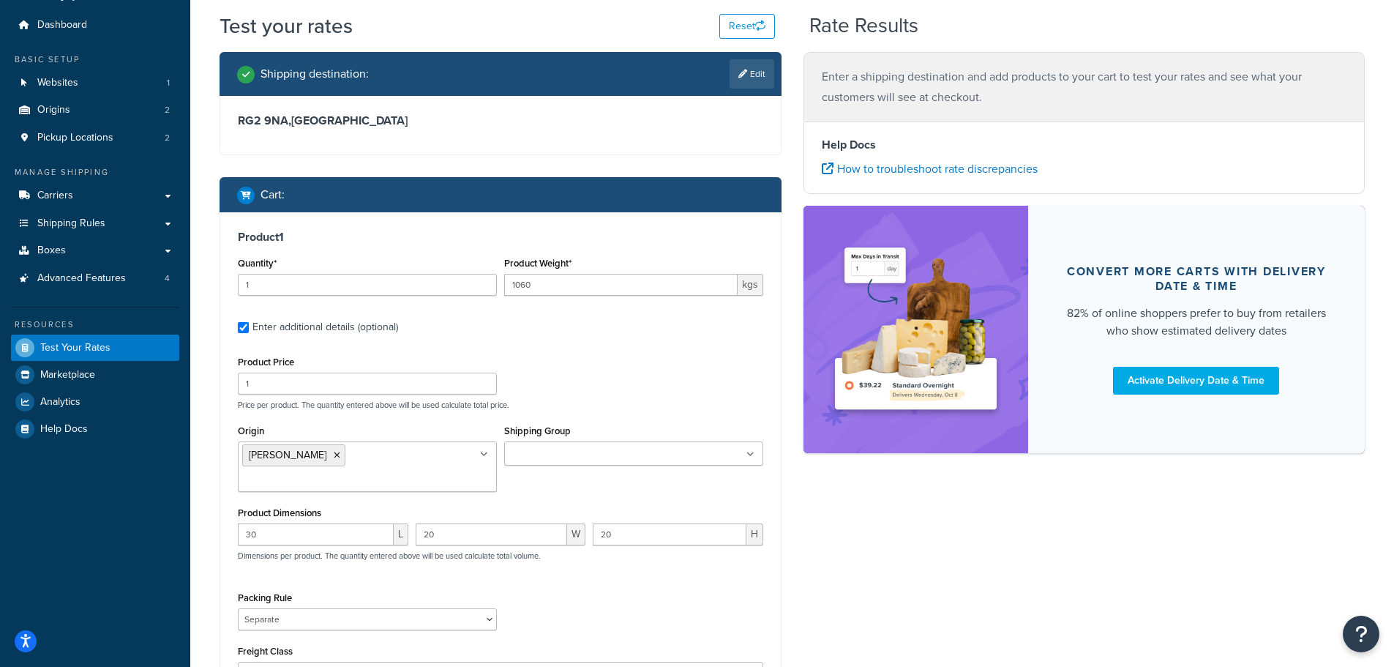
scroll to position [73, 0]
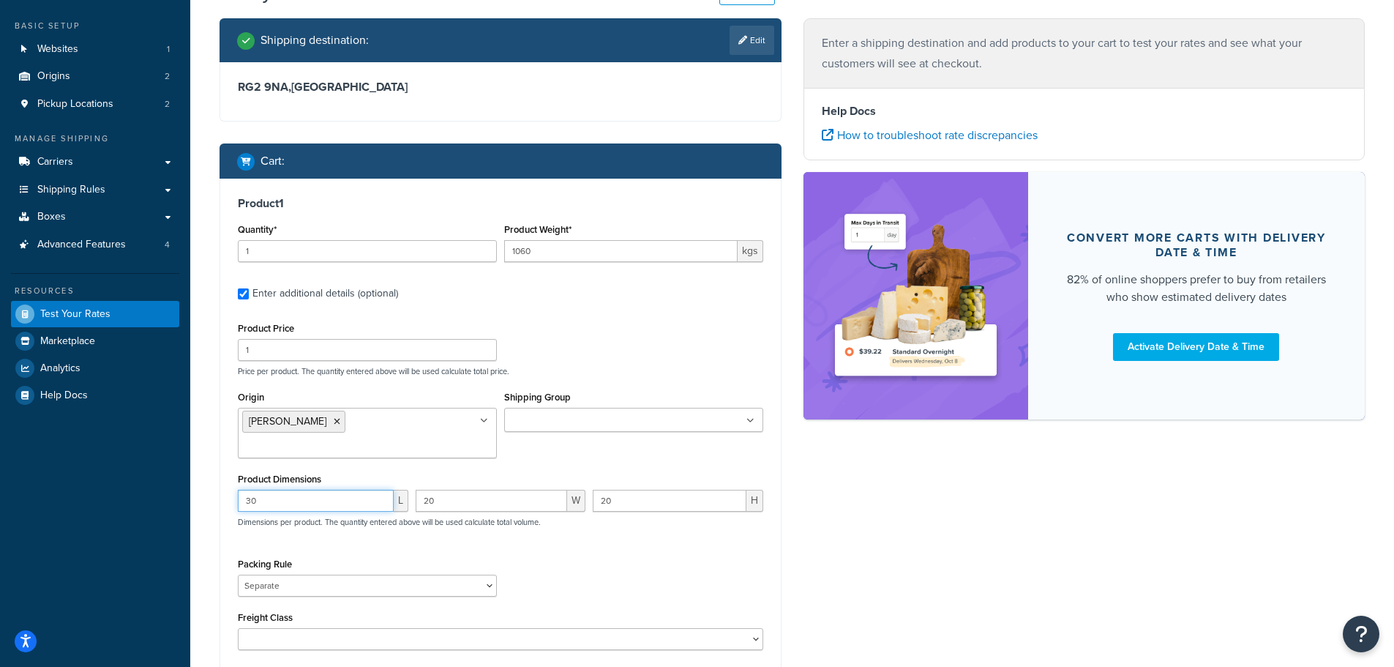
drag, startPoint x: 274, startPoint y: 477, endPoint x: 216, endPoint y: 478, distance: 58.6
click at [216, 478] on div "Shipping destination : Edit RG2 9NA , United Kingdom Cart : Product 1 Quantity*…" at bounding box center [501, 389] width 584 height 742
type input "120"
drag, startPoint x: 439, startPoint y: 477, endPoint x: 398, endPoint y: 490, distance: 43.1
click at [398, 490] on div "120 L 20 W 20 H Dimensions per product. The quantity entered above will be used…" at bounding box center [500, 516] width 533 height 53
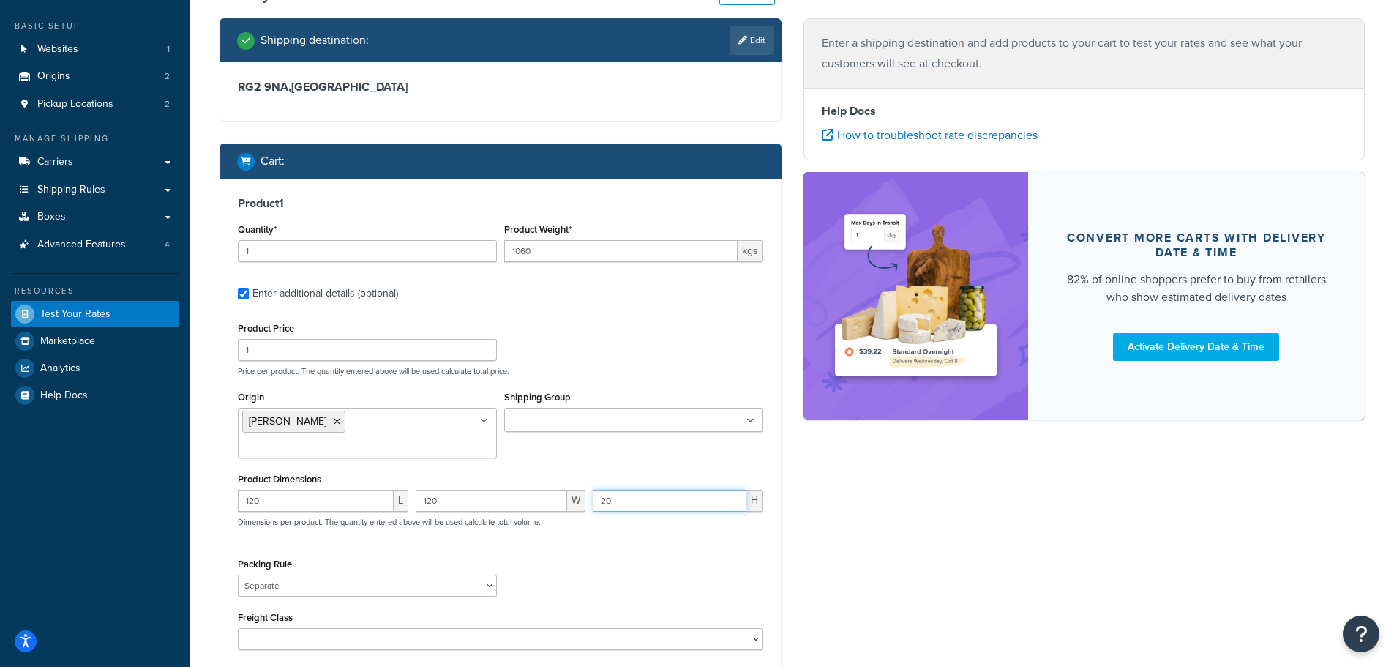
drag, startPoint x: 599, startPoint y: 480, endPoint x: 591, endPoint y: 485, distance: 9.2
click at [591, 490] on div "20 H" at bounding box center [678, 506] width 178 height 33
drag, startPoint x: 443, startPoint y: 482, endPoint x: 417, endPoint y: 485, distance: 26.4
click at [417, 490] on input "120" at bounding box center [492, 501] width 152 height 22
type input "100"
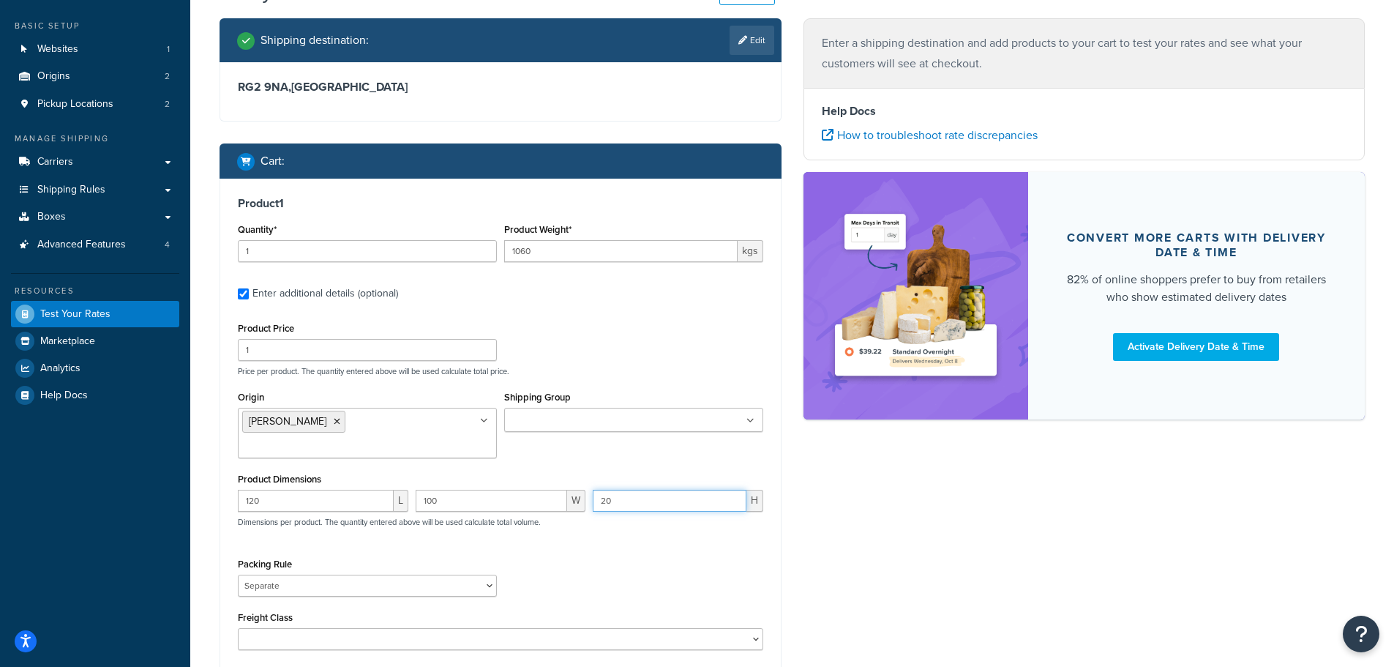
drag, startPoint x: 610, startPoint y: 478, endPoint x: 596, endPoint y: 482, distance: 15.1
click at [596, 490] on input "20" at bounding box center [670, 501] width 154 height 22
type input "150"
click at [616, 520] on div "120 L 100 W 150 H Dimensions per product. The quantity entered above will be us…" at bounding box center [500, 516] width 533 height 53
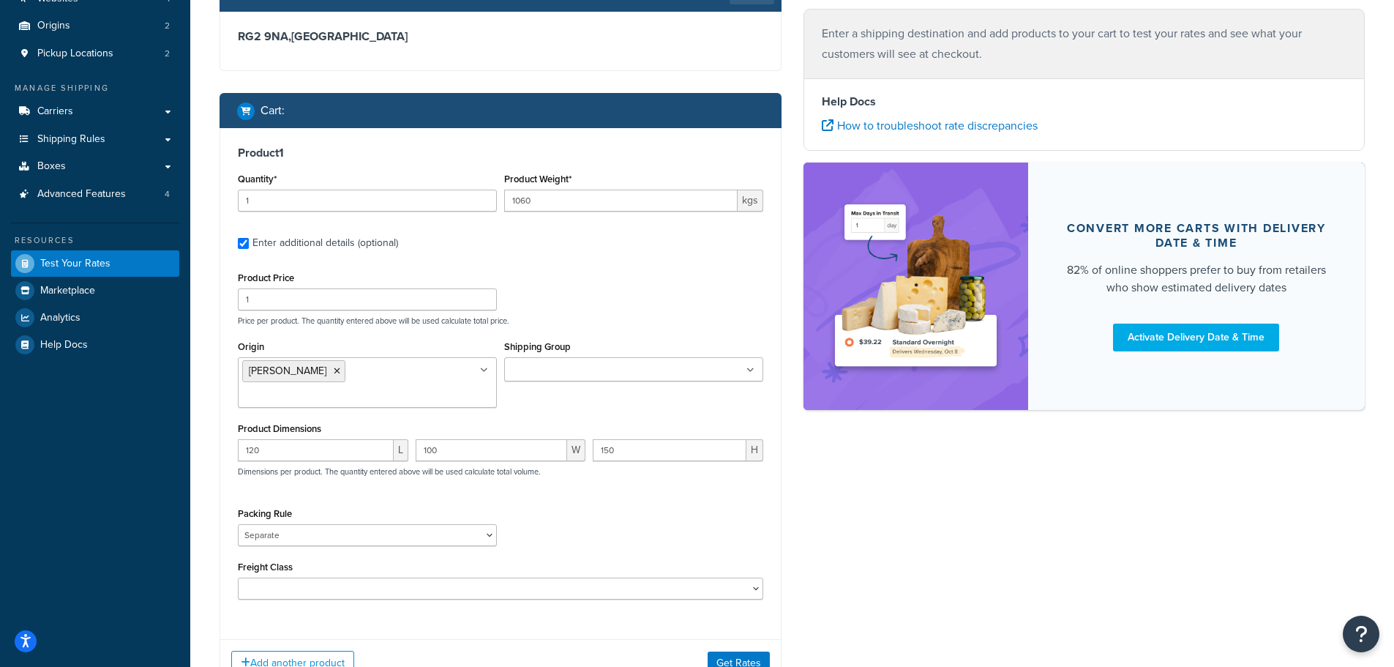
scroll to position [146, 0]
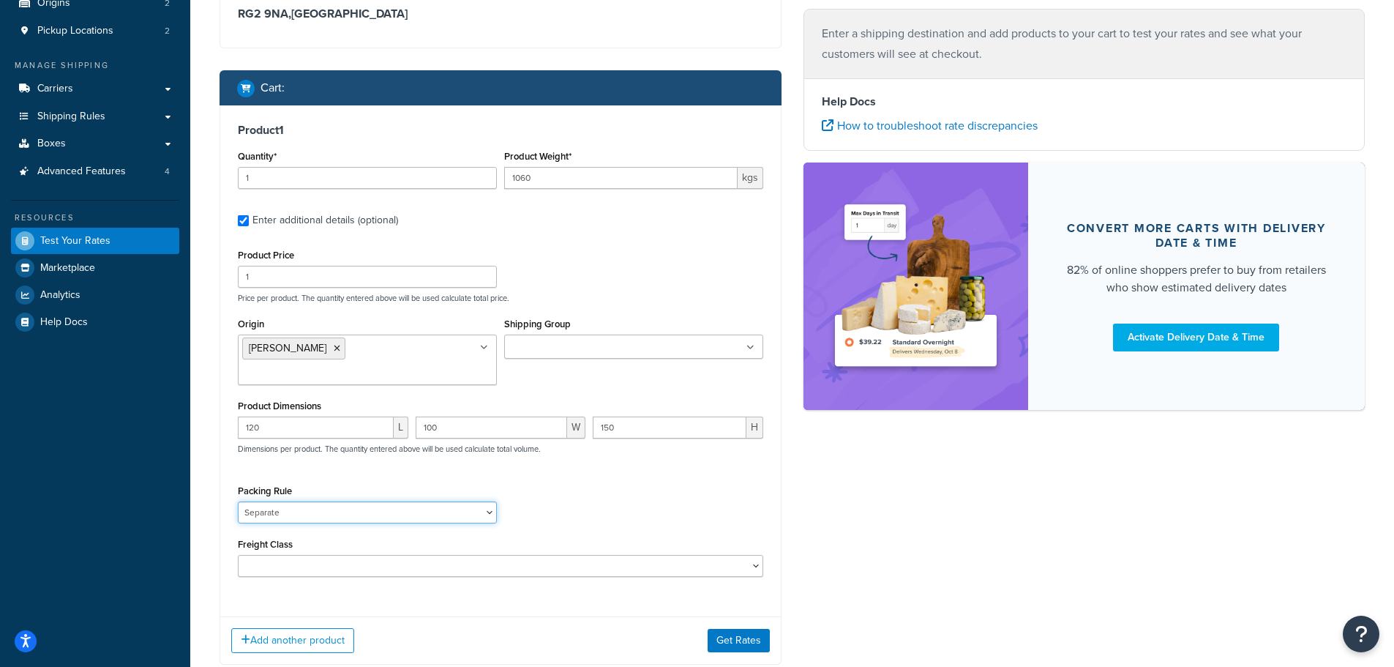
click at [481, 501] on select "Separate" at bounding box center [367, 512] width 259 height 22
select select
click at [238, 501] on select "Separate" at bounding box center [367, 512] width 259 height 22
click at [563, 504] on div "Packing Rule Separate" at bounding box center [500, 507] width 533 height 53
click at [728, 629] on button "Get Rates" at bounding box center [739, 640] width 62 height 23
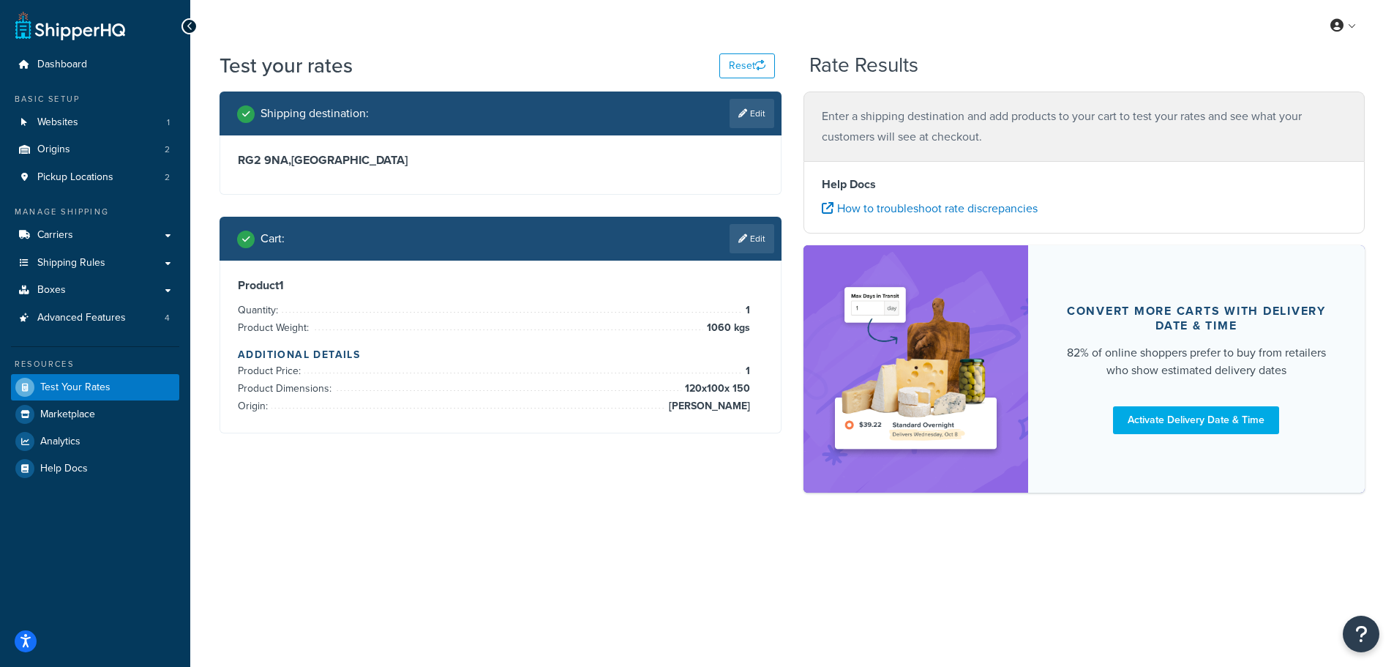
scroll to position [0, 0]
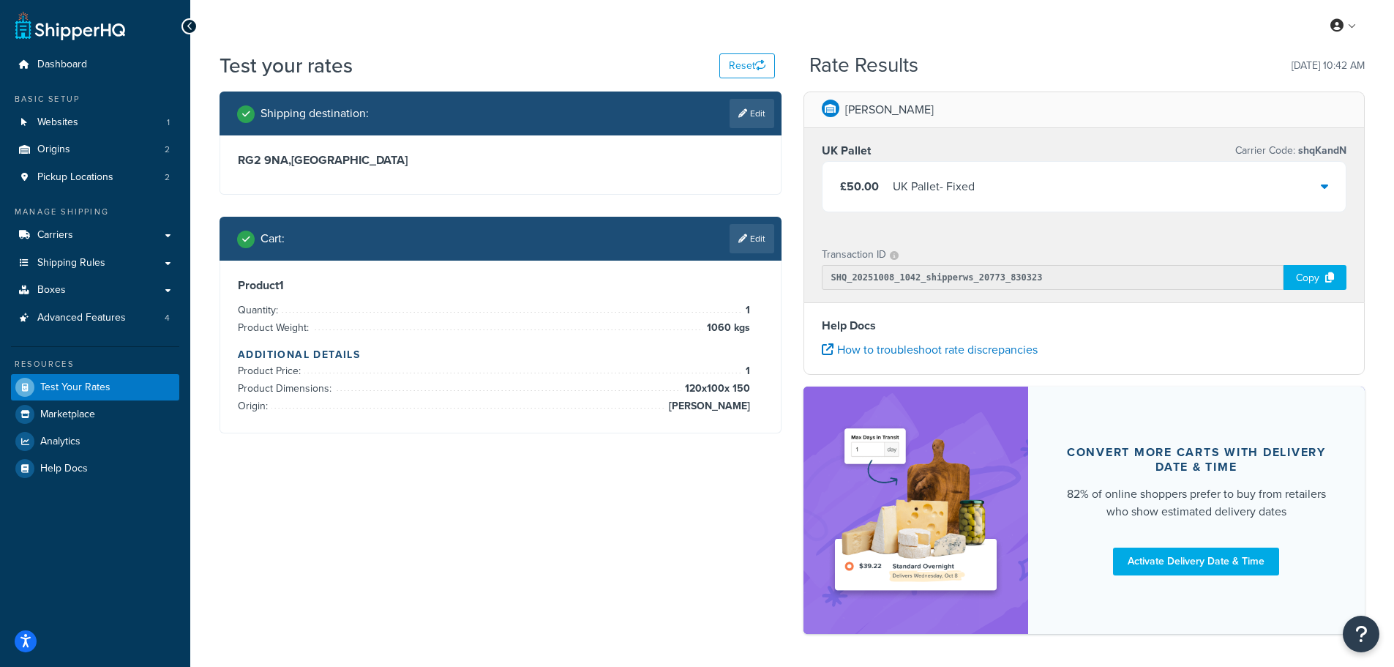
click at [1321, 187] on div "£50.00 UK Pallet - Fixed" at bounding box center [1085, 187] width 524 height 50
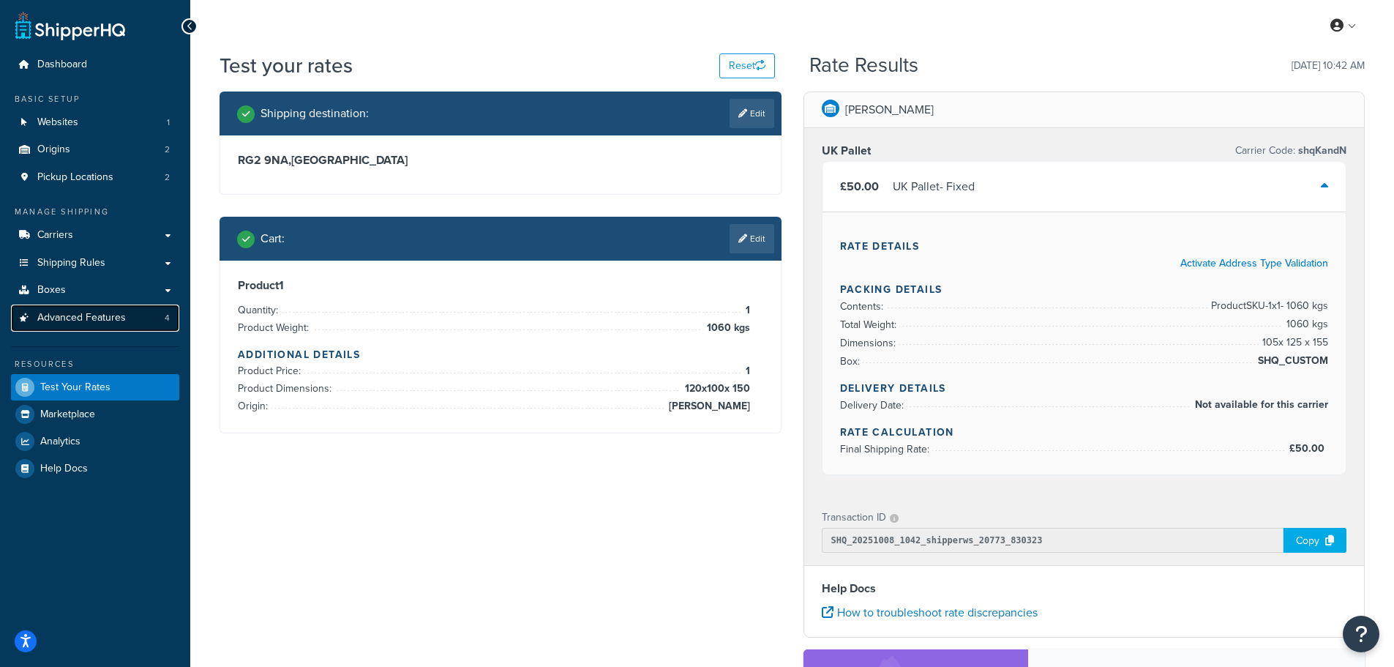
click at [72, 319] on span "Advanced Features" at bounding box center [81, 318] width 89 height 12
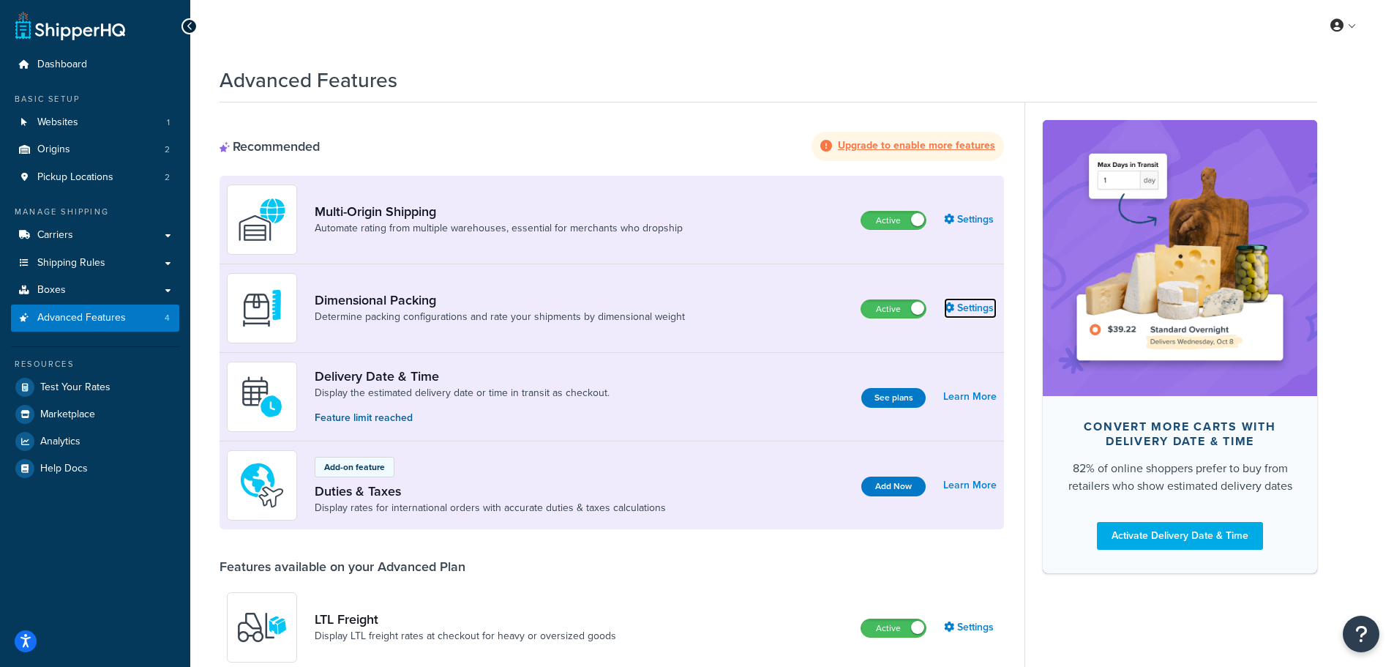
click at [954, 309] on icon at bounding box center [949, 307] width 10 height 10
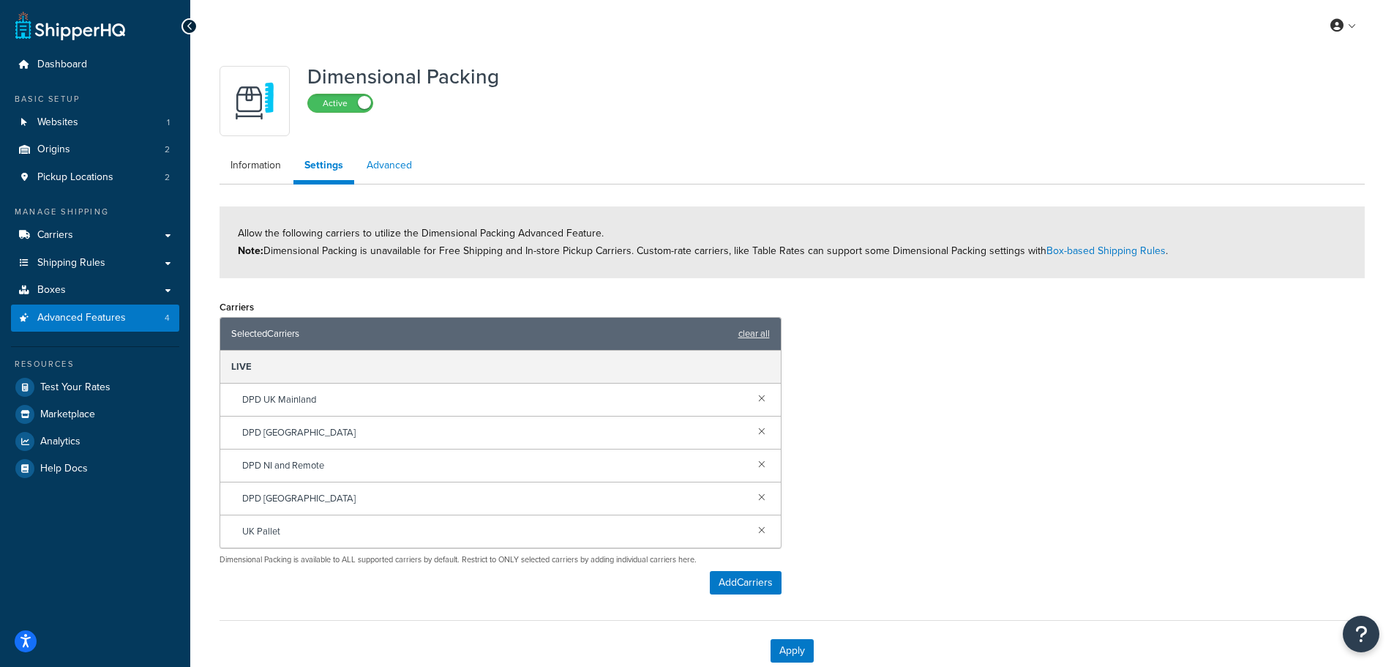
click at [386, 167] on link "Advanced" at bounding box center [389, 165] width 67 height 29
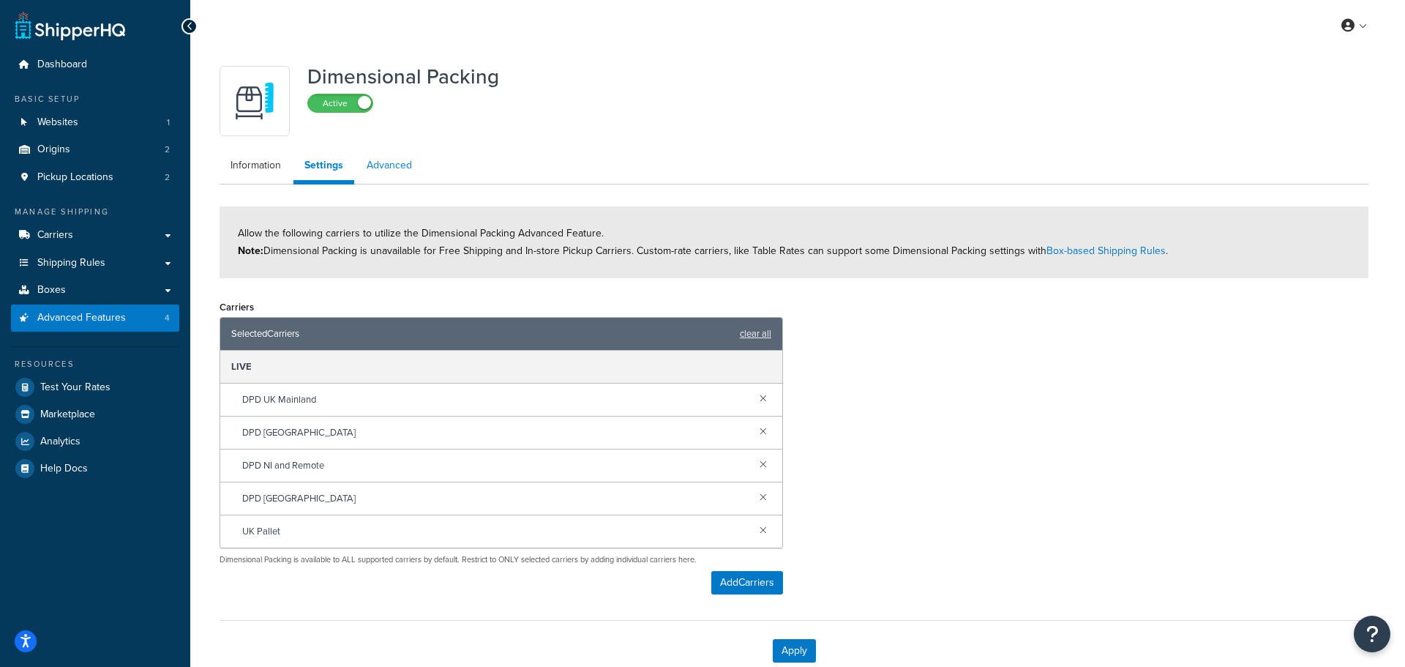
select select "false"
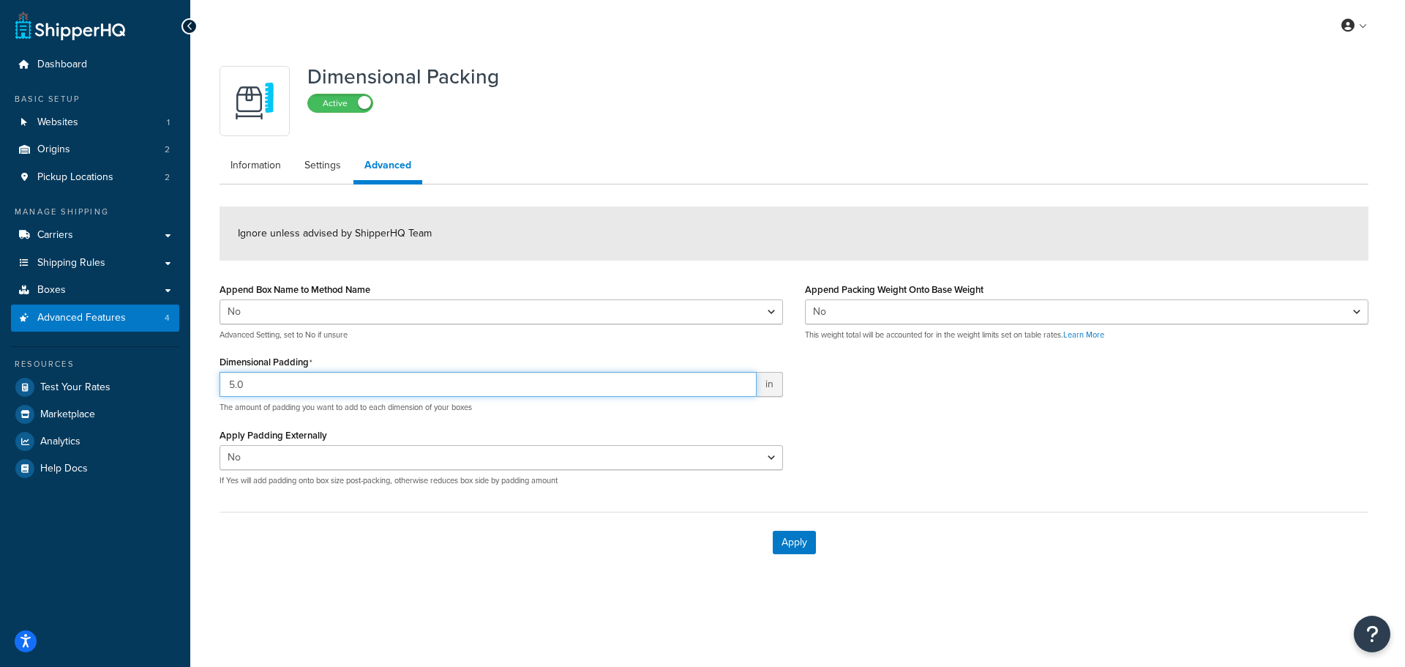
drag, startPoint x: 268, startPoint y: 386, endPoint x: 182, endPoint y: 404, distance: 88.3
click at [183, 404] on div "Dashboard Basic Setup Websites 1 Origins 2 Pickup Locations 2 Manage Shipping C…" at bounding box center [702, 333] width 1405 height 667
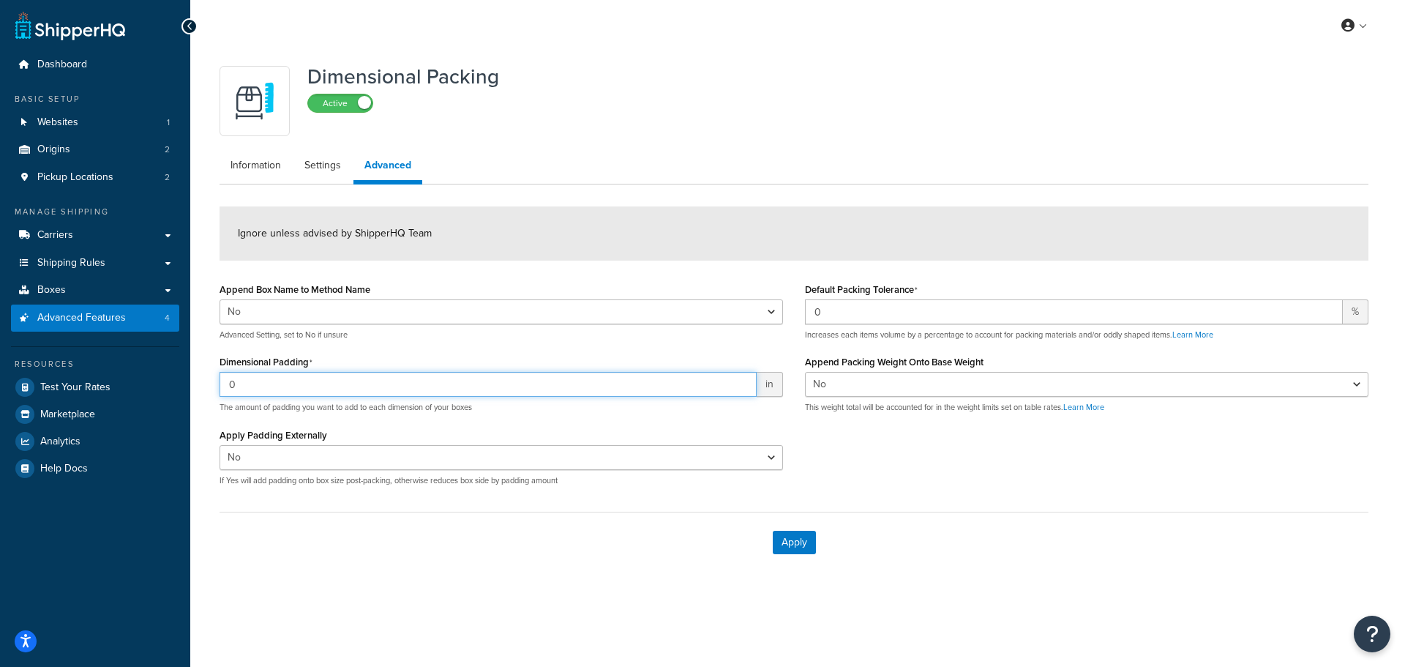
type input "0"
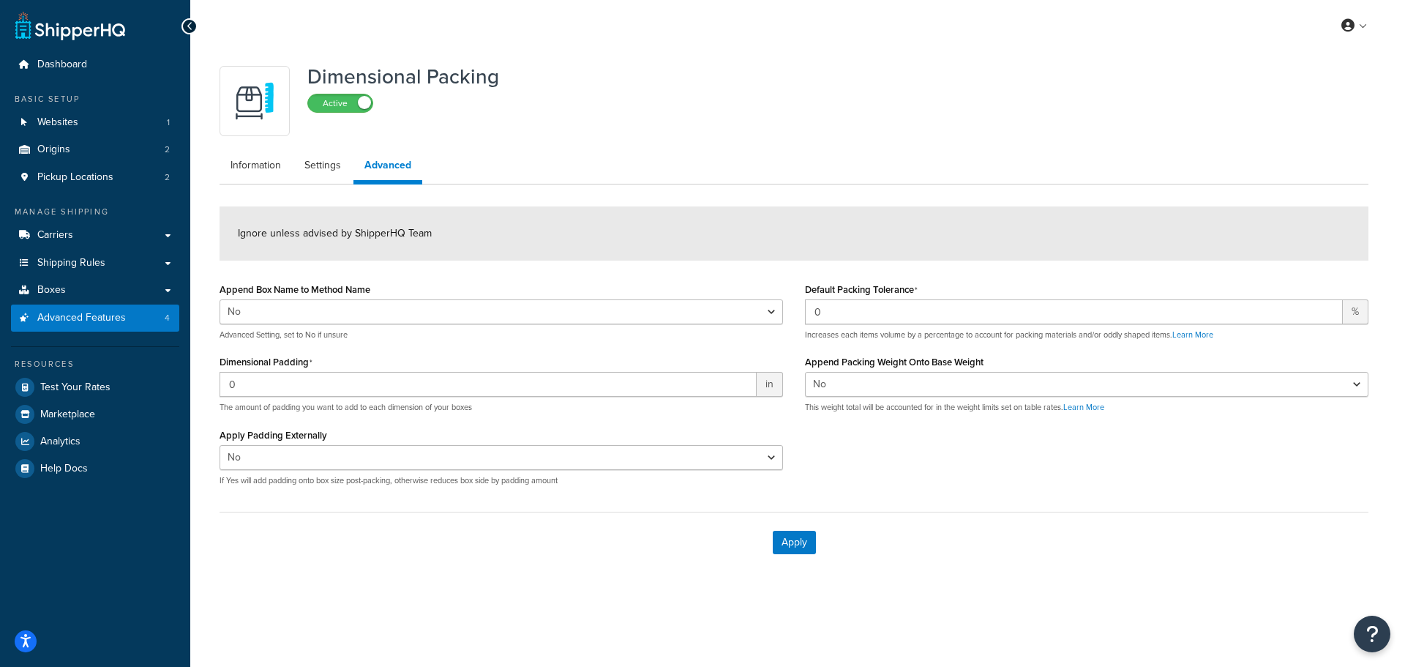
click at [531, 428] on div "Apply Padding Externally Yes No If Yes will add padding onto box size post-pack…" at bounding box center [502, 455] width 564 height 61
click at [783, 541] on button "Apply" at bounding box center [794, 542] width 43 height 23
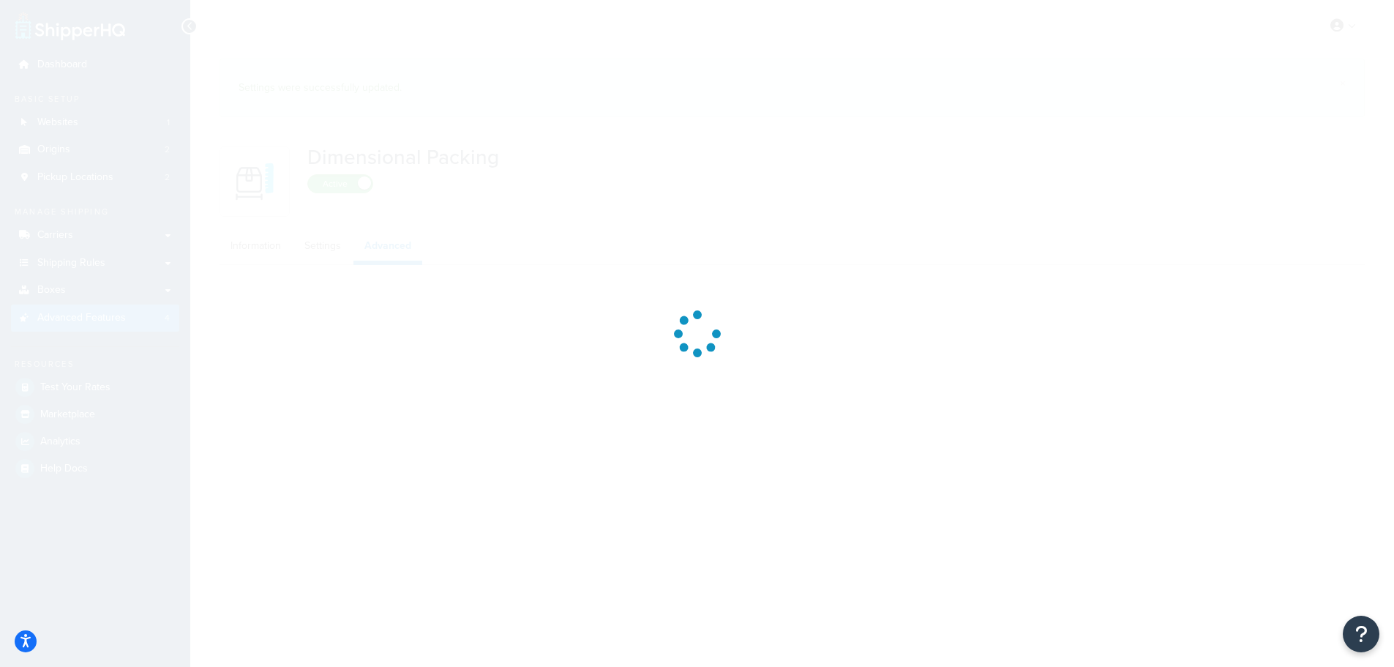
select select "false"
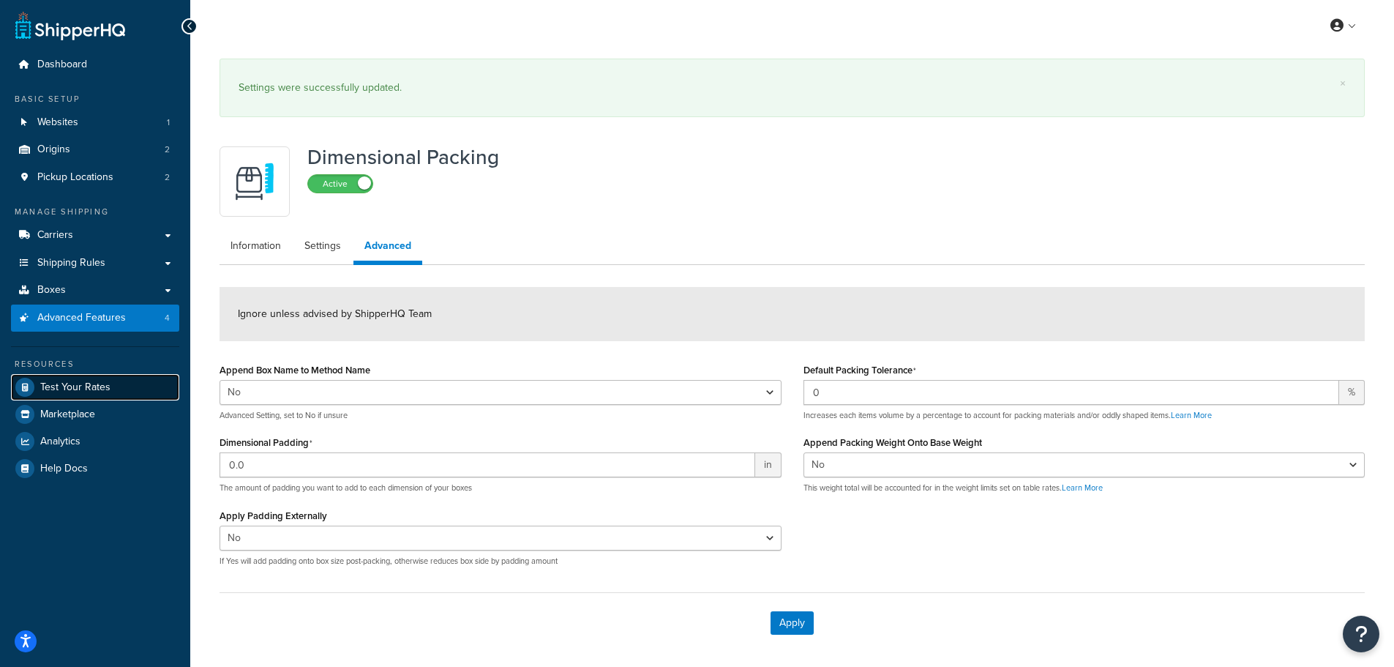
click at [58, 388] on span "Test Your Rates" at bounding box center [75, 387] width 70 height 12
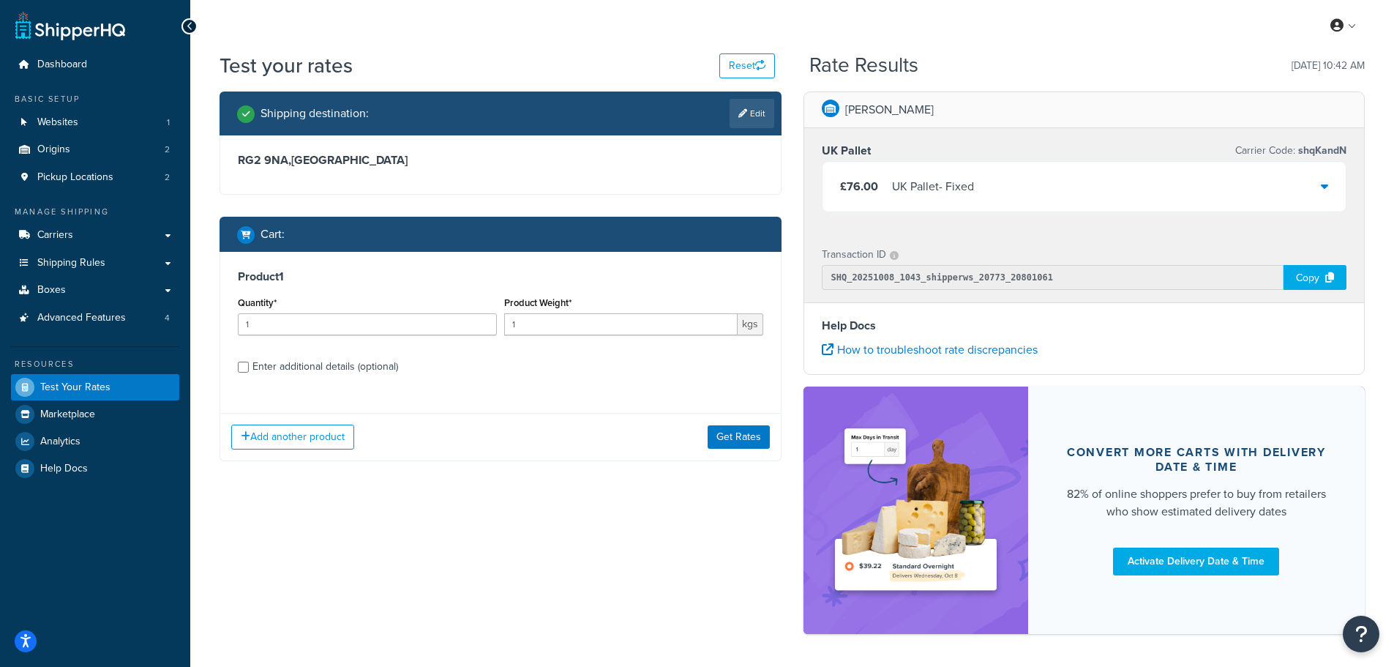
click at [351, 367] on div "Enter additional details (optional)" at bounding box center [326, 366] width 146 height 20
click at [249, 367] on input "Enter additional details (optional)" at bounding box center [243, 367] width 11 height 11
checkbox input "true"
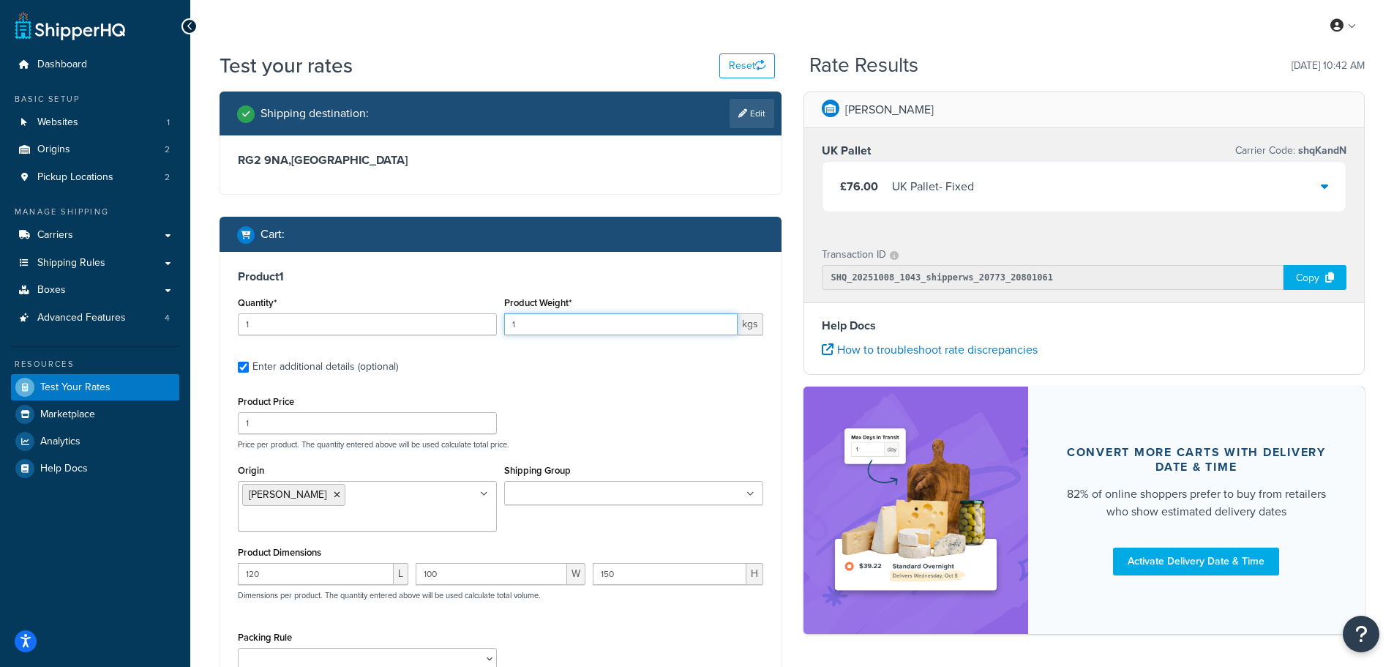
click at [524, 324] on input "1" at bounding box center [621, 324] width 234 height 22
type input "1000"
click at [552, 380] on div "Product 1 Quantity* 1 Product Weight* 1000 kgs Enter additional details (option…" at bounding box center [500, 502] width 561 height 500
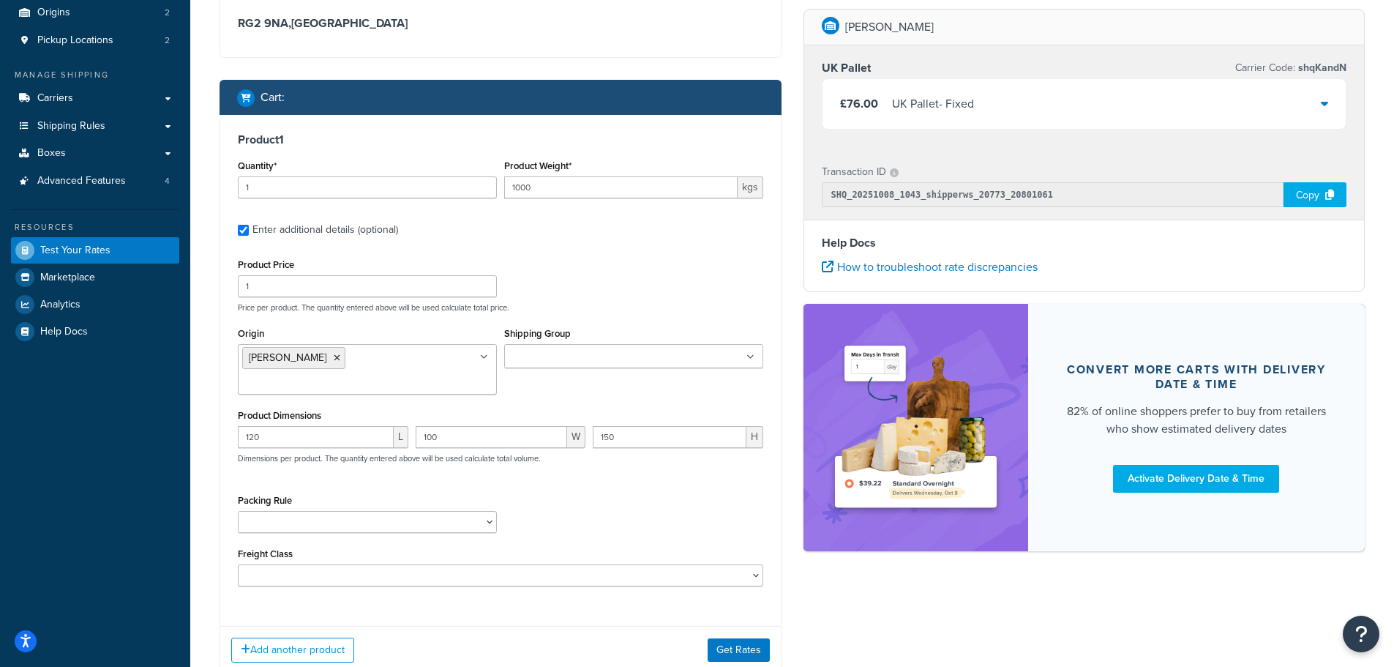
scroll to position [146, 0]
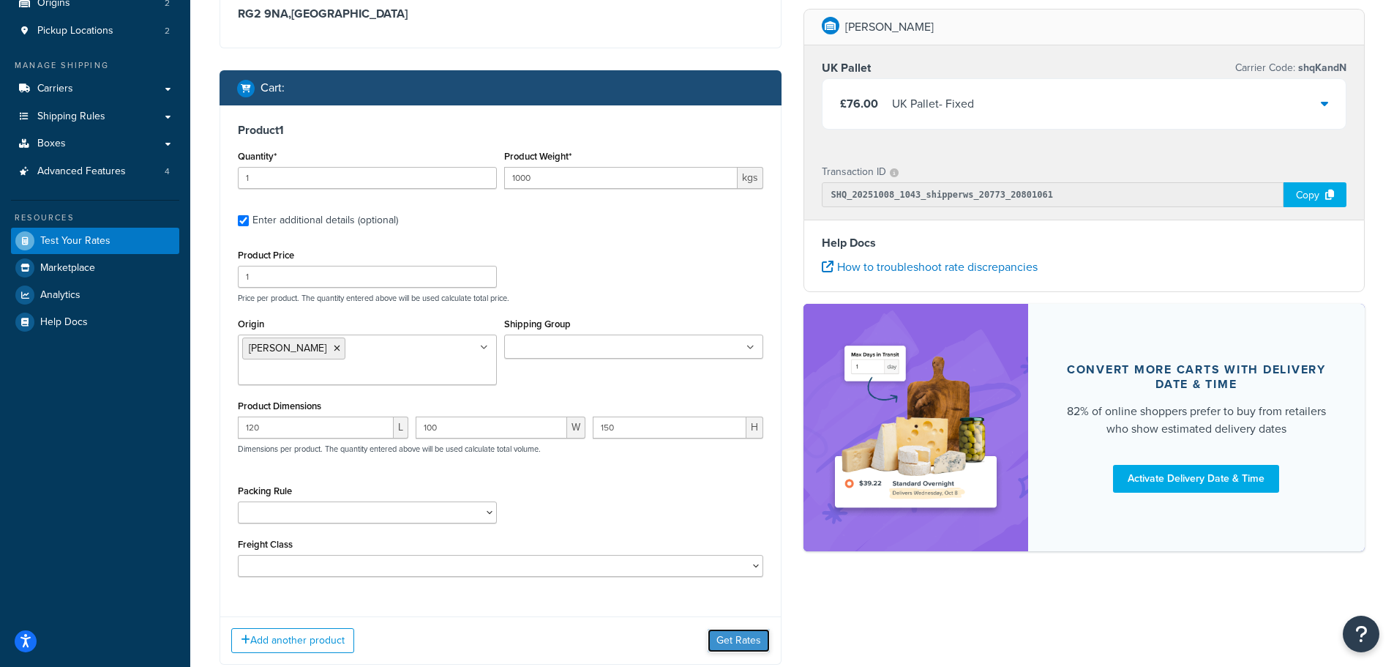
click at [734, 629] on button "Get Rates" at bounding box center [739, 640] width 62 height 23
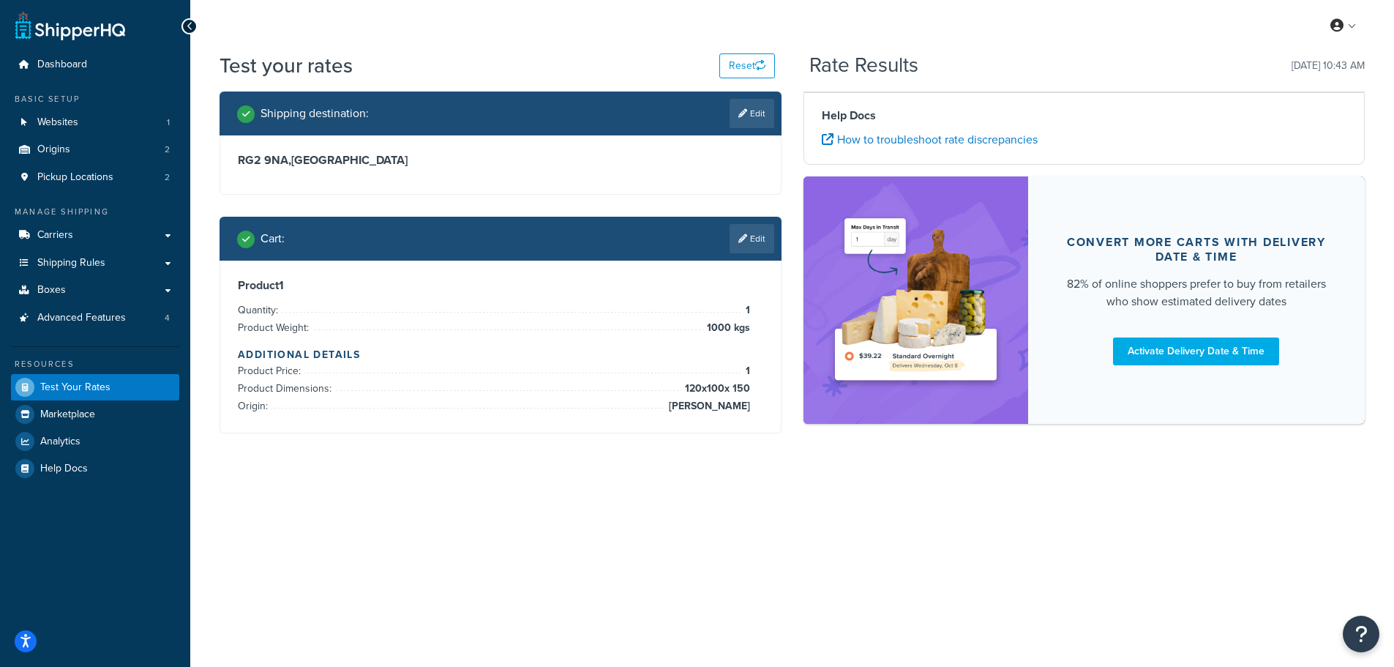
scroll to position [0, 0]
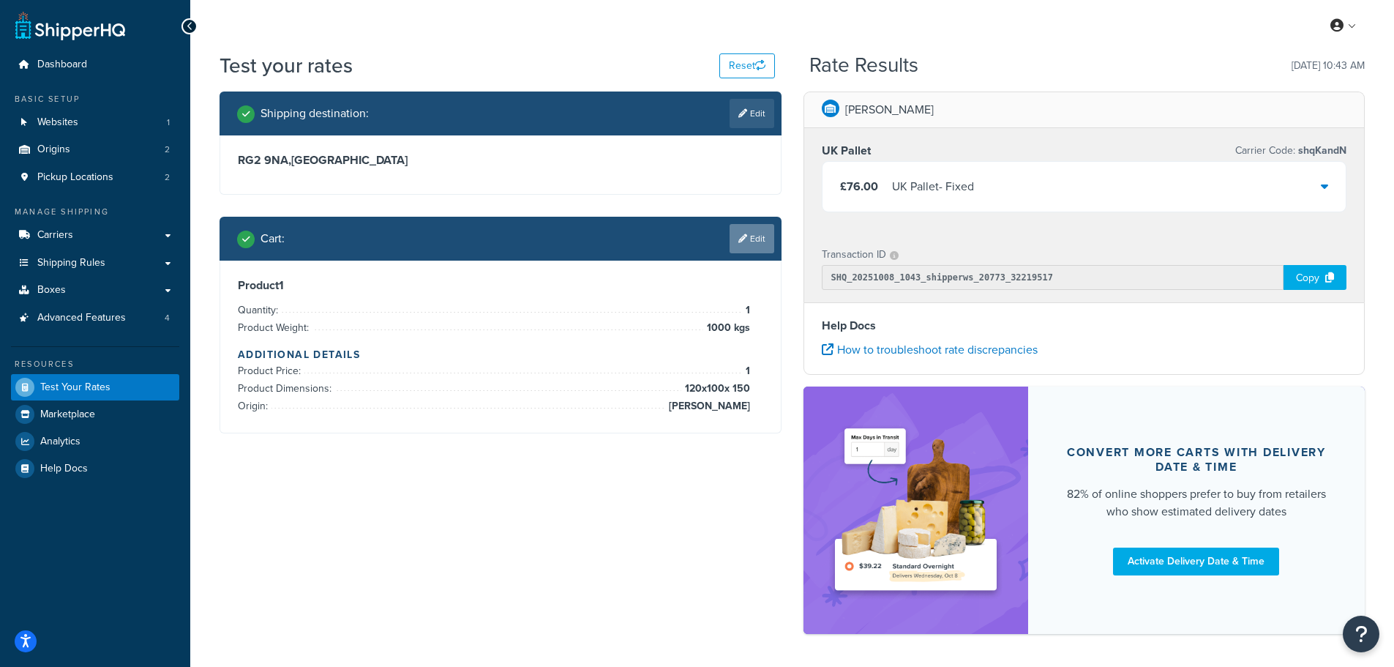
click at [755, 242] on link "Edit" at bounding box center [752, 238] width 45 height 29
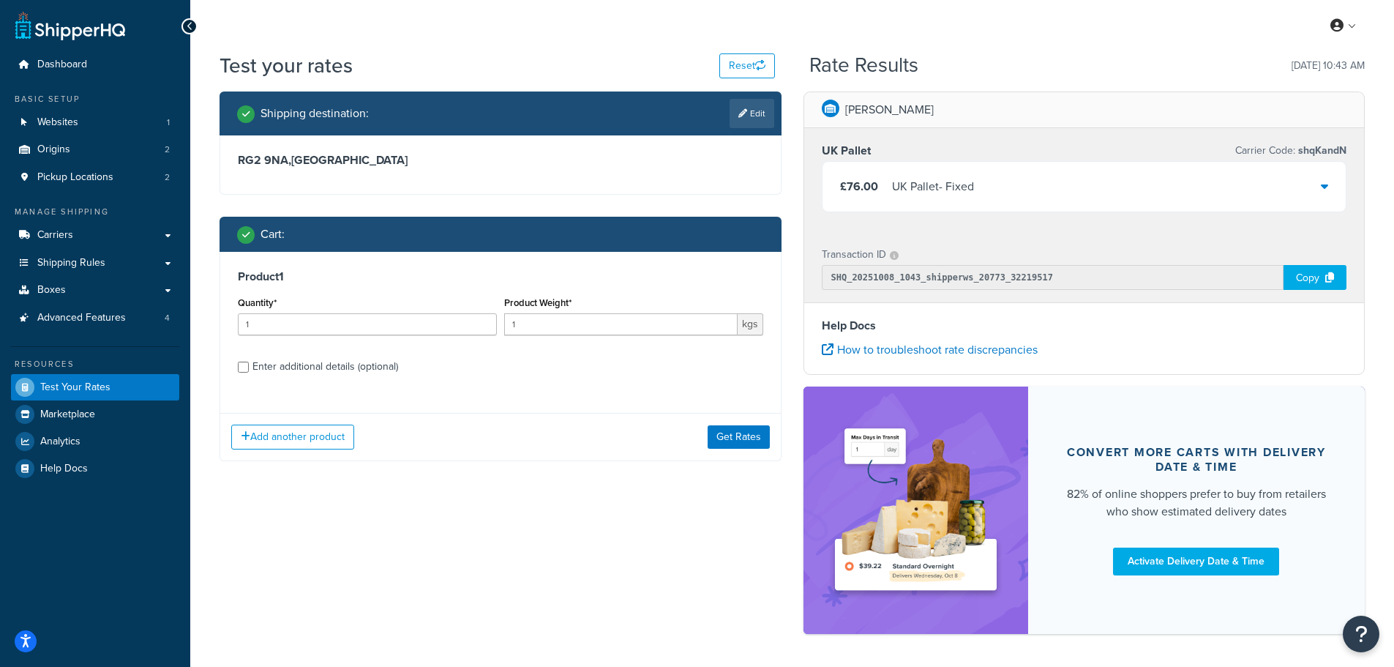
scroll to position [55, 0]
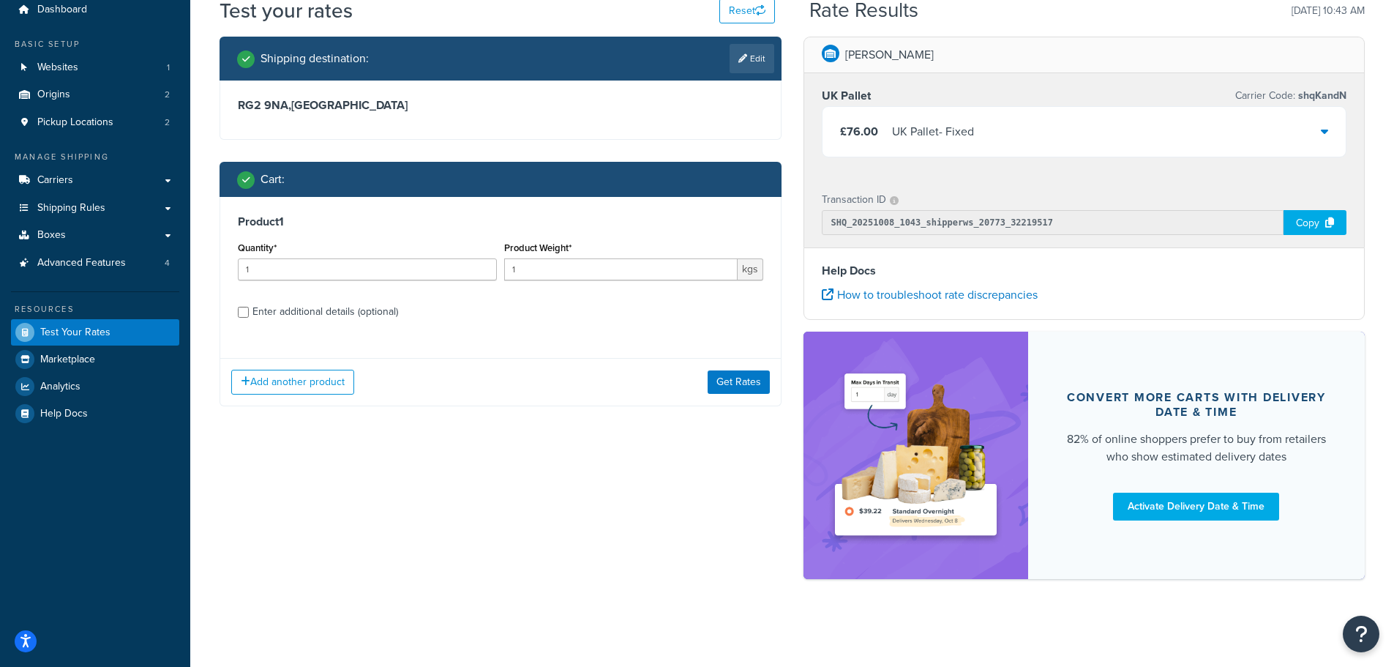
click at [312, 312] on div "Enter additional details (optional)" at bounding box center [326, 312] width 146 height 20
click at [249, 312] on input "Enter additional details (optional)" at bounding box center [243, 312] width 11 height 11
checkbox input "true"
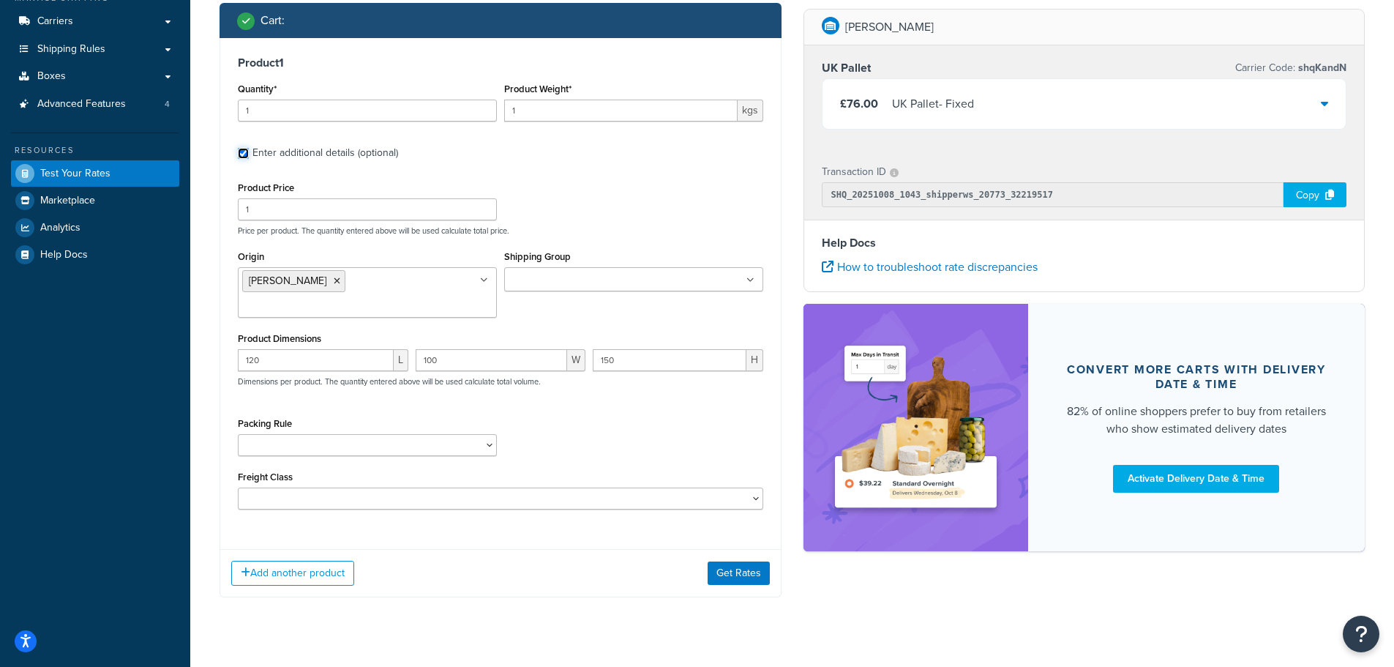
scroll to position [219, 0]
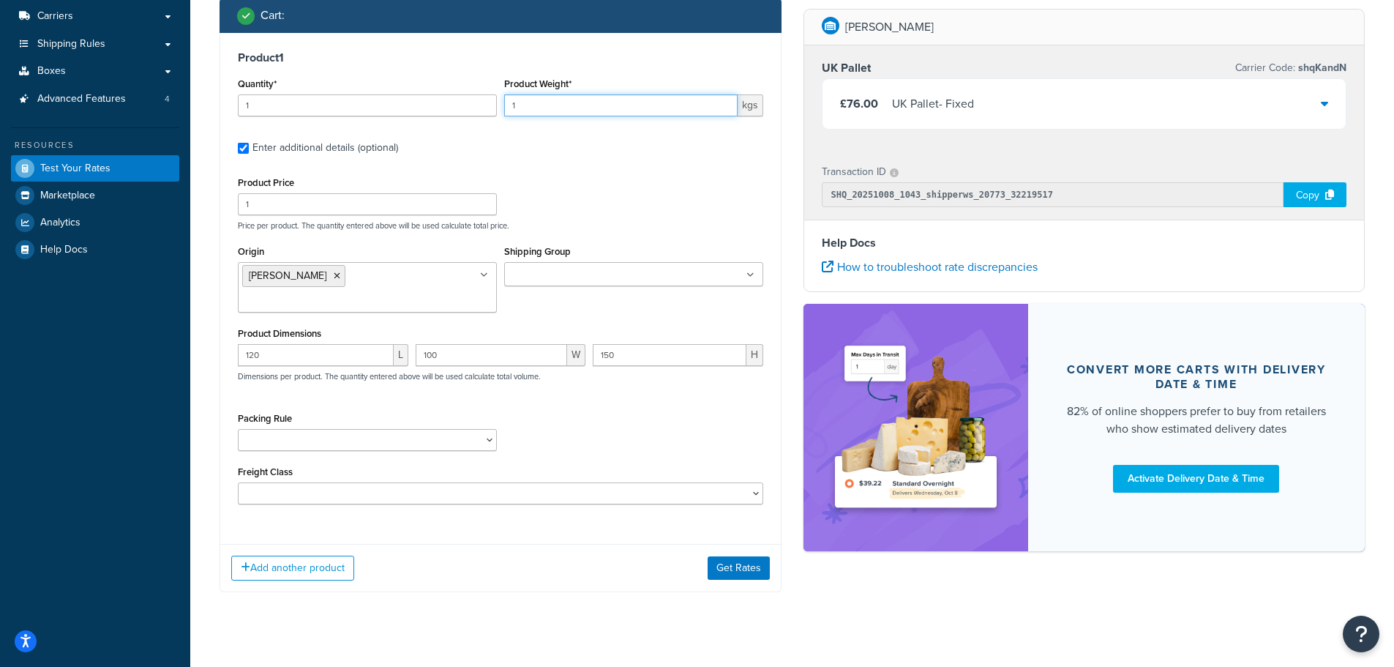
click at [527, 105] on input "1" at bounding box center [621, 105] width 234 height 22
drag, startPoint x: 522, startPoint y: 105, endPoint x: 500, endPoint y: 108, distance: 22.3
click at [501, 108] on div "Product Weight* 1 kgs" at bounding box center [634, 100] width 266 height 53
type input "2000"
click at [578, 170] on div "Product 1 Quantity* 1 Product Weight* 2000 kgs Enter additional details (option…" at bounding box center [500, 283] width 561 height 500
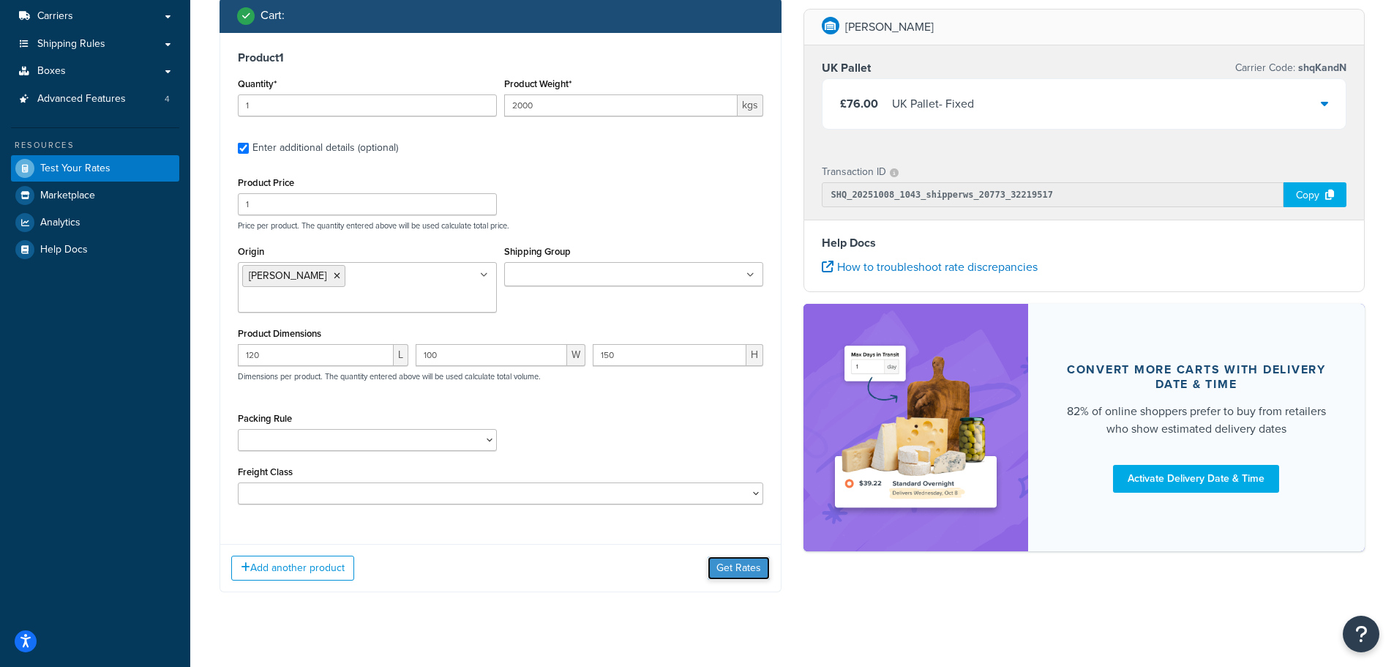
click at [722, 556] on button "Get Rates" at bounding box center [739, 567] width 62 height 23
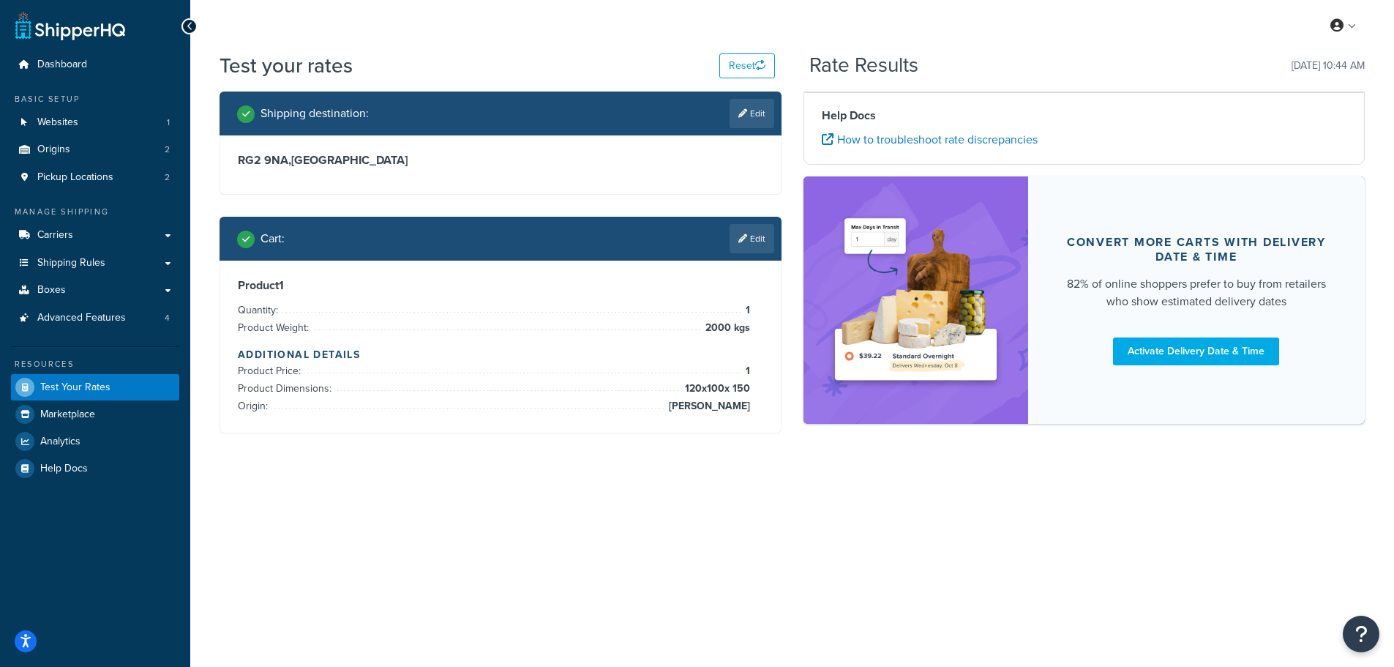
scroll to position [0, 0]
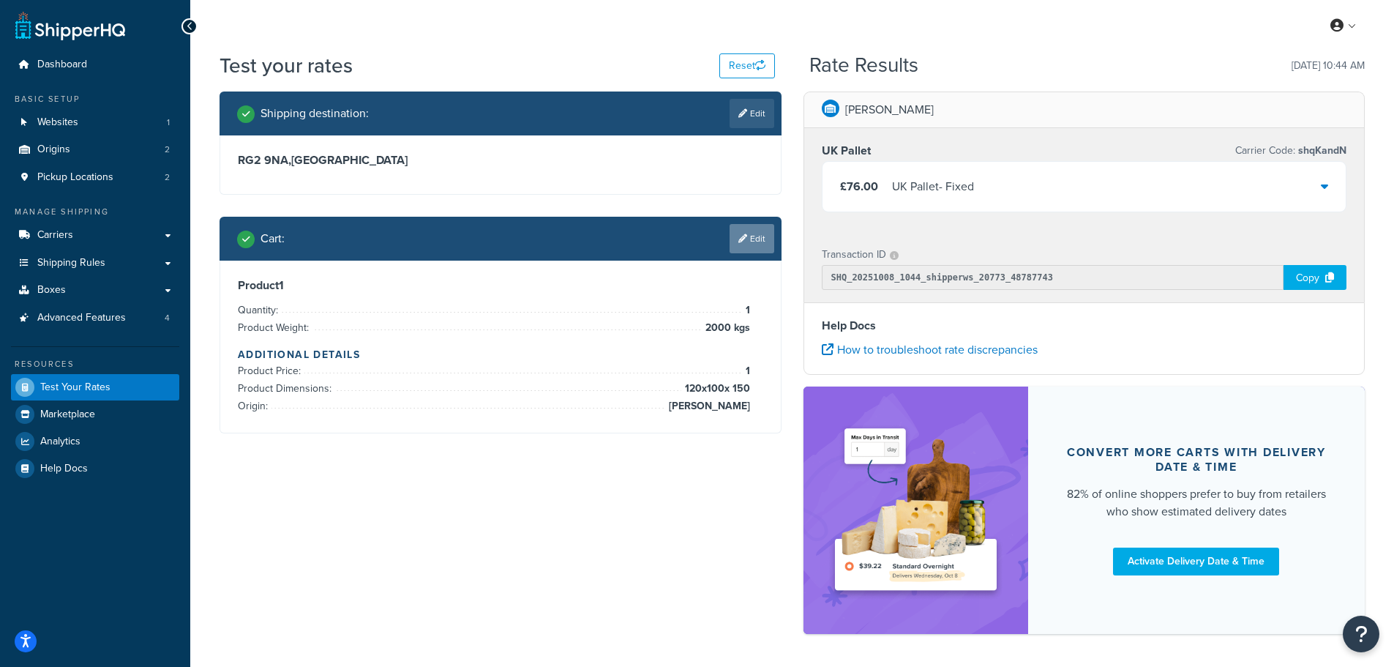
click at [750, 245] on link "Edit" at bounding box center [752, 238] width 45 height 29
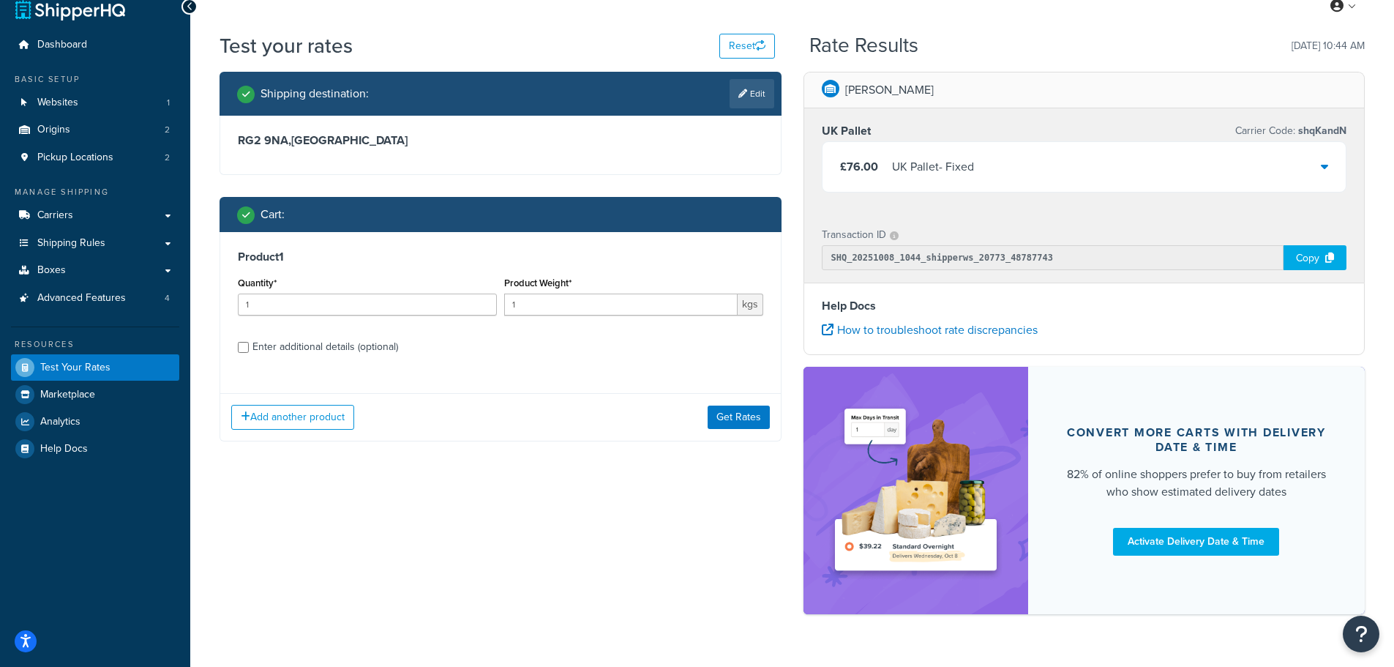
scroll to position [55, 0]
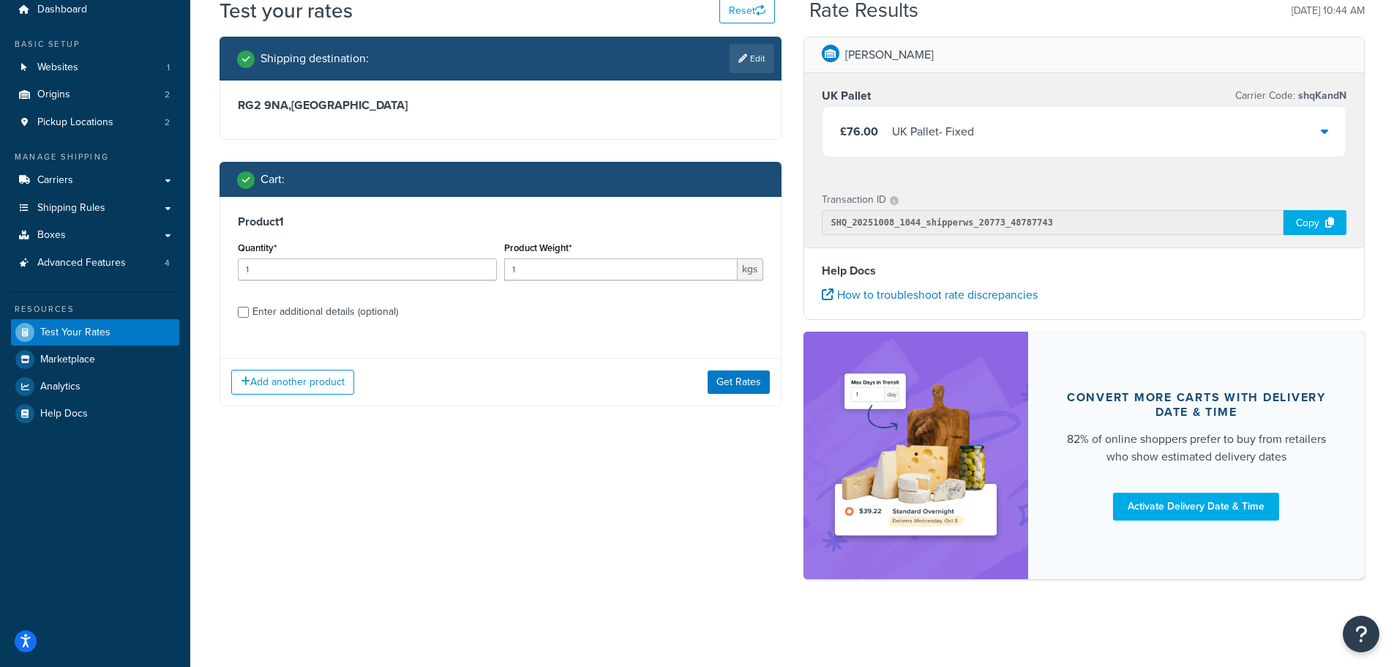
click at [326, 314] on div "Enter additional details (optional)" at bounding box center [326, 312] width 146 height 20
click at [249, 314] on input "Enter additional details (optional)" at bounding box center [243, 312] width 11 height 11
checkbox input "true"
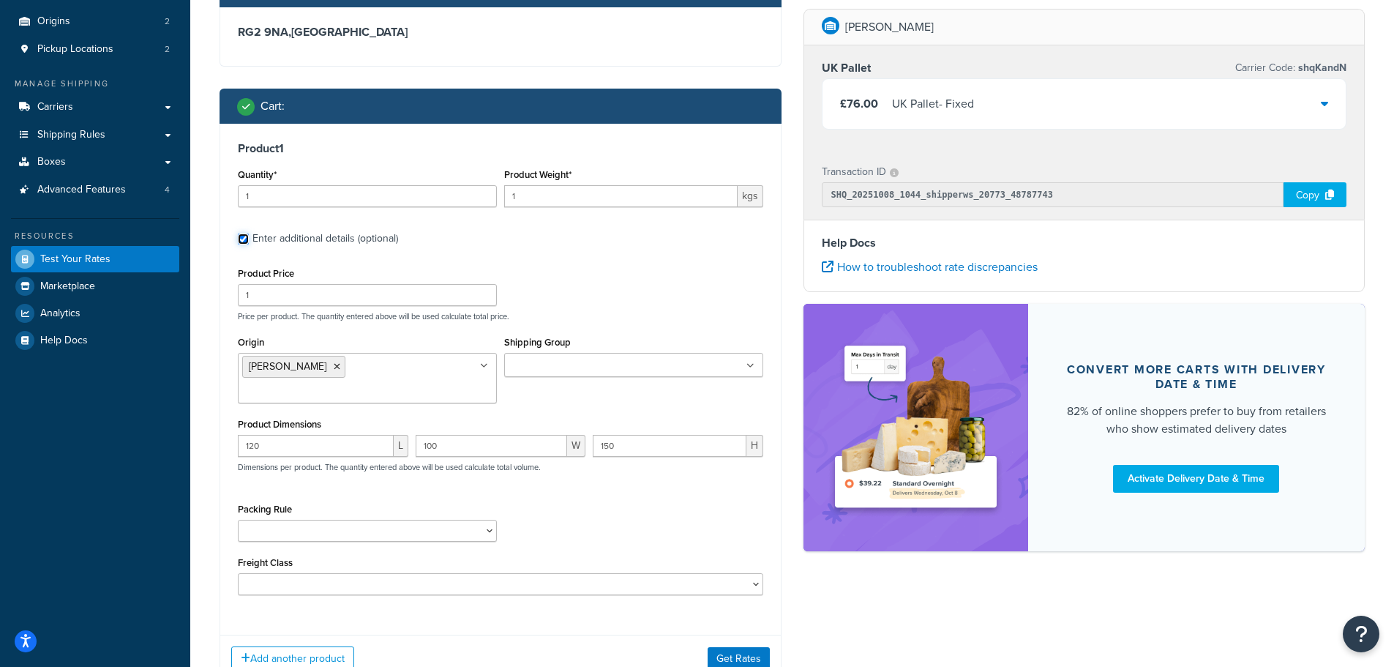
scroll to position [201, 0]
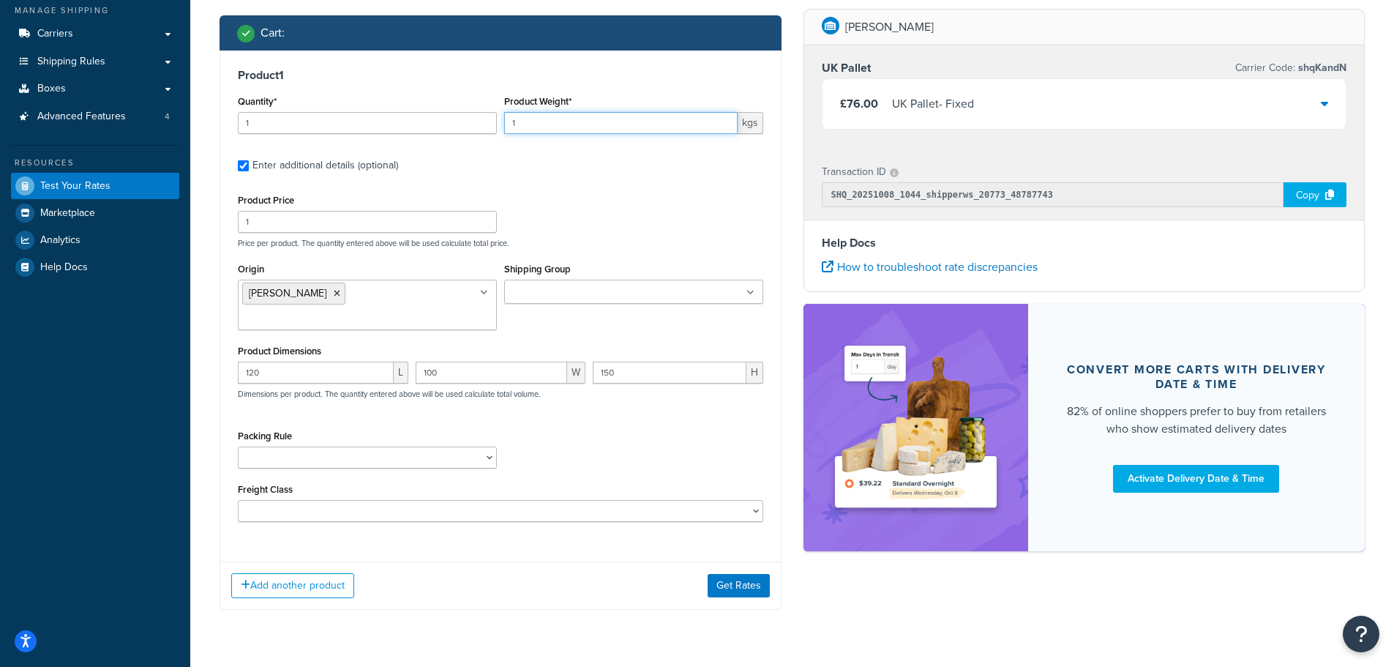
click at [528, 126] on input "1" at bounding box center [621, 123] width 234 height 22
type input "1000"
click at [566, 176] on label "Enter additional details (optional)" at bounding box center [508, 163] width 511 height 23
click at [249, 171] on input "Enter additional details (optional)" at bounding box center [243, 165] width 11 height 11
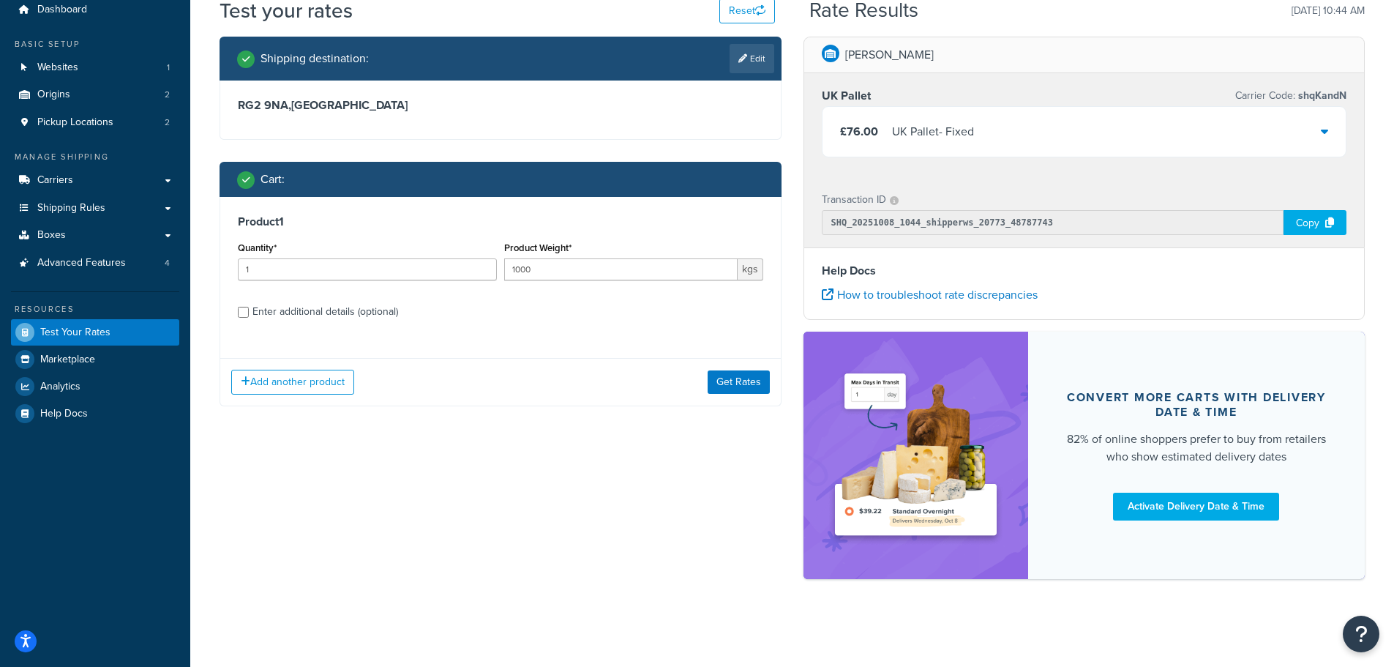
click at [318, 317] on div "Enter additional details (optional)" at bounding box center [326, 312] width 146 height 20
click at [249, 317] on input "Enter additional details (optional)" at bounding box center [243, 312] width 11 height 11
checkbox input "true"
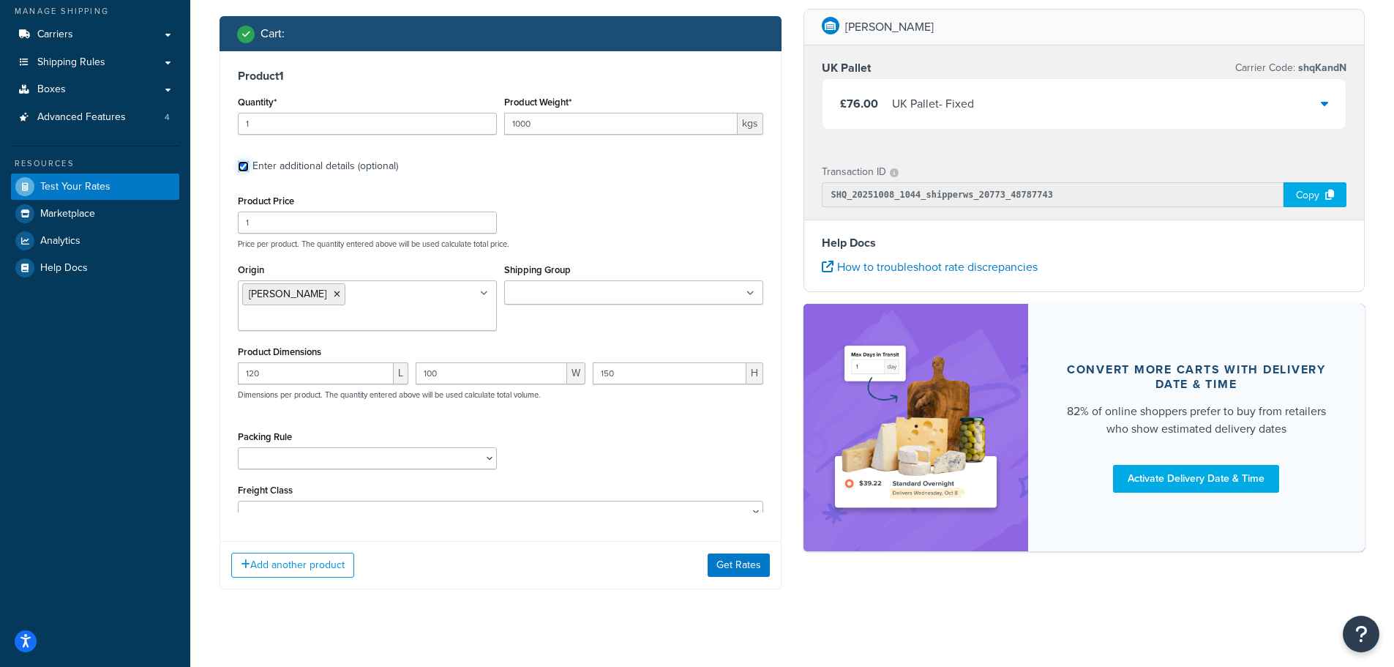
scroll to position [201, 0]
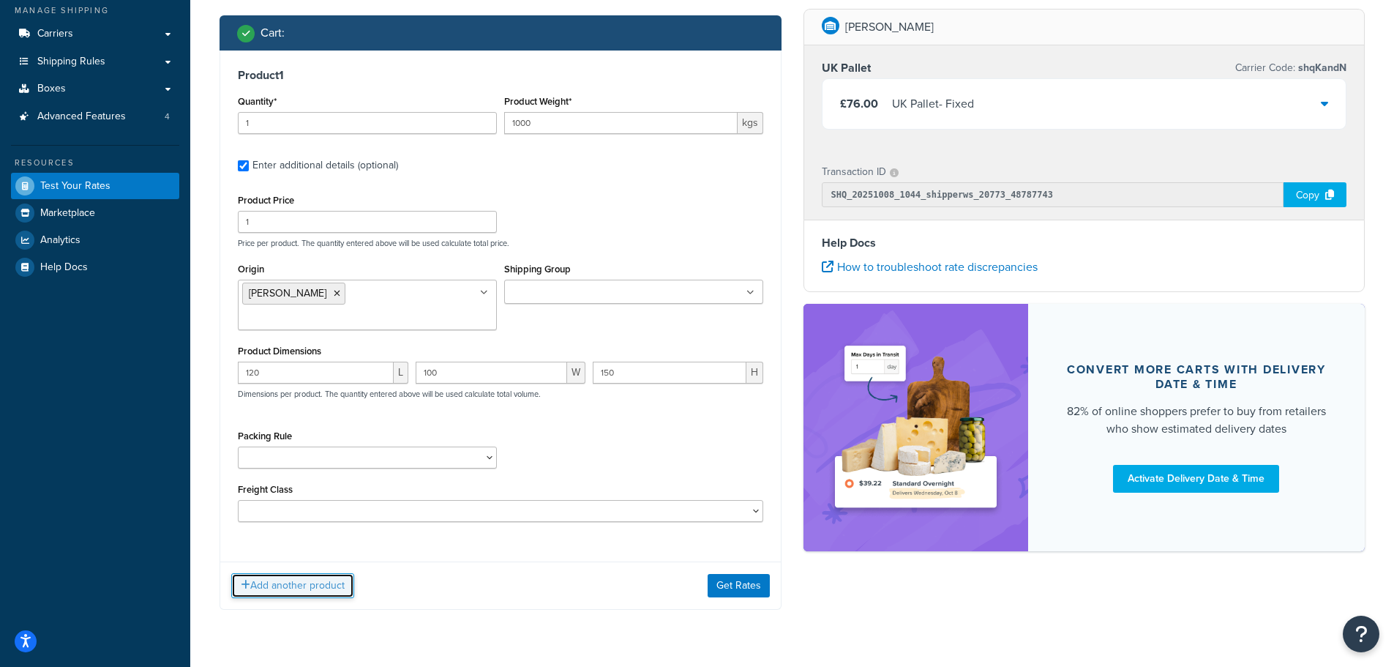
click at [291, 573] on button "Add another product" at bounding box center [292, 585] width 123 height 25
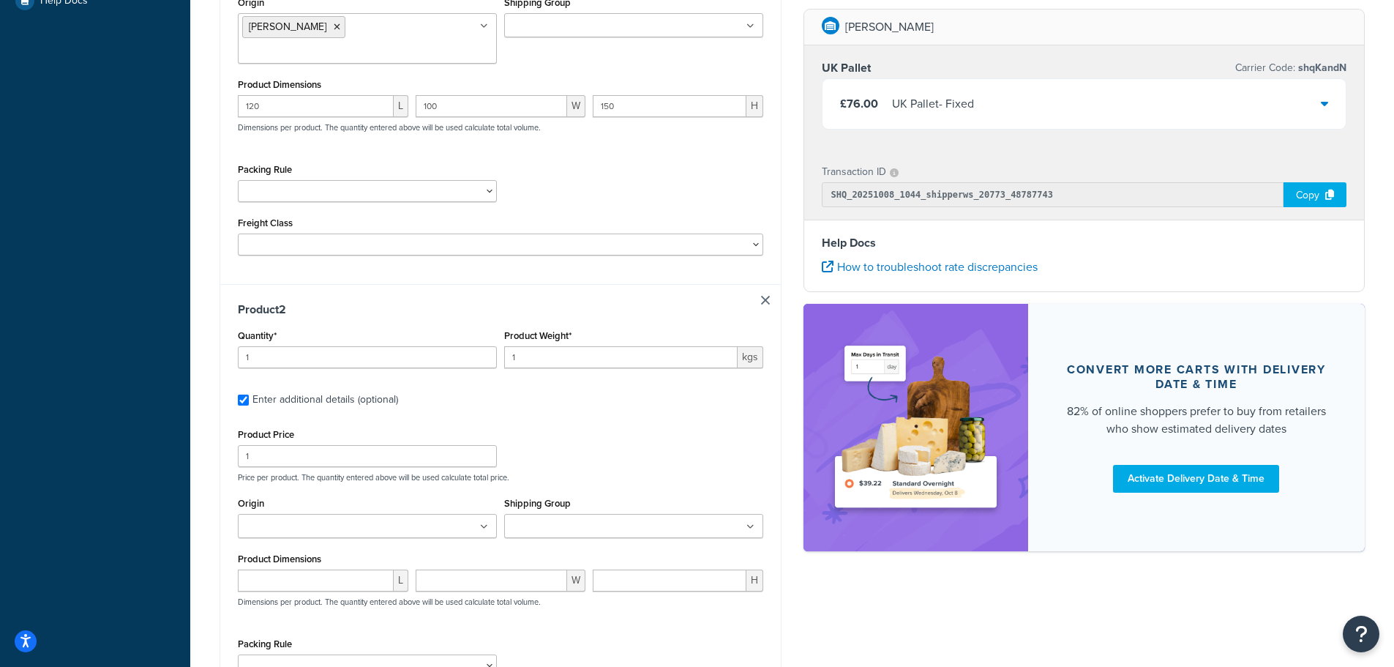
scroll to position [494, 0]
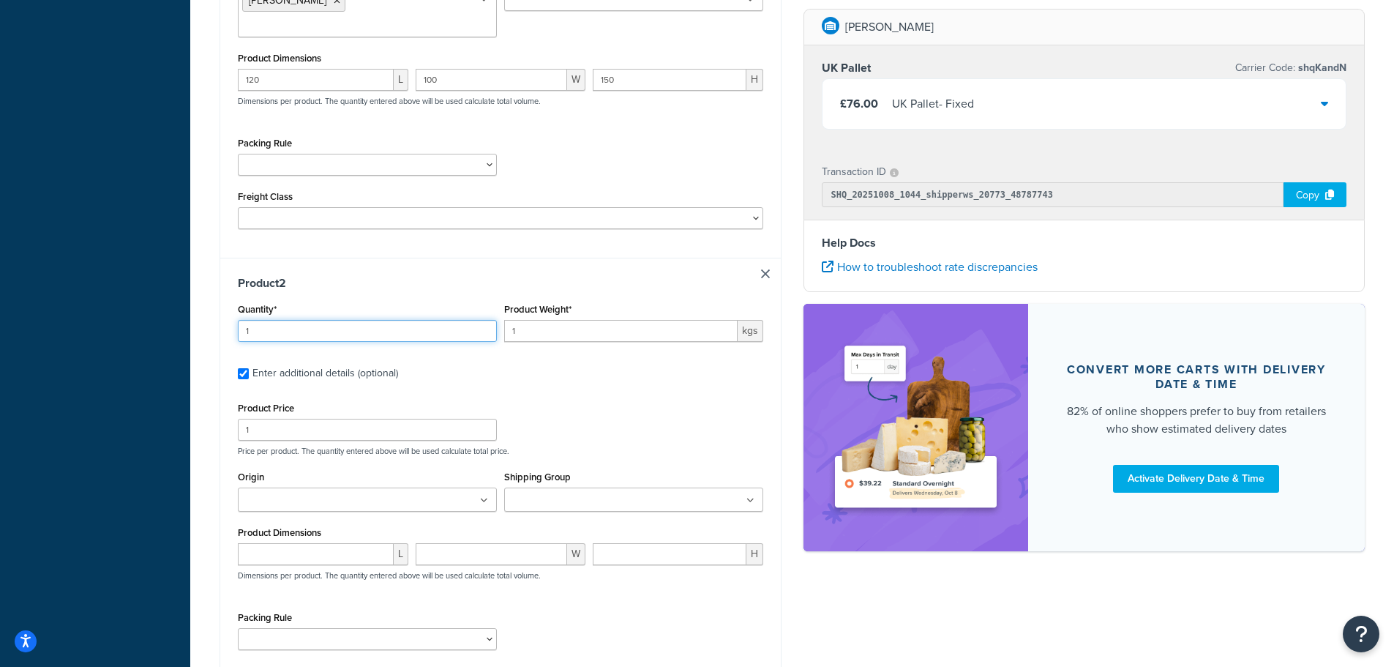
drag, startPoint x: 262, startPoint y: 306, endPoint x: 231, endPoint y: 313, distance: 32.2
click at [233, 313] on div "Product 2 Quantity* 1 Product Weight* 1 kgs Enter additional details (optional)…" at bounding box center [500, 495] width 561 height 474
type input "3"
click at [427, 360] on label "Enter additional details (optional)" at bounding box center [508, 371] width 511 height 23
click at [249, 368] on input "Enter additional details (optional)" at bounding box center [243, 373] width 11 height 11
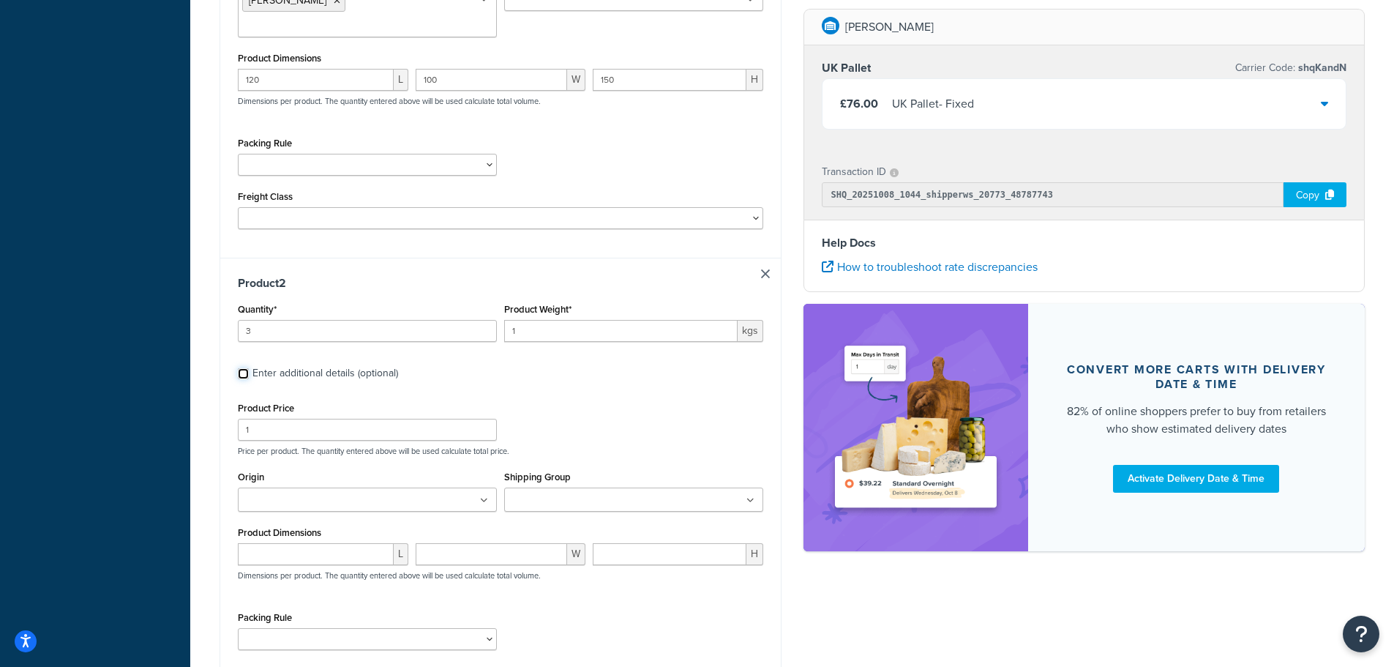
checkbox input "false"
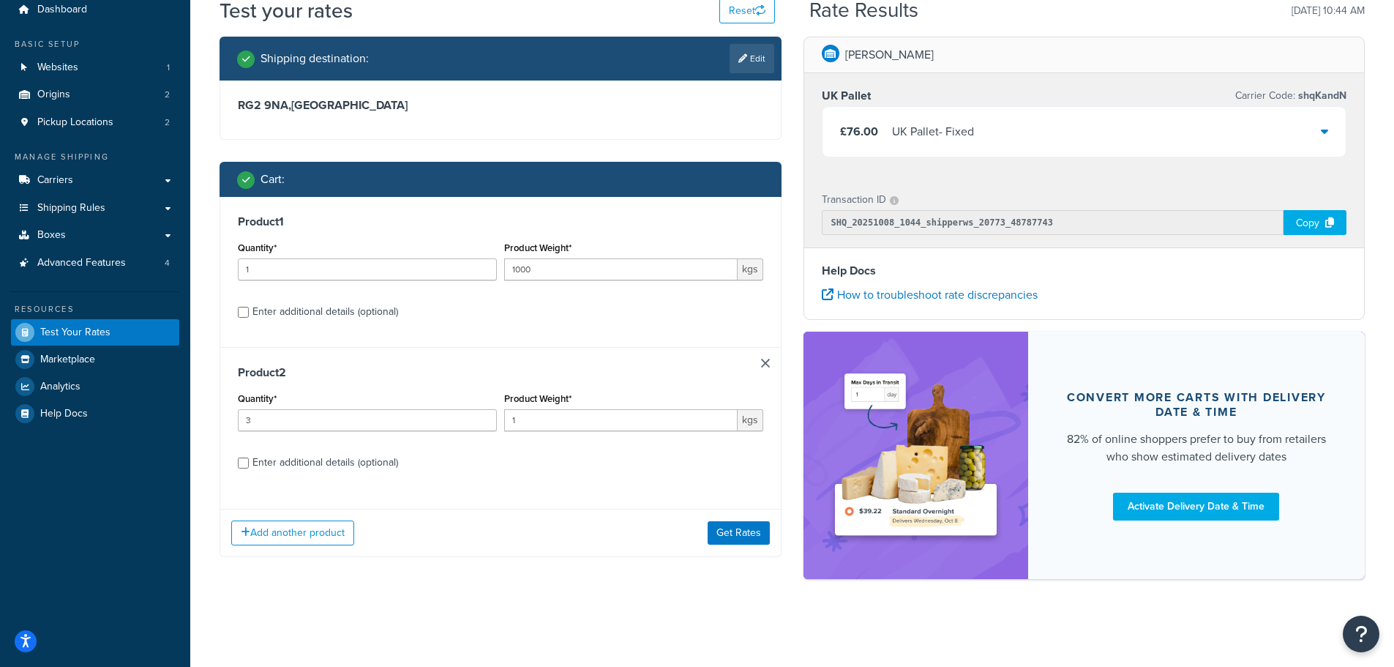
click at [294, 460] on div "Enter additional details (optional)" at bounding box center [326, 462] width 146 height 20
click at [249, 460] on input "Enter additional details (optional)" at bounding box center [243, 462] width 11 height 11
checkbox input "true"
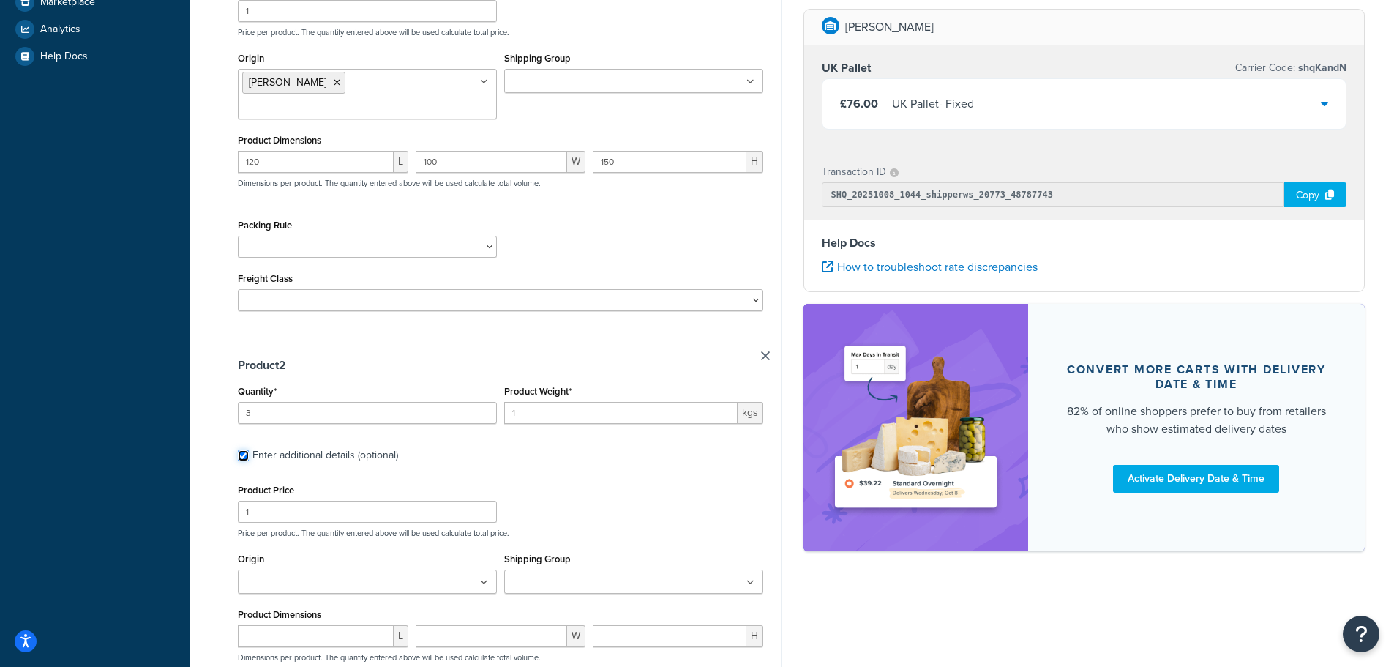
scroll to position [421, 0]
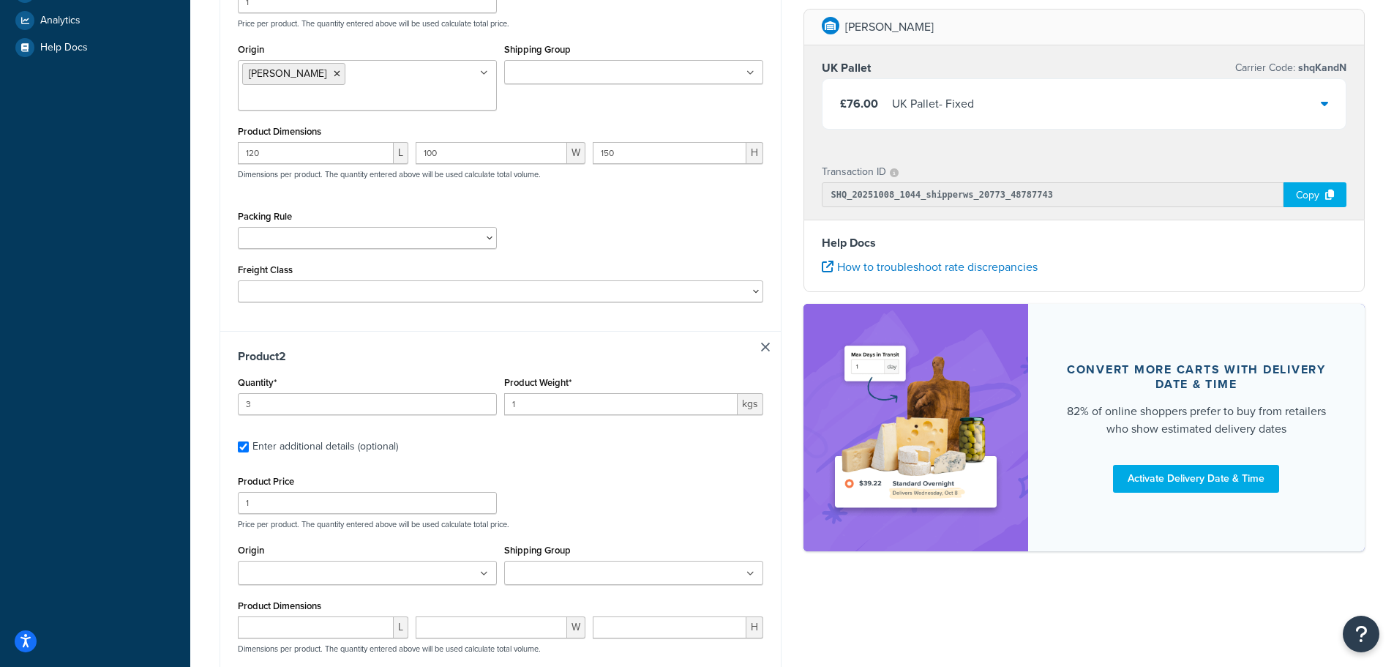
click at [282, 566] on input "Origin" at bounding box center [307, 574] width 130 height 16
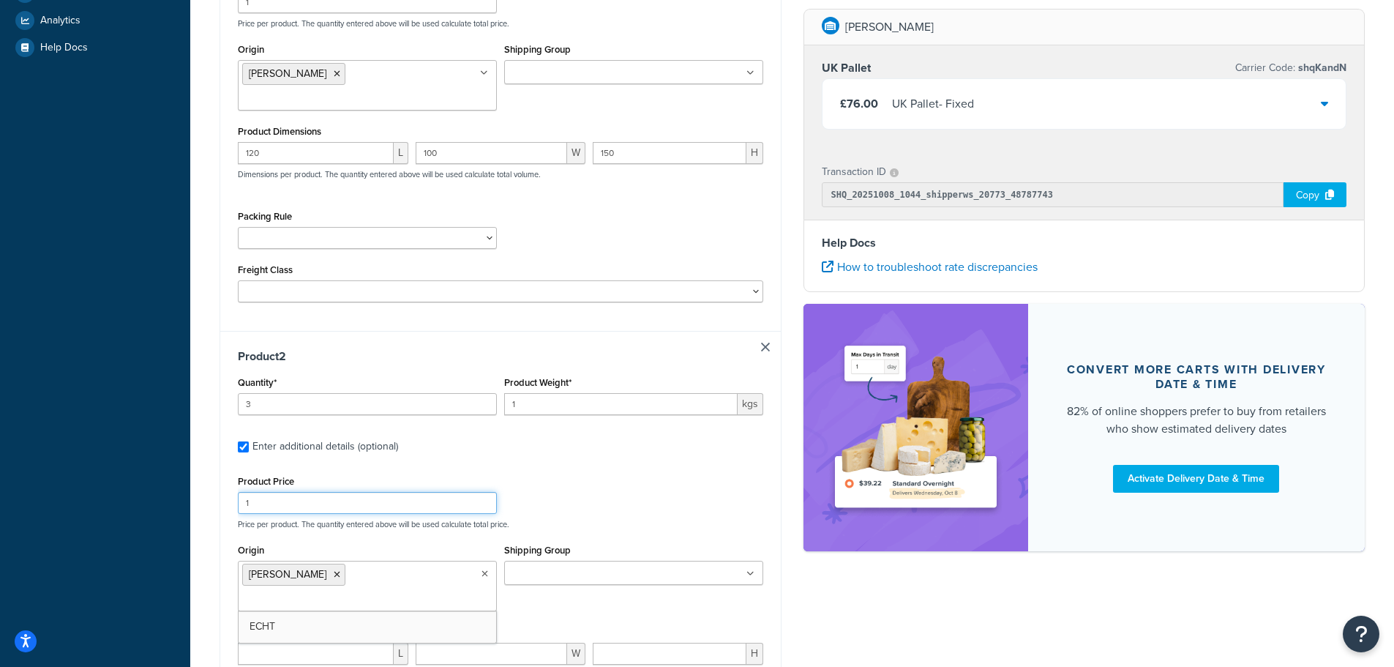
click at [608, 475] on div "Product Price 1 Price per product. The quantity entered above will be used calc…" at bounding box center [500, 500] width 533 height 58
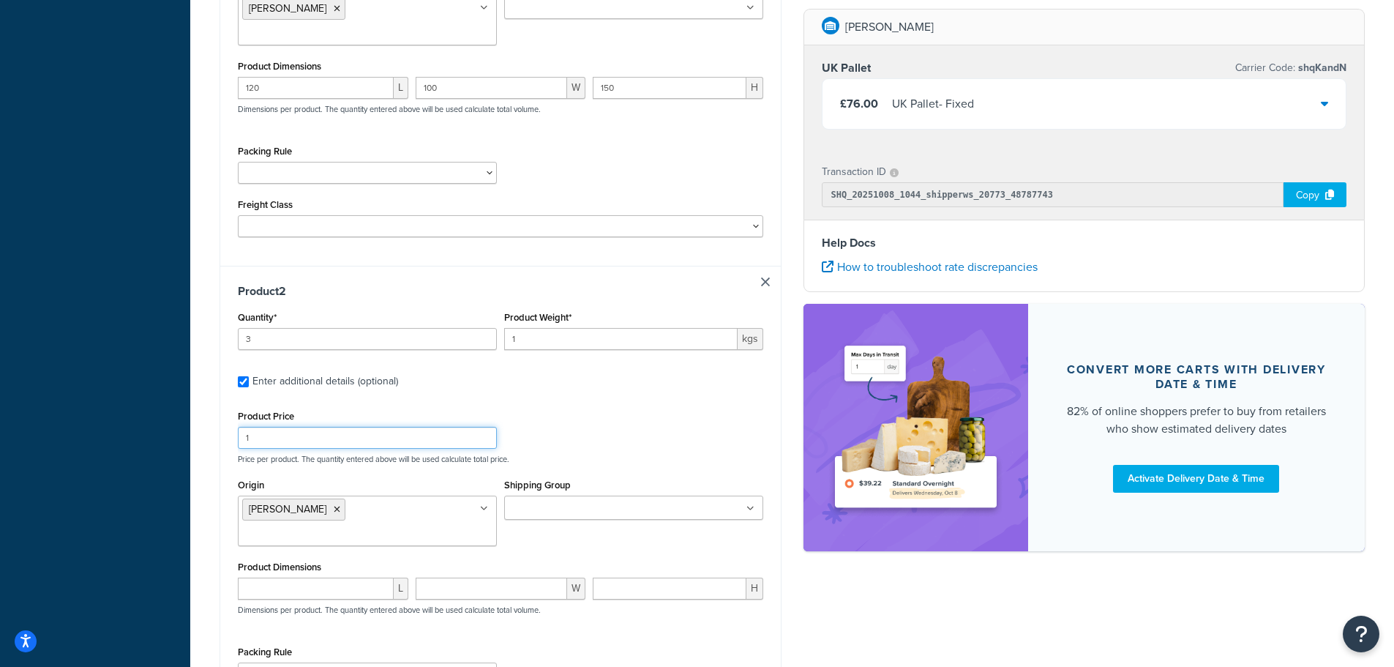
scroll to position [567, 0]
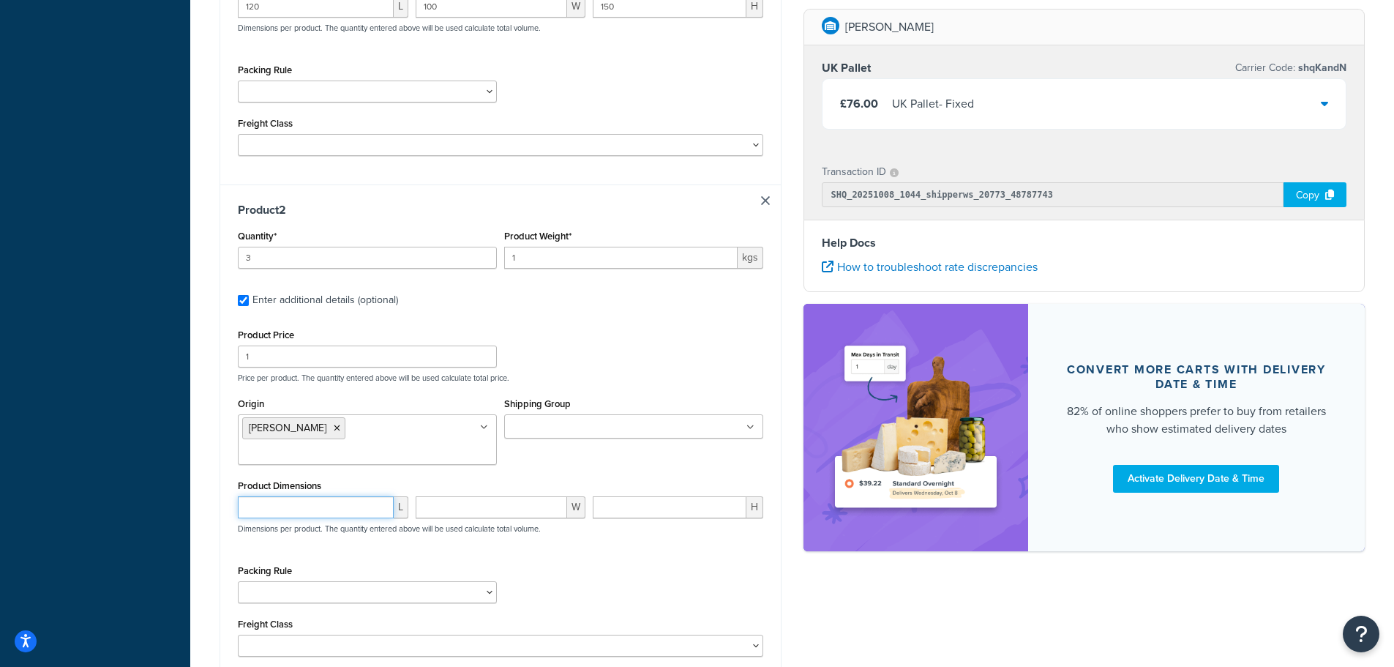
click at [307, 496] on input "number" at bounding box center [316, 507] width 156 height 22
type input "20"
click at [450, 496] on input "number" at bounding box center [492, 507] width 152 height 22
type input "20"
click at [628, 496] on input "number" at bounding box center [670, 507] width 154 height 22
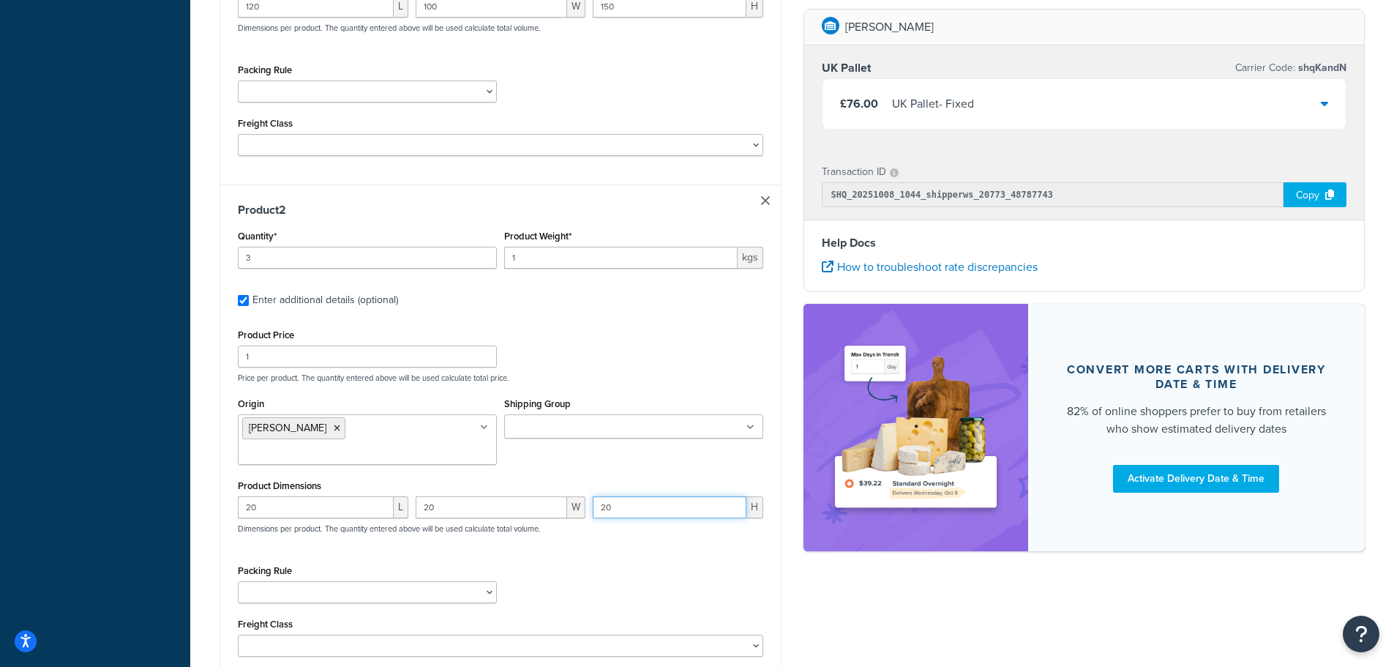
type input "20"
click at [610, 476] on div "Product Dimensions 20 L 20 W 20 H Dimensions per product. The quantity entered …" at bounding box center [501, 513] width 526 height 74
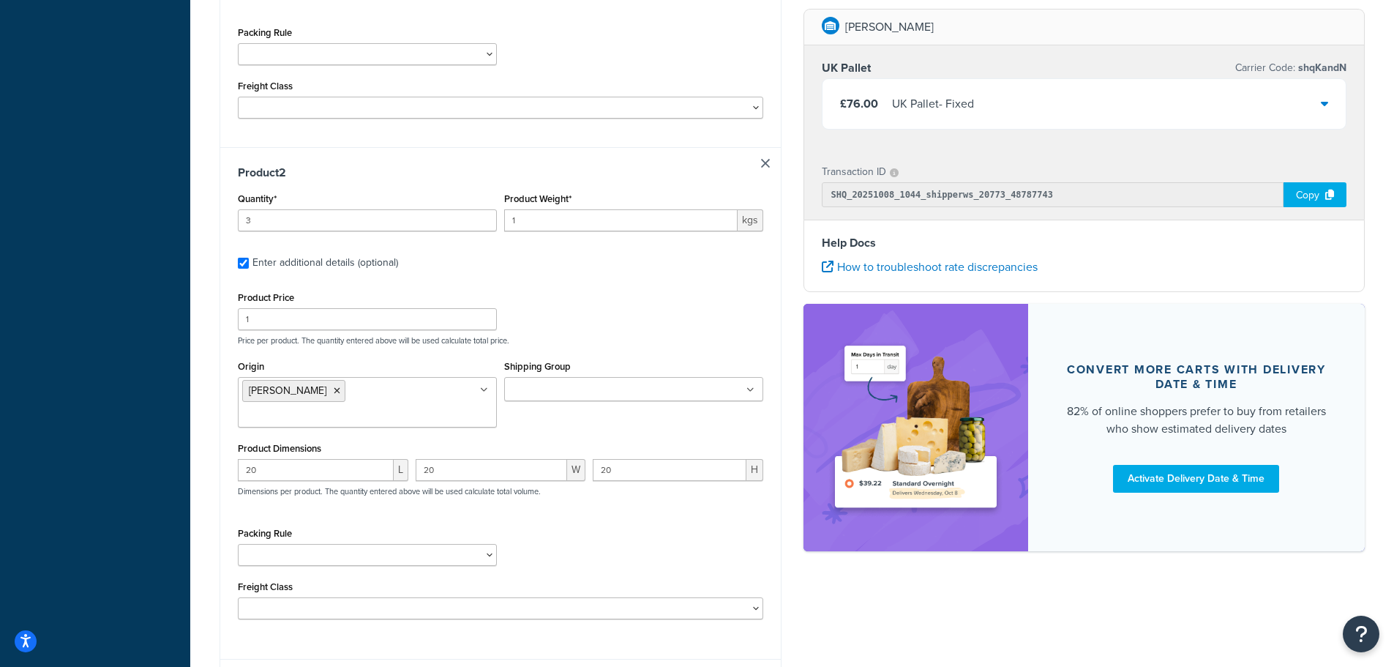
scroll to position [698, 0]
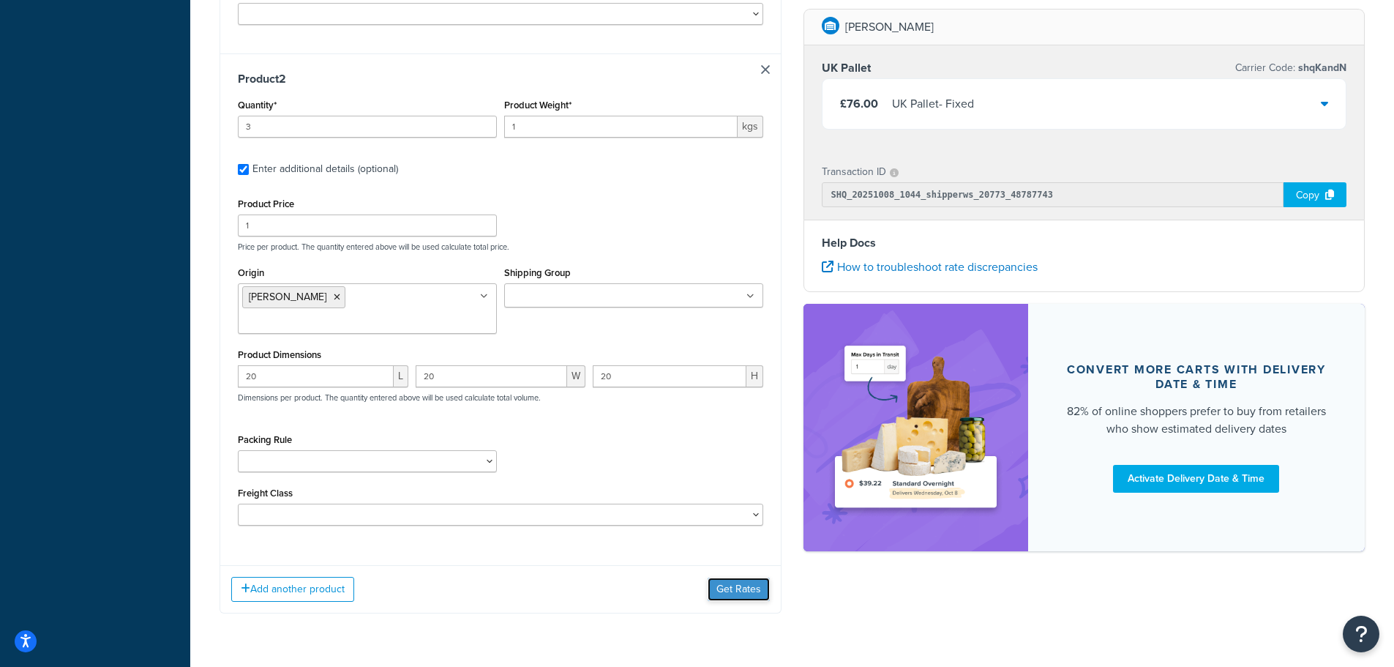
click at [731, 578] on button "Get Rates" at bounding box center [739, 589] width 62 height 23
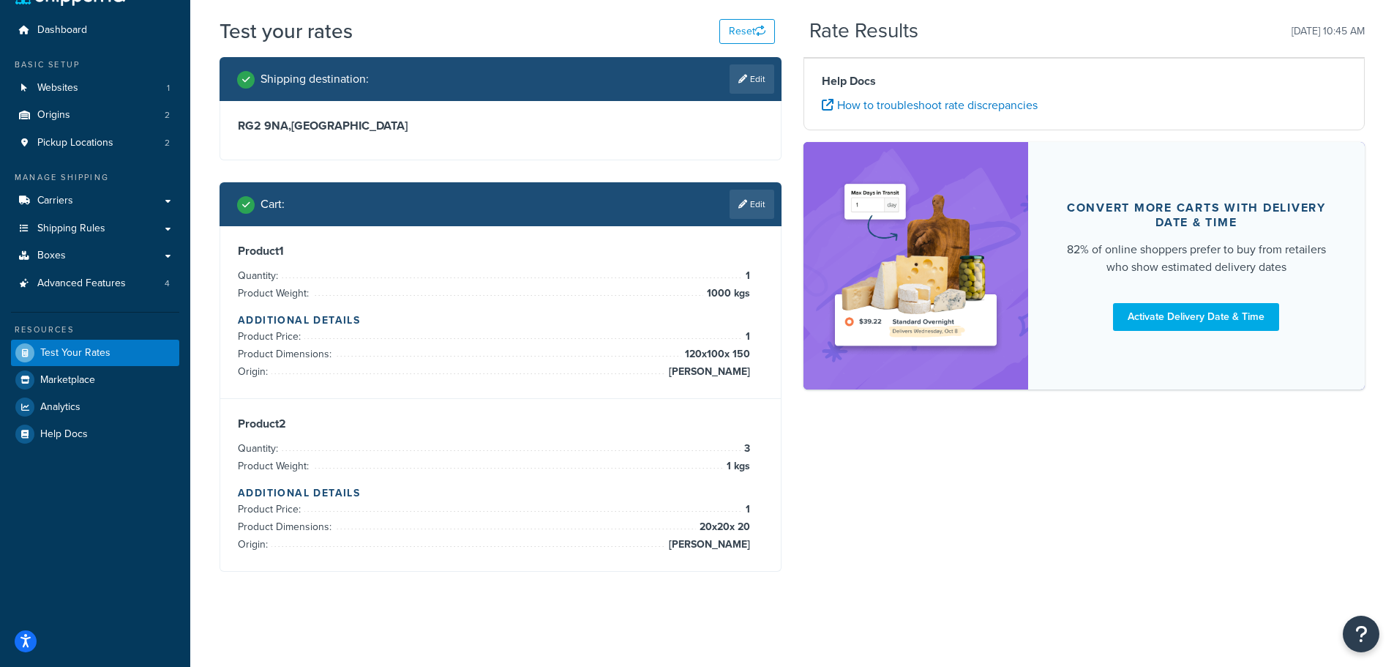
scroll to position [55, 0]
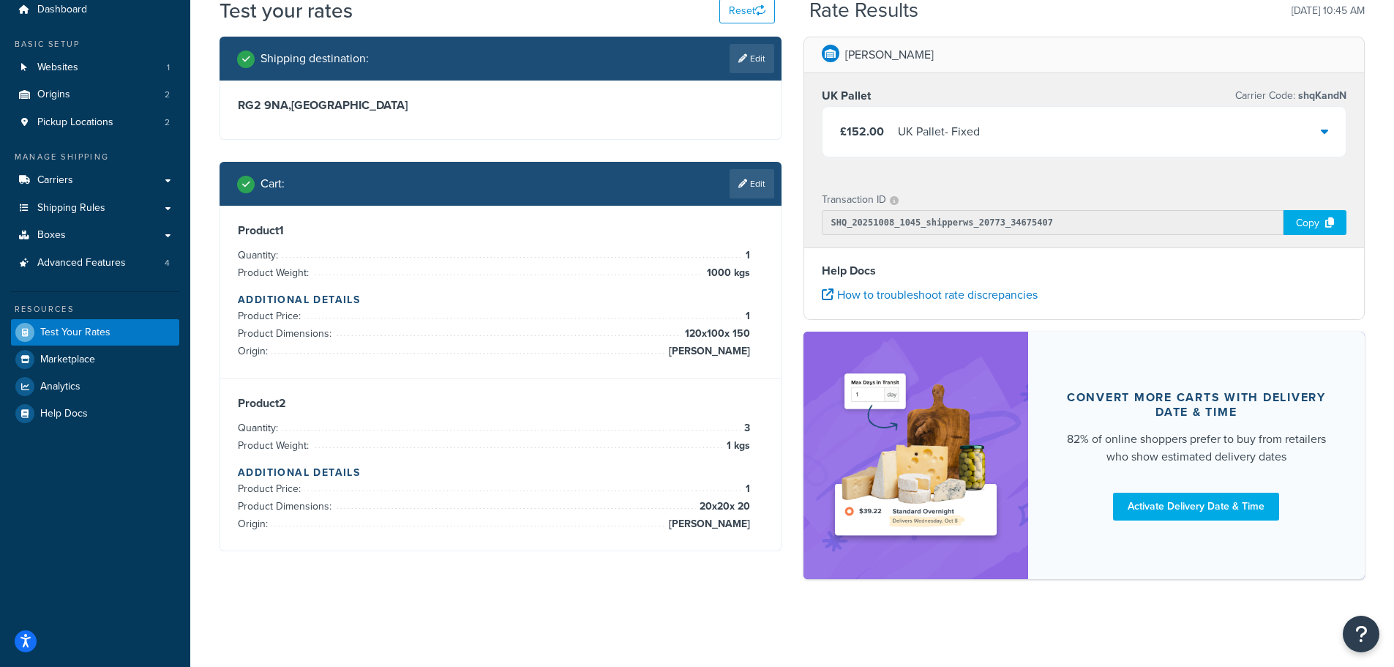
click at [1157, 133] on div "£152.00 UK Pallet - Fixed" at bounding box center [1085, 132] width 524 height 50
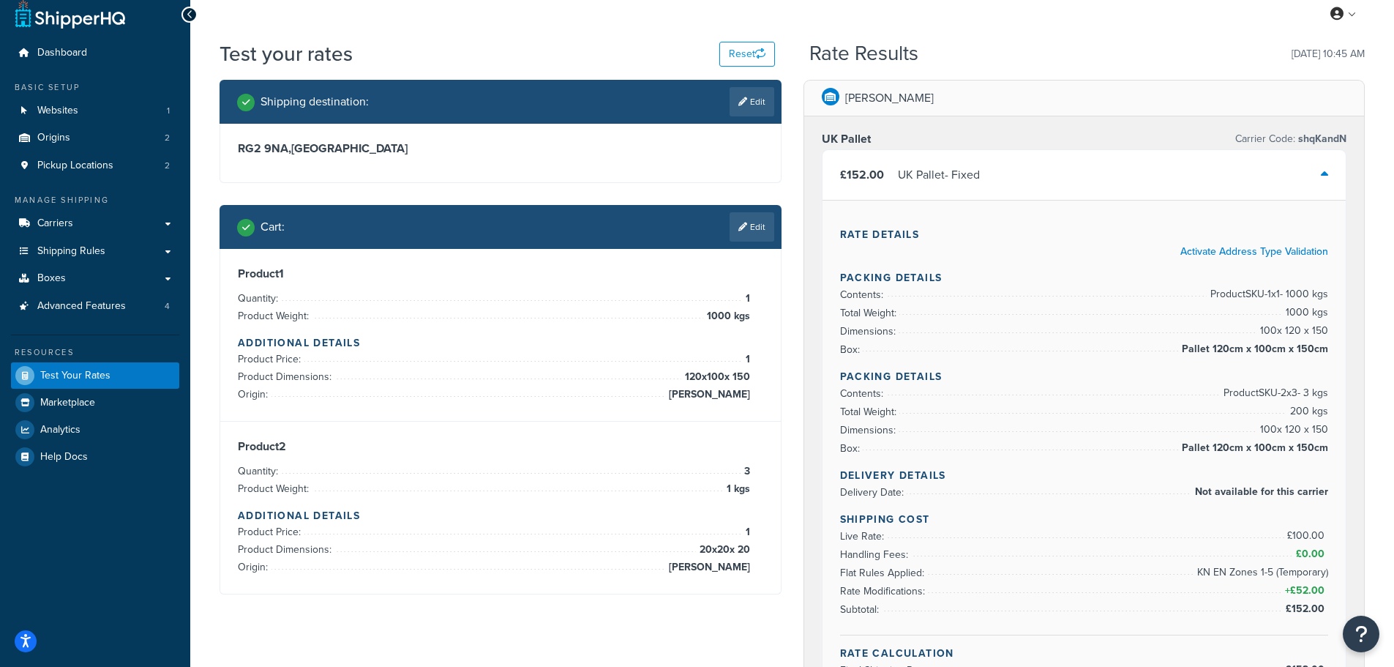
scroll to position [0, 0]
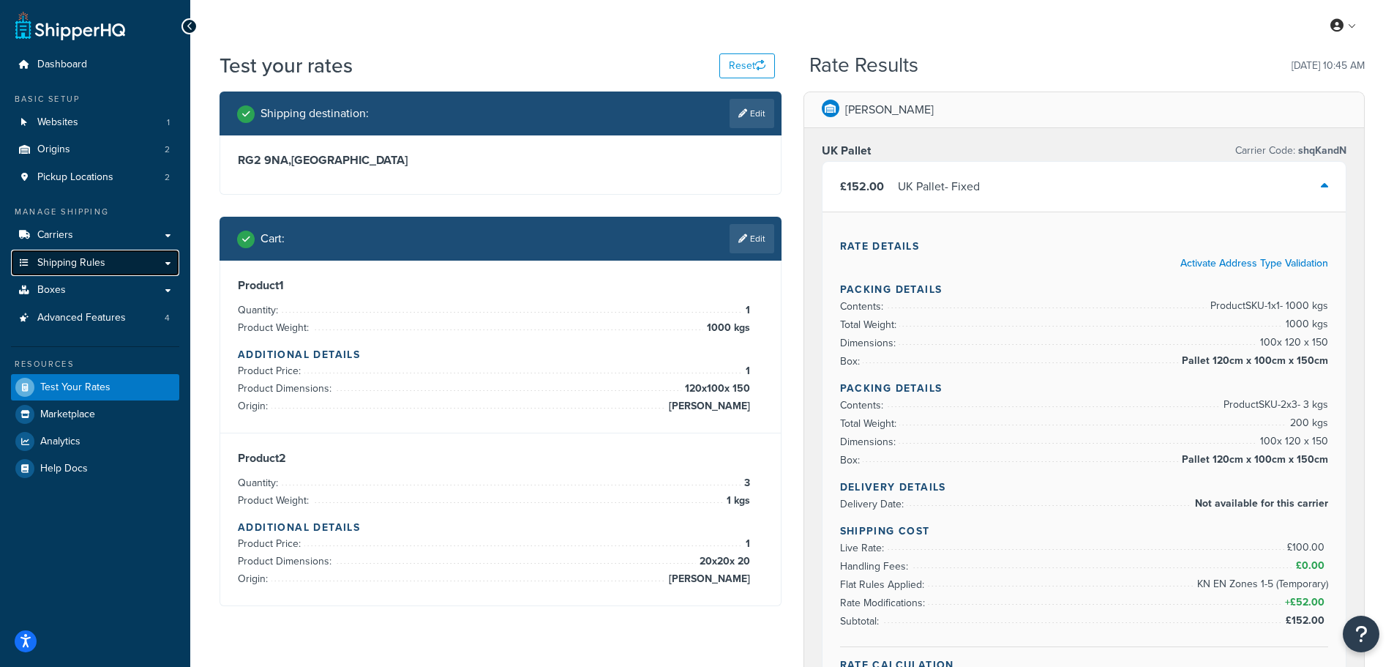
click at [81, 259] on span "Shipping Rules" at bounding box center [71, 263] width 68 height 12
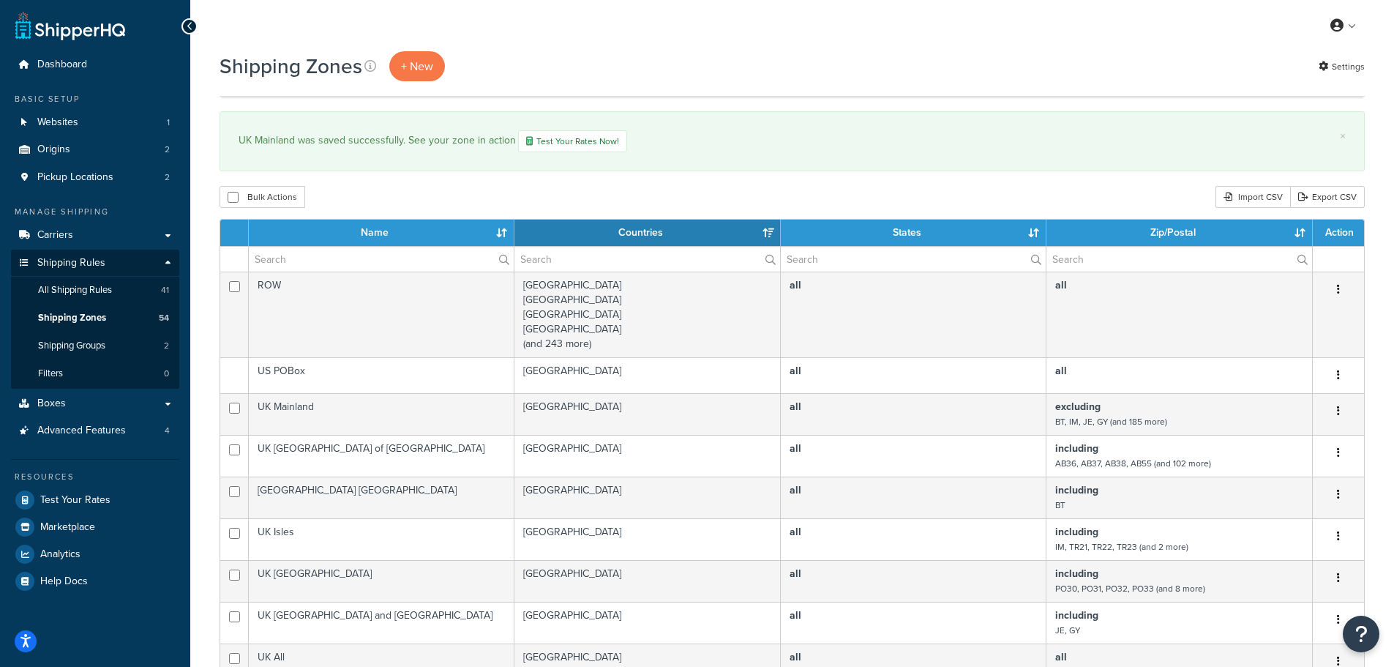
select select "15"
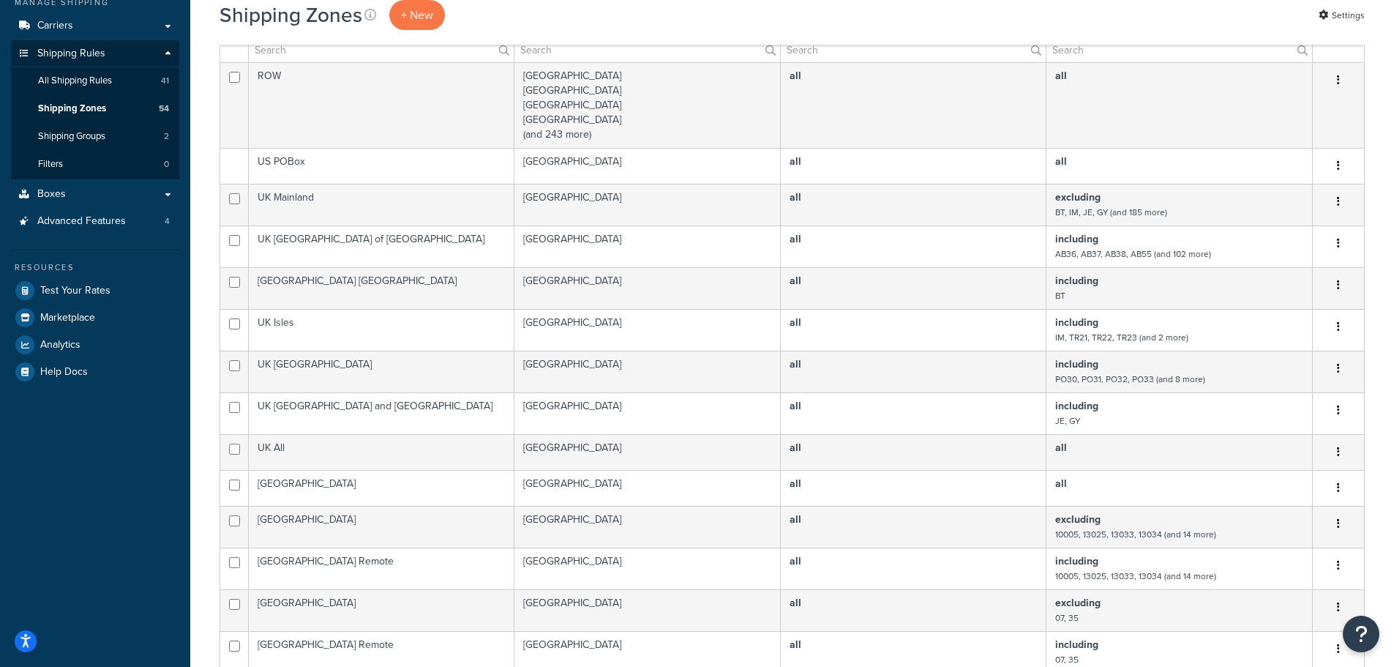
scroll to position [146, 0]
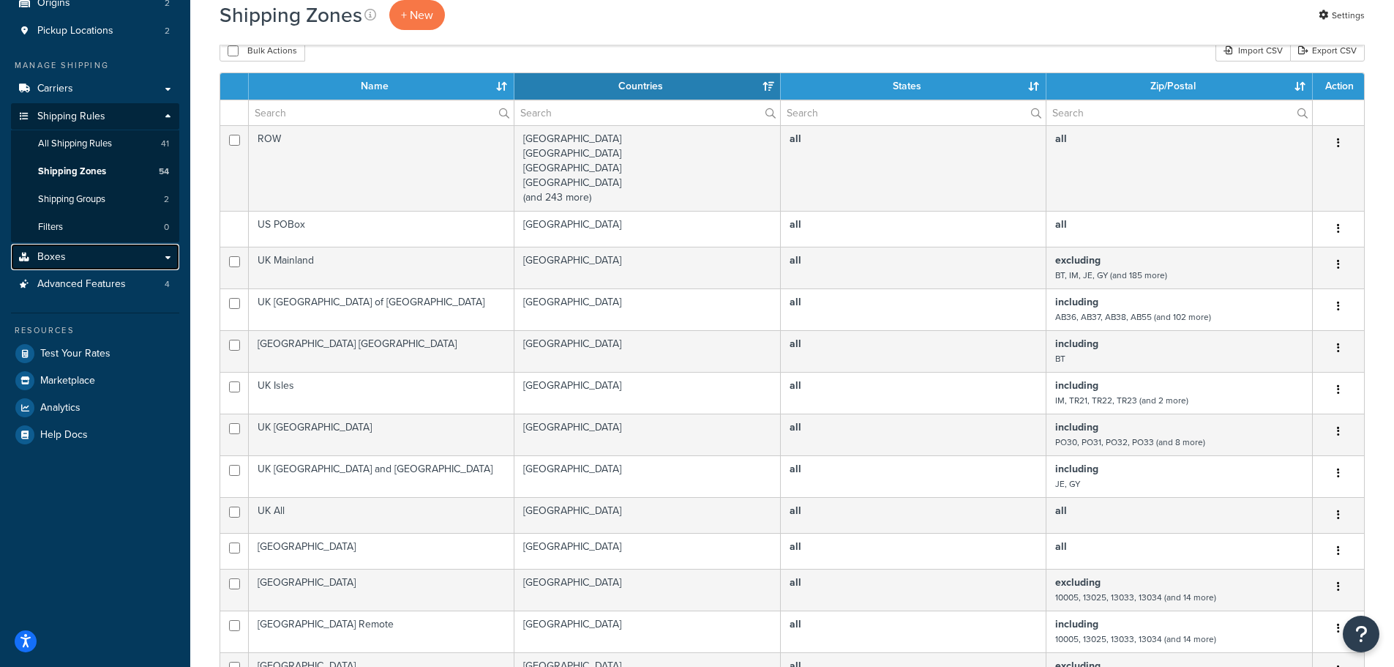
click at [54, 253] on span "Boxes" at bounding box center [51, 257] width 29 height 12
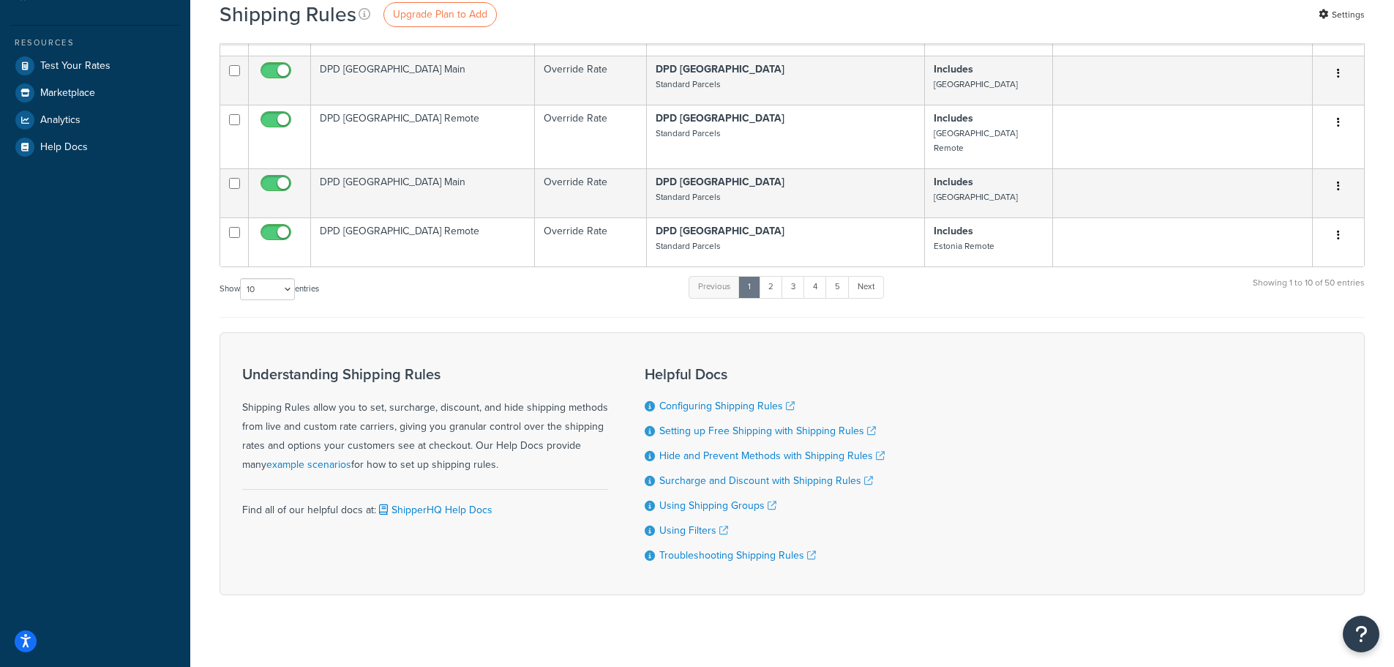
scroll to position [439, 0]
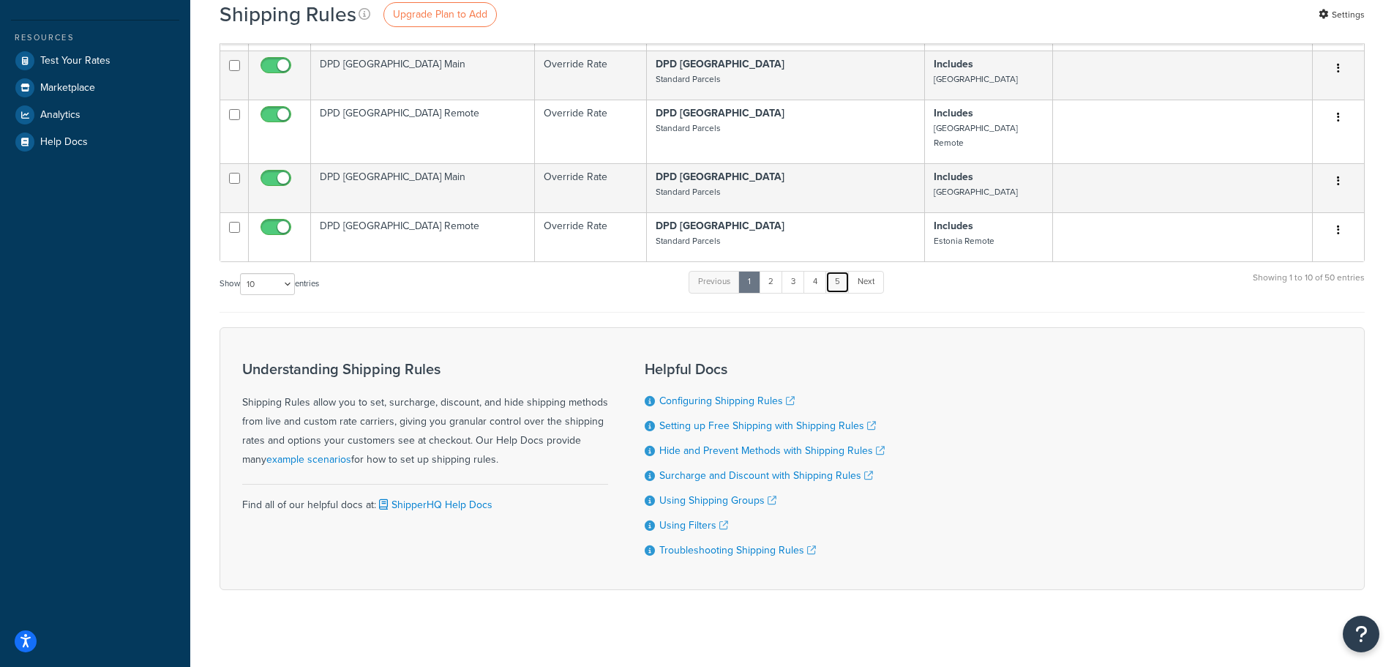
click at [840, 271] on link "5" at bounding box center [838, 282] width 24 height 22
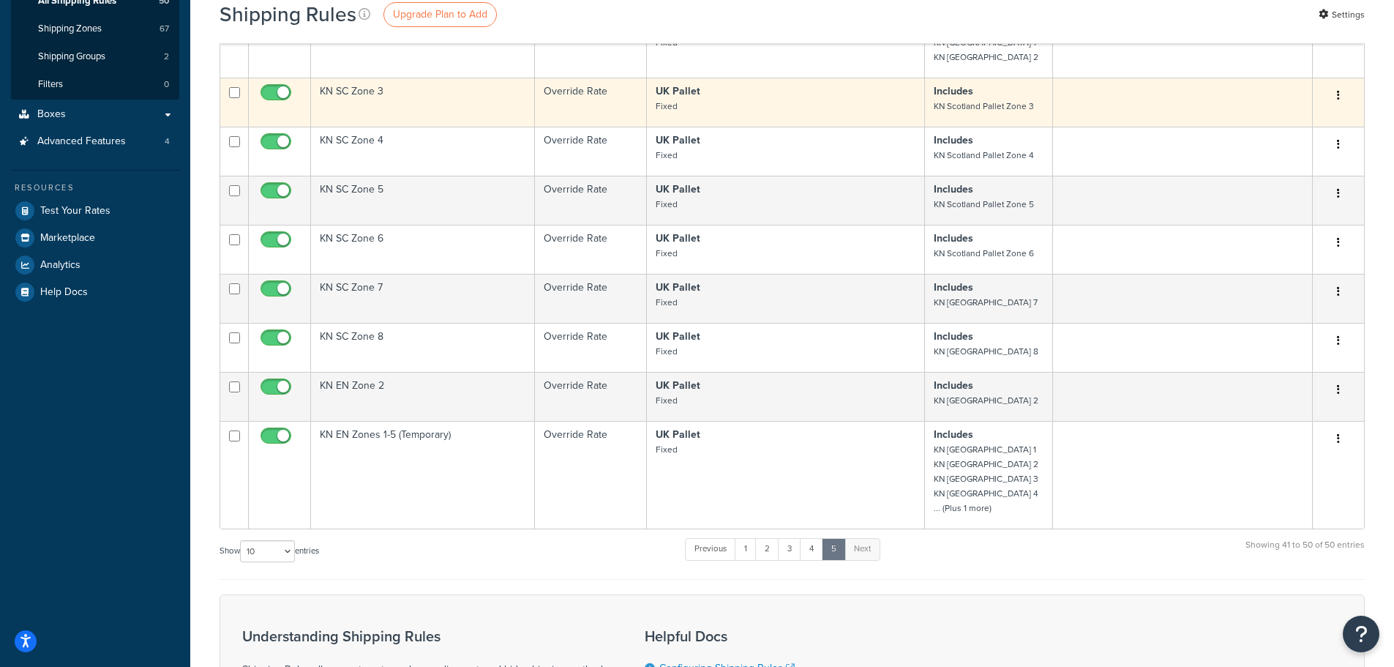
scroll to position [293, 0]
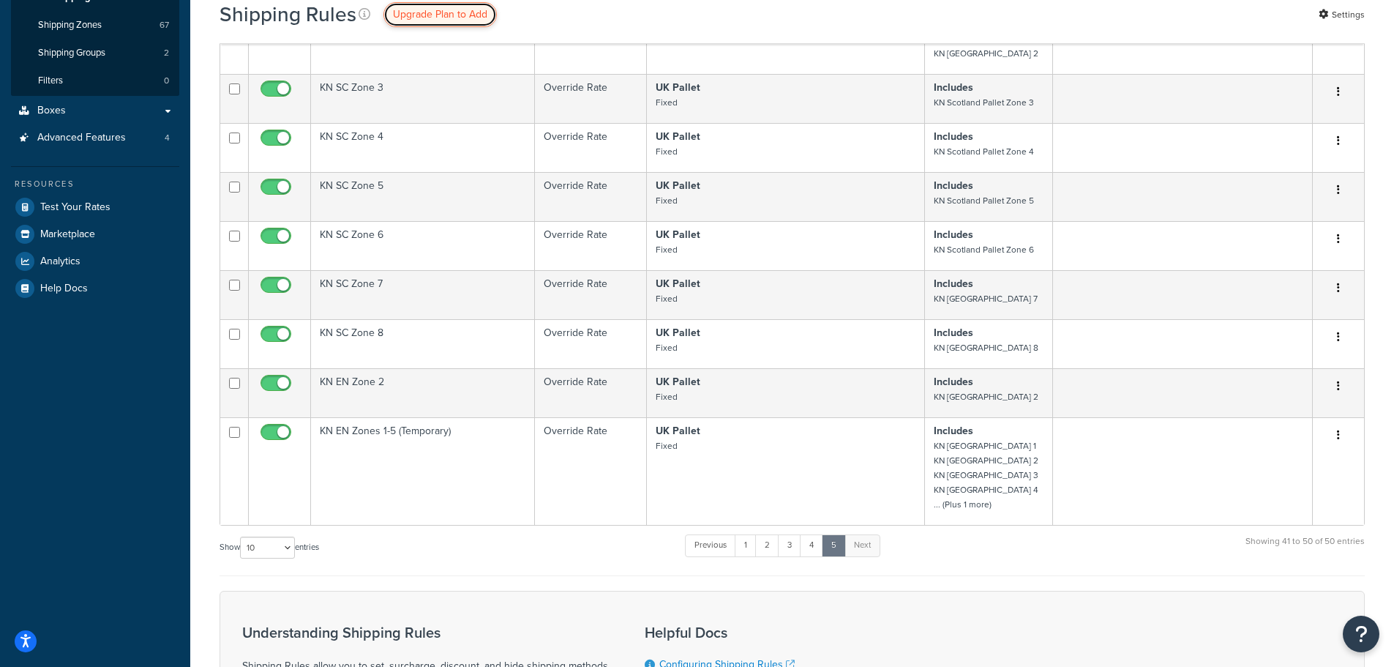
click at [444, 10] on span "Upgrade Plan to Add" at bounding box center [440, 14] width 94 height 15
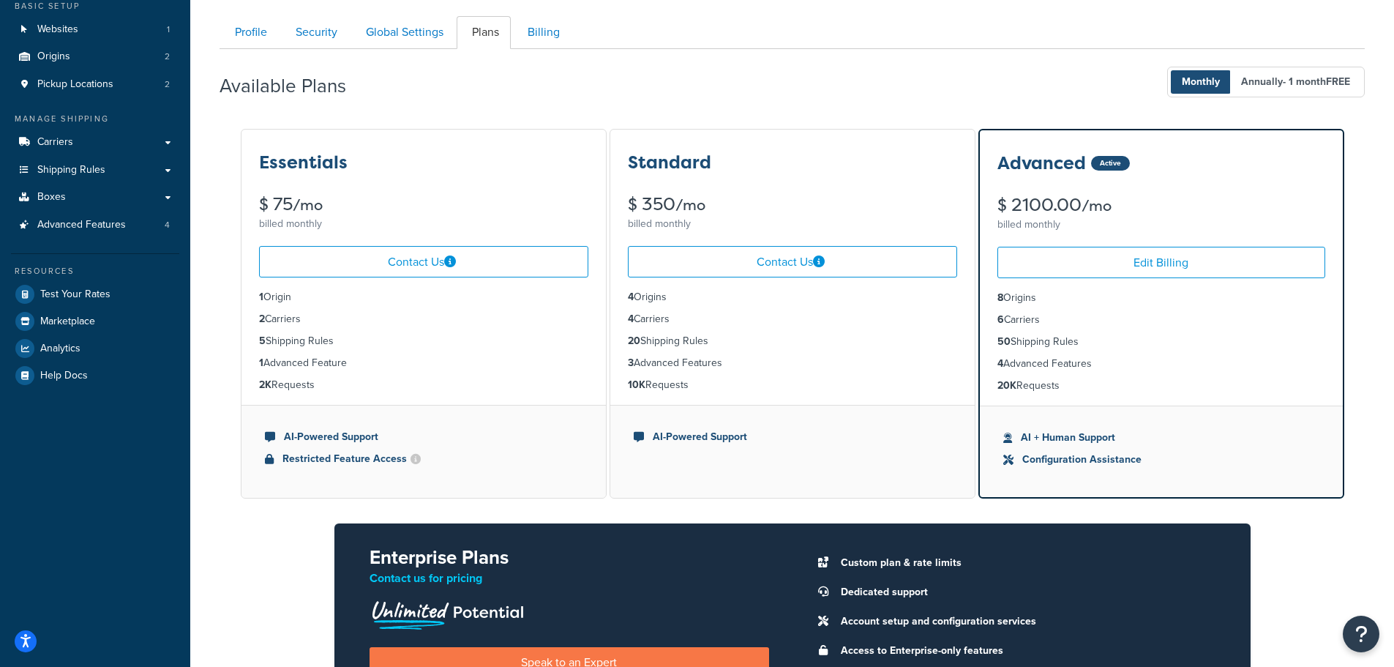
scroll to position [67, 0]
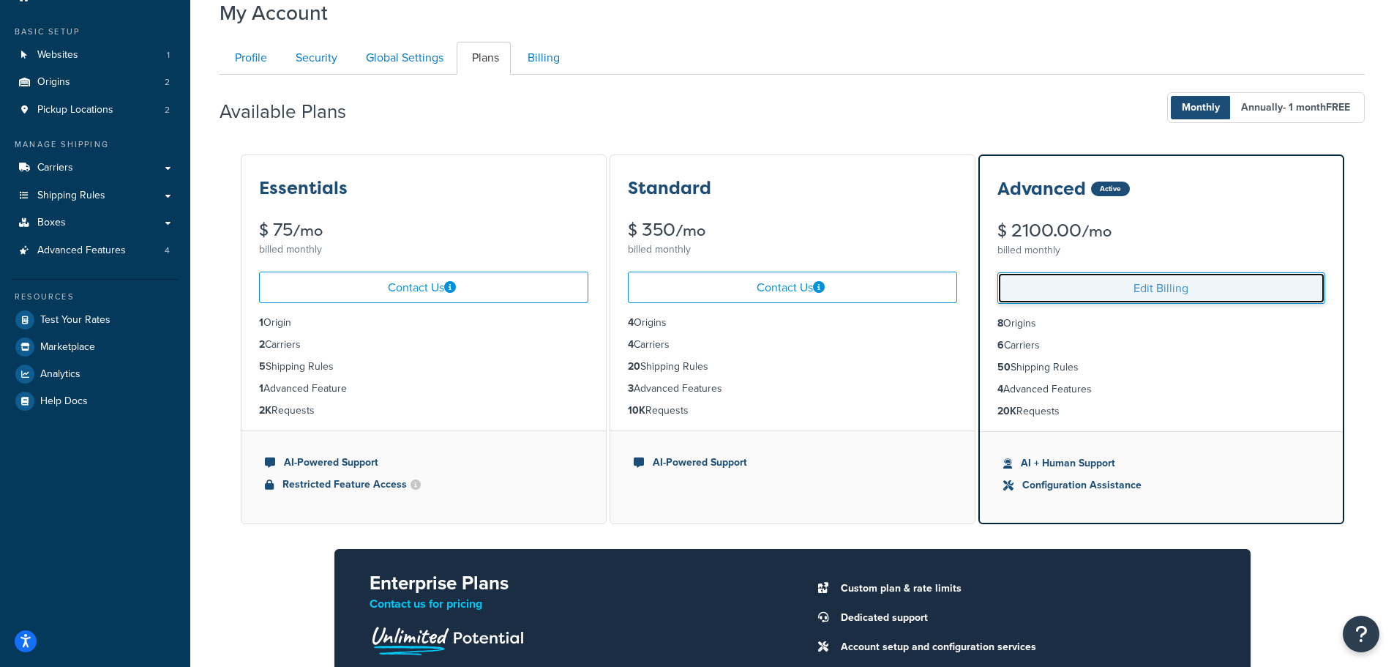
click at [1159, 290] on link "Edit Billing" at bounding box center [1162, 287] width 328 height 31
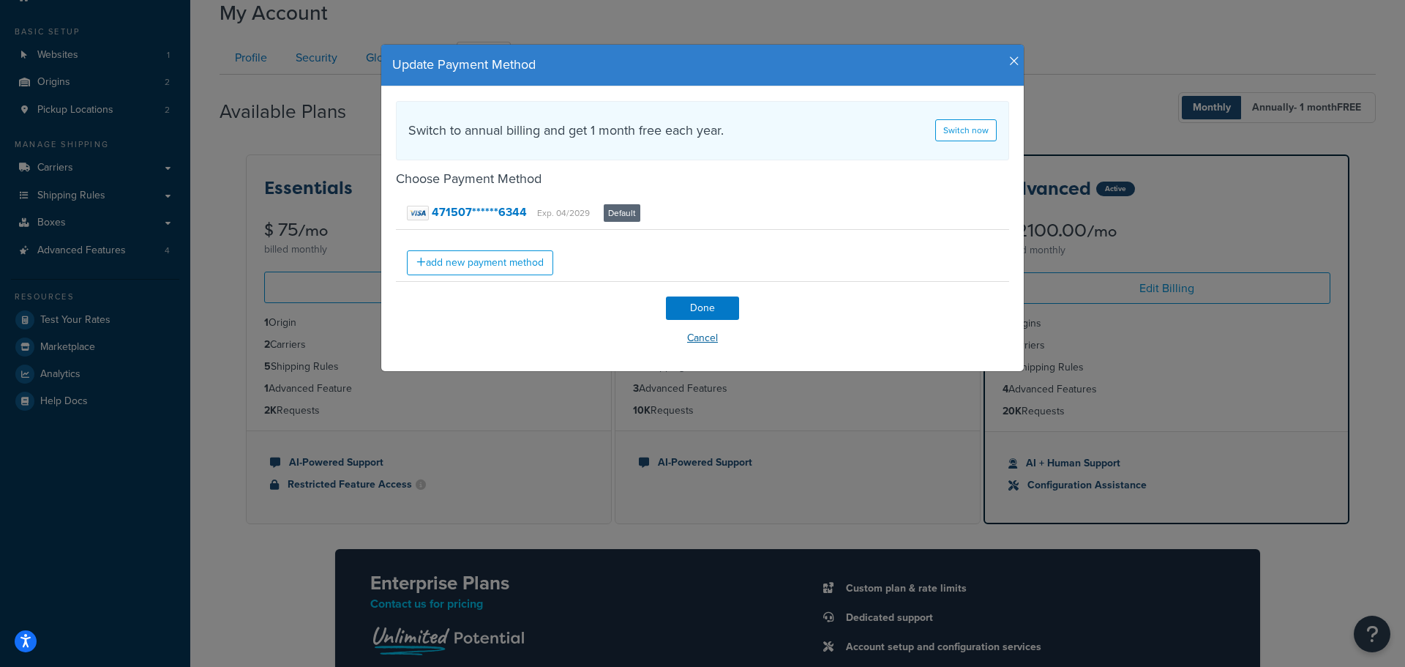
click at [695, 338] on button "Cancel" at bounding box center [702, 338] width 613 height 22
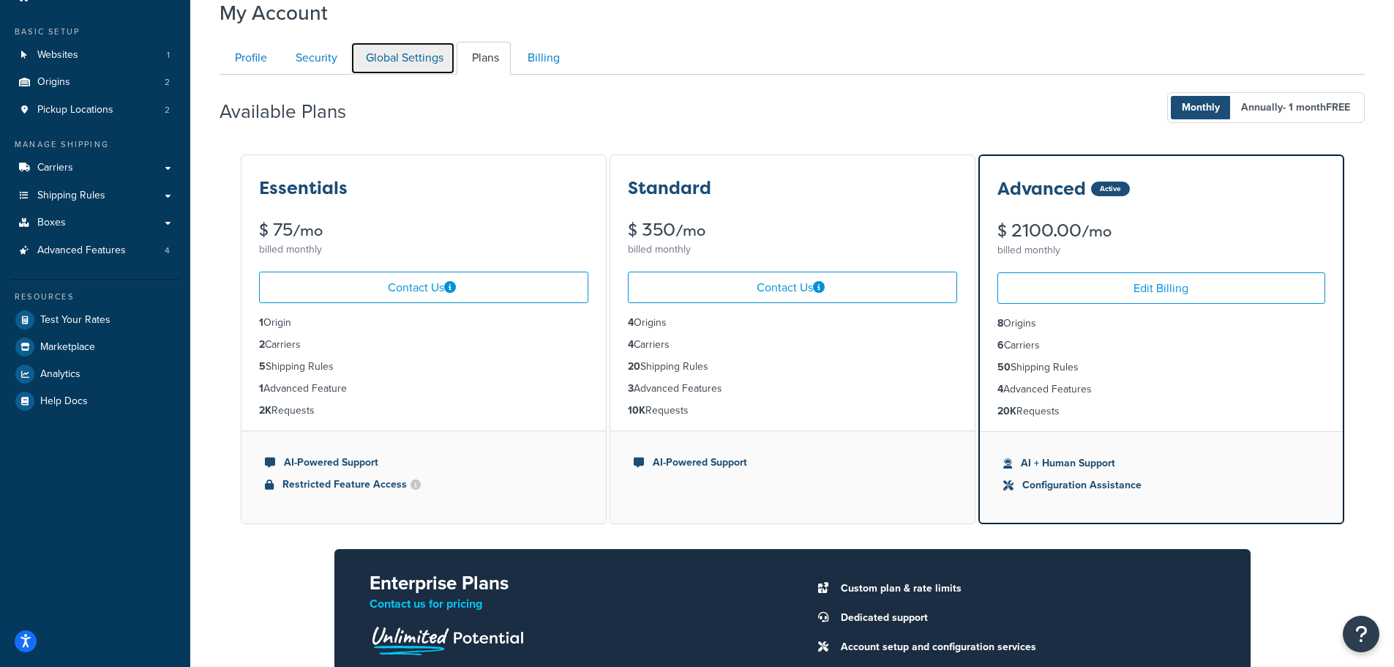
click at [401, 56] on link "Global Settings" at bounding box center [403, 58] width 105 height 33
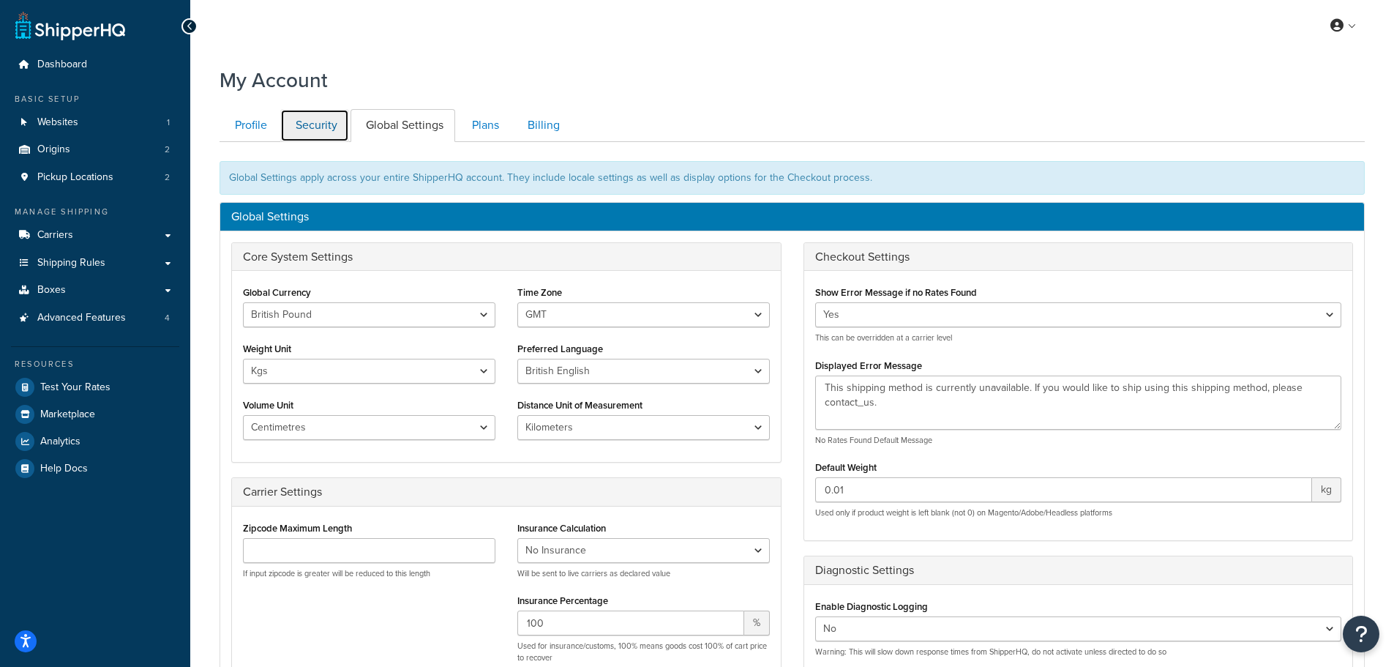
click at [324, 123] on link "Security" at bounding box center [314, 125] width 69 height 33
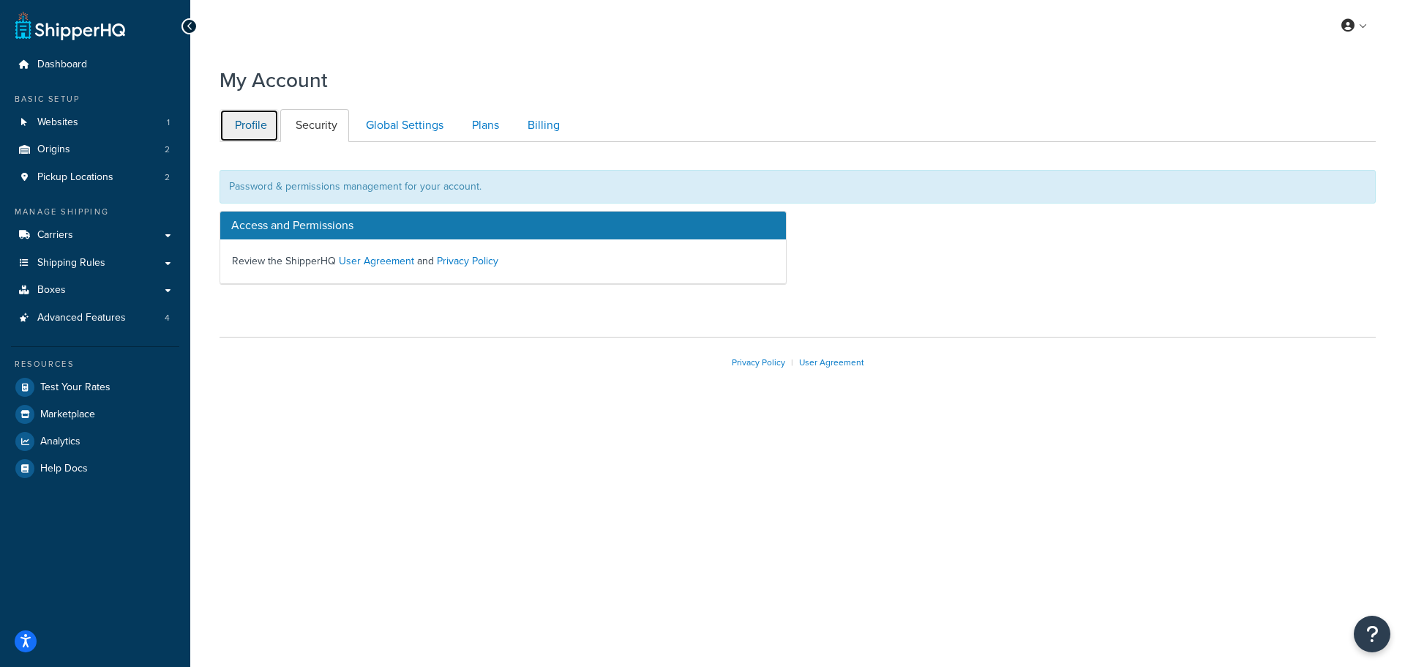
click at [250, 131] on link "Profile" at bounding box center [249, 125] width 59 height 33
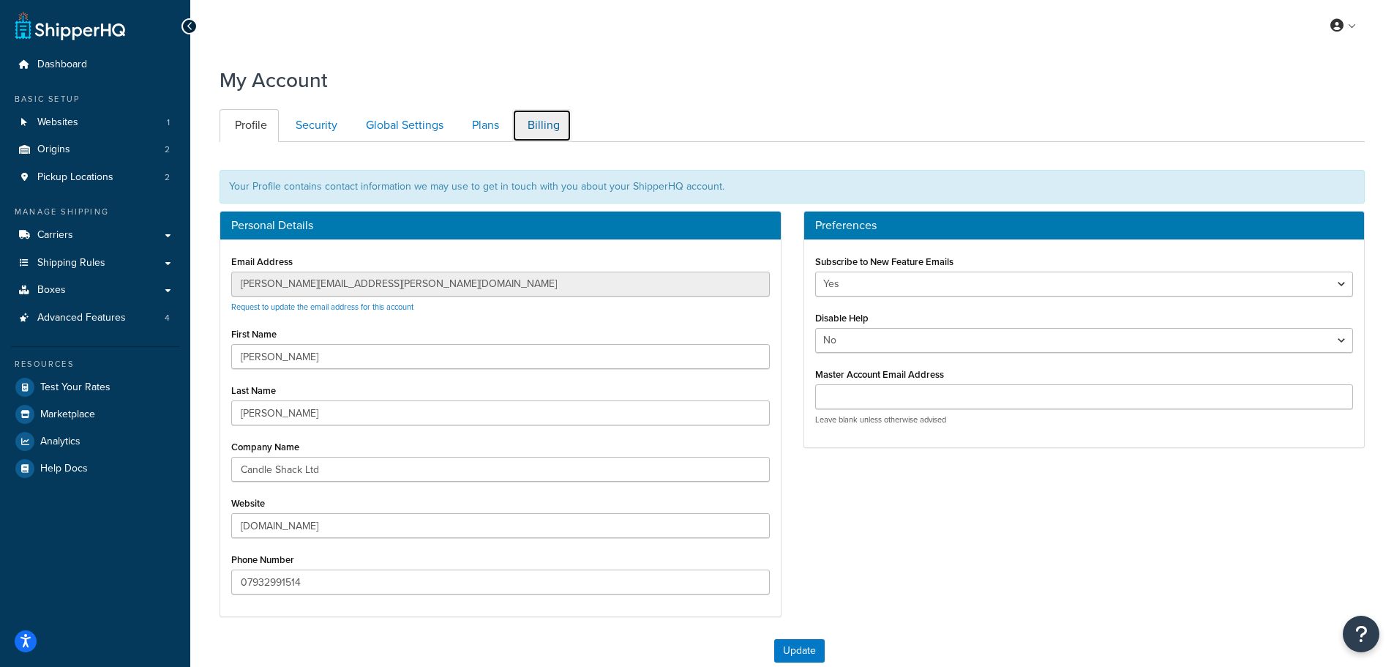
click at [537, 120] on link "Billing" at bounding box center [541, 125] width 59 height 33
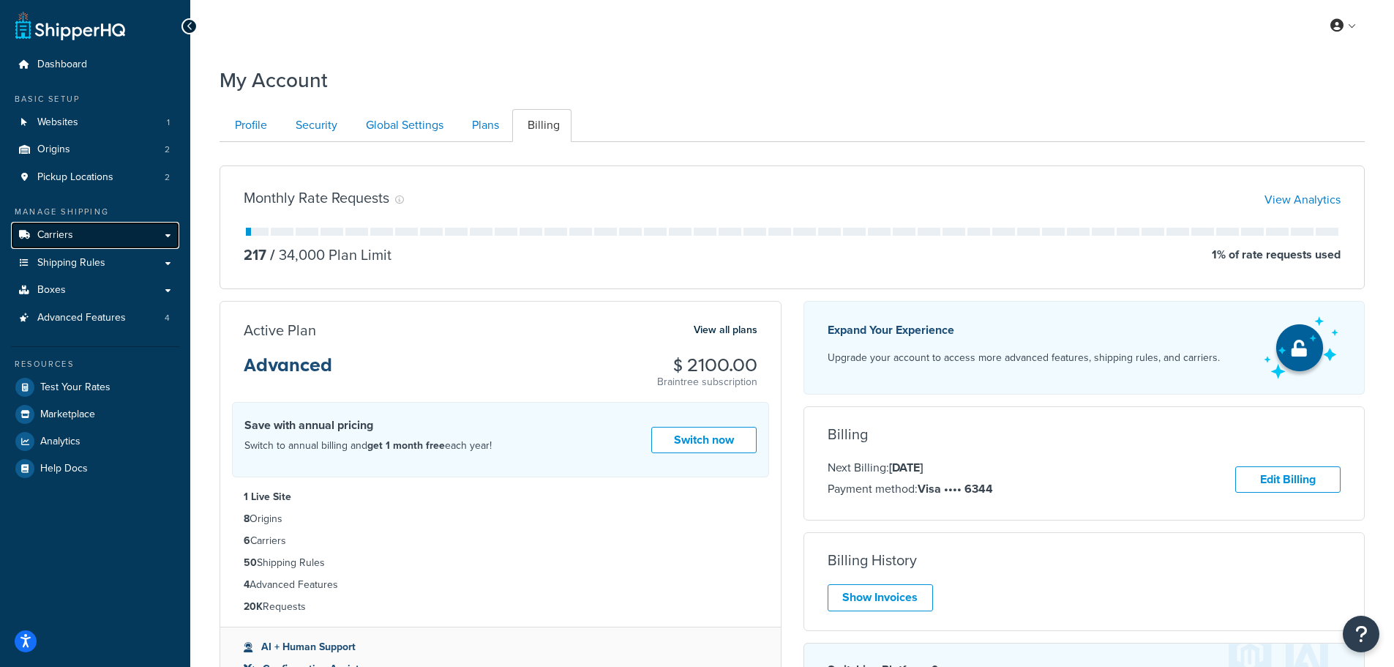
click at [56, 236] on span "Carriers" at bounding box center [55, 235] width 36 height 12
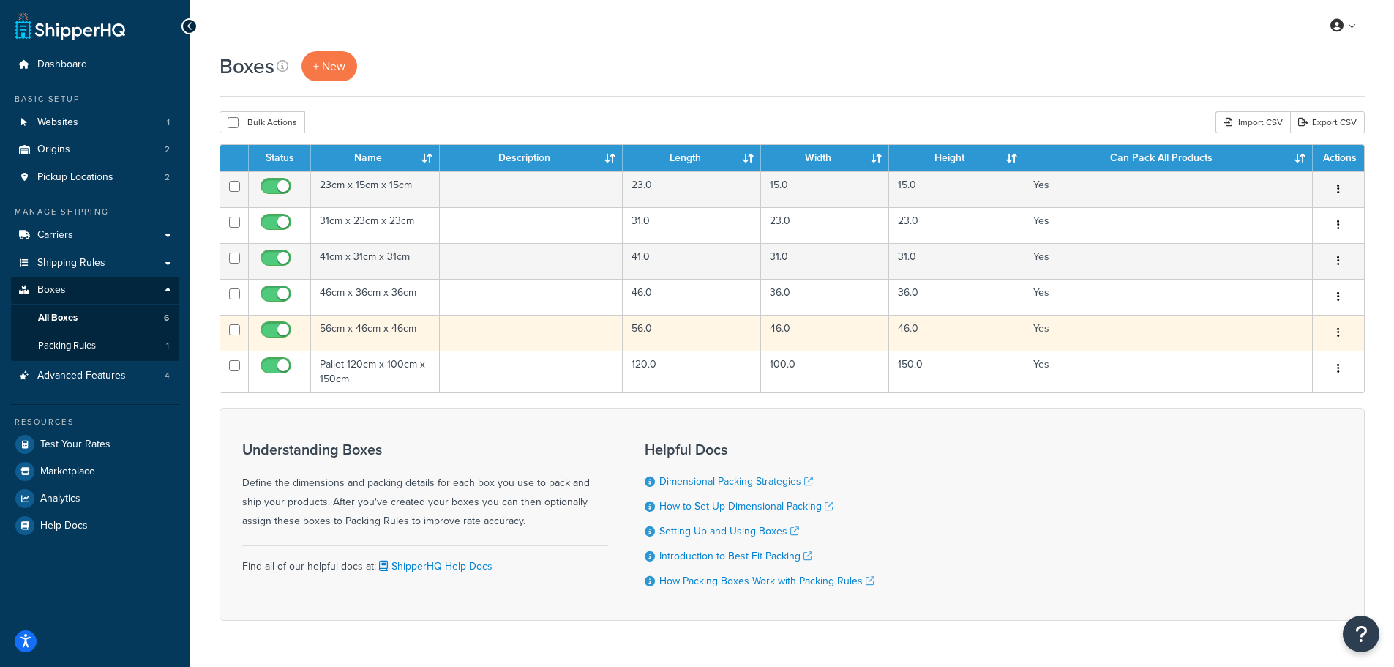
click at [365, 325] on td "56cm x 46cm x 46cm" at bounding box center [375, 333] width 129 height 36
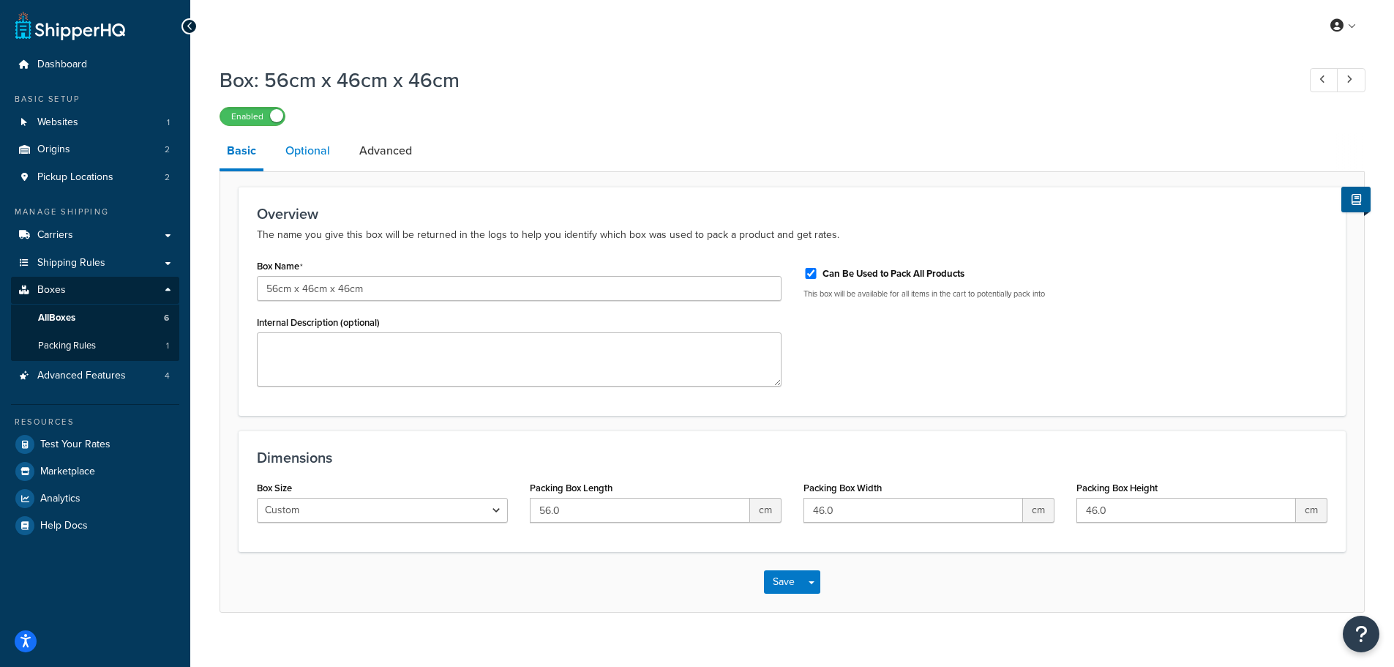
click at [302, 143] on link "Optional" at bounding box center [307, 150] width 59 height 35
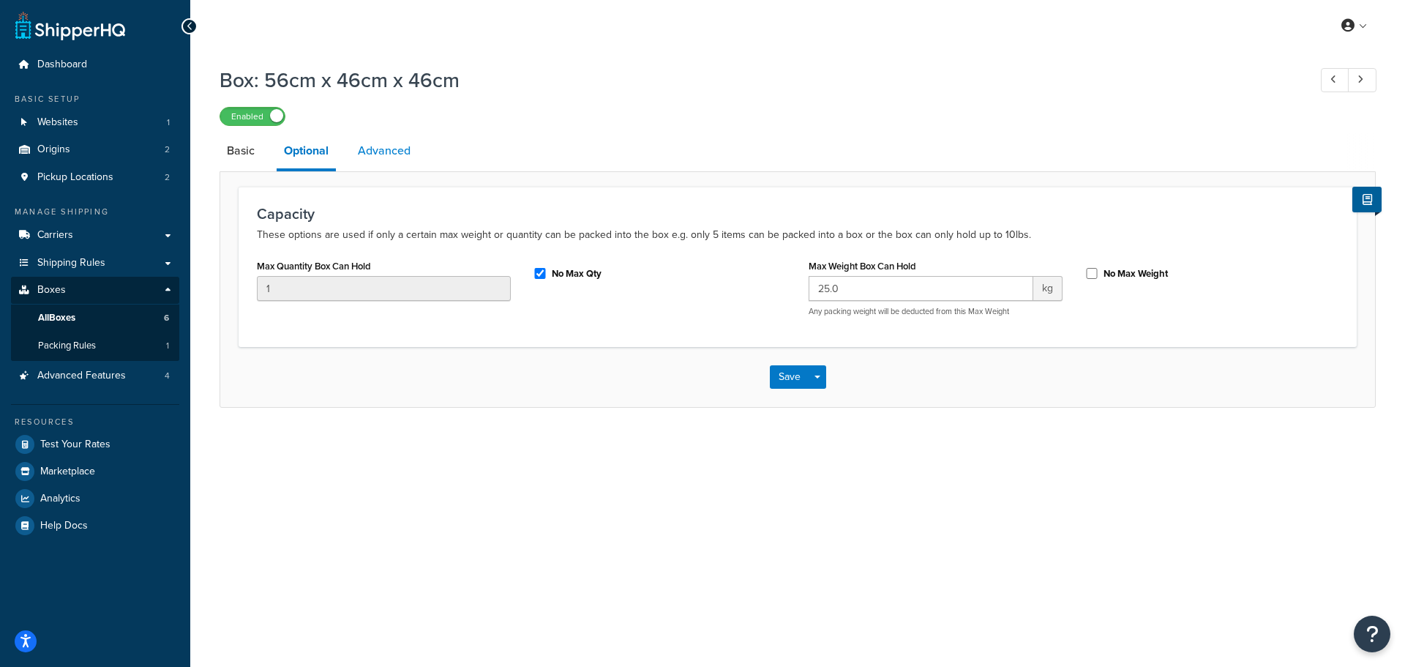
click at [389, 148] on link "Advanced" at bounding box center [384, 150] width 67 height 35
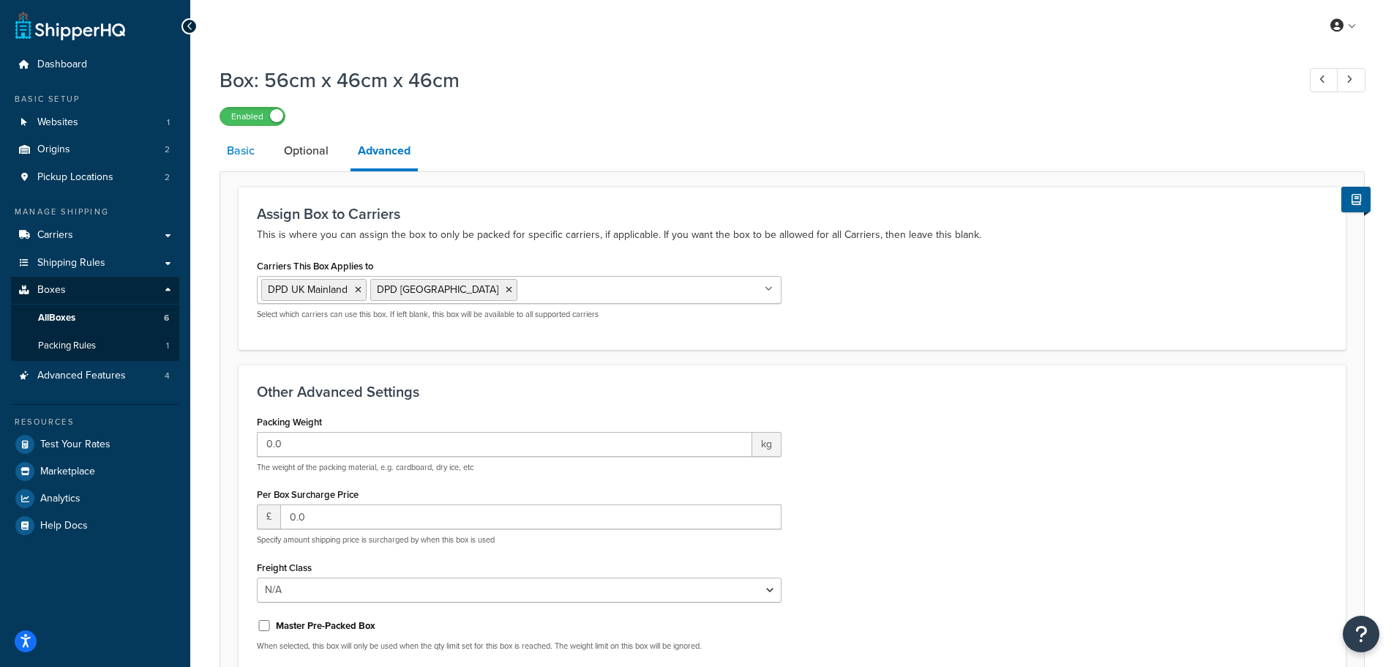
click at [236, 157] on link "Basic" at bounding box center [241, 150] width 42 height 35
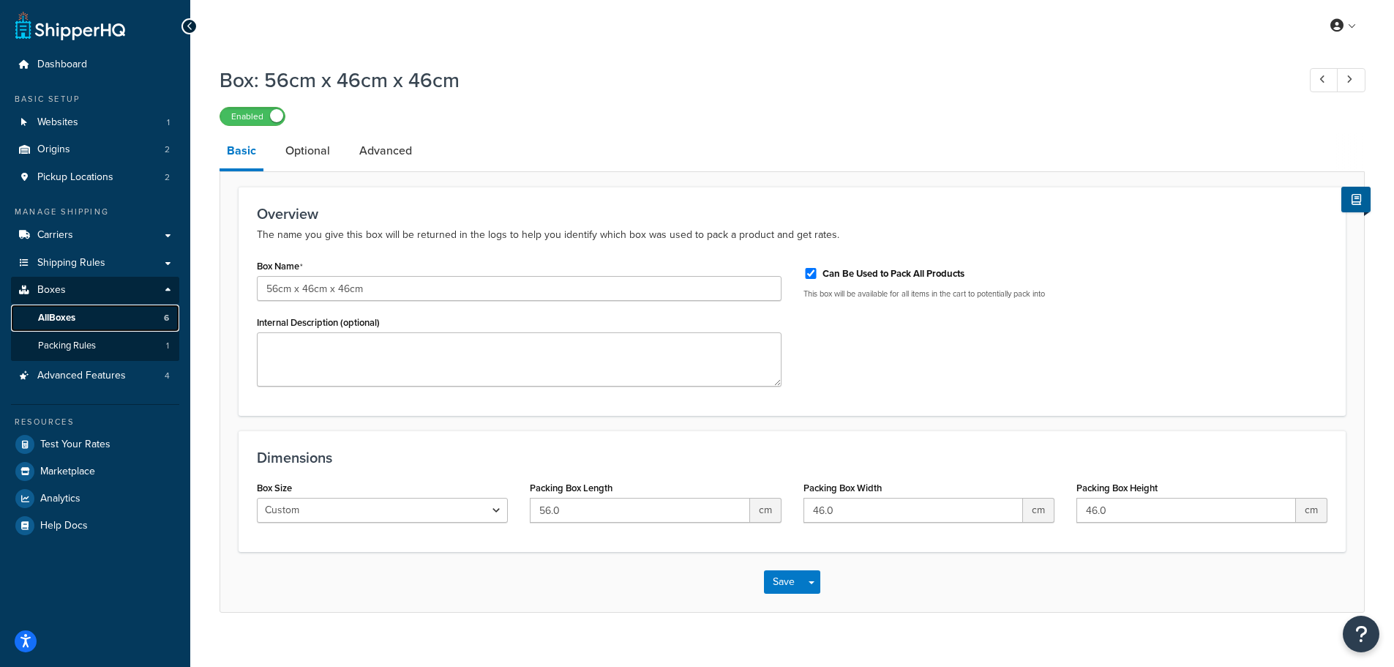
click at [69, 319] on span "All Boxes" at bounding box center [56, 318] width 37 height 12
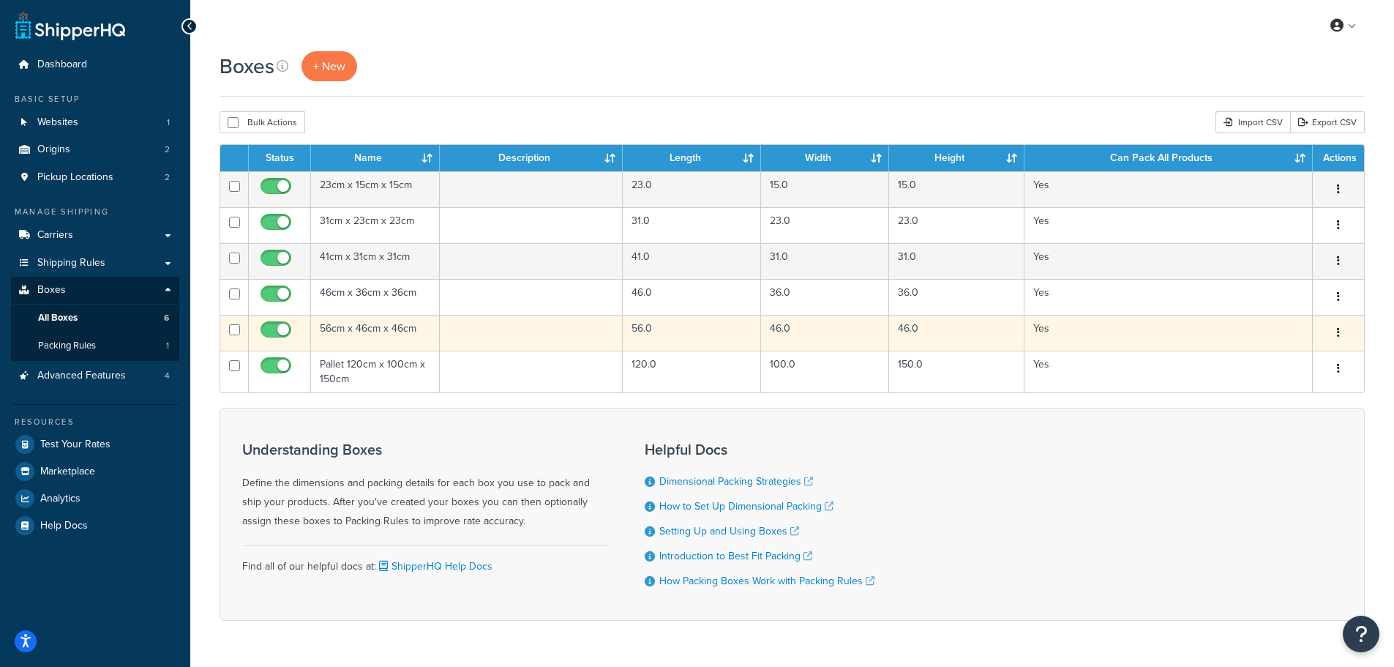
click at [273, 330] on input "checkbox" at bounding box center [278, 333] width 40 height 18
checkbox input "false"
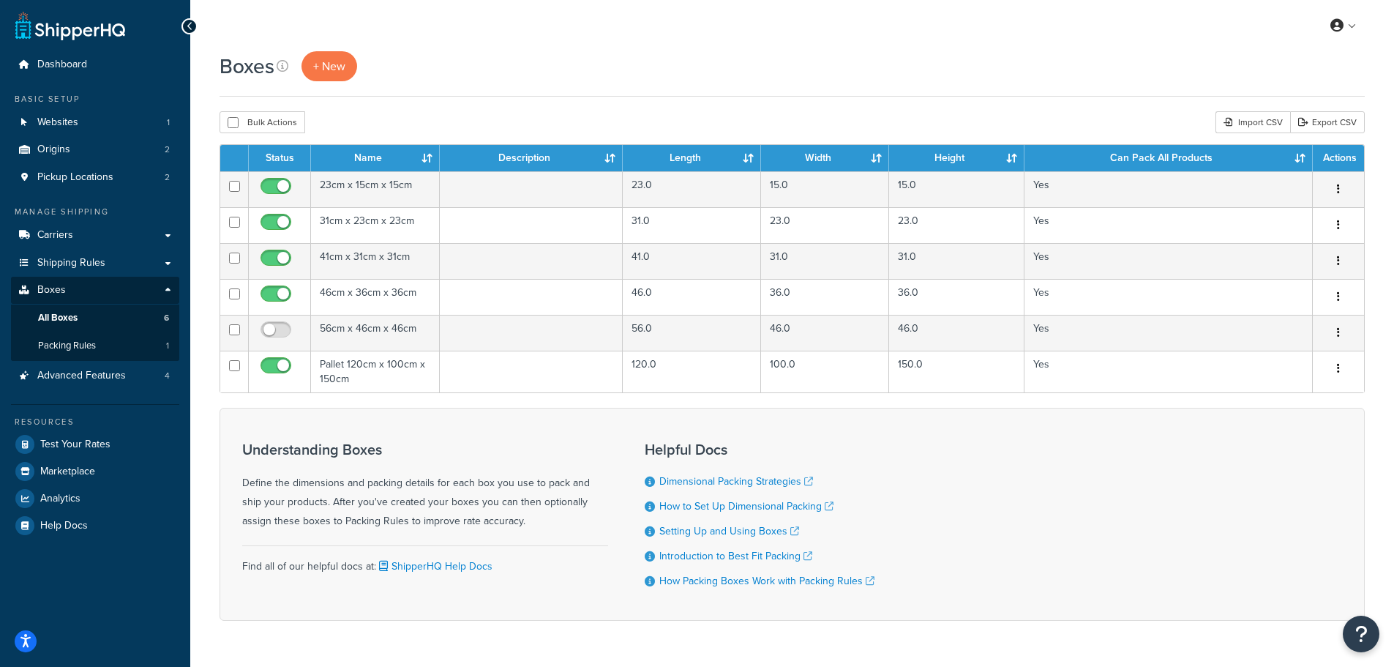
click at [474, 86] on div "Boxes + New" at bounding box center [793, 73] width 1146 height 45
click at [481, 80] on div "Boxes + New" at bounding box center [793, 66] width 1146 height 30
click at [77, 266] on span "Shipping Rules" at bounding box center [71, 263] width 68 height 12
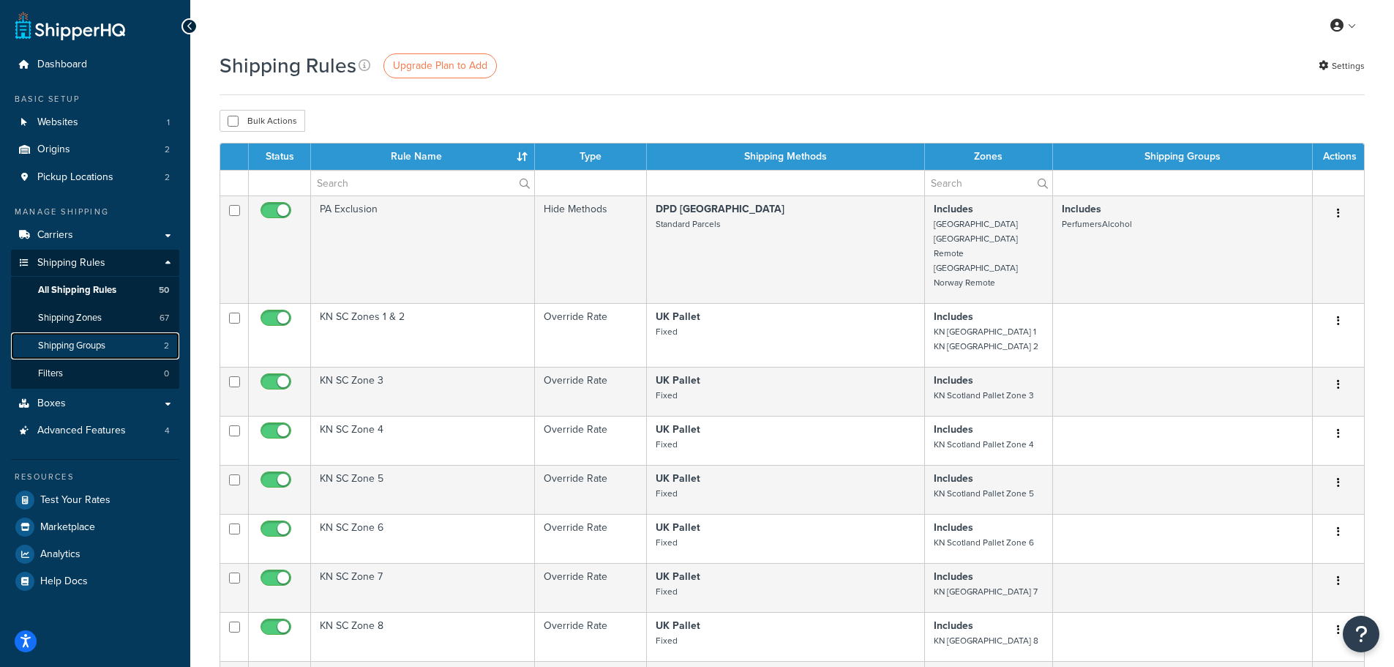
click at [65, 345] on span "Shipping Groups" at bounding box center [71, 346] width 67 height 12
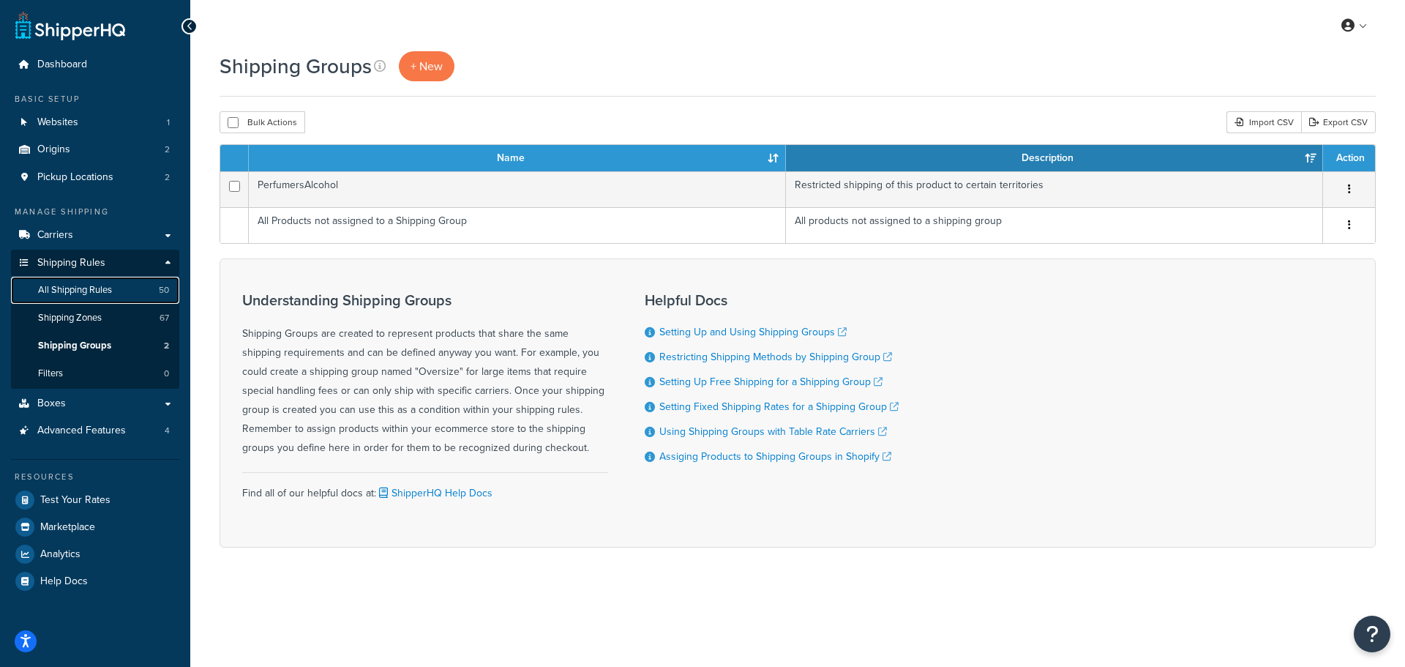
click at [83, 285] on span "All Shipping Rules" at bounding box center [75, 290] width 74 height 12
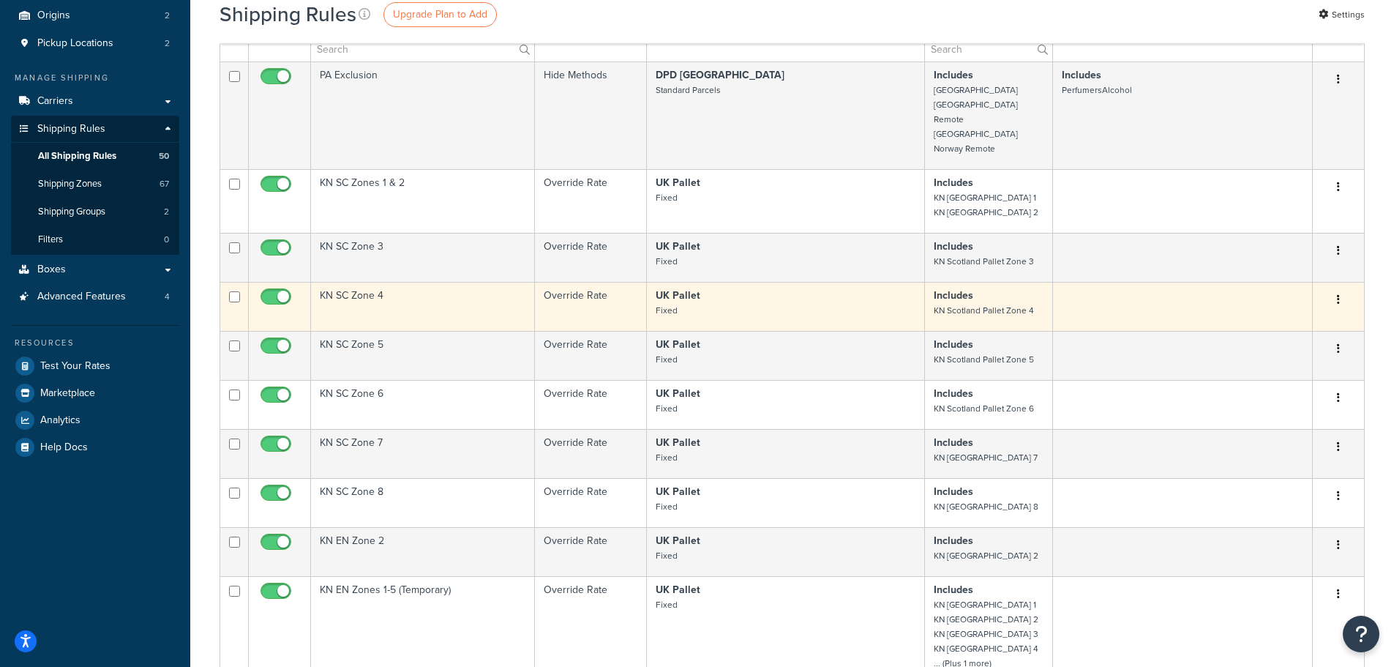
scroll to position [146, 0]
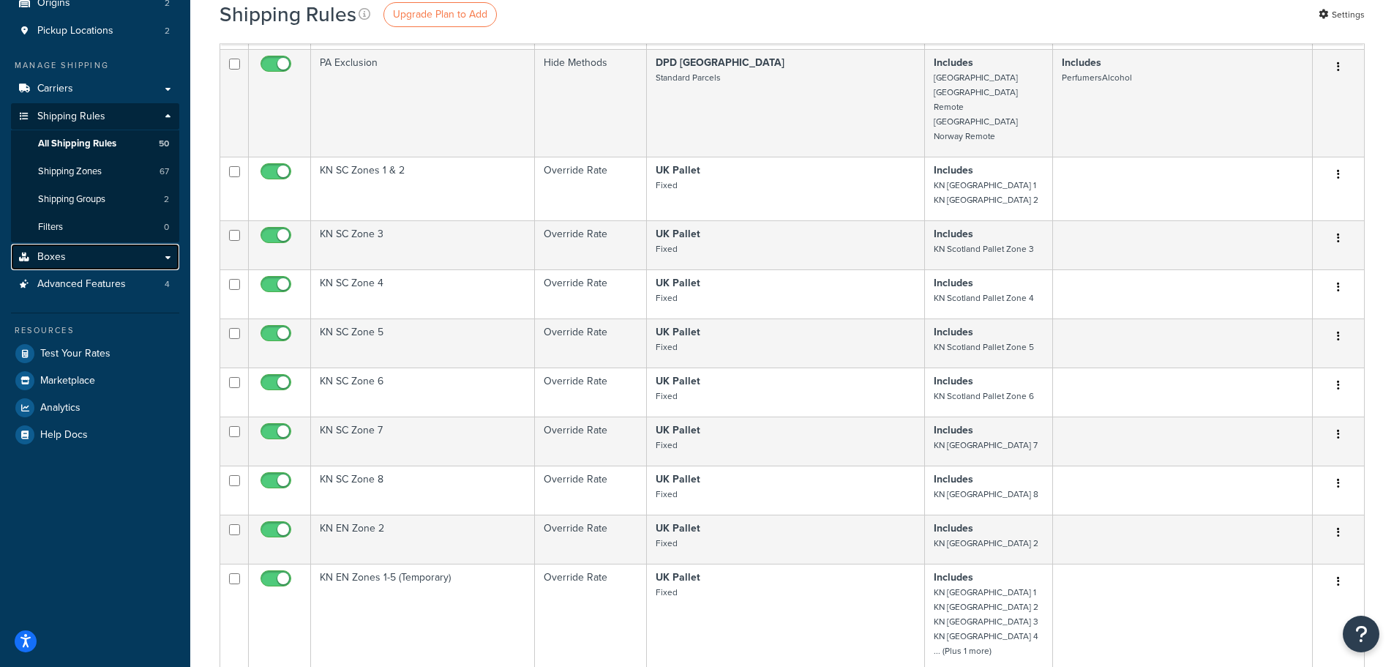
click at [67, 251] on link "Boxes" at bounding box center [95, 257] width 168 height 27
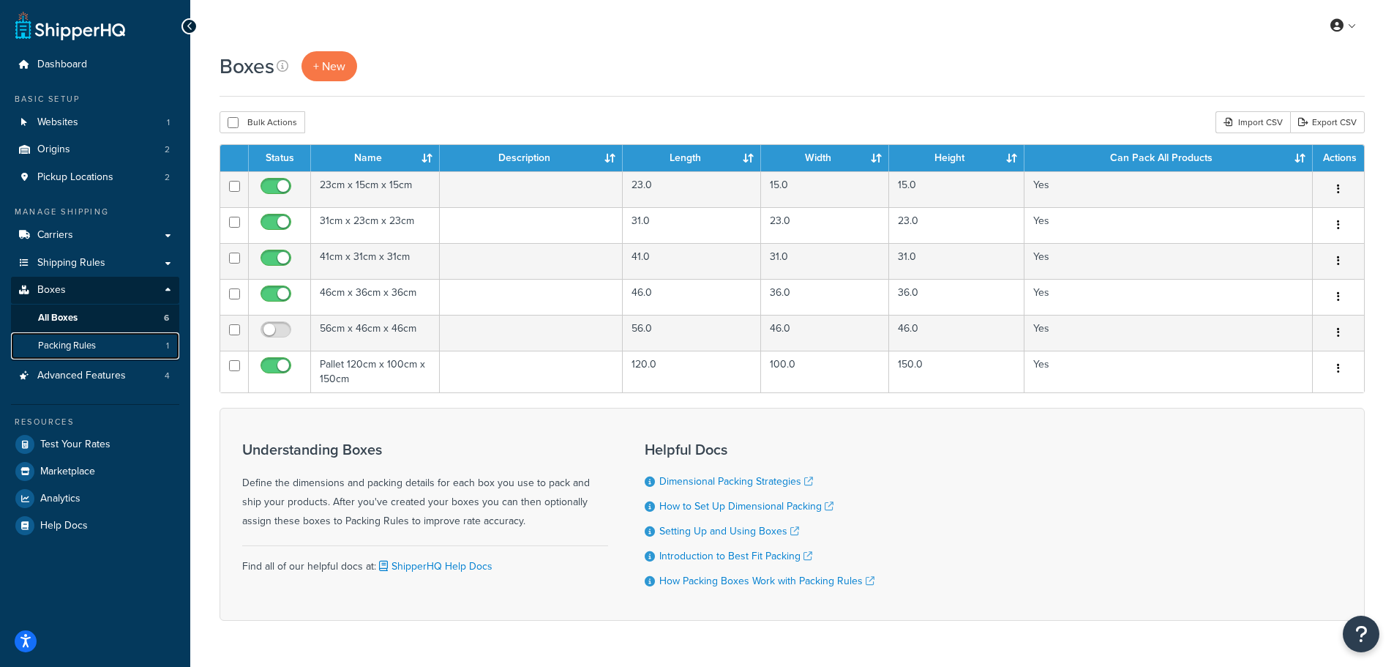
click at [70, 345] on span "Packing Rules" at bounding box center [67, 346] width 58 height 12
